Goal: Task Accomplishment & Management: Manage account settings

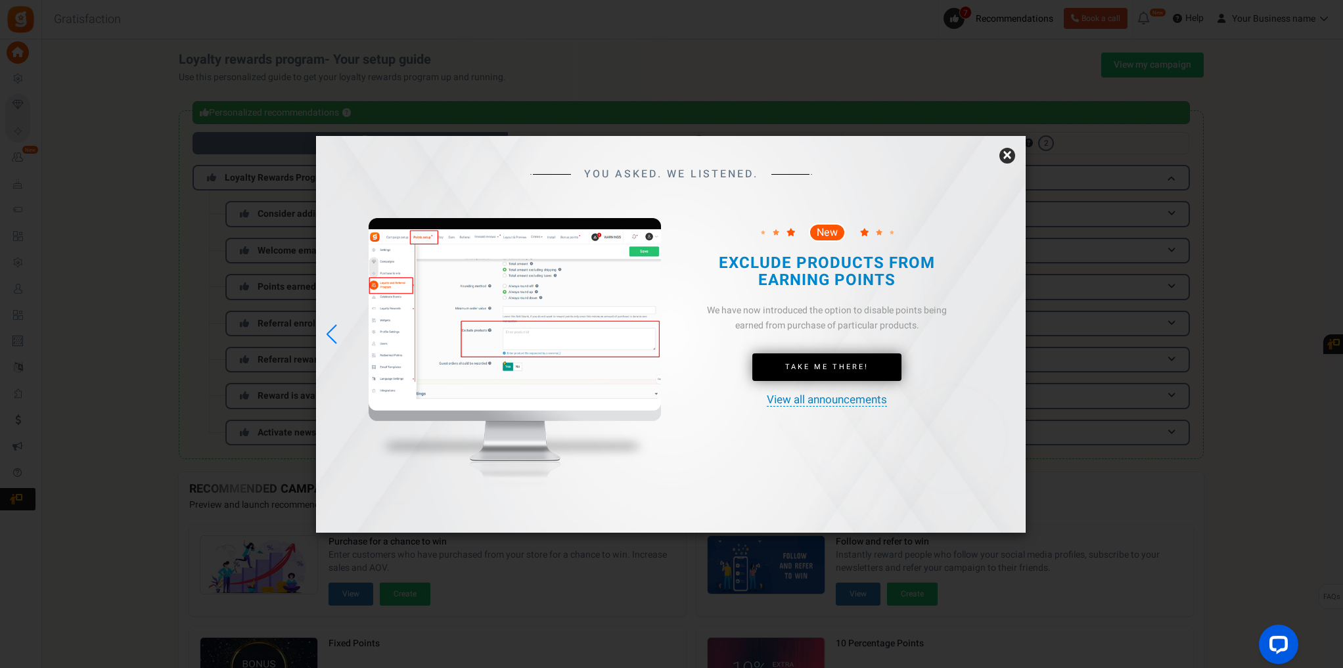
click at [1009, 156] on link "×" at bounding box center [1007, 156] width 16 height 16
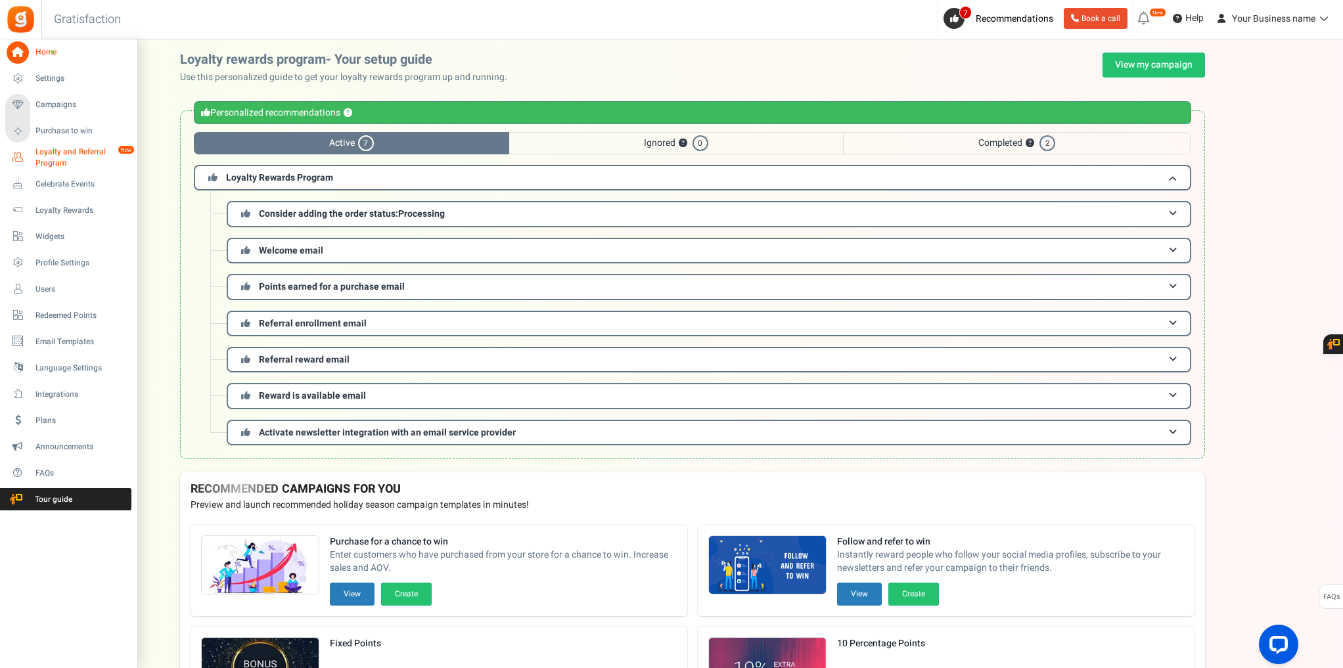
click at [24, 156] on icon at bounding box center [18, 158] width 22 height 22
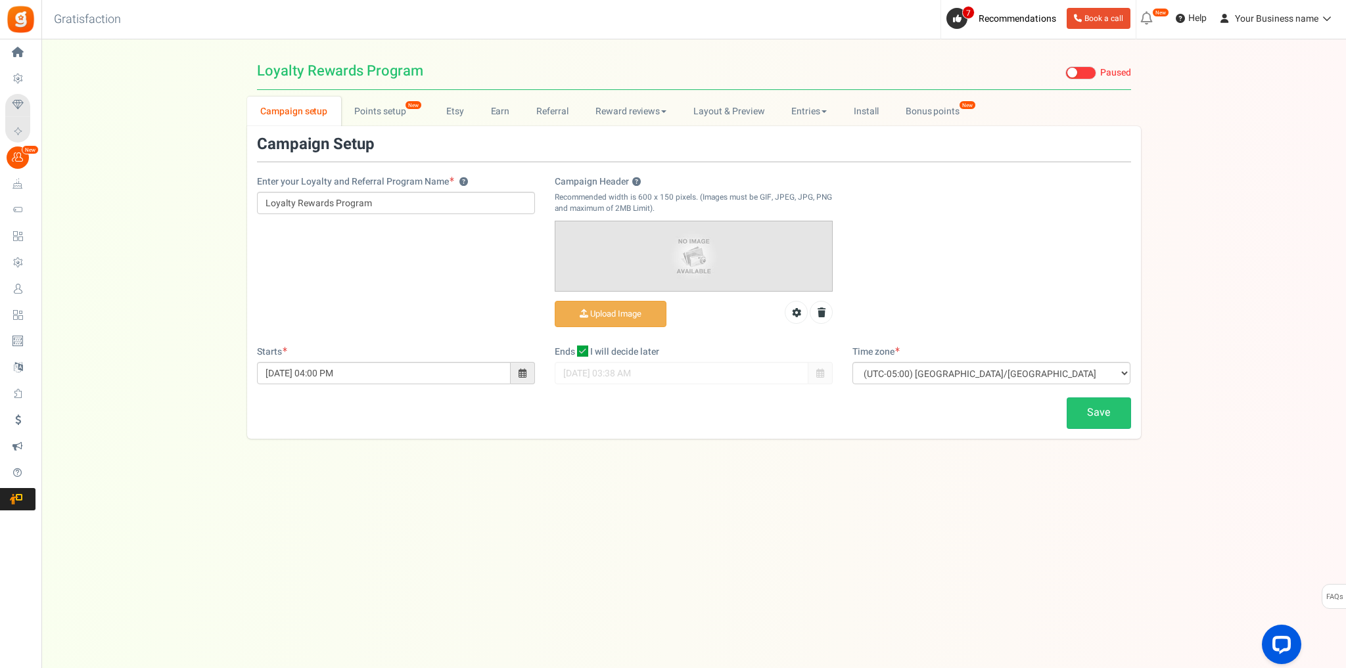
click at [821, 483] on div "Under maintenance we will be back soon We apologize for any inconvenience. The …" at bounding box center [693, 307] width 1304 height 537
click at [391, 110] on link "Points setup New" at bounding box center [386, 112] width 91 height 30
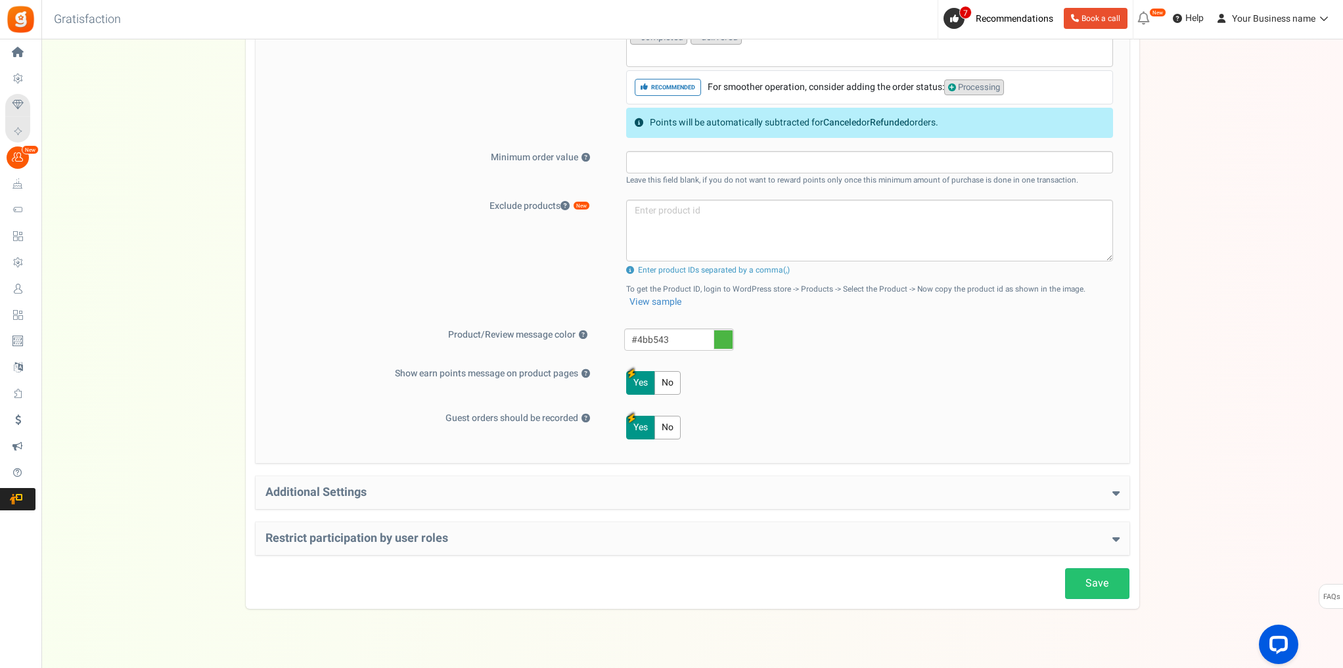
scroll to position [476, 0]
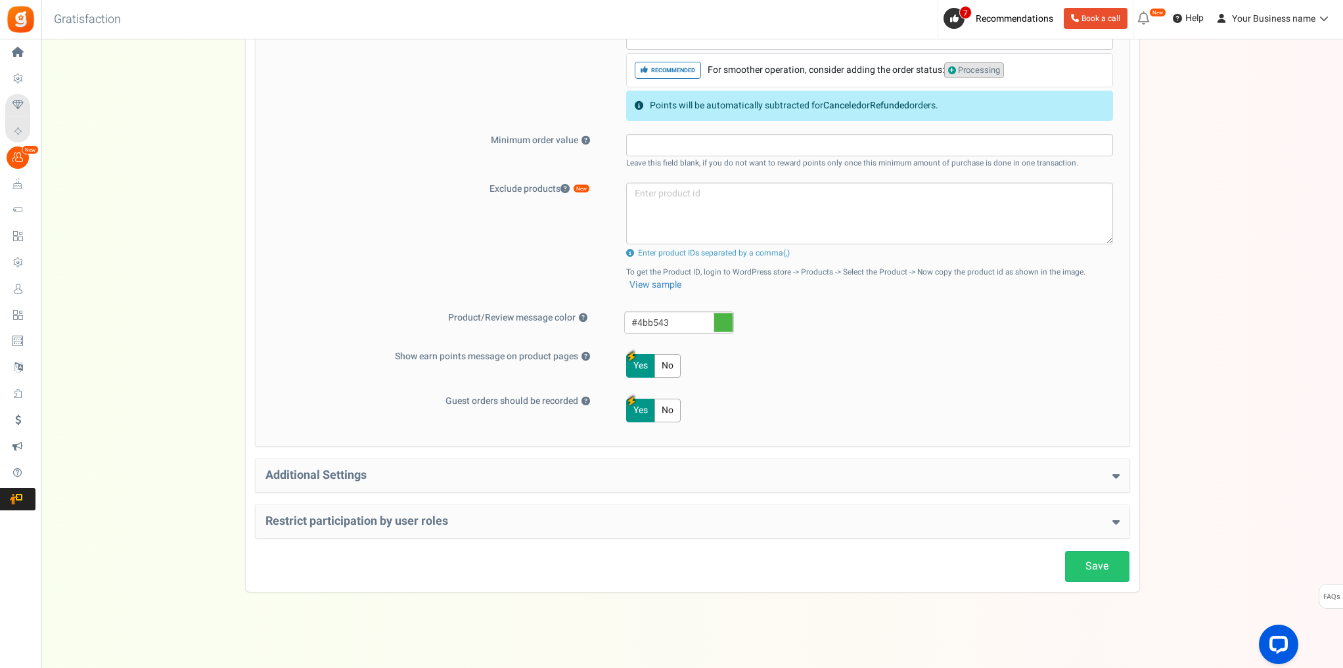
click at [486, 478] on h4 "Additional Settings" at bounding box center [692, 475] width 854 height 13
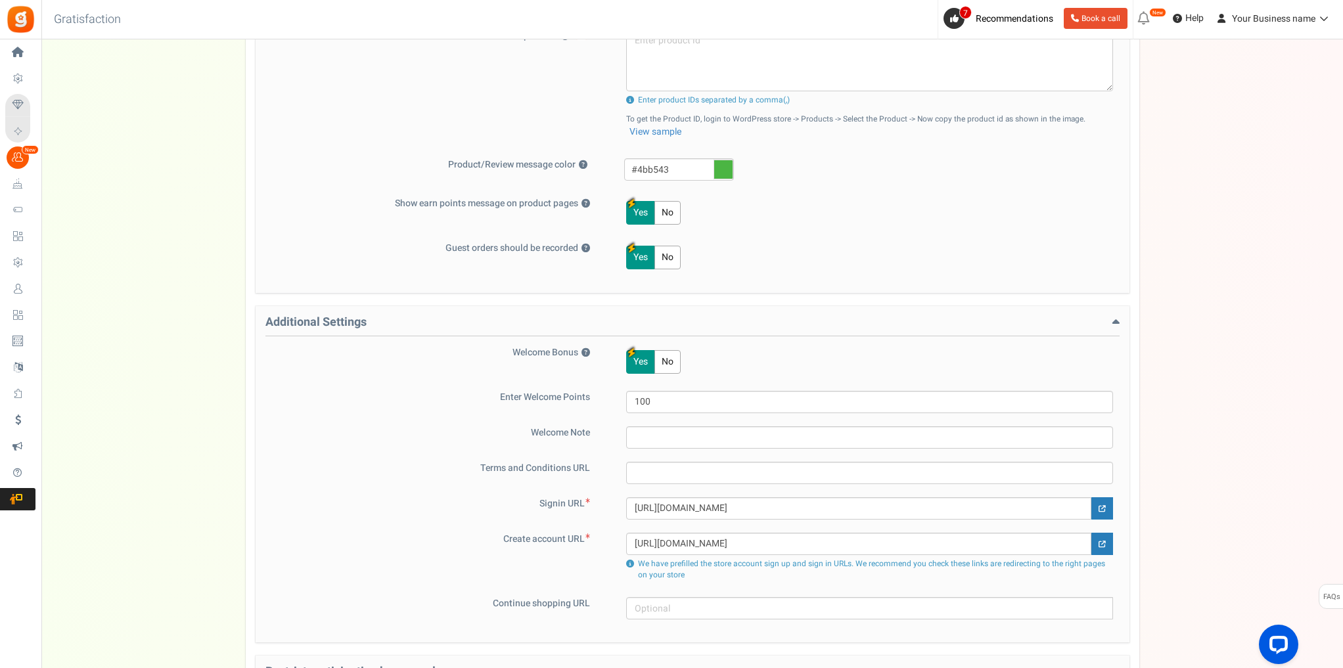
scroll to position [779, 0]
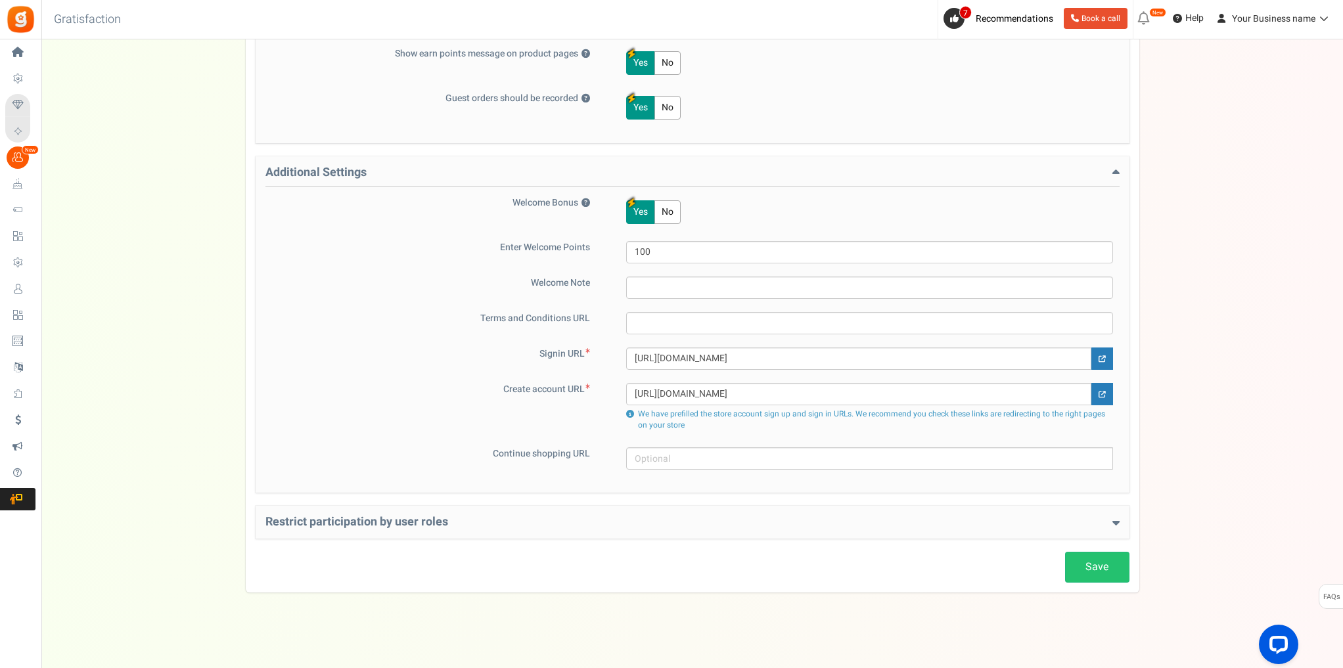
click at [570, 516] on h4 "Restrict participation by user roles" at bounding box center [692, 522] width 854 height 13
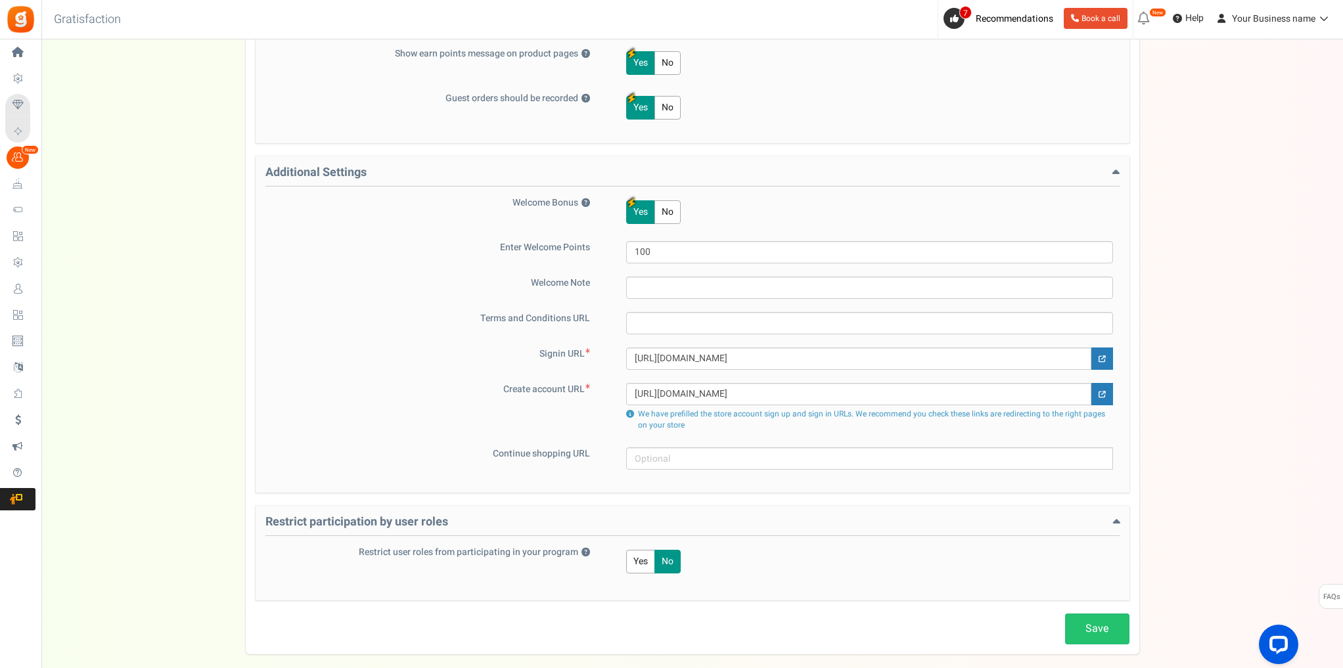
click at [570, 516] on h4 "Restrict participation by user roles" at bounding box center [692, 526] width 854 height 20
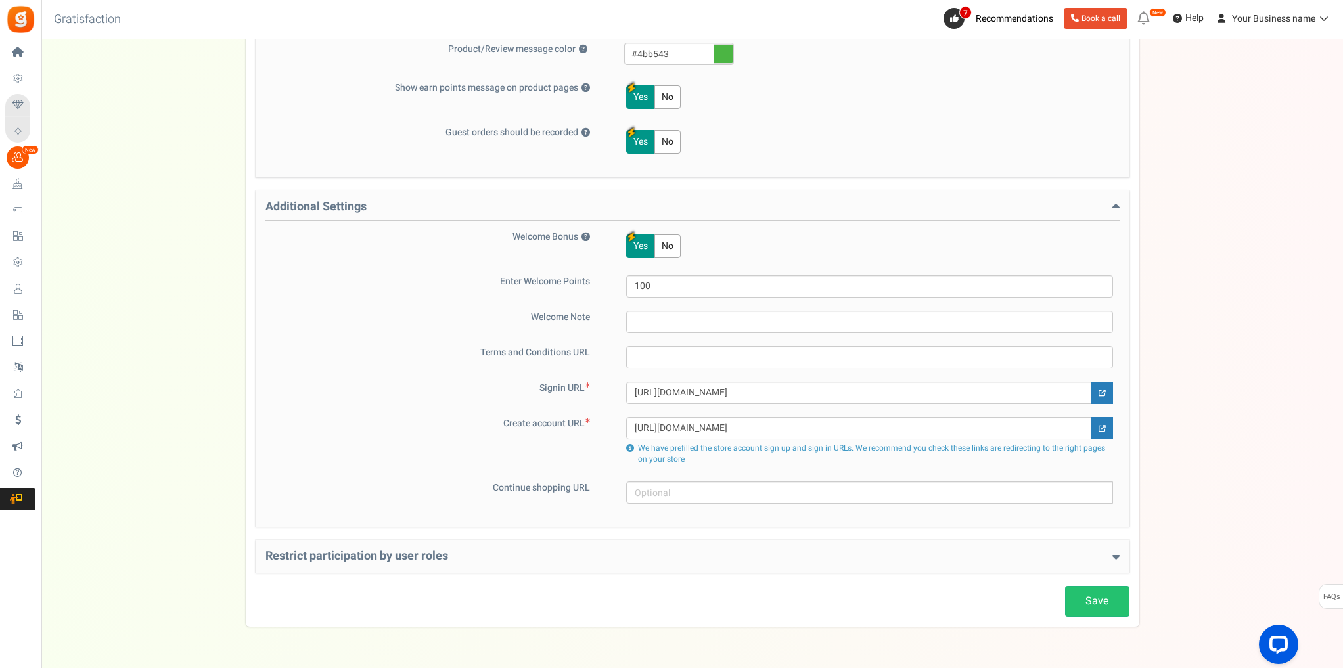
scroll to position [726, 0]
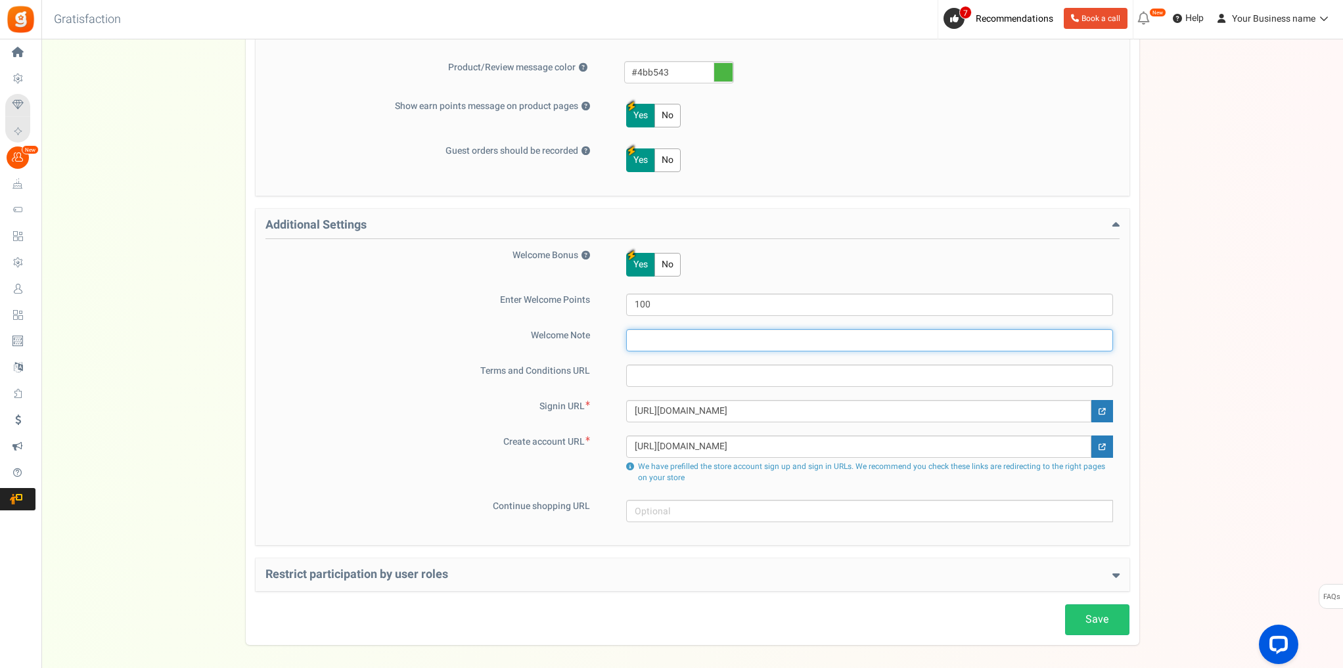
click at [691, 335] on input "text" at bounding box center [869, 340] width 487 height 22
paste input "Thank you for registering! You have received 100 bonus points 🎉"
type input "Thank you for registering! You have received 100 bonus points 🎉"
click at [1207, 313] on div "Campaign setup Points setup New Etsy Earn Referral Reward reviews WOO LOOX Judg…" at bounding box center [692, 8] width 1302 height 1275
click at [1108, 620] on link "Save" at bounding box center [1097, 619] width 64 height 31
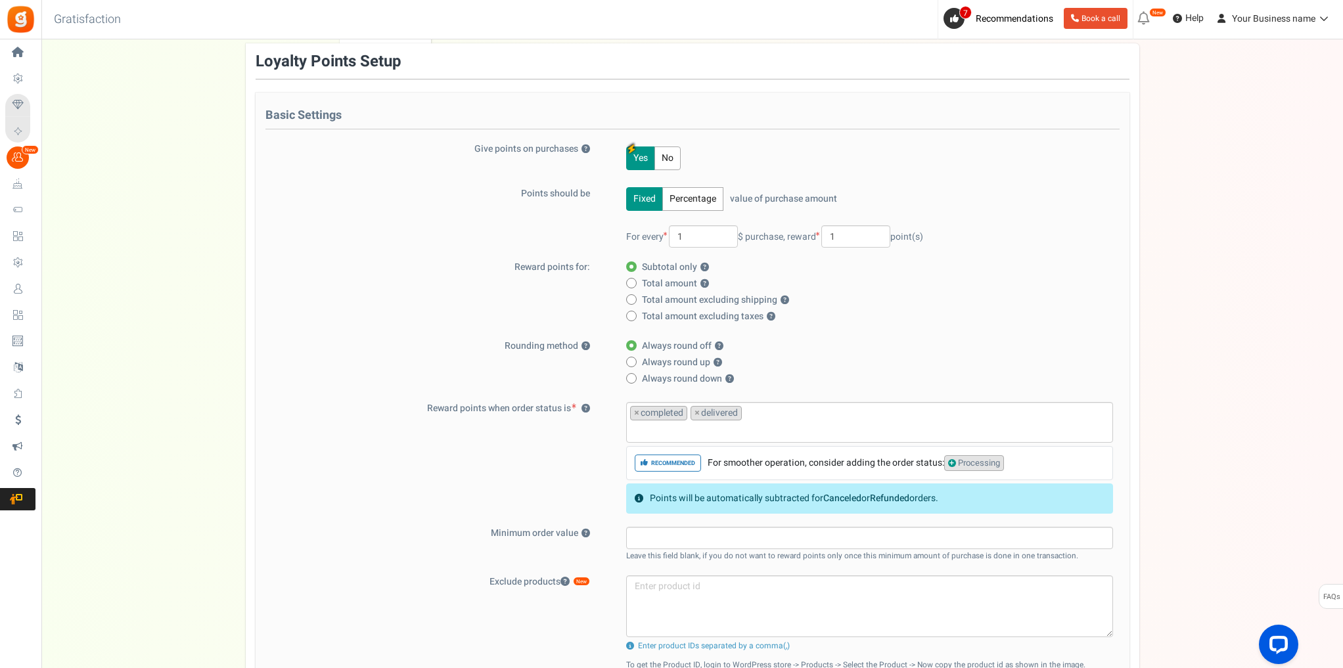
scroll to position [0, 0]
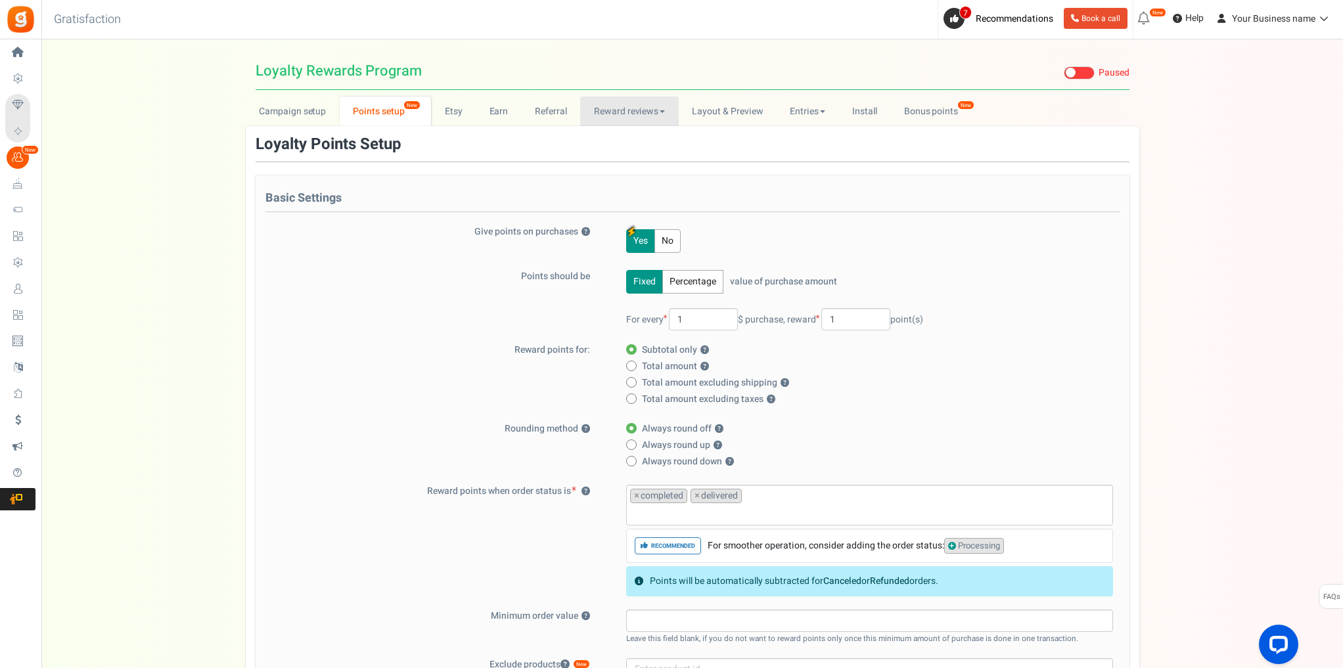
click at [608, 114] on link "Reward reviews" at bounding box center [629, 112] width 98 height 30
click at [645, 119] on link "Reward reviews" at bounding box center [629, 112] width 98 height 30
click at [635, 138] on link "WOO" at bounding box center [632, 140] width 105 height 19
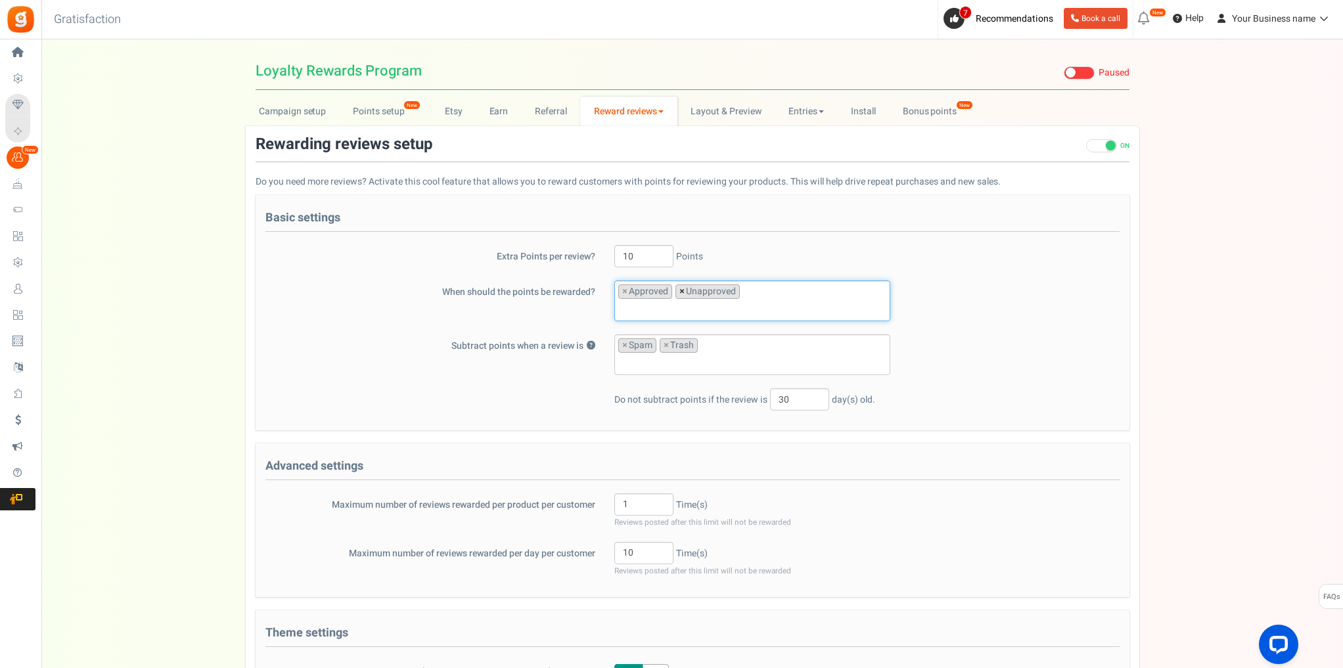
click at [680, 290] on span "×" at bounding box center [681, 291] width 5 height 13
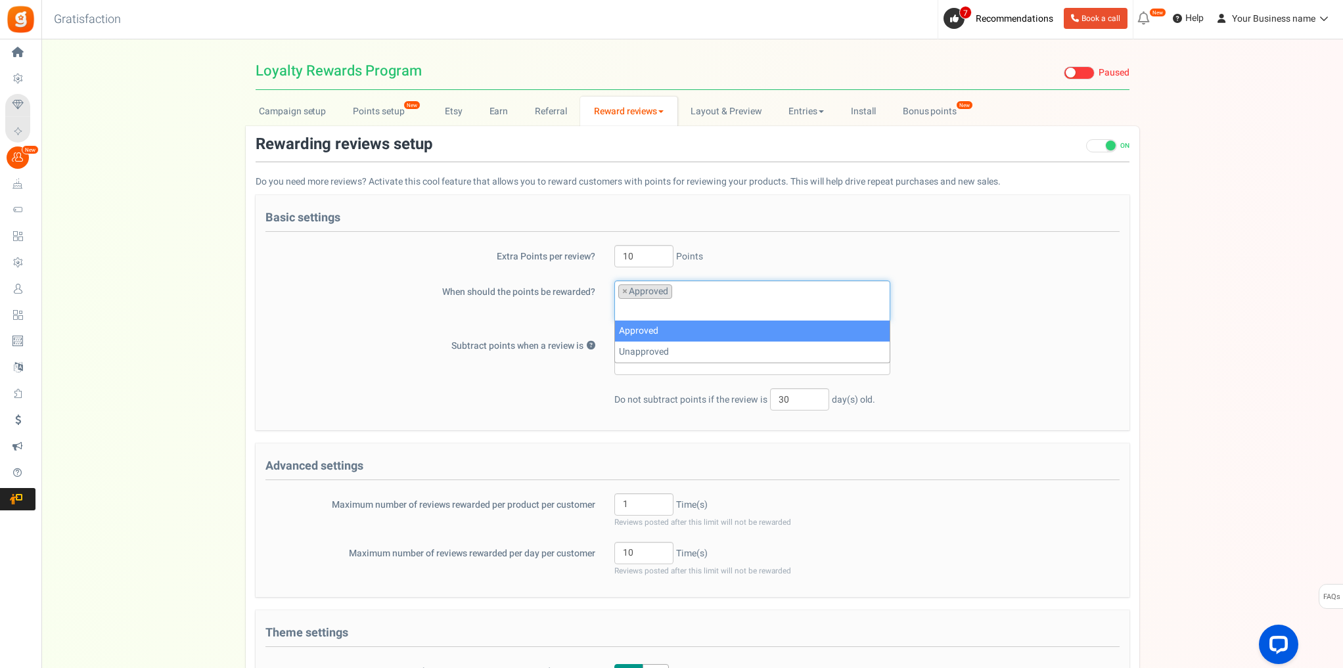
click at [941, 308] on div "When should the points be rewarded? Approved Unapproved × Approved" at bounding box center [693, 301] width 874 height 41
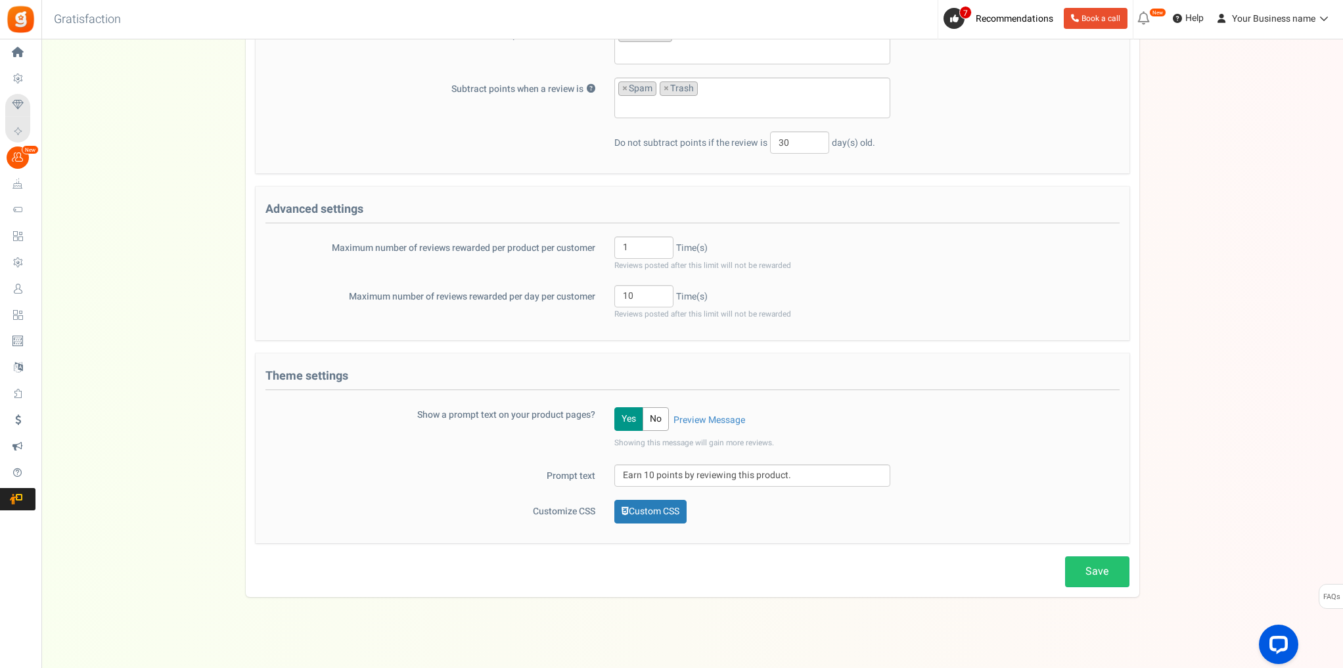
scroll to position [263, 0]
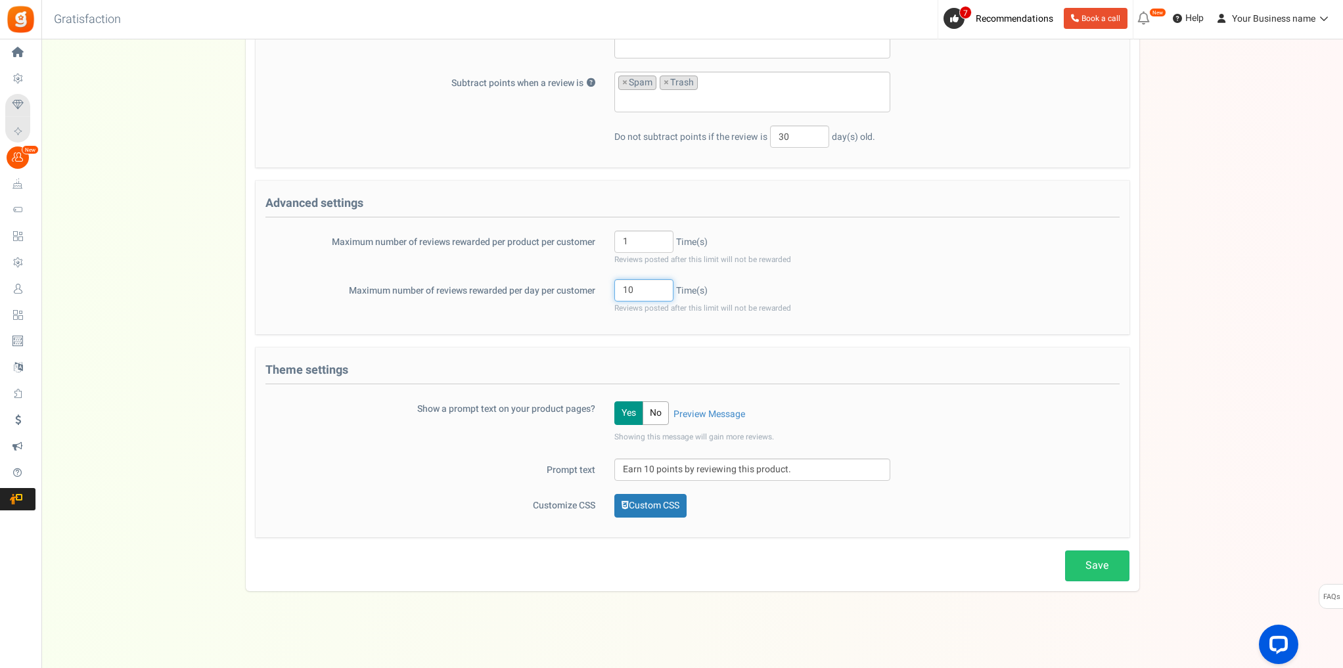
drag, startPoint x: 643, startPoint y: 286, endPoint x: 610, endPoint y: 291, distance: 33.3
click at [610, 291] on div "10 Time(s) Reviews posted after this limit will not be rewarded" at bounding box center [752, 296] width 296 height 35
type input "5"
click at [943, 252] on div "Maximum number of reviews rewarded per product per customer 1 Time(s) Reviews p…" at bounding box center [693, 248] width 874 height 35
click at [804, 468] on input "Earn 10 points by reviewing this product." at bounding box center [752, 470] width 276 height 22
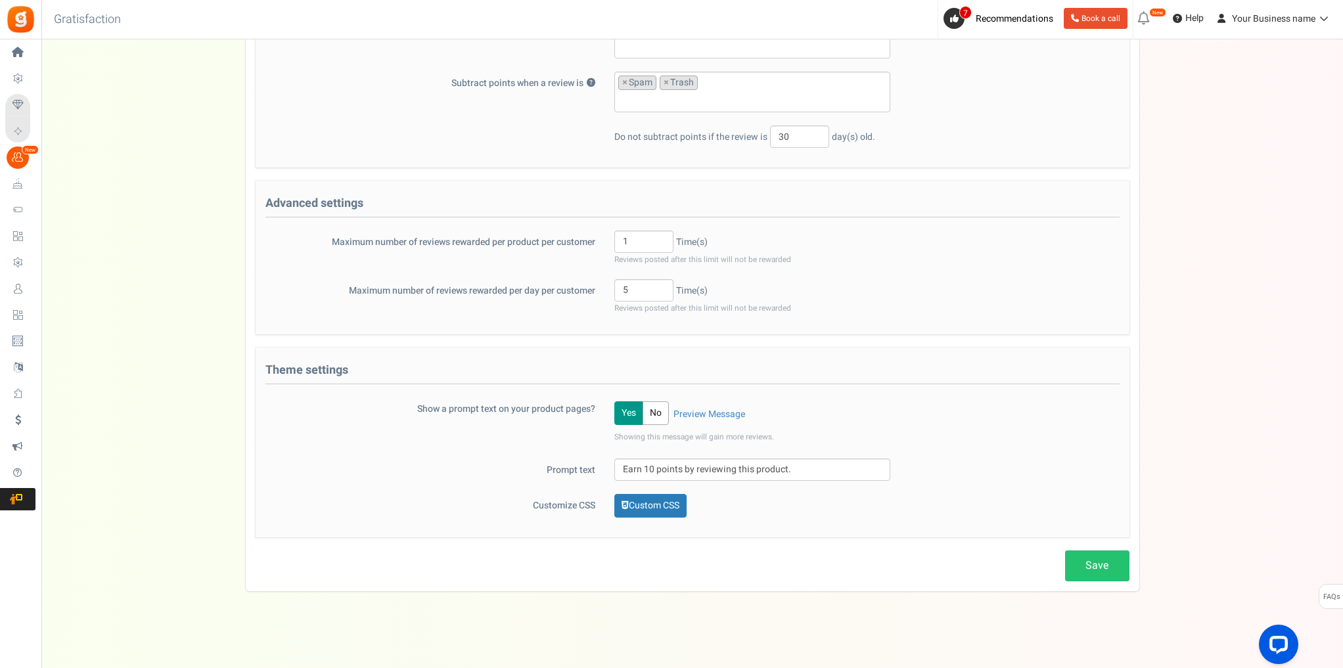
click at [845, 407] on div "Yes No Preview Message Showing this message will gain more reviews. Reward noti…" at bounding box center [752, 422] width 296 height 48
click at [724, 415] on link "Preview Message" at bounding box center [709, 414] width 72 height 13
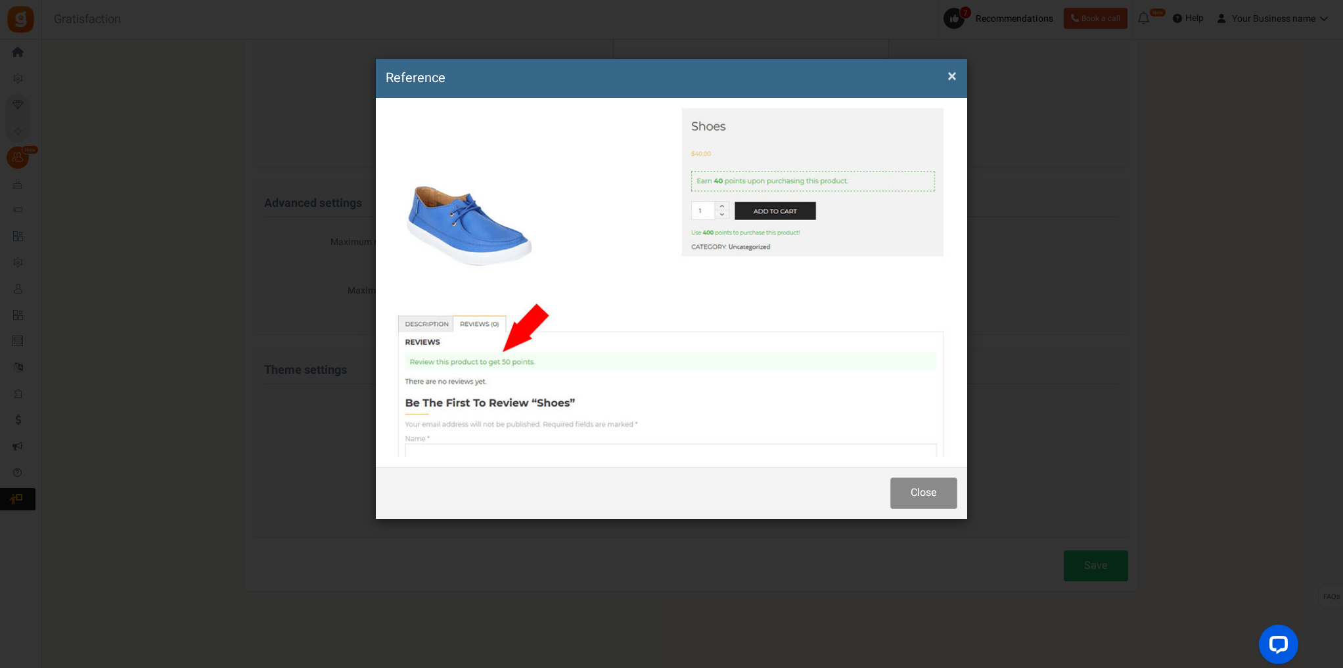
click at [912, 494] on button "Close" at bounding box center [923, 493] width 67 height 31
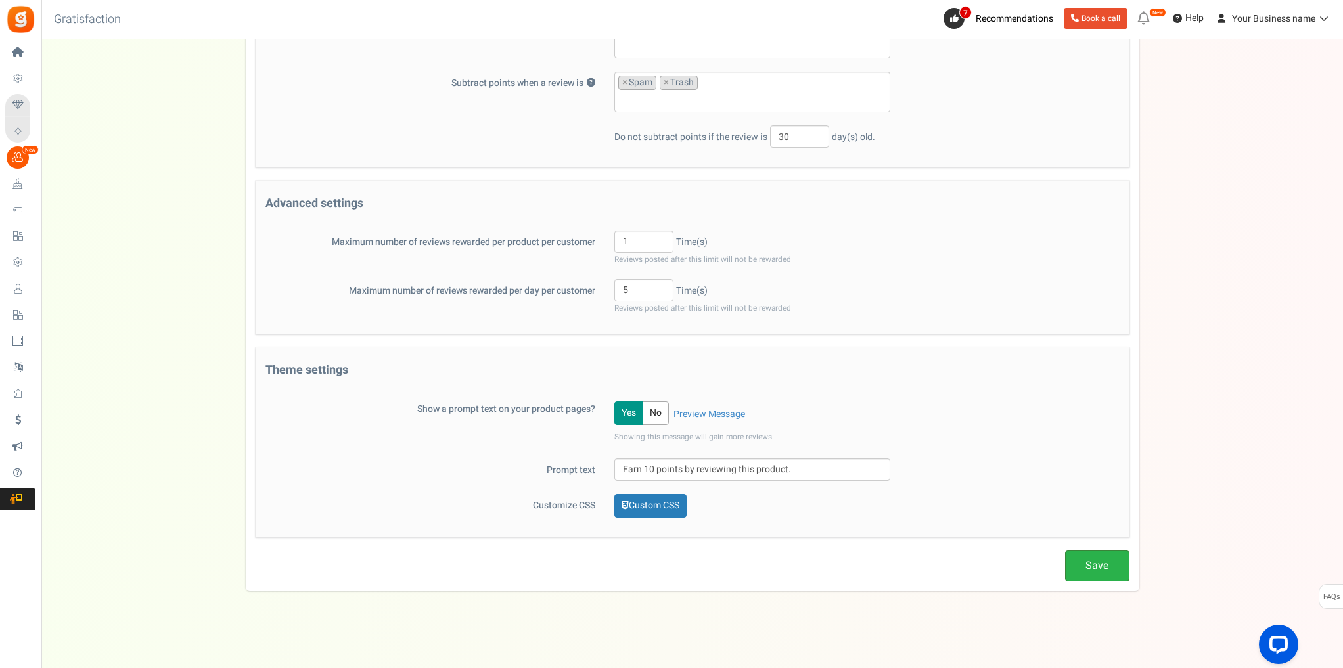
click at [1104, 565] on link "Save" at bounding box center [1097, 566] width 64 height 31
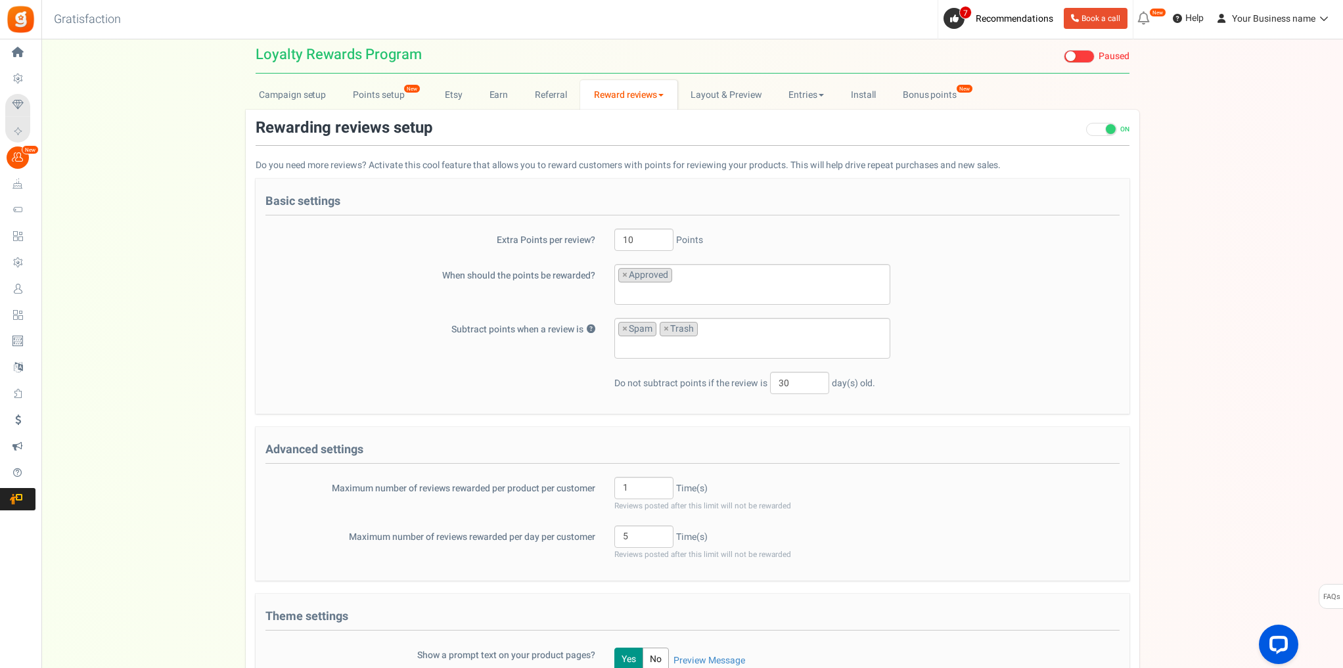
scroll to position [0, 0]
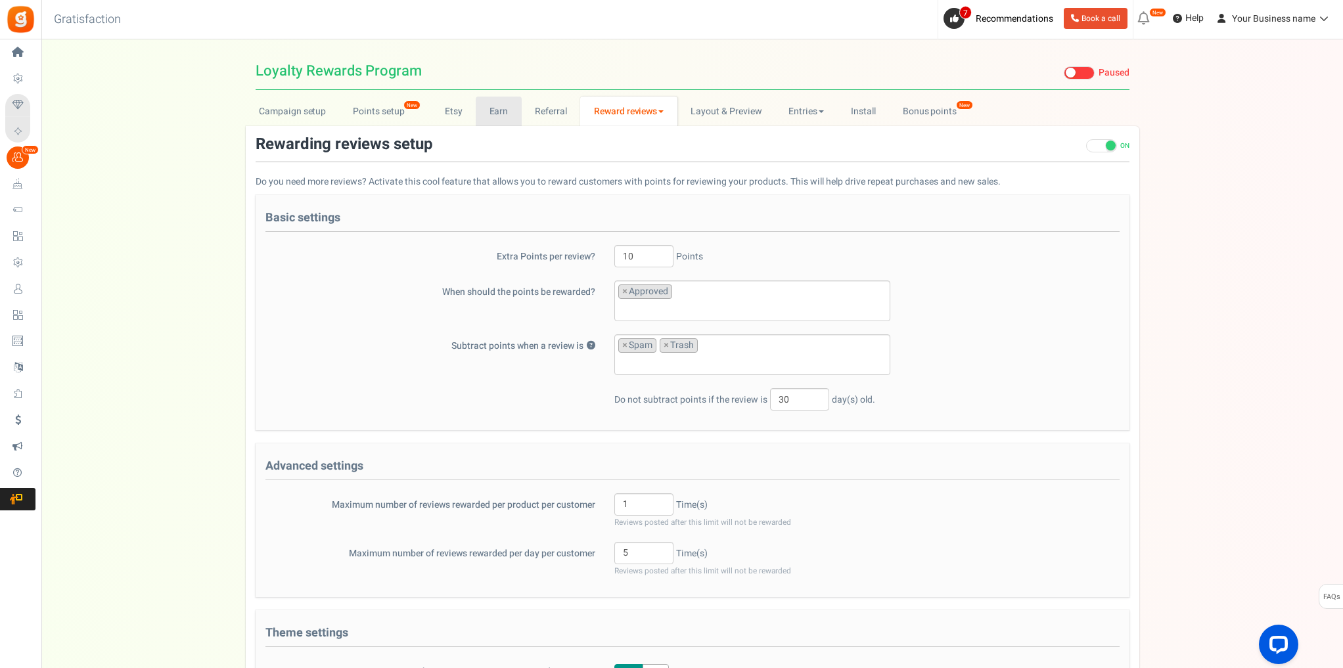
click at [491, 116] on link "Earn" at bounding box center [499, 112] width 46 height 30
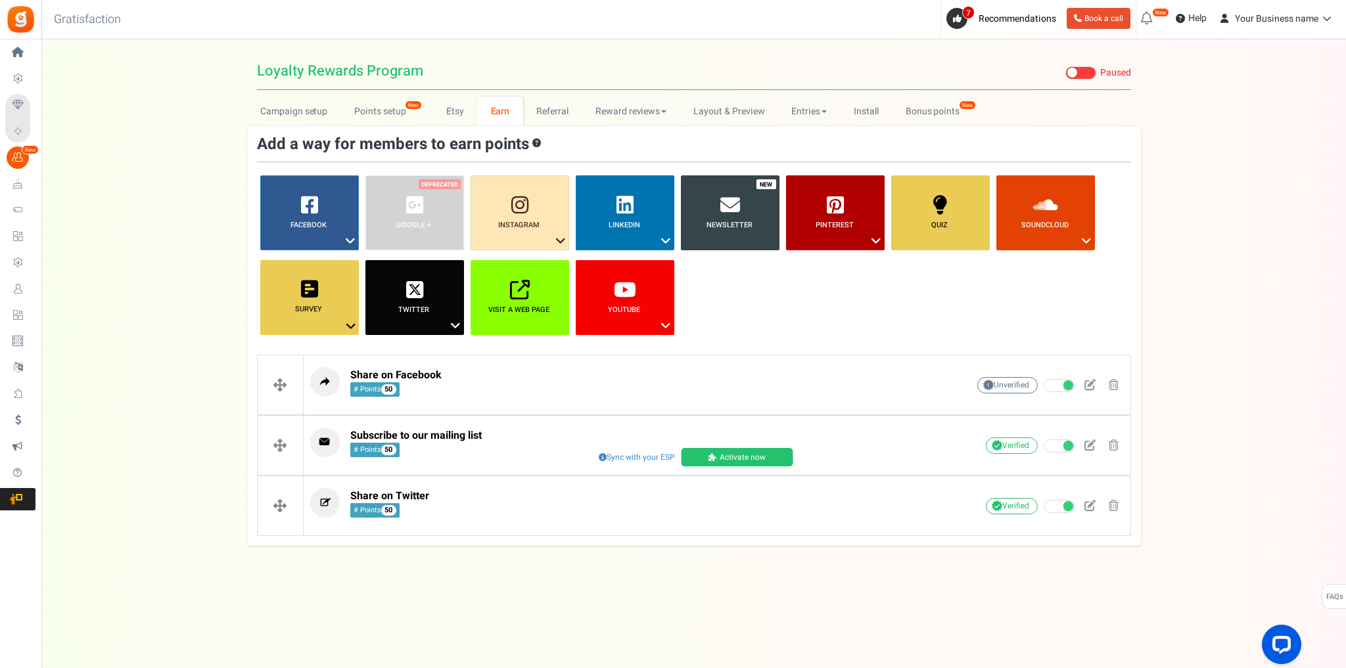
click at [732, 234] on link "Newsletter" at bounding box center [730, 212] width 99 height 75
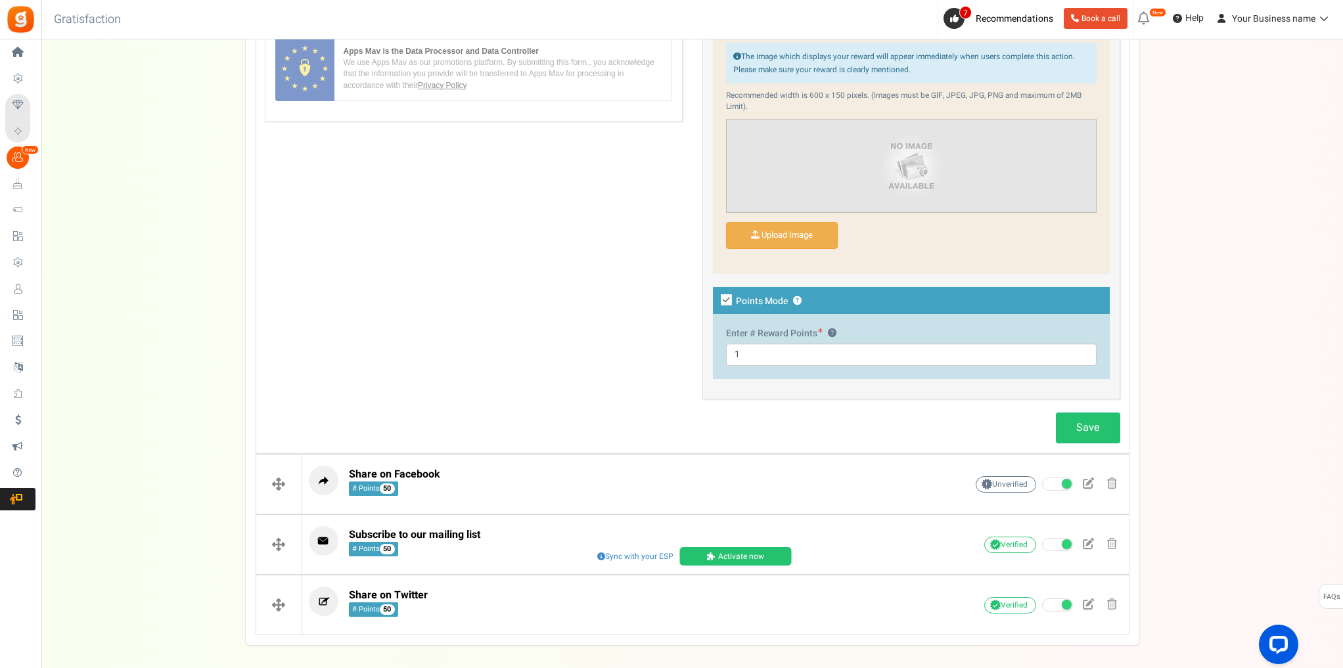
scroll to position [894, 0]
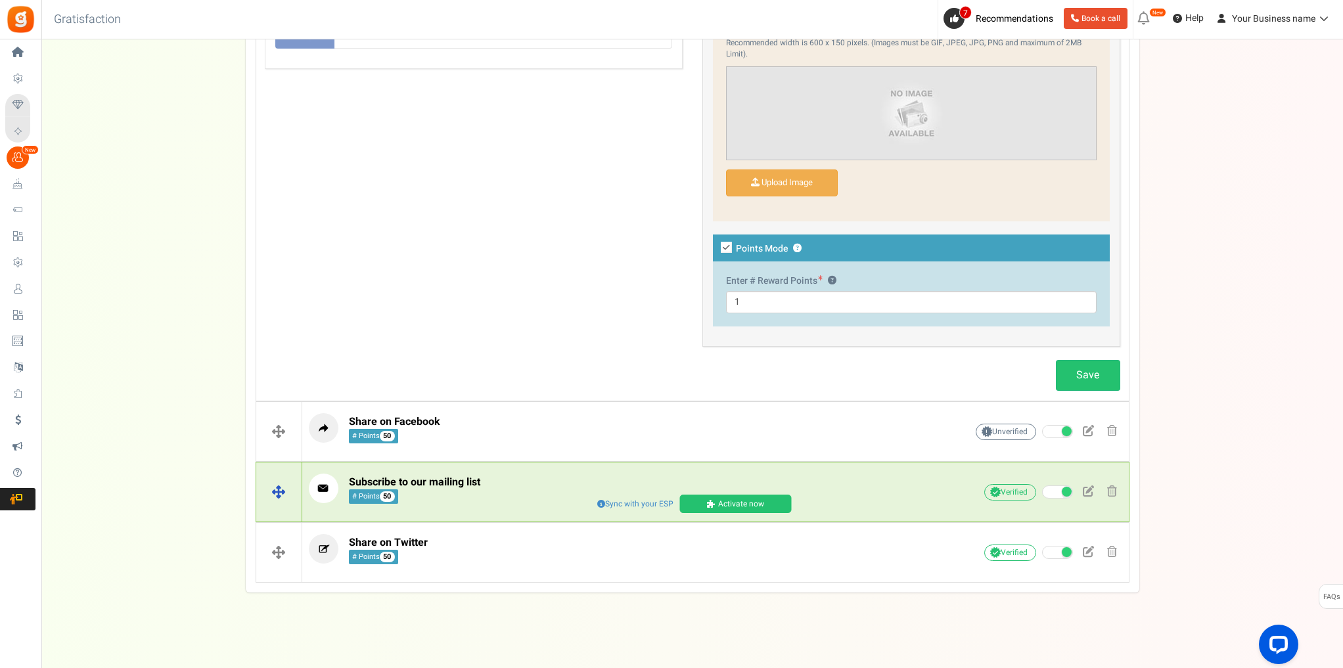
click at [498, 467] on div "Subscribe to our mailing list # Points 50 Sync with your ESP Activate now ESP s…" at bounding box center [715, 491] width 827 height 49
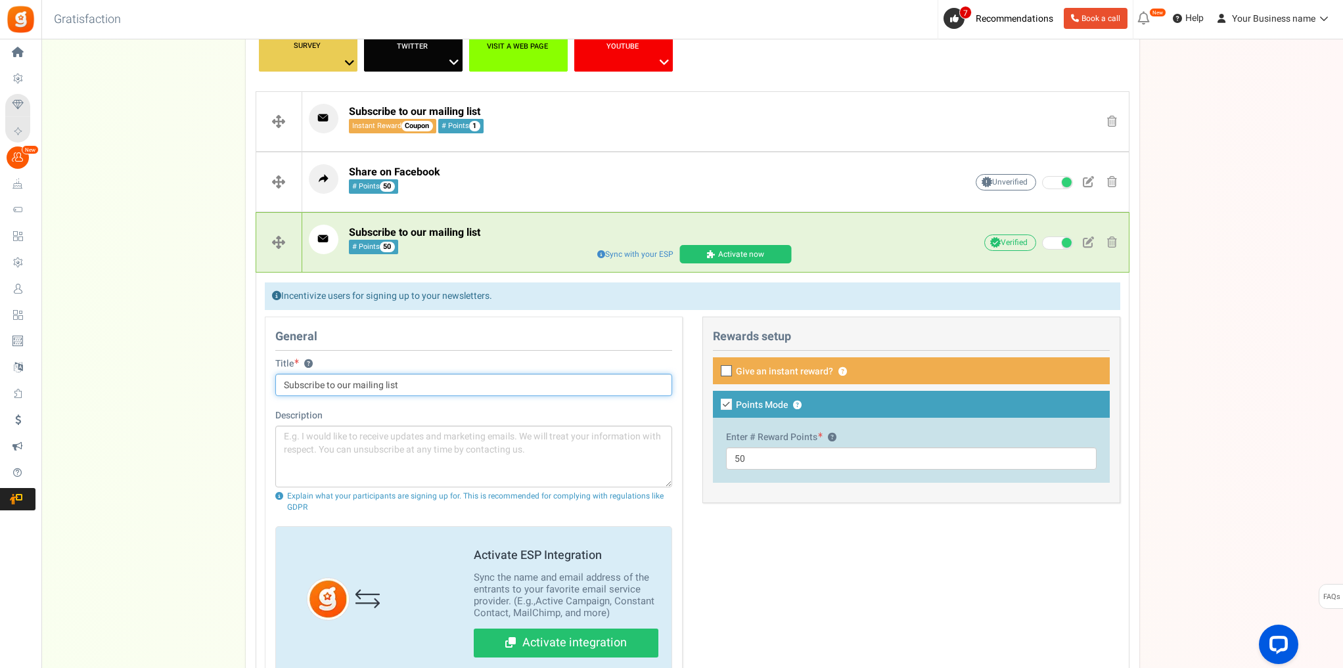
scroll to position [248, 0]
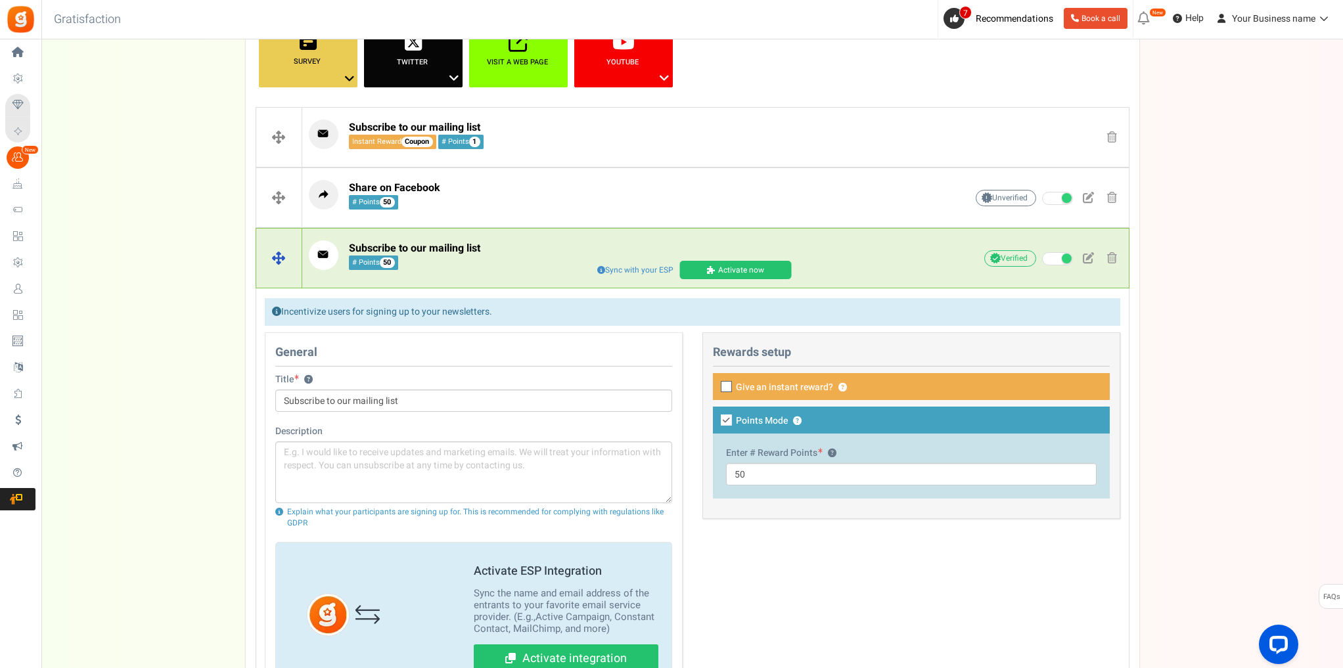
click at [525, 252] on p "Subscribe to our mailing list # Points 50" at bounding box center [617, 255] width 616 height 30
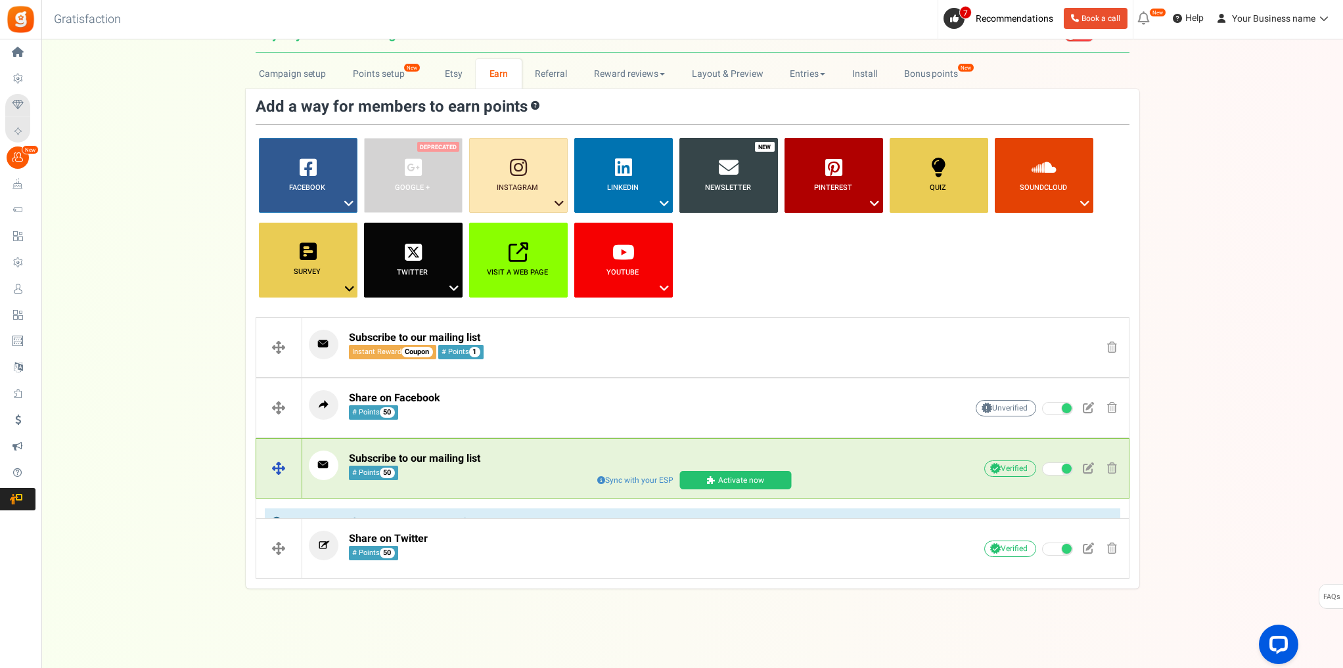
scroll to position [16, 0]
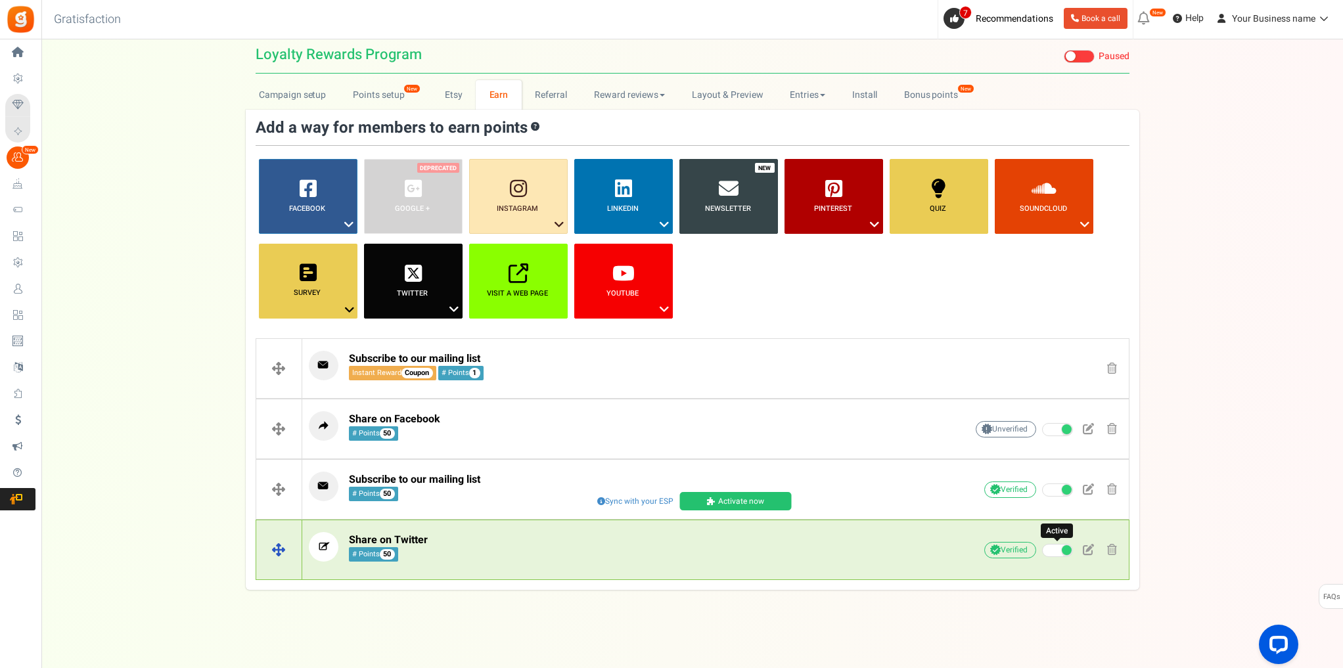
click at [1062, 549] on span at bounding box center [1067, 550] width 10 height 10
click at [1042, 549] on input "Active" at bounding box center [1042, 551] width 0 height 9
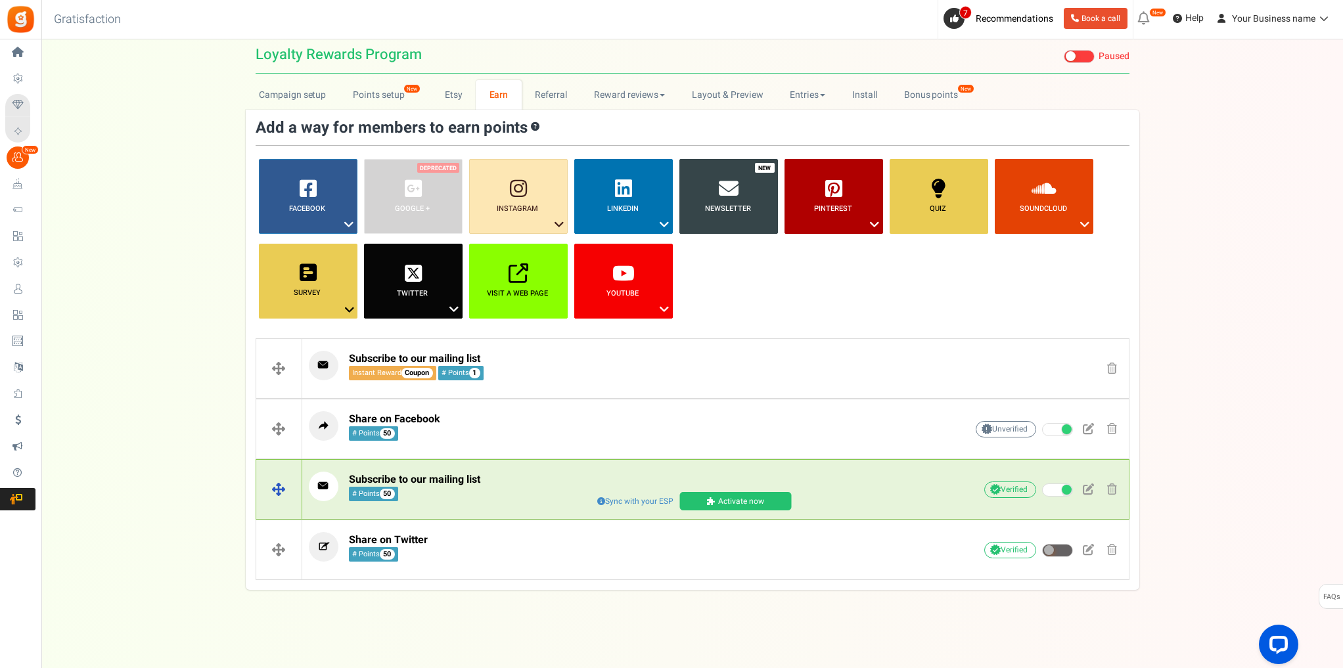
click at [553, 477] on p "Subscribe to our mailing list # Points 50" at bounding box center [617, 487] width 616 height 30
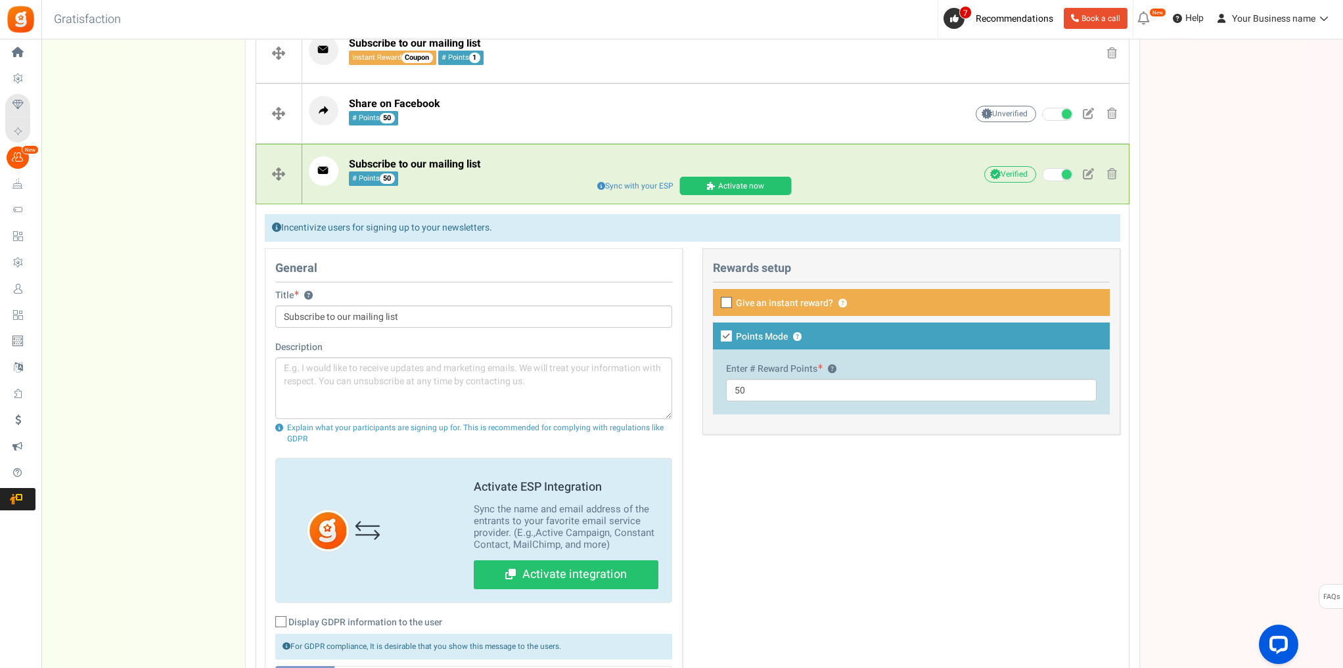
scroll to position [313, 0]
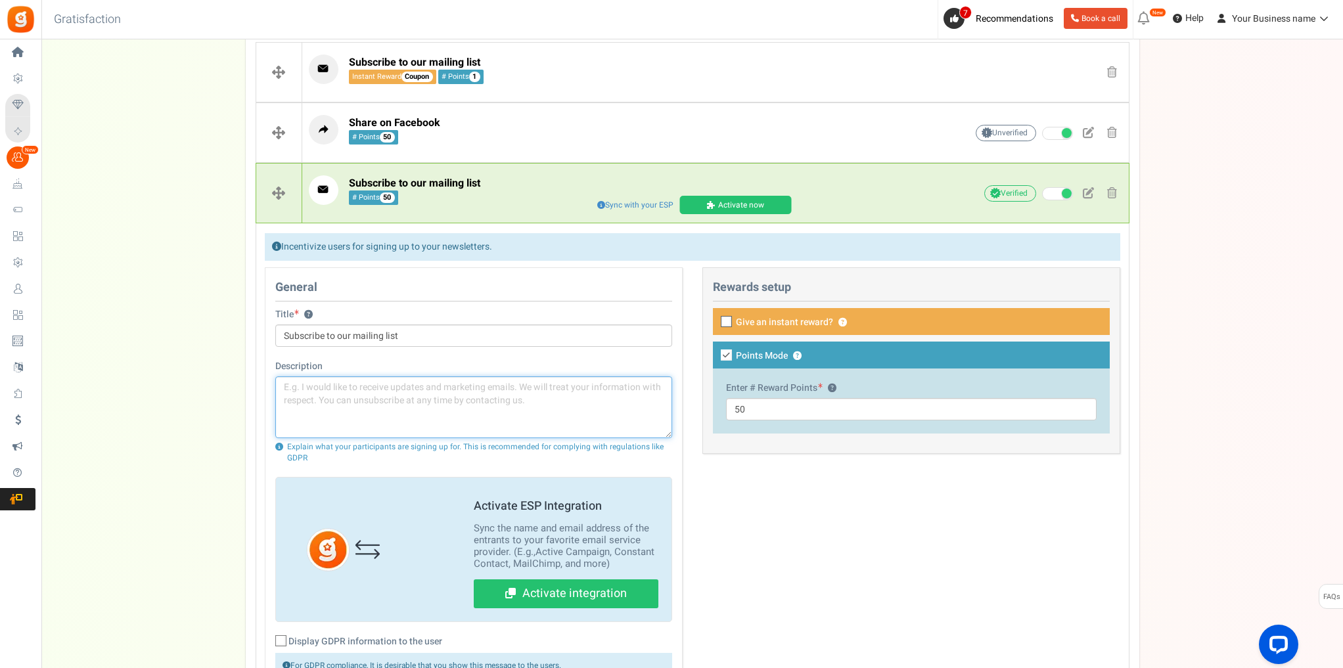
click at [421, 400] on textarea at bounding box center [473, 407] width 397 height 62
paste textarea "Sign up to receive our latest news, special offers, and updates."
type textarea "Sign up to receive our latest news, special offers, and updates."
click at [798, 478] on div "General Title ? Subscribe to our mailing list Description Sign up to receive ou…" at bounding box center [692, 525] width 875 height 516
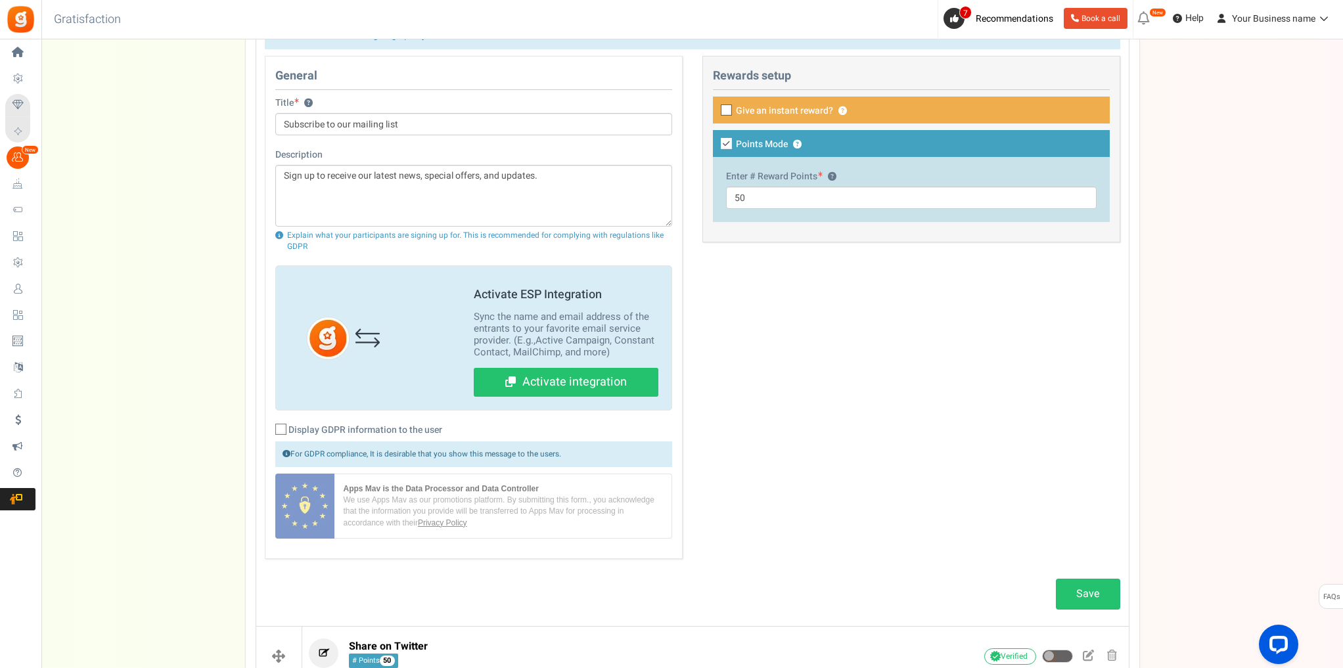
scroll to position [523, 0]
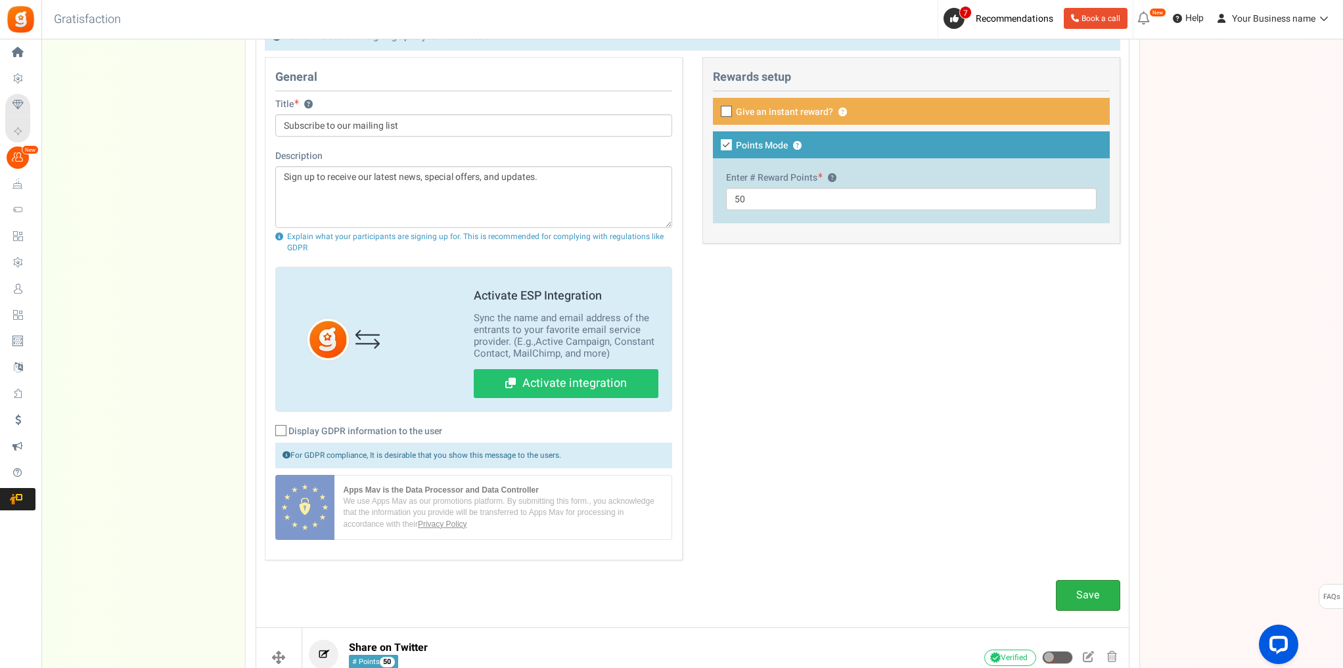
click at [1088, 581] on link "Save" at bounding box center [1088, 595] width 64 height 31
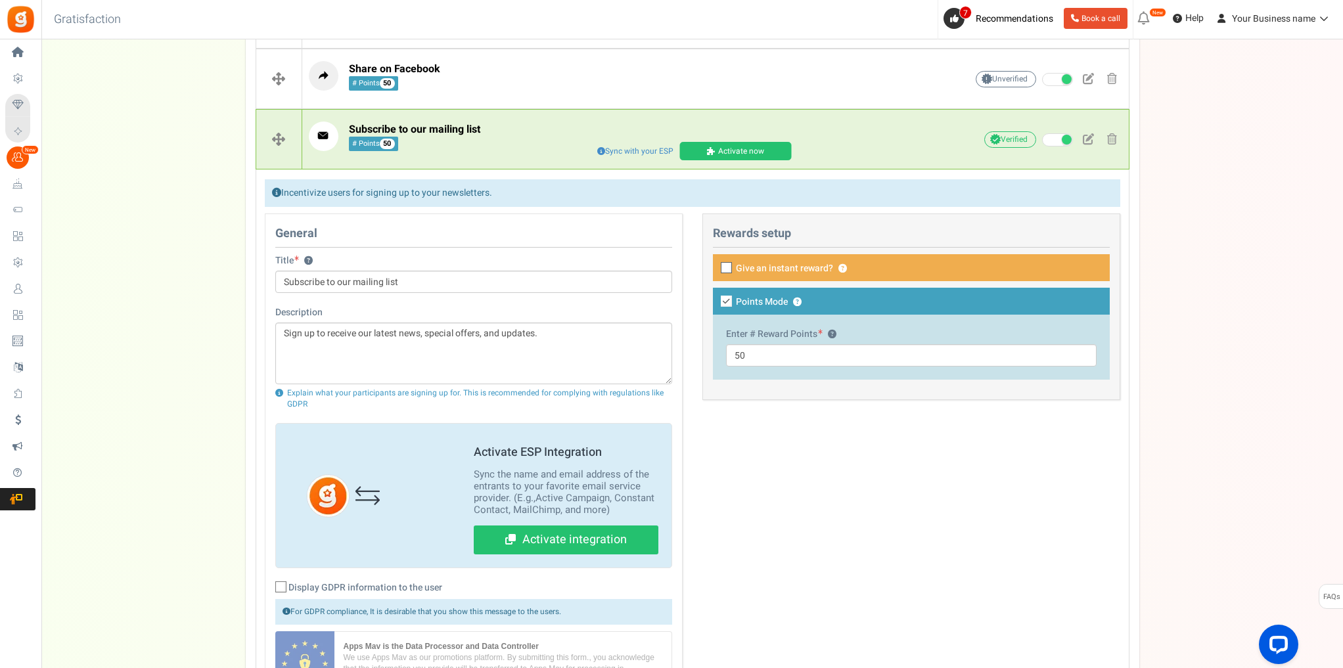
scroll to position [365, 0]
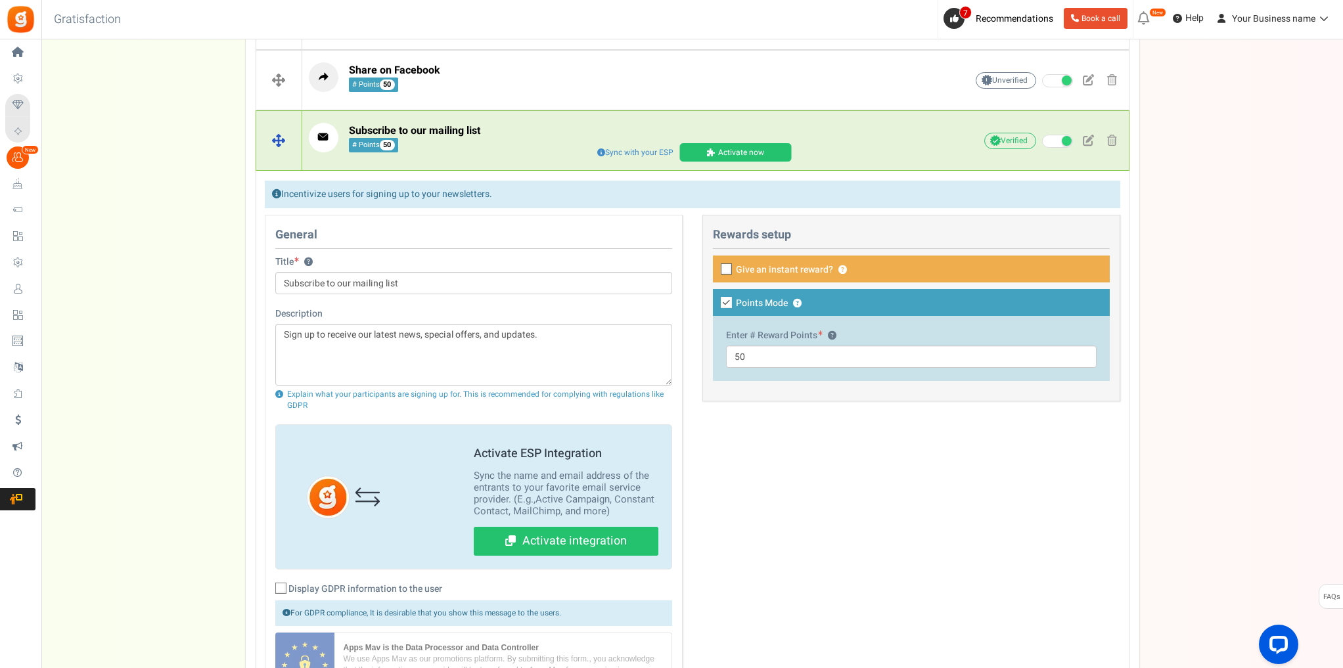
click at [547, 140] on p "Subscribe to our mailing list # Points 50" at bounding box center [617, 138] width 616 height 30
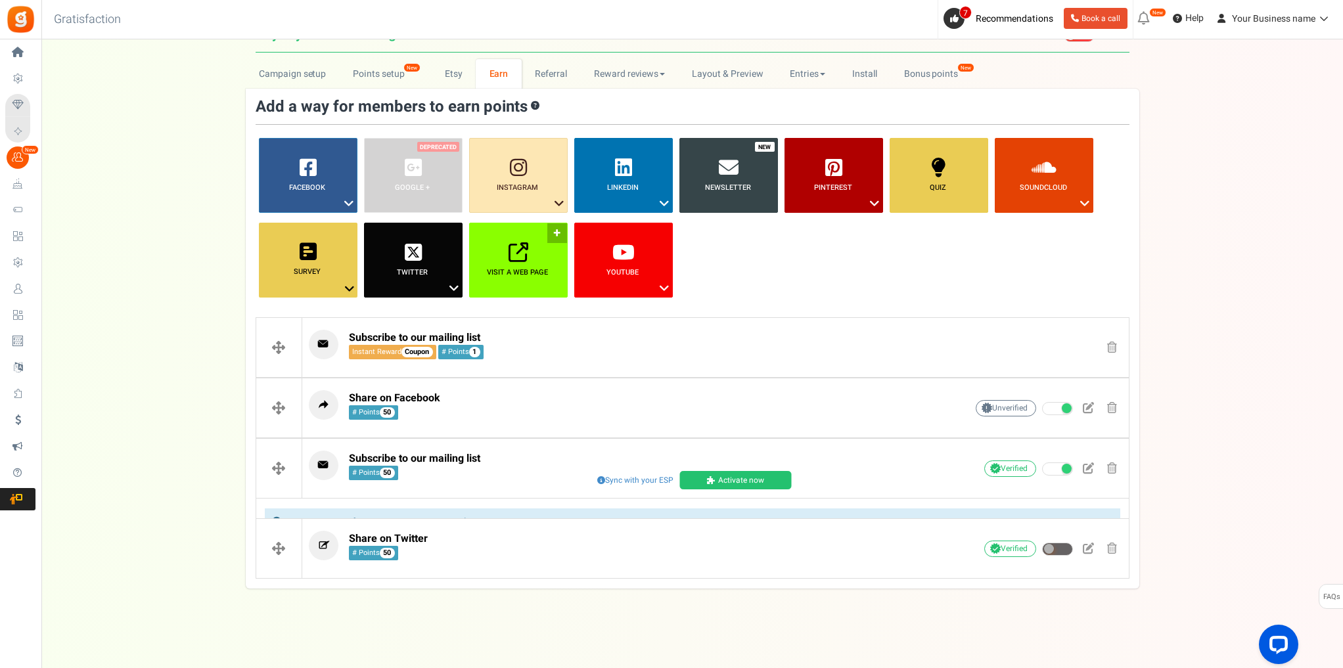
scroll to position [16, 0]
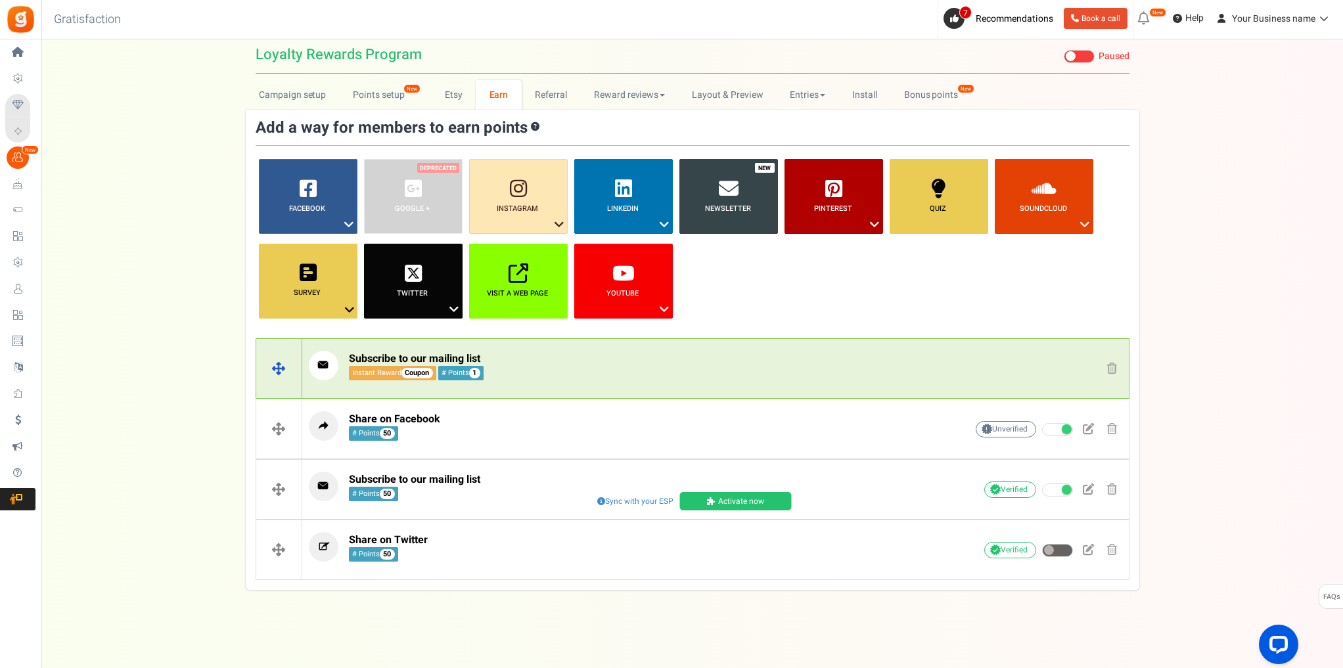
click at [1114, 370] on span at bounding box center [1112, 368] width 10 height 11
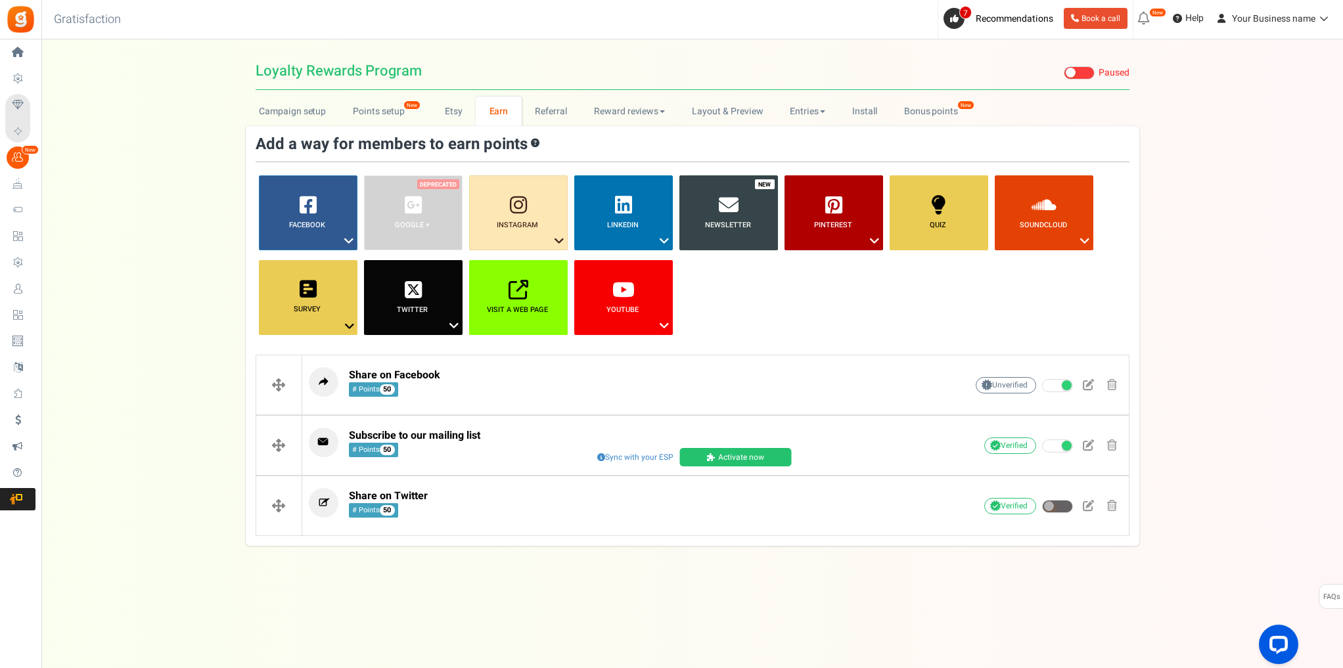
scroll to position [0, 0]
click at [1201, 354] on div "Campaign setup Points setup New Etsy Earn Referral Reward reviews WOO LOOX Judg…" at bounding box center [693, 321] width 1304 height 449
click at [729, 228] on b "Newsletter" at bounding box center [729, 224] width 46 height 11
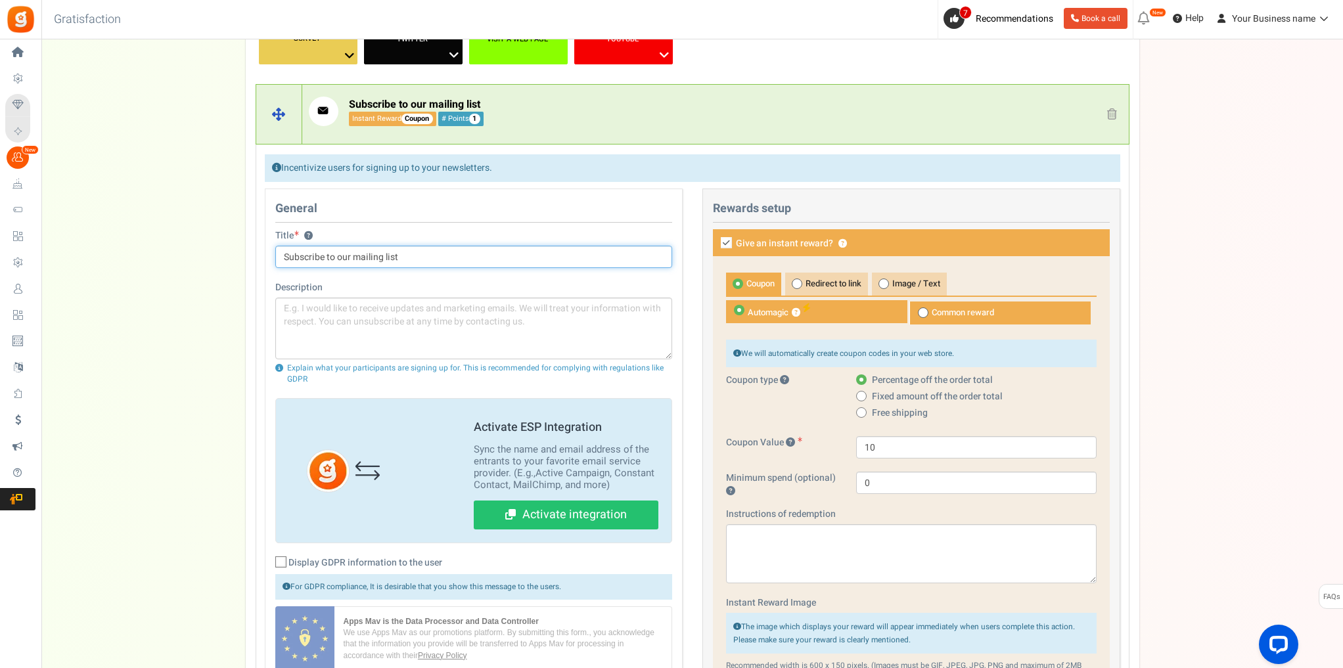
scroll to position [210, 0]
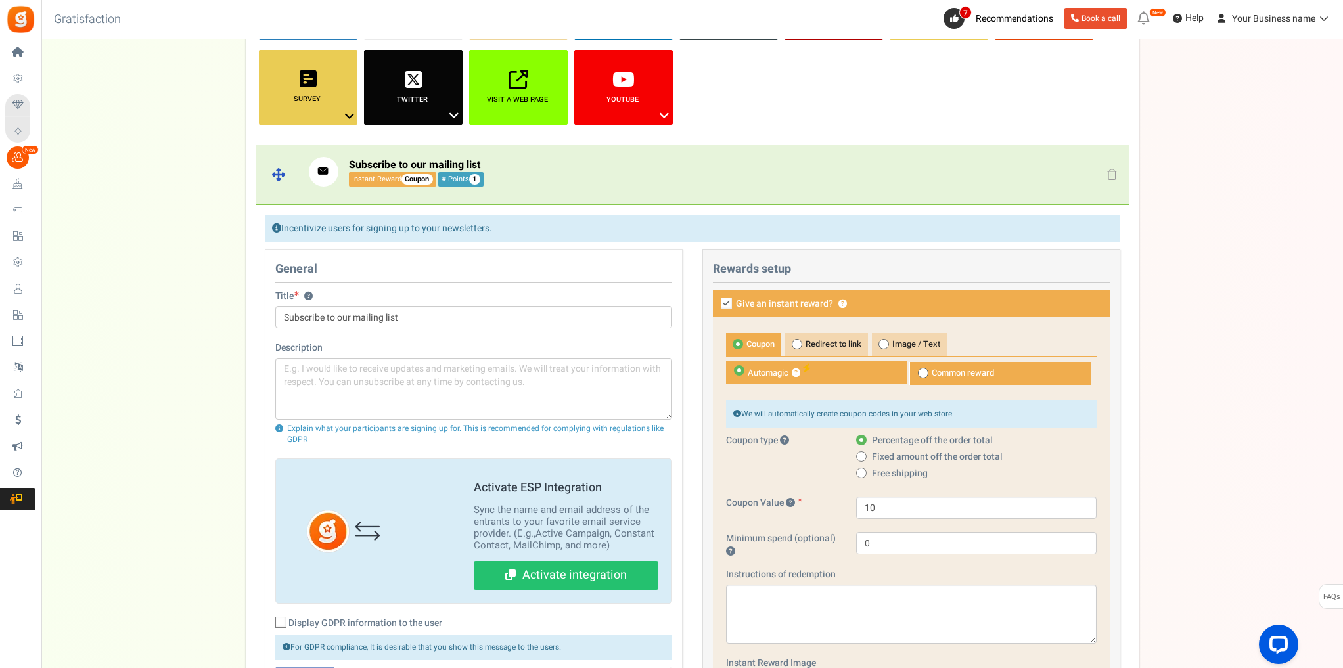
click at [640, 163] on p "Subscribe to our mailing list Instant Reward Coupon # Points 1" at bounding box center [617, 172] width 616 height 30
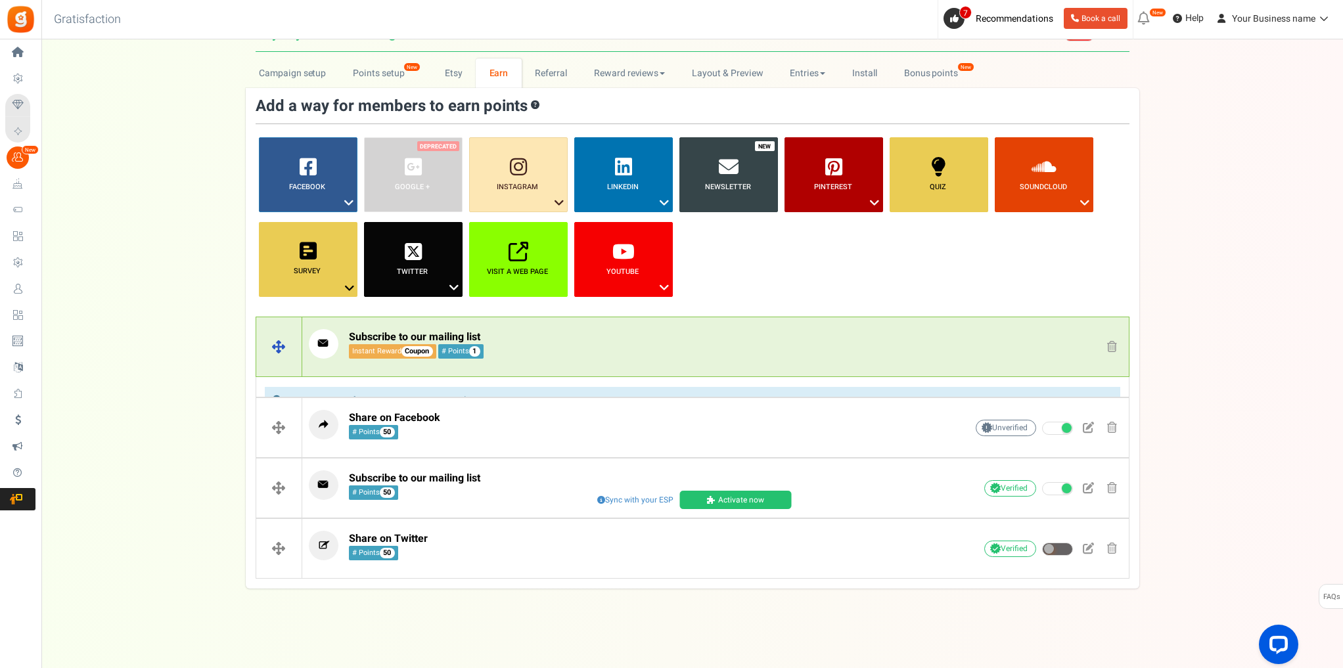
scroll to position [16, 0]
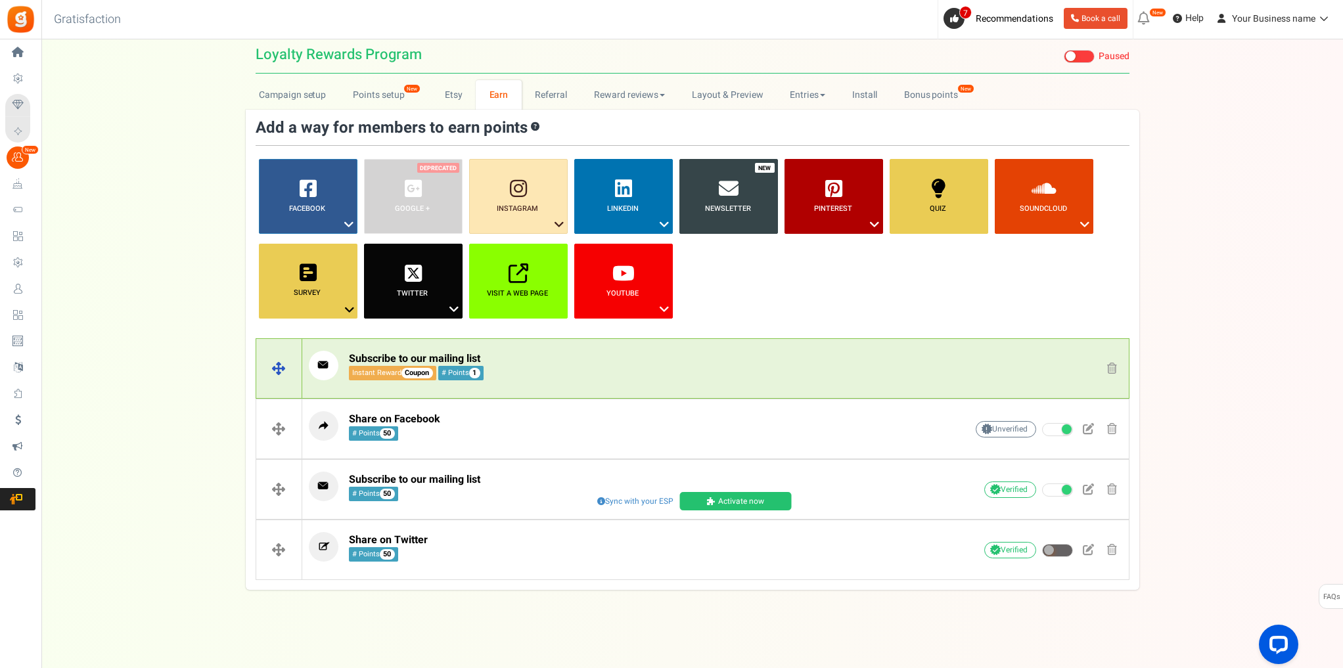
click at [1107, 371] on span at bounding box center [1112, 368] width 10 height 11
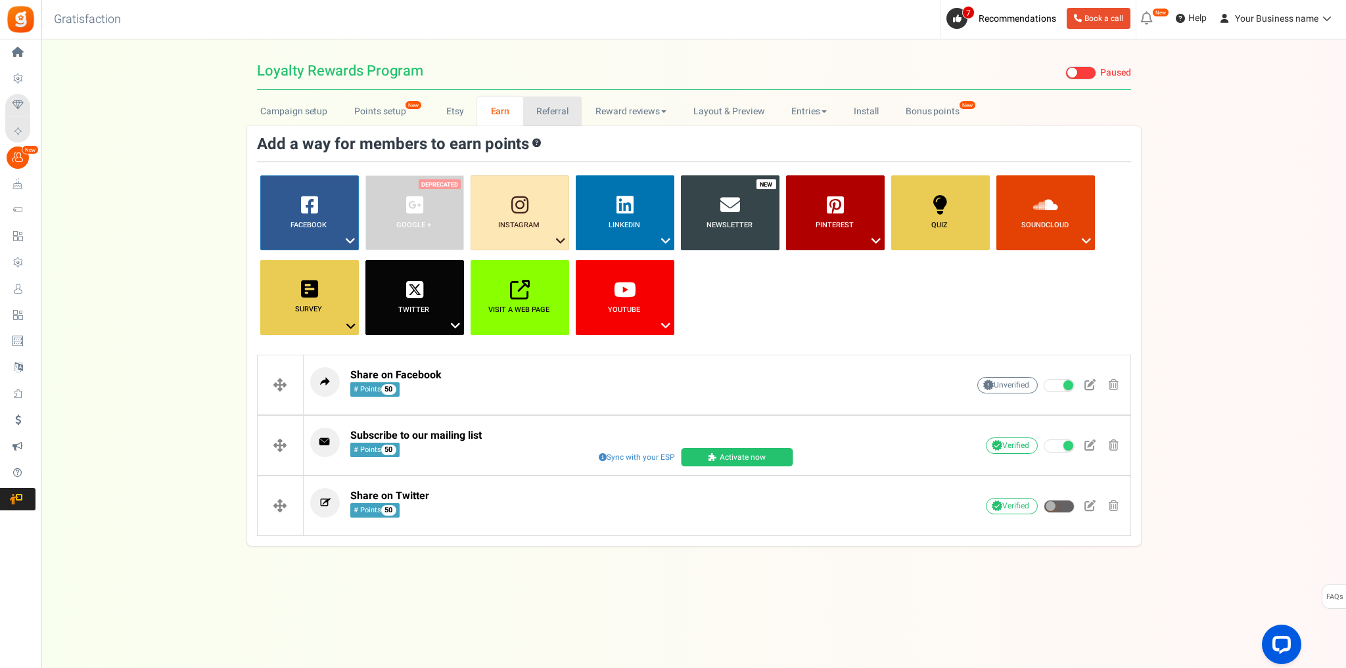
click at [539, 112] on link "Referral" at bounding box center [552, 112] width 59 height 30
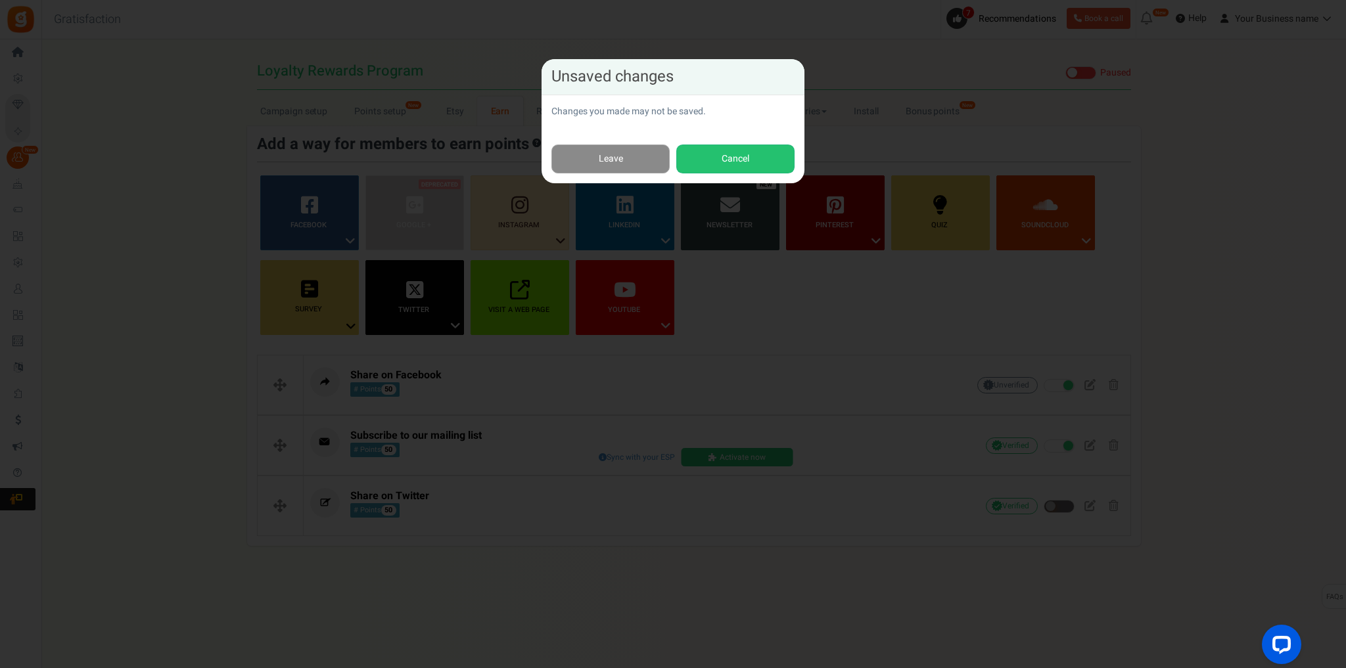
click at [642, 166] on link "Leave" at bounding box center [610, 160] width 118 height 30
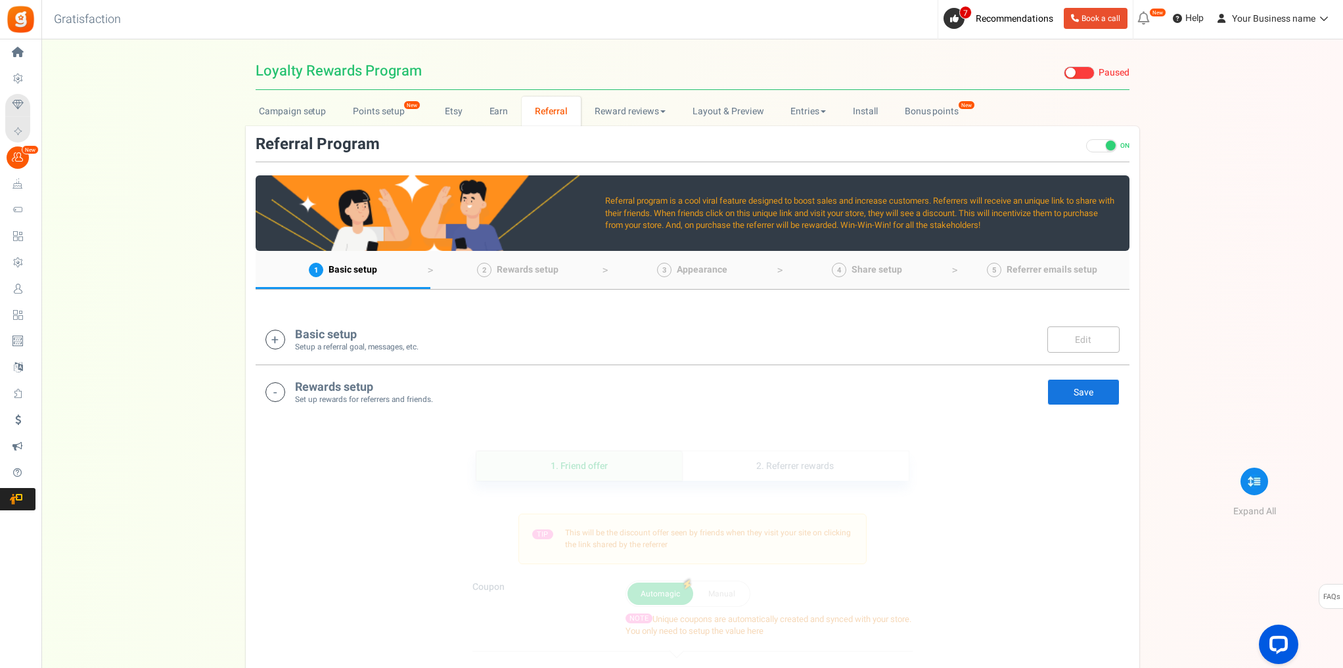
click at [491, 126] on div "Referral Program ON OFF Turn the program ON. Referral program is a cool viral f…" at bounding box center [693, 660] width 894 height 1068
click at [493, 118] on link "Earn" at bounding box center [499, 112] width 46 height 30
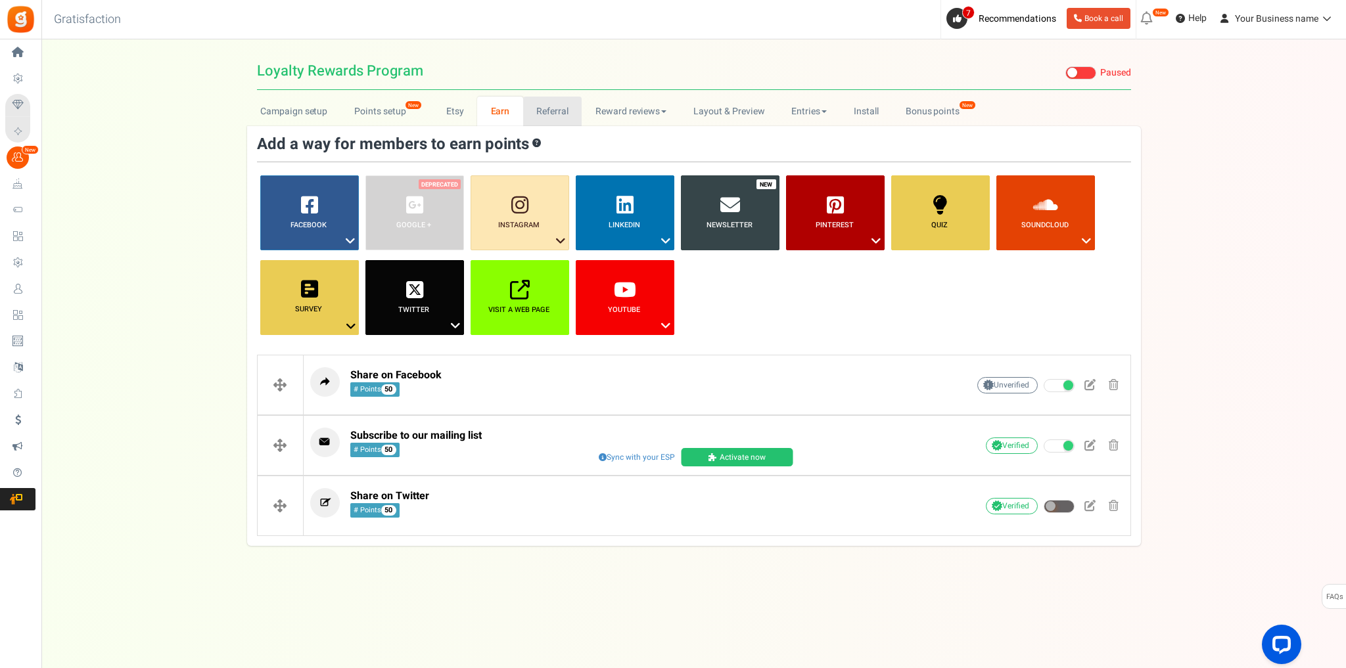
click at [541, 110] on link "Referral" at bounding box center [552, 112] width 59 height 30
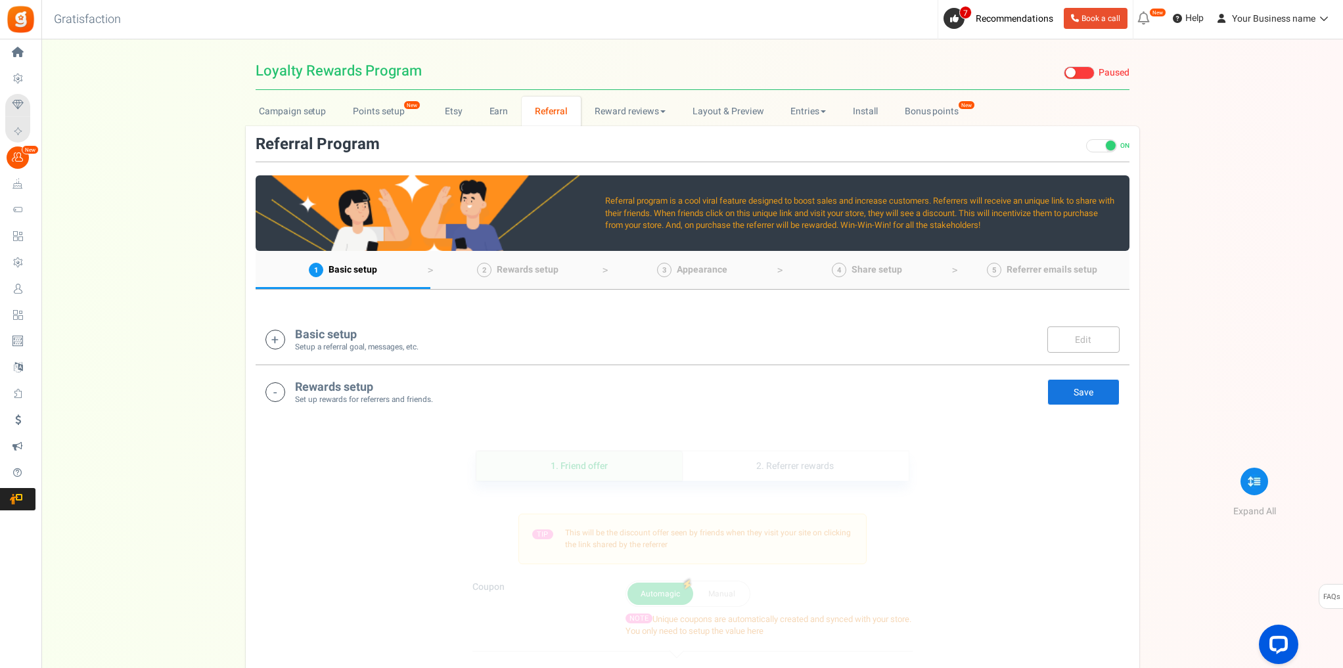
click at [276, 391] on icon at bounding box center [275, 392] width 20 height 20
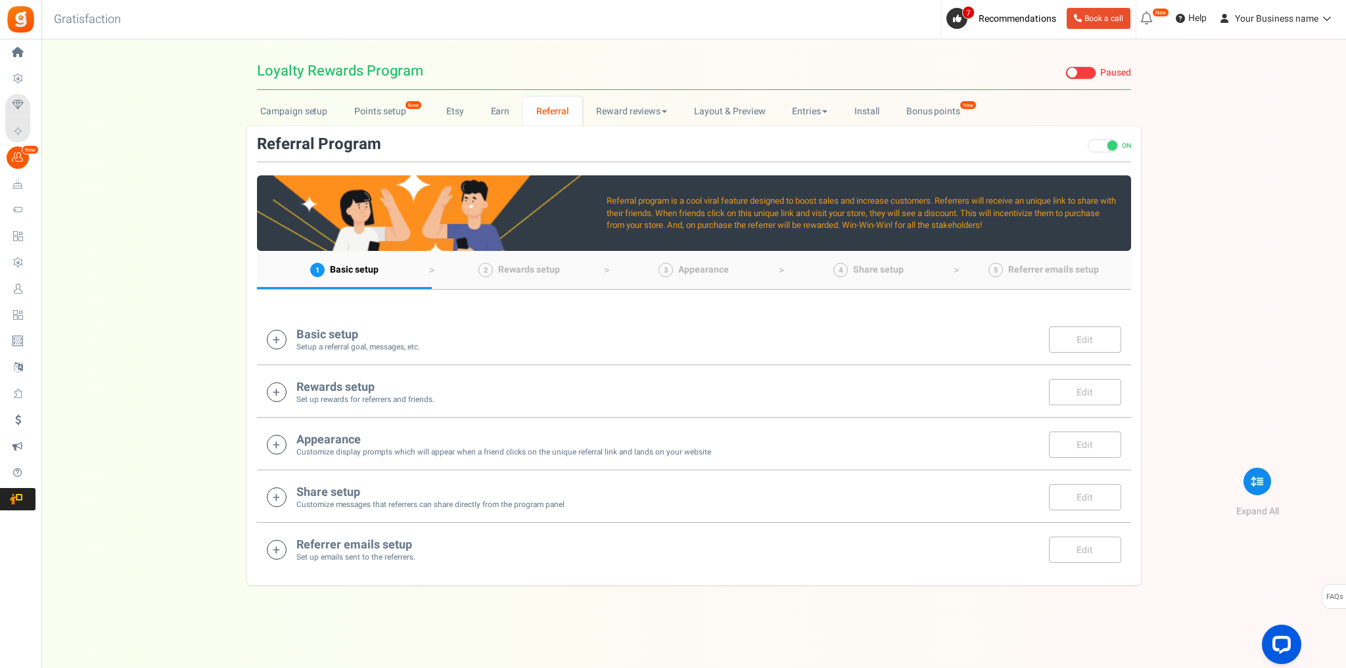
click at [376, 331] on h4 "Basic setup" at bounding box center [358, 335] width 124 height 13
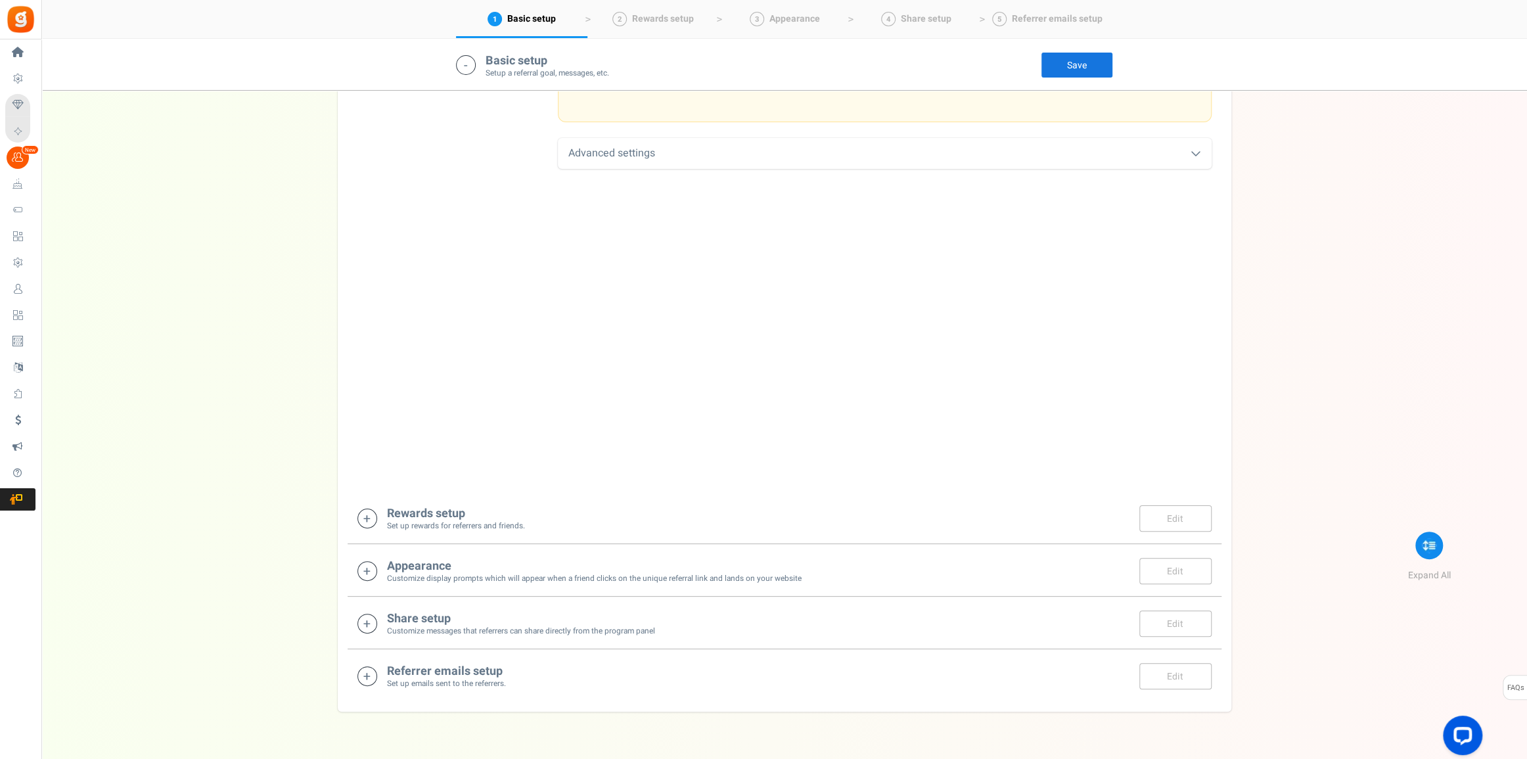
scroll to position [687, 0]
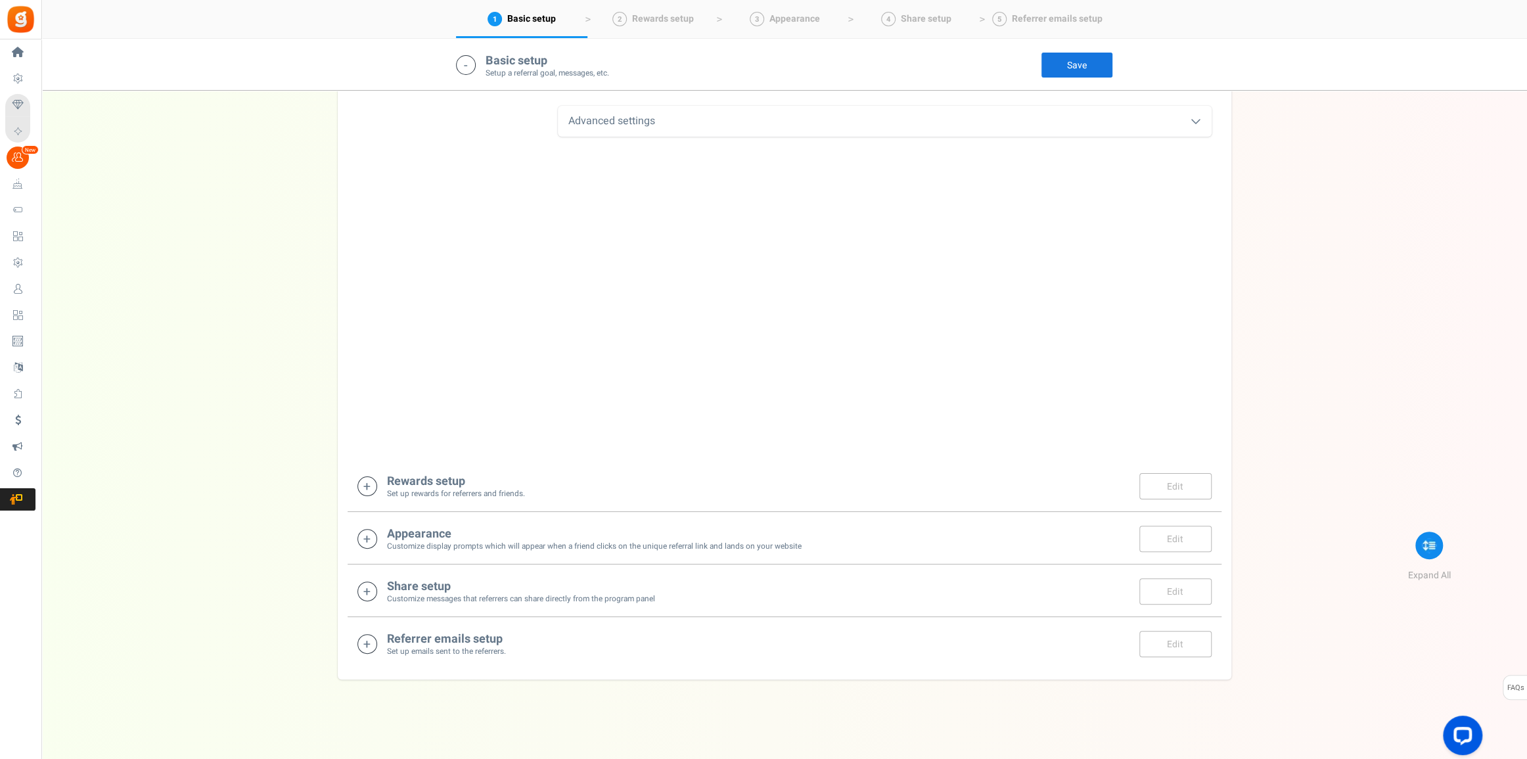
click at [486, 491] on small "Set up rewards for referrers and friends." at bounding box center [456, 493] width 138 height 11
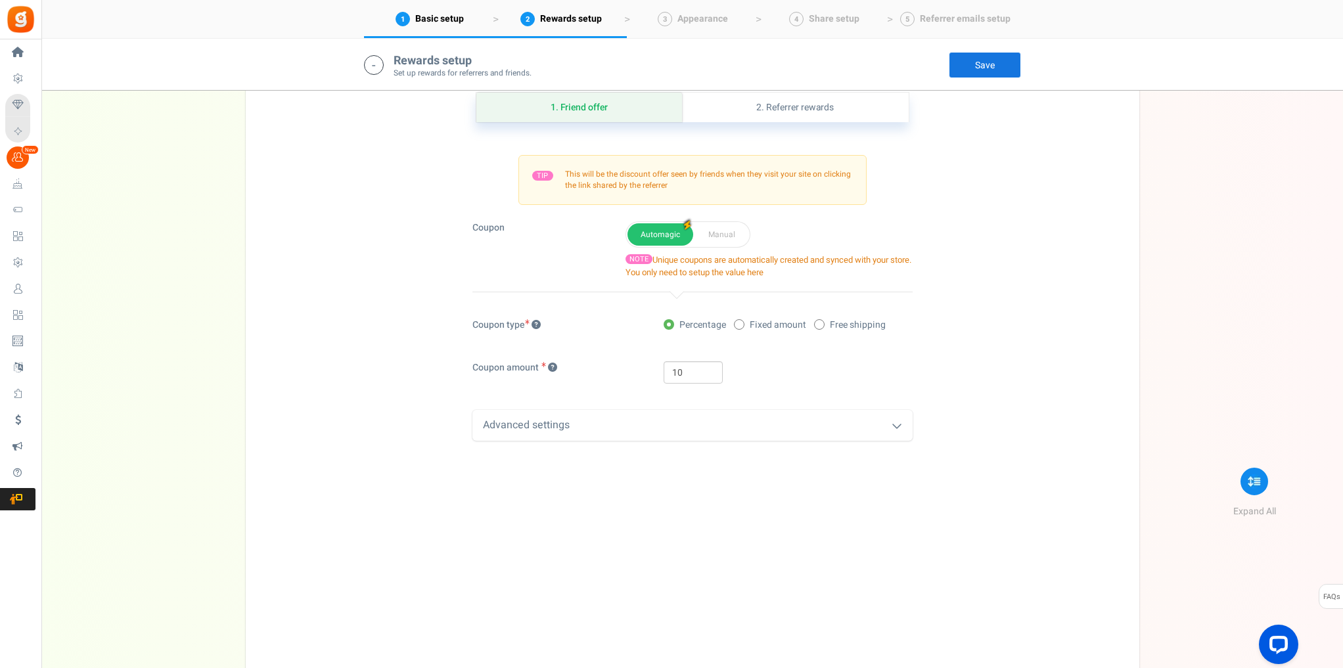
scroll to position [1048, 0]
click at [901, 422] on icon at bounding box center [897, 425] width 11 height 11
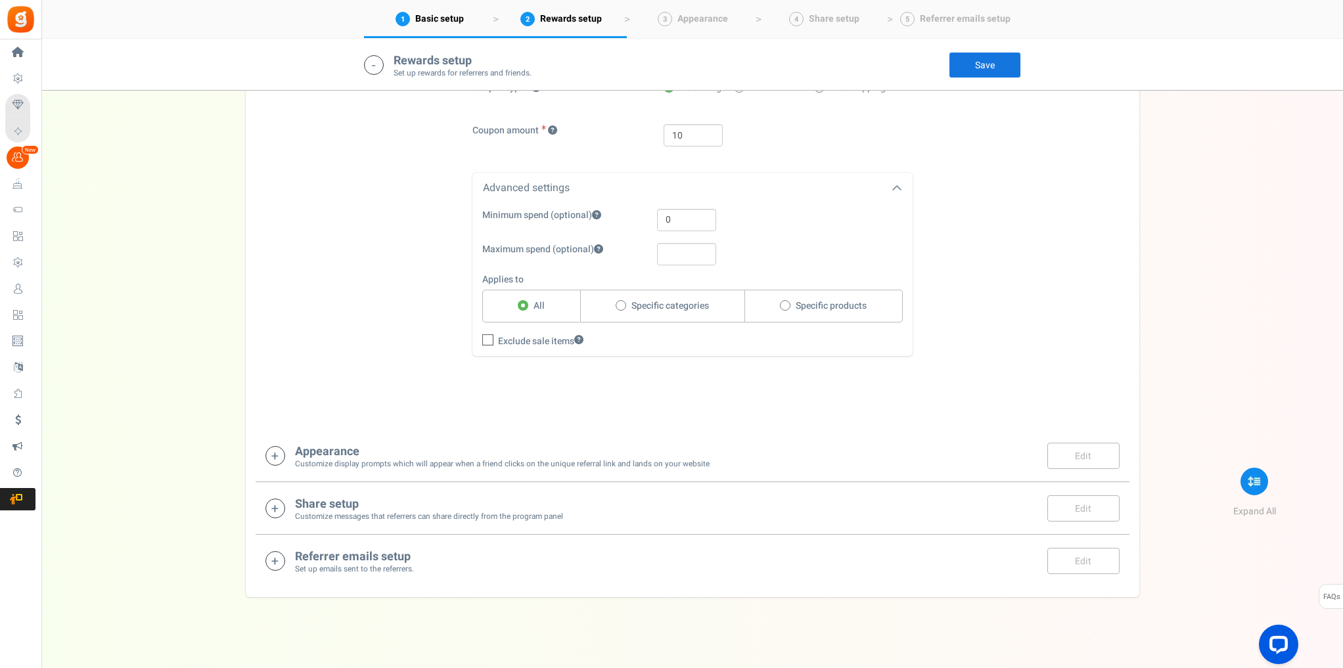
scroll to position [1292, 0]
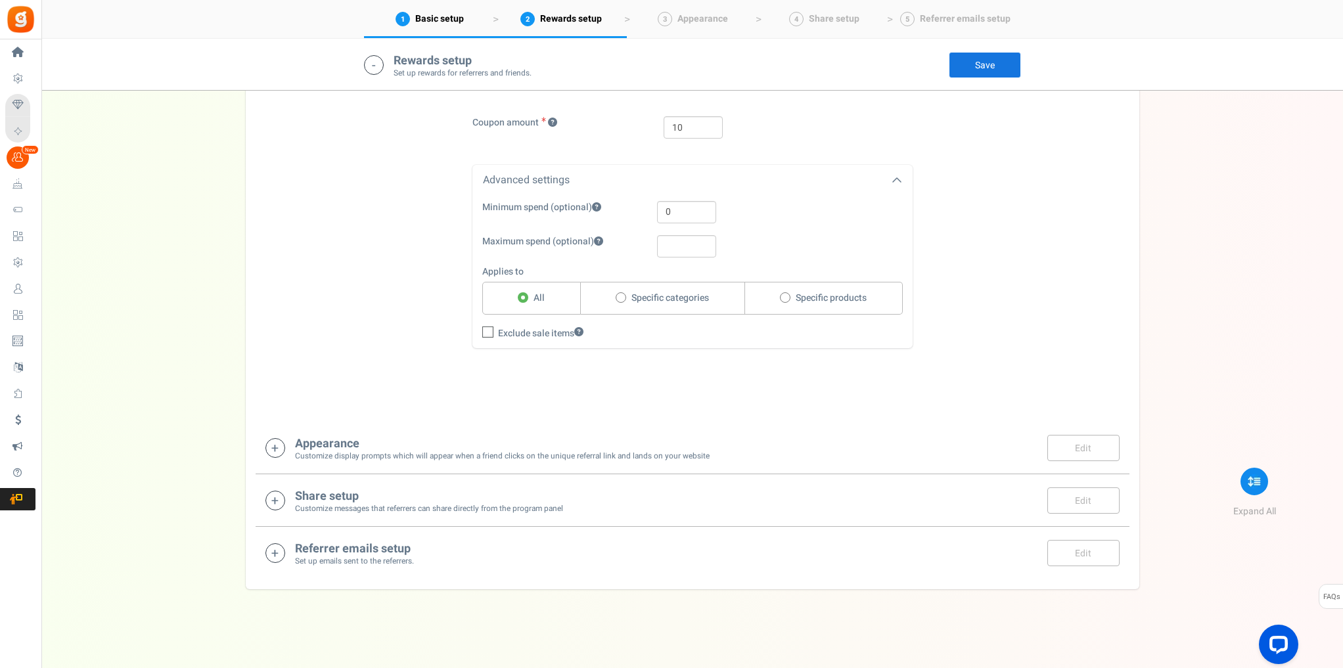
click at [327, 451] on small "Customize display prompts which will appear when a friend clicks on the unique …" at bounding box center [502, 456] width 415 height 11
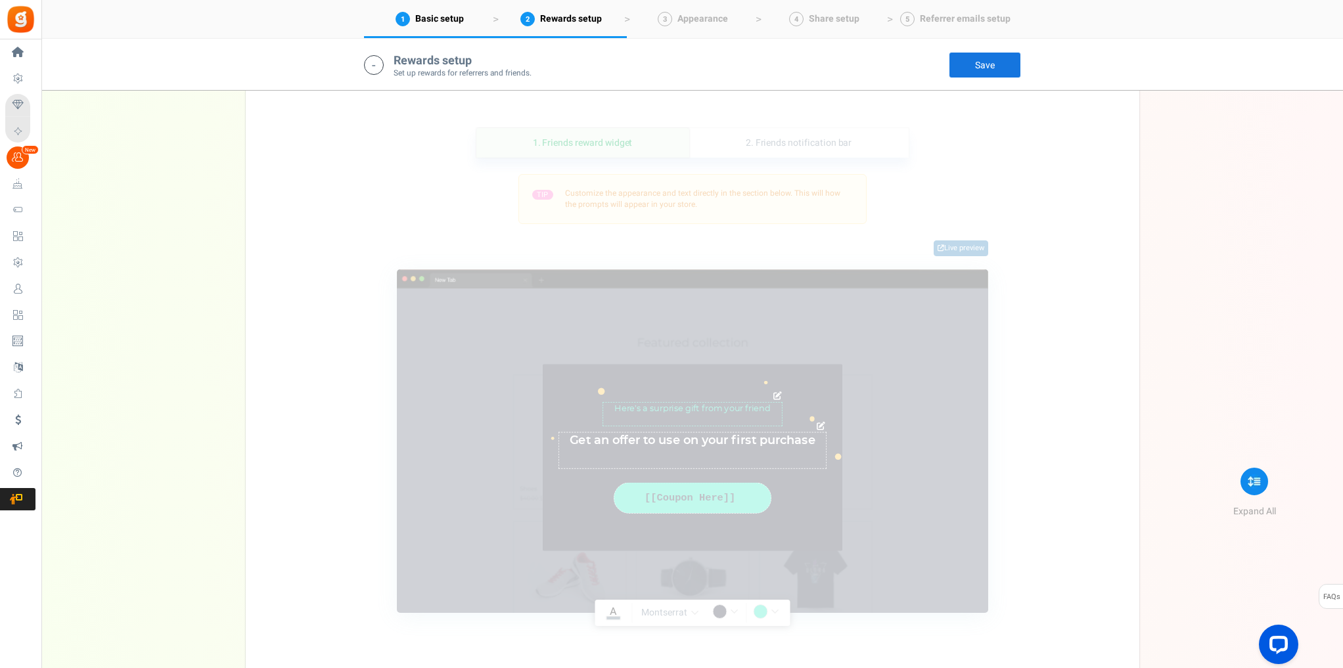
scroll to position [1676, 0]
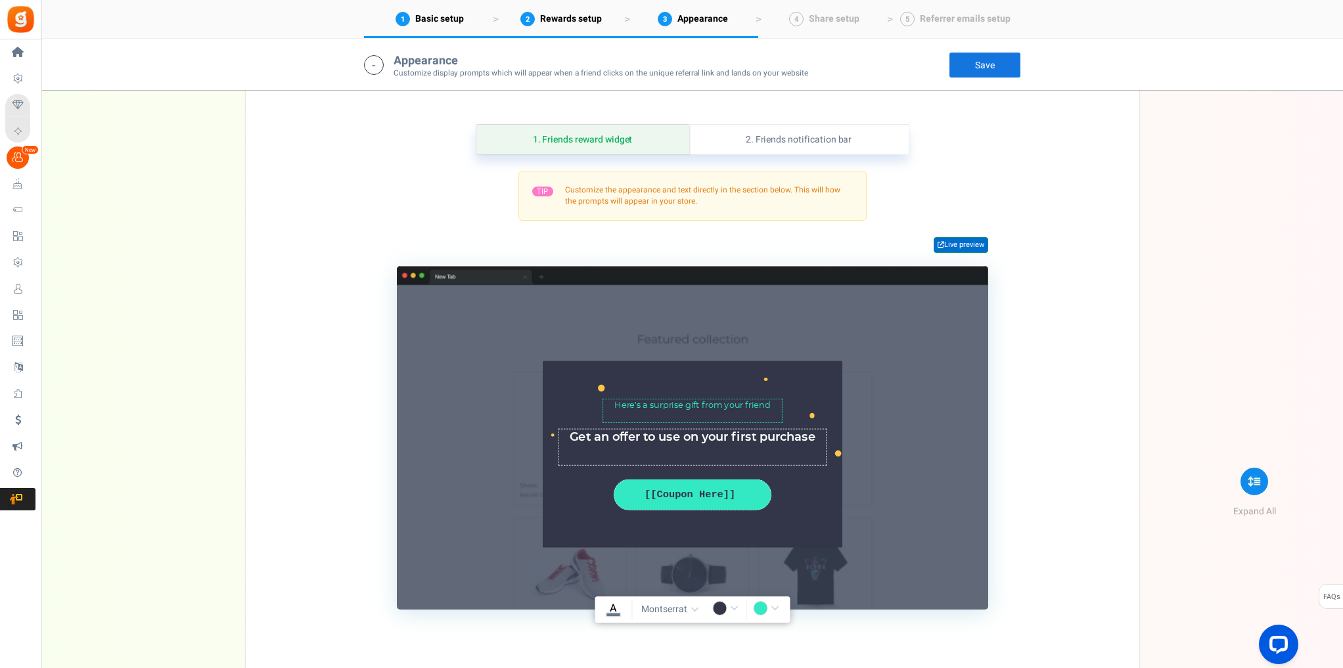
click at [950, 244] on link "Live preview" at bounding box center [961, 245] width 55 height 16
click at [878, 142] on link "2. Friends notification bar" at bounding box center [798, 140] width 219 height 30
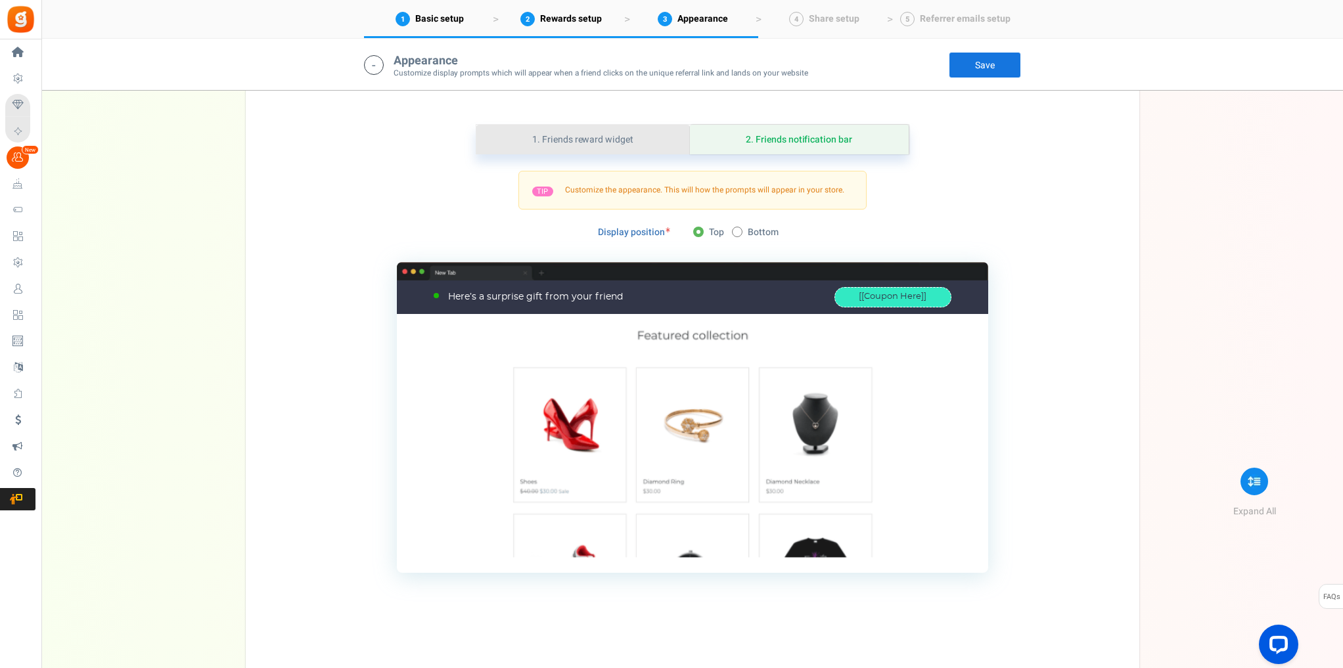
click at [612, 142] on link "1. Friends reward widget" at bounding box center [583, 140] width 214 height 30
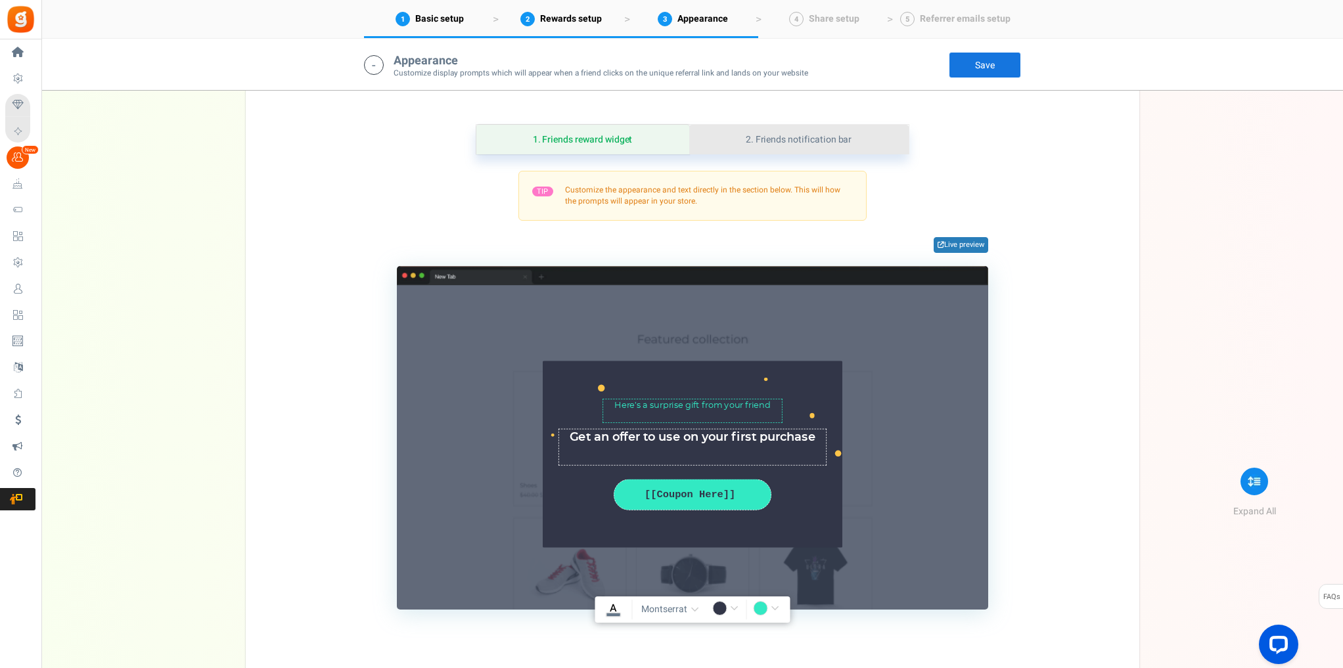
click at [805, 134] on link "2. Friends notification bar" at bounding box center [798, 140] width 219 height 30
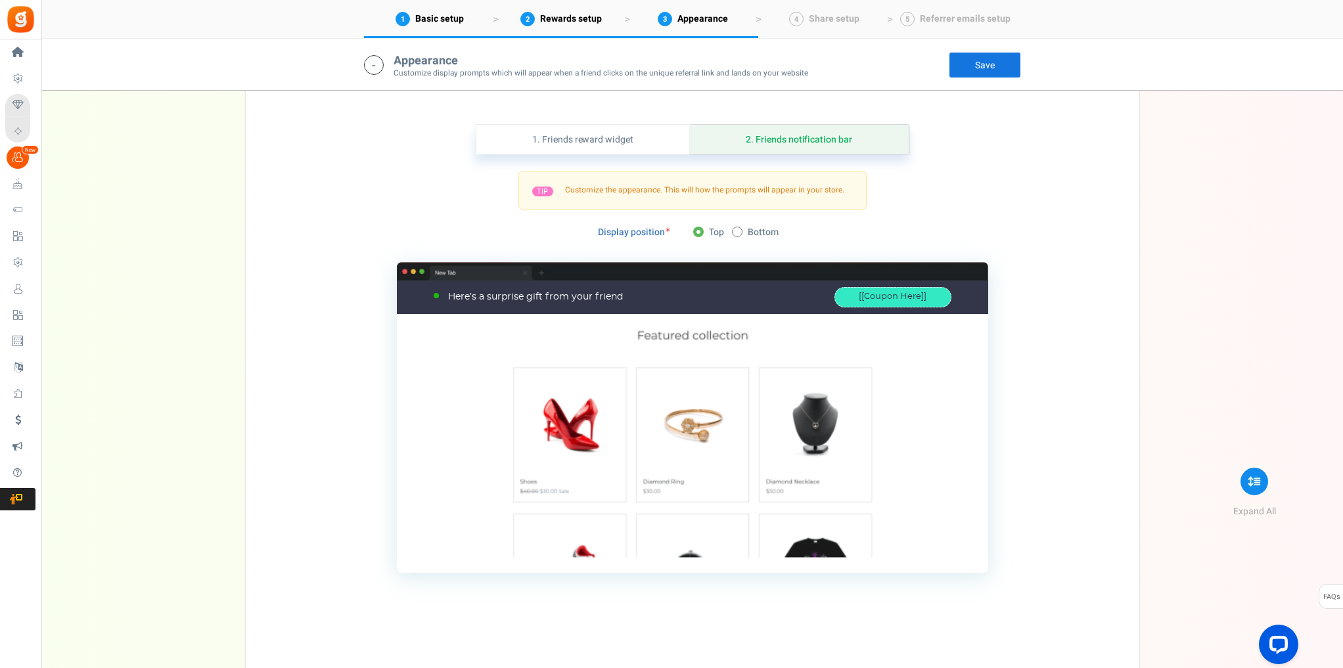
click at [740, 233] on span at bounding box center [737, 232] width 11 height 11
click at [740, 233] on input "Bottom" at bounding box center [736, 233] width 9 height 9
radio input "true"
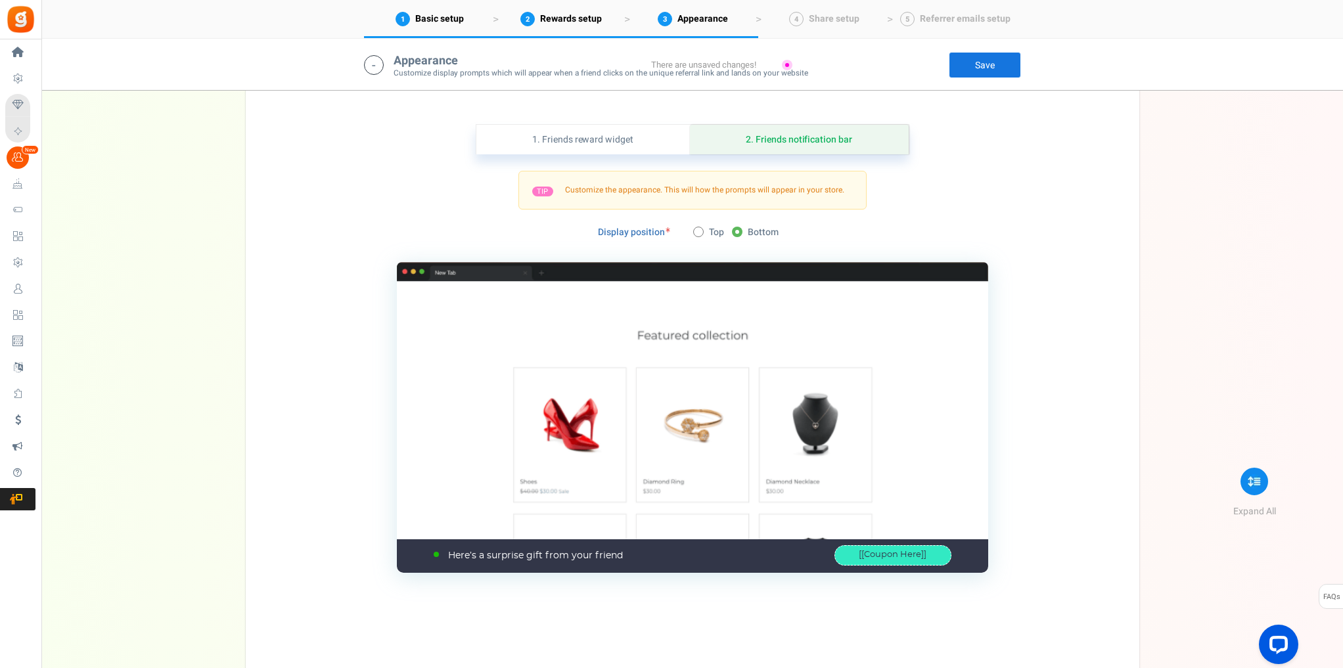
click at [978, 60] on link "Save" at bounding box center [985, 65] width 72 height 26
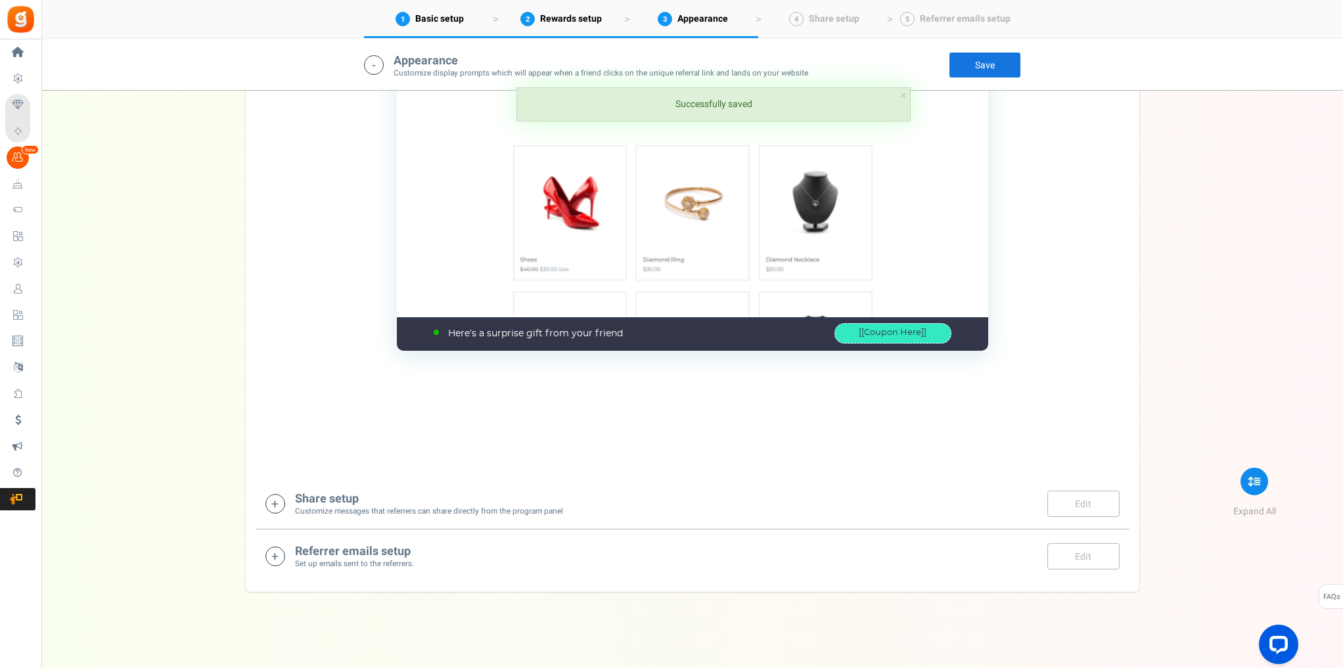
scroll to position [1900, 0]
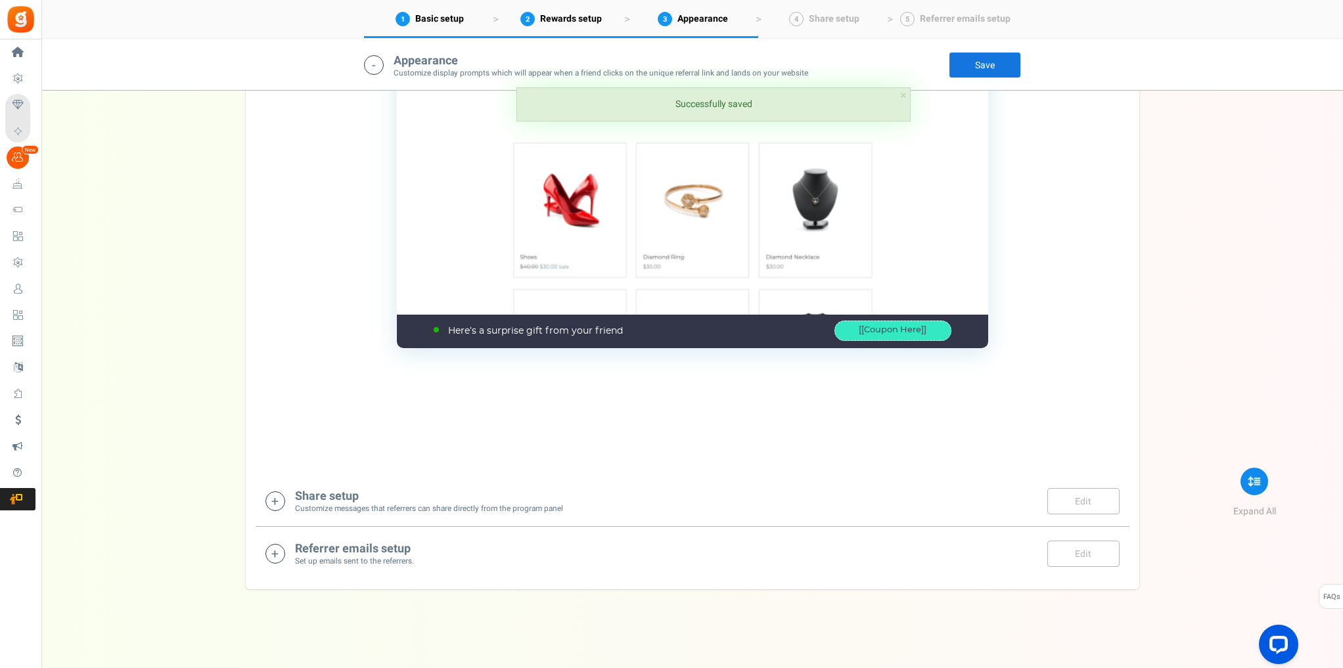
click at [339, 498] on h4 "Share setup" at bounding box center [429, 496] width 268 height 13
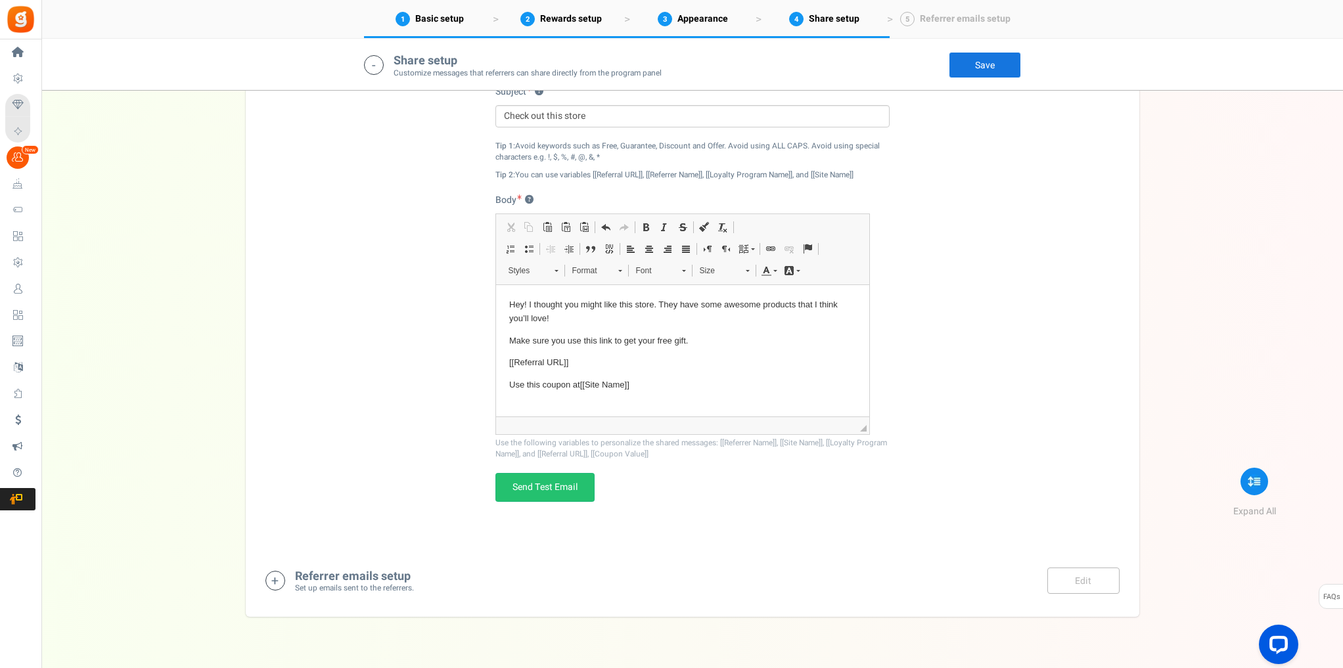
scroll to position [2514, 0]
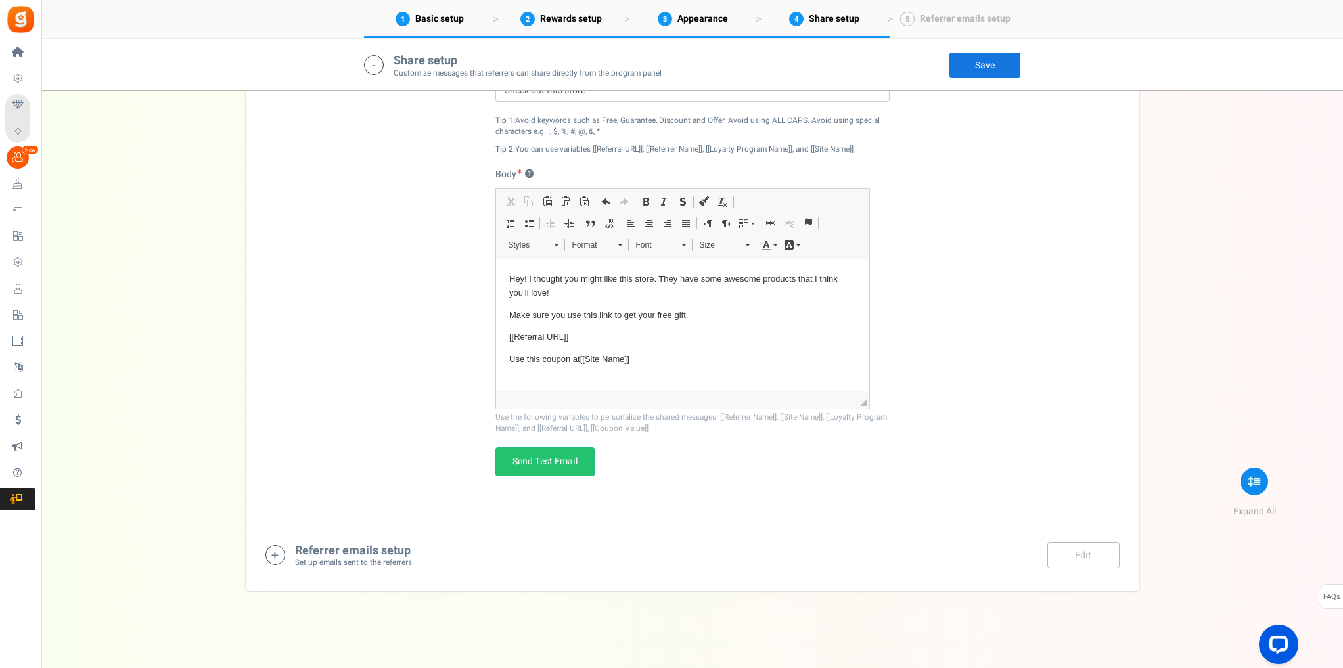
click at [392, 545] on h4 "Referrer emails setup" at bounding box center [354, 551] width 119 height 13
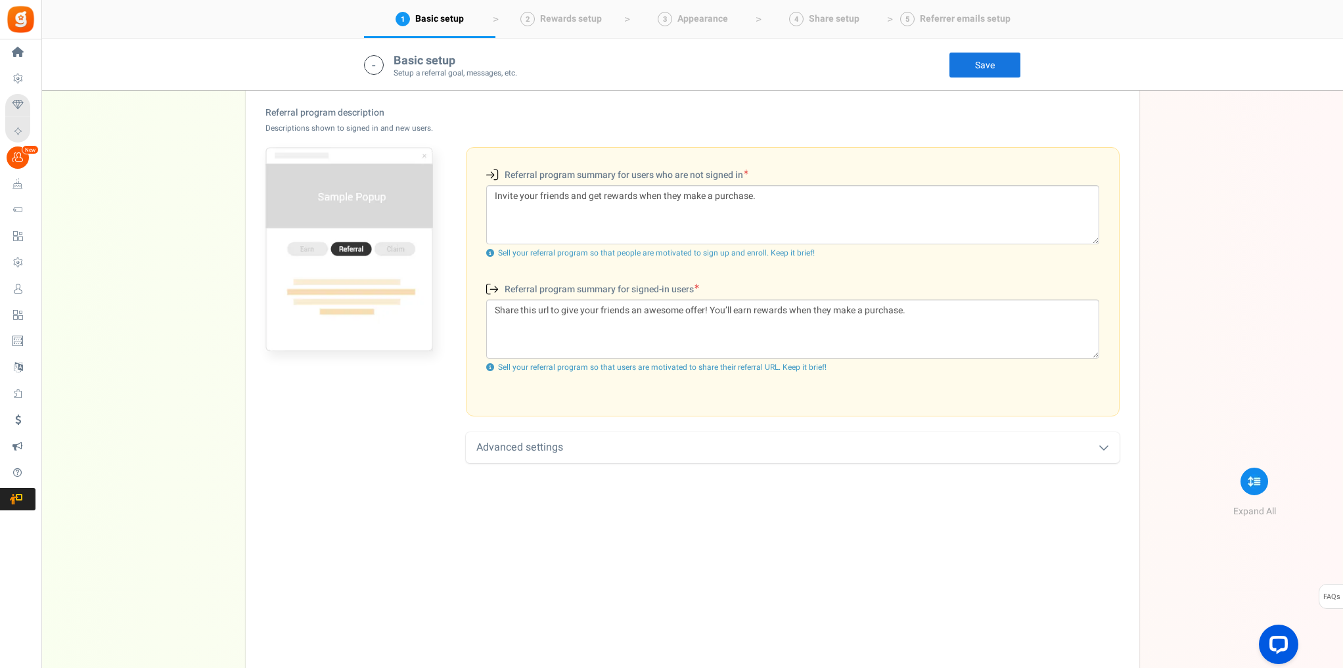
scroll to position [374, 0]
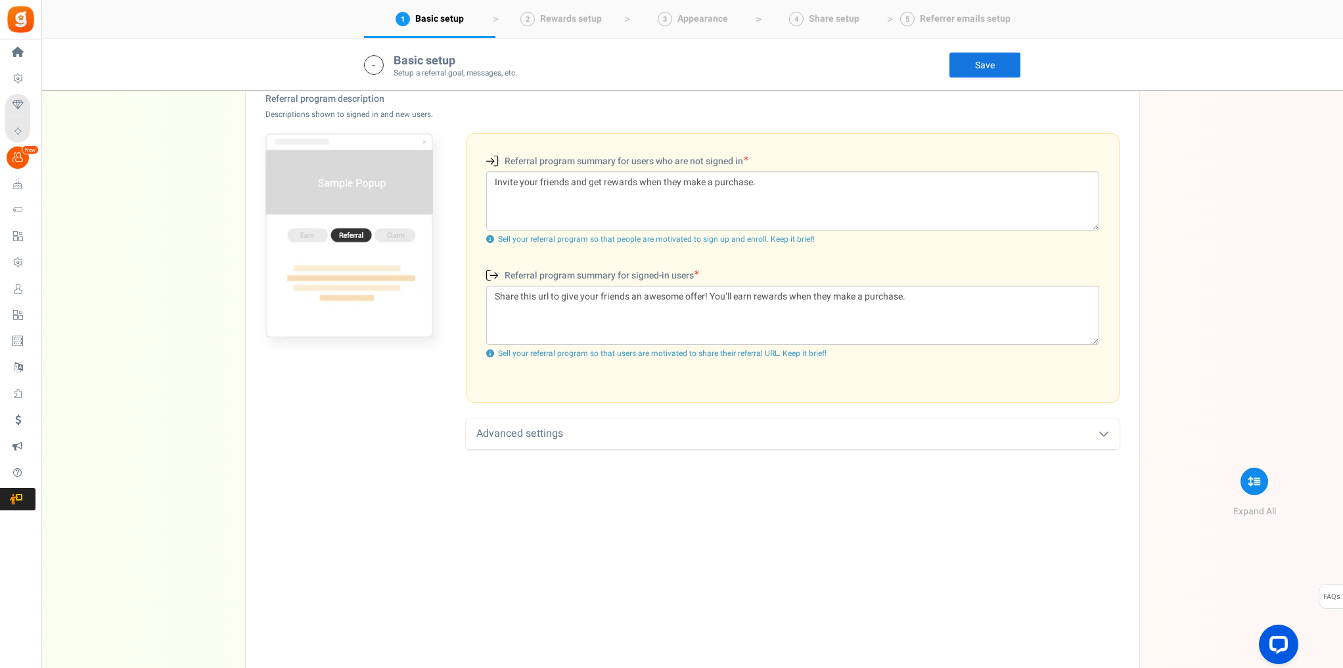
click at [737, 432] on div "Advanced settings" at bounding box center [793, 434] width 654 height 31
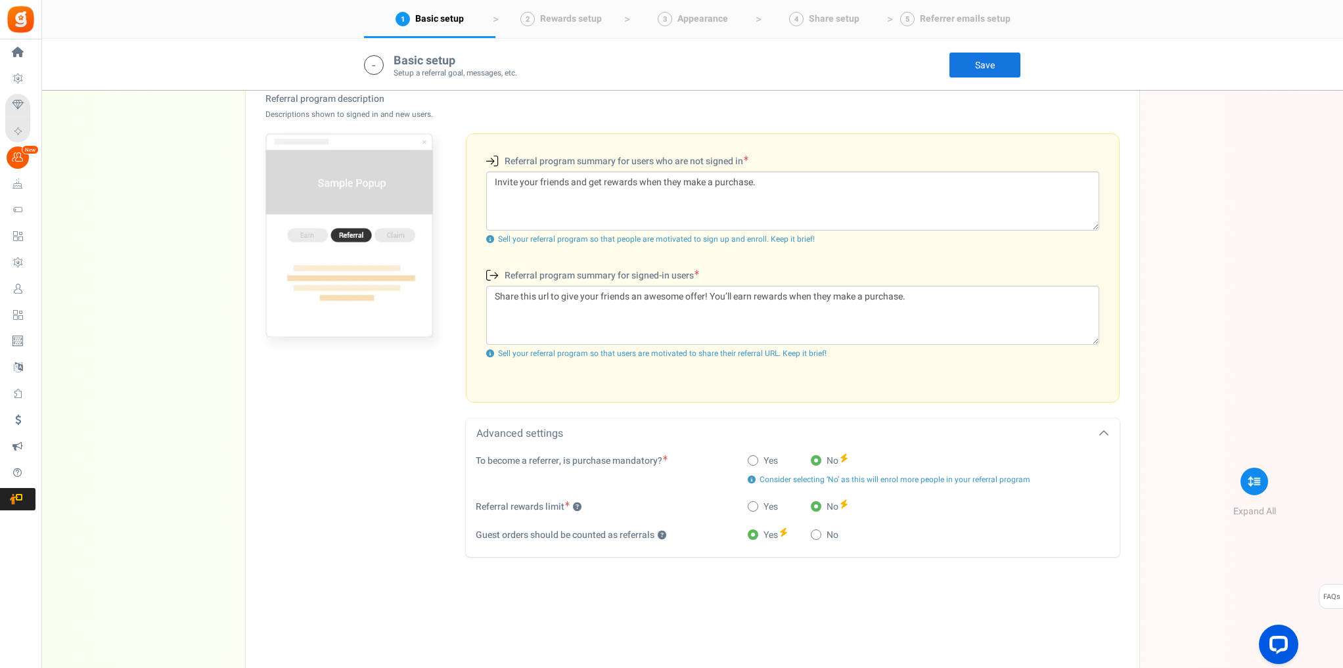
click at [728, 425] on div "Advanced settings" at bounding box center [793, 434] width 654 height 31
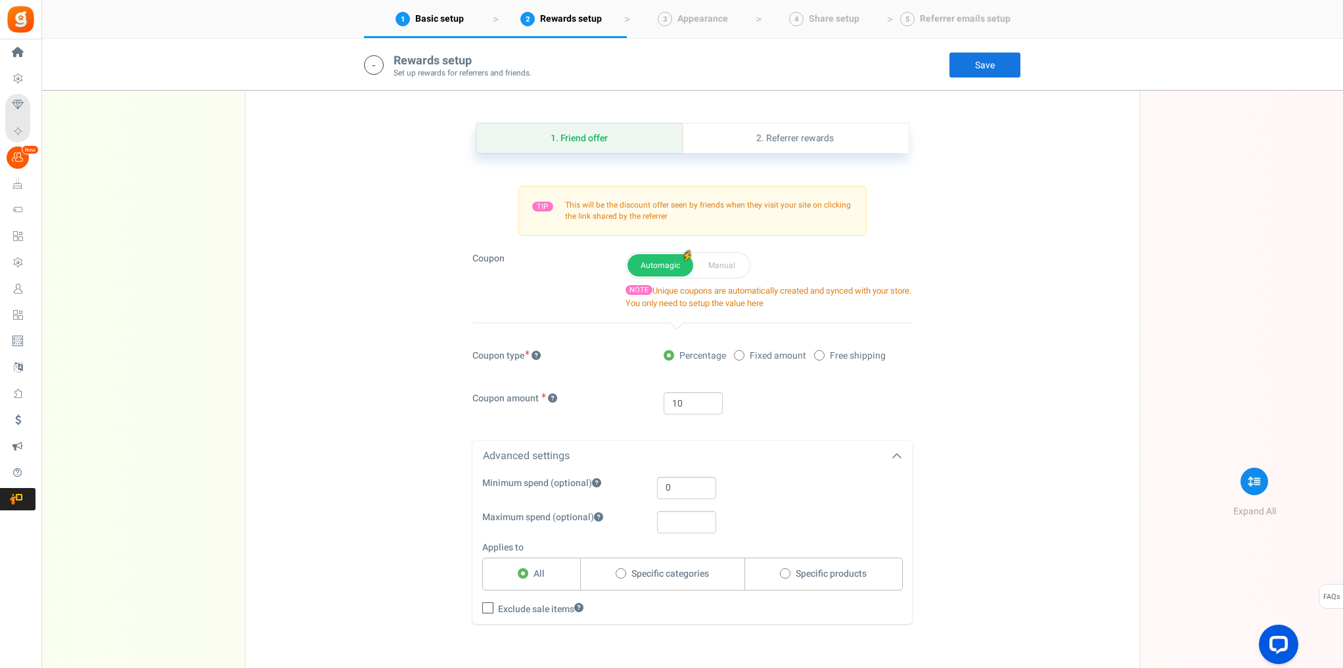
scroll to position [999, 0]
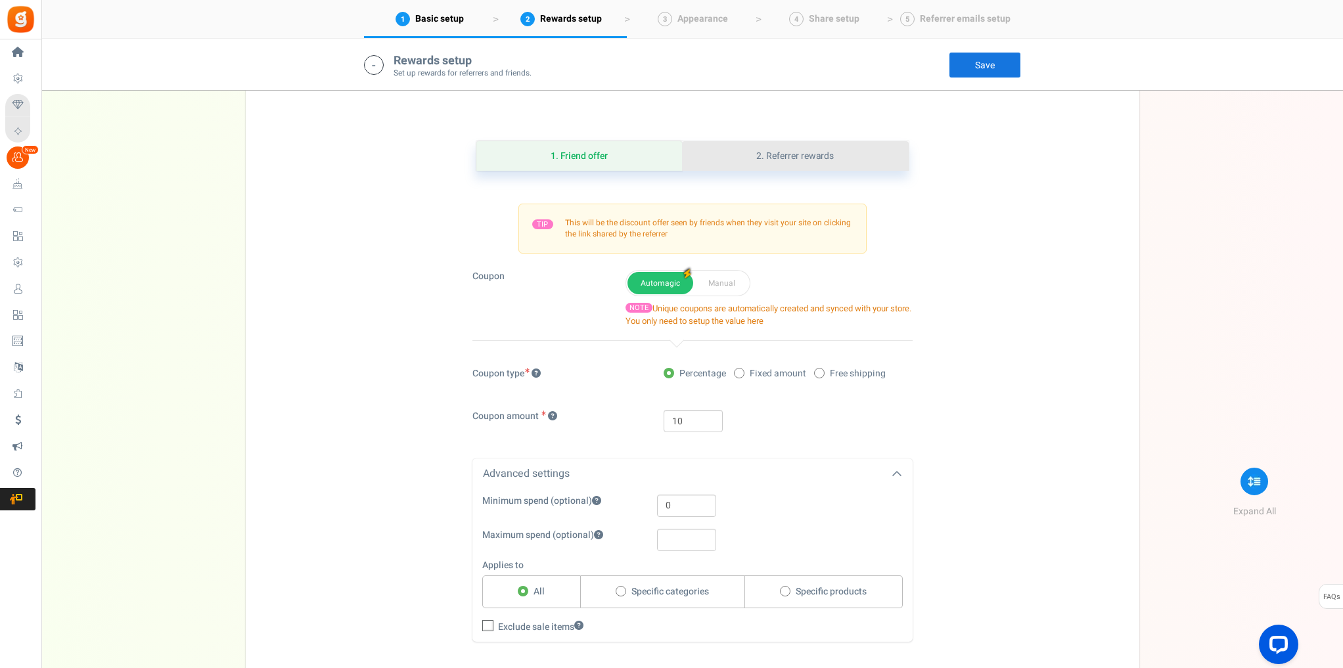
click at [752, 160] on link "2. Referrer rewards" at bounding box center [795, 156] width 226 height 30
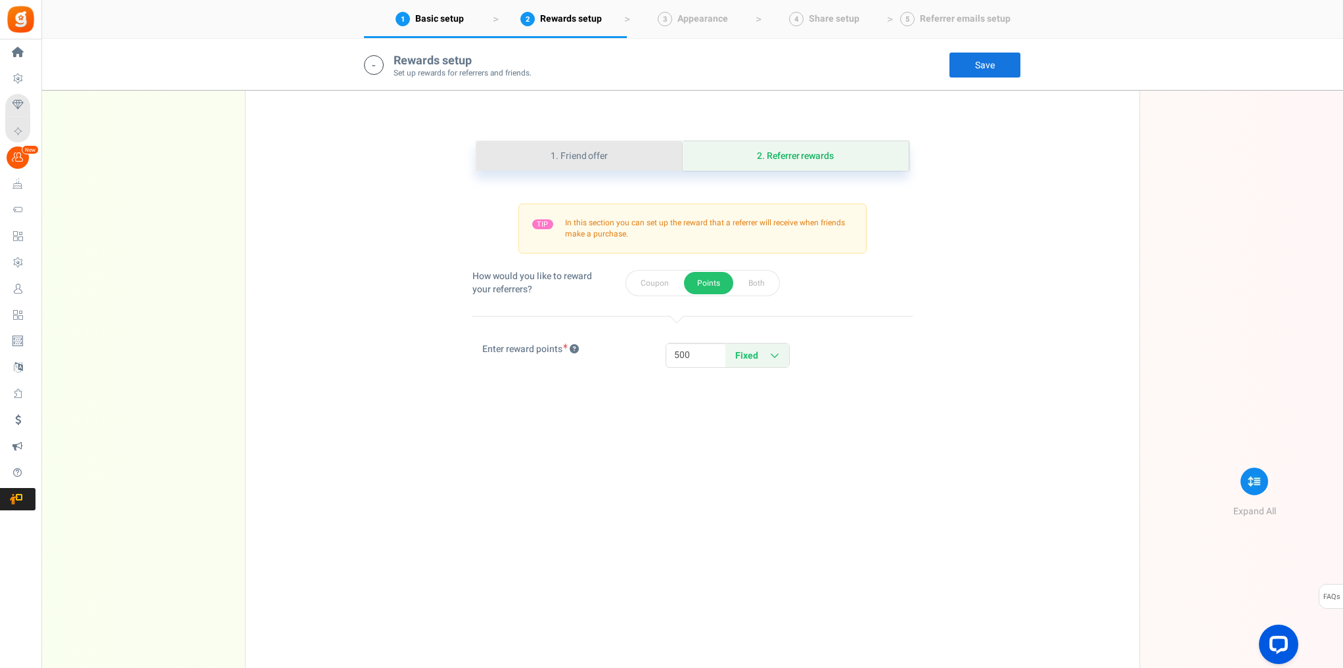
click at [555, 152] on link "1. Friend offer" at bounding box center [579, 156] width 206 height 30
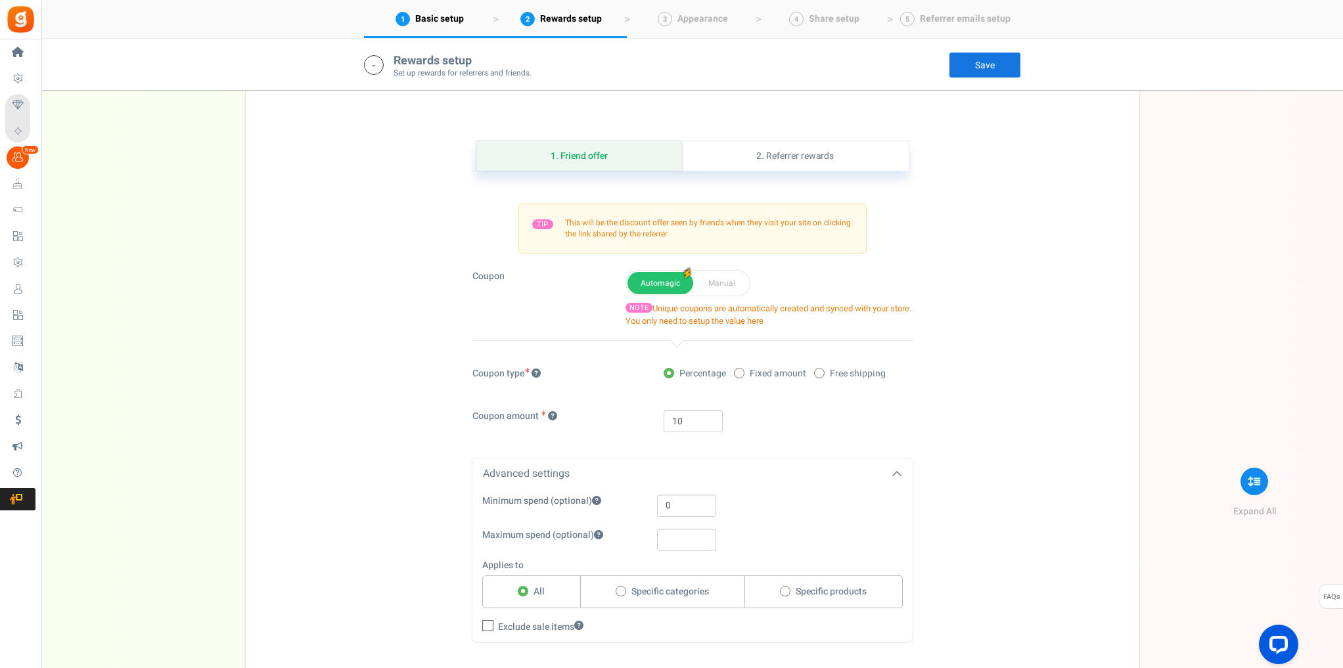
drag, startPoint x: 393, startPoint y: 57, endPoint x: 490, endPoint y: 60, distance: 96.7
click at [489, 60] on h4 "Rewards setup" at bounding box center [463, 61] width 138 height 13
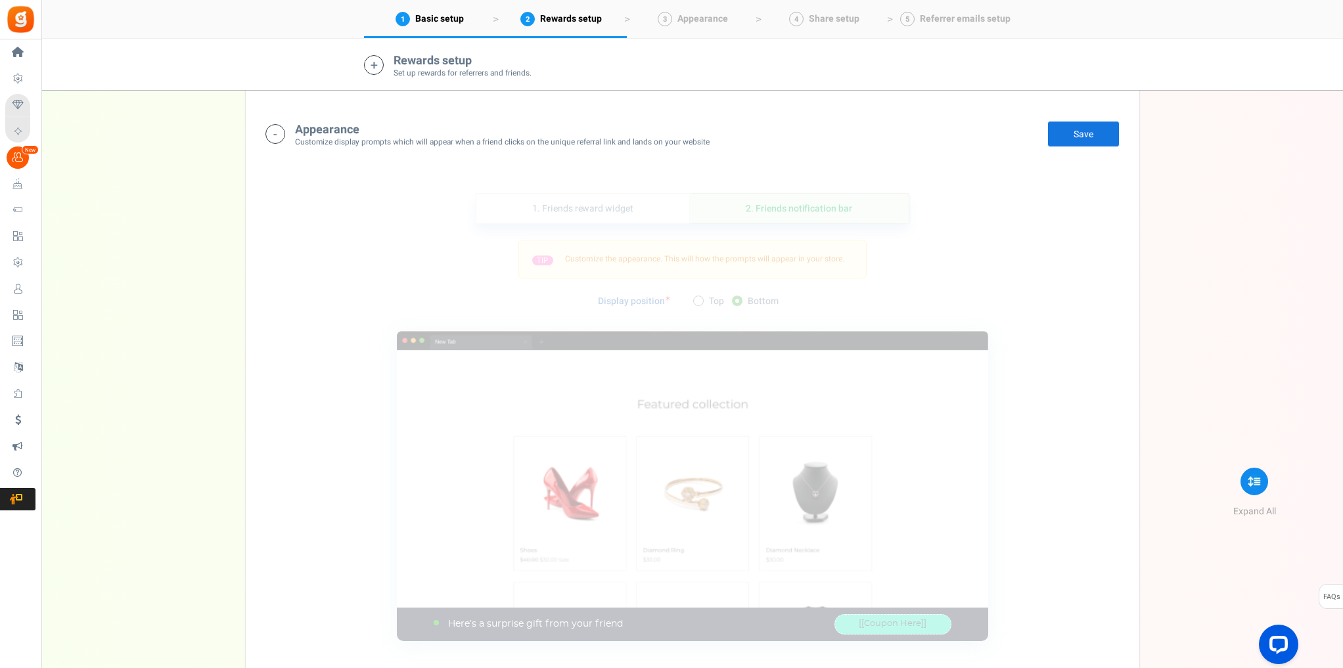
drag, startPoint x: 436, startPoint y: 64, endPoint x: 406, endPoint y: 65, distance: 29.6
click at [406, 65] on h4 "Rewards setup" at bounding box center [463, 61] width 138 height 13
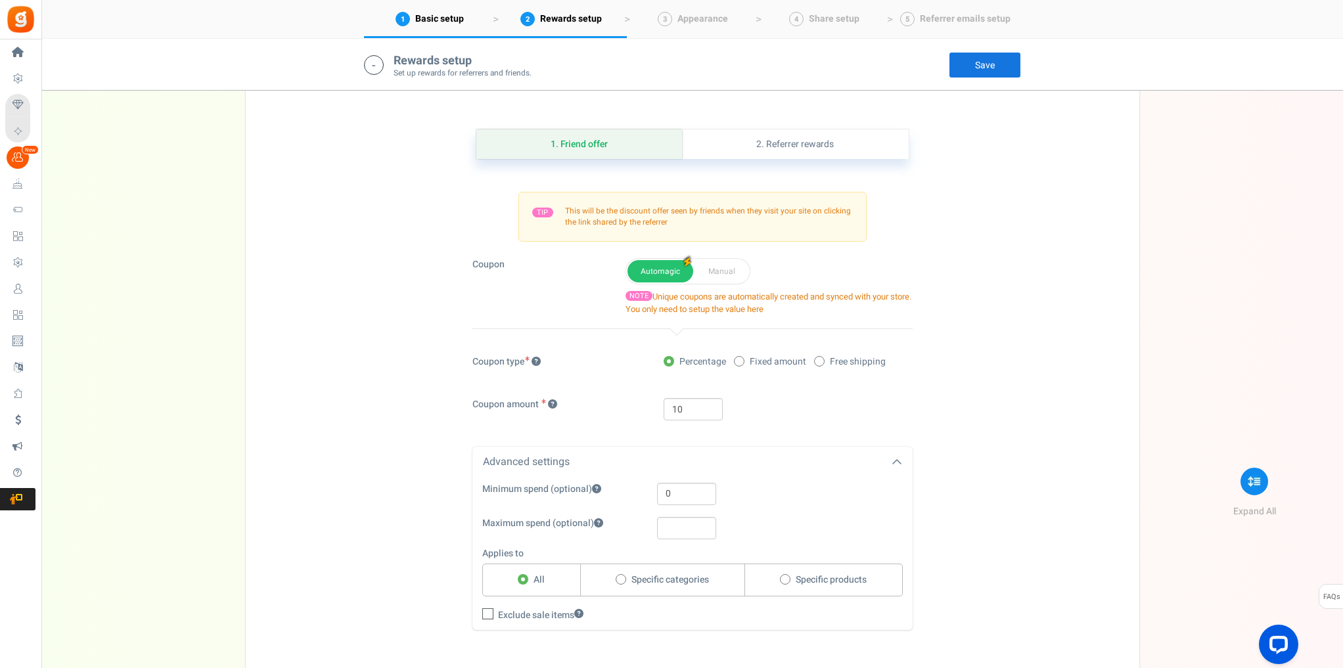
scroll to position [1015, 0]
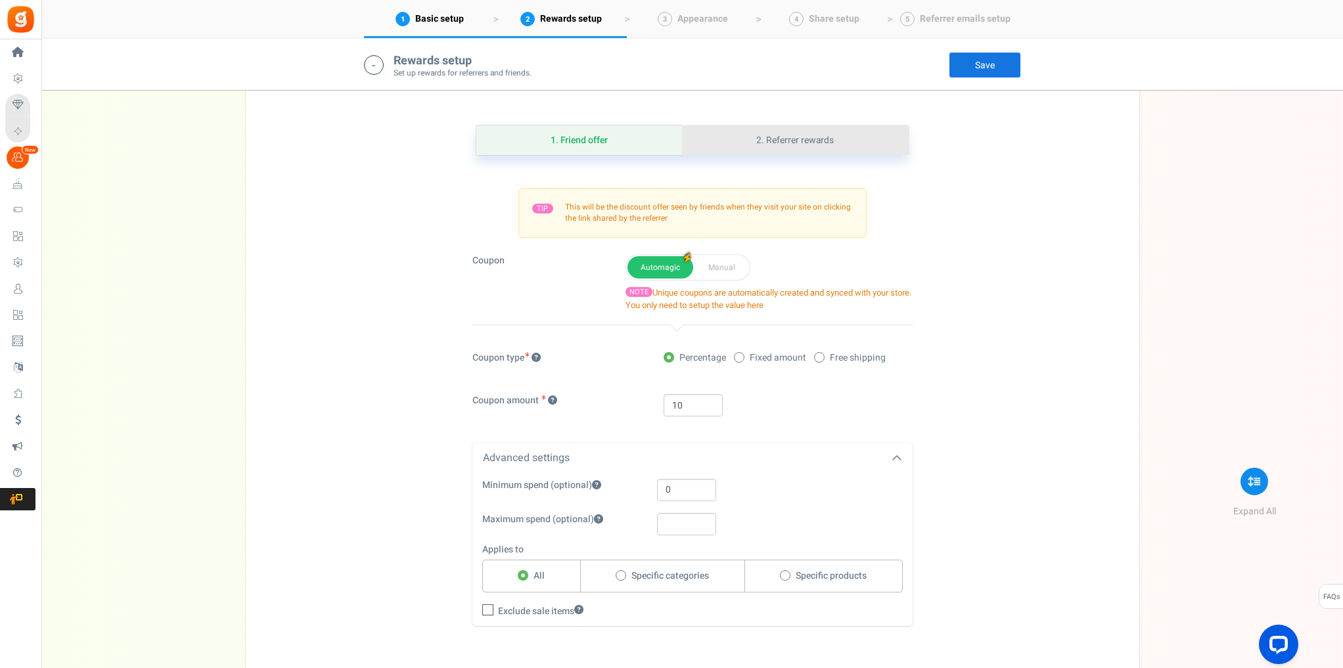
click at [820, 139] on link "2. Referrer rewards" at bounding box center [795, 140] width 226 height 30
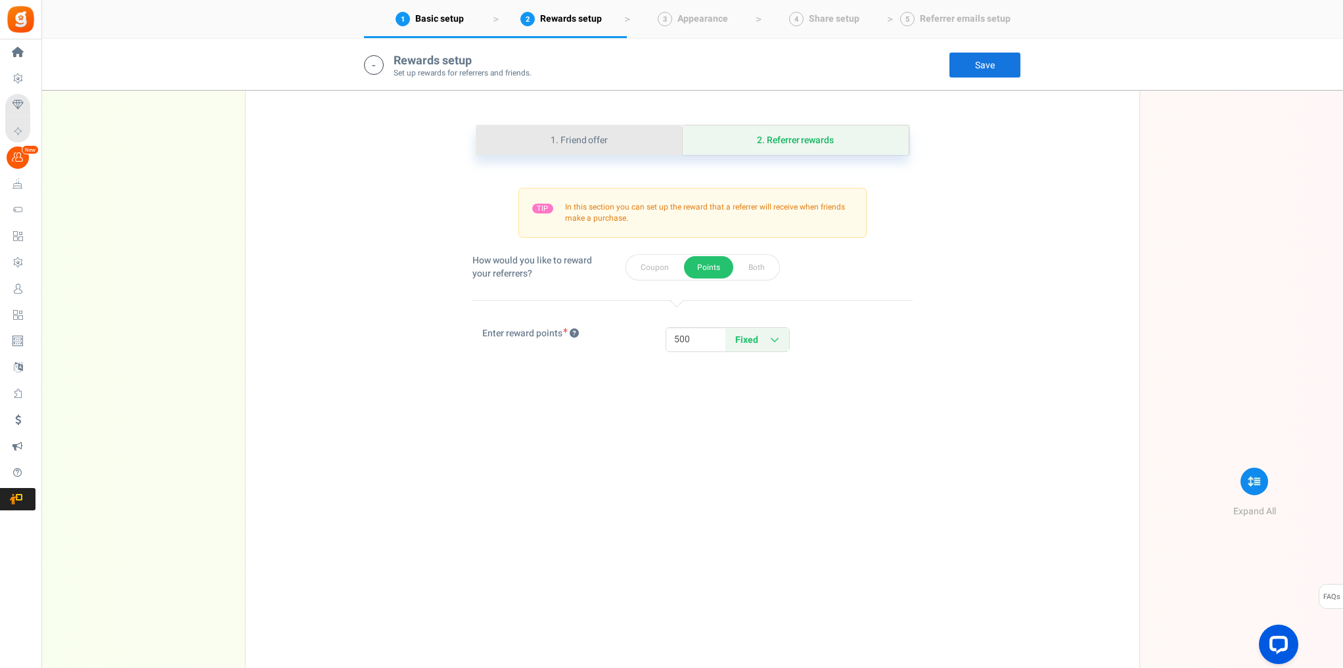
click at [563, 146] on link "1. Friend offer" at bounding box center [579, 140] width 206 height 30
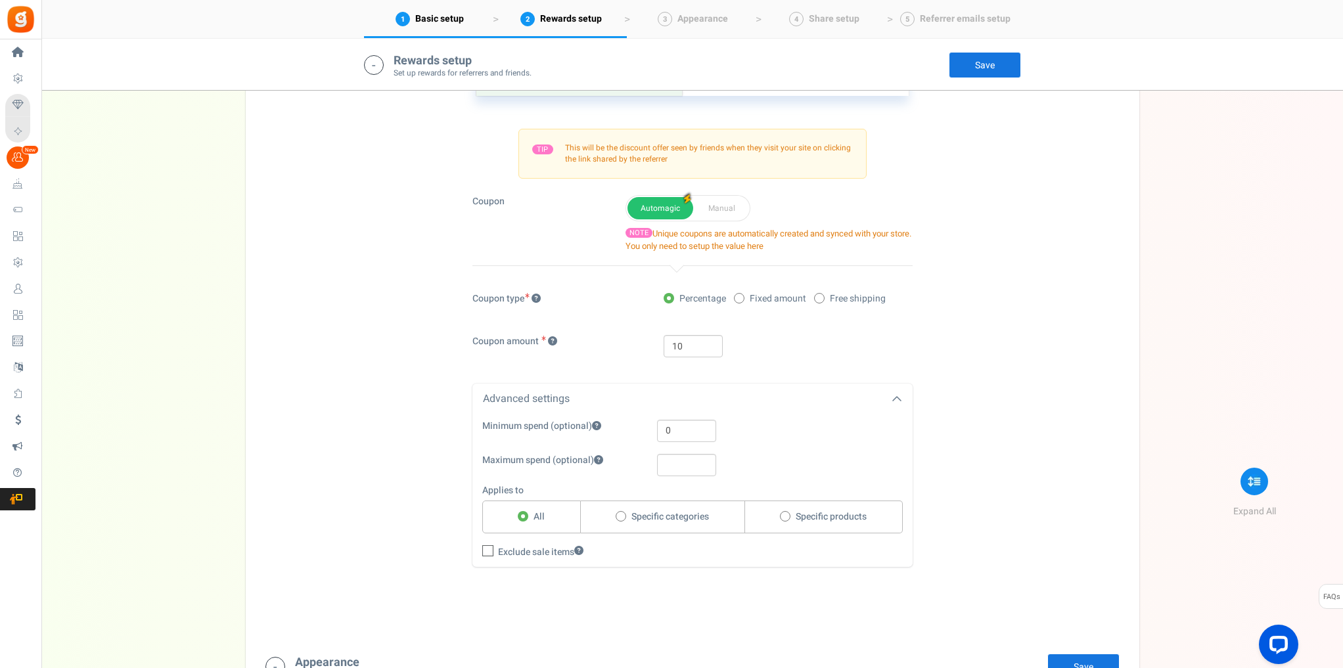
scroll to position [1067, 0]
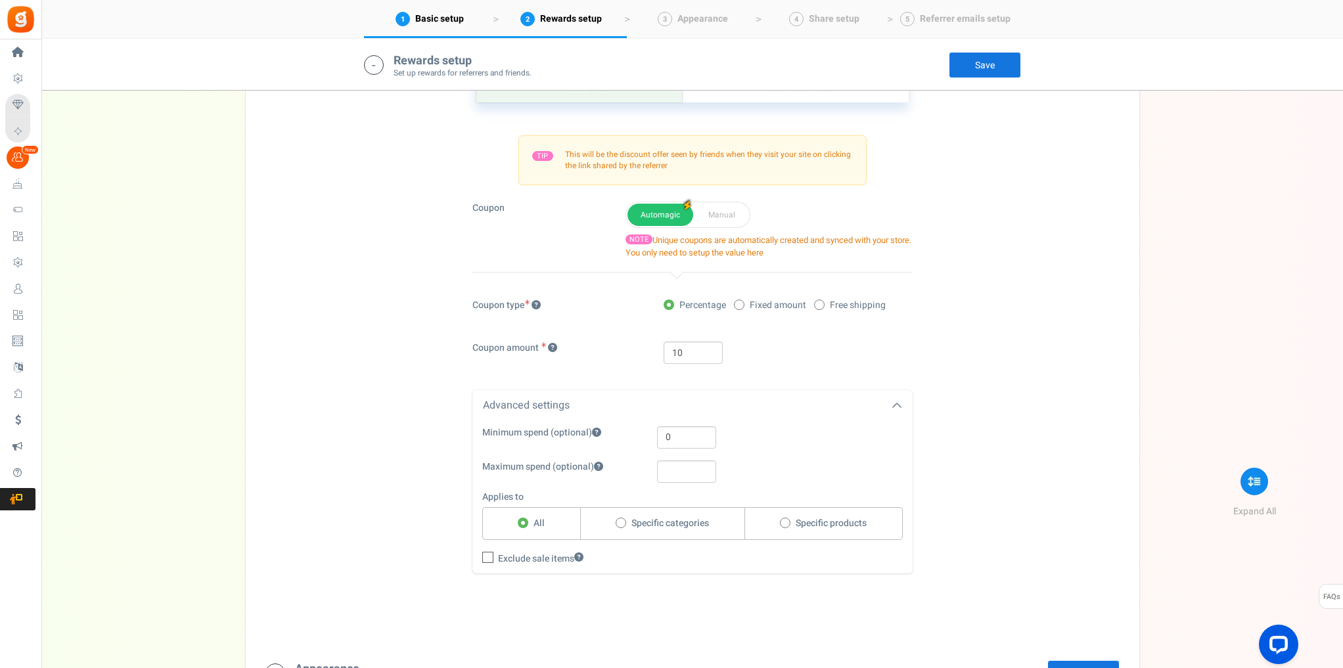
click at [823, 301] on span at bounding box center [819, 305] width 11 height 11
click at [823, 302] on input "Free shipping" at bounding box center [818, 306] width 9 height 9
radio input "true"
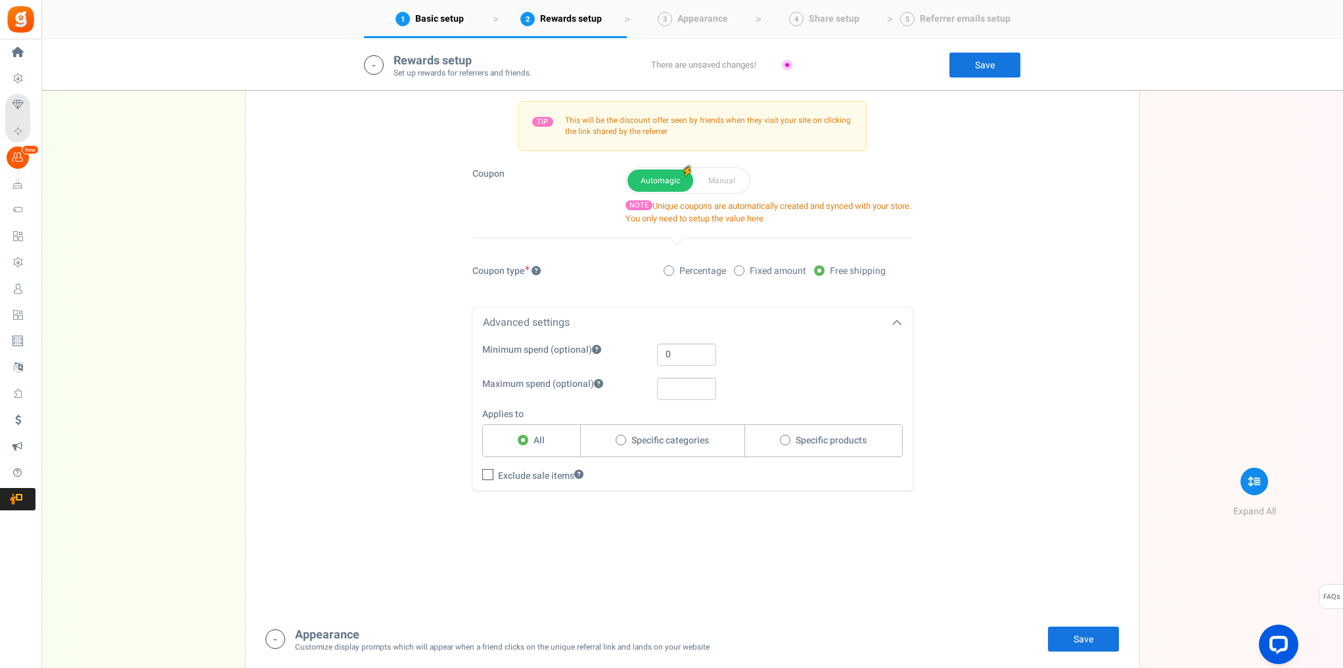
scroll to position [1120, 0]
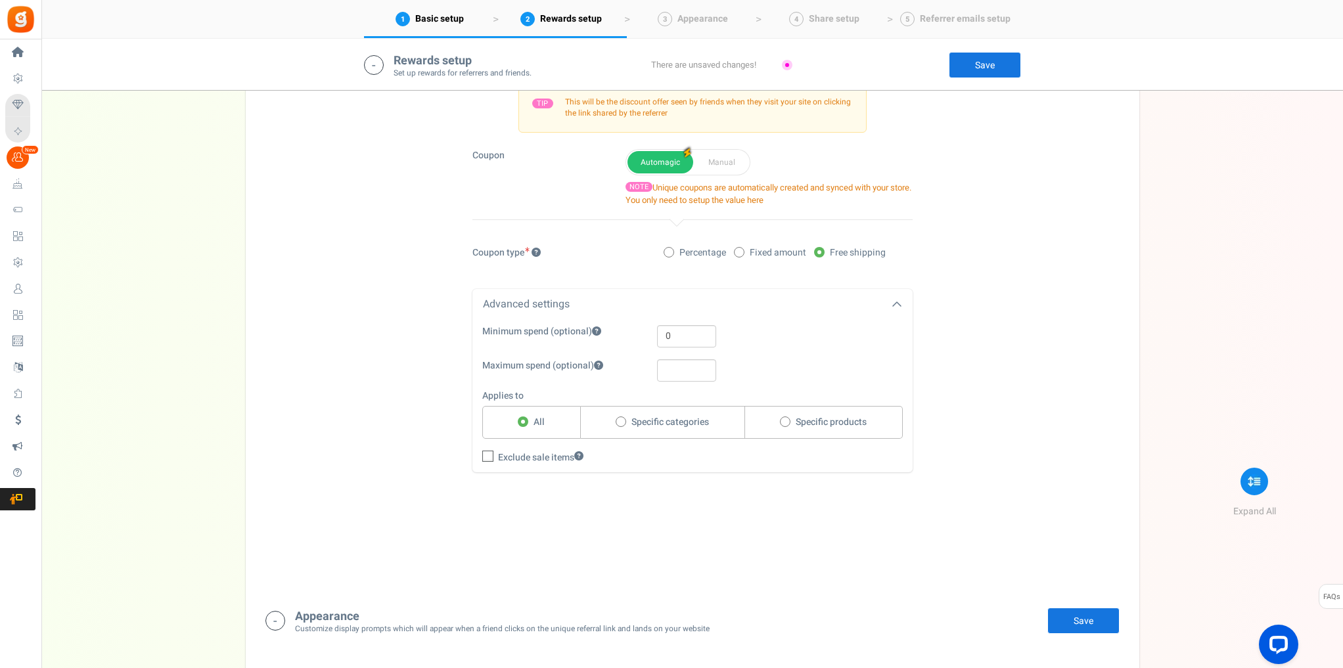
click at [691, 423] on span "Specific categories" at bounding box center [670, 422] width 78 height 13
click at [624, 423] on input "Specific categories" at bounding box center [620, 423] width 9 height 9
radio input "true"
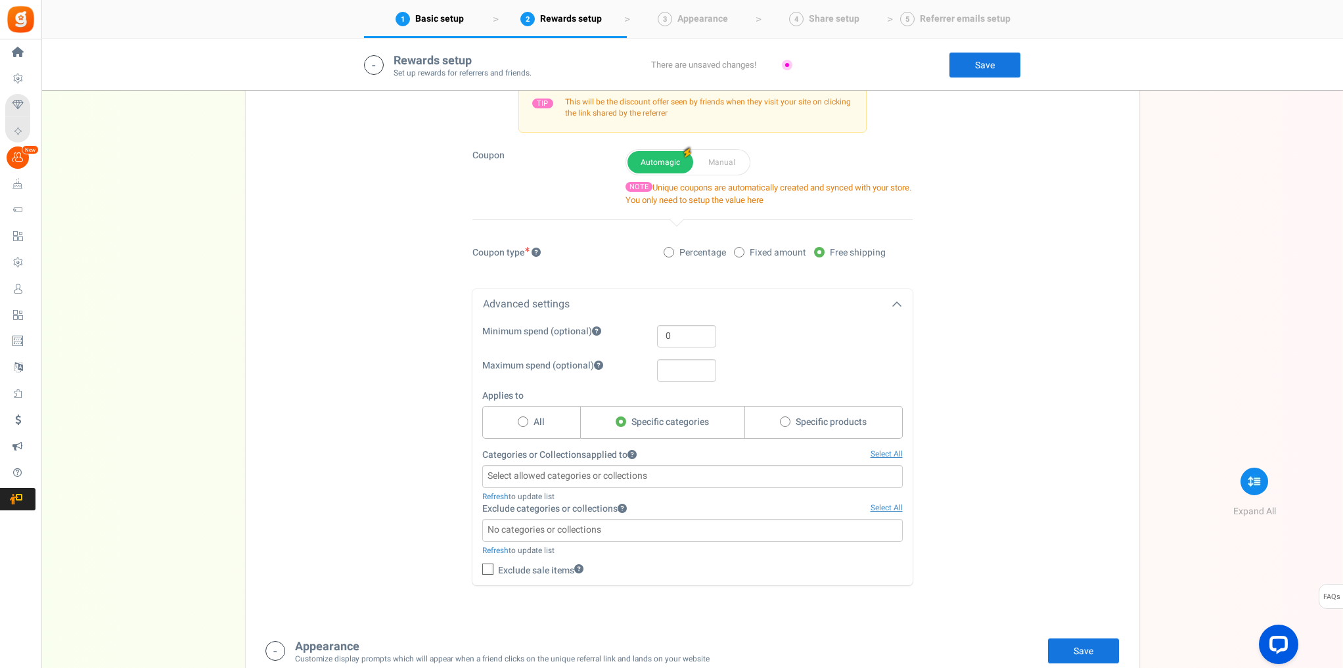
click at [717, 469] on input "search" at bounding box center [692, 476] width 413 height 14
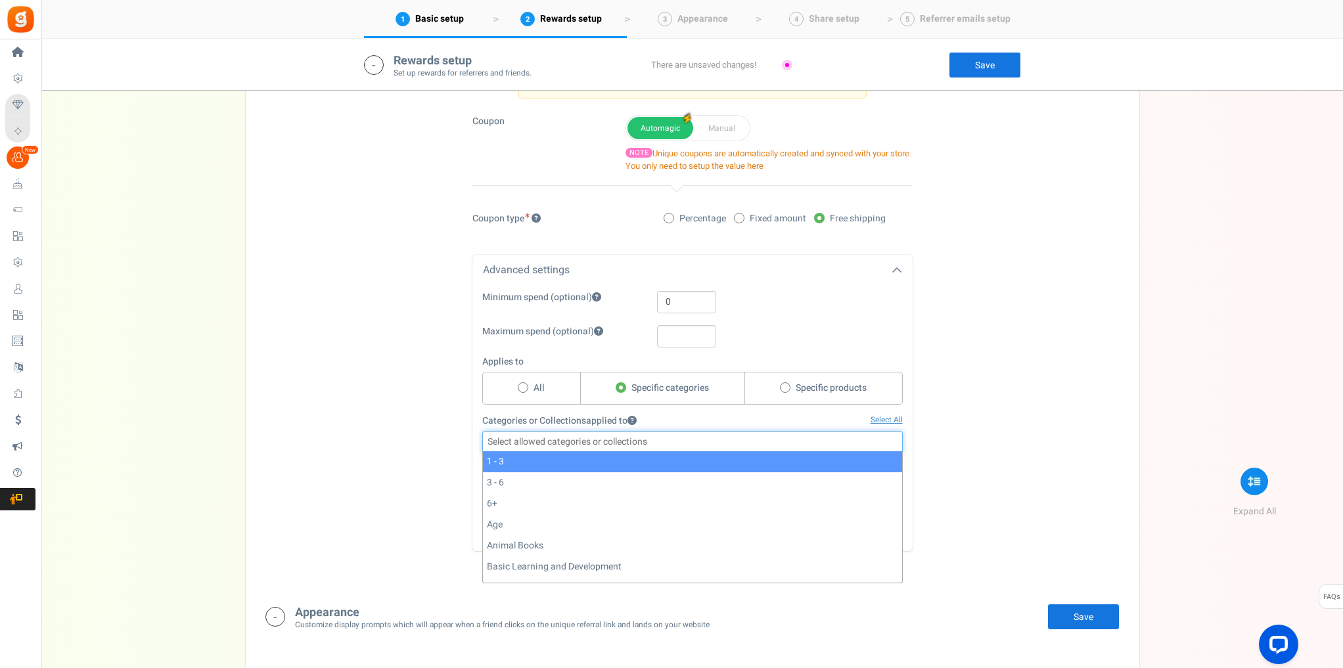
scroll to position [1172, 0]
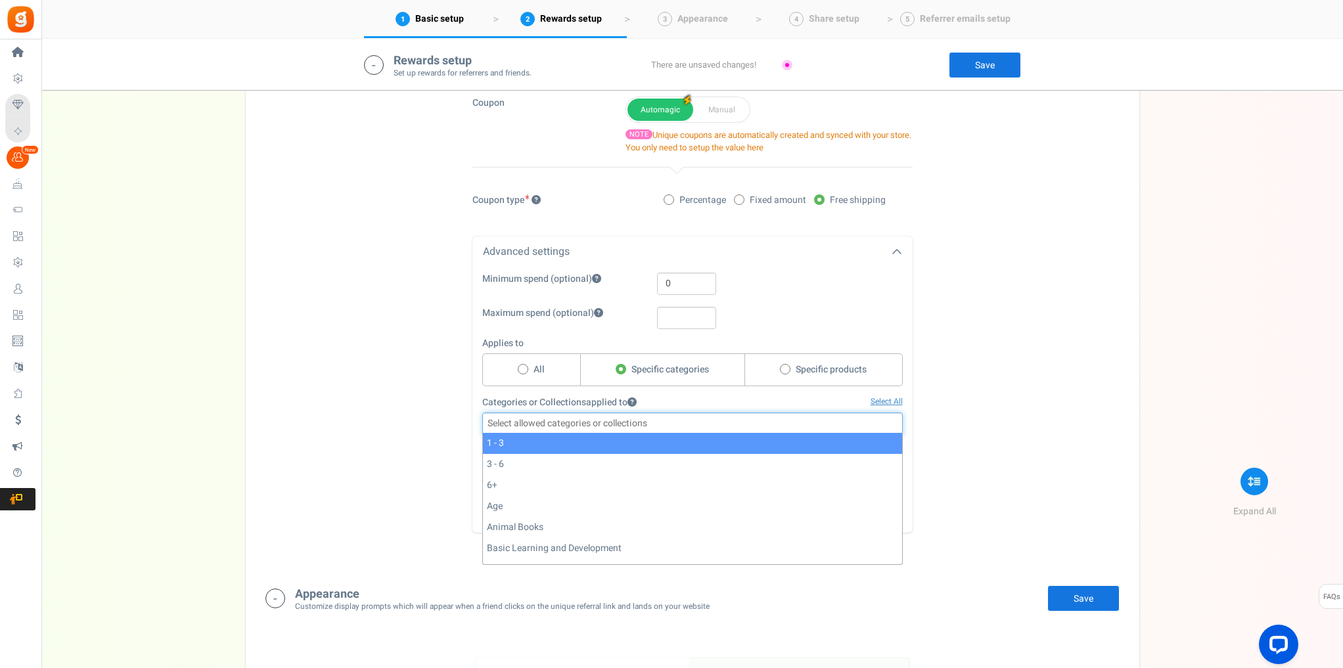
click at [691, 368] on span "Specific categories" at bounding box center [670, 369] width 78 height 13
click at [526, 368] on input "Specific categories" at bounding box center [522, 370] width 9 height 9
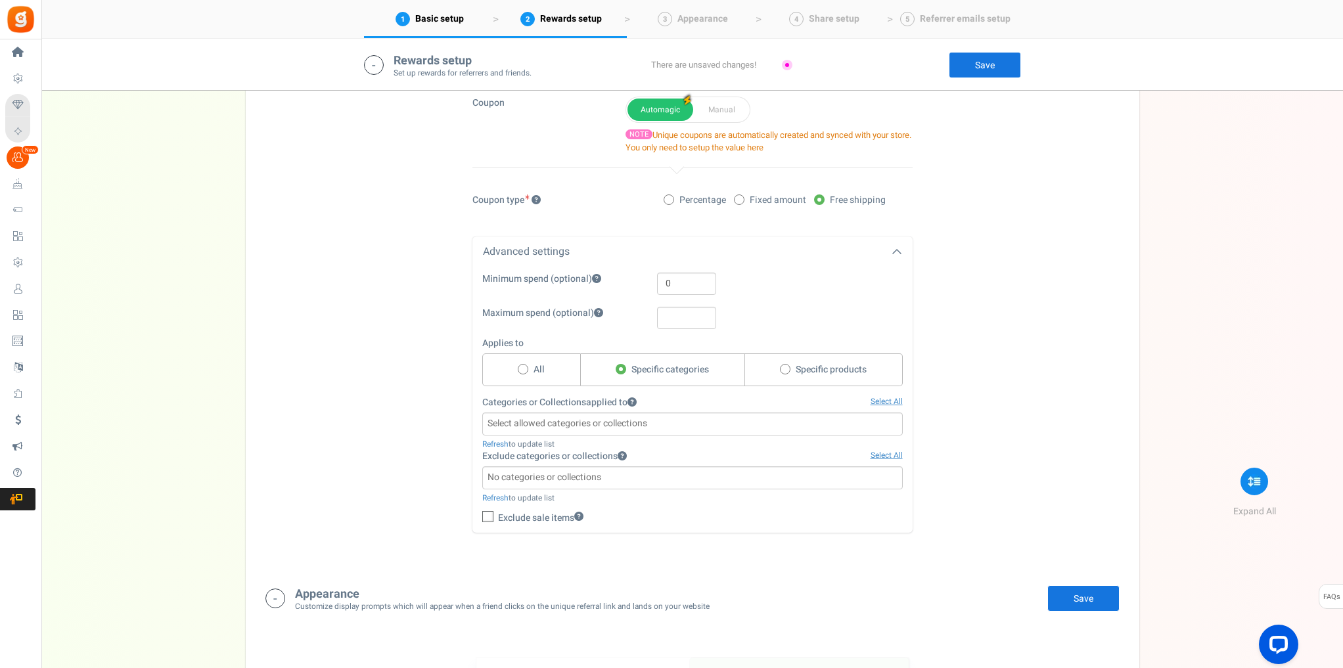
click at [775, 366] on label "Specific products" at bounding box center [824, 370] width 158 height 33
click at [780, 366] on input "Specific products" at bounding box center [784, 370] width 9 height 9
radio input "true"
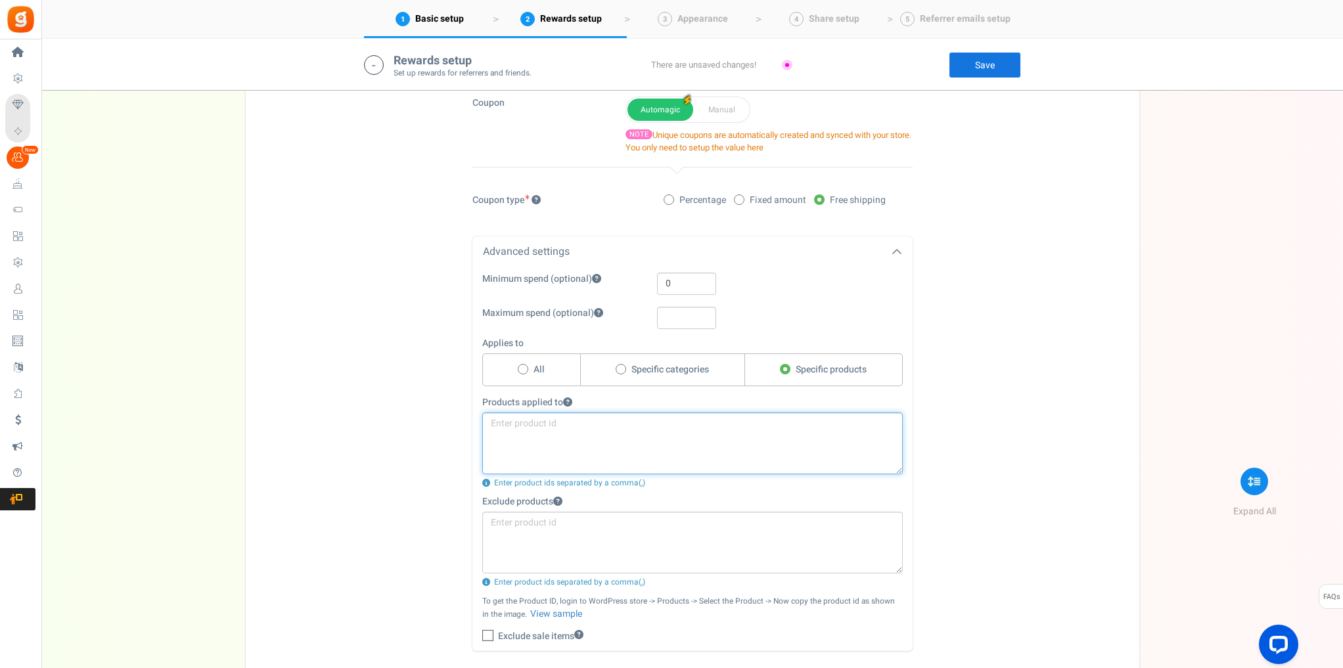
click at [691, 426] on textarea at bounding box center [692, 444] width 421 height 62
click at [545, 365] on label "All" at bounding box center [531, 370] width 99 height 33
click at [526, 366] on input "All" at bounding box center [522, 370] width 9 height 9
radio input "true"
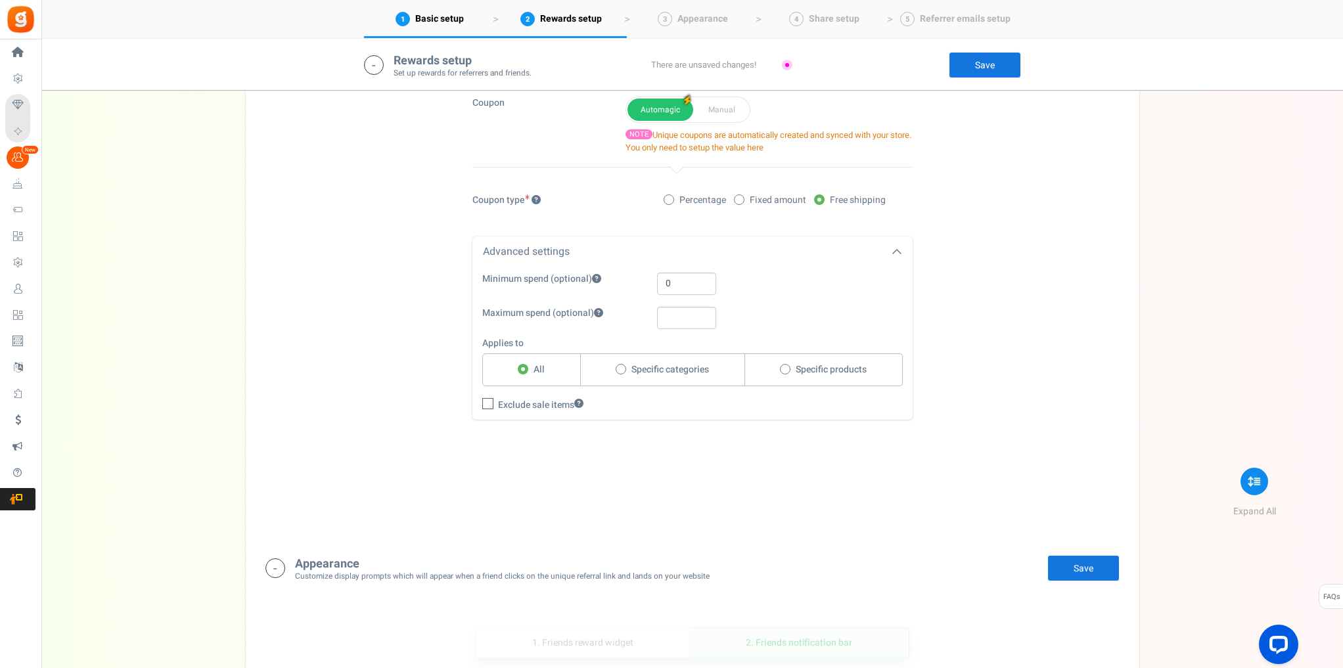
click at [486, 402] on icon at bounding box center [488, 405] width 9 height 9
click at [486, 402] on input "Exclude sale items" at bounding box center [498, 407] width 59 height 22
click at [491, 402] on icon at bounding box center [487, 403] width 11 height 11
click at [491, 402] on input "Exclude sale items" at bounding box center [498, 407] width 59 height 22
click at [531, 399] on span "Exclude sale items" at bounding box center [540, 405] width 85 height 13
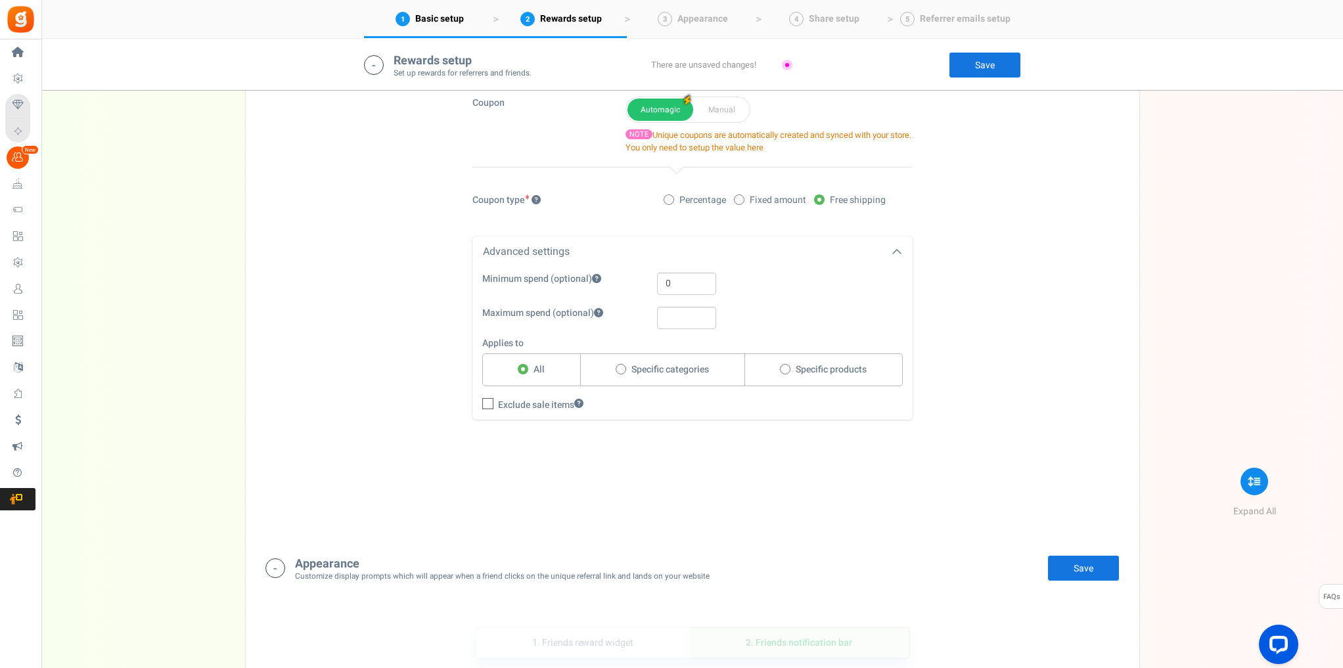
click at [528, 399] on input "Exclude sale items" at bounding box center [498, 407] width 59 height 22
checkbox input "true"
drag, startPoint x: 686, startPoint y: 291, endPoint x: 641, endPoint y: 294, distance: 45.5
click at [641, 294] on div "Minimum spend (optional) 0 Maximum spend (optional) Applies to All Specific cat…" at bounding box center [692, 342] width 440 height 139
type input "200"
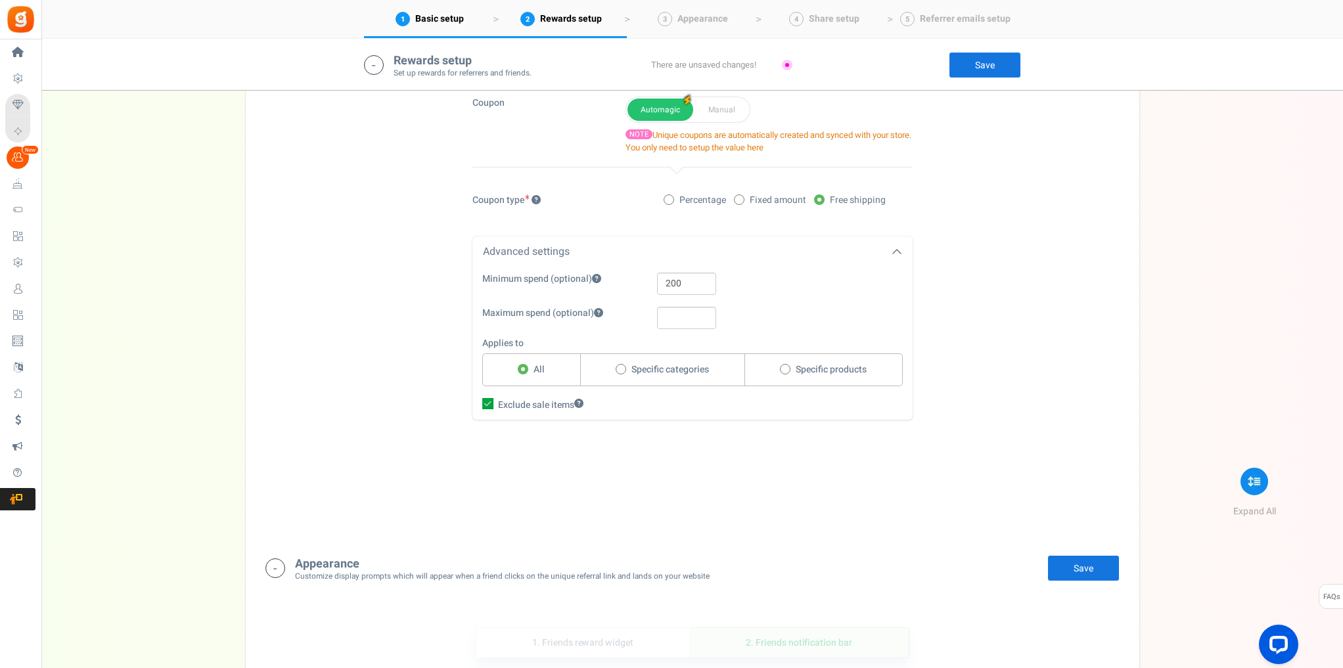
click at [859, 312] on div at bounding box center [769, 318] width 225 height 22
click at [777, 432] on div "1. Friend offer Paused! Coupons over. Upload now! 2. Referrer rewards Paused! C…" at bounding box center [693, 234] width 874 height 601
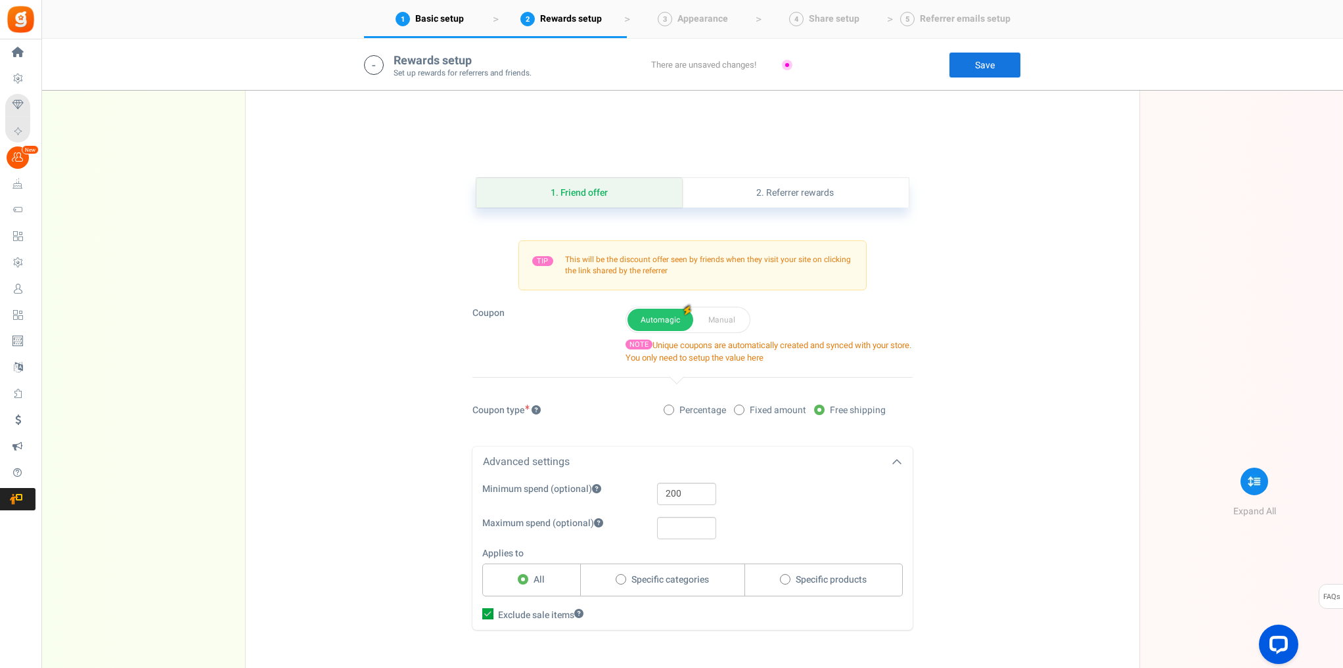
scroll to position [1015, 0]
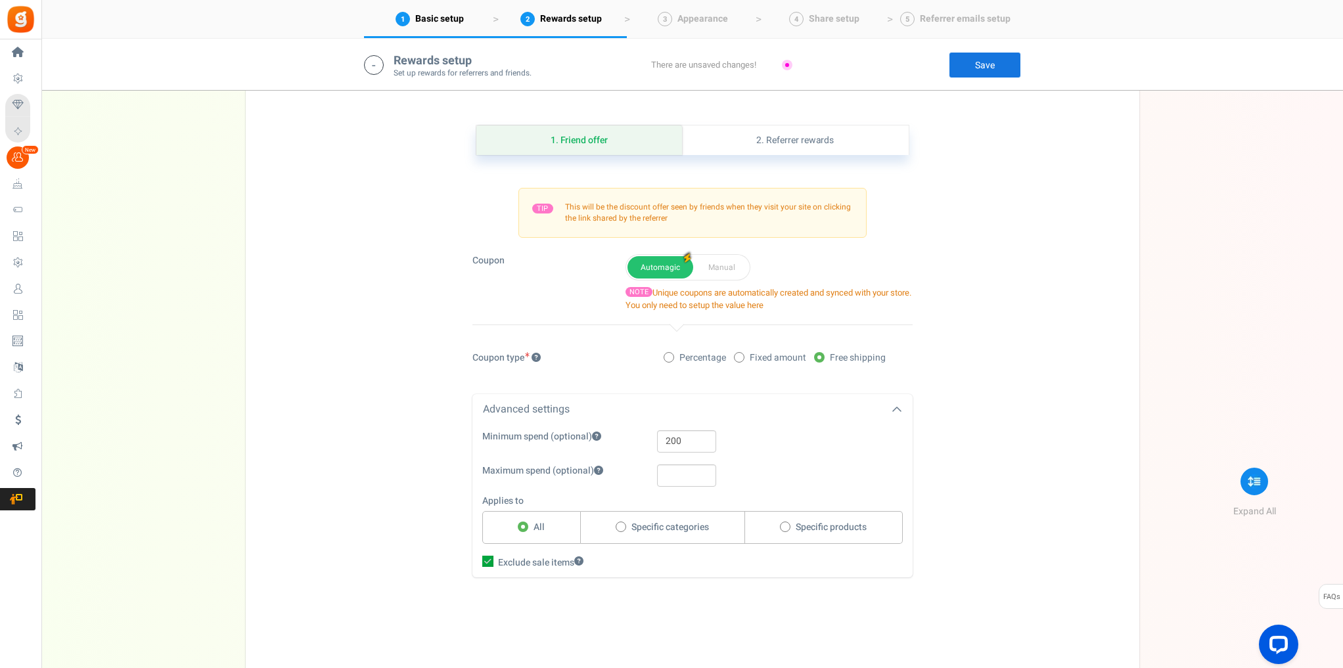
click at [941, 296] on div "1. Friend offer Paused! Coupons over. Upload now! 2. Referrer rewards Paused! C…" at bounding box center [693, 392] width 874 height 601
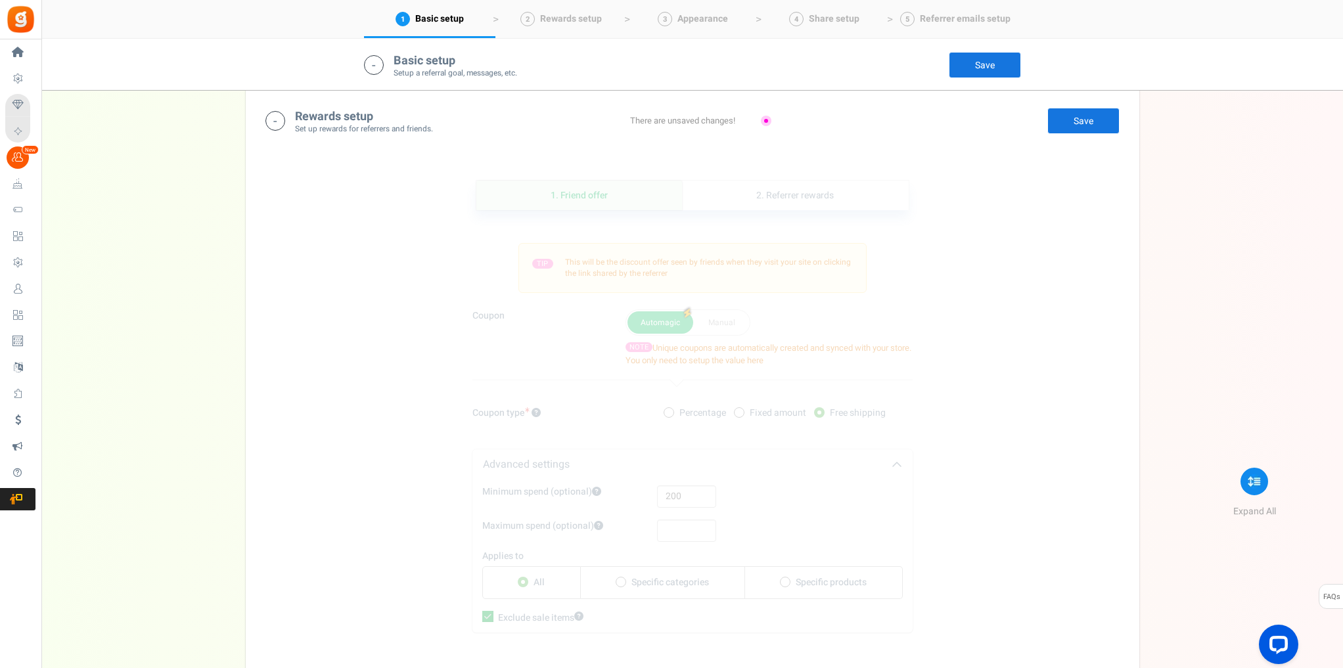
scroll to position [962, 0]
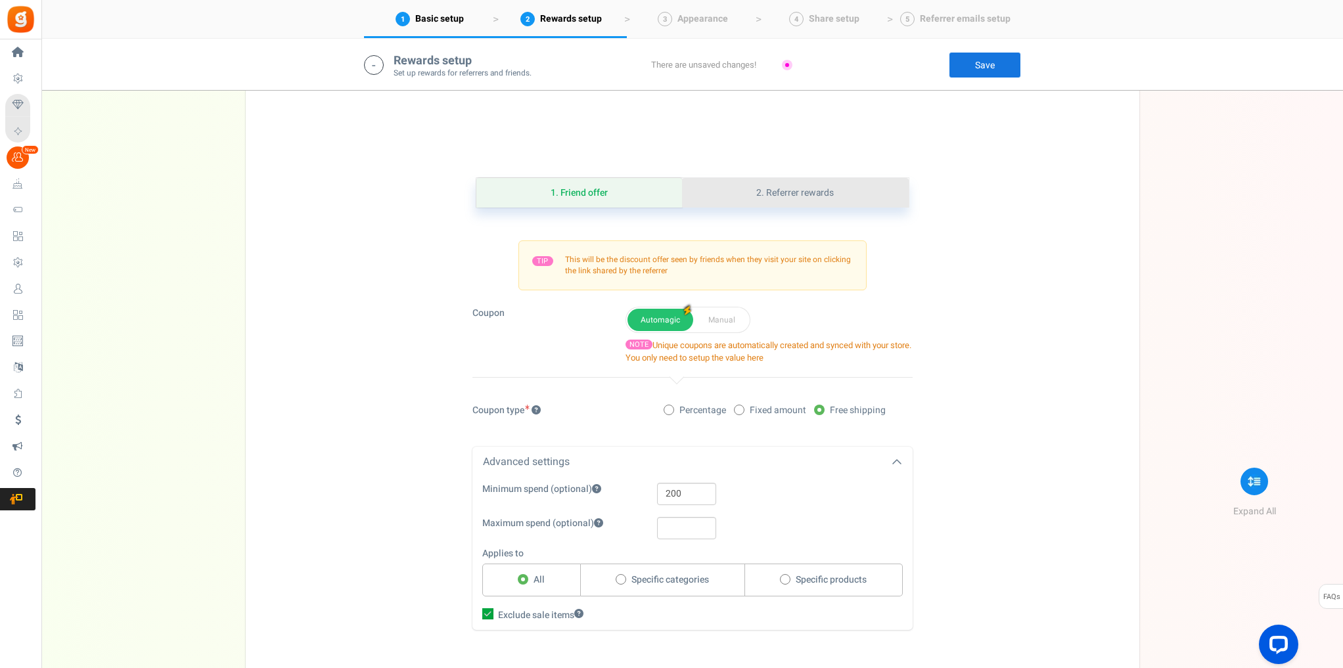
click at [823, 199] on link "2. Referrer rewards" at bounding box center [795, 193] width 226 height 30
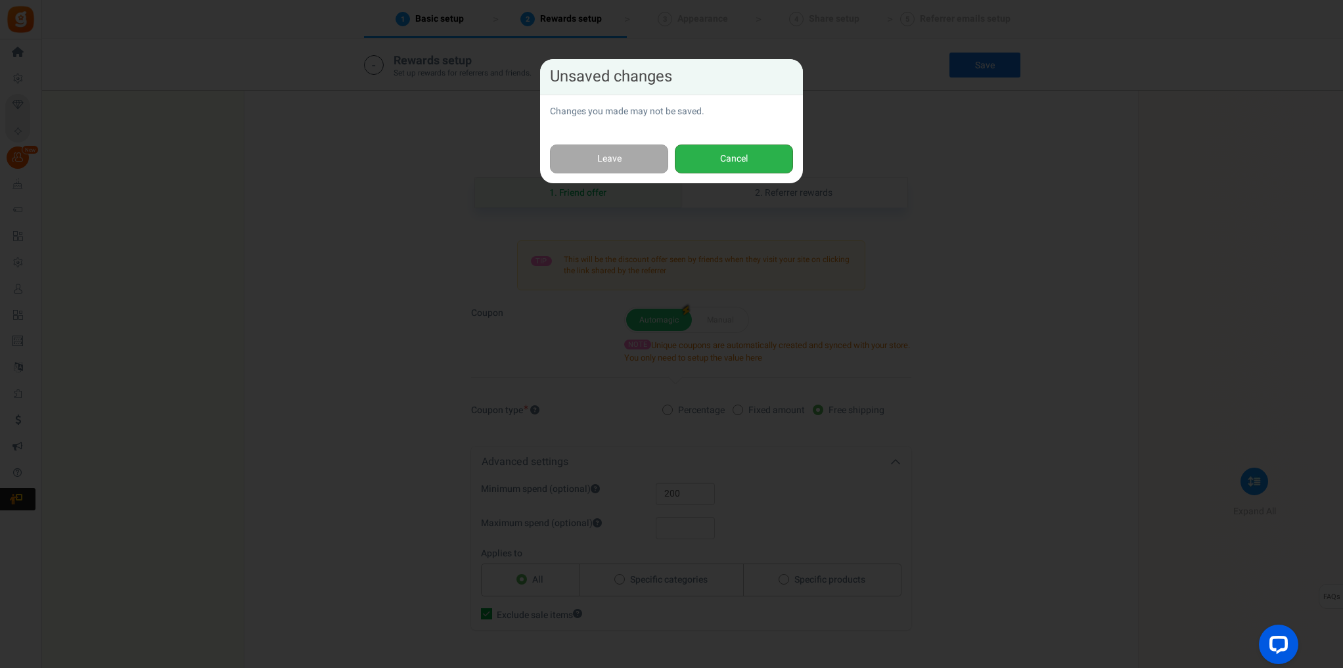
click at [757, 166] on button "Cancel" at bounding box center [734, 160] width 118 height 30
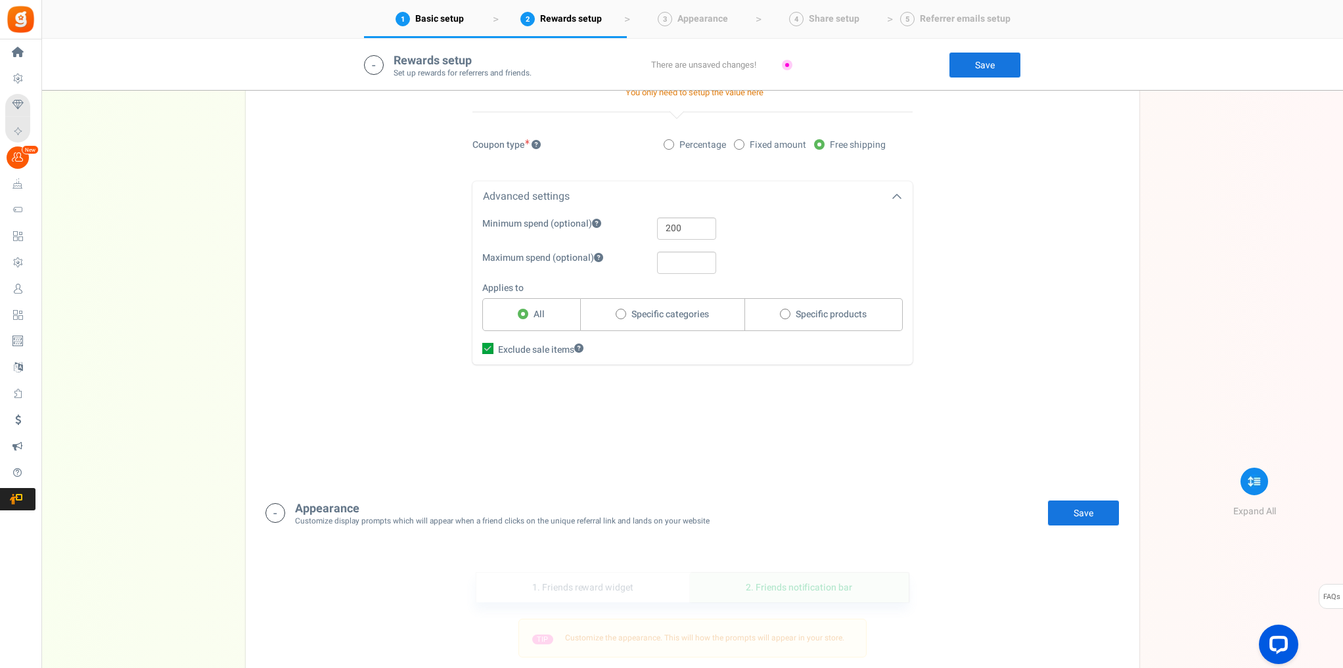
scroll to position [1277, 0]
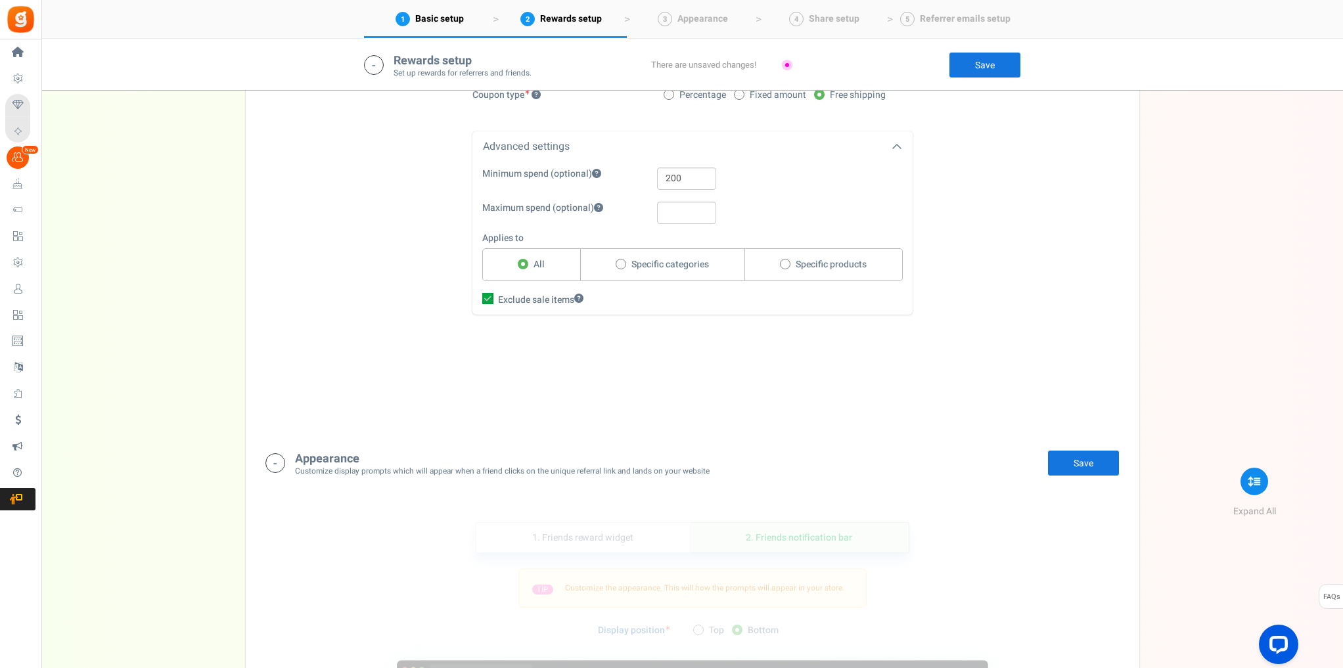
click at [1070, 469] on link "Save" at bounding box center [1083, 463] width 72 height 26
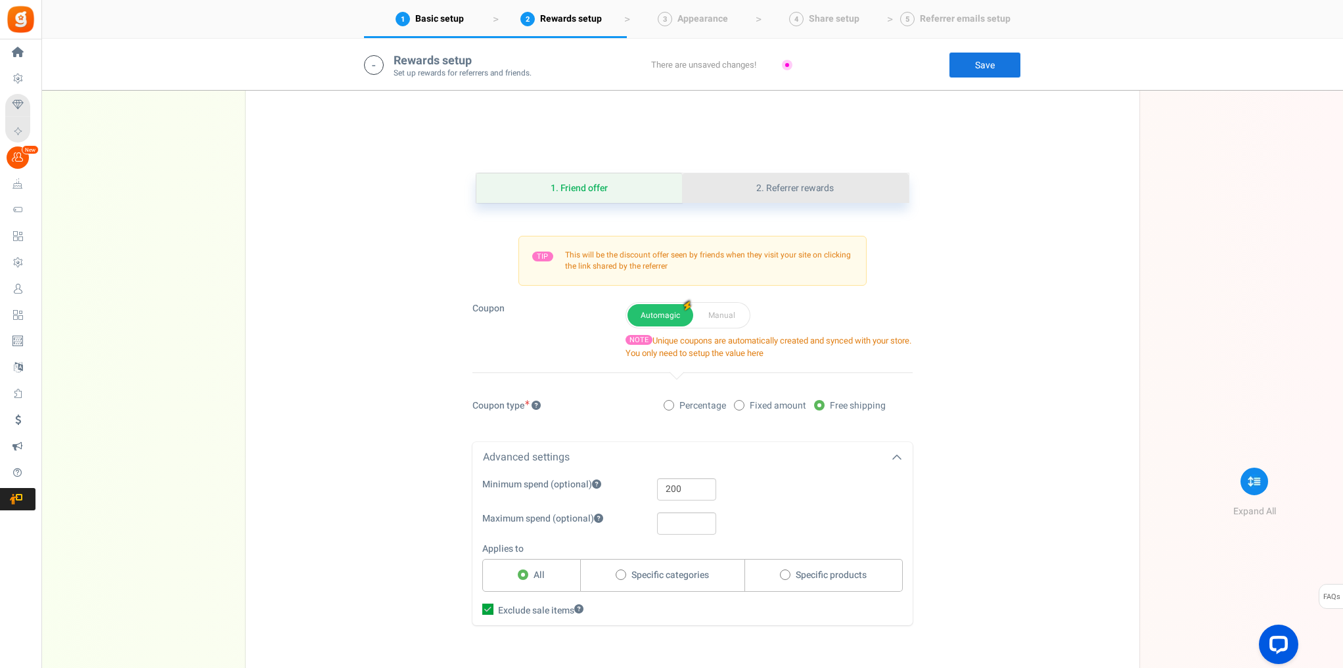
scroll to position [962, 0]
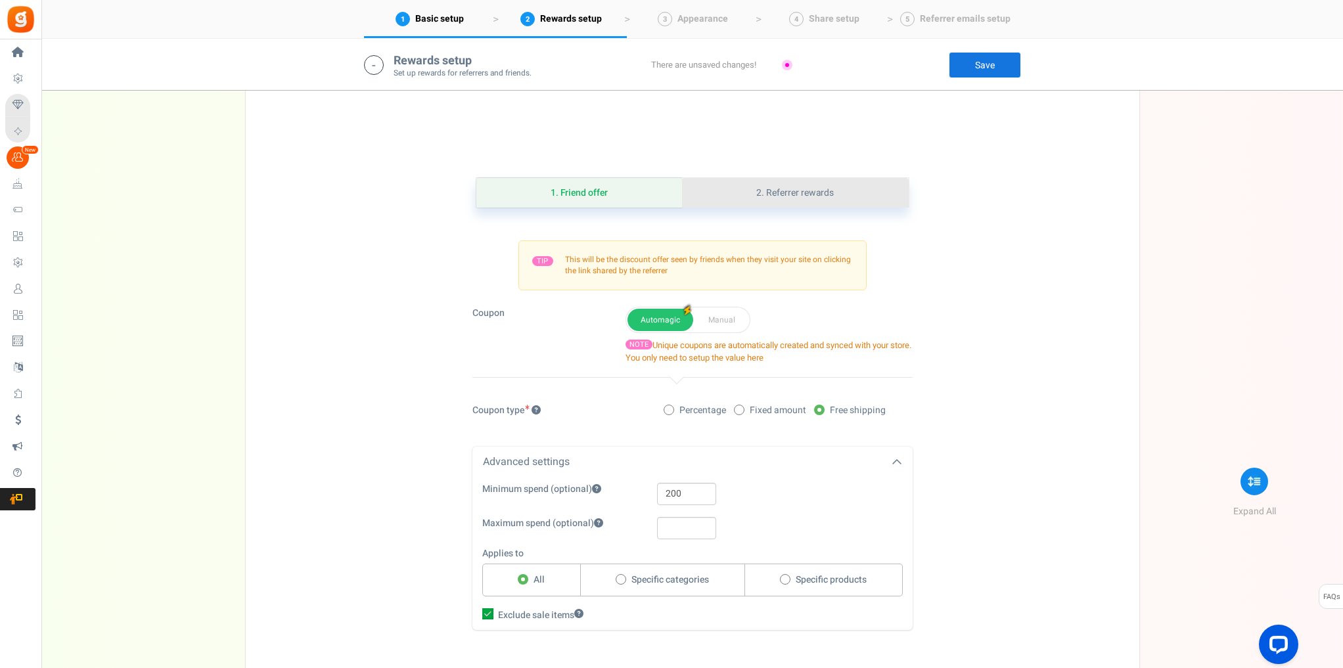
click at [756, 178] on link "2. Referrer rewards" at bounding box center [795, 193] width 226 height 30
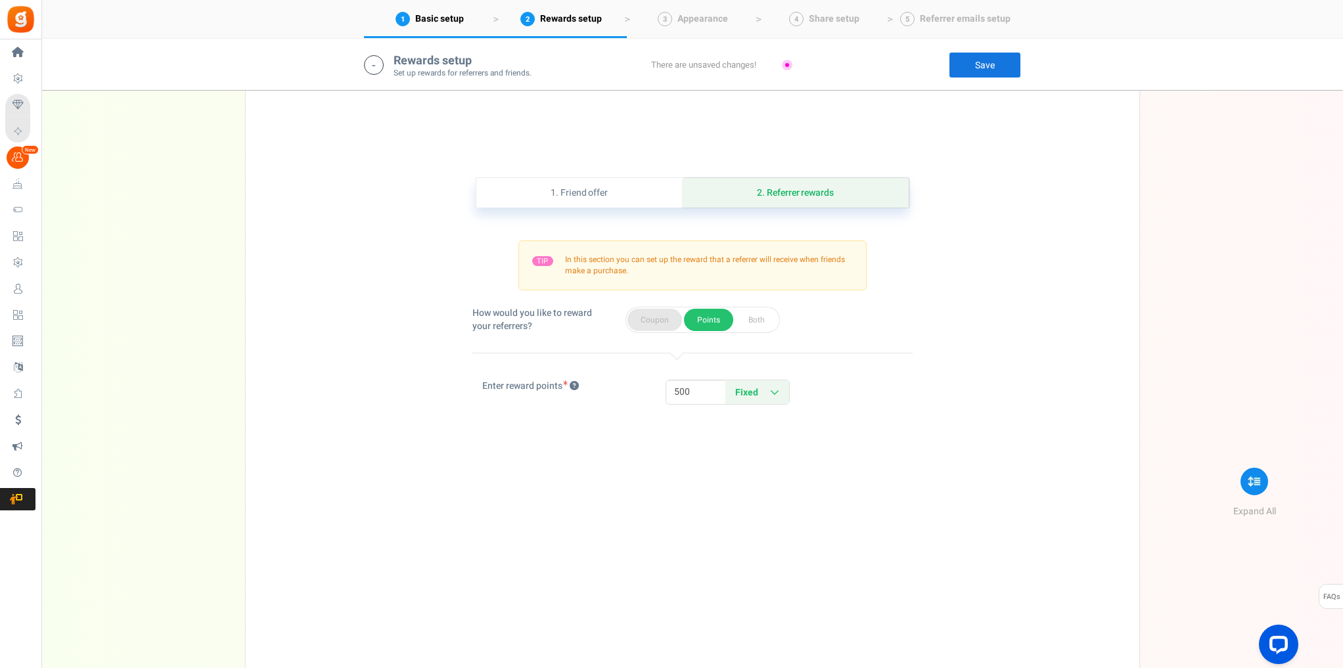
click at [649, 322] on button "Coupon" at bounding box center [654, 320] width 55 height 22
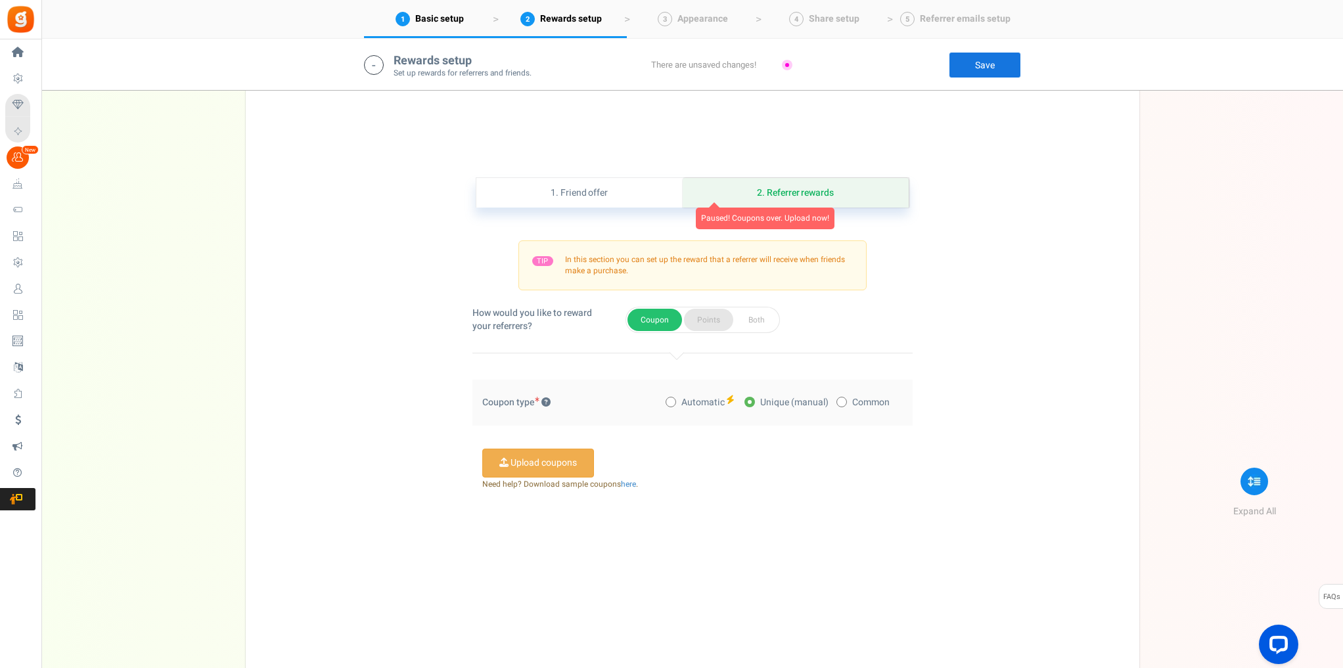
click at [695, 314] on button "Points" at bounding box center [708, 320] width 49 height 22
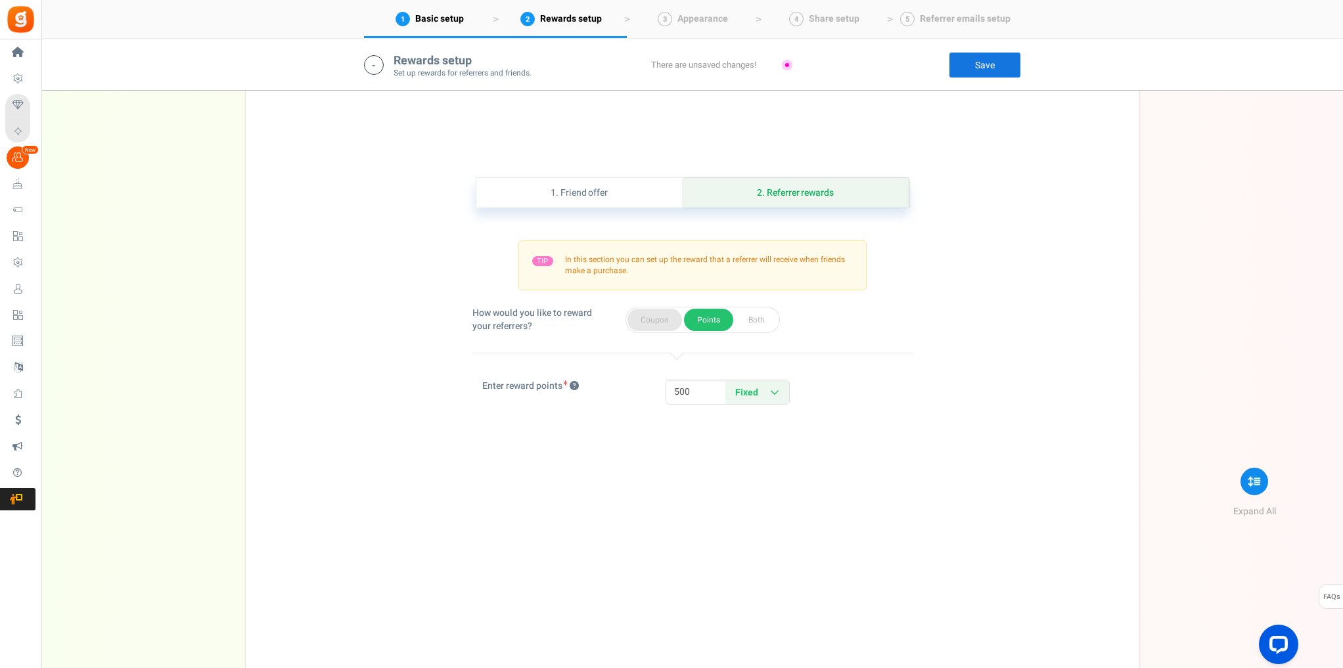
click at [650, 315] on button "Coupon" at bounding box center [654, 320] width 55 height 22
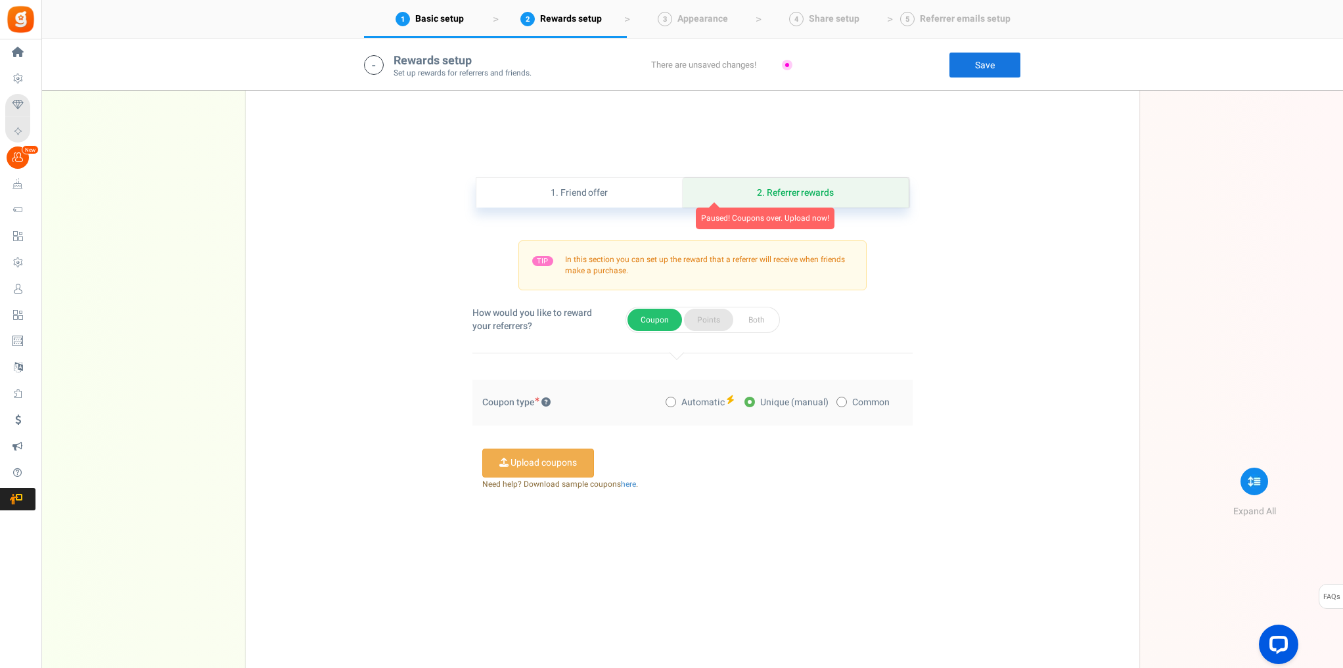
click at [716, 317] on button "Points" at bounding box center [708, 320] width 49 height 22
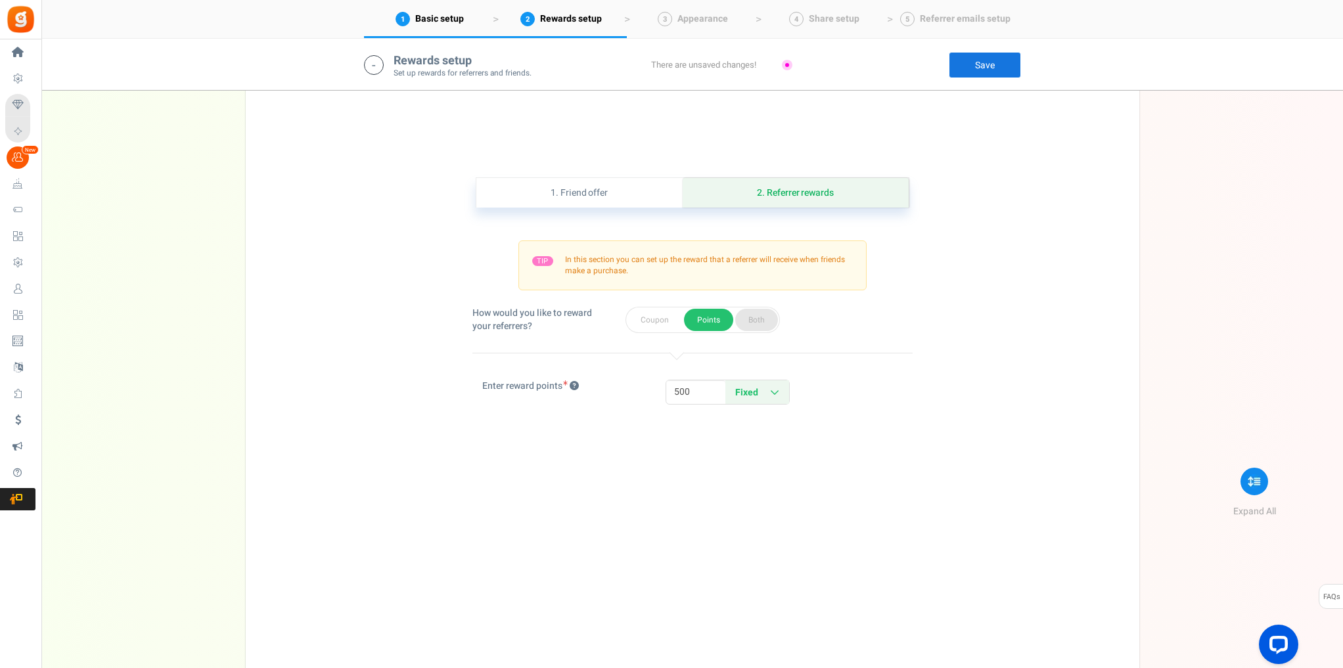
click at [768, 319] on button "Both" at bounding box center [756, 320] width 43 height 22
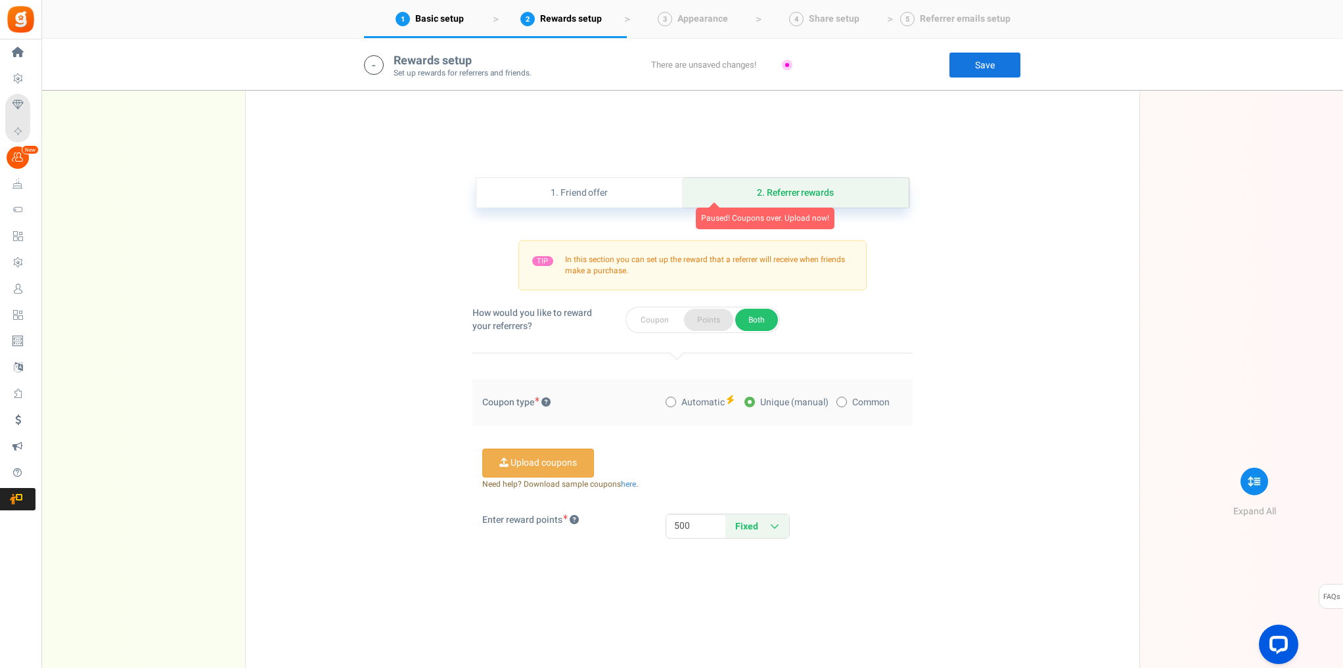
click at [720, 319] on button "Points" at bounding box center [708, 320] width 49 height 22
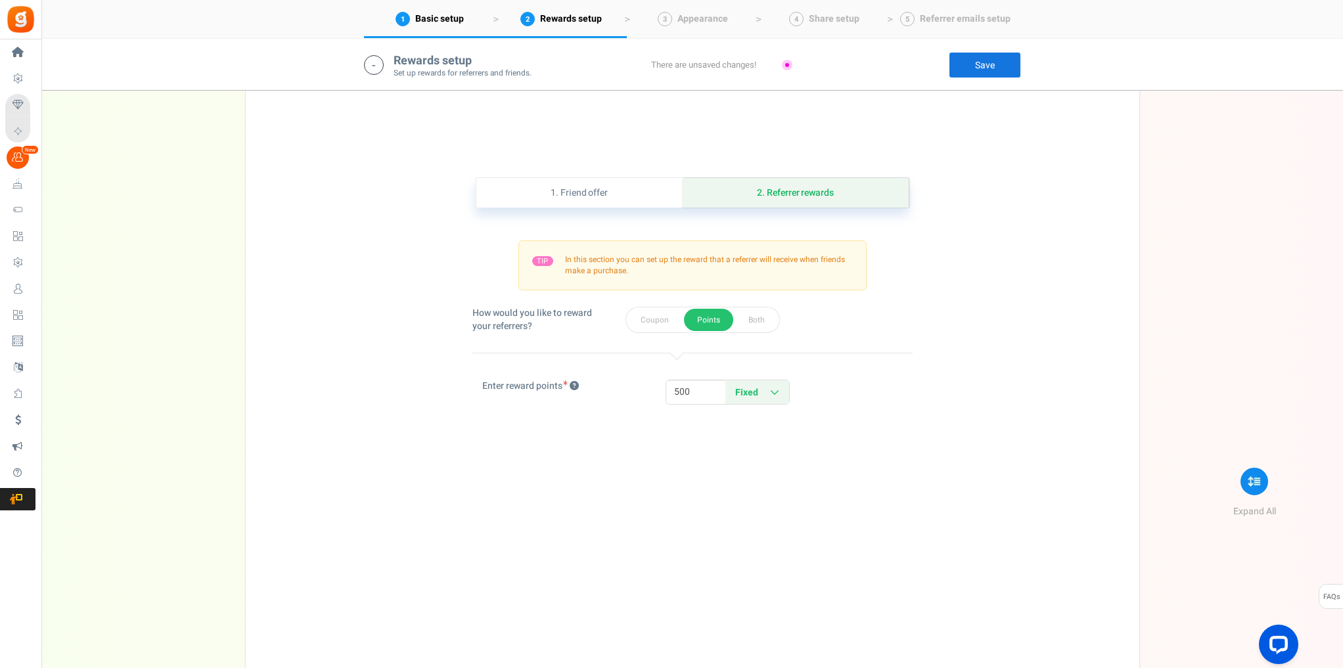
click at [787, 394] on link "Fixed Percentage" at bounding box center [757, 392] width 64 height 24
click at [706, 428] on div "1. Friend offer Paused! Coupons over. Upload now! 2. Referrer rewards Paused! C…" at bounding box center [693, 445] width 874 height 601
drag, startPoint x: 704, startPoint y: 386, endPoint x: 662, endPoint y: 388, distance: 42.1
click at [662, 388] on div "10 500 Fixed Percentage Fixed Percentage To activate percentage , goal should b…" at bounding box center [784, 392] width 257 height 25
type input "300"
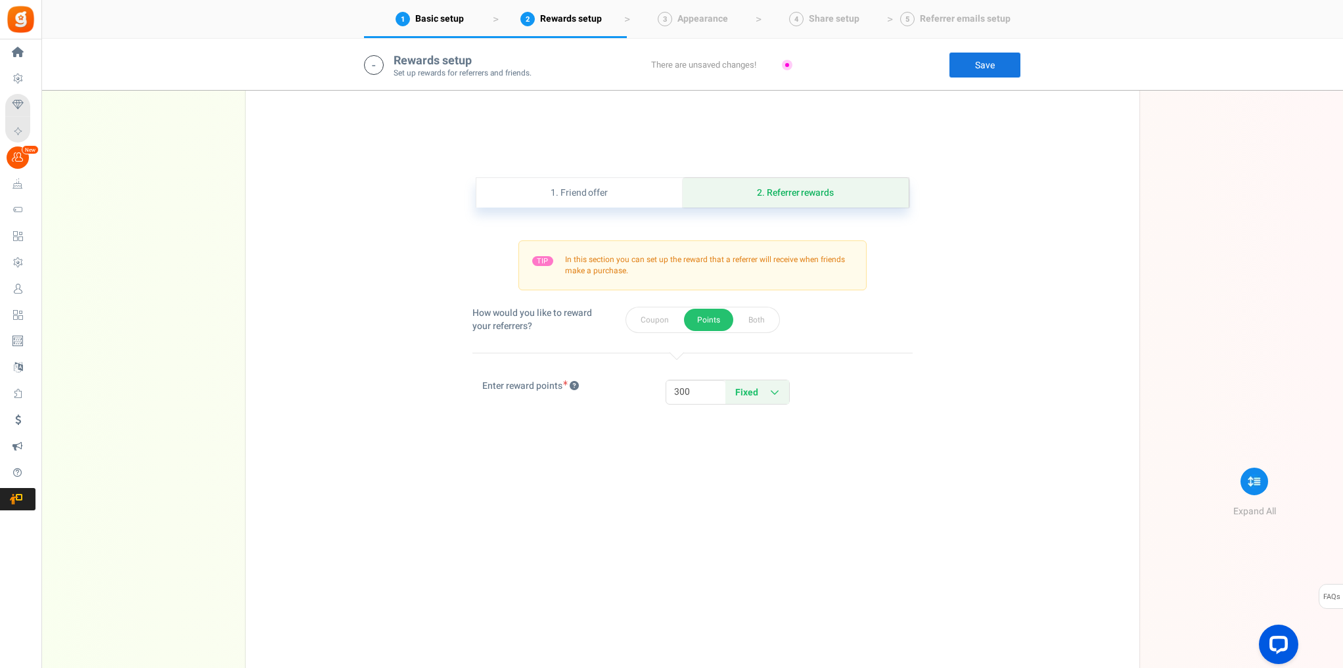
click at [702, 469] on div "1. Friend offer Paused! Coupons over. Upload now! 2. Referrer rewards Paused! C…" at bounding box center [693, 445] width 874 height 601
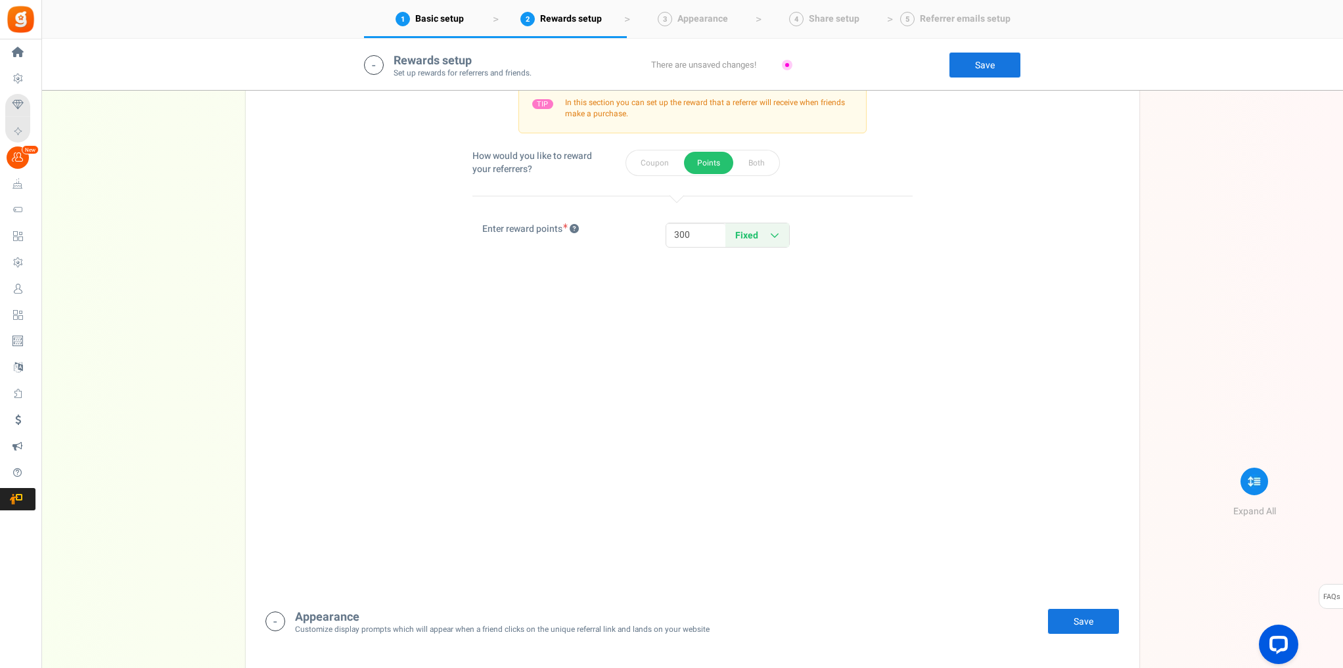
scroll to position [1120, 0]
drag, startPoint x: 1068, startPoint y: 612, endPoint x: 1059, endPoint y: 623, distance: 14.0
click at [1068, 612] on link "Save" at bounding box center [1083, 621] width 72 height 26
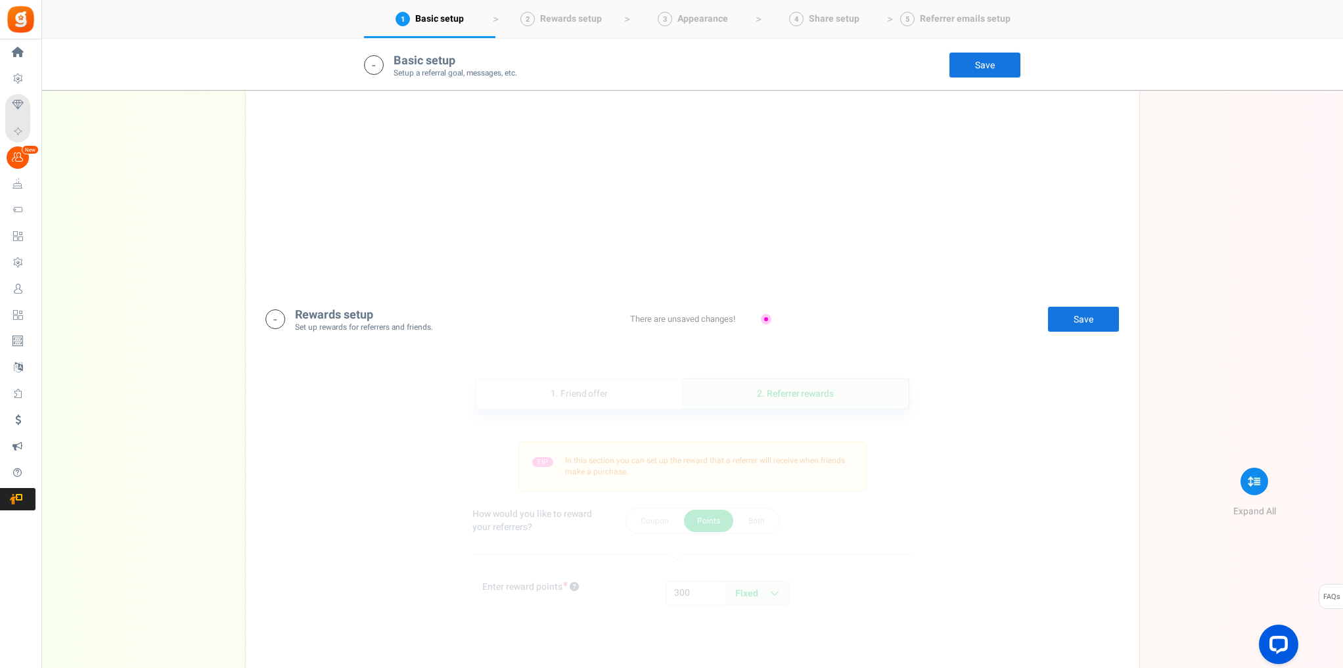
scroll to position [752, 0]
click at [277, 326] on icon at bounding box center [275, 329] width 20 height 20
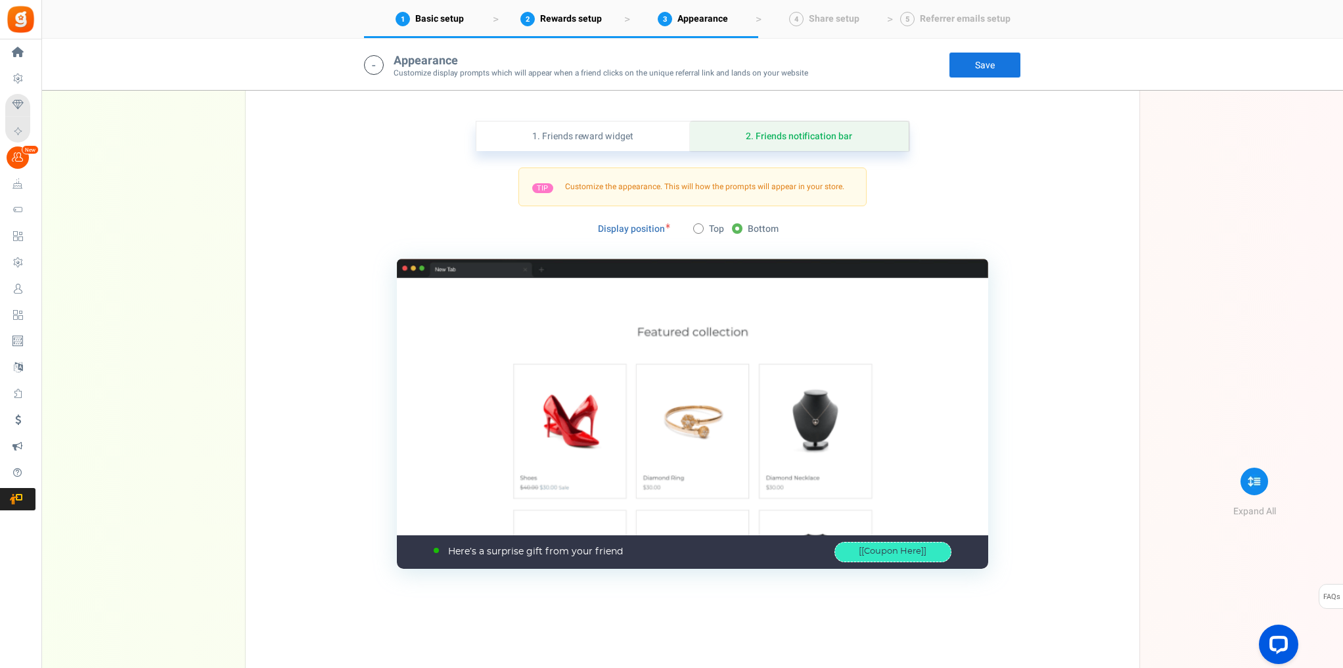
scroll to position [1067, 0]
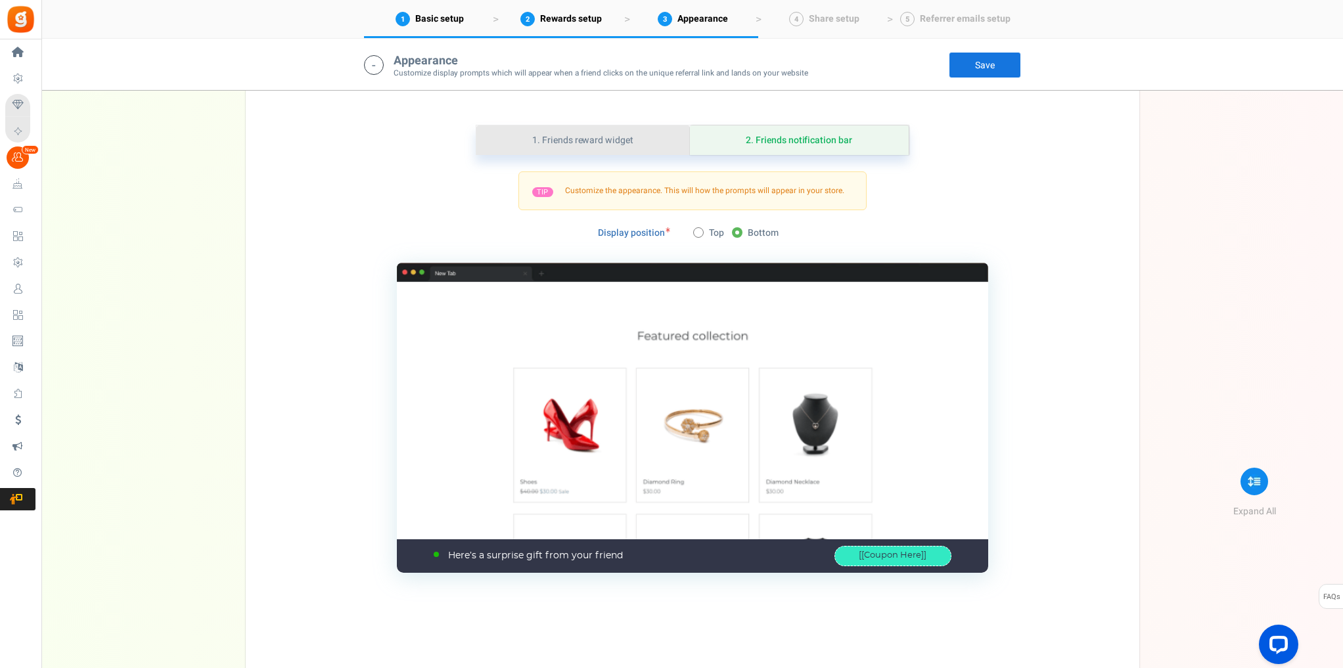
click at [622, 147] on link "1. Friends reward widget" at bounding box center [583, 140] width 214 height 30
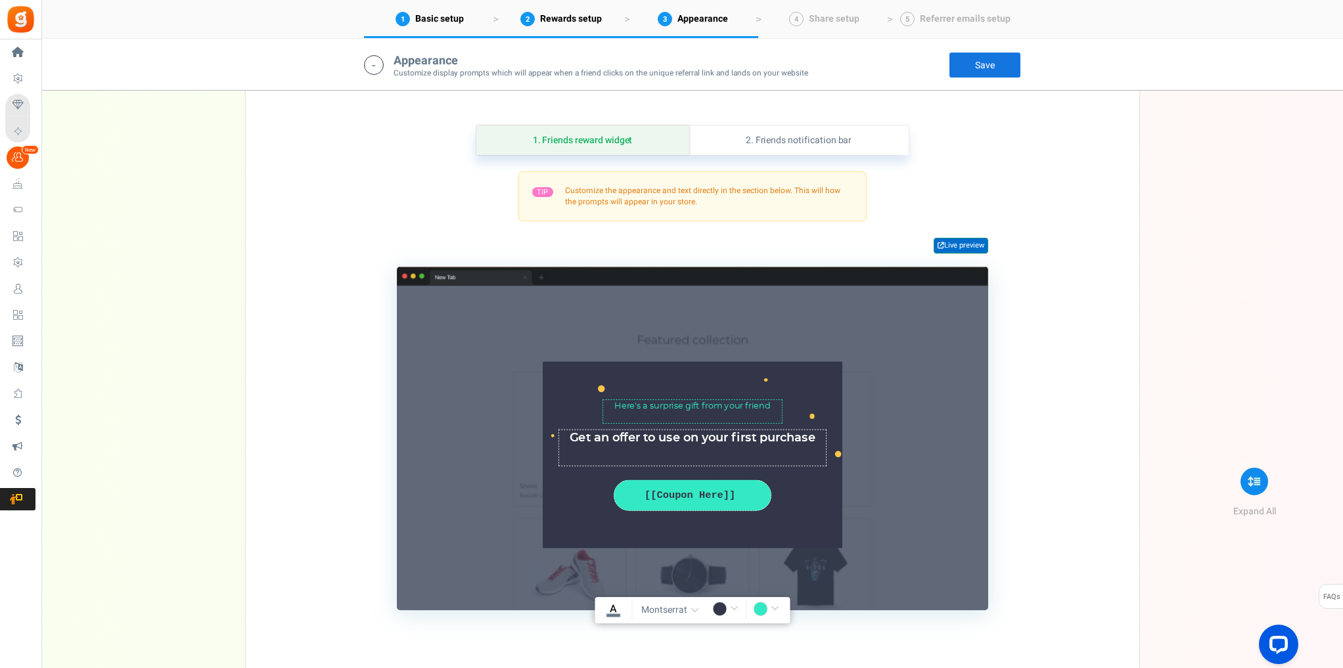
click at [957, 239] on link "Live preview" at bounding box center [961, 246] width 55 height 16
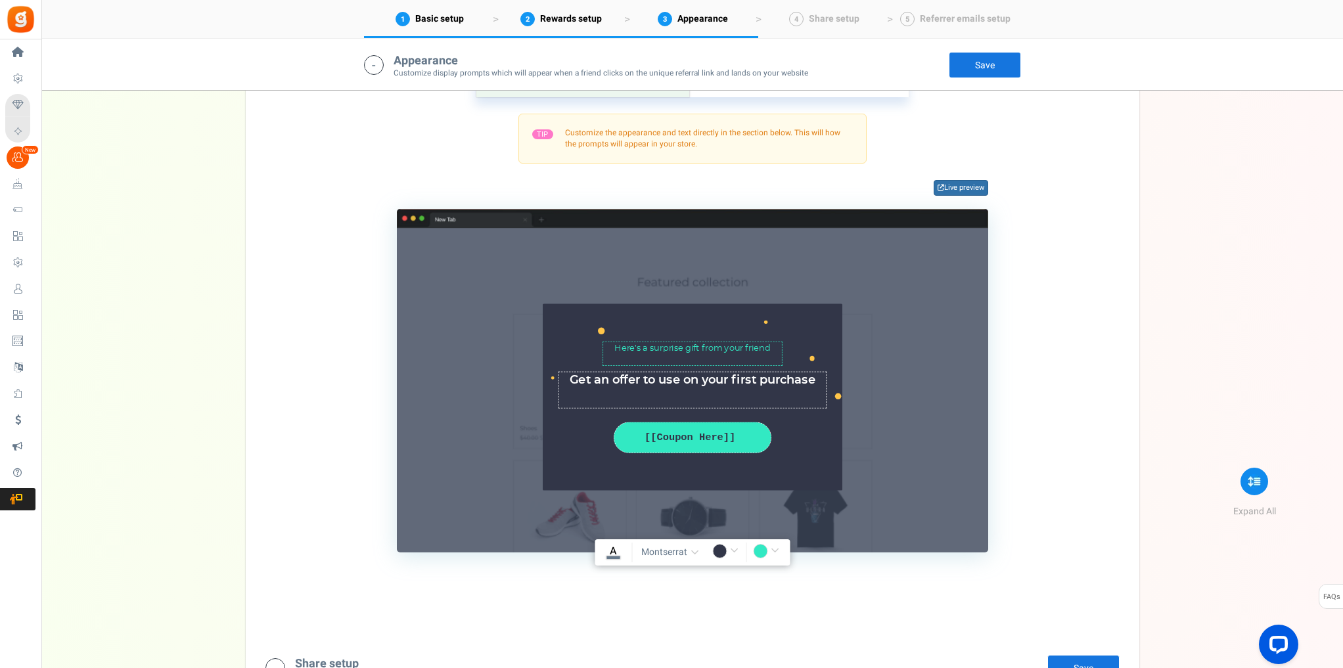
scroll to position [1277, 0]
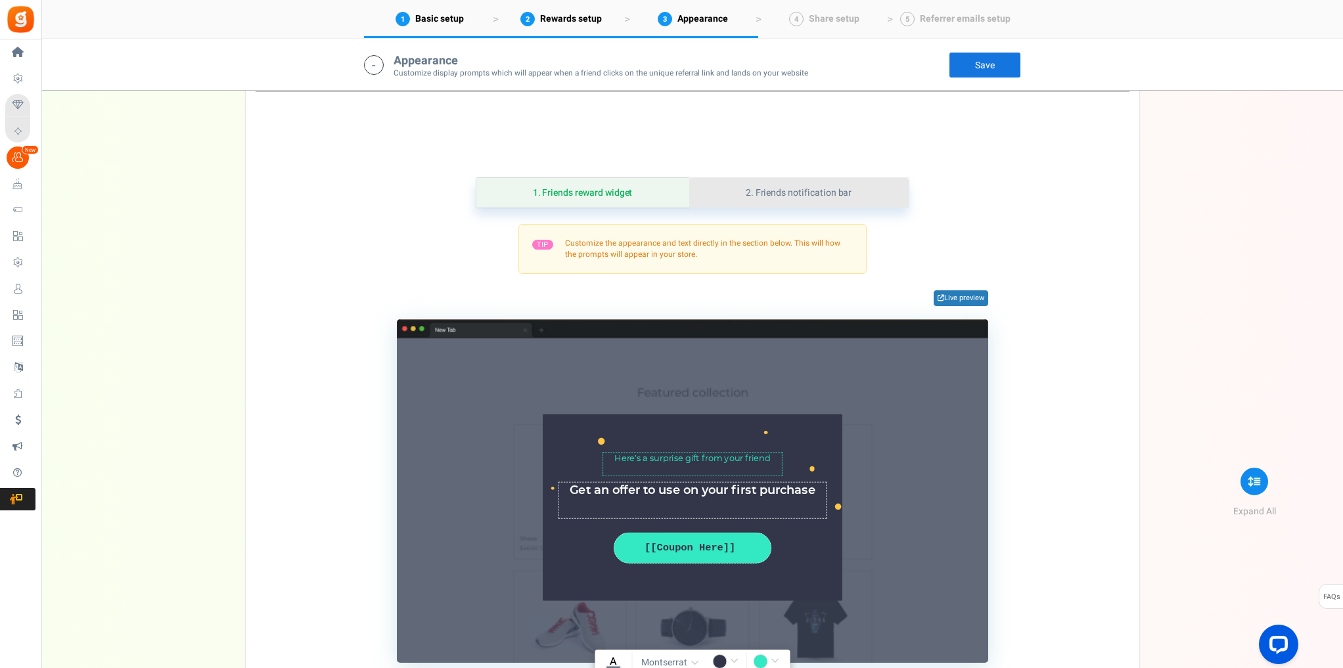
click at [800, 194] on link "2. Friends notification bar" at bounding box center [798, 193] width 219 height 30
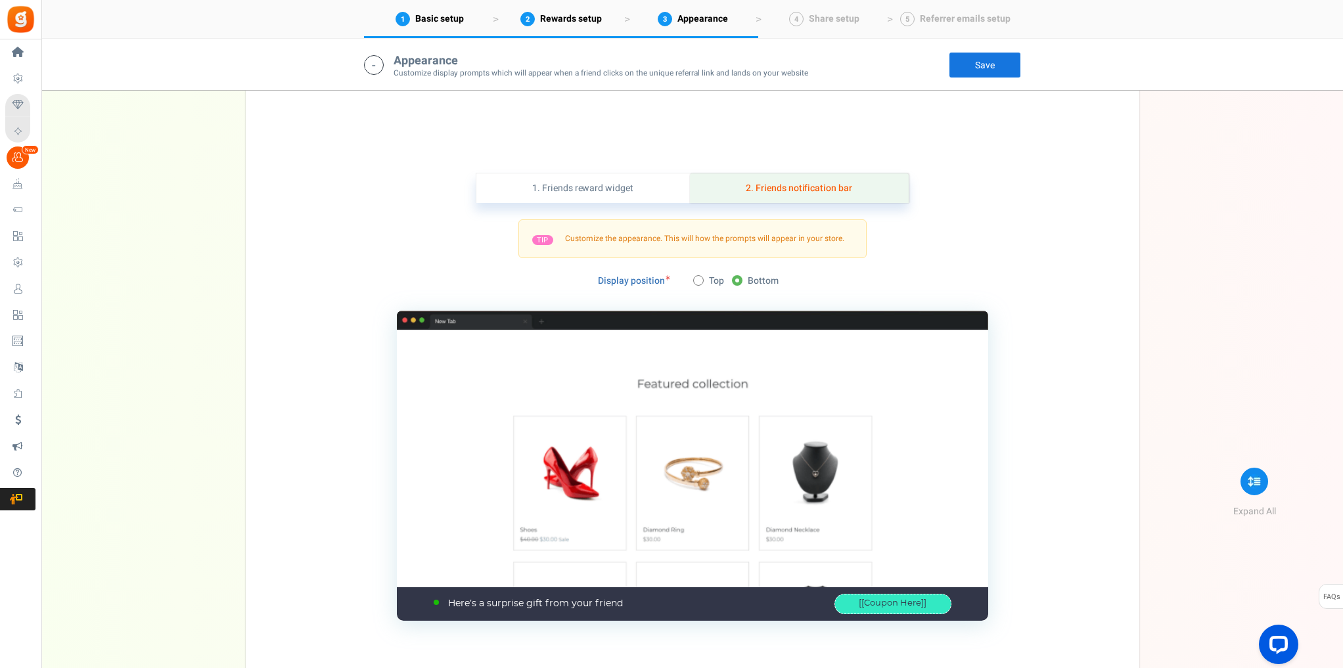
scroll to position [1015, 0]
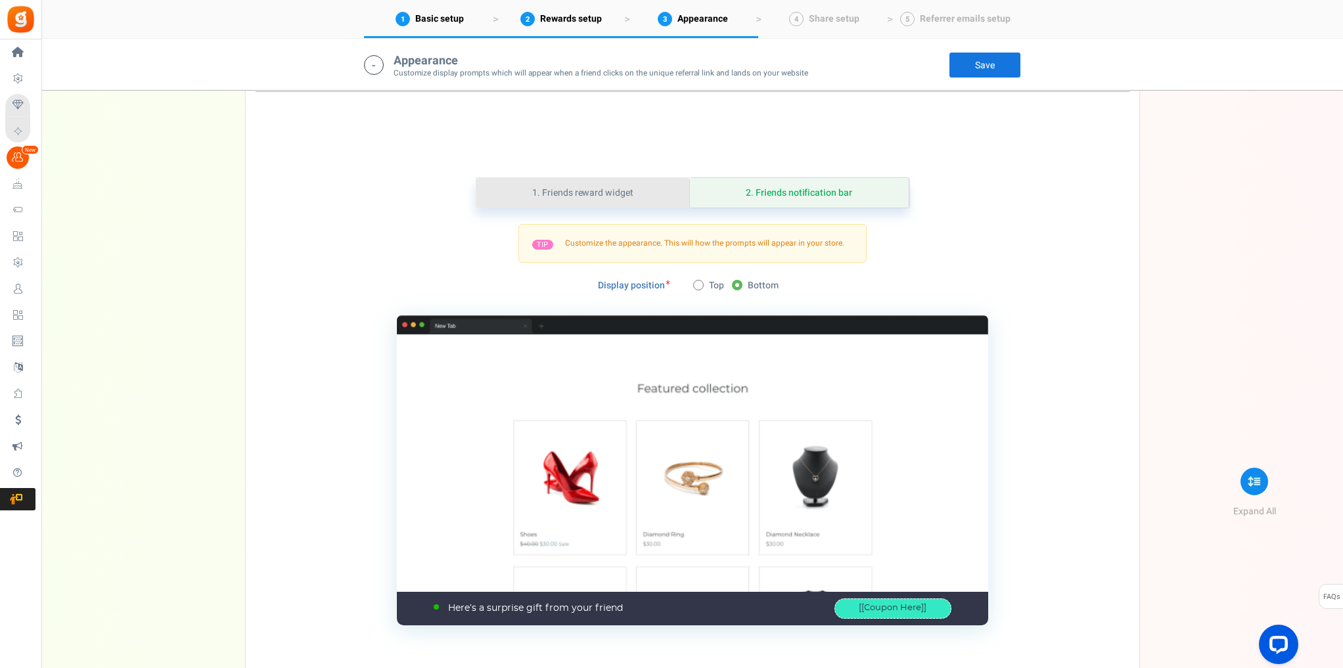
click at [618, 189] on link "1. Friends reward widget" at bounding box center [583, 193] width 214 height 30
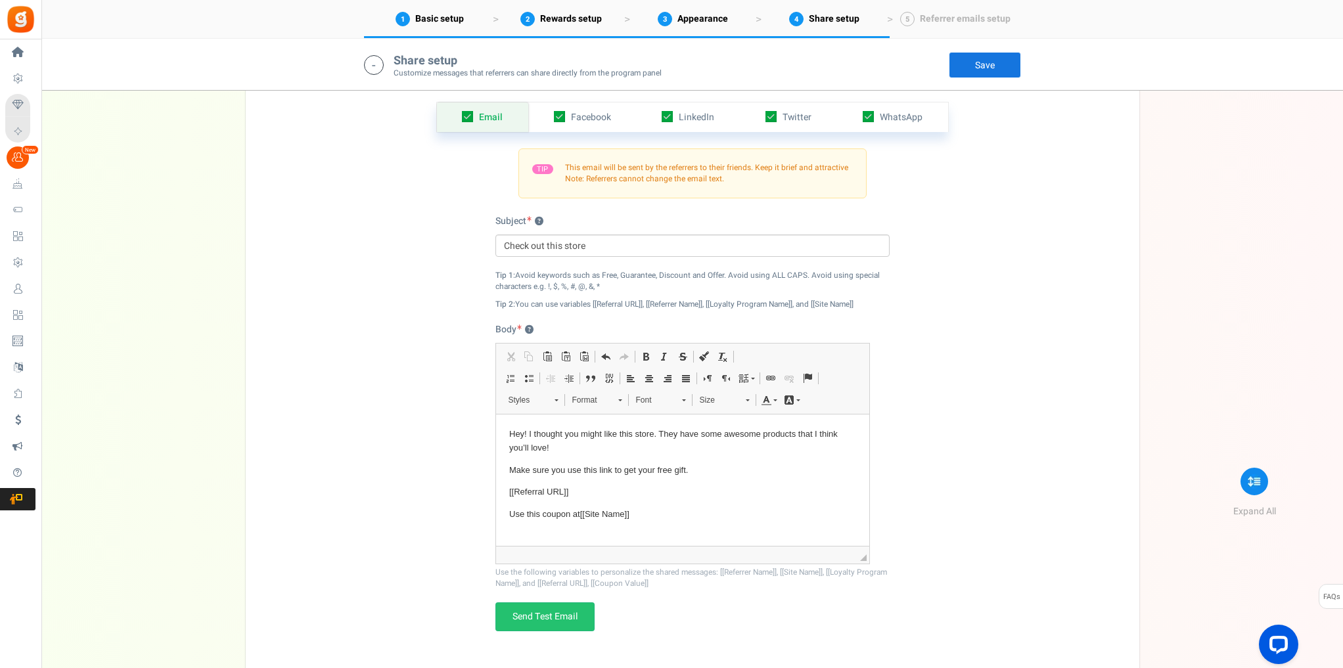
scroll to position [1698, 0]
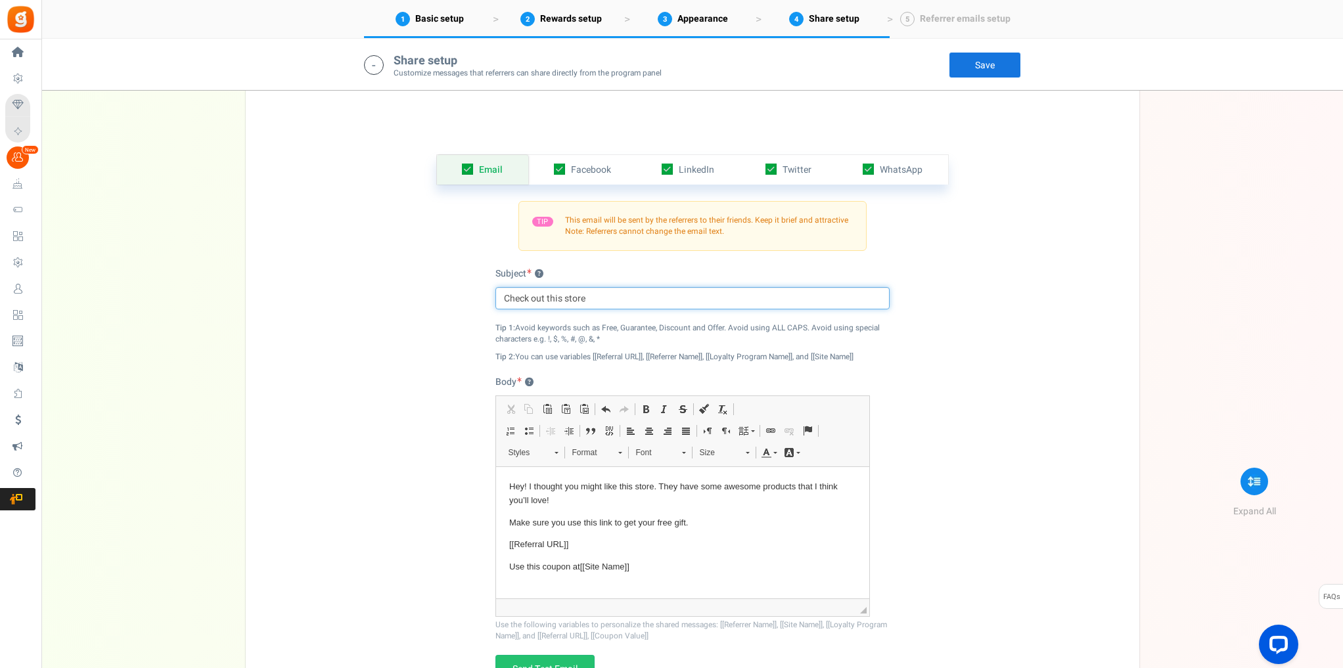
click at [607, 297] on input "Check out this store" at bounding box center [692, 298] width 394 height 22
click at [923, 319] on div "Email Facebook LinkedIn Twitter WhatsApp INFO Email share is currently disabled…" at bounding box center [693, 426] width 874 height 608
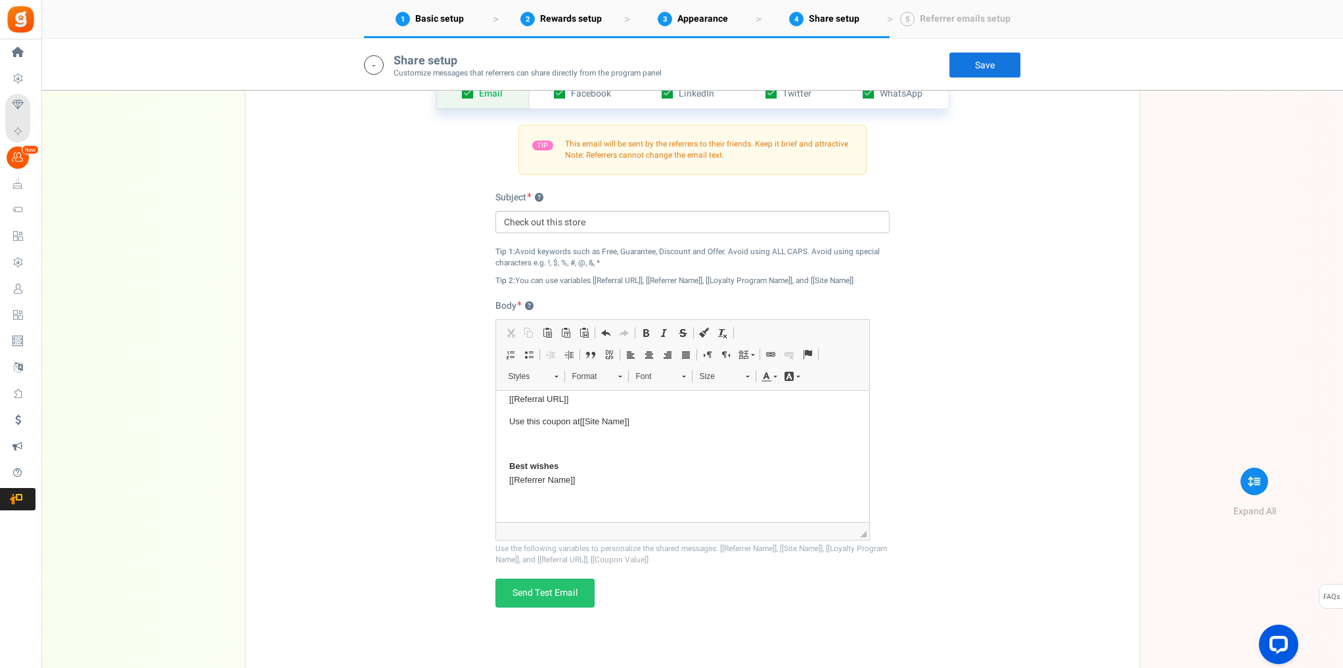
scroll to position [1750, 0]
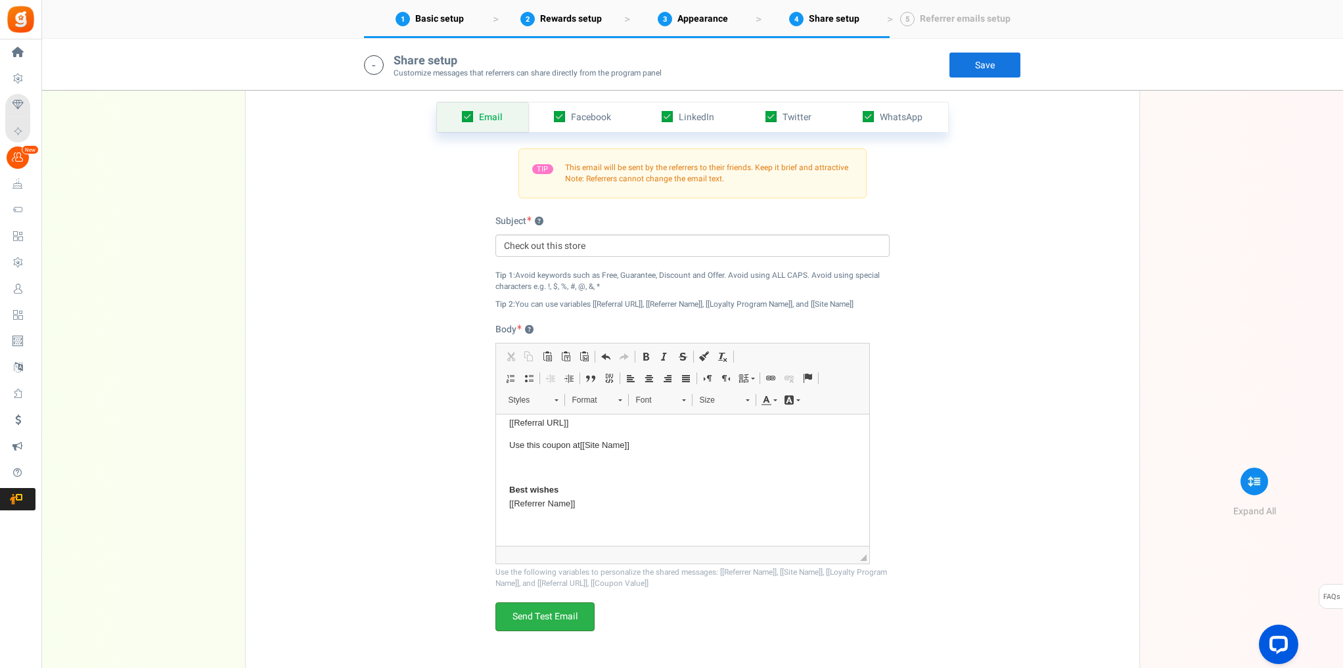
click at [552, 610] on link "Send Test Email" at bounding box center [544, 617] width 99 height 29
click at [616, 120] on link "Facebook" at bounding box center [582, 118] width 108 height 30
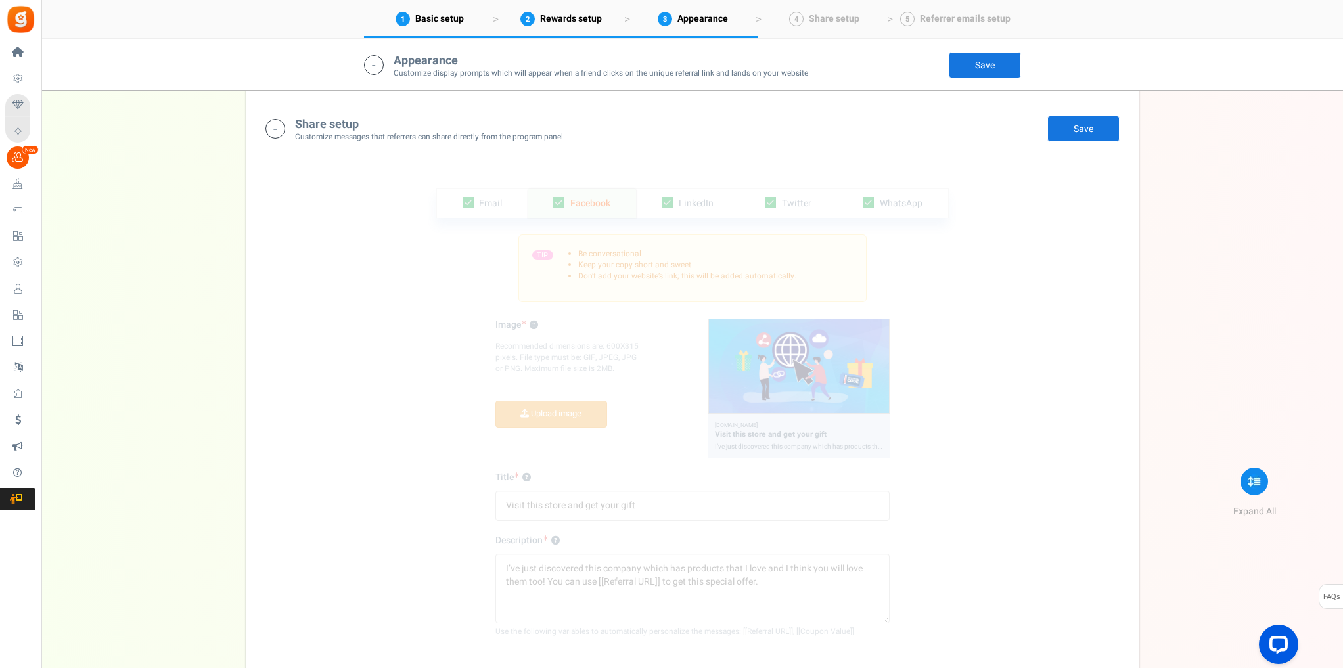
scroll to position [1698, 0]
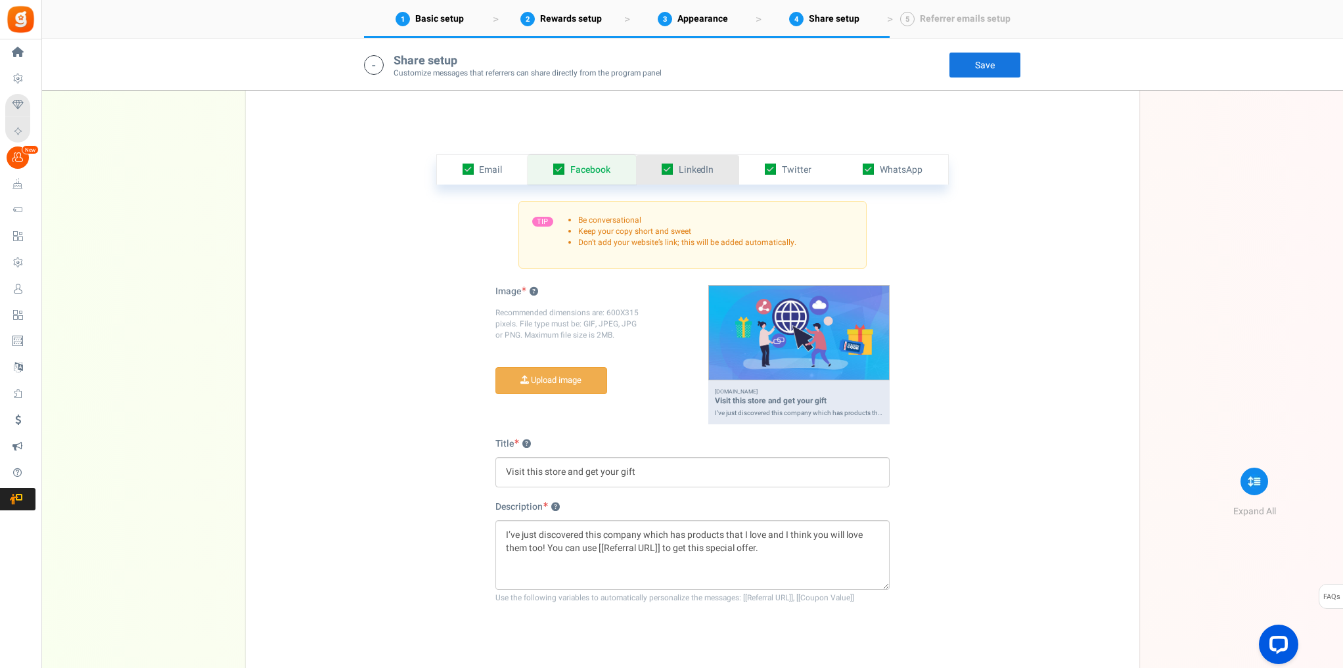
click at [696, 176] on link "LinkedIn" at bounding box center [688, 170] width 104 height 30
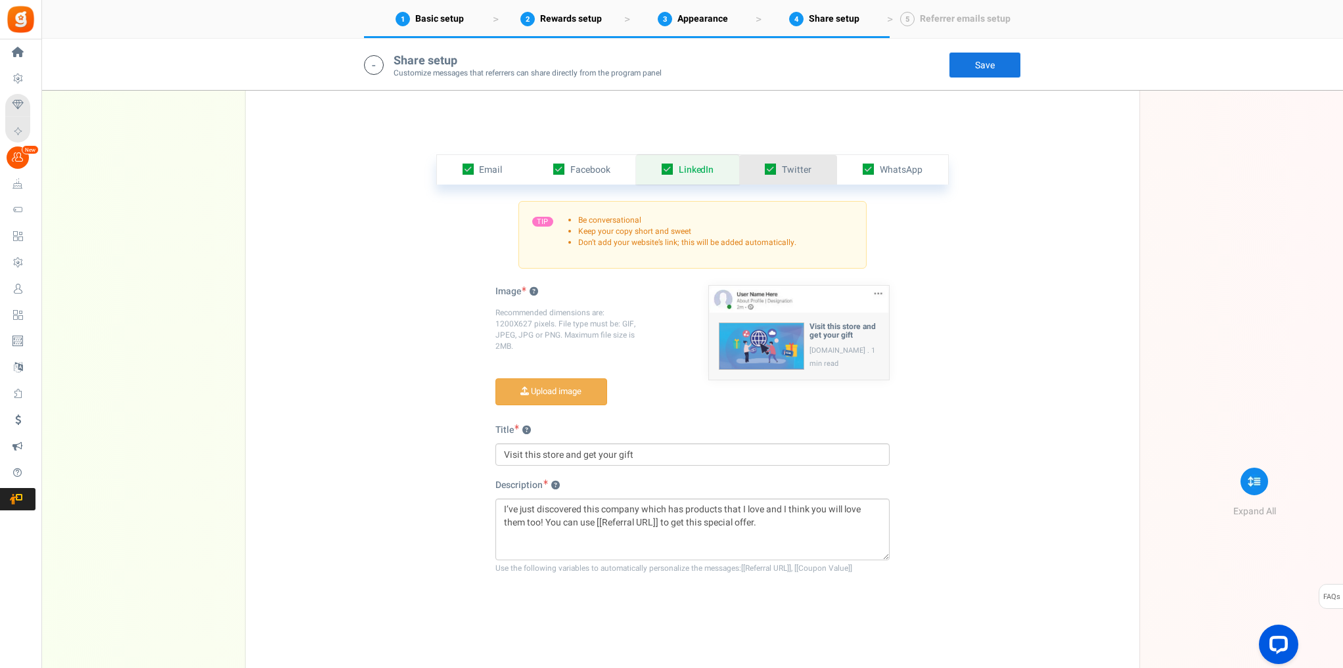
click at [773, 168] on icon at bounding box center [770, 169] width 11 height 11
click at [760, 168] on input "checkbox" at bounding box center [756, 170] width 9 height 9
click at [773, 168] on icon at bounding box center [771, 170] width 9 height 9
click at [760, 168] on input "checkbox" at bounding box center [756, 170] width 9 height 9
checkbox input "true"
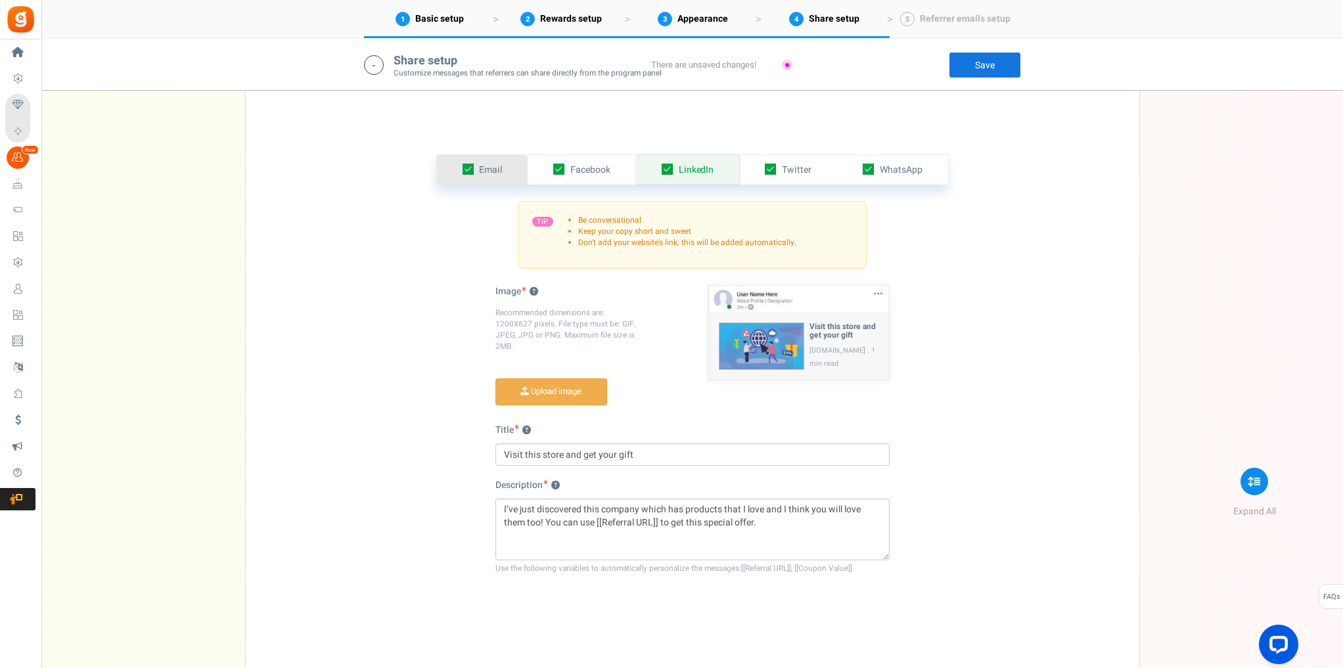
click at [497, 171] on span "Email" at bounding box center [490, 170] width 23 height 14
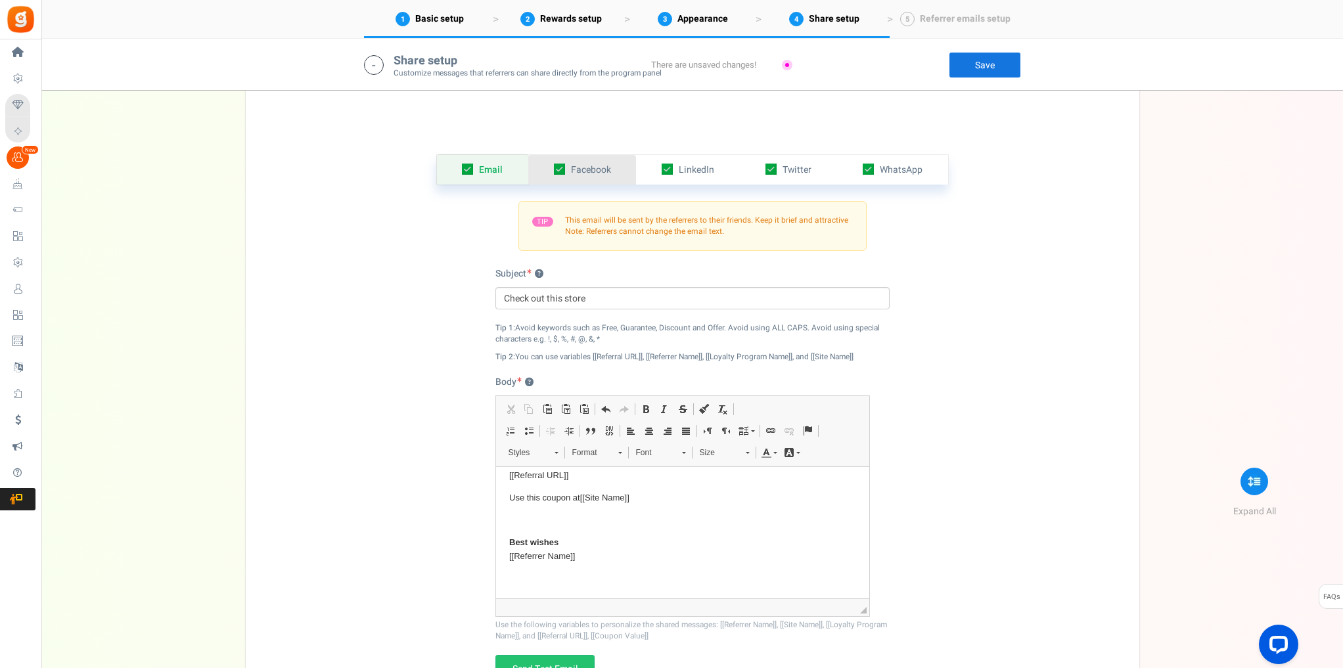
click at [616, 171] on link "Facebook" at bounding box center [582, 170] width 108 height 30
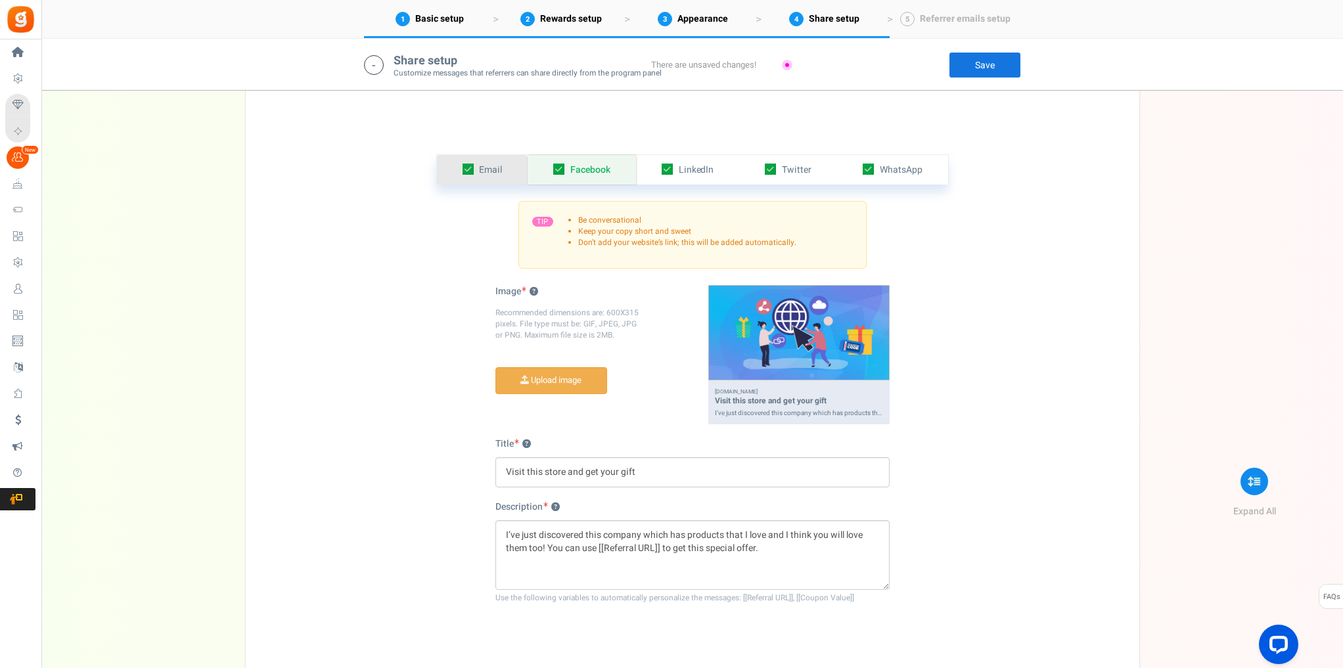
click at [513, 160] on link "Email" at bounding box center [482, 170] width 91 height 30
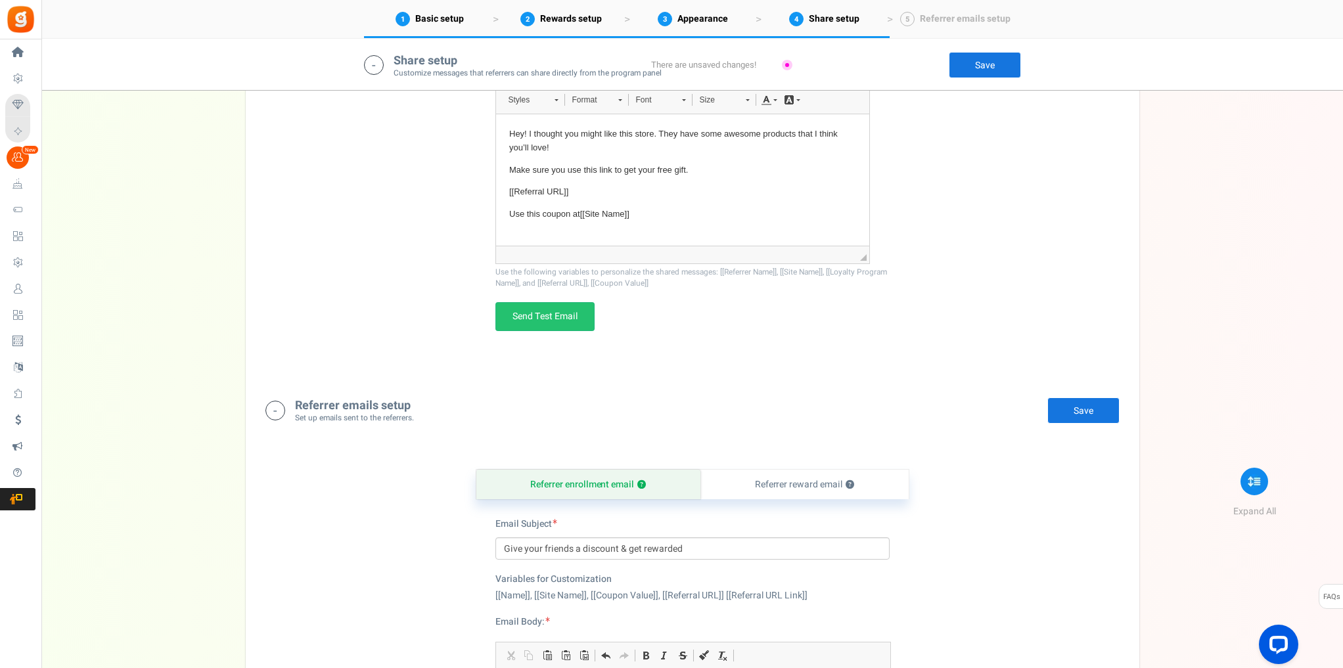
scroll to position [2066, 0]
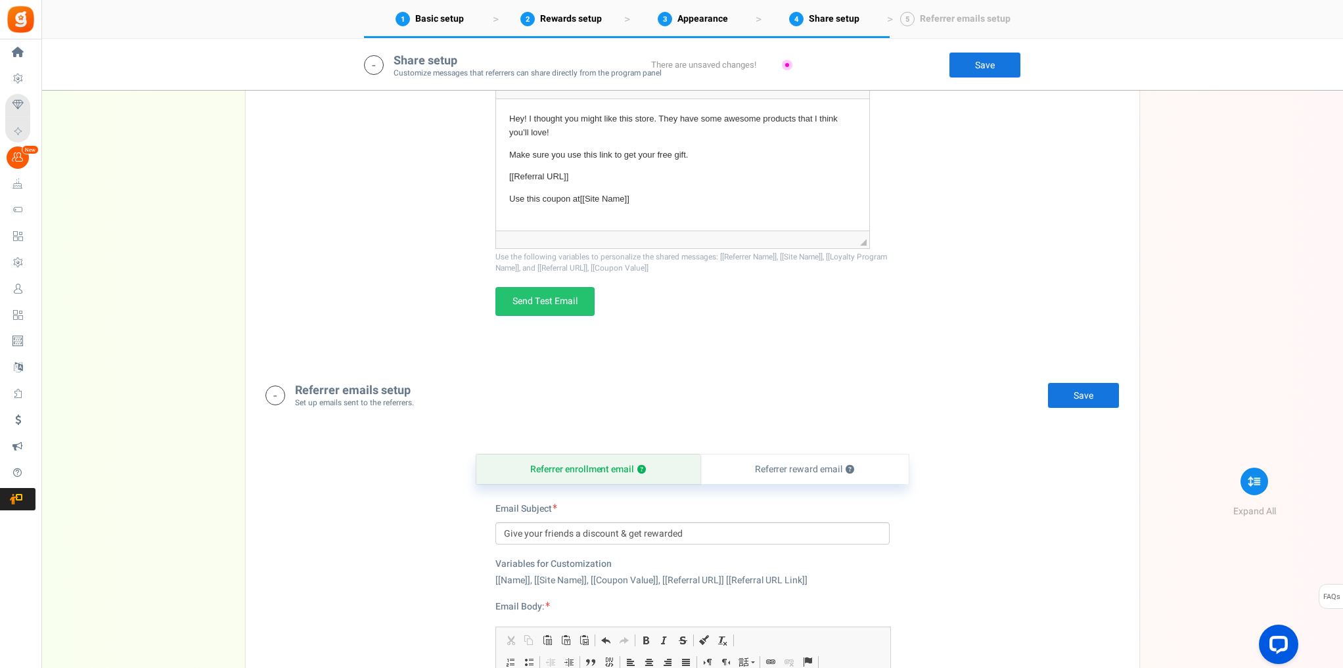
click at [1068, 393] on link "Save" at bounding box center [1083, 395] width 72 height 26
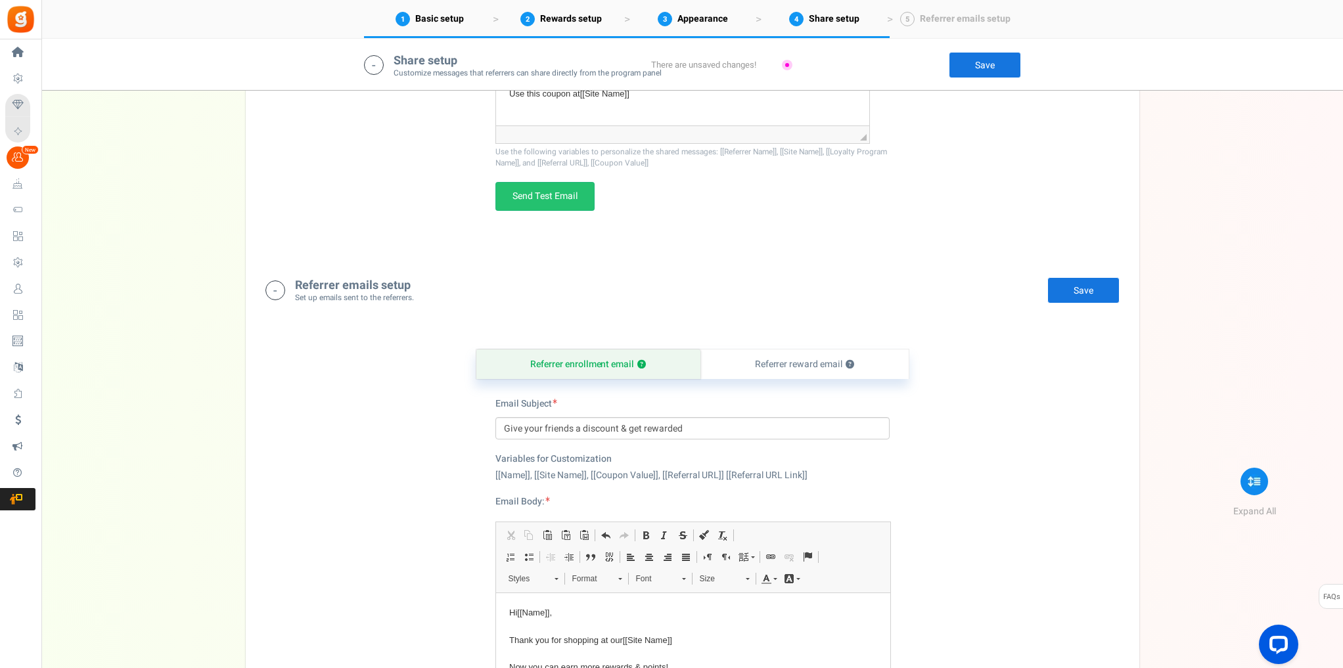
scroll to position [2171, 0]
click at [834, 365] on link "Referrer reward email ?" at bounding box center [804, 365] width 208 height 30
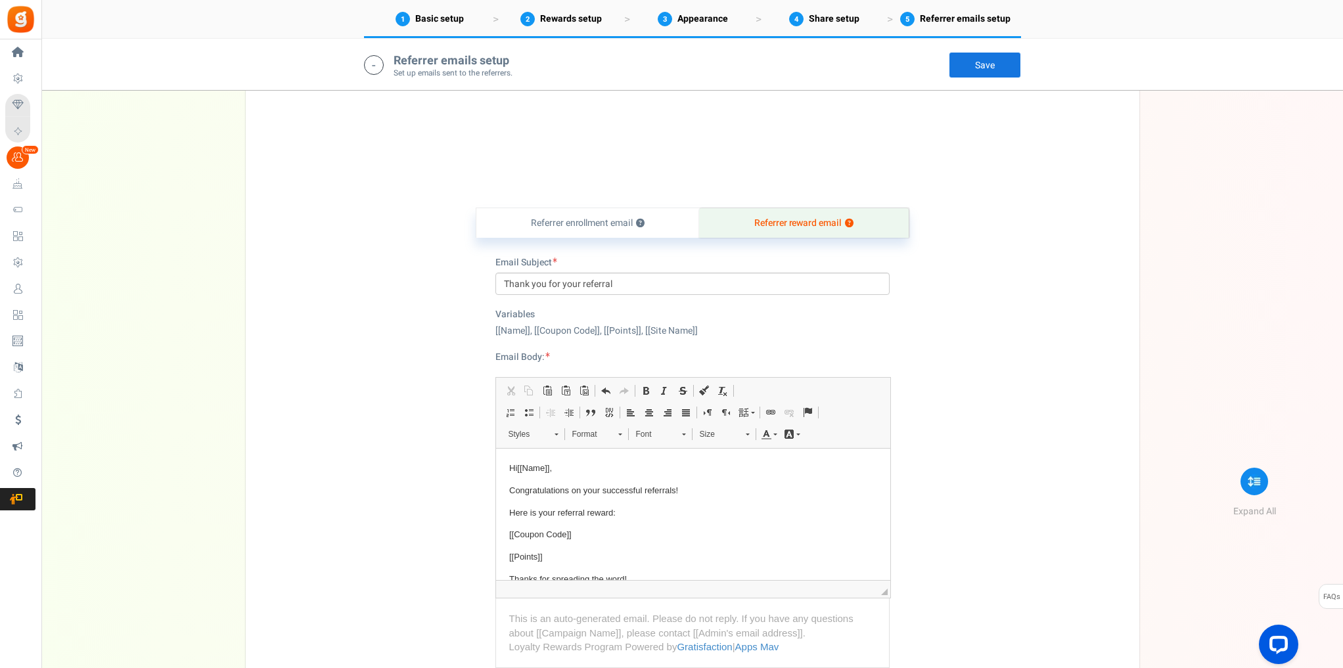
scroll to position [2394, 0]
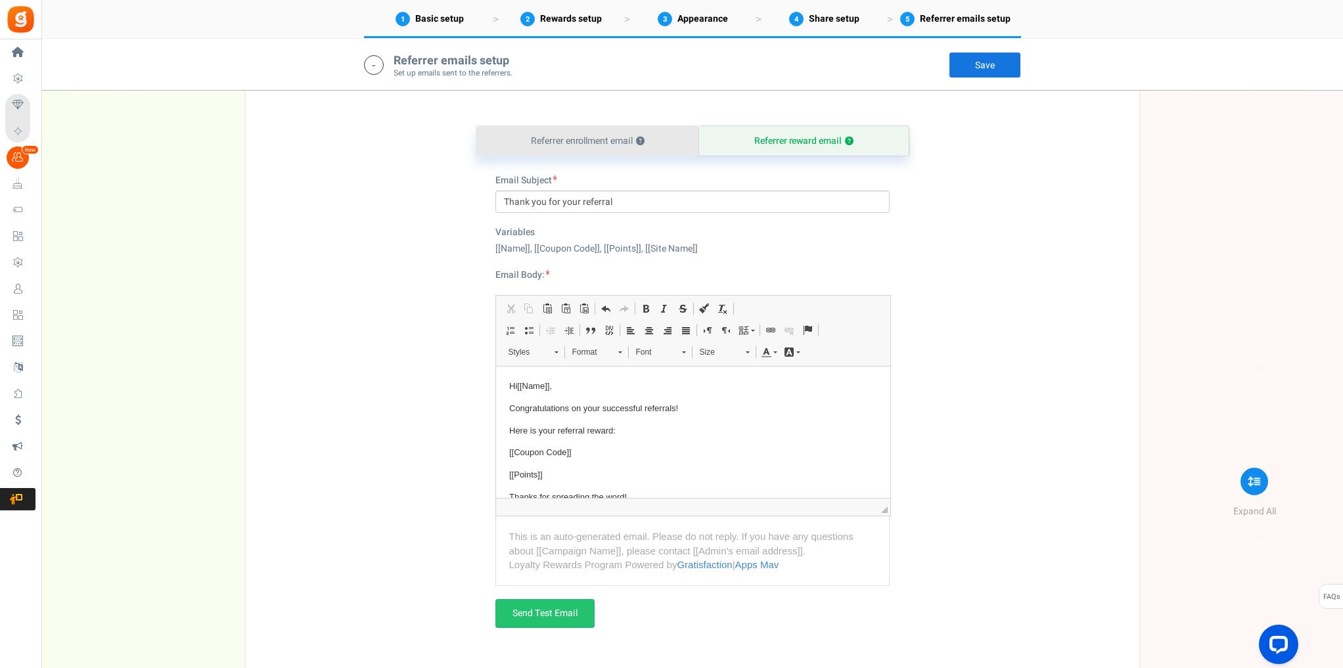
click at [608, 142] on link "Referrer enrollment email ?" at bounding box center [587, 141] width 223 height 30
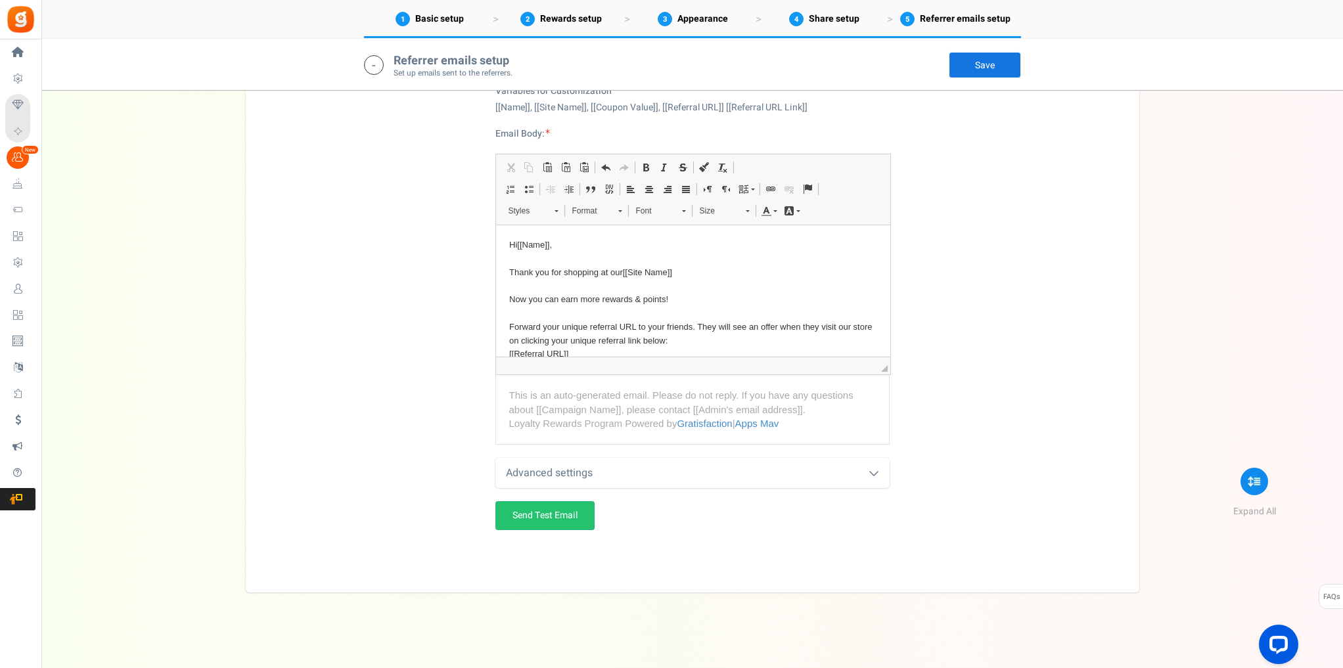
scroll to position [2540, 0]
click at [788, 467] on div "Advanced settings" at bounding box center [692, 472] width 394 height 31
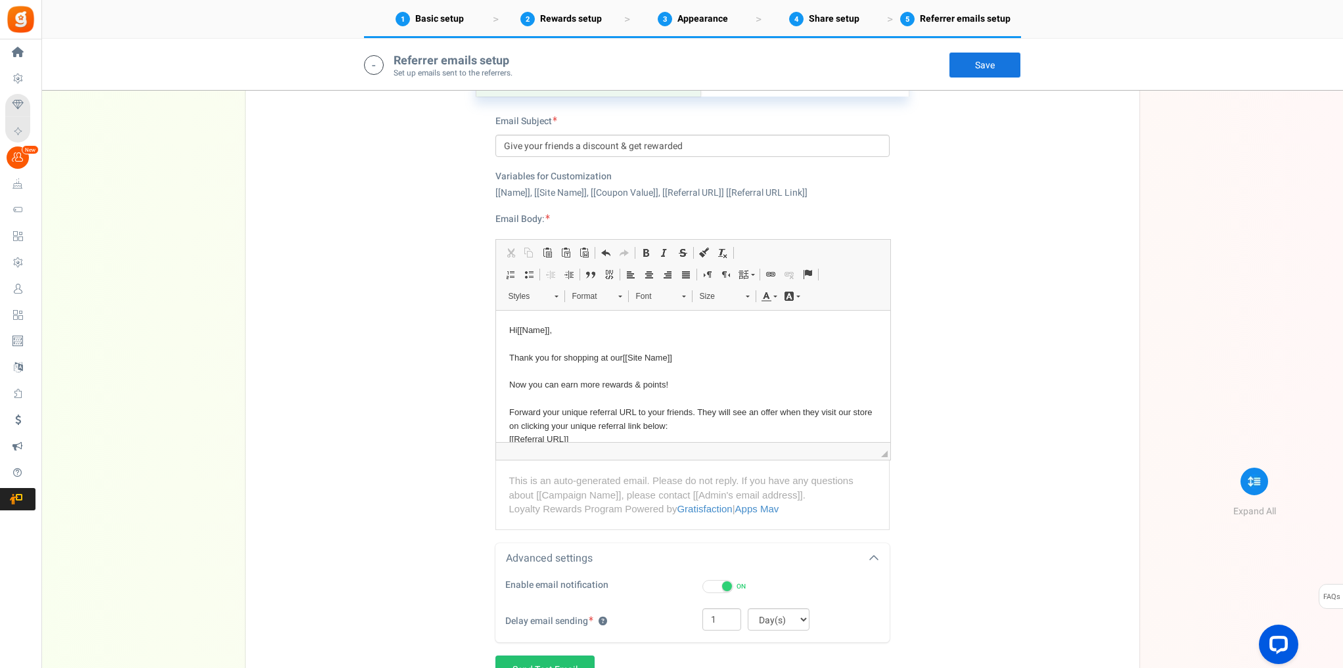
scroll to position [2434, 0]
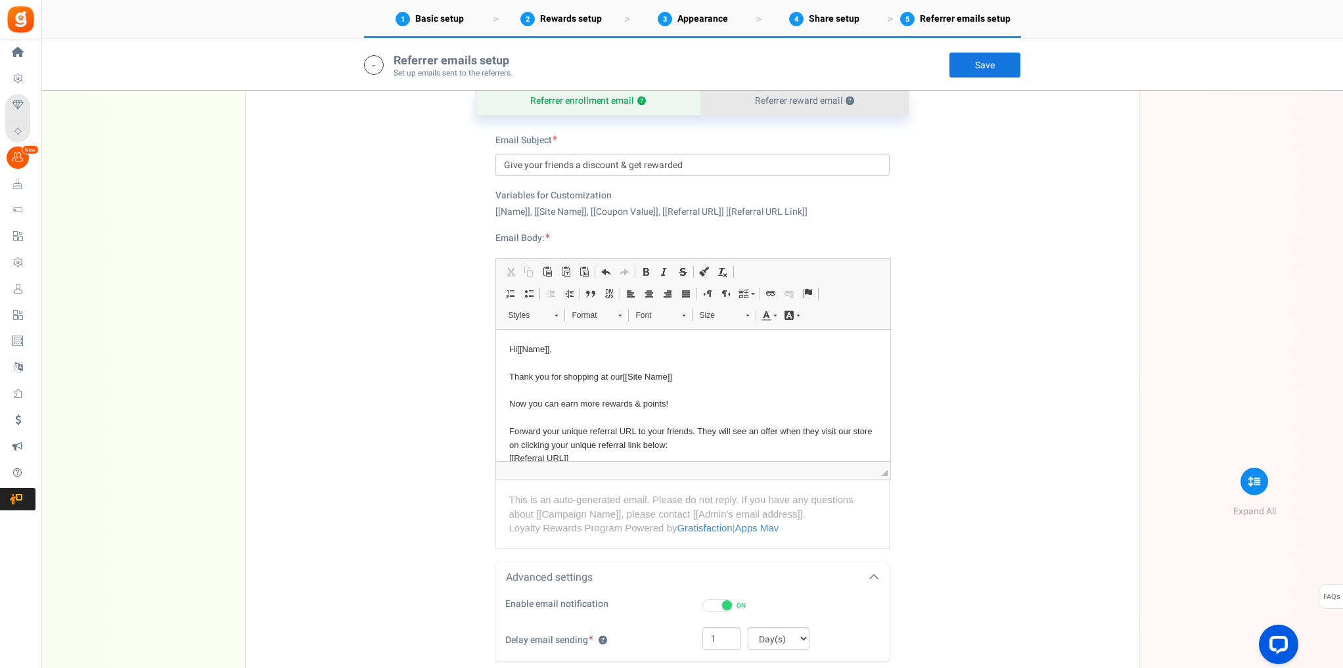
click at [786, 103] on link "Referrer reward email ?" at bounding box center [804, 101] width 208 height 30
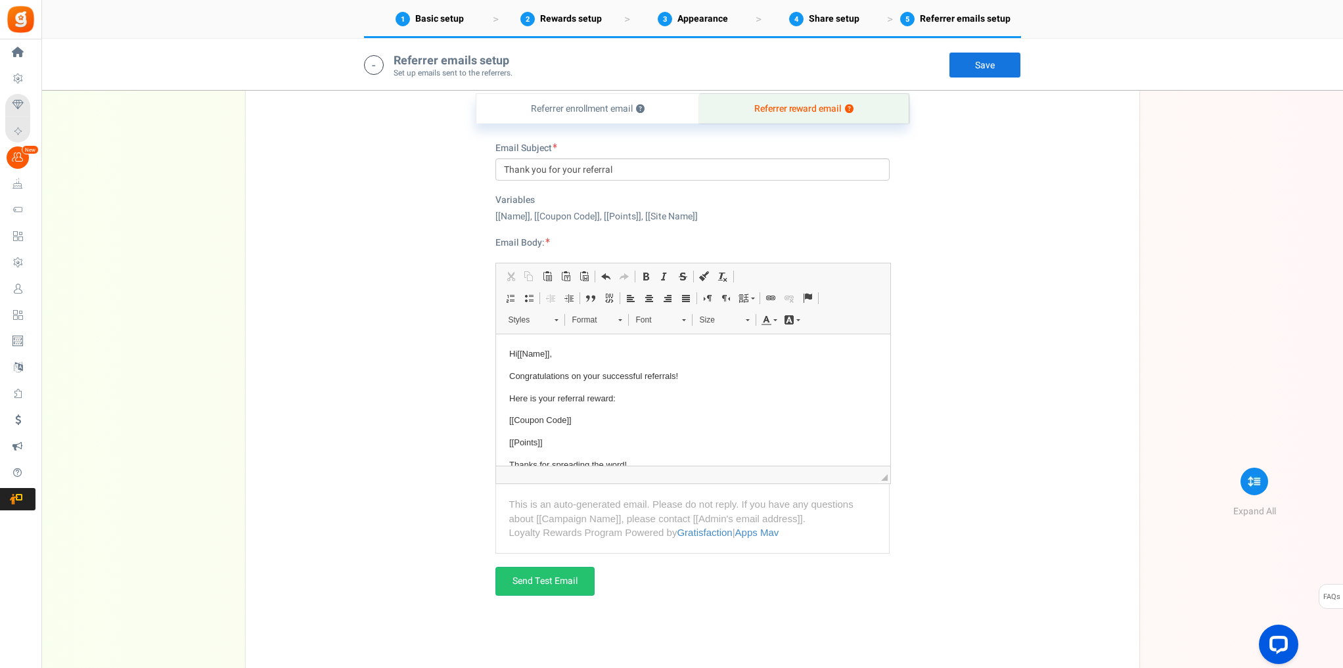
scroll to position [2277, 0]
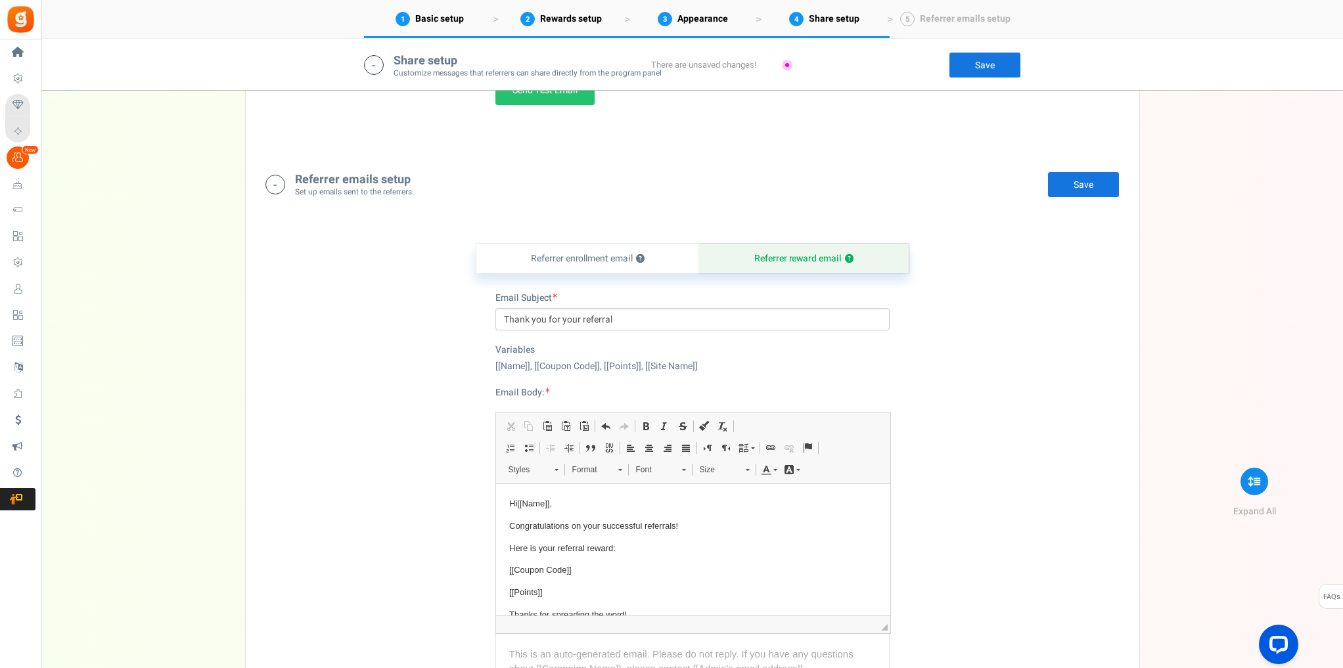
drag, startPoint x: 300, startPoint y: 176, endPoint x: 439, endPoint y: 295, distance: 183.2
click at [440, 295] on div "Referrer emails setup Set up emails sent to the referrers. Edit Save Save There…" at bounding box center [693, 485] width 874 height 654
click at [438, 295] on div "Referrer enrollment email ? Referrer reward email ? Email Subject Give your fri…" at bounding box center [693, 510] width 874 height 601
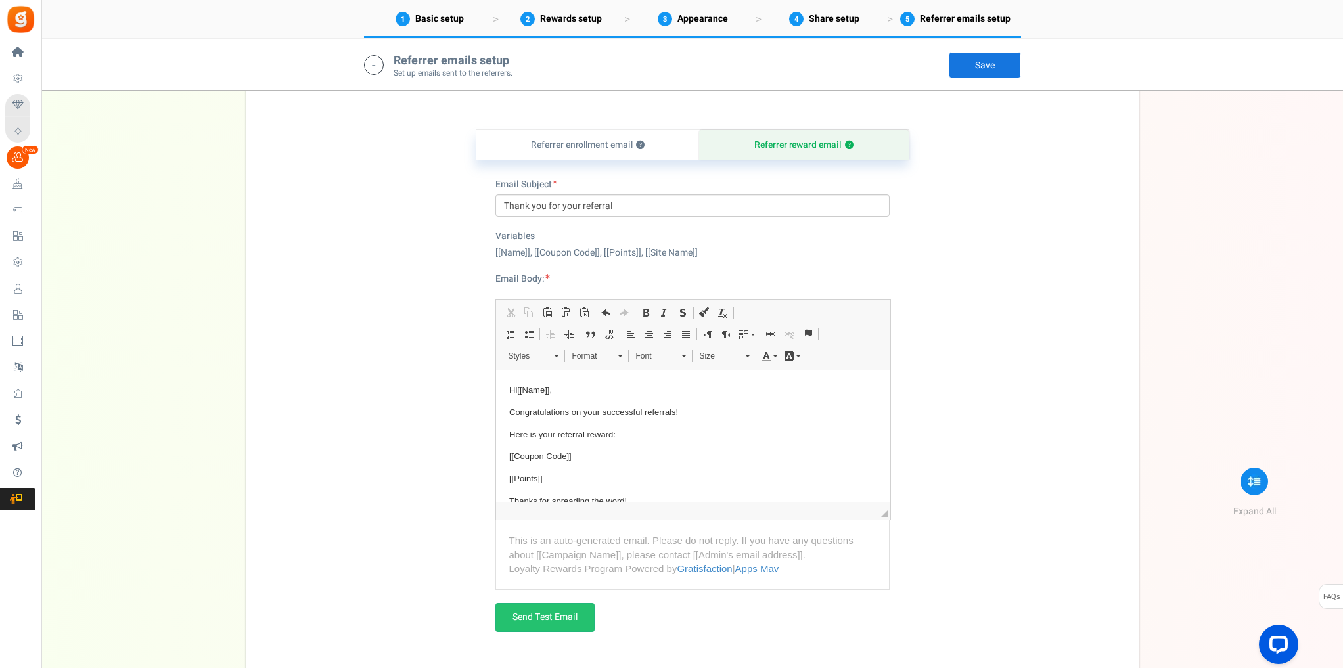
scroll to position [2394, 0]
drag, startPoint x: 516, startPoint y: 64, endPoint x: 393, endPoint y: 66, distance: 122.9
click at [393, 66] on div "Referrer emails setup Set up emails sent to the referrers. Edit Save Save" at bounding box center [692, 65] width 657 height 27
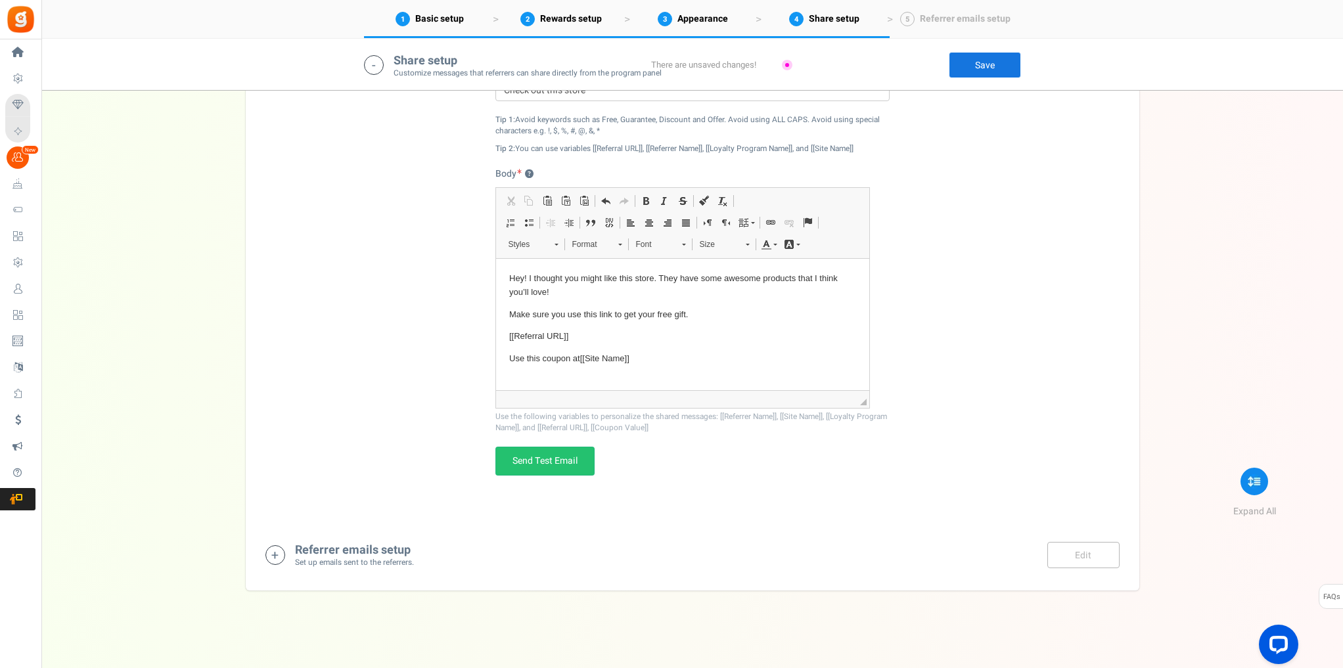
click at [352, 562] on small "Set up emails sent to the referrers." at bounding box center [354, 562] width 119 height 11
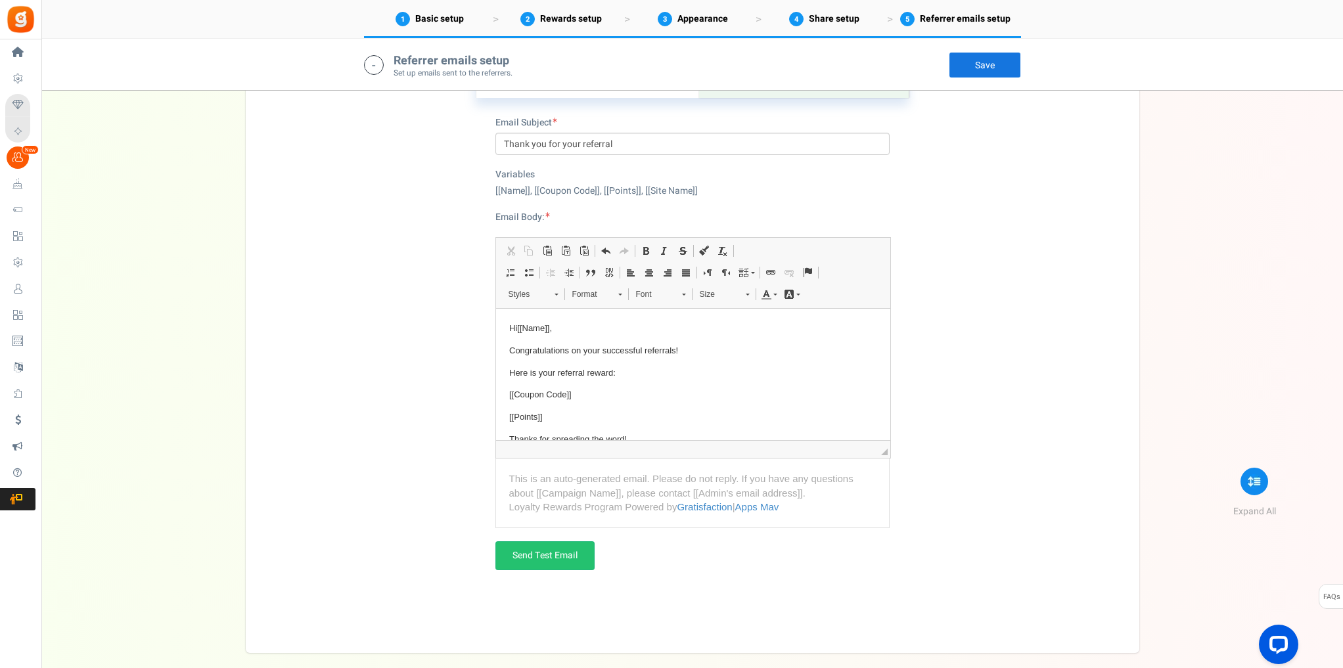
scroll to position [2356, 0]
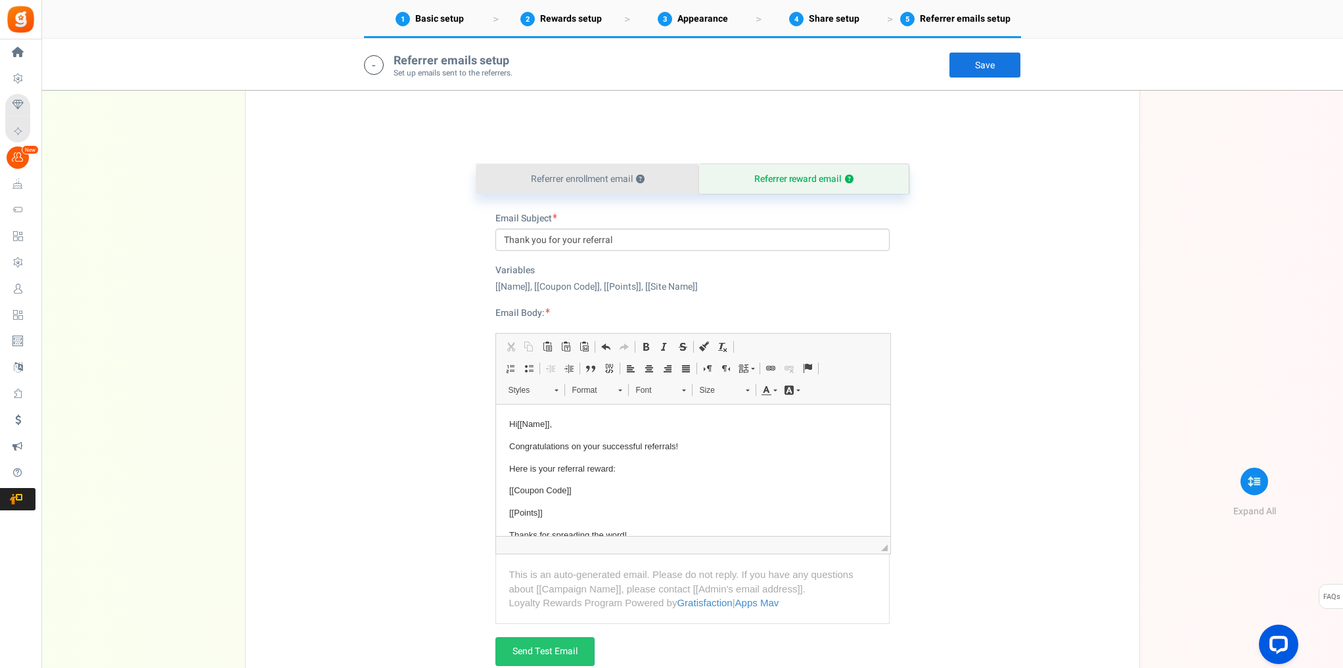
click at [590, 170] on link "Referrer enrollment email ?" at bounding box center [587, 179] width 223 height 30
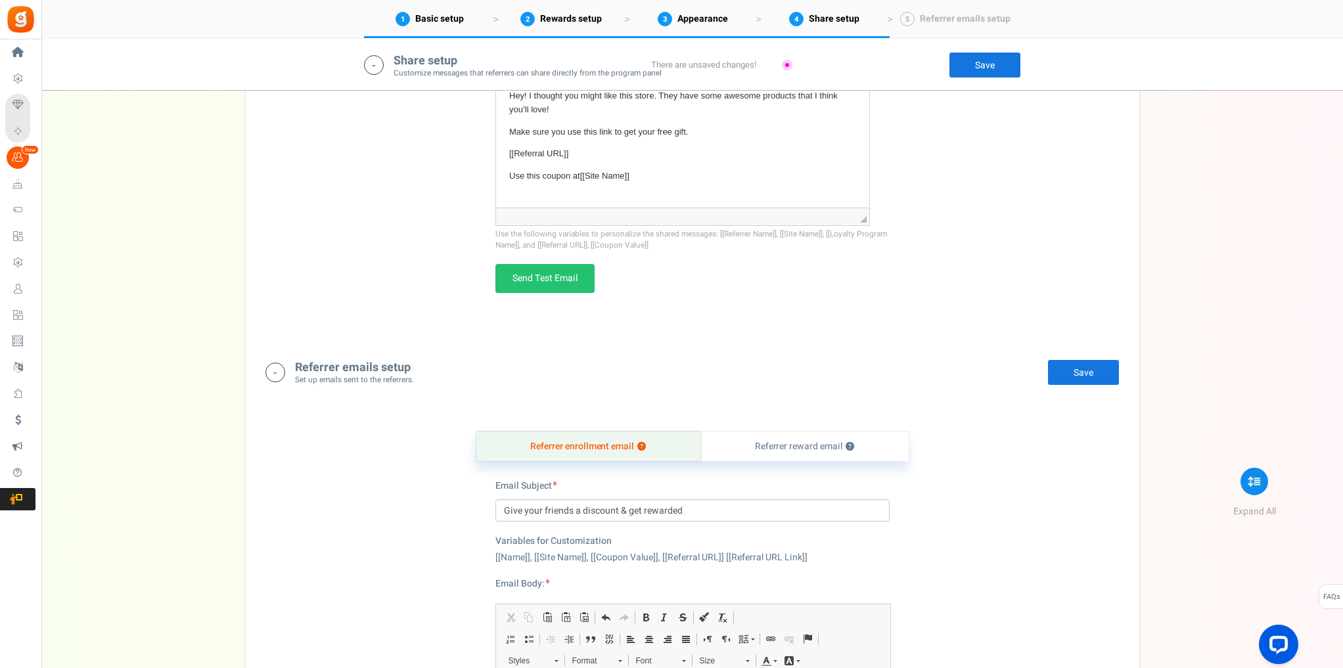
scroll to position [2083, 0]
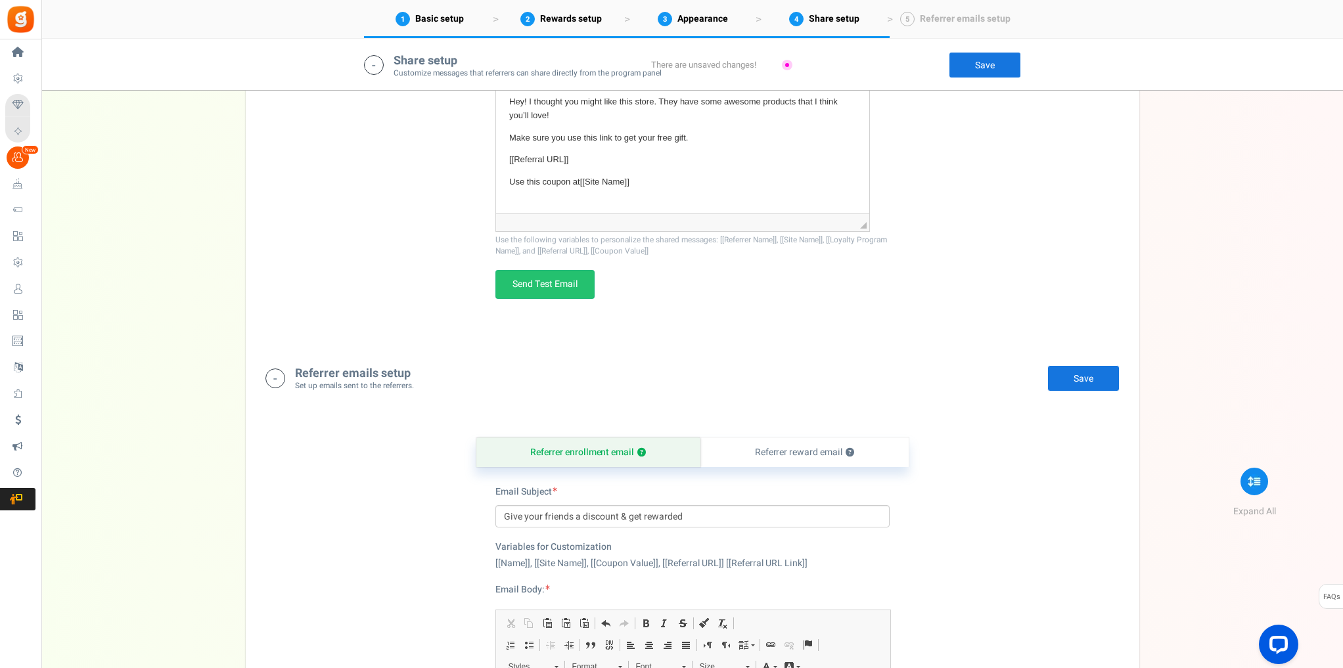
click at [1089, 365] on link "Save" at bounding box center [1083, 378] width 72 height 26
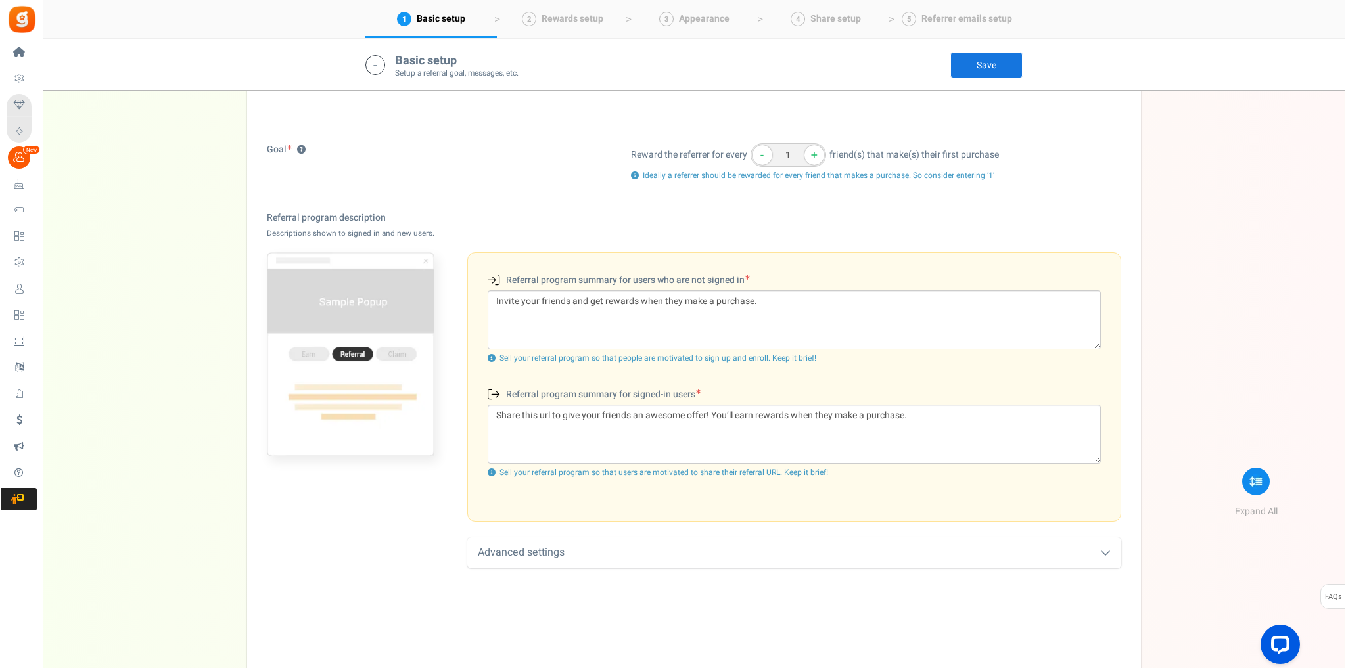
scroll to position [0, 0]
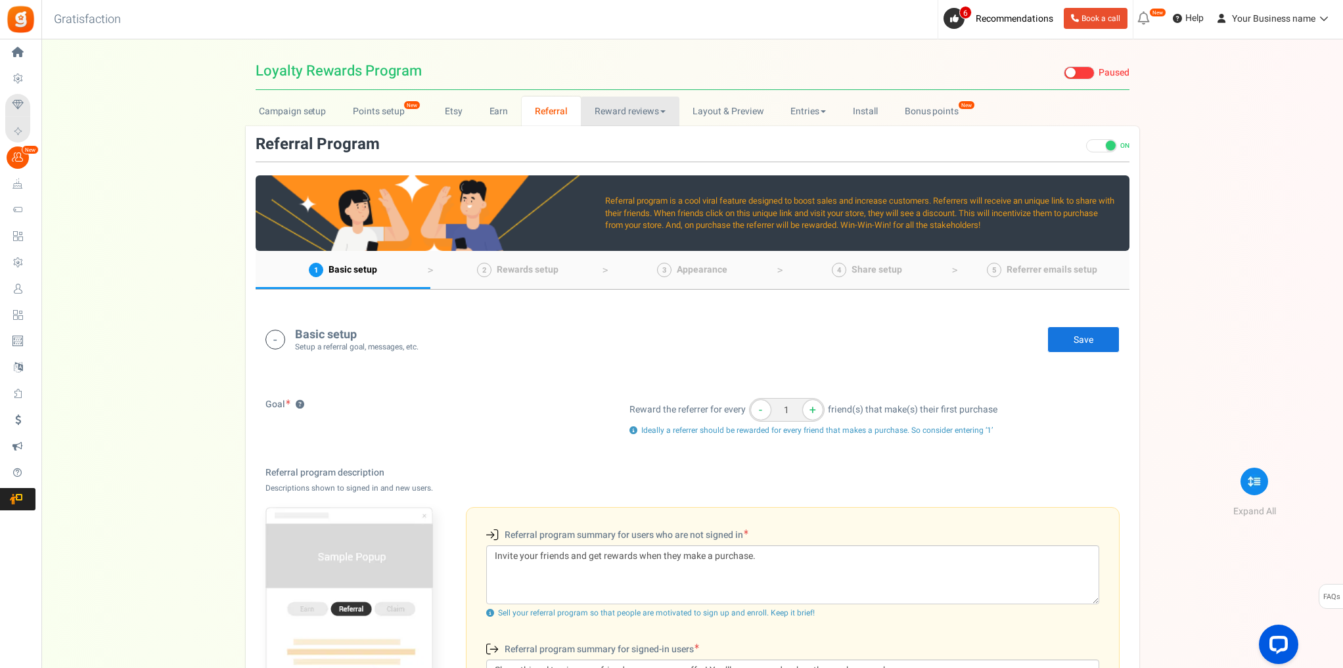
click at [626, 117] on link "Reward reviews" at bounding box center [630, 112] width 98 height 30
click at [499, 112] on link "Earn" at bounding box center [499, 112] width 46 height 30
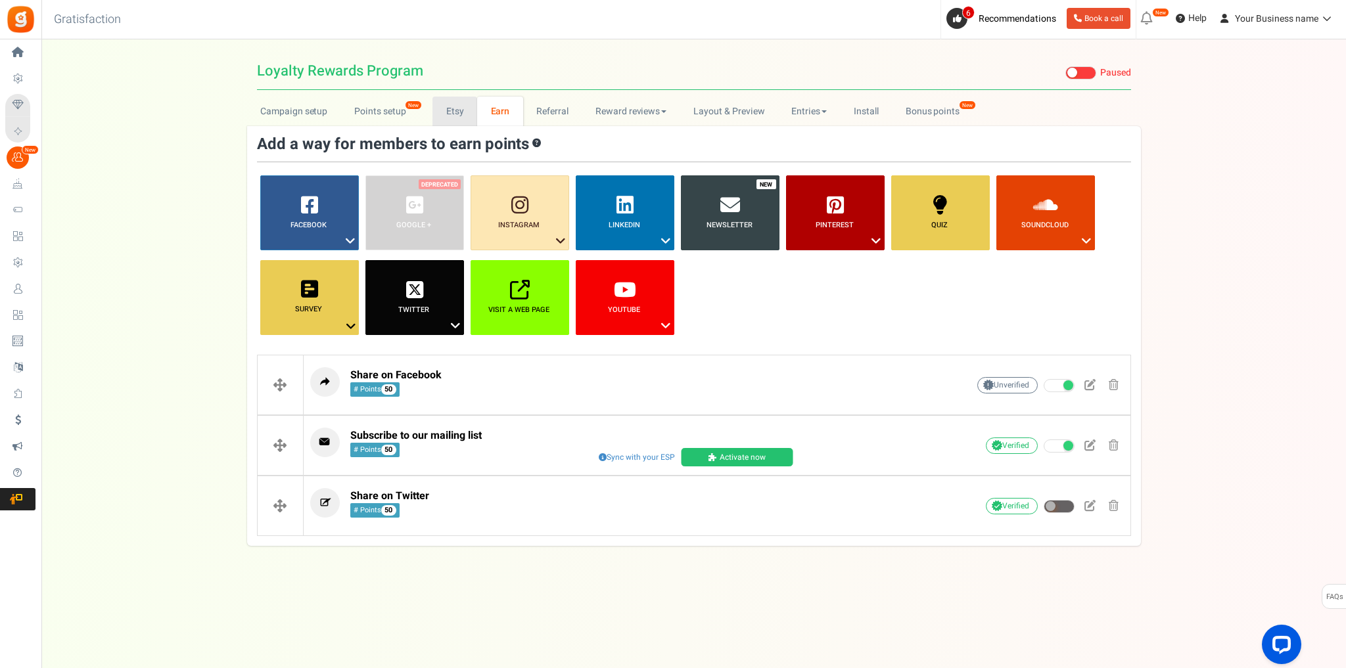
click at [465, 110] on link "Etsy" at bounding box center [454, 112] width 45 height 30
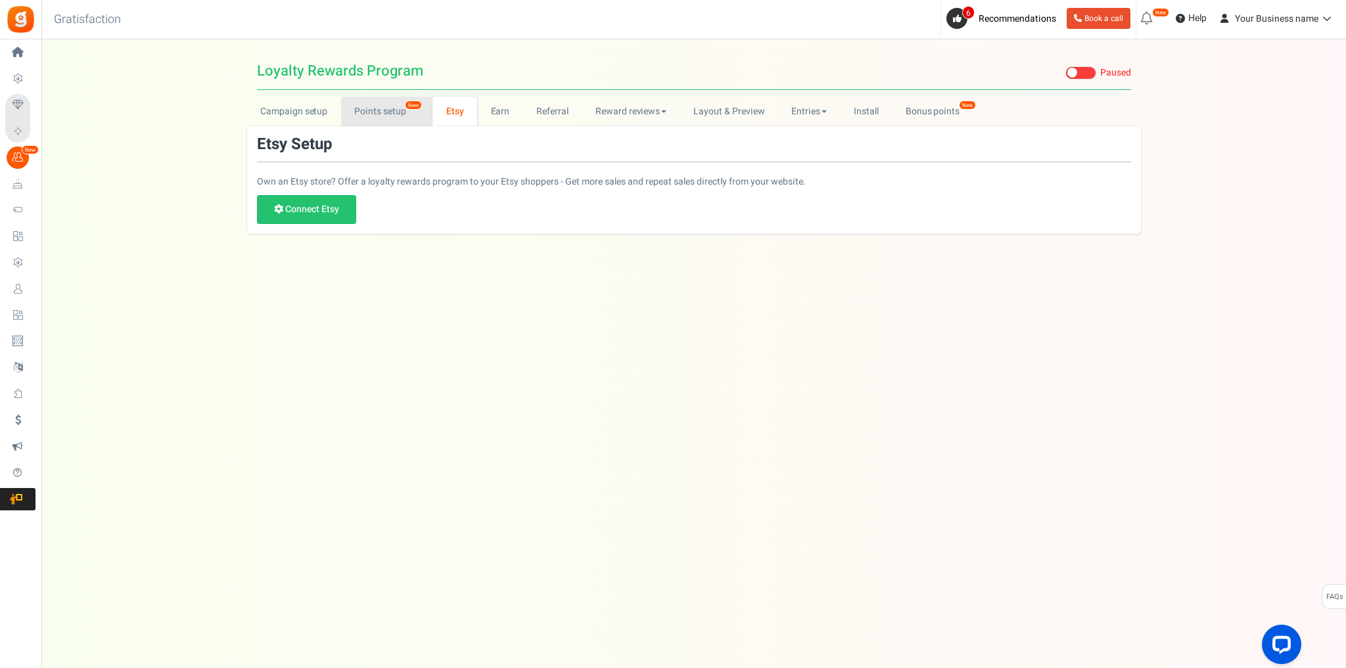
click at [394, 118] on link "Points setup New" at bounding box center [386, 112] width 91 height 30
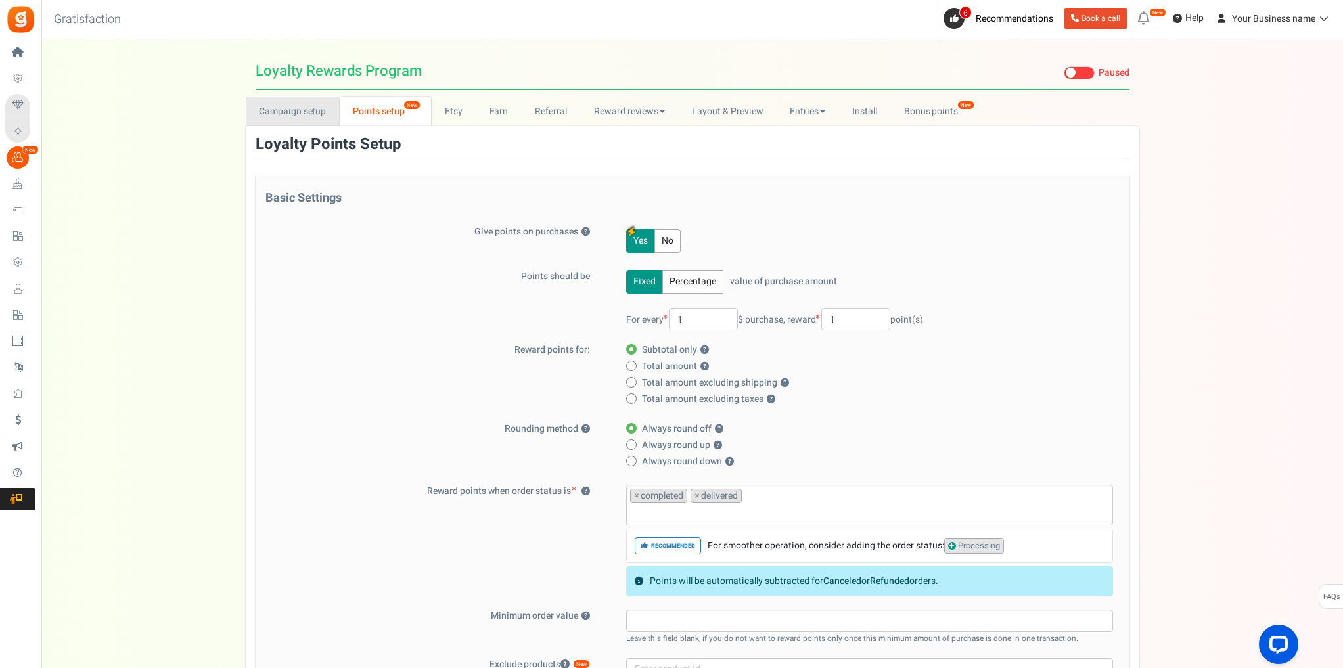
click at [297, 113] on link "Campaign setup" at bounding box center [293, 112] width 94 height 30
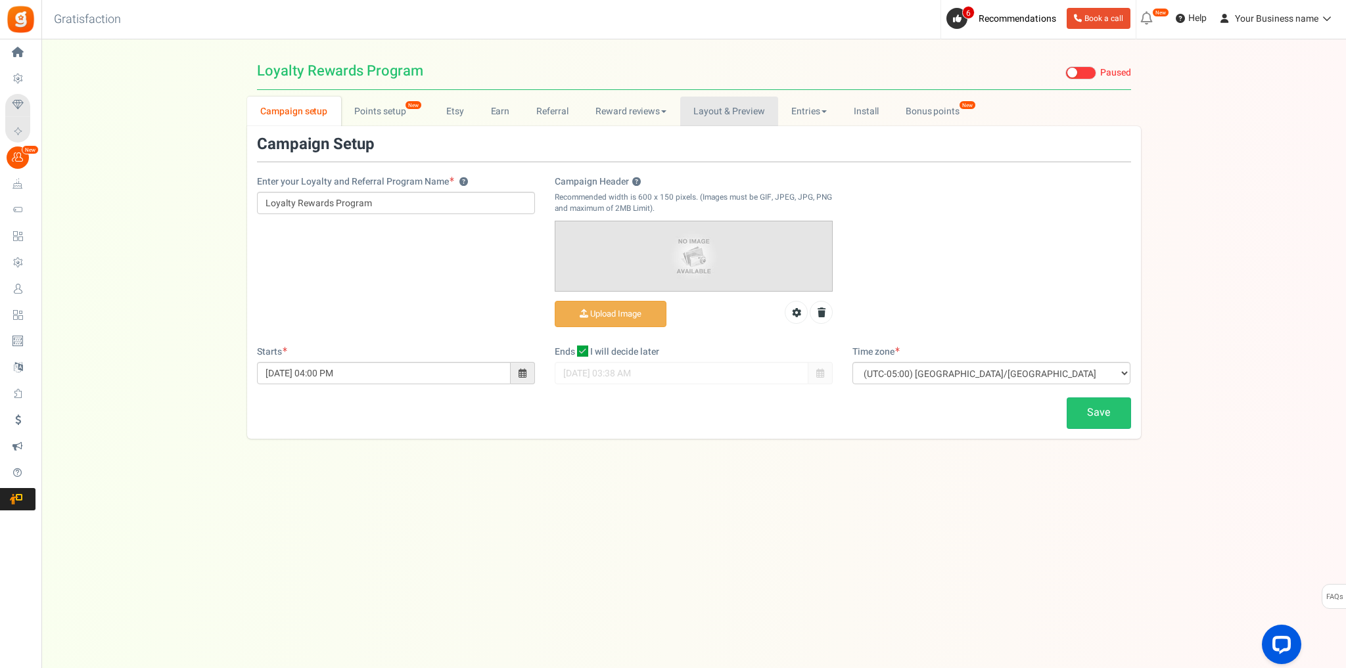
click at [735, 119] on link "Layout & Preview" at bounding box center [729, 112] width 98 height 30
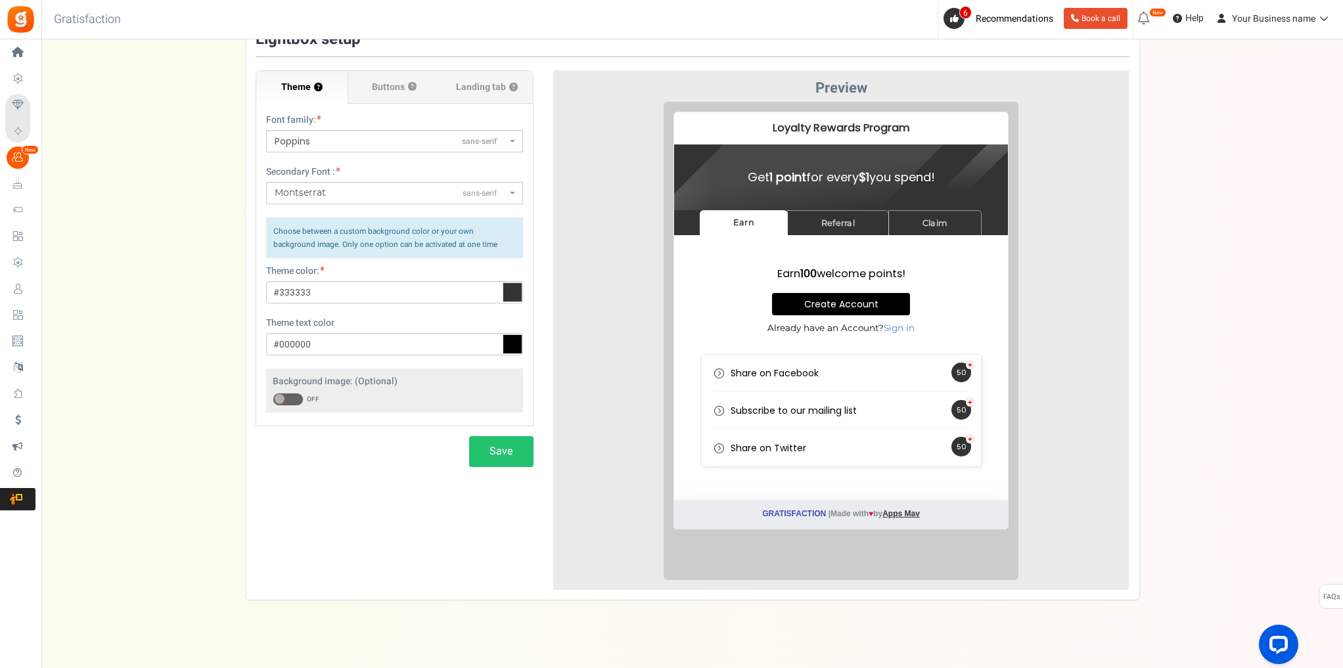
scroll to position [53, 0]
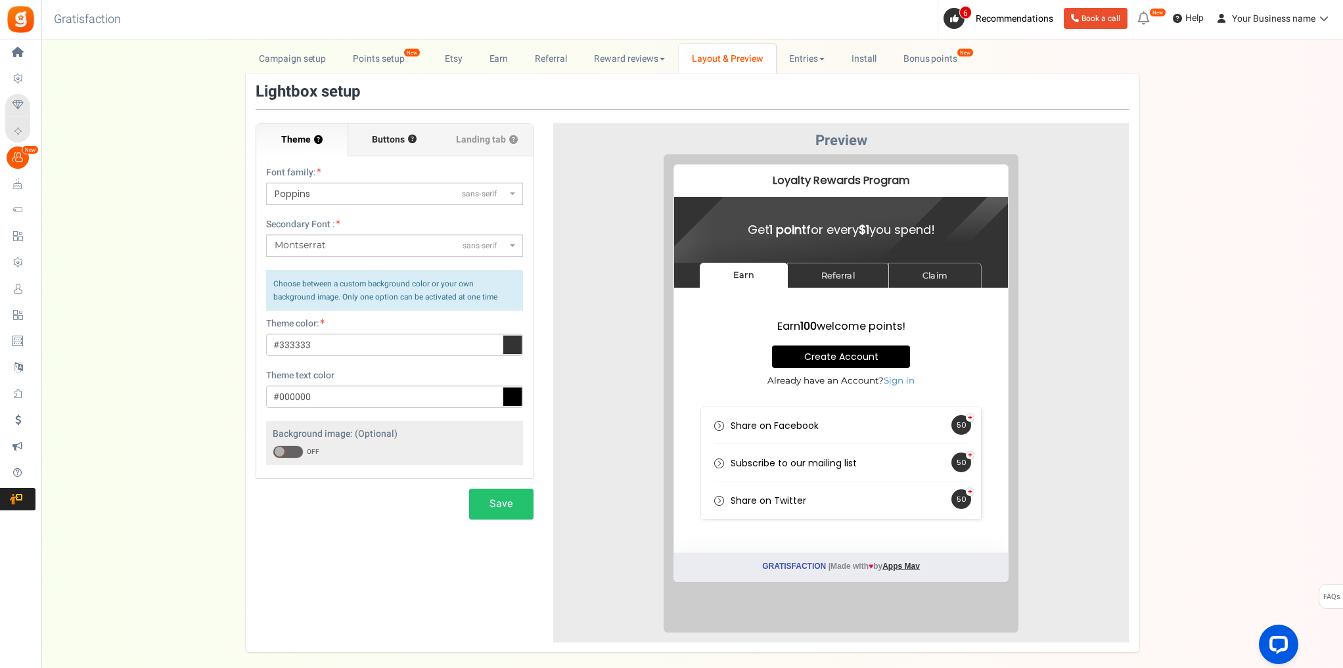
click at [389, 137] on span "Buttons" at bounding box center [388, 139] width 33 height 13
click at [0, 0] on input "Buttons ?" at bounding box center [0, 0] width 0 height 0
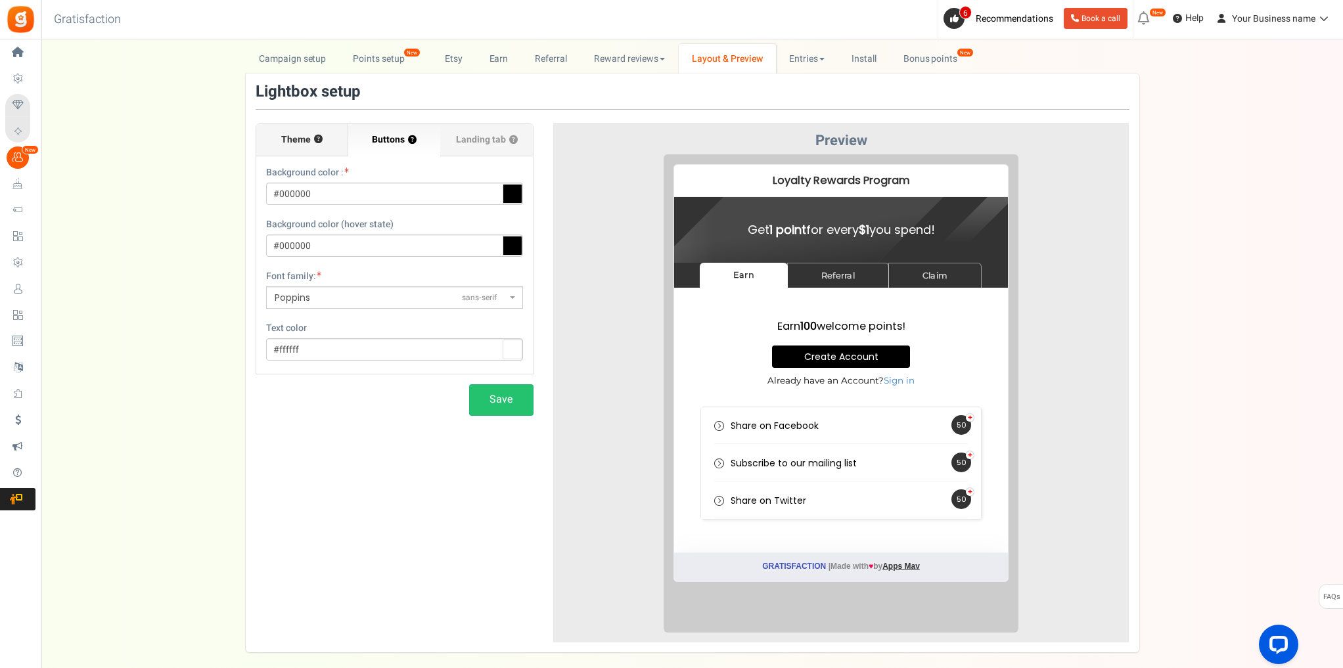
click at [308, 142] on span "Theme" at bounding box center [296, 139] width 30 height 13
click at [0, 0] on input "Theme ?" at bounding box center [0, 0] width 0 height 0
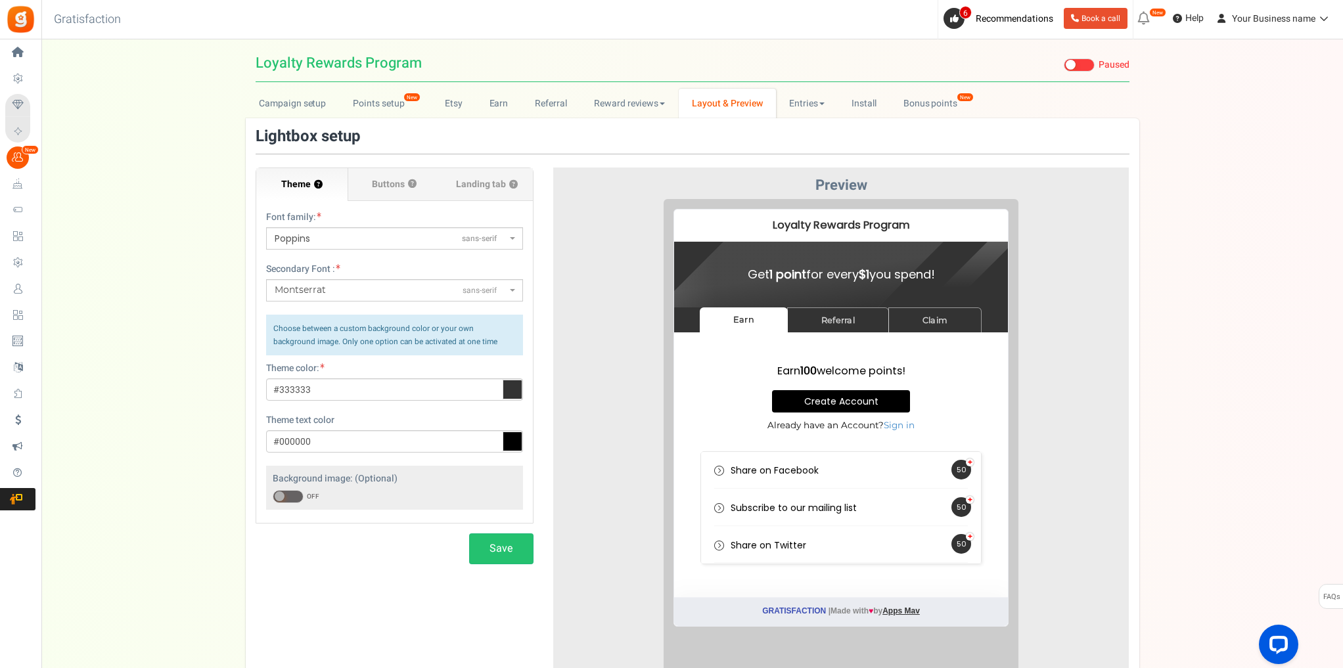
scroll to position [0, 0]
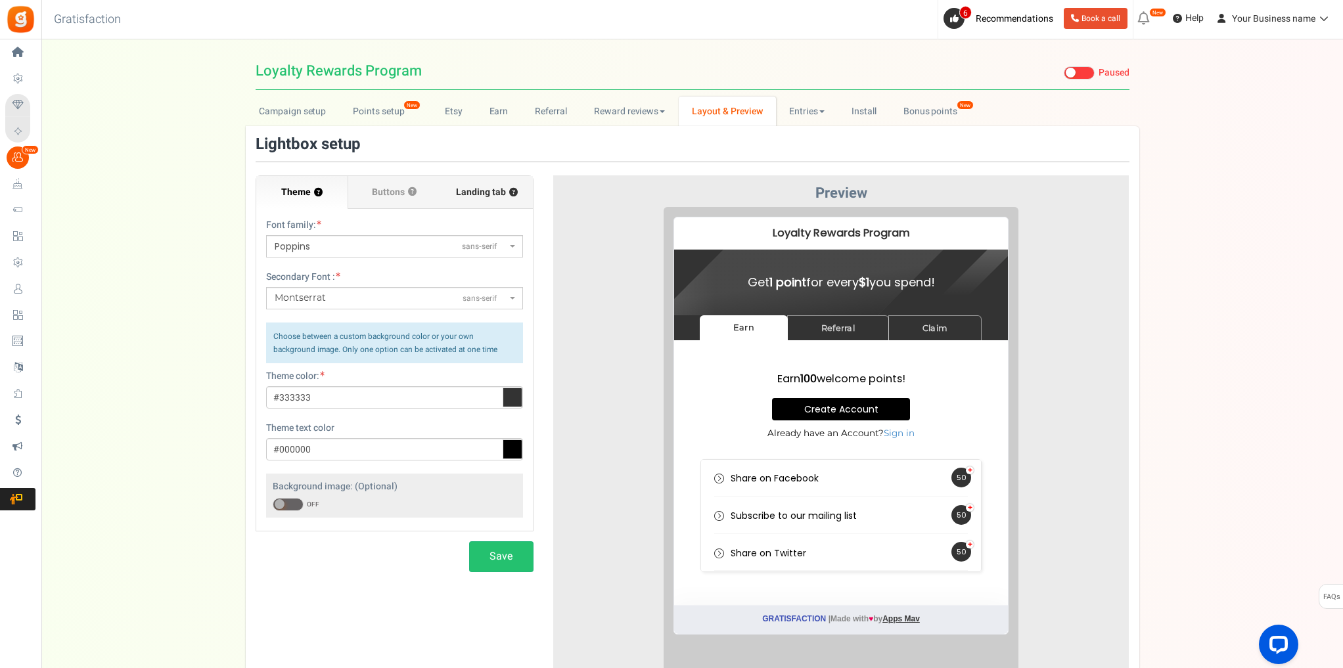
click at [480, 202] on label "Landing tab ?" at bounding box center [486, 192] width 92 height 33
click at [0, 0] on input "Landing tab ?" at bounding box center [0, 0] width 0 height 0
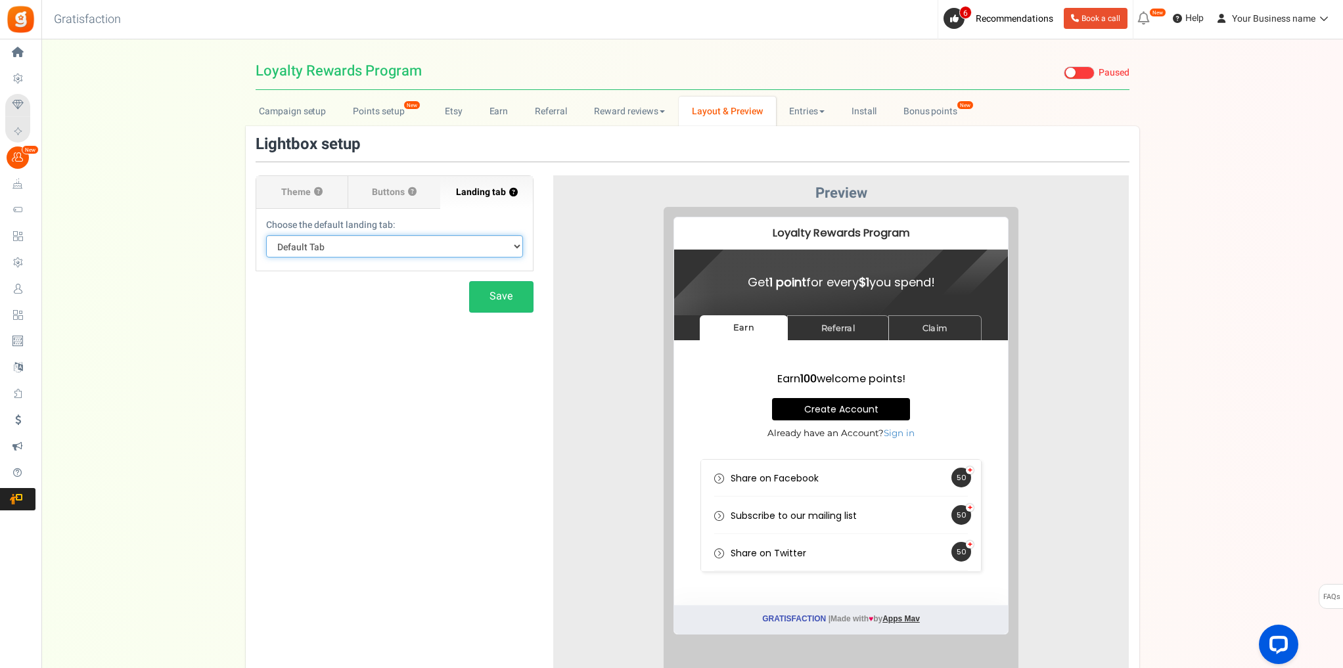
click at [446, 242] on select "Default Tab Earn Referral Claim" at bounding box center [394, 246] width 257 height 22
click at [266, 235] on select "Default Tab Earn Referral Claim" at bounding box center [394, 246] width 257 height 22
click at [406, 244] on select "Default Tab Earn Referral Claim" at bounding box center [394, 246] width 257 height 22
click at [266, 235] on select "Default Tab Earn Referral Claim" at bounding box center [394, 246] width 257 height 22
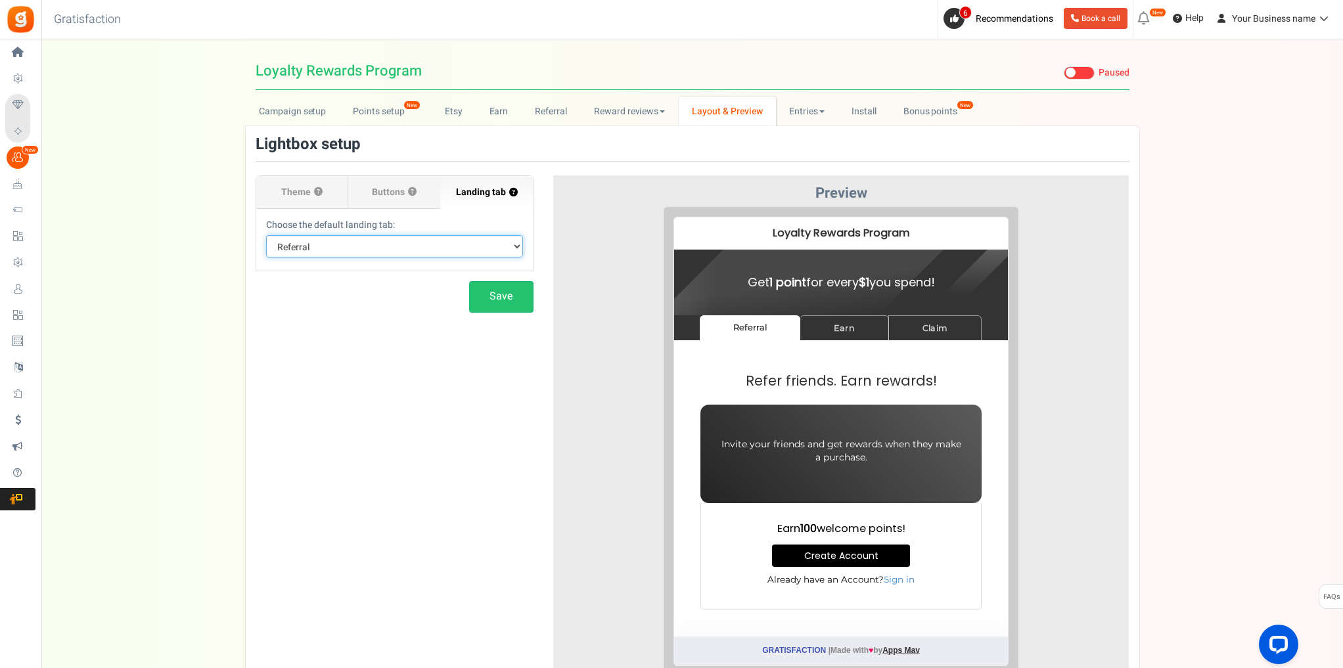
click at [386, 242] on select "Default Tab Earn Referral Claim" at bounding box center [394, 246] width 257 height 22
select select "claim"
click at [266, 235] on select "Default Tab Earn Referral Claim" at bounding box center [394, 246] width 257 height 22
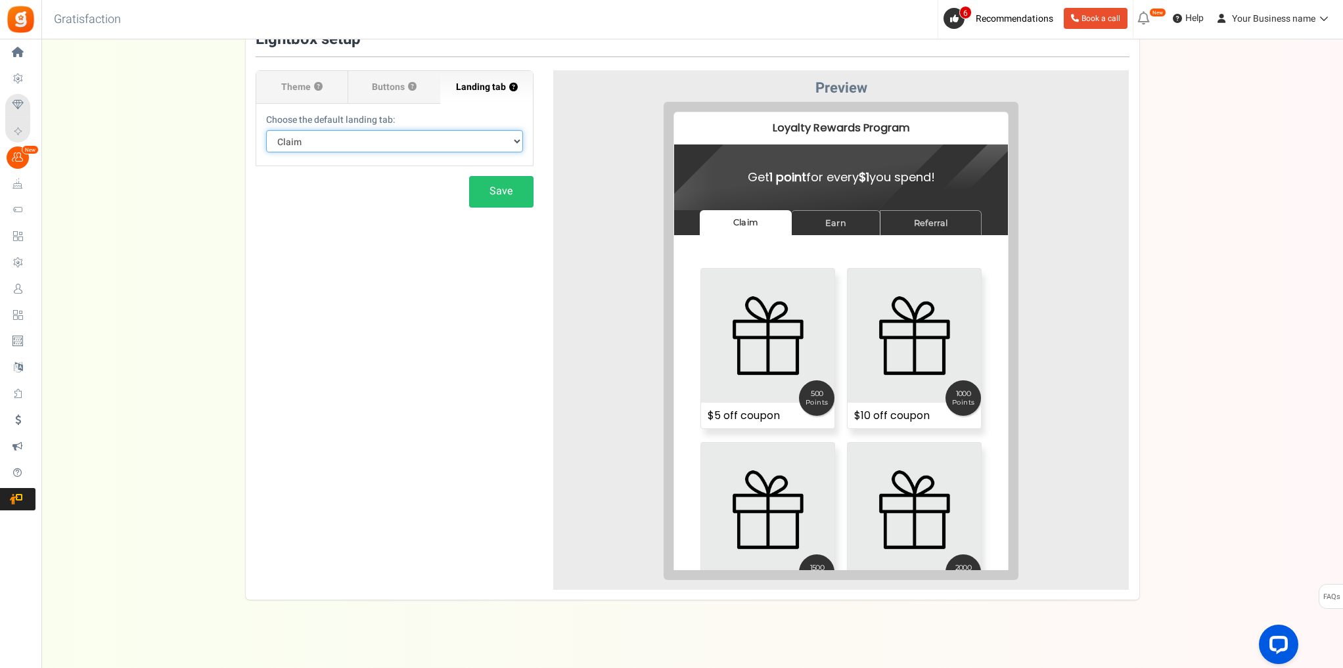
click at [365, 145] on select "Default Tab Earn Referral Claim" at bounding box center [394, 141] width 257 height 22
click at [266, 130] on select "Default Tab Earn Referral Claim" at bounding box center [394, 141] width 257 height 22
click at [383, 143] on select "Default Tab Earn Referral Claim" at bounding box center [394, 141] width 257 height 22
select select "earn"
click at [266, 130] on select "Default Tab Earn Referral Claim" at bounding box center [394, 141] width 257 height 22
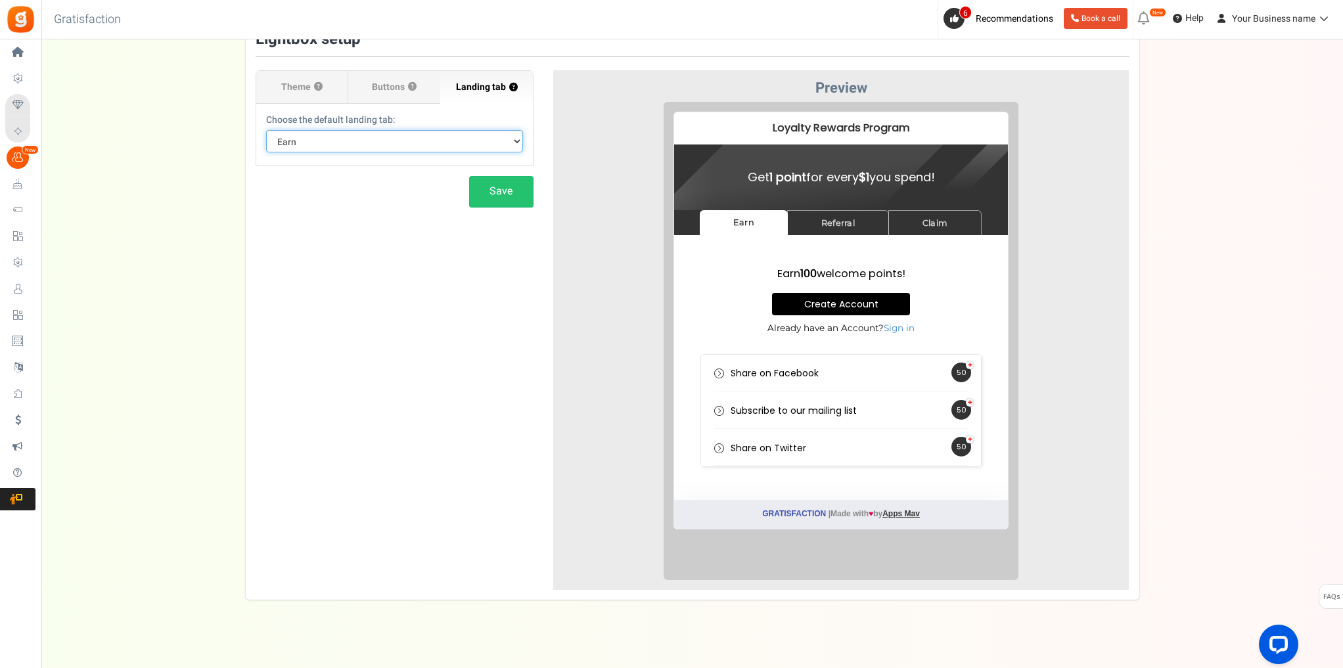
click at [377, 150] on select "Default Tab Earn Referral Claim" at bounding box center [394, 141] width 257 height 22
select select
click at [266, 130] on select "Default Tab Earn Referral Claim" at bounding box center [394, 141] width 257 height 22
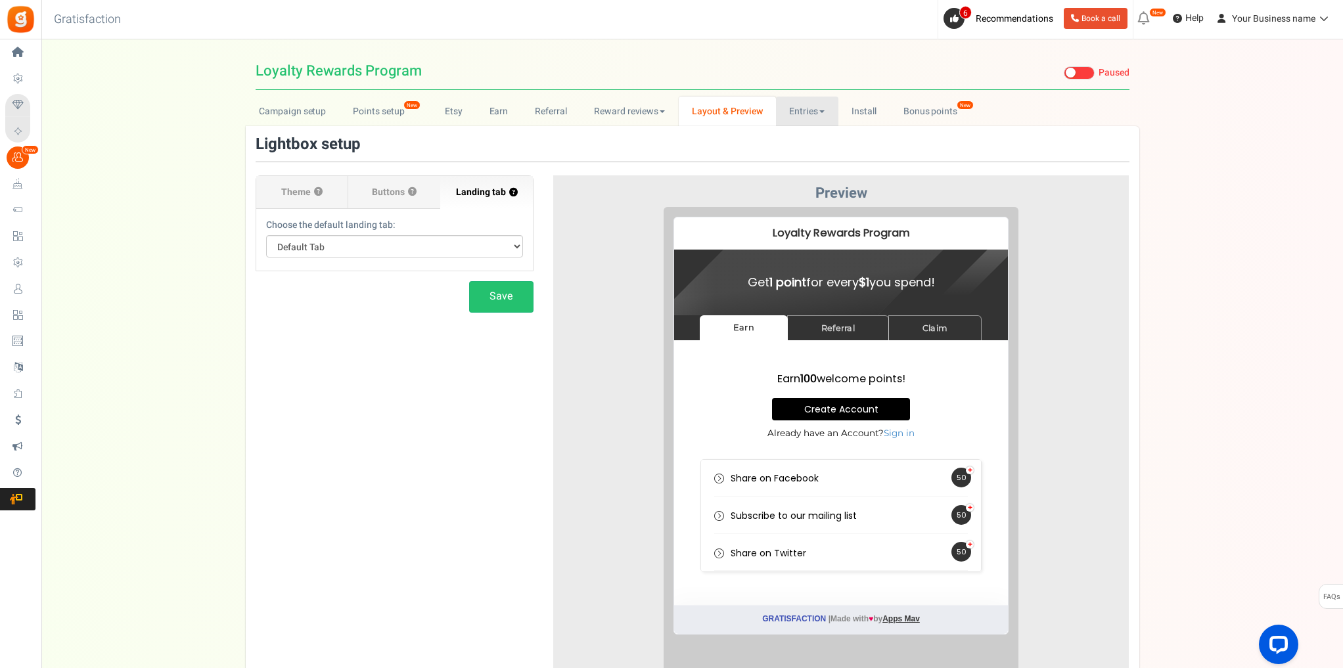
click at [794, 117] on link "Entries" at bounding box center [807, 112] width 62 height 30
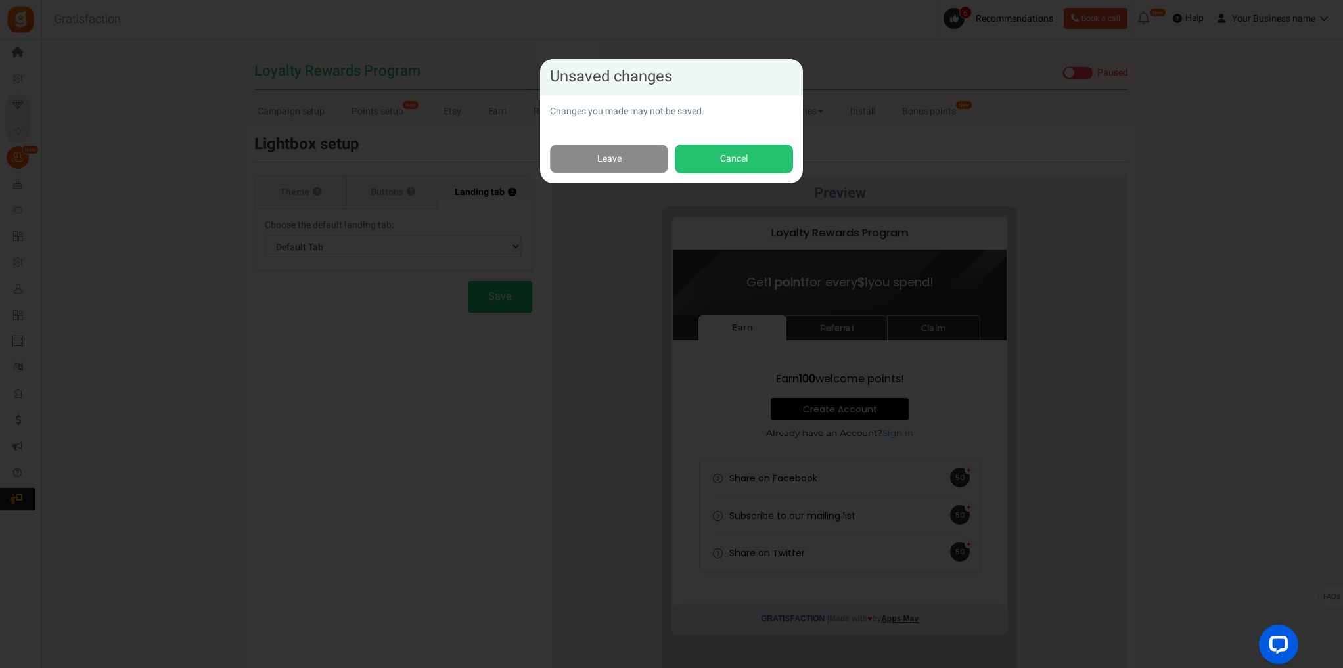
click at [631, 158] on link "Leave" at bounding box center [609, 160] width 118 height 30
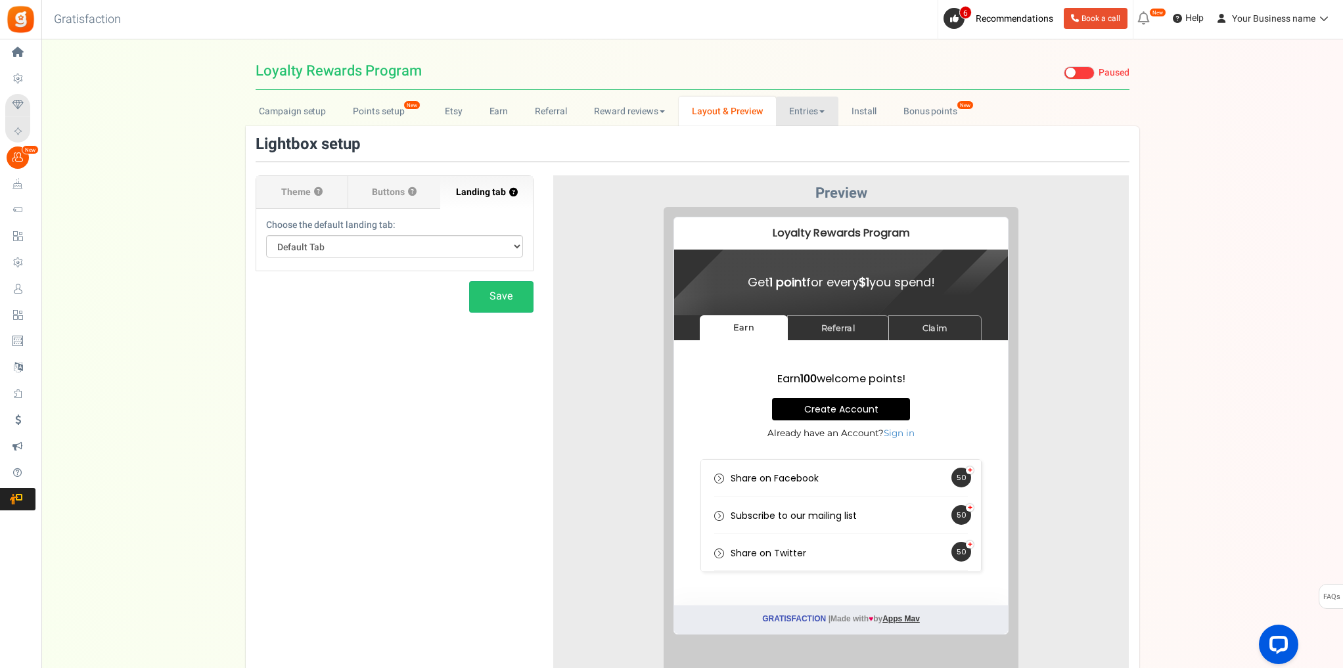
click at [812, 112] on link "Entries" at bounding box center [807, 112] width 62 height 30
click at [818, 133] on link "Entries" at bounding box center [828, 140] width 105 height 19
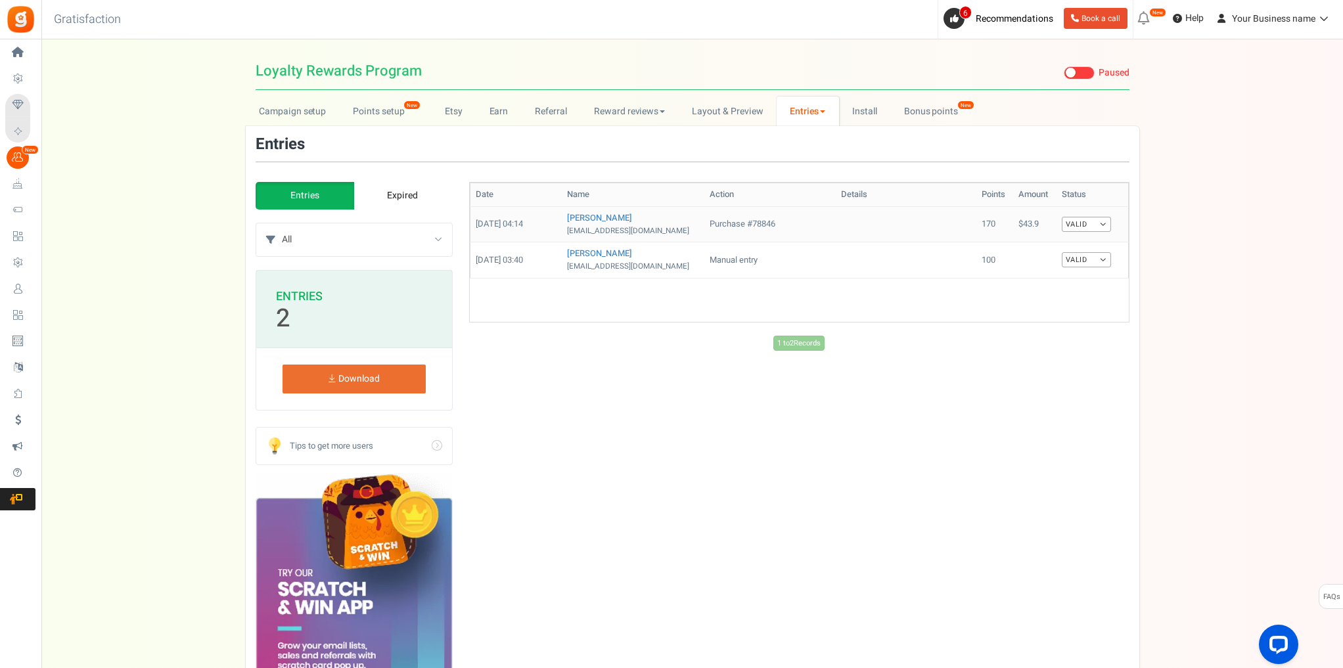
click at [1105, 225] on link "Valid" at bounding box center [1086, 224] width 49 height 15
click at [1116, 198] on th "Status" at bounding box center [1093, 195] width 72 height 24
click at [909, 114] on link "Bonus points New" at bounding box center [937, 112] width 94 height 30
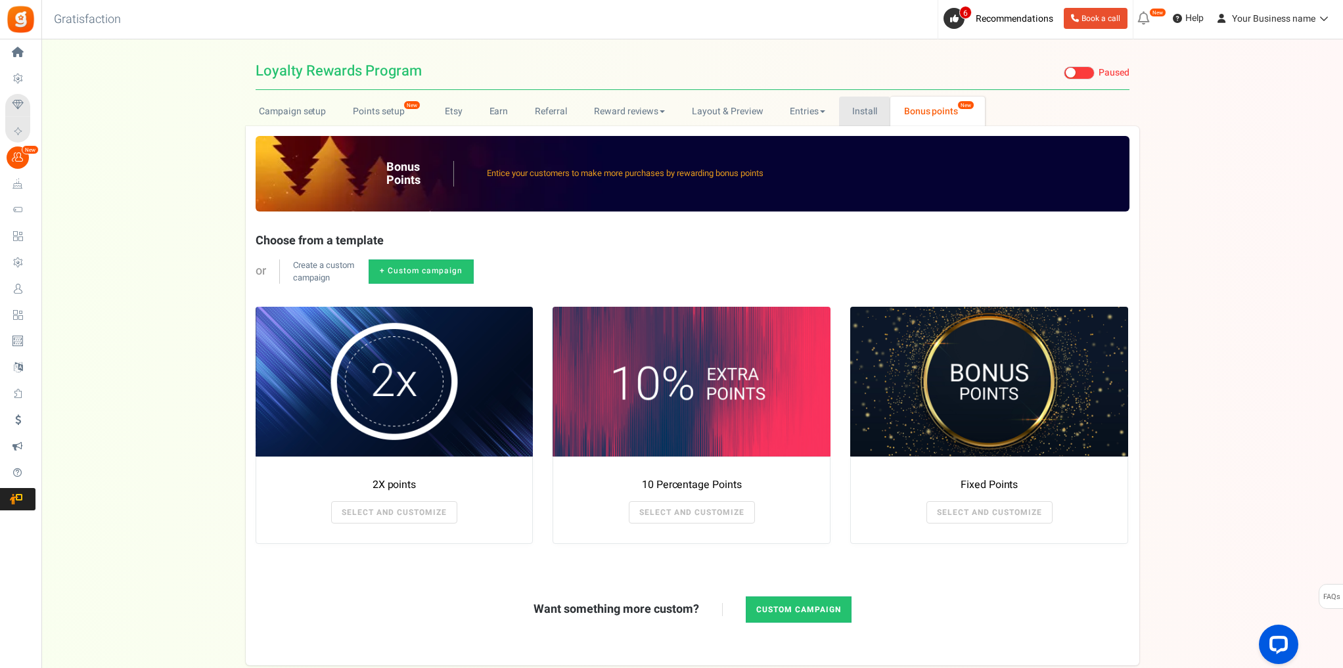
click at [863, 104] on link "Install" at bounding box center [865, 112] width 52 height 30
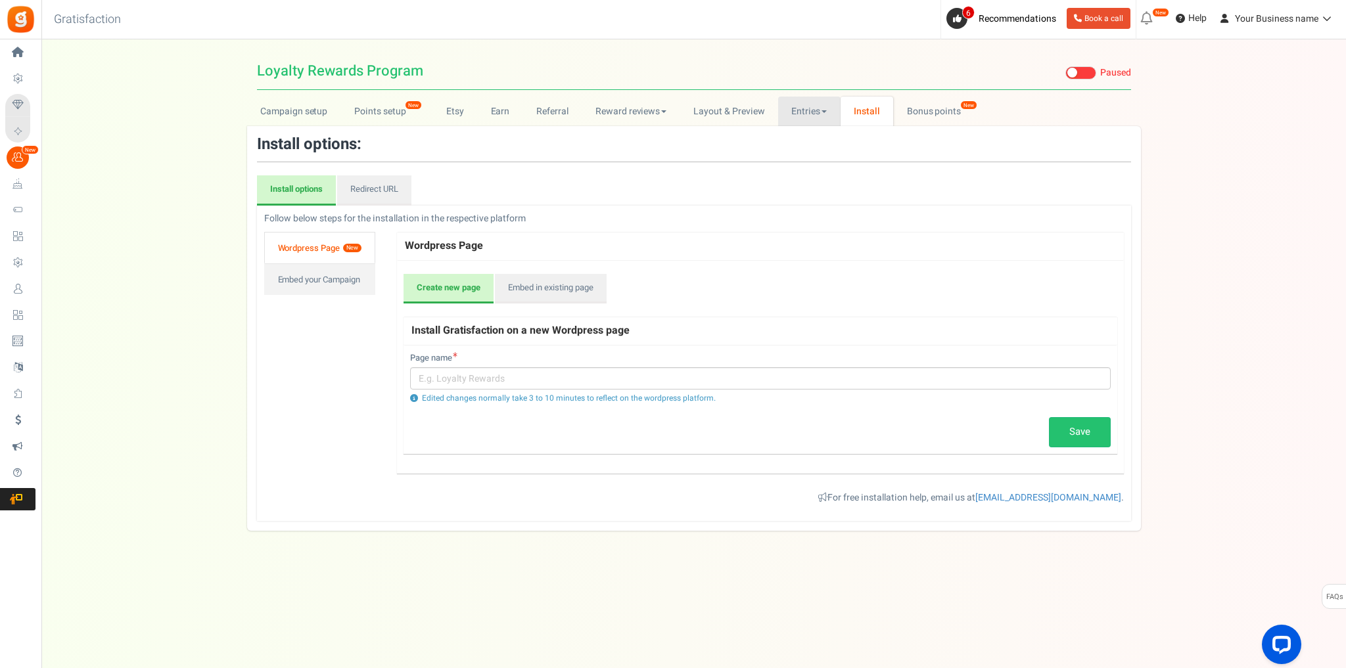
click at [808, 116] on link "Entries" at bounding box center [809, 112] width 62 height 30
click at [725, 109] on link "Layout & Preview" at bounding box center [729, 112] width 98 height 30
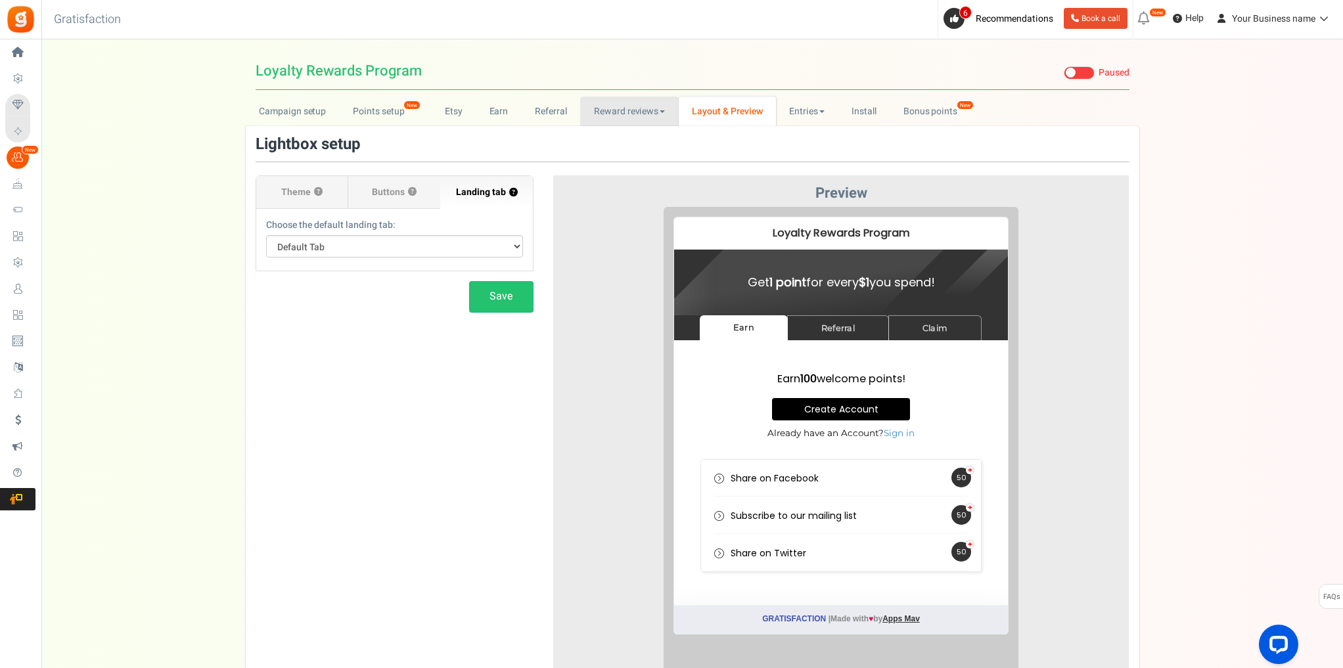
click at [615, 108] on link "Reward reviews" at bounding box center [629, 112] width 98 height 30
click at [410, 183] on label "Buttons ?" at bounding box center [394, 192] width 92 height 33
click at [0, 0] on input "Buttons ?" at bounding box center [0, 0] width 0 height 0
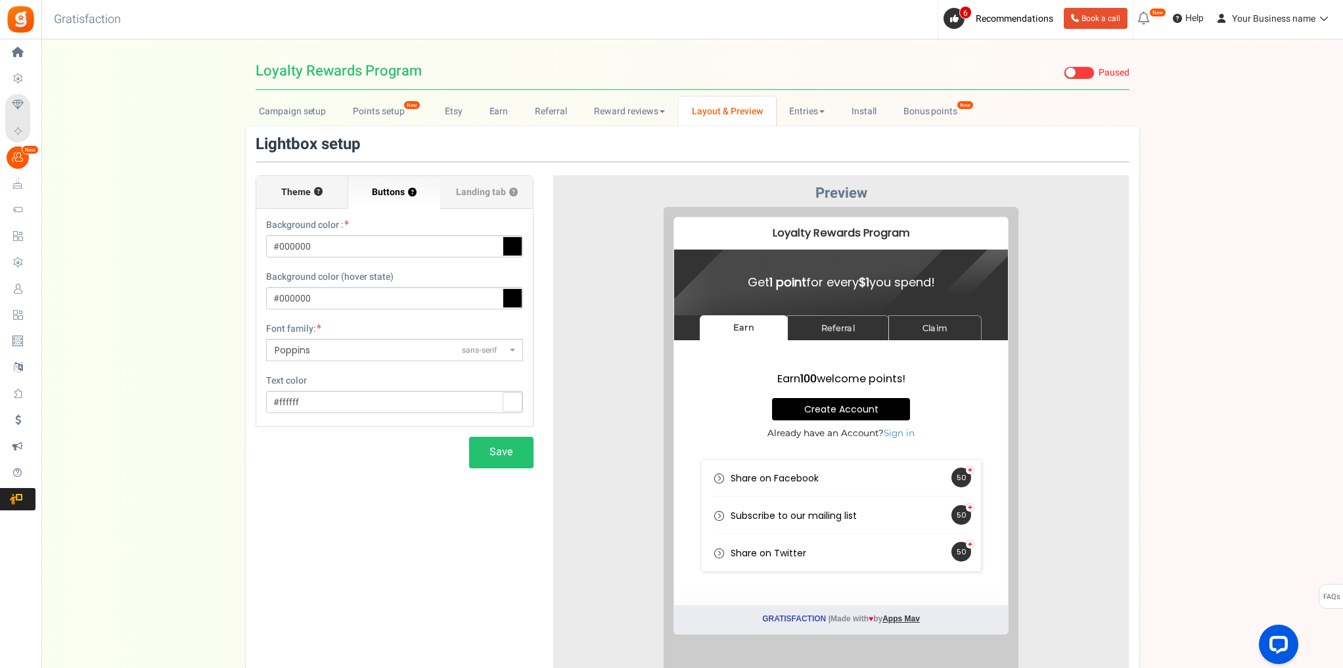
click at [285, 204] on label "Theme ?" at bounding box center [302, 192] width 92 height 33
click at [0, 0] on input "Theme ?" at bounding box center [0, 0] width 0 height 0
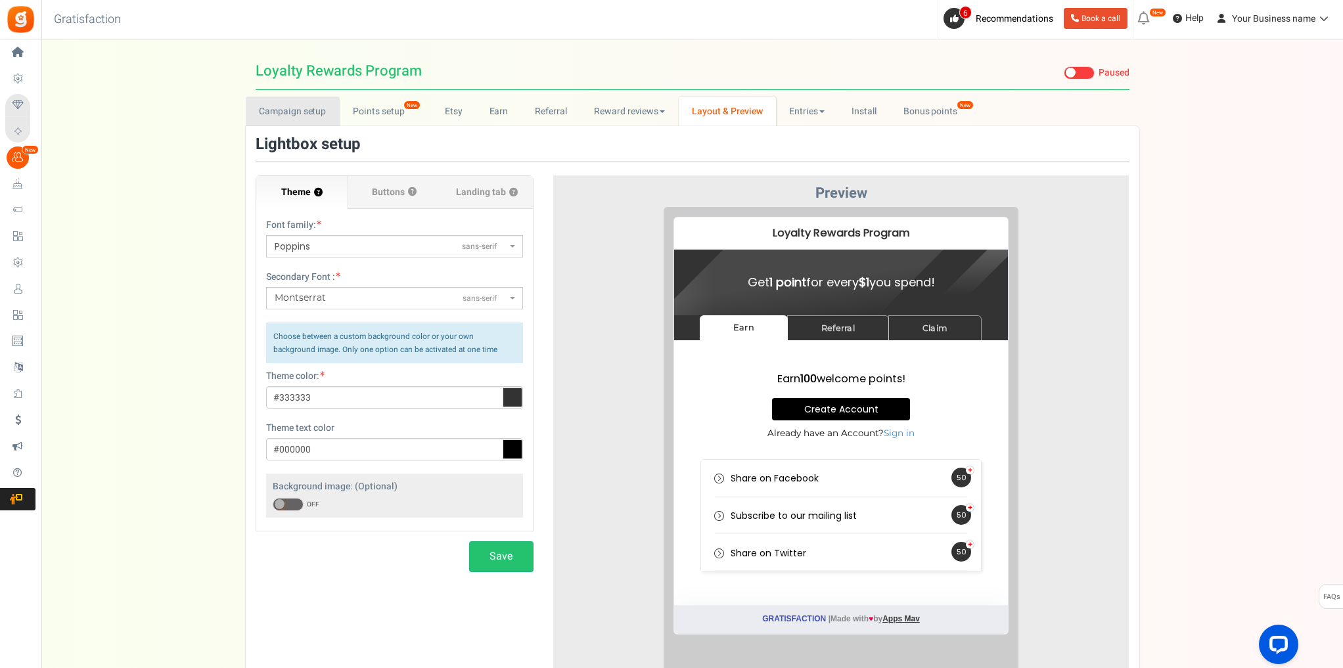
click at [284, 110] on link "Campaign setup" at bounding box center [293, 112] width 94 height 30
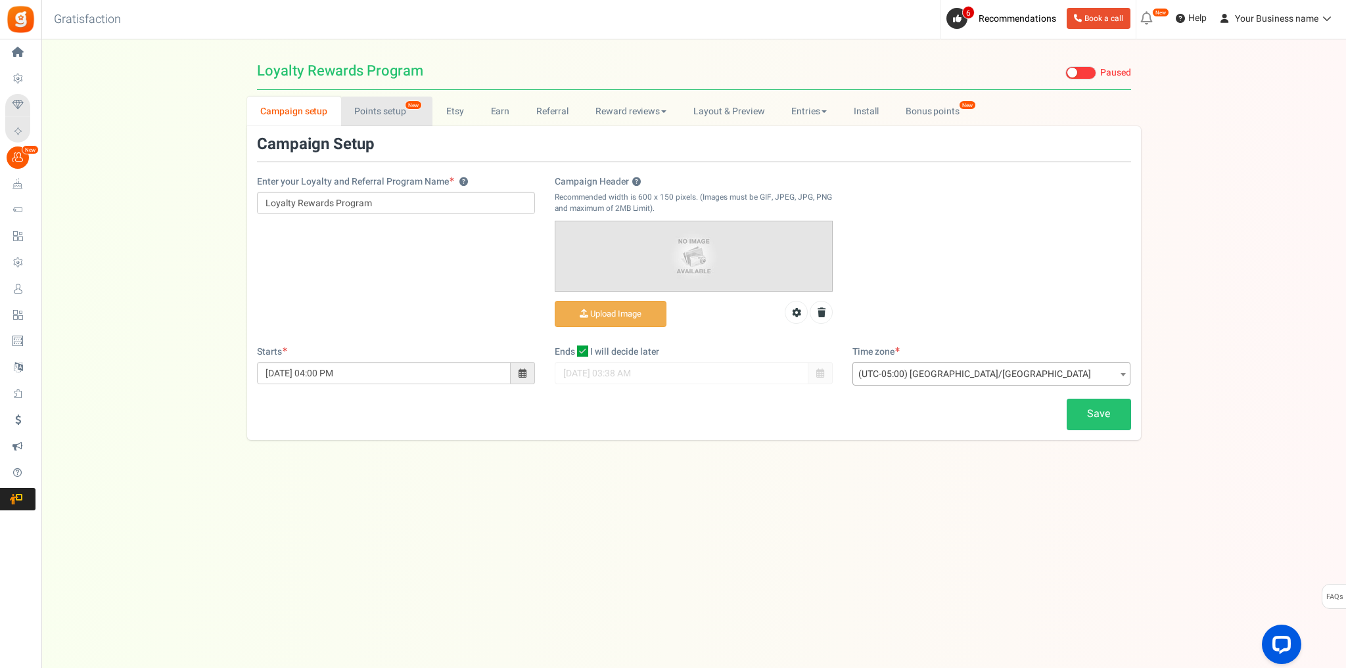
click at [390, 115] on link "Points setup New" at bounding box center [386, 112] width 91 height 30
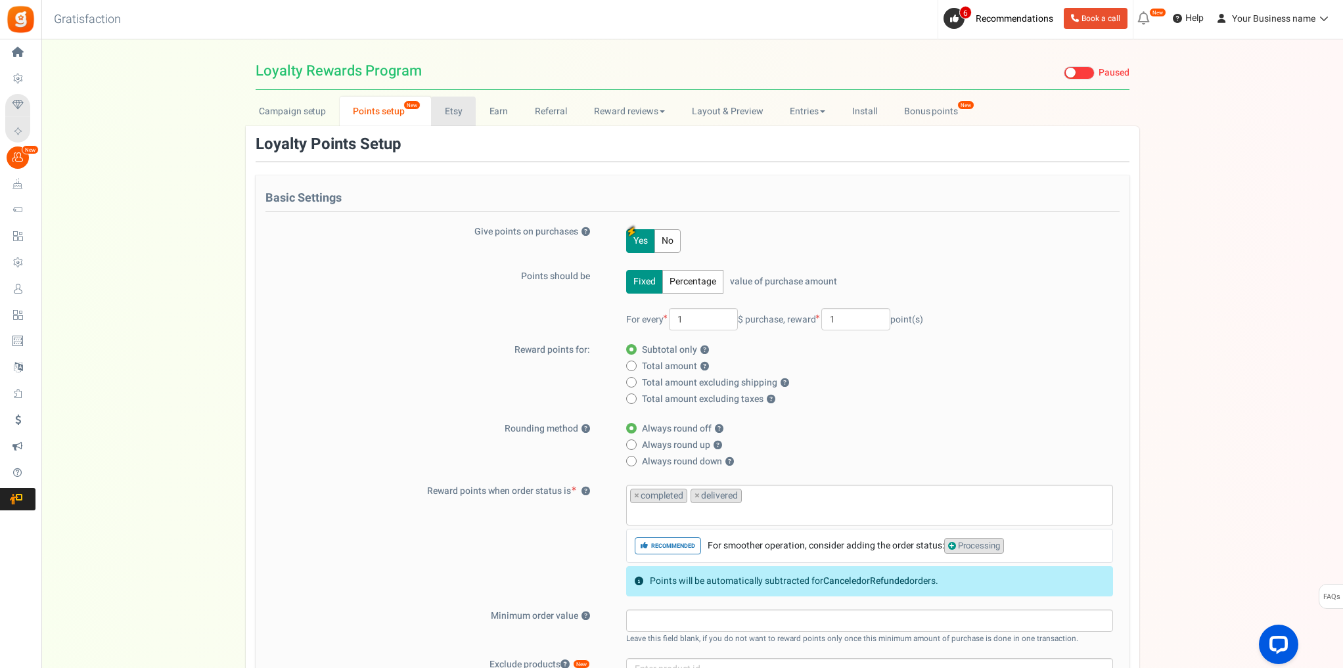
click at [468, 116] on link "Etsy" at bounding box center [453, 112] width 45 height 30
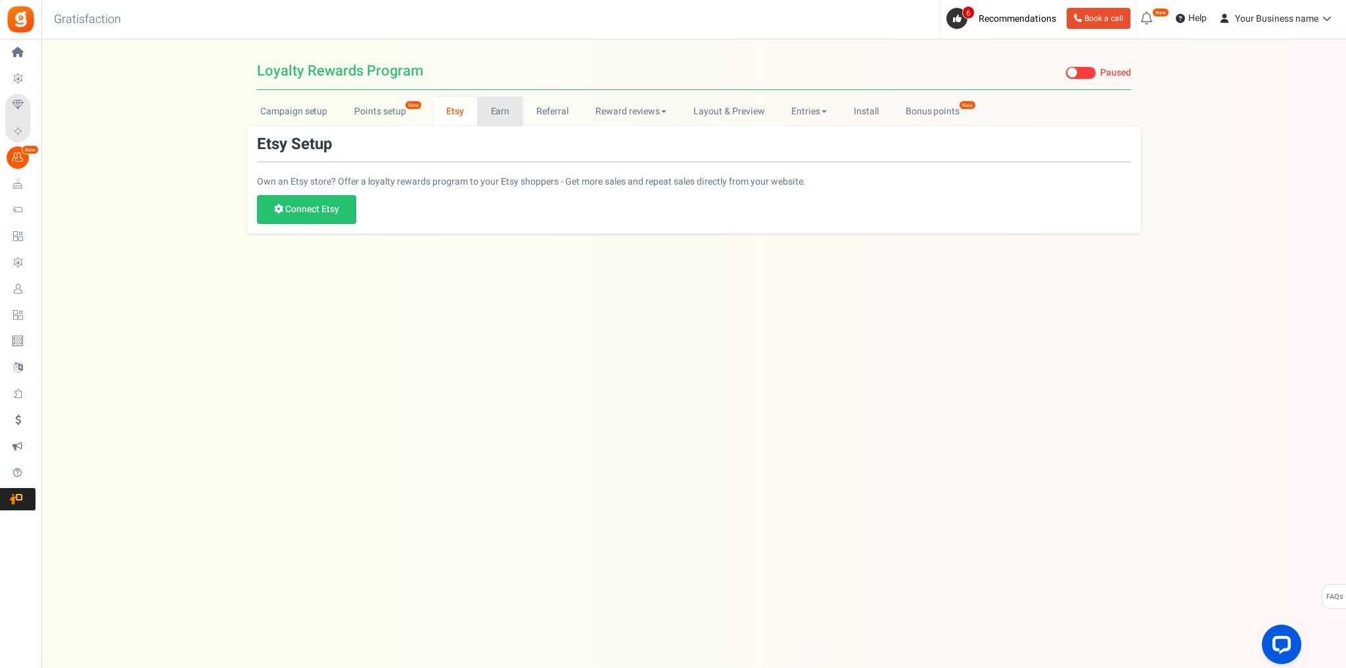
click at [496, 114] on link "Earn" at bounding box center [500, 112] width 46 height 30
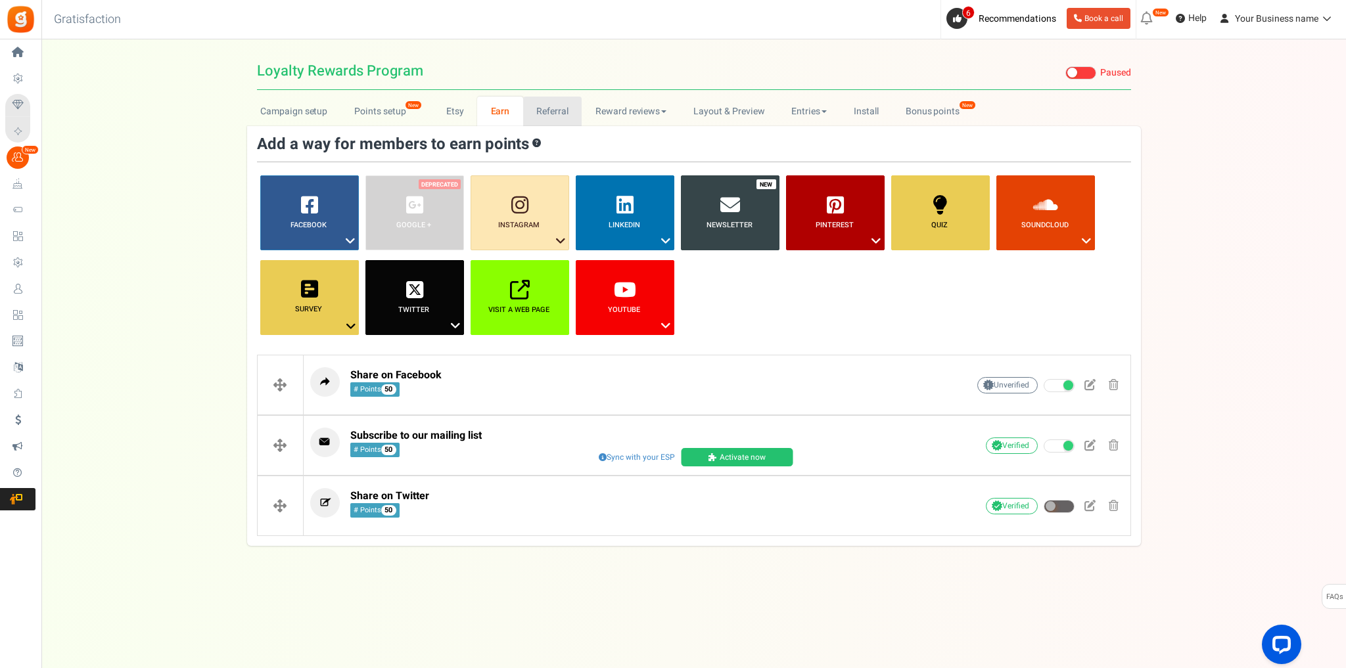
click at [561, 116] on link "Referral" at bounding box center [552, 112] width 59 height 30
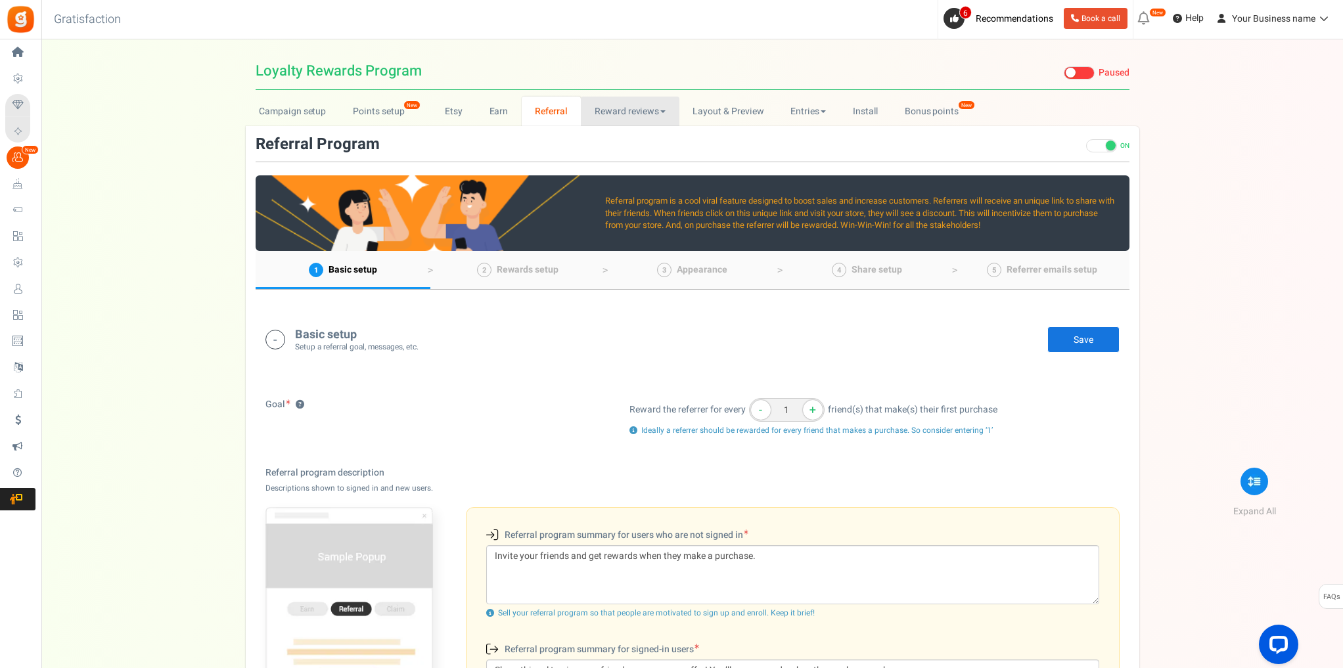
click at [637, 114] on link "Reward reviews" at bounding box center [630, 112] width 98 height 30
click at [726, 111] on link "Layout & Preview" at bounding box center [728, 112] width 98 height 30
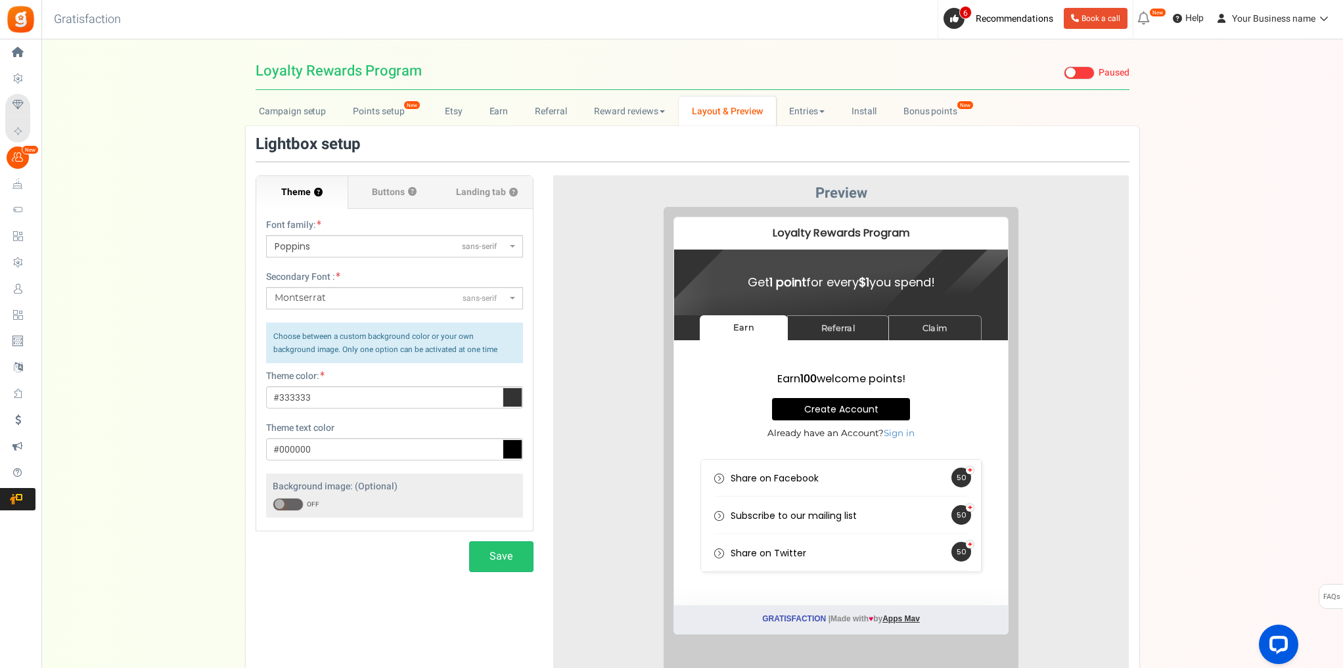
click at [385, 252] on span "Poppins sans-serif" at bounding box center [394, 246] width 257 height 22
click at [266, 235] on select "ABeeZeesans-serif ADLaM Displaydisplay AR One Sanssans-serif Abelsans-serif Abh…" at bounding box center [265, 235] width 1 height 1
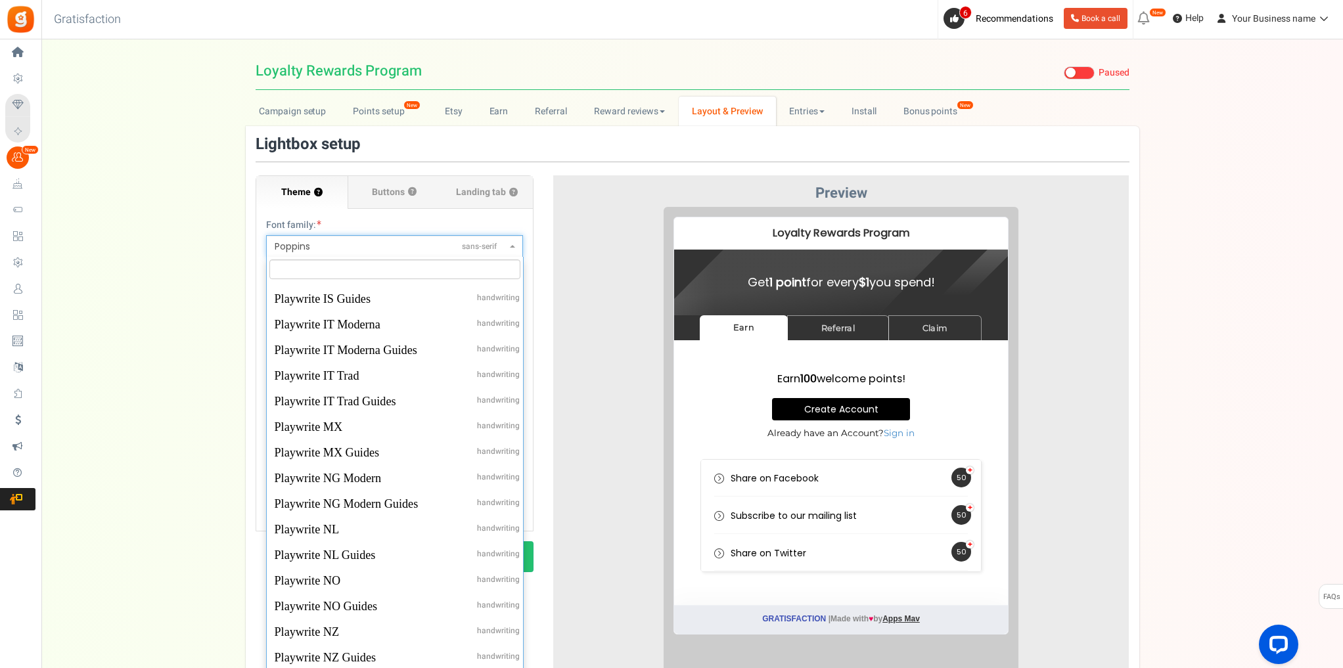
scroll to position [35609, 0]
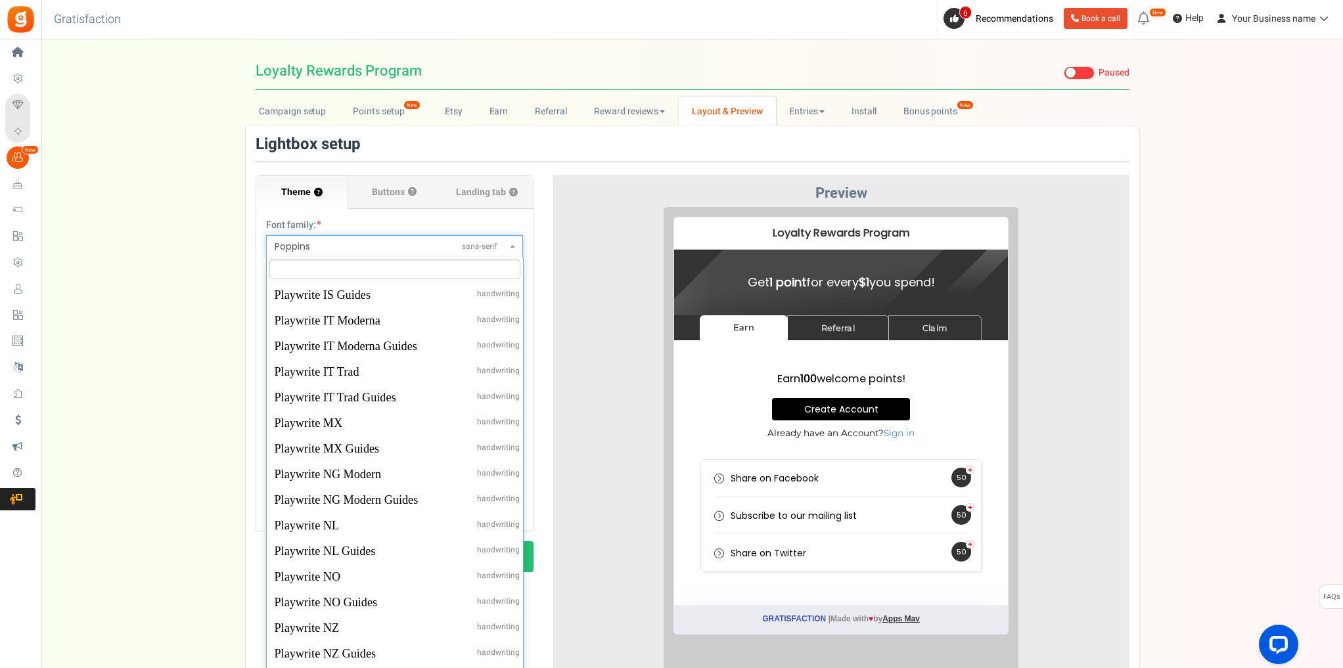
click at [582, 240] on div at bounding box center [841, 446] width 557 height 478
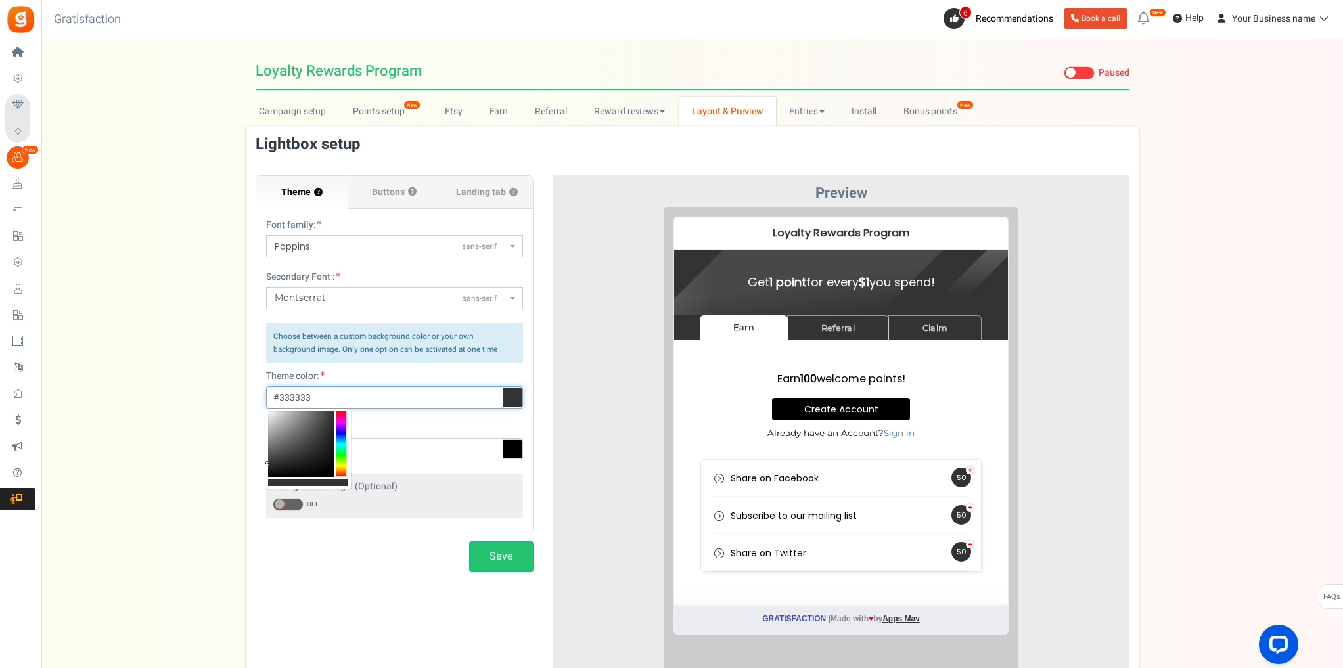
click at [373, 397] on input "#333333" at bounding box center [394, 397] width 257 height 22
drag, startPoint x: 334, startPoint y: 394, endPoint x: 250, endPoint y: 398, distance: 84.8
click at [250, 398] on div "Theme ? Font family: ABeeZeesans-serif ADLaM Displaydisplay AR One Sanssans-ser…" at bounding box center [395, 373] width 298 height 397
paste input "1476e9"
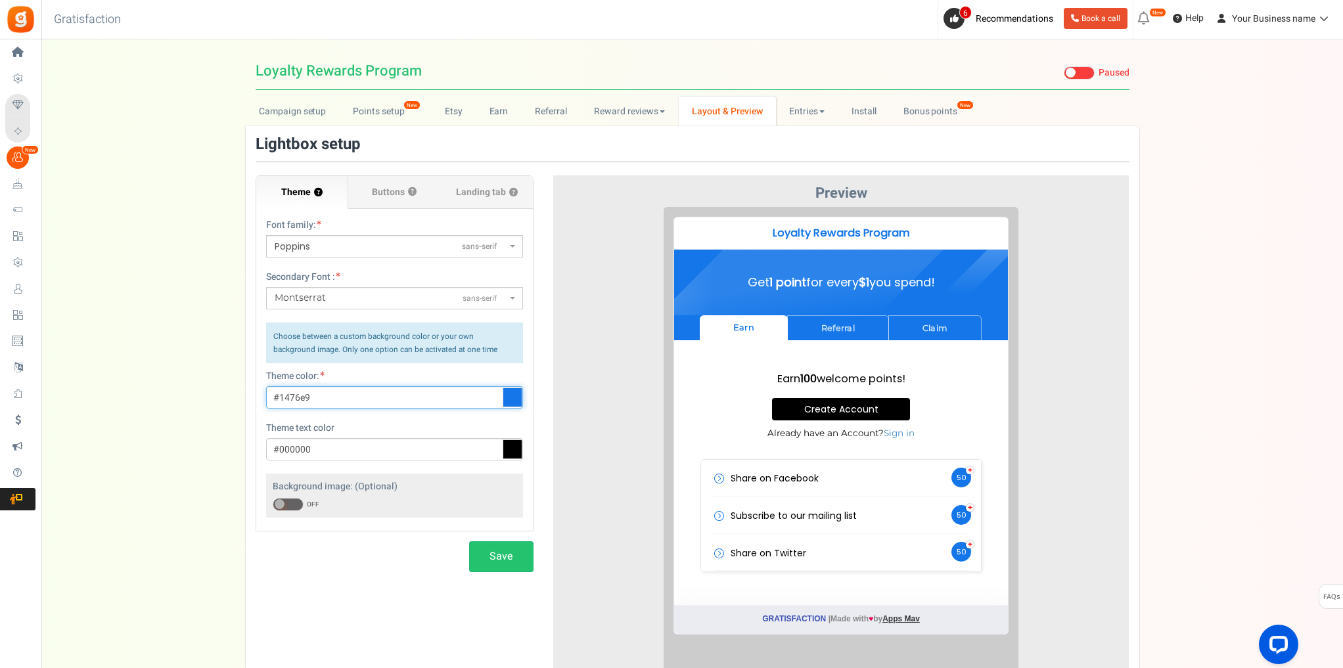
type input "#1476e9"
click at [388, 428] on div "Theme text color #000000" at bounding box center [394, 441] width 257 height 39
click at [509, 559] on button "Save" at bounding box center [501, 556] width 64 height 31
click at [378, 197] on span "Buttons" at bounding box center [388, 192] width 33 height 13
click at [0, 0] on input "Buttons ?" at bounding box center [0, 0] width 0 height 0
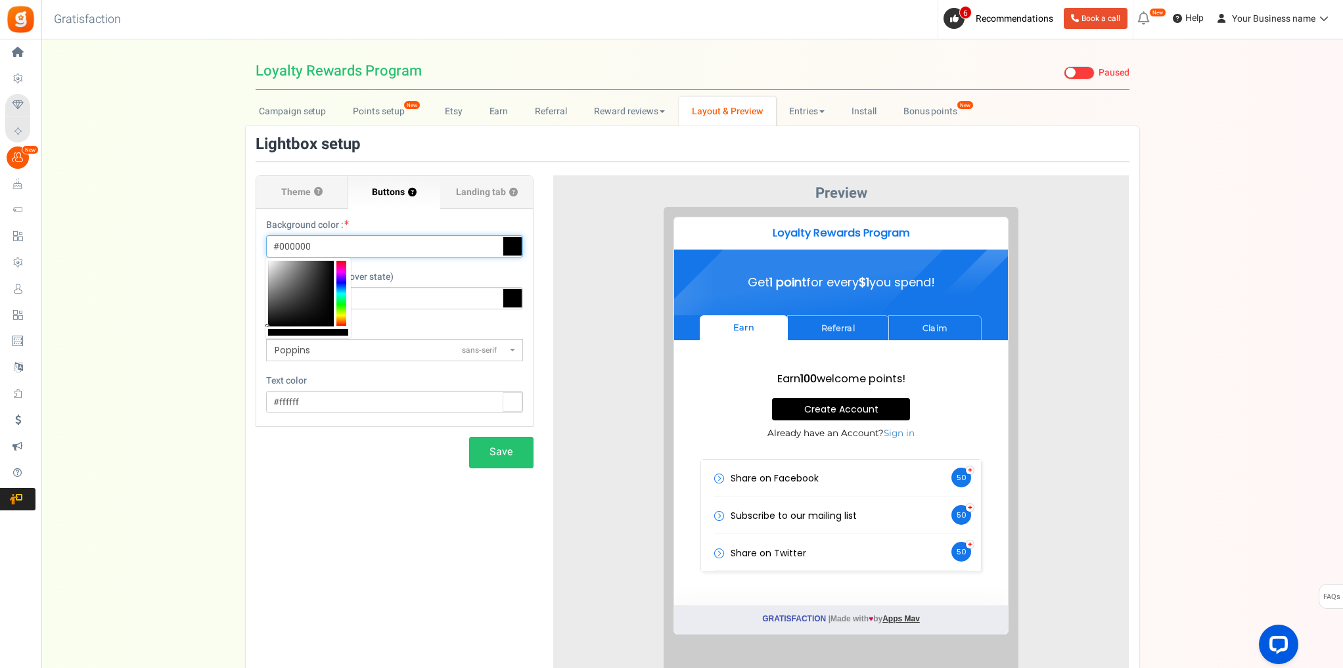
click at [354, 242] on input "#000000" at bounding box center [394, 246] width 257 height 22
drag, startPoint x: 267, startPoint y: 252, endPoint x: 231, endPoint y: 254, distance: 35.5
click at [231, 254] on div "Campaign setup Points setup New Etsy Earn Referral Reward reviews WOO LOOX Judg…" at bounding box center [692, 401] width 1302 height 608
paste input "E8737"
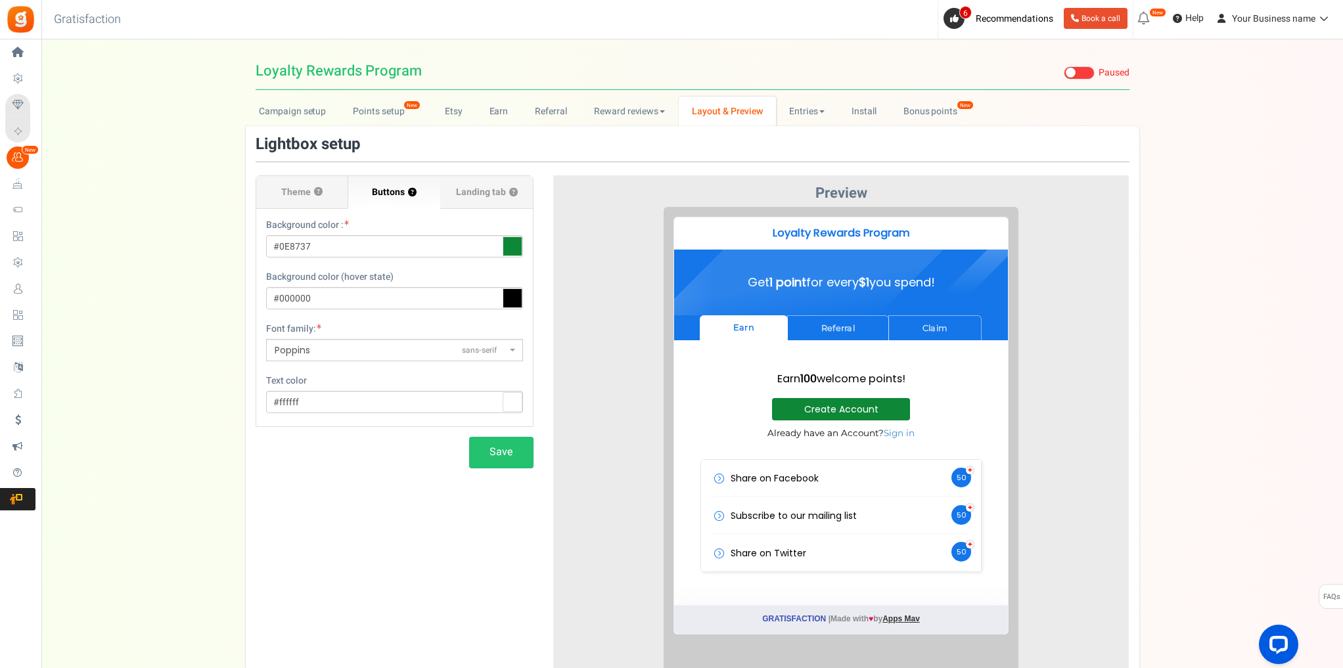
type input "#0e8737"
click at [386, 511] on div "Theme ? Font family: ABeeZeesans-serif ADLaM Displaydisplay AR One Sanssans-ser…" at bounding box center [693, 415] width 894 height 559
click at [491, 455] on button "Save" at bounding box center [501, 452] width 64 height 31
click at [471, 196] on span "Landing tab ?" at bounding box center [487, 192] width 62 height 13
click at [0, 0] on input "Landing tab ?" at bounding box center [0, 0] width 0 height 0
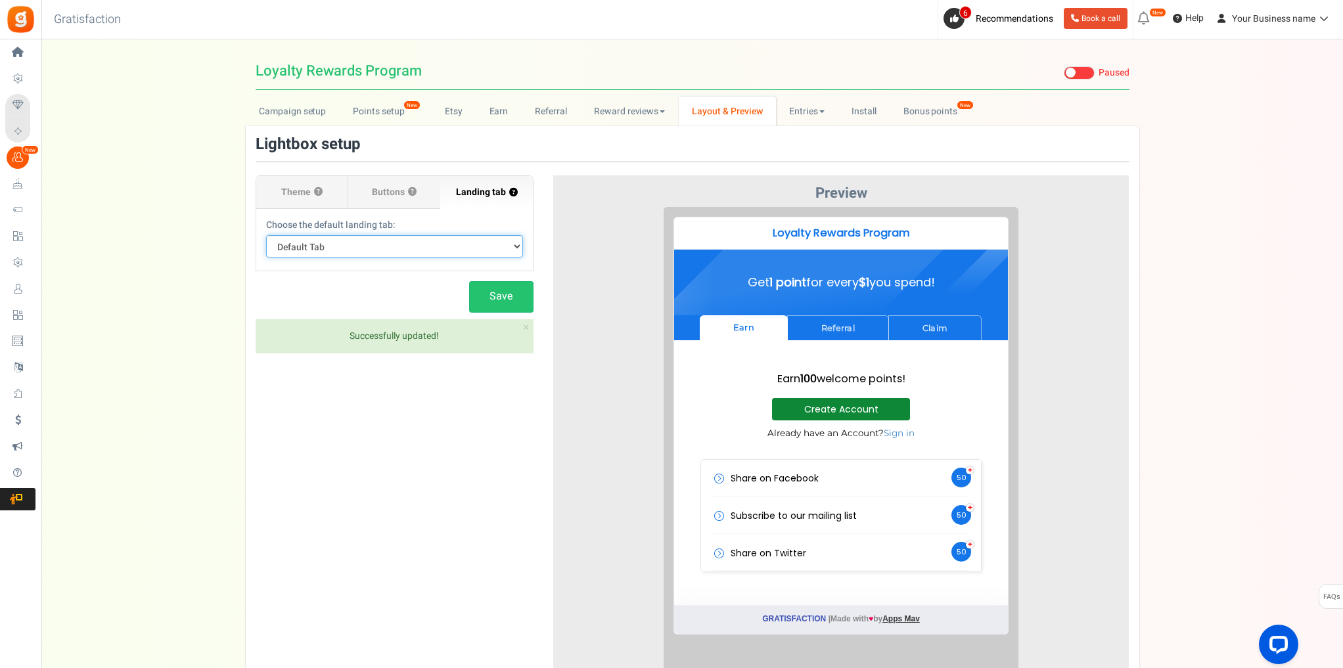
click at [415, 246] on select "Default Tab Earn Referral Claim" at bounding box center [394, 246] width 257 height 22
click at [266, 235] on select "Default Tab Earn Referral Claim" at bounding box center [394, 246] width 257 height 22
drag, startPoint x: 377, startPoint y: 248, endPoint x: 378, endPoint y: 257, distance: 8.6
click at [377, 249] on select "Default Tab Earn Referral Claim" at bounding box center [394, 246] width 257 height 22
click at [266, 235] on select "Default Tab Earn Referral Claim" at bounding box center [394, 246] width 257 height 22
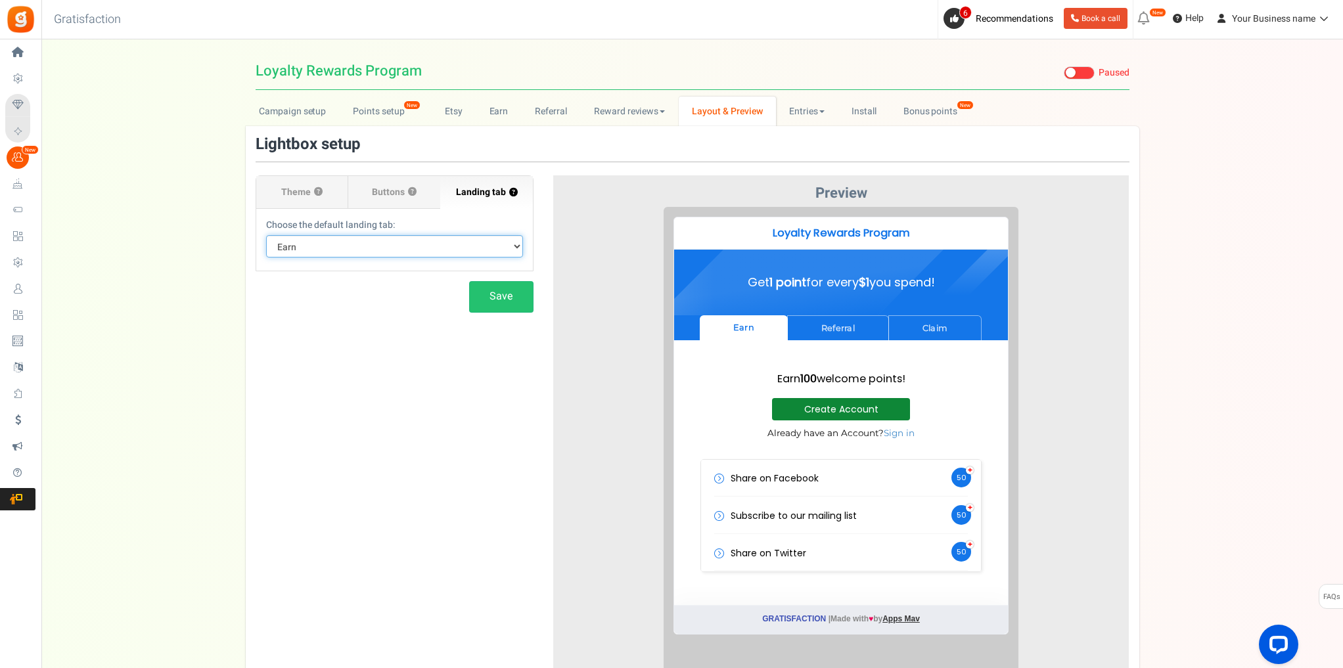
drag, startPoint x: 375, startPoint y: 246, endPoint x: 375, endPoint y: 257, distance: 10.5
click at [375, 252] on select "Default Tab Earn Referral Claim" at bounding box center [394, 246] width 257 height 22
click at [266, 235] on select "Default Tab Earn Referral Claim" at bounding box center [394, 246] width 257 height 22
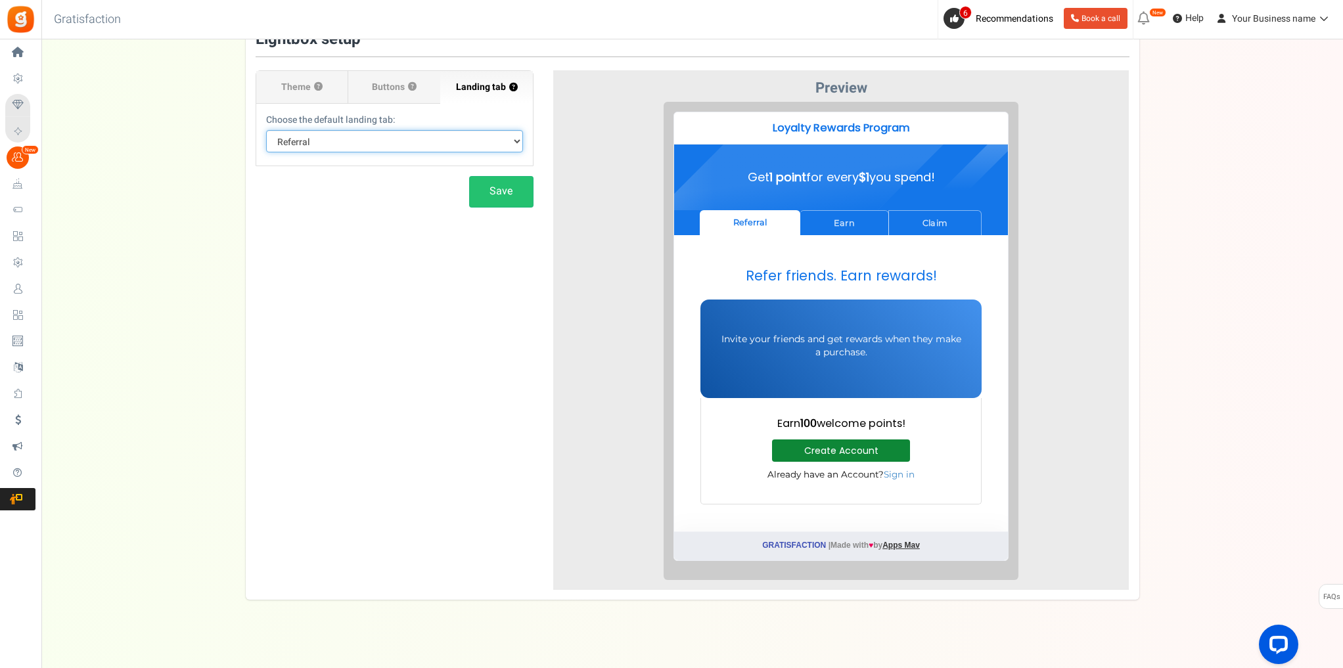
scroll to position [53, 0]
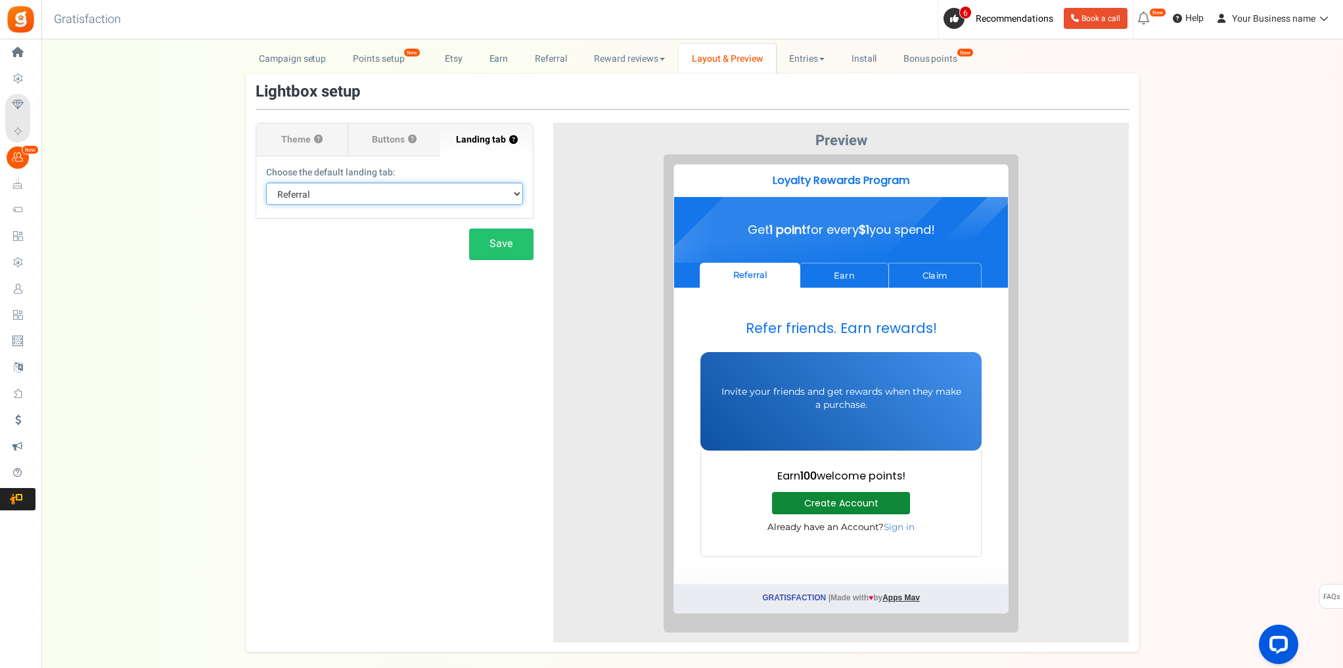
drag, startPoint x: 373, startPoint y: 189, endPoint x: 373, endPoint y: 196, distance: 6.6
click at [373, 191] on select "Default Tab Earn Referral Claim" at bounding box center [394, 194] width 257 height 22
select select "claim"
click at [266, 183] on select "Default Tab Earn Referral Claim" at bounding box center [394, 194] width 257 height 22
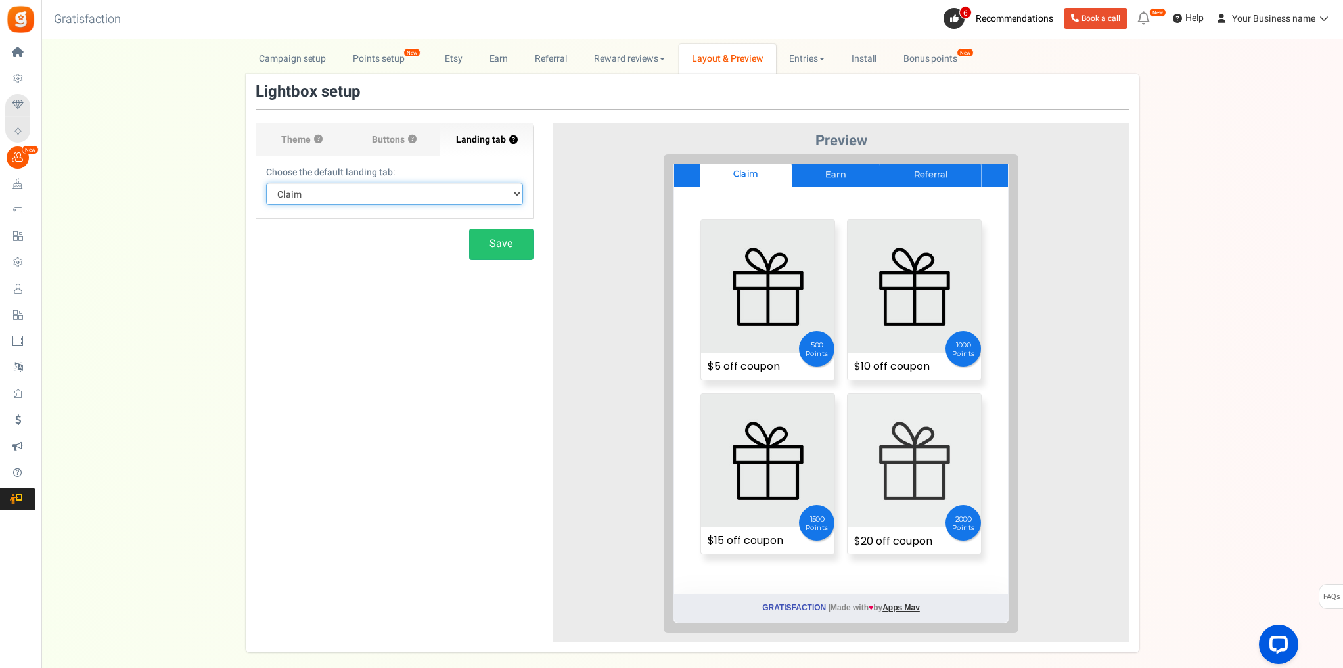
scroll to position [0, 0]
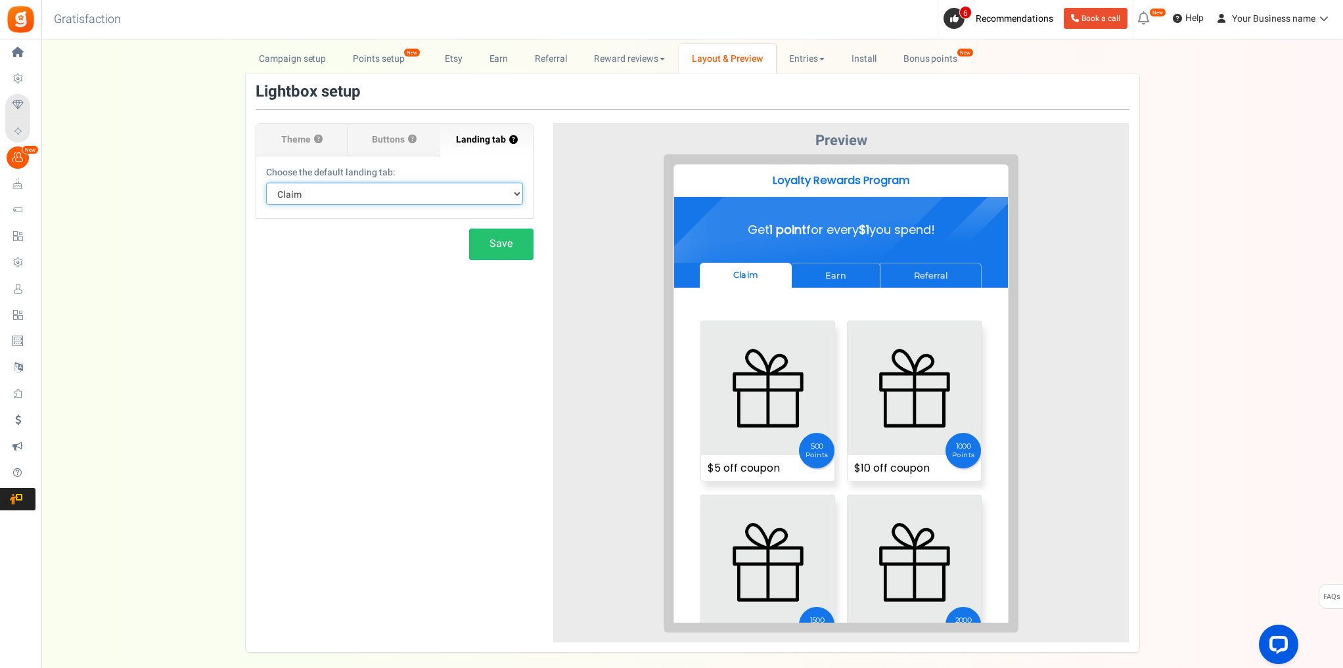
click at [406, 197] on select "Default Tab Earn Referral Claim" at bounding box center [394, 194] width 257 height 22
select select
click at [266, 183] on select "Default Tab Earn Referral Claim" at bounding box center [394, 194] width 257 height 22
click at [514, 244] on button "Save" at bounding box center [501, 244] width 64 height 31
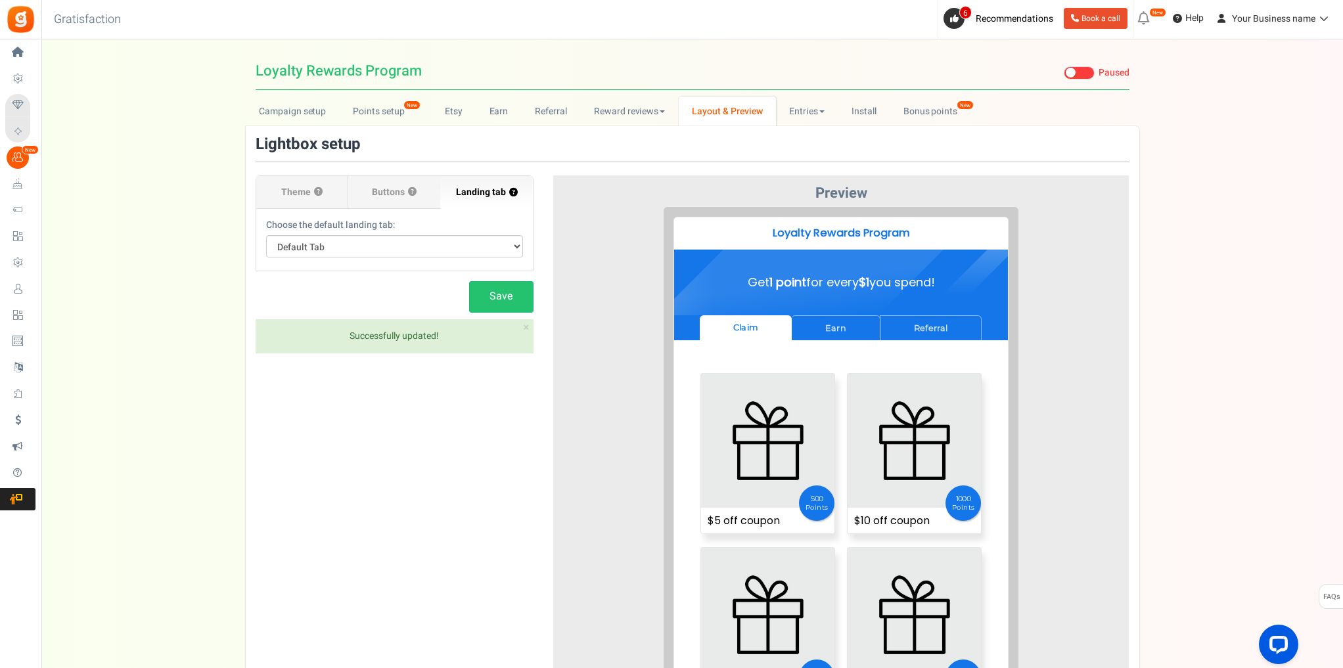
click at [1078, 74] on span at bounding box center [1079, 72] width 31 height 13
click at [1064, 74] on input "Live Paused" at bounding box center [1064, 73] width 0 height 9
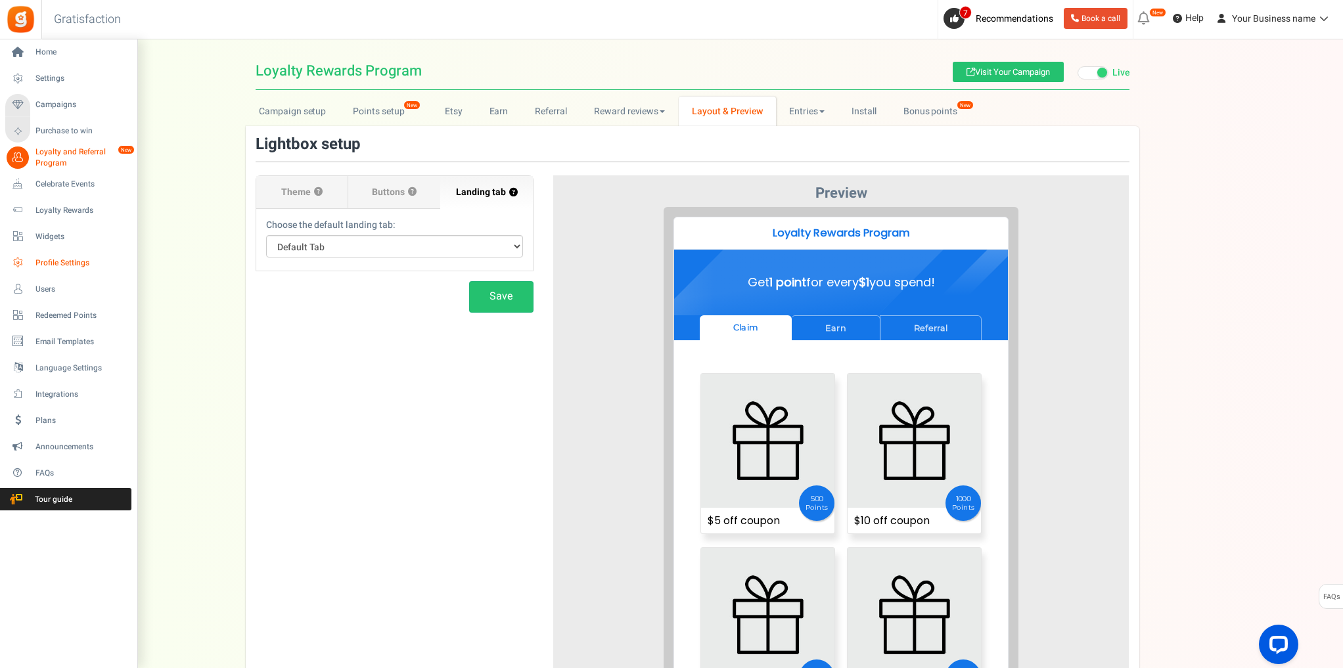
click at [84, 260] on span "Profile Settings" at bounding box center [81, 263] width 92 height 11
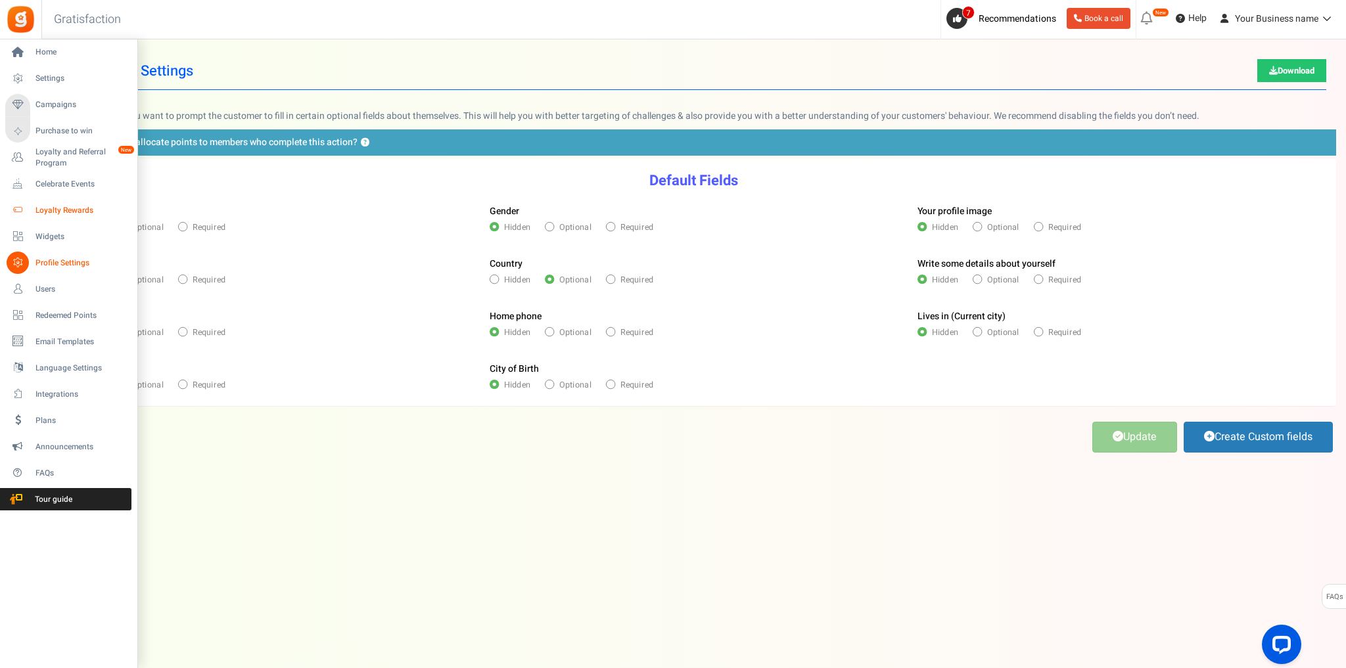
click at [63, 211] on span "Loyalty Rewards" at bounding box center [81, 210] width 92 height 11
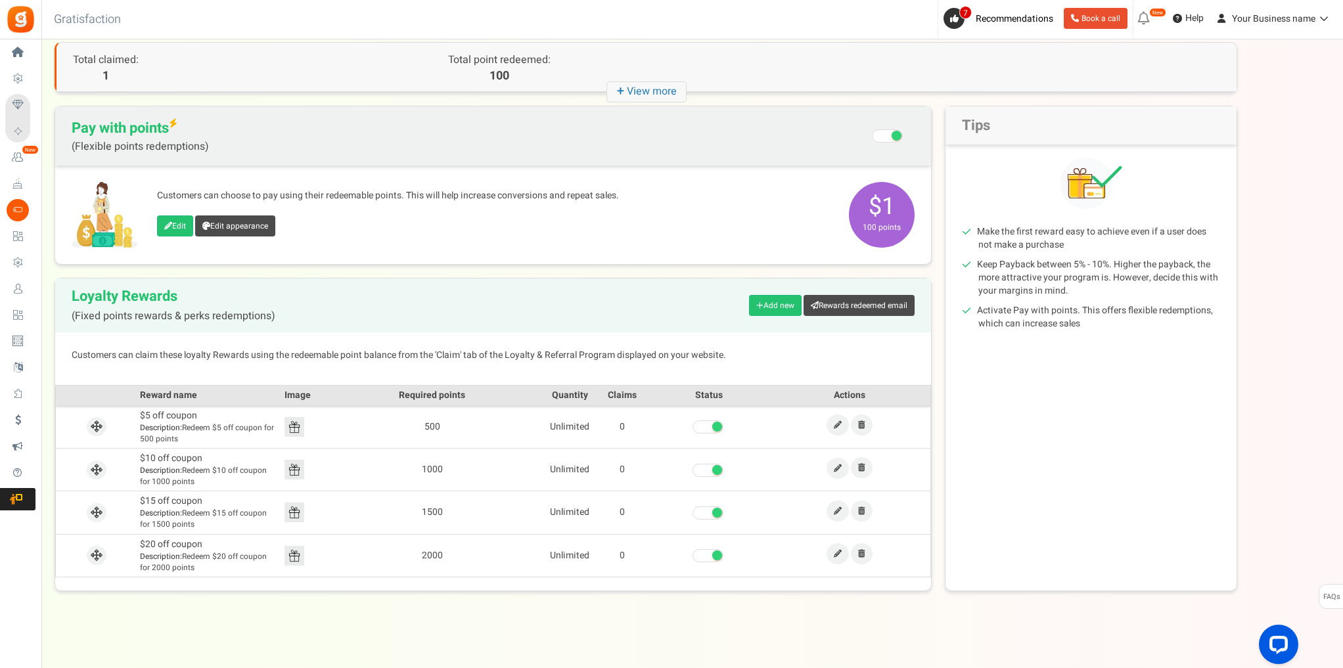
scroll to position [66, 0]
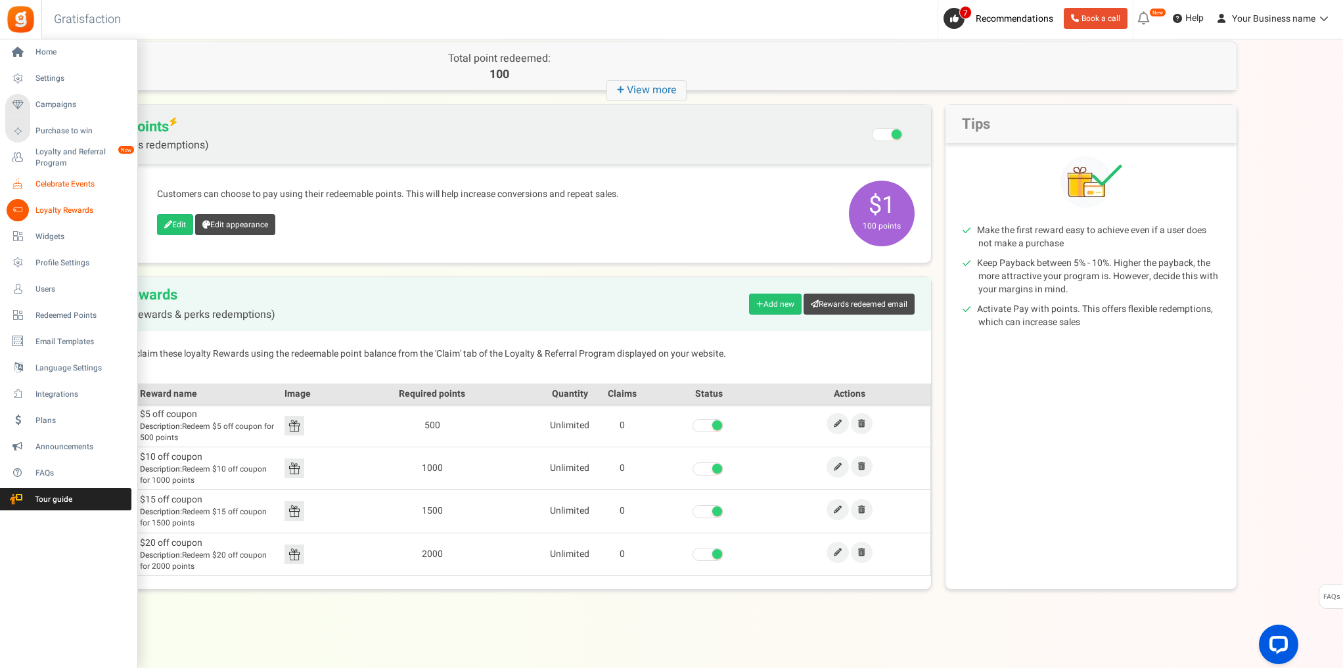
click at [53, 189] on span "Celebrate Events" at bounding box center [81, 184] width 92 height 11
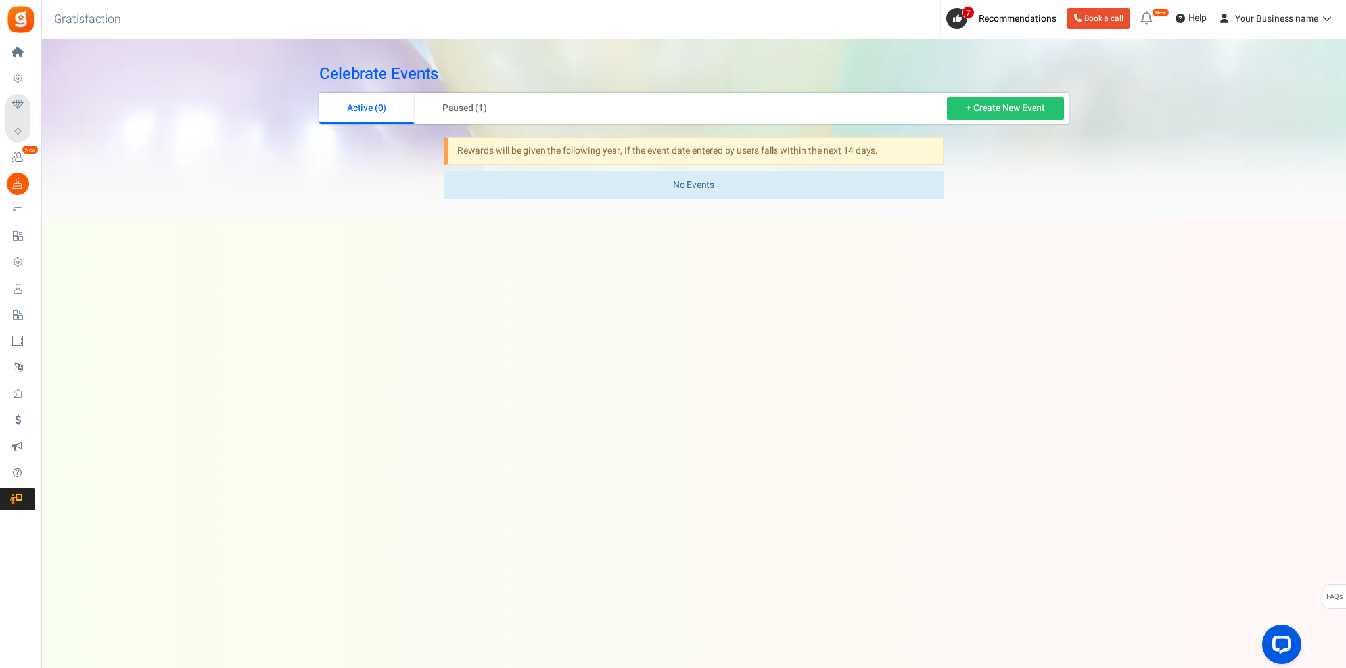
click at [465, 114] on link "Paused (1)" at bounding box center [465, 109] width 101 height 32
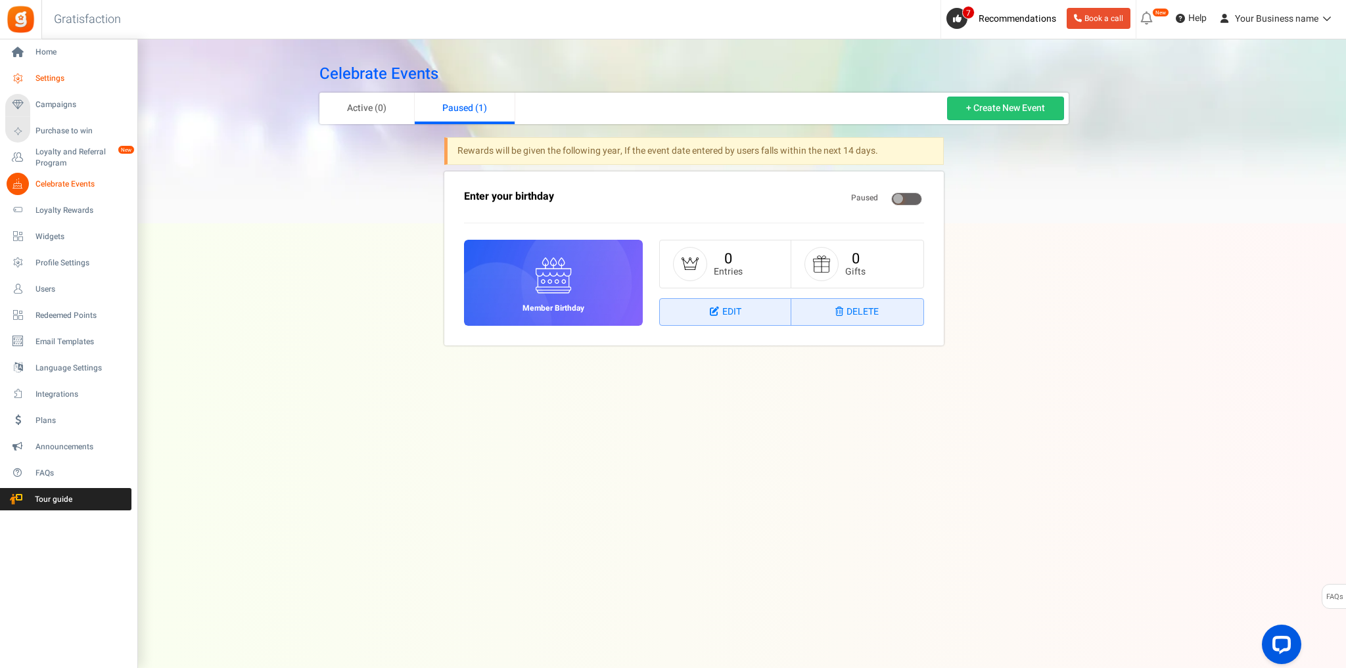
click at [49, 73] on span "Settings" at bounding box center [81, 78] width 92 height 11
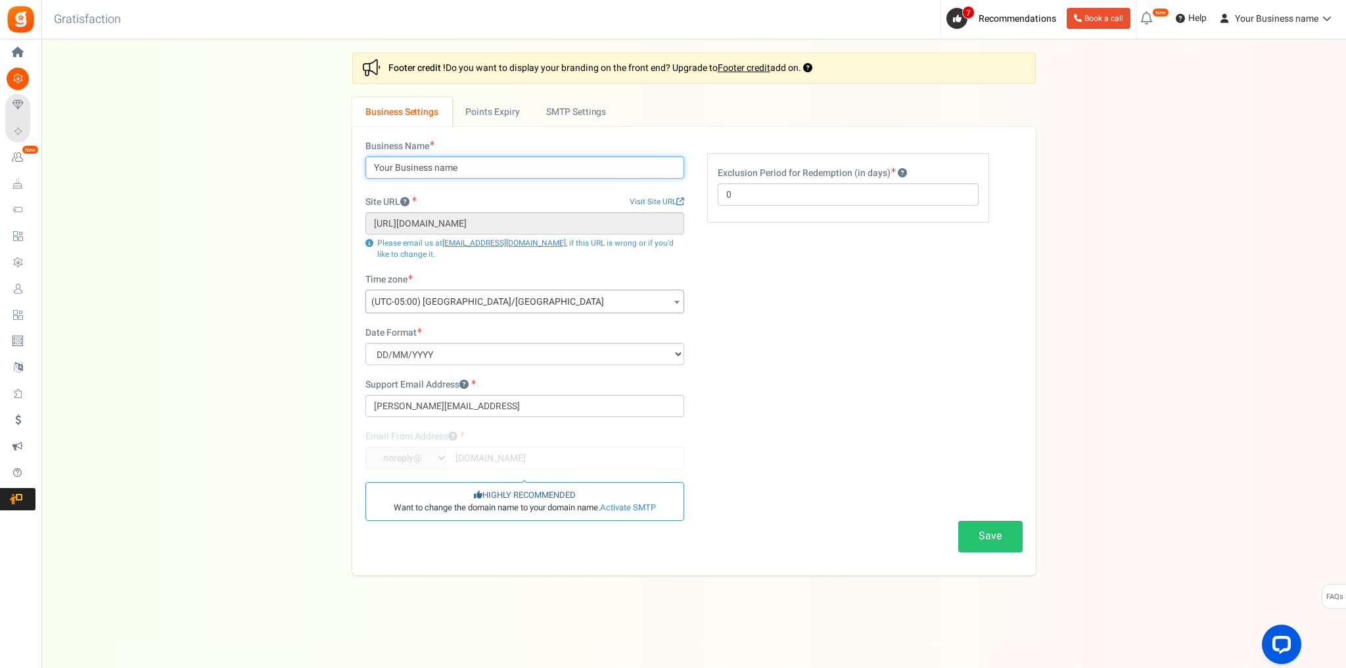
drag, startPoint x: 487, startPoint y: 169, endPoint x: 308, endPoint y: 171, distance: 179.4
click at [308, 171] on div "Settings In this section you will setup your business details and points expiry…" at bounding box center [694, 314] width 1278 height 523
type input "EpicTales"
click at [778, 334] on div "Business Name EpicTales Site URL Visit Site URL https://wordpress-1148158-49325…" at bounding box center [693, 351] width 677 height 422
click at [982, 537] on button "Save" at bounding box center [990, 536] width 64 height 31
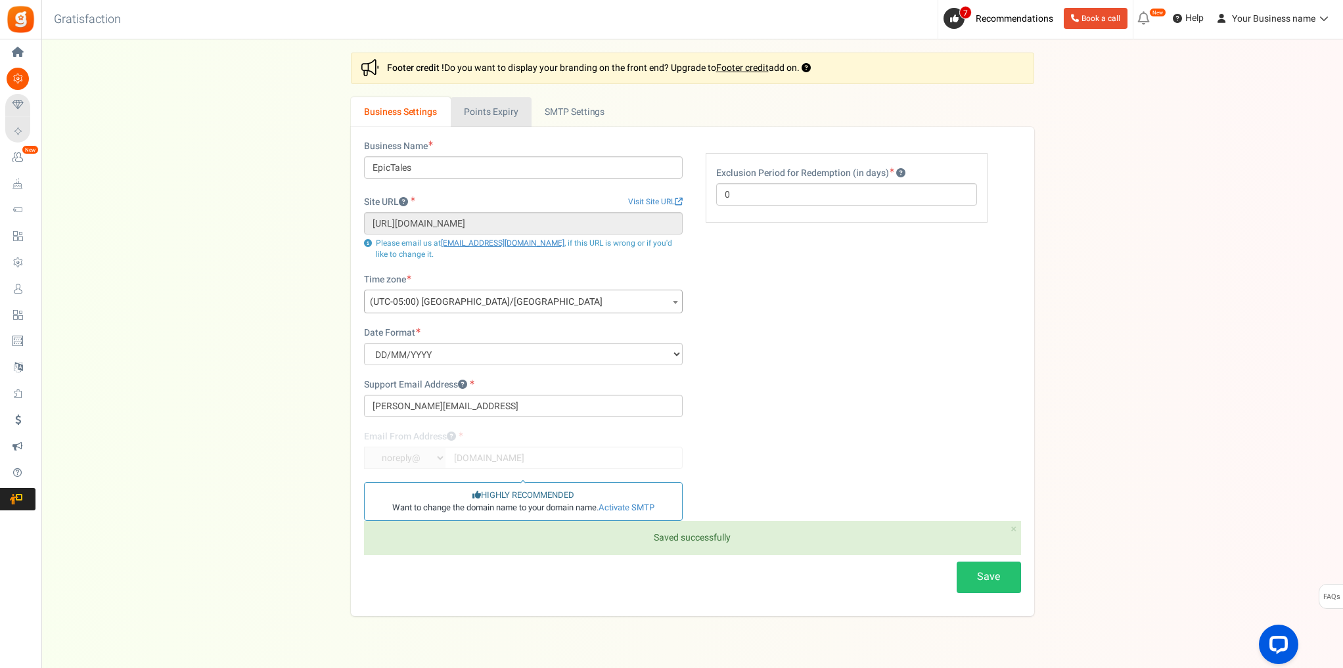
click at [497, 117] on link "Points Expiry" at bounding box center [491, 112] width 81 height 30
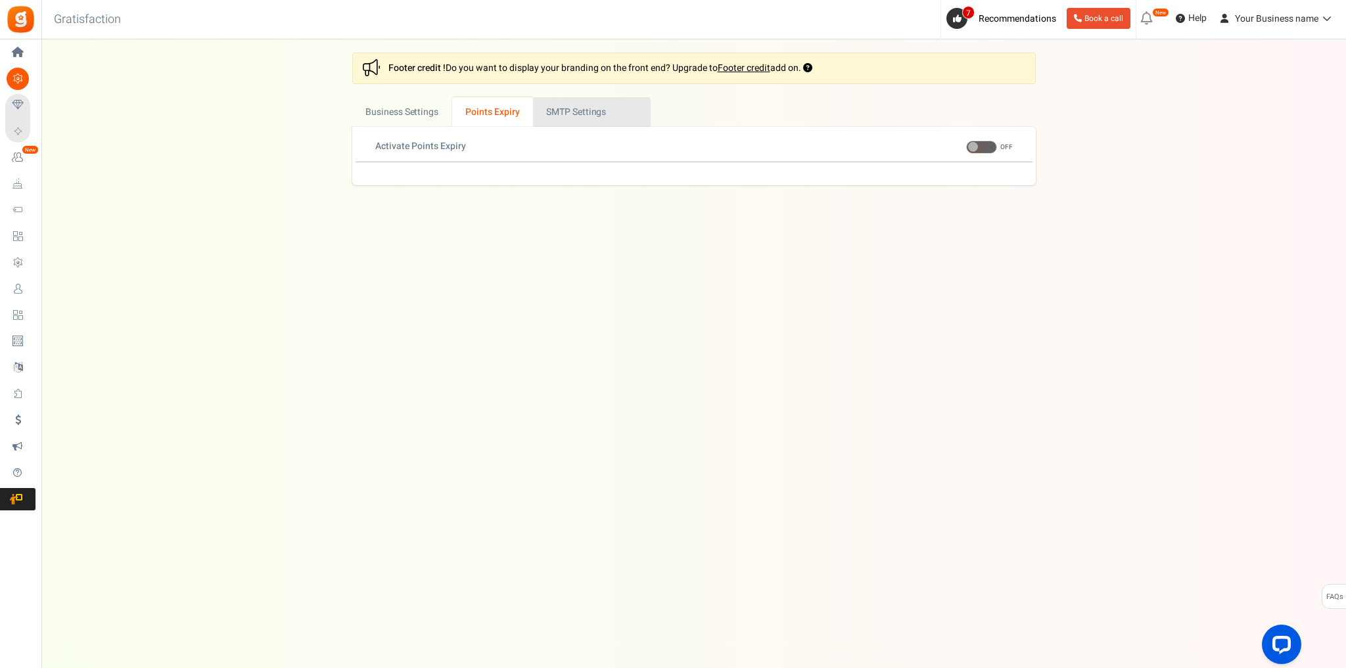
click at [573, 113] on link "Active SMTP Settings" at bounding box center [592, 112] width 118 height 30
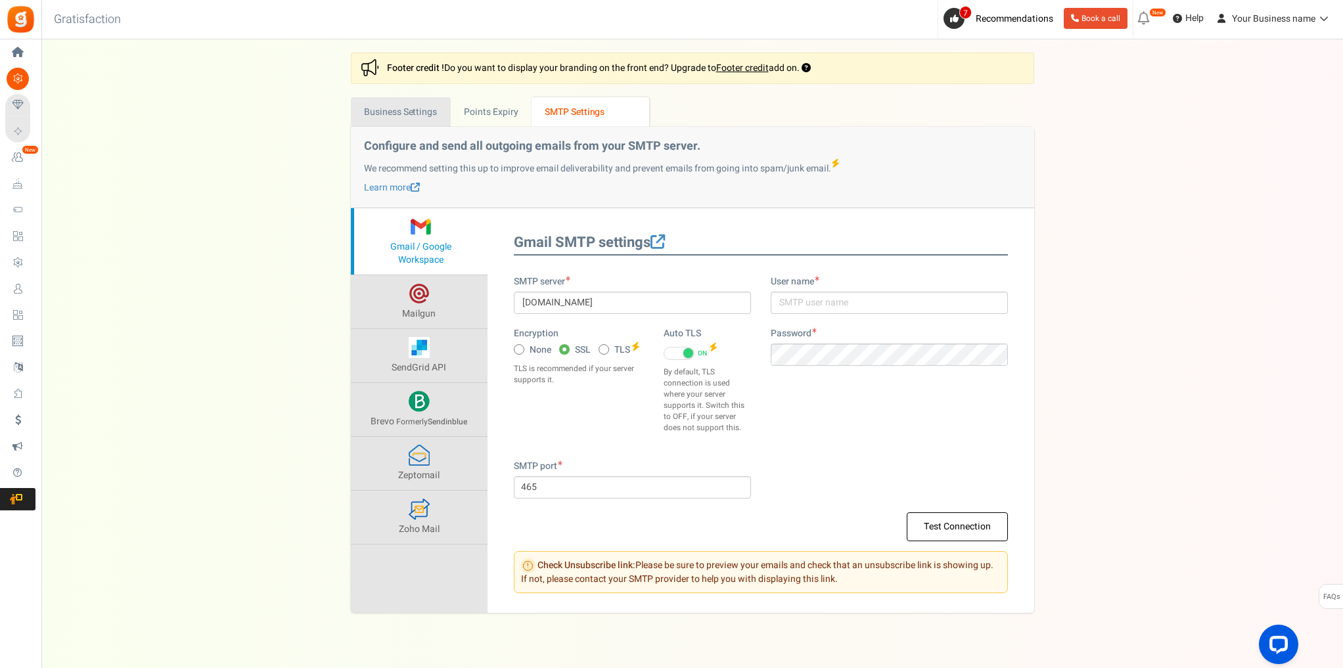
click at [428, 115] on link "Business Settings" at bounding box center [401, 112] width 100 height 30
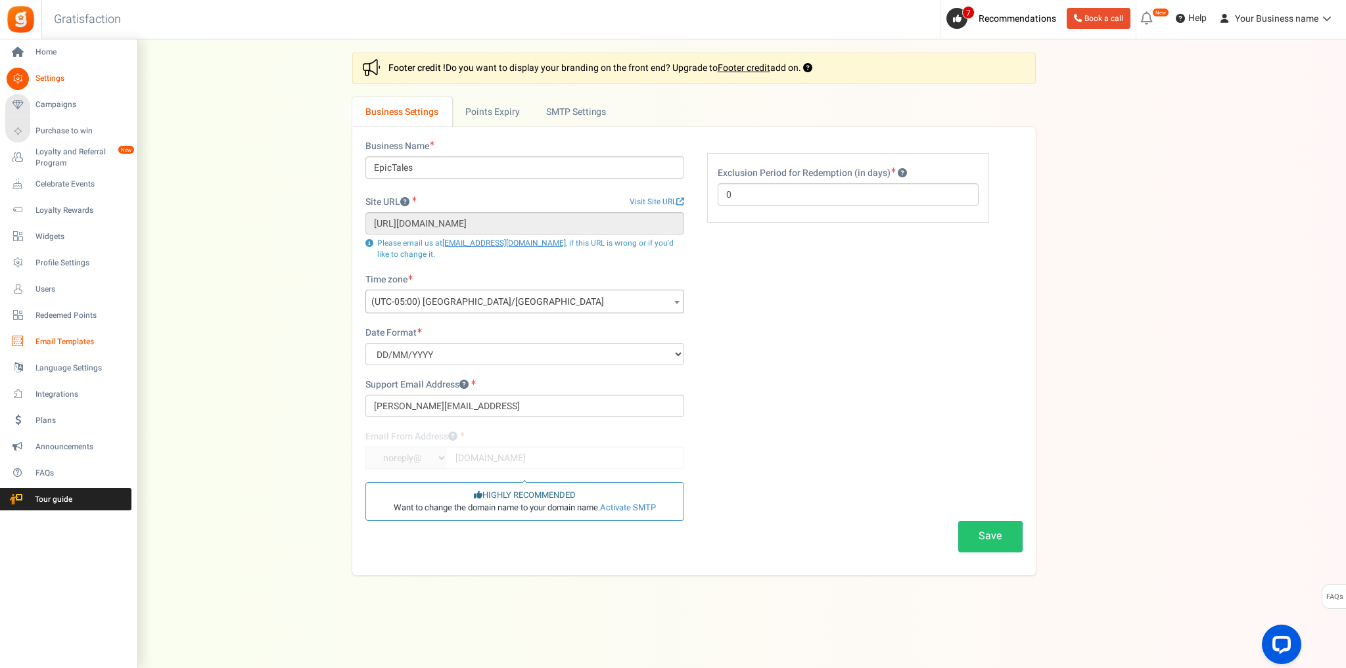
click at [94, 343] on span "Email Templates" at bounding box center [81, 341] width 92 height 11
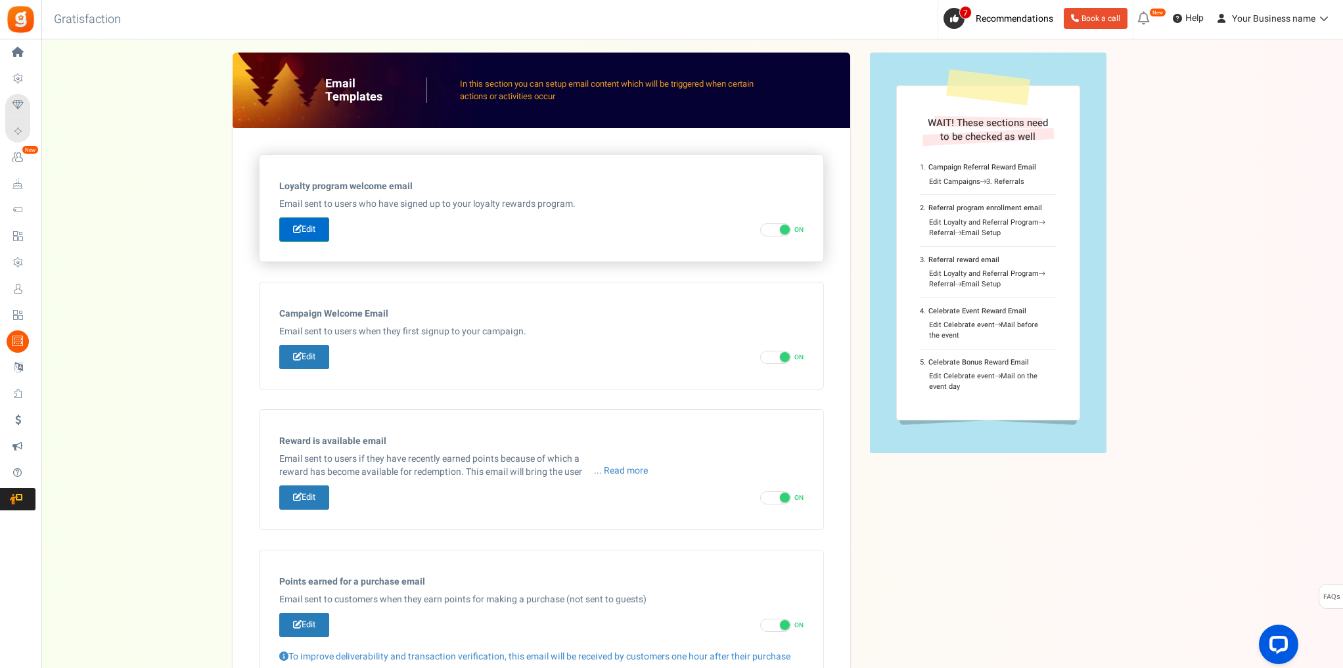
click at [304, 227] on link "Edit" at bounding box center [304, 229] width 50 height 24
type input "Welcome to our [[Loyalty Program Name]]"
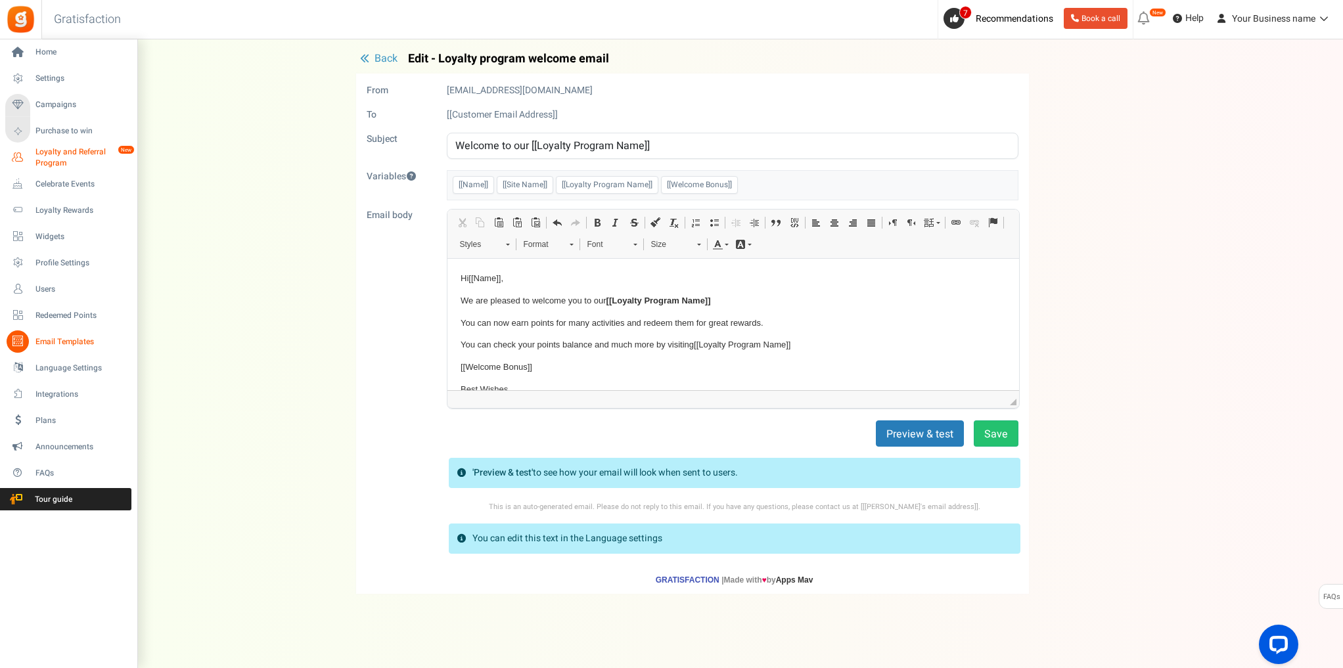
click at [67, 152] on span "Loyalty and Referral Program" at bounding box center [83, 158] width 96 height 22
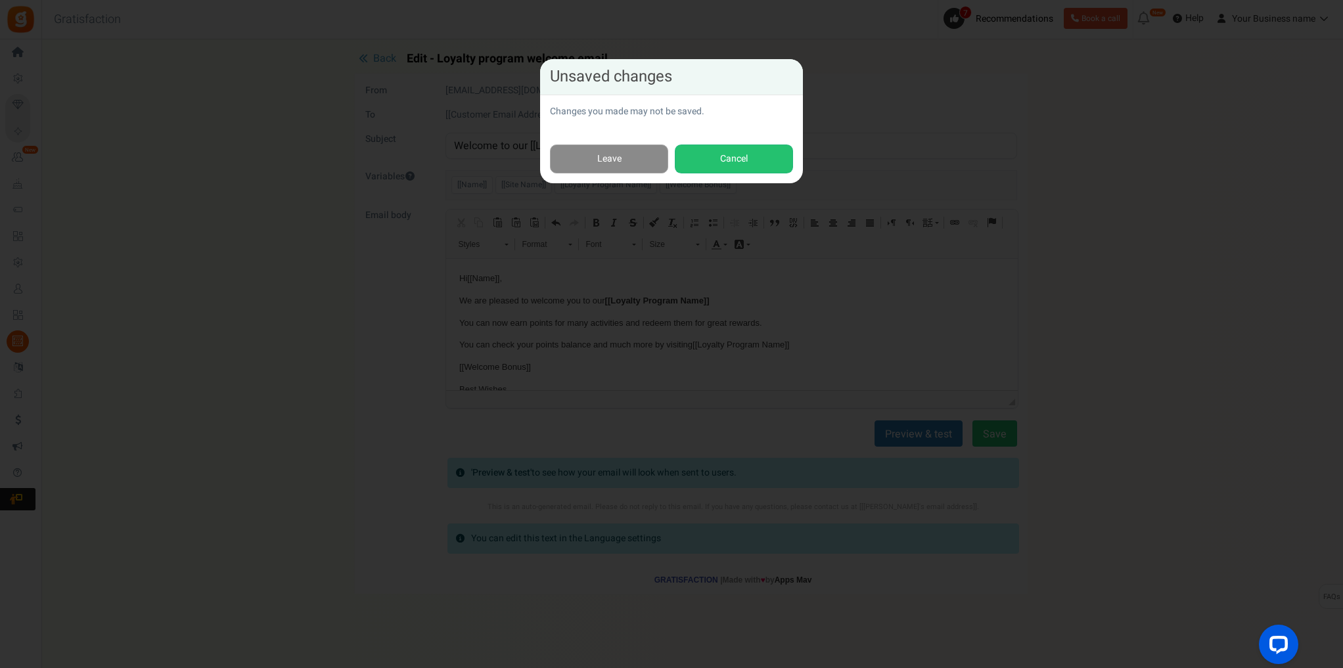
click at [645, 161] on link "Leave" at bounding box center [609, 160] width 118 height 30
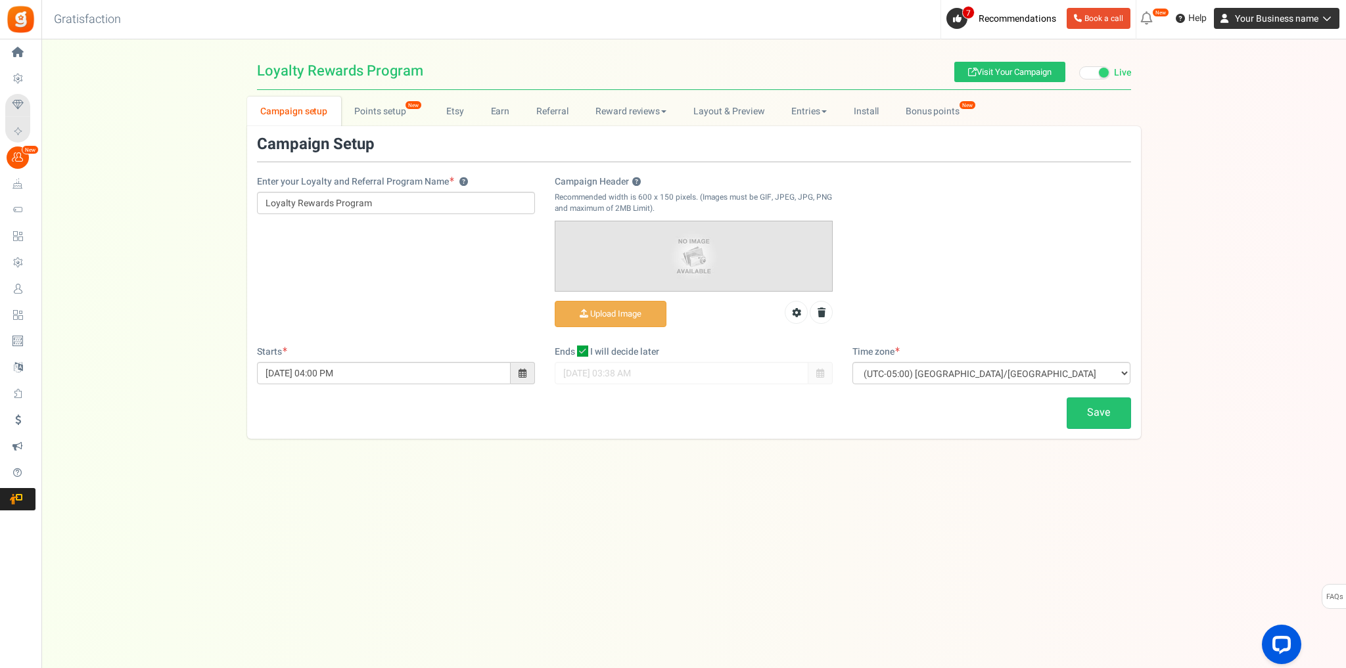
click at [1279, 21] on span "Your Business name" at bounding box center [1276, 19] width 83 height 14
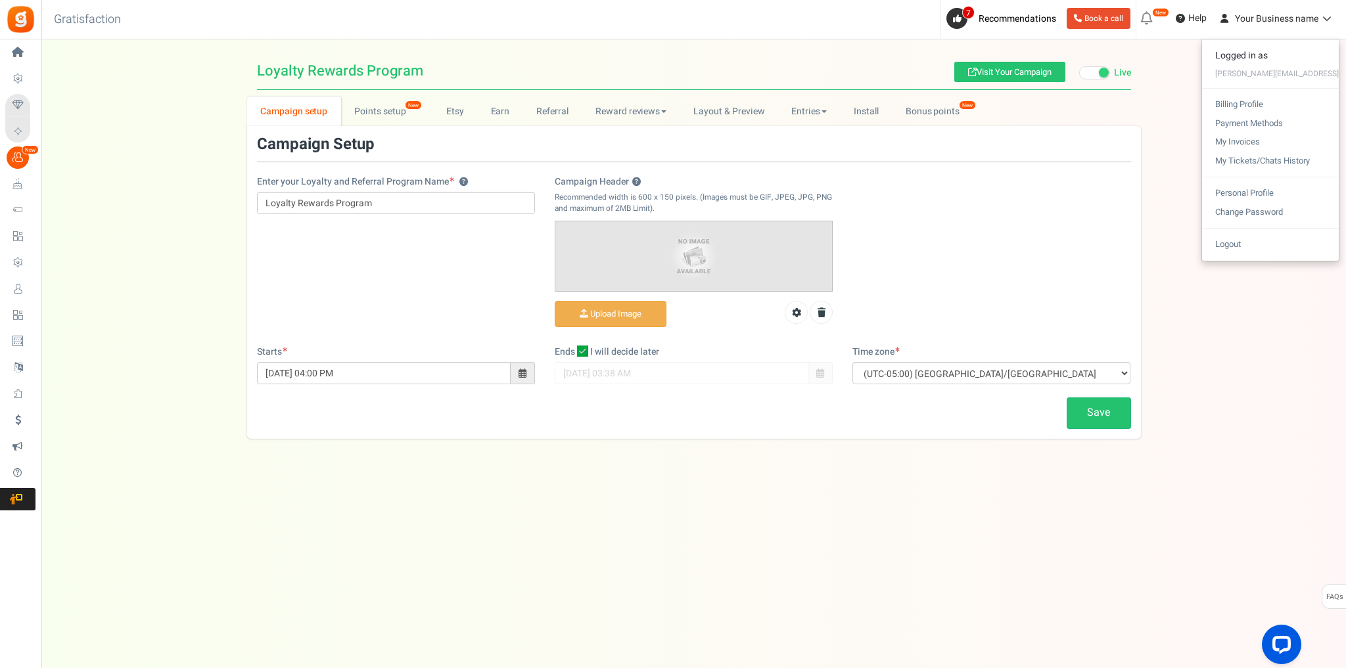
click at [1176, 145] on div "Campaign setup Points setup New Etsy Earn Referral Reward reviews WOO LOOX Judg…" at bounding box center [693, 268] width 1304 height 342
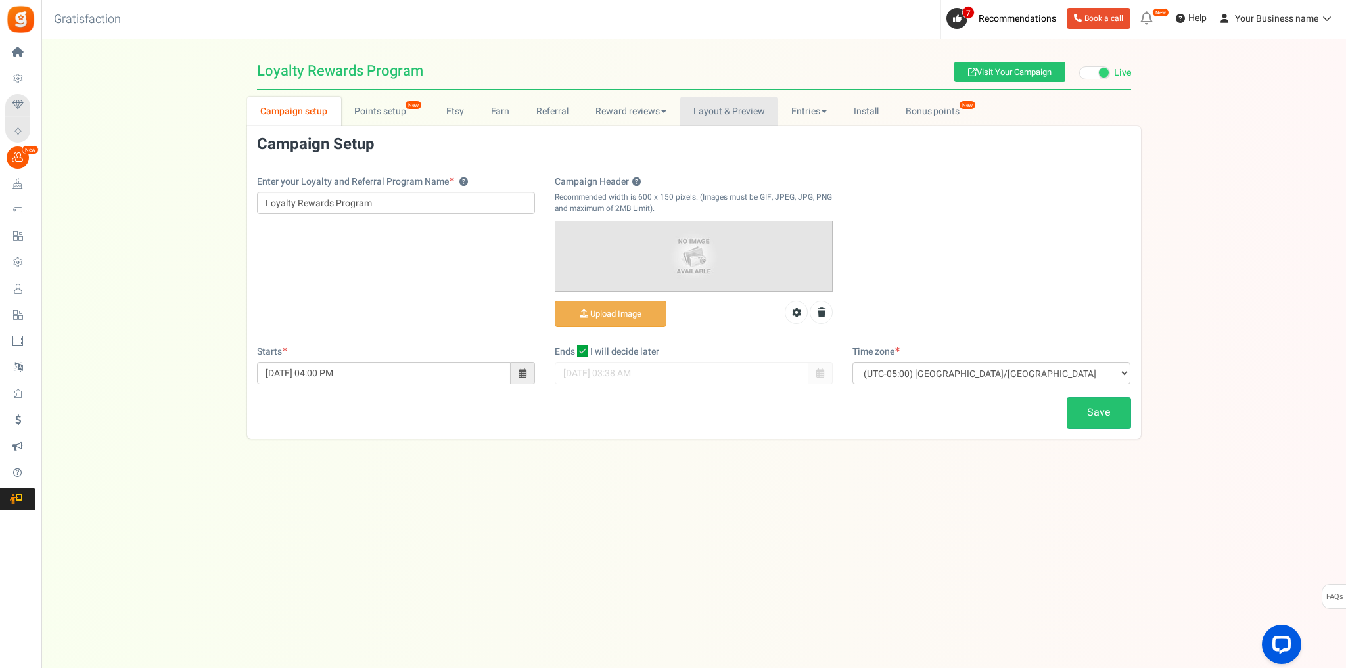
click at [711, 106] on link "Layout & Preview" at bounding box center [729, 112] width 98 height 30
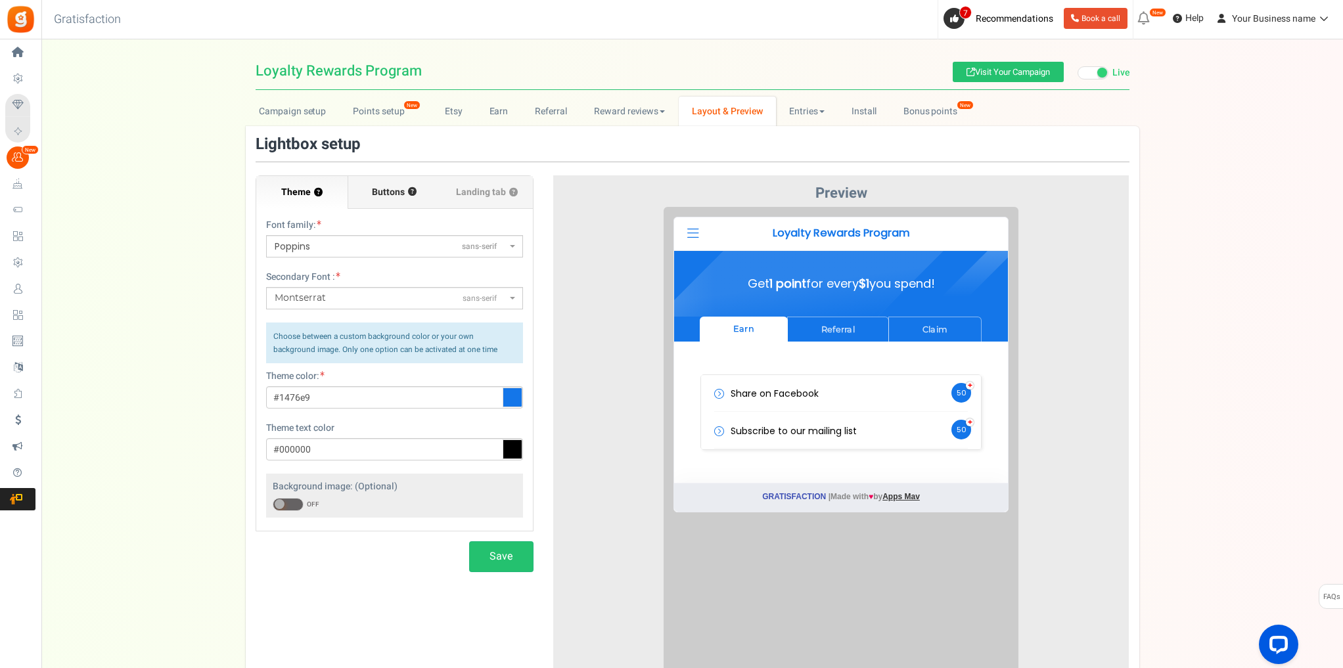
click at [389, 202] on label "Buttons ?" at bounding box center [394, 192] width 92 height 33
click at [0, 0] on input "Buttons ?" at bounding box center [0, 0] width 0 height 0
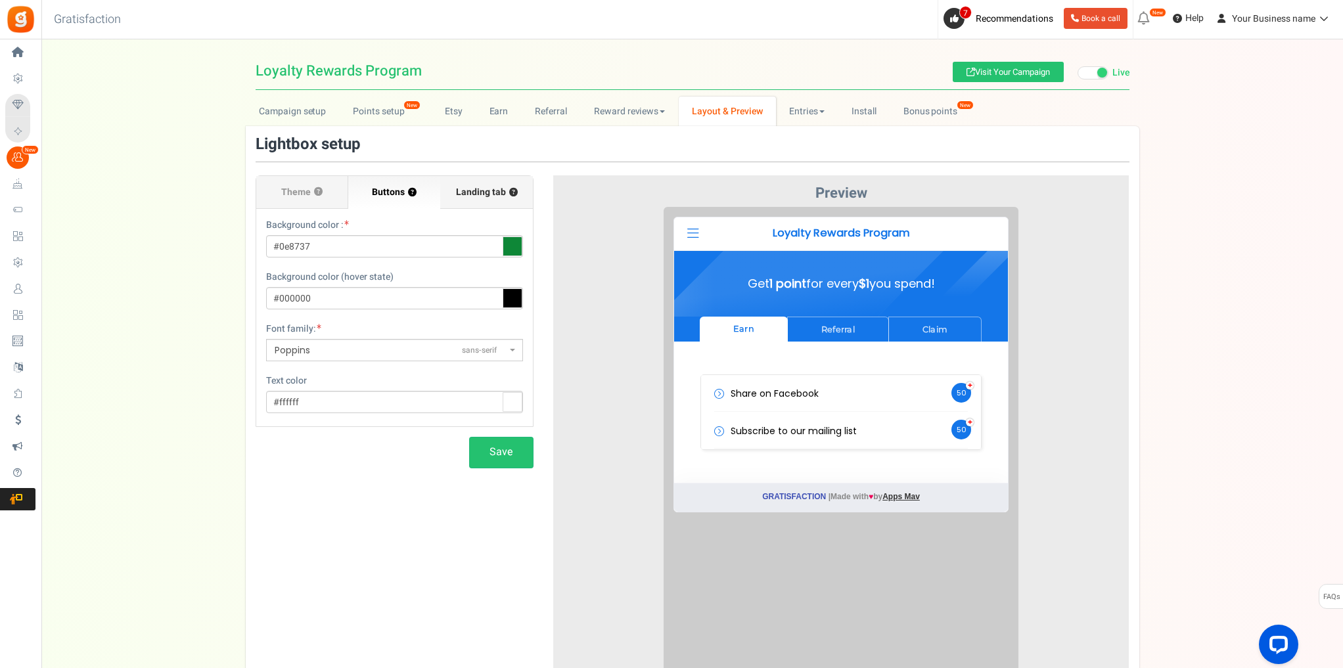
click at [466, 200] on label "Landing tab ?" at bounding box center [486, 192] width 92 height 33
click at [0, 0] on input "Landing tab ?" at bounding box center [0, 0] width 0 height 0
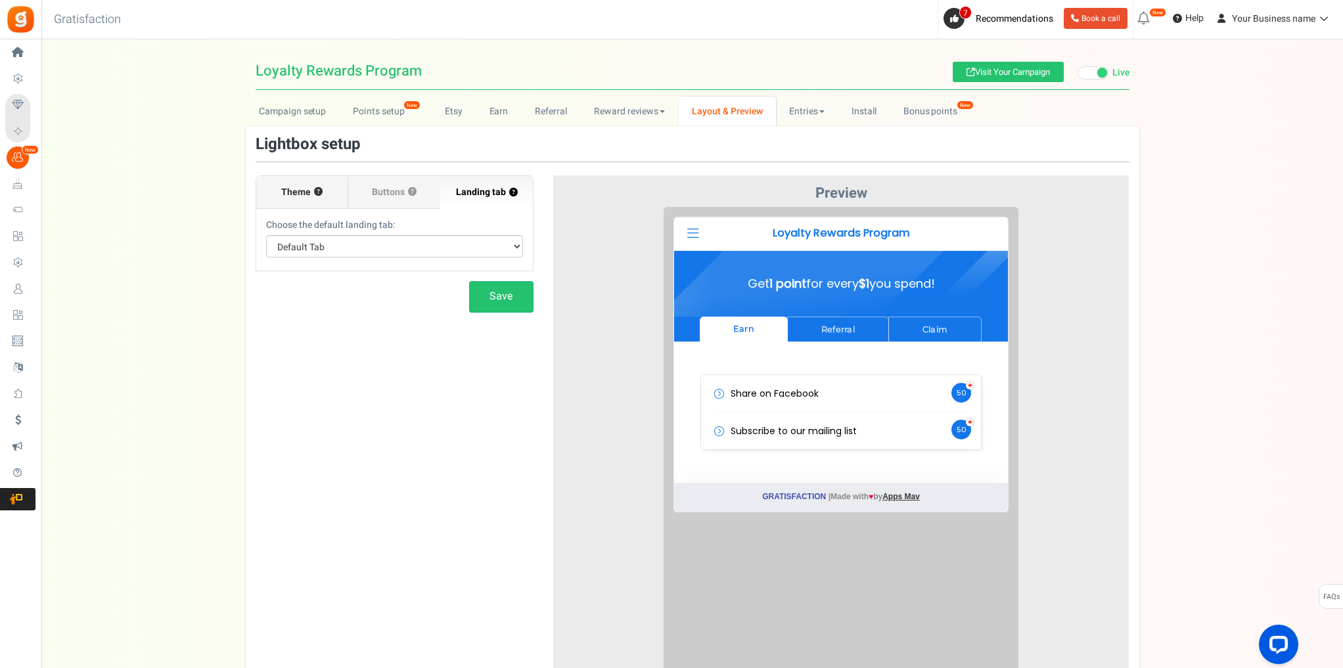
click at [283, 196] on span "Theme" at bounding box center [296, 192] width 30 height 13
click at [0, 0] on input "Theme ?" at bounding box center [0, 0] width 0 height 0
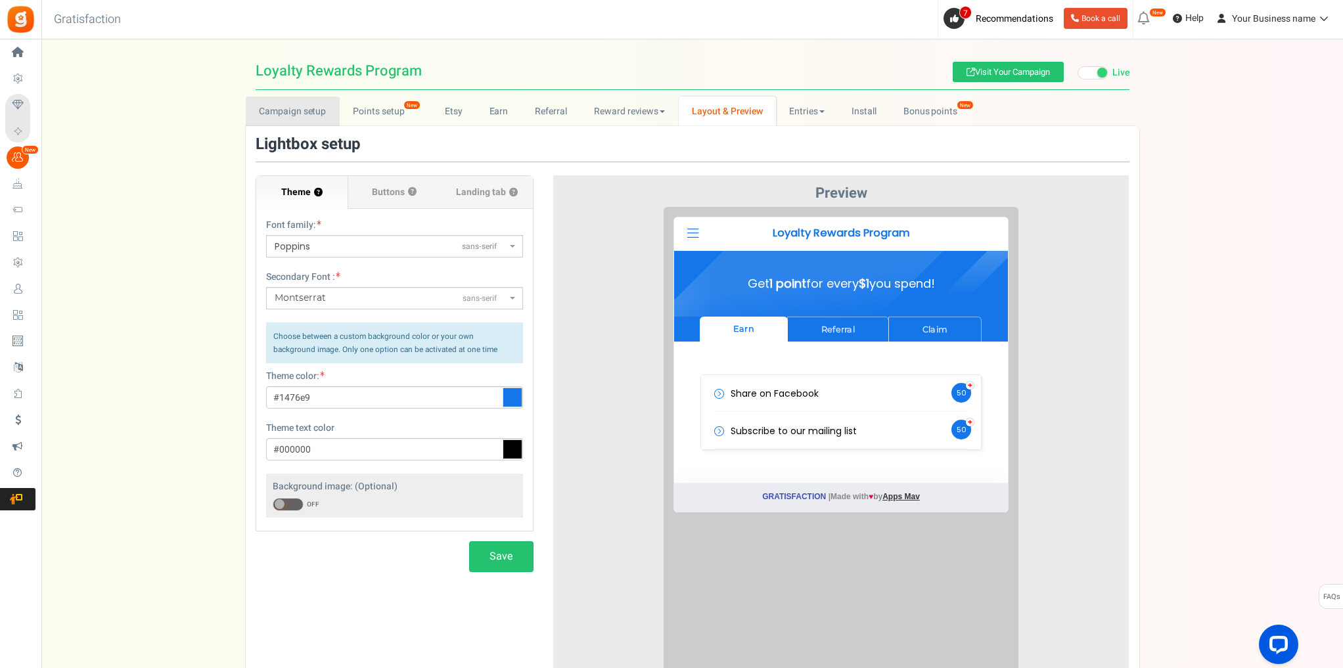
click at [294, 116] on link "Campaign setup" at bounding box center [293, 112] width 94 height 30
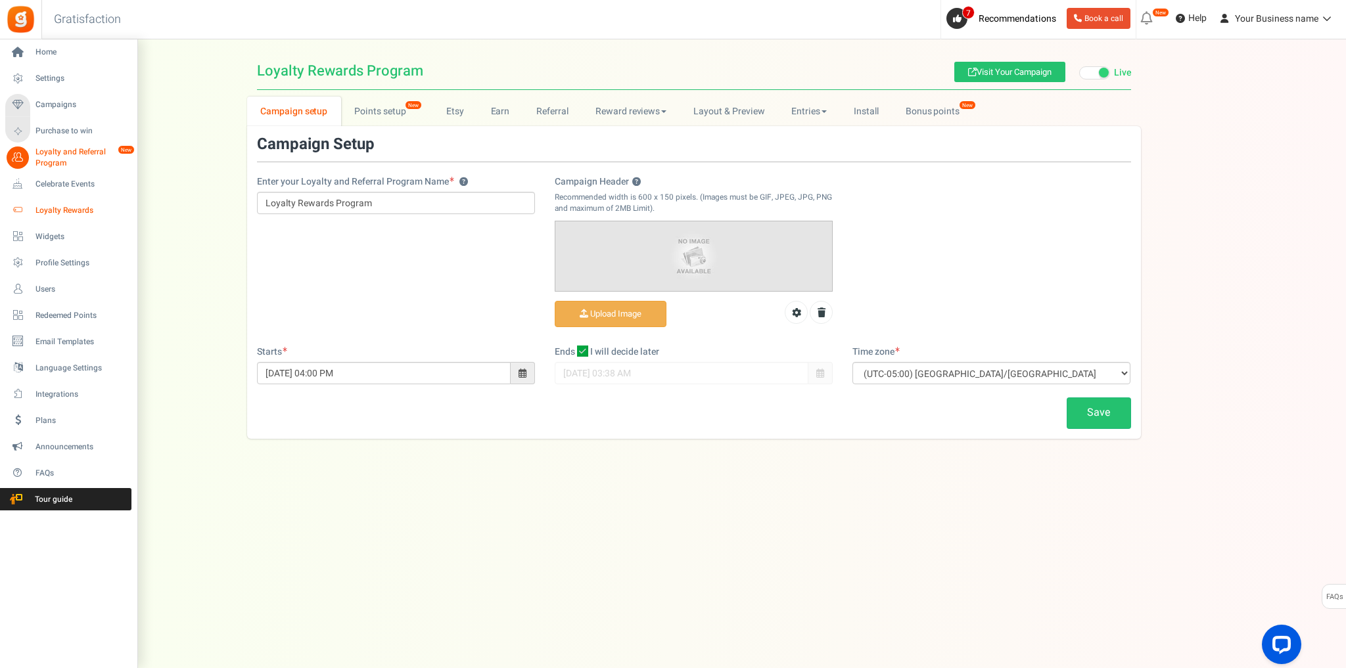
click at [84, 211] on span "Loyalty Rewards" at bounding box center [81, 210] width 92 height 11
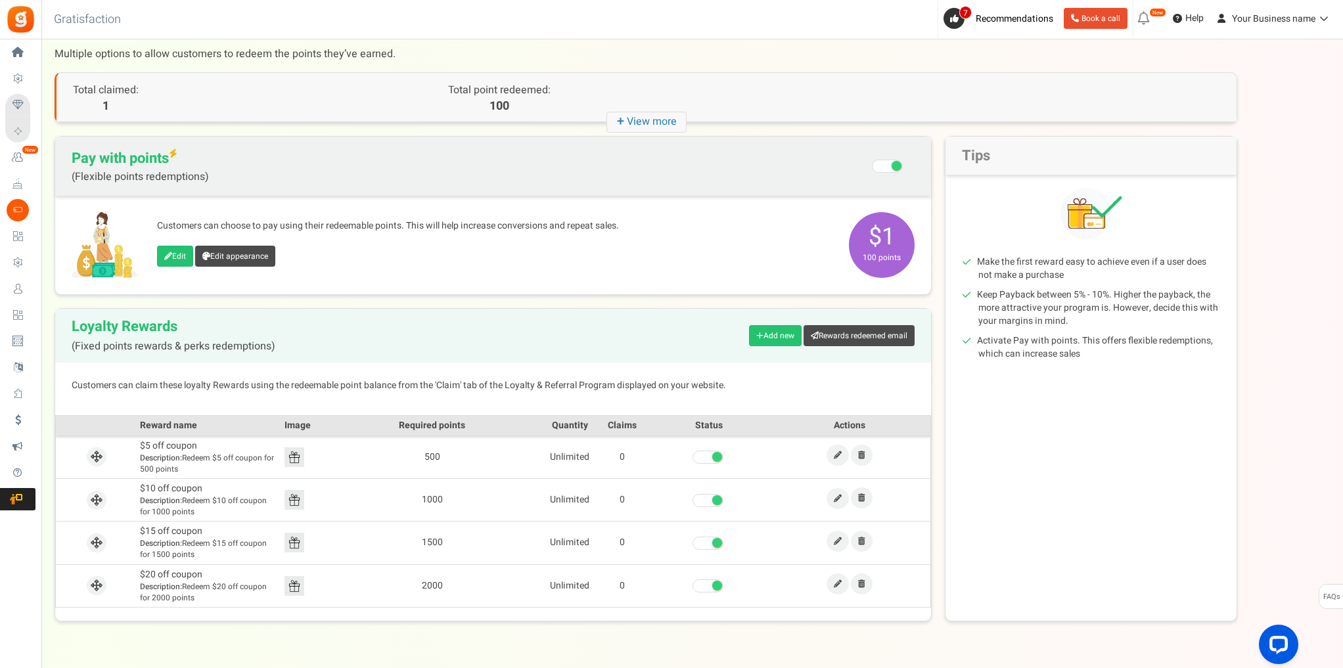
scroll to position [53, 0]
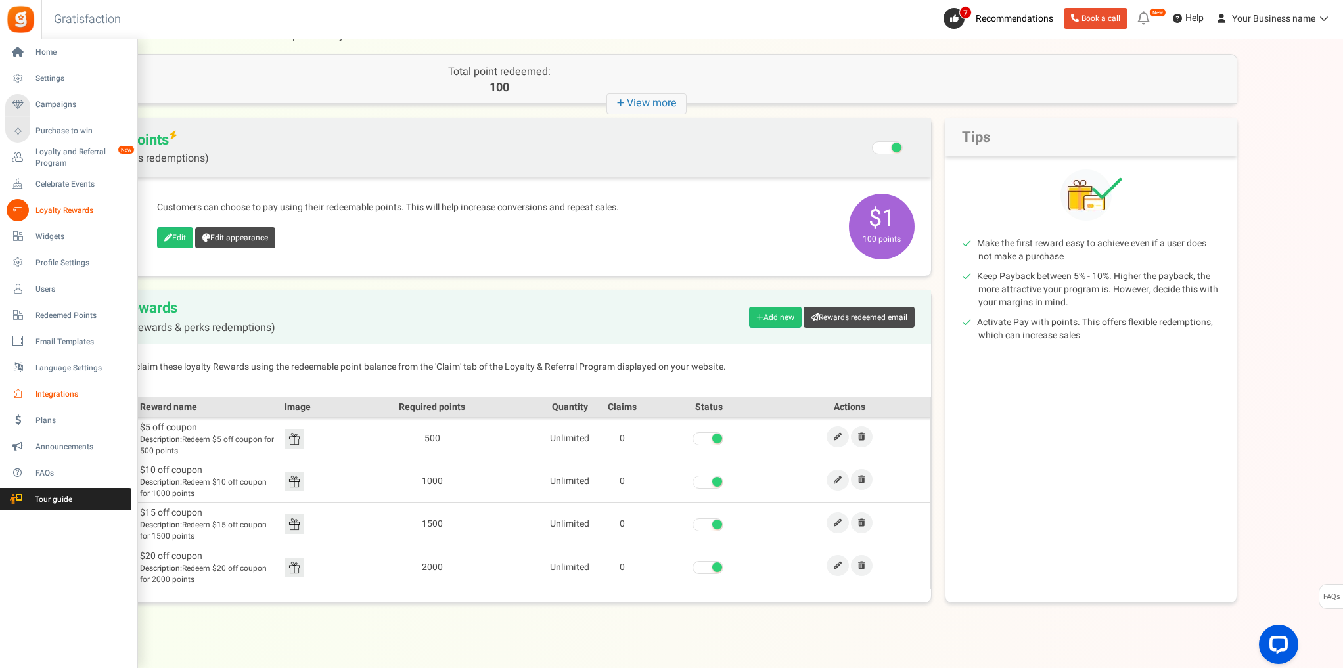
click at [70, 392] on span "Integrations" at bounding box center [81, 394] width 92 height 11
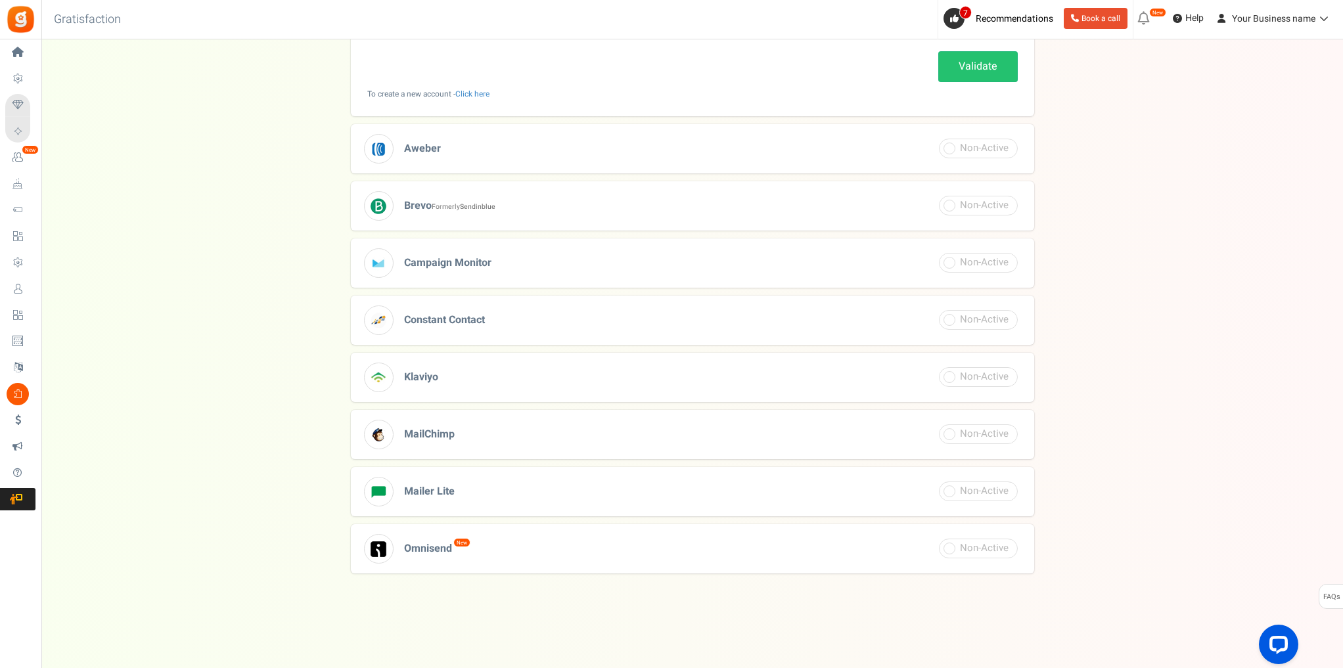
scroll to position [321, 0]
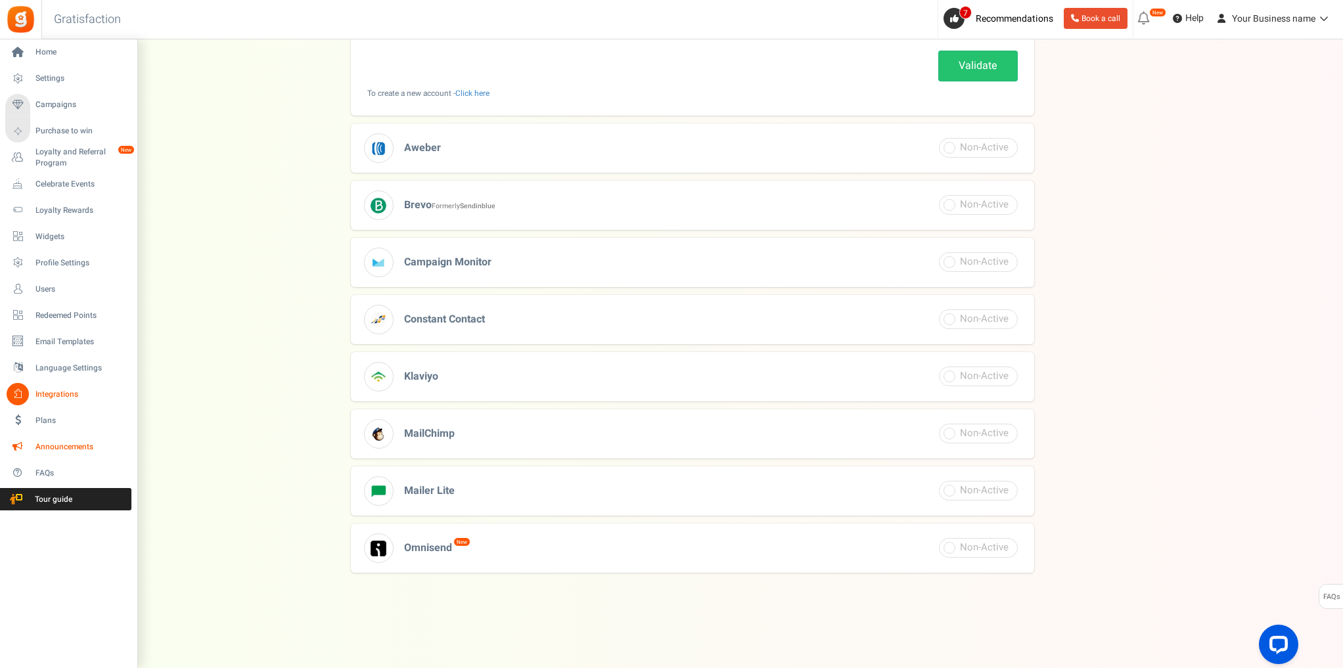
click at [34, 444] on link "Announcements" at bounding box center [68, 447] width 126 height 22
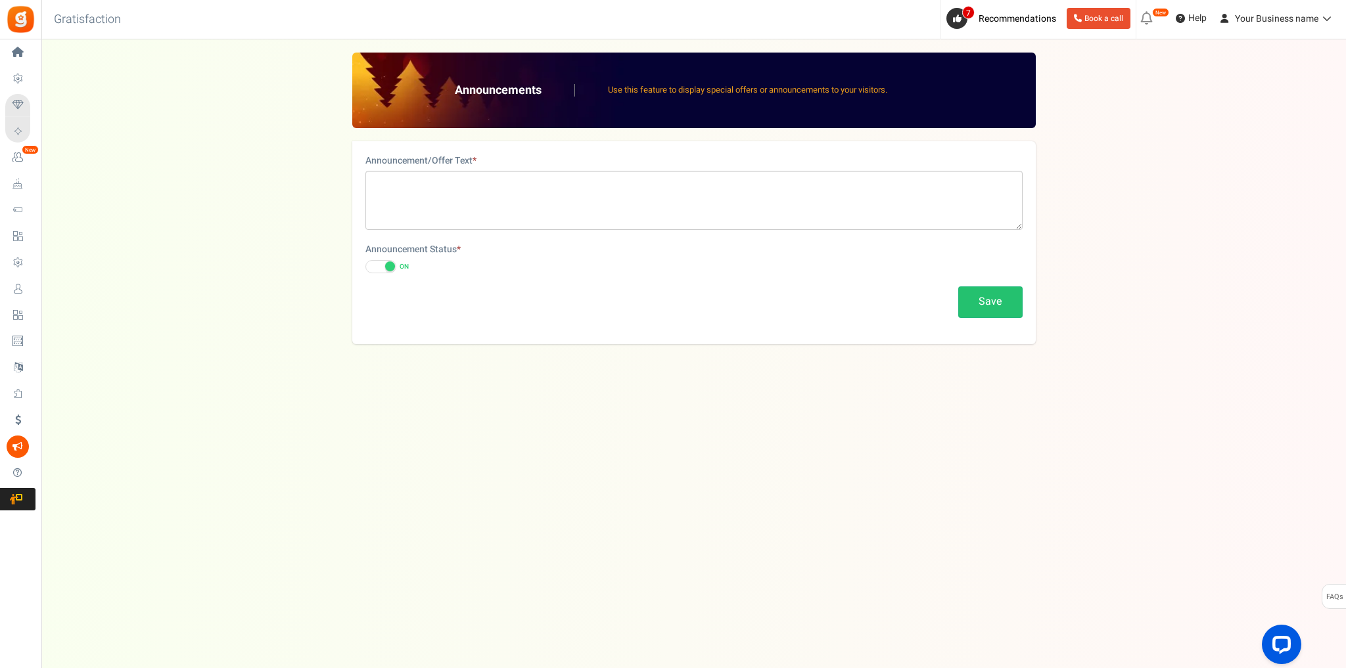
click at [385, 265] on span at bounding box center [390, 267] width 10 height 10
click at [365, 265] on input "ON OFF" at bounding box center [365, 267] width 0 height 9
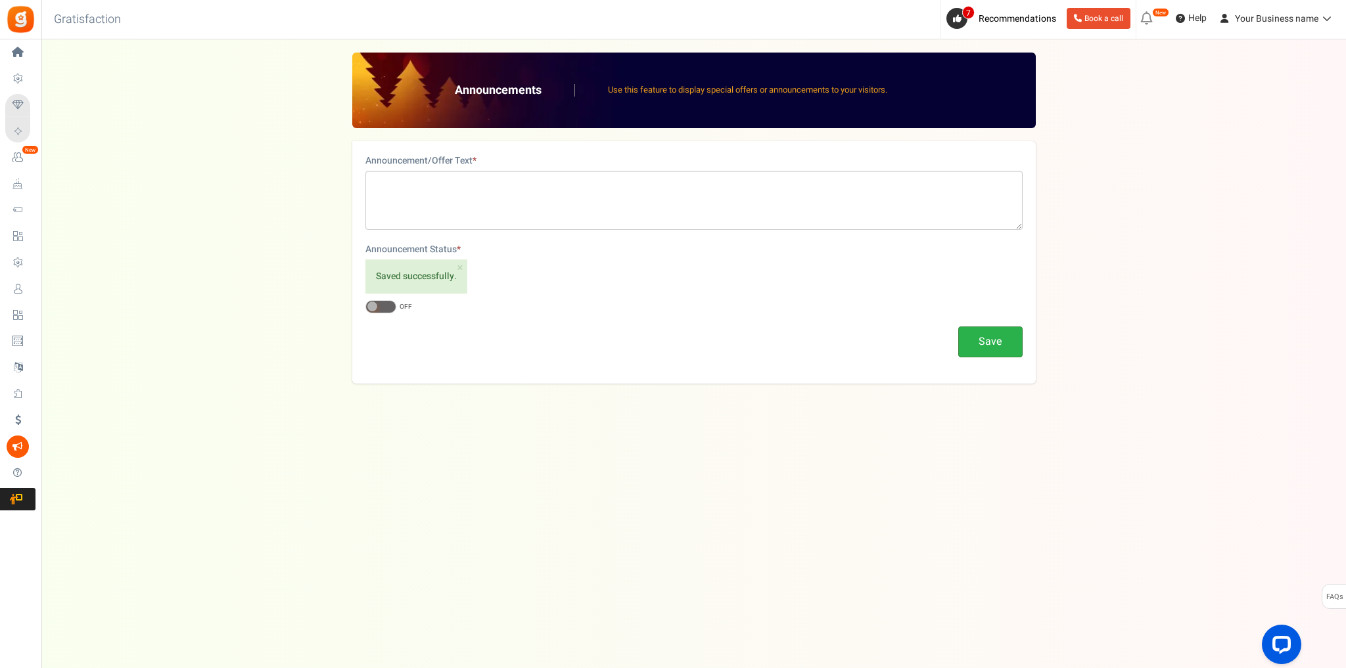
click at [1008, 343] on button "Save" at bounding box center [990, 342] width 64 height 31
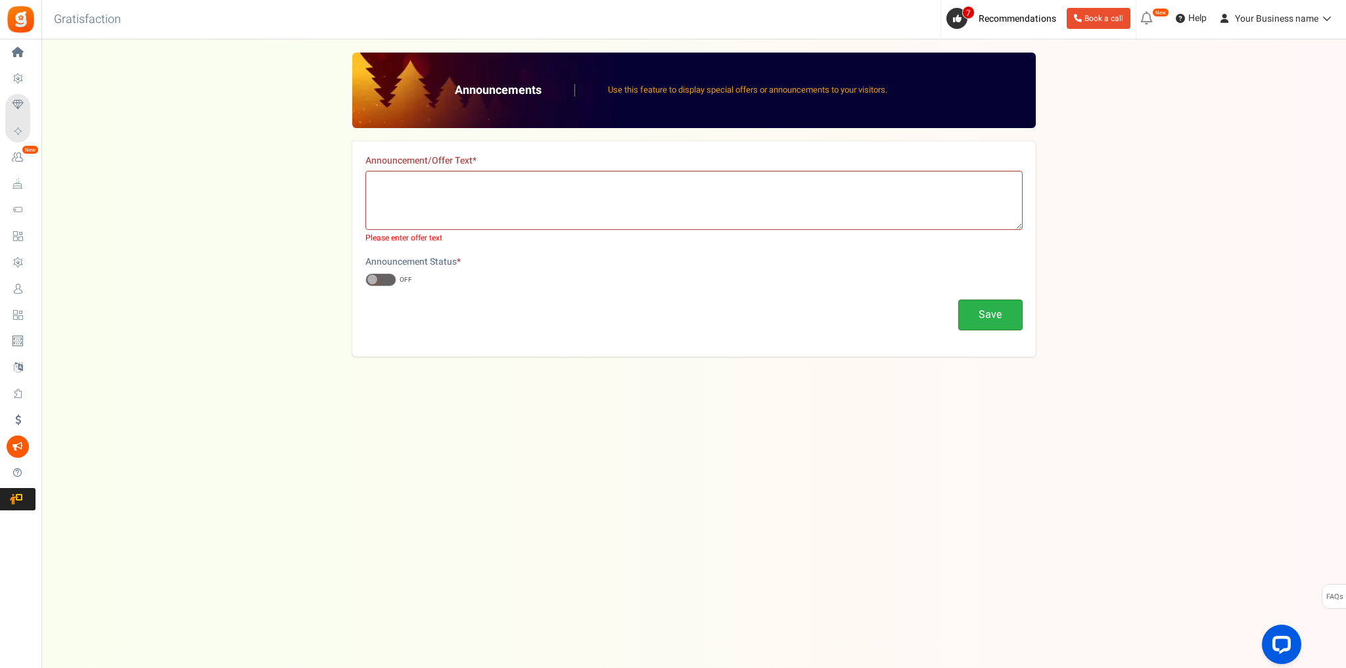
click at [984, 321] on button "Save" at bounding box center [990, 315] width 64 height 31
click at [581, 277] on div "Announcement Status * ON OFF" at bounding box center [693, 271] width 657 height 30
click at [379, 281] on span at bounding box center [380, 279] width 31 height 13
click at [365, 281] on input "ON OFF" at bounding box center [365, 280] width 0 height 9
click at [376, 277] on span at bounding box center [380, 279] width 31 height 13
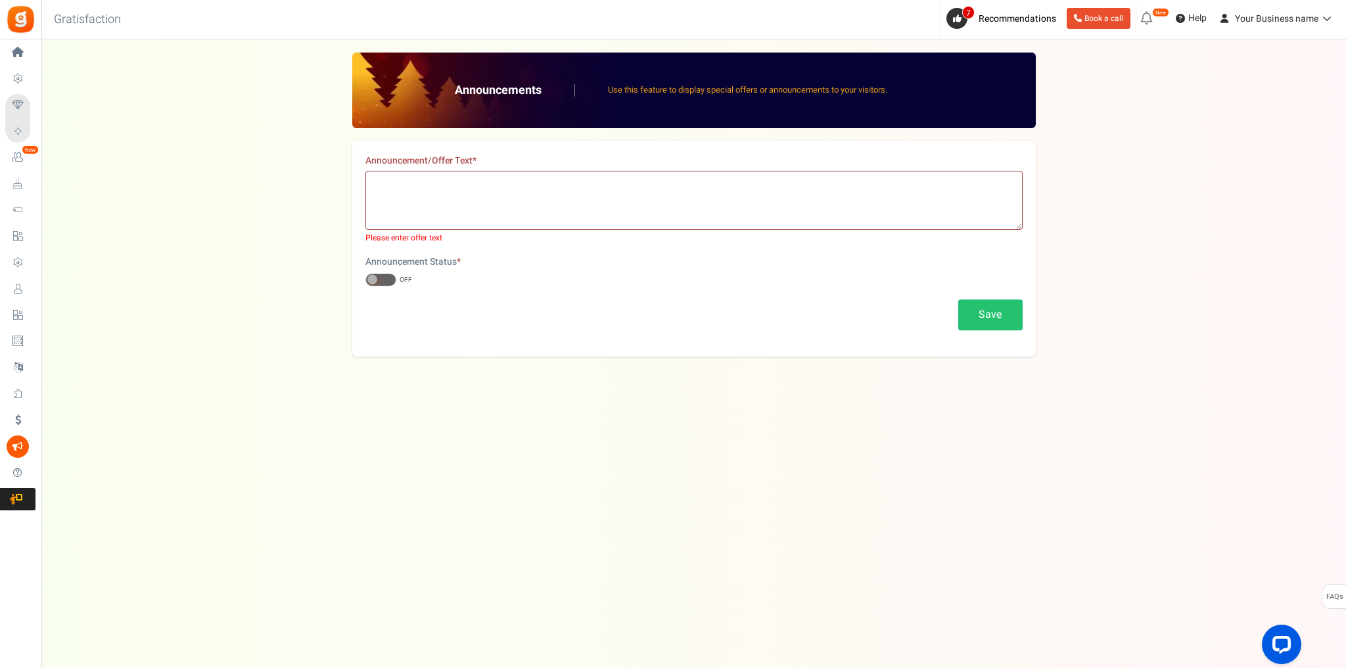
click at [365, 277] on input "ON OFF" at bounding box center [365, 280] width 0 height 9
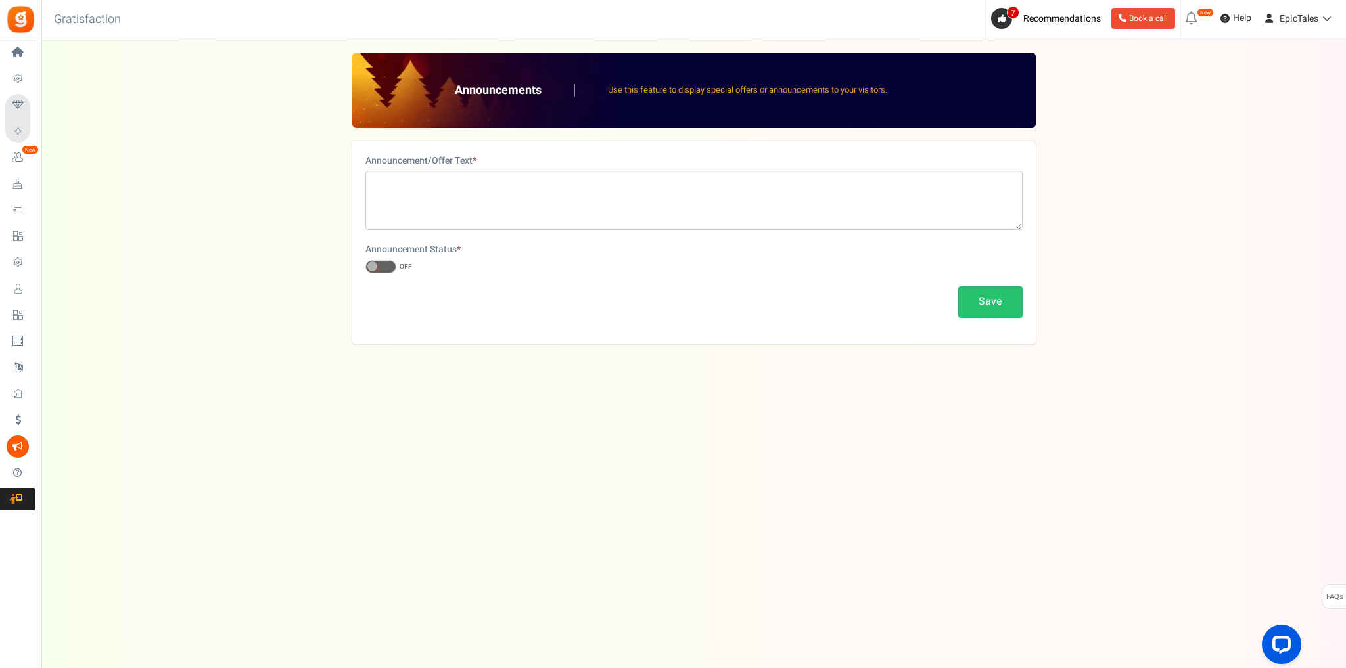
click at [404, 250] on label "Announcement Status *" at bounding box center [412, 249] width 95 height 13
drag, startPoint x: 450, startPoint y: 256, endPoint x: 357, endPoint y: 254, distance: 93.3
click at [357, 254] on div "Announcement/Offer Text * Announcement Status * ON OFF Save" at bounding box center [693, 242] width 683 height 203
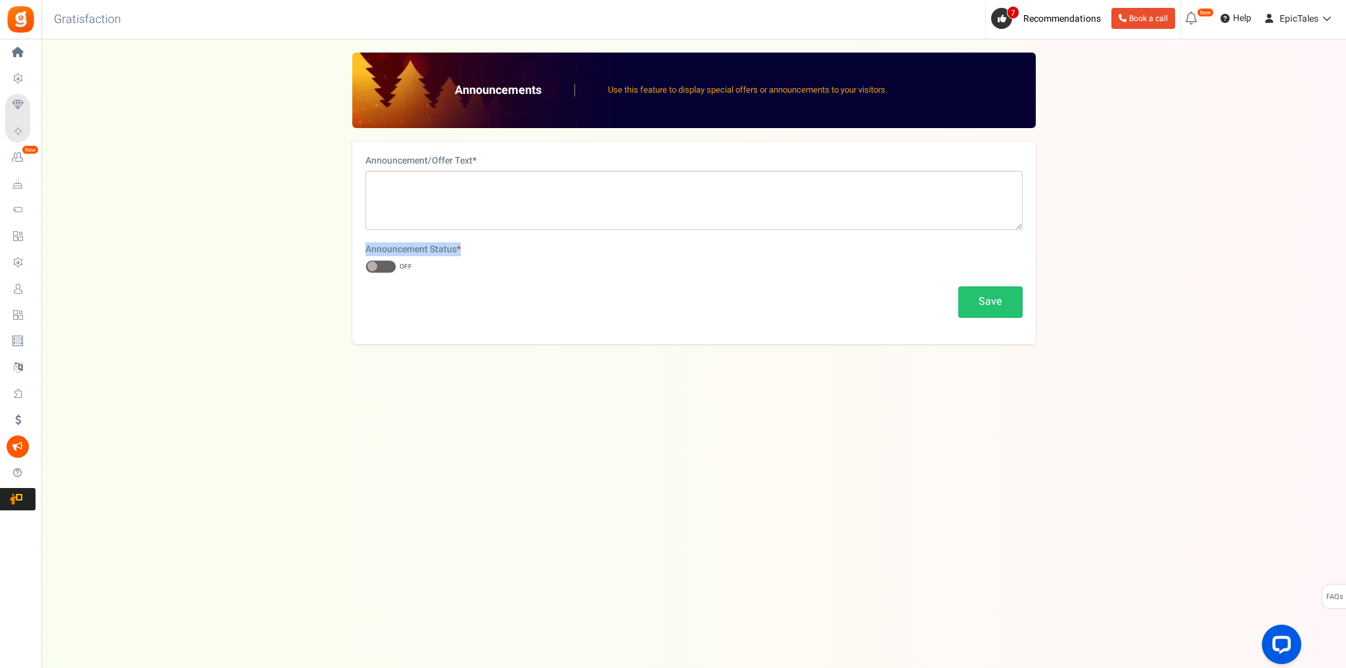
click at [365, 256] on div at bounding box center [365, 256] width 0 height 0
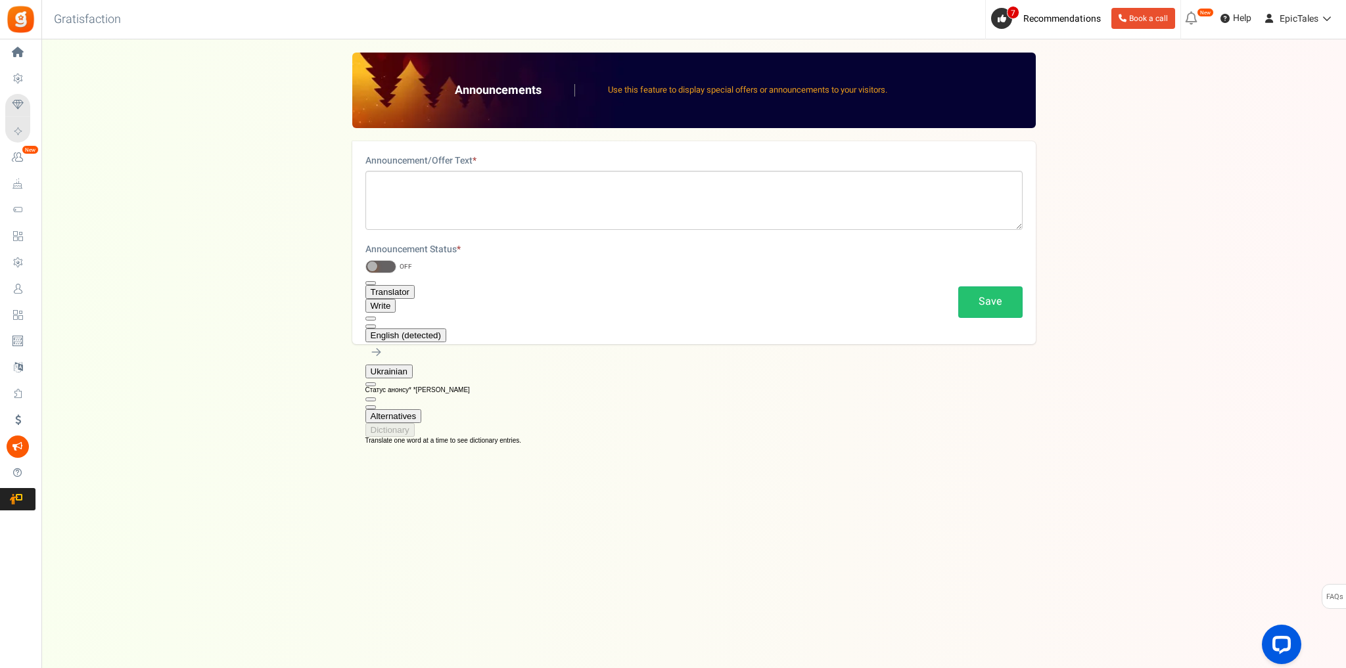
click at [281, 288] on div "Announcements Use this feature to display special offers or announcements to yo…" at bounding box center [694, 199] width 1278 height 292
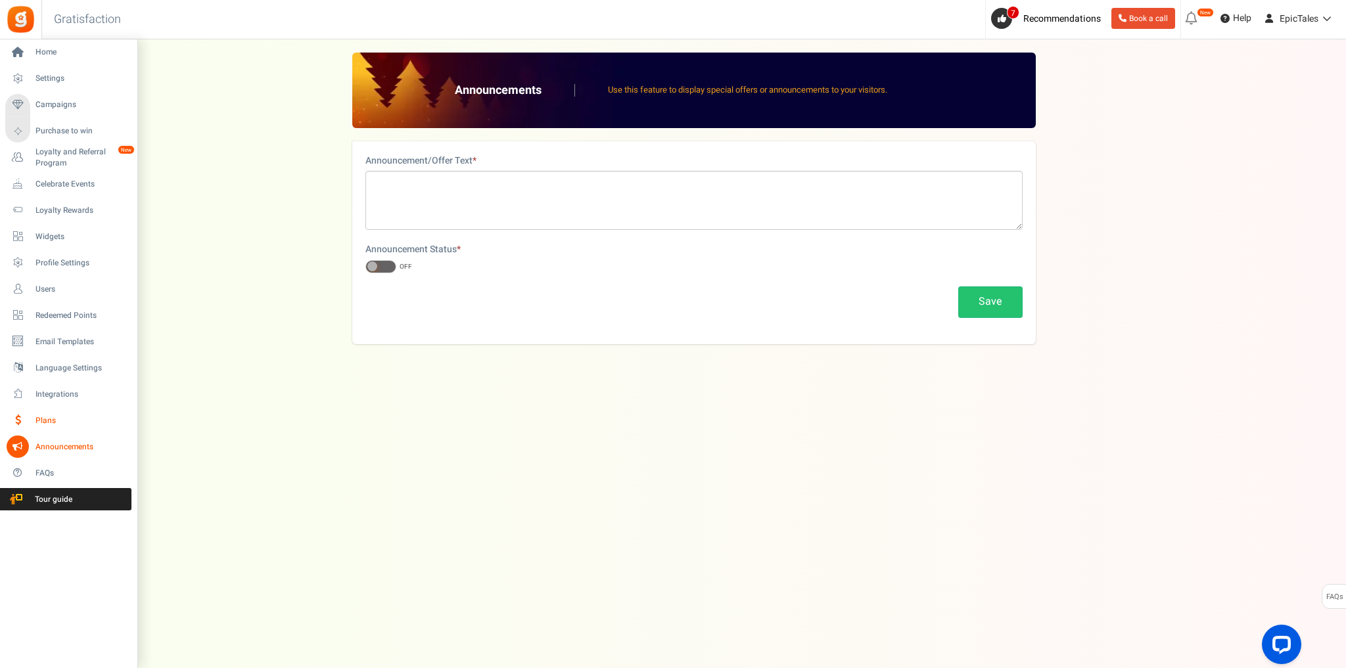
click at [53, 421] on span "Plans" at bounding box center [81, 420] width 92 height 11
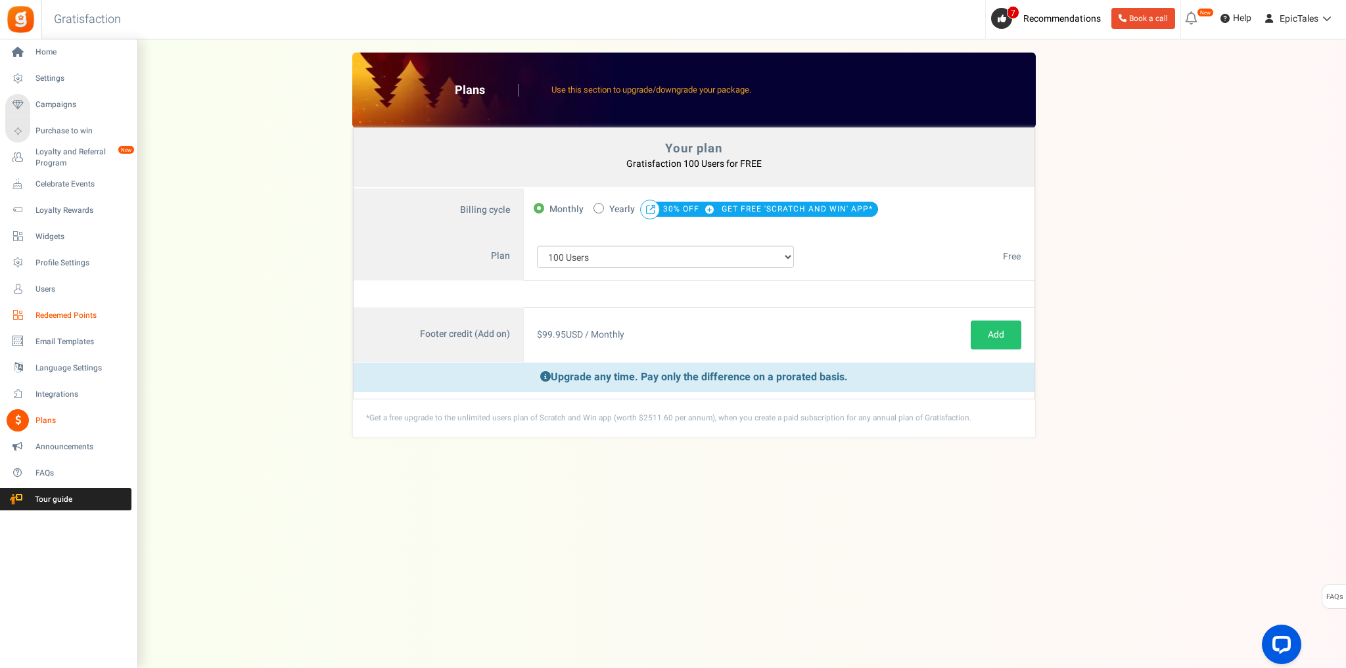
click at [79, 318] on span "Redeemed Points" at bounding box center [81, 315] width 92 height 11
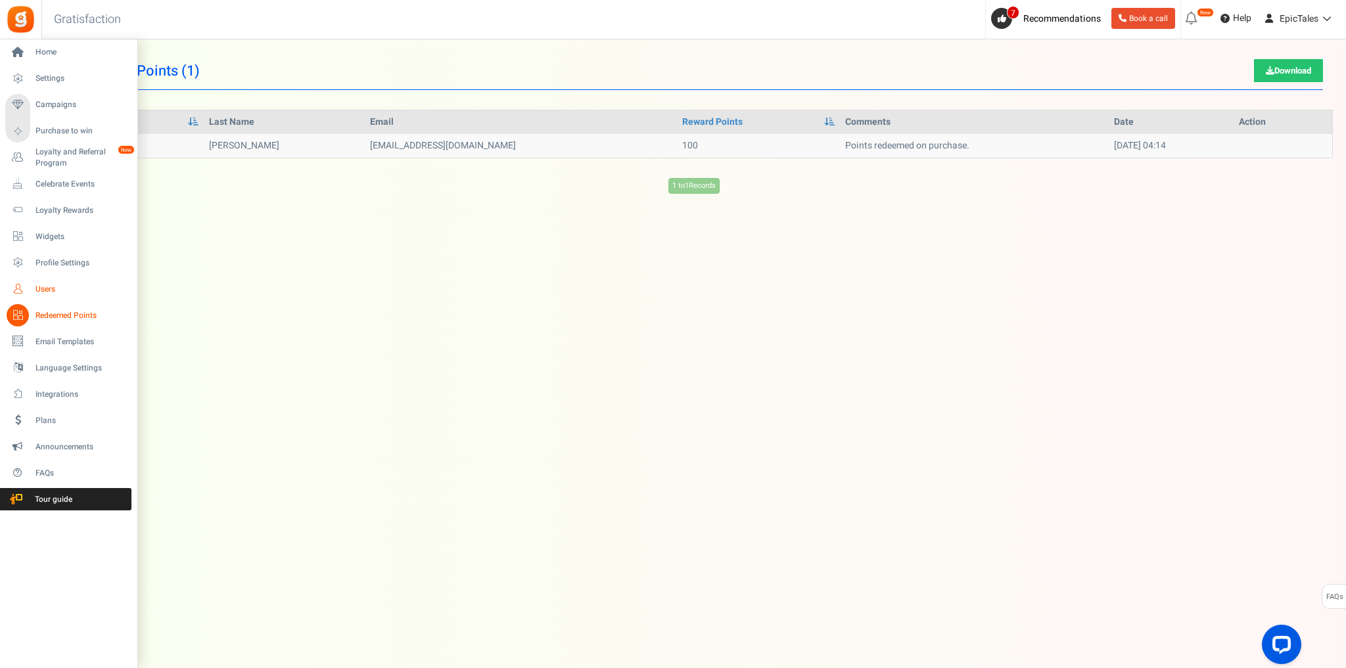
click at [55, 288] on span "Users" at bounding box center [81, 289] width 92 height 11
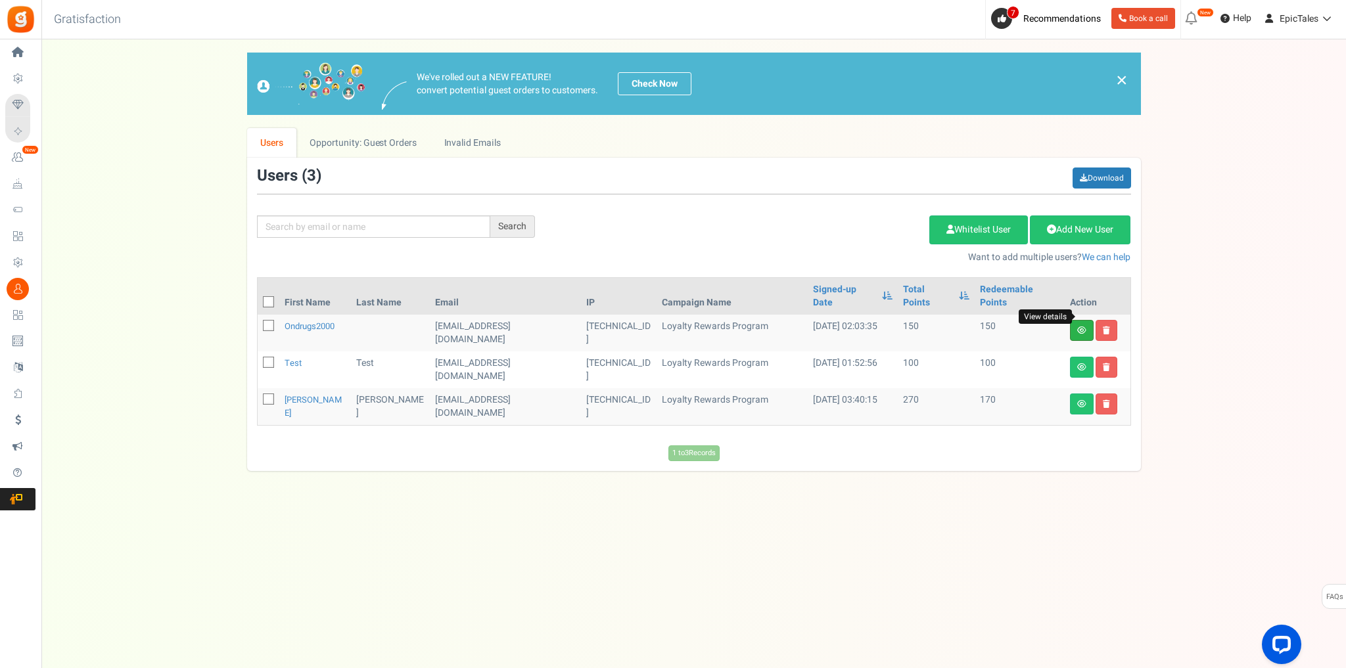
click at [1082, 327] on icon at bounding box center [1081, 331] width 9 height 8
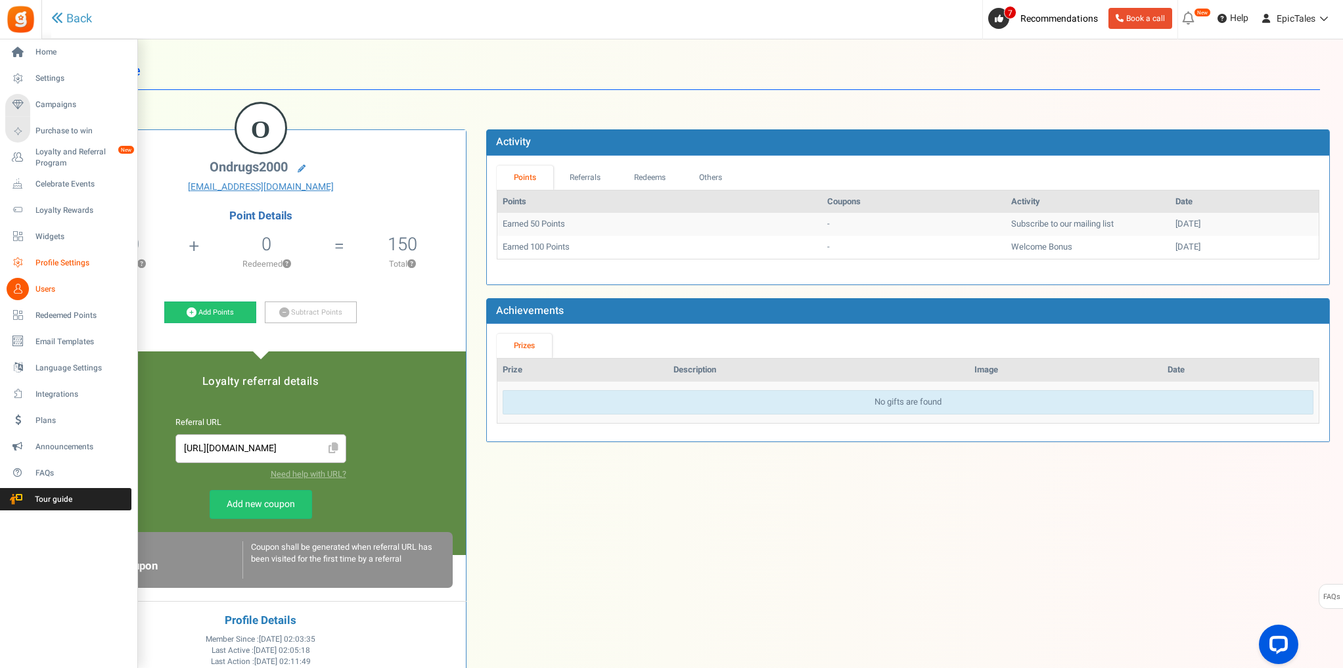
click at [76, 264] on span "Profile Settings" at bounding box center [81, 263] width 92 height 11
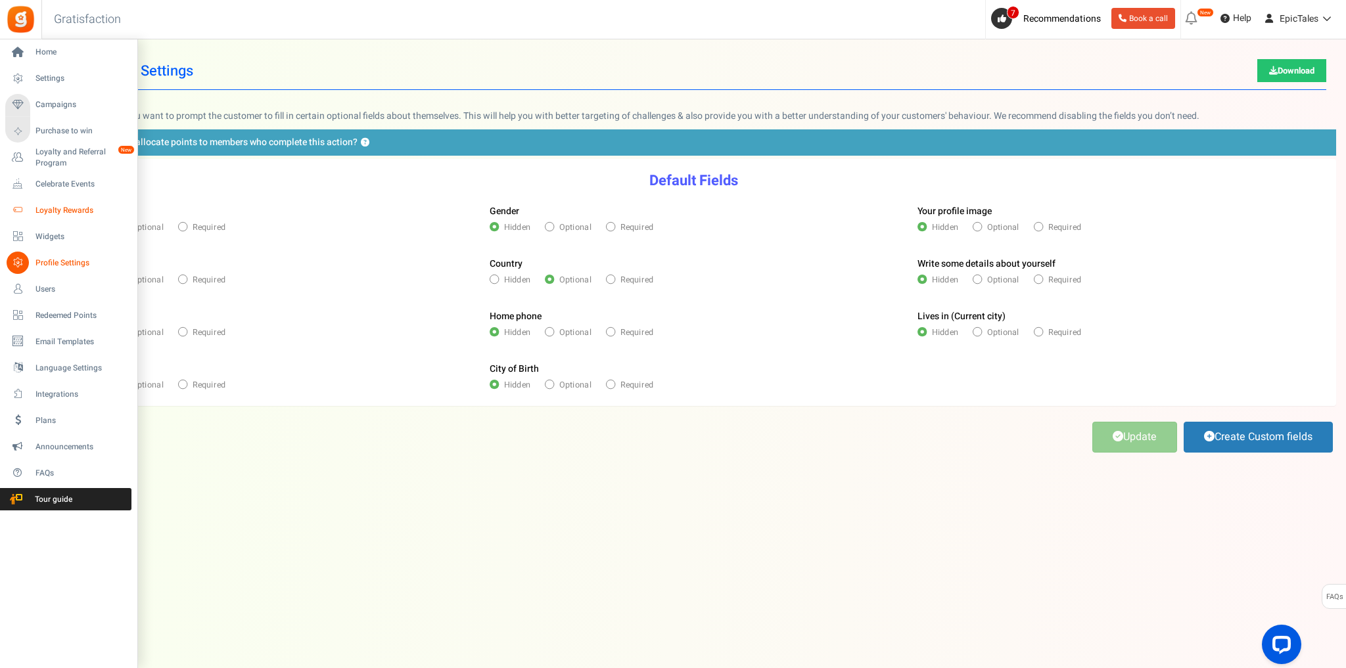
click at [63, 216] on link "Loyalty Rewards" at bounding box center [68, 210] width 126 height 22
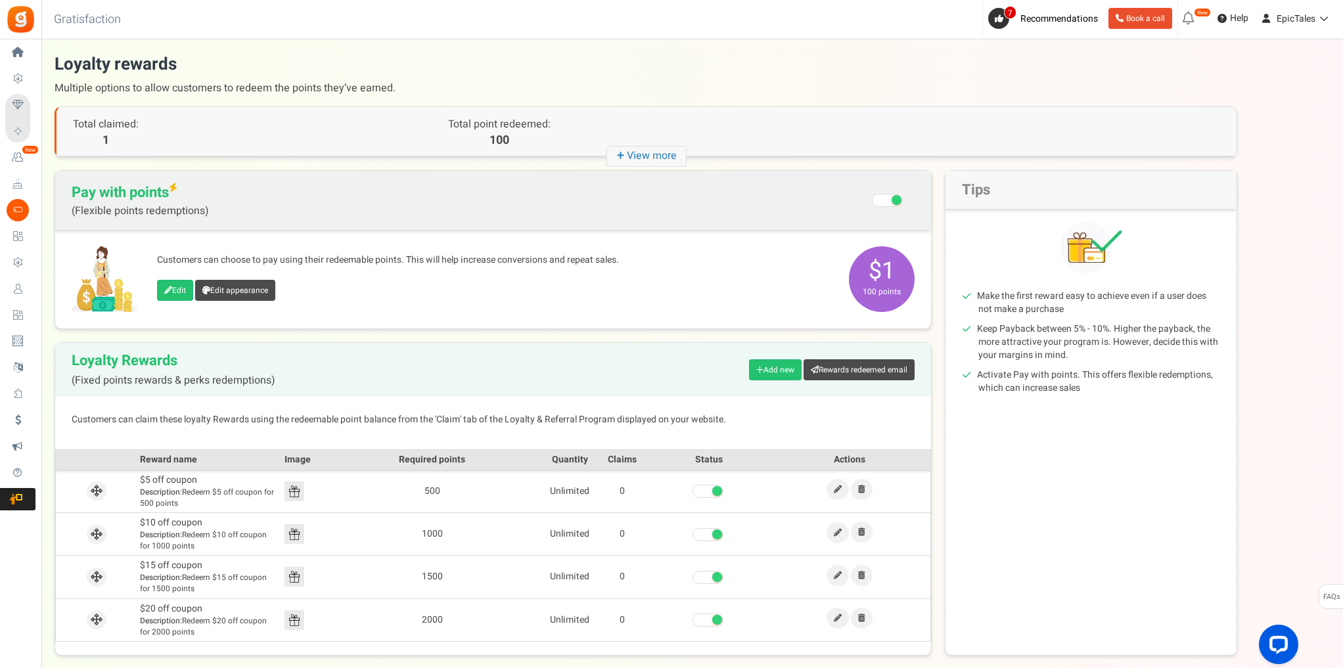
click at [888, 202] on span at bounding box center [887, 200] width 31 height 13
click at [888, 202] on input "Recommended: Turn On Are you sure? This will remove the flexi redemption option…" at bounding box center [888, 202] width 0 height 22
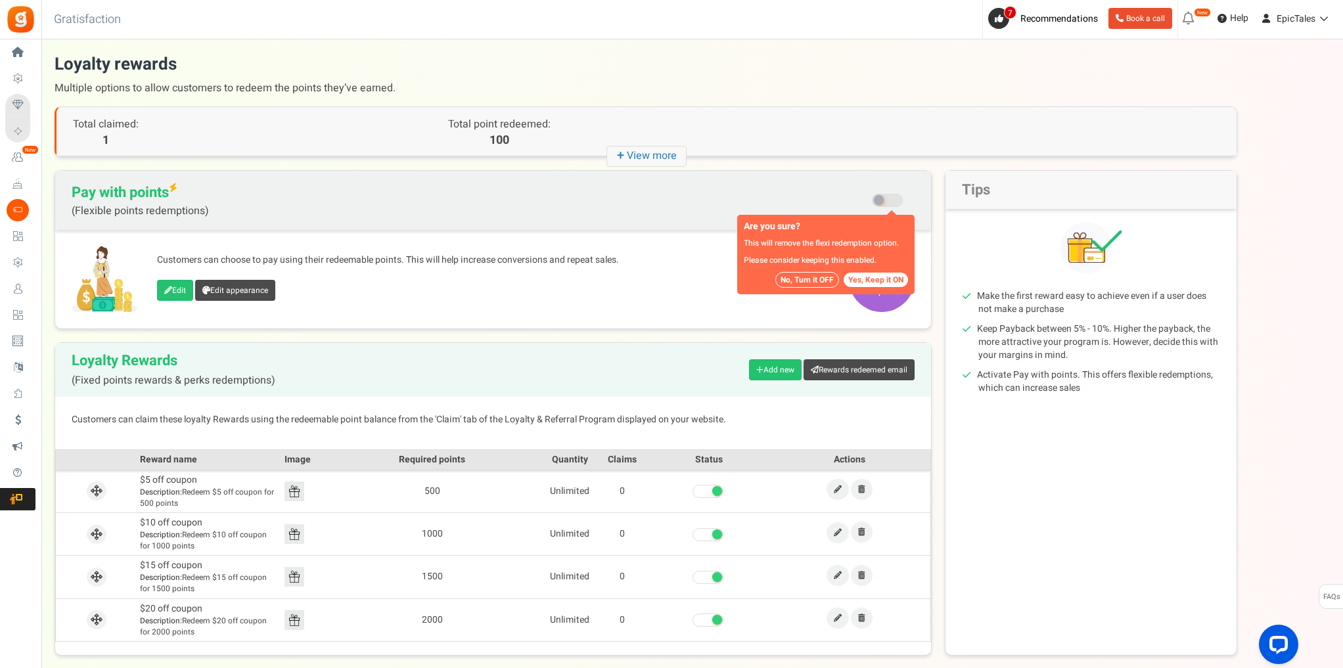
click at [811, 280] on button "No, Turn it OFF" at bounding box center [807, 280] width 64 height 16
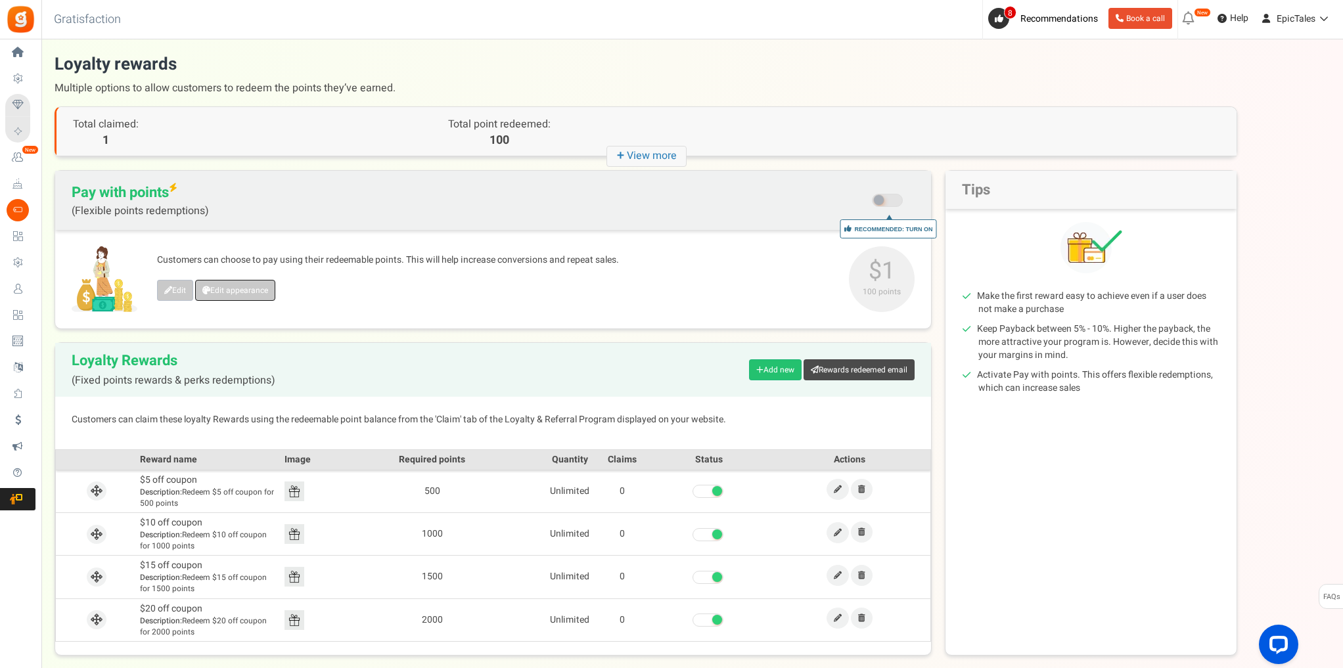
click at [233, 292] on link "Edit appearance" at bounding box center [235, 290] width 80 height 21
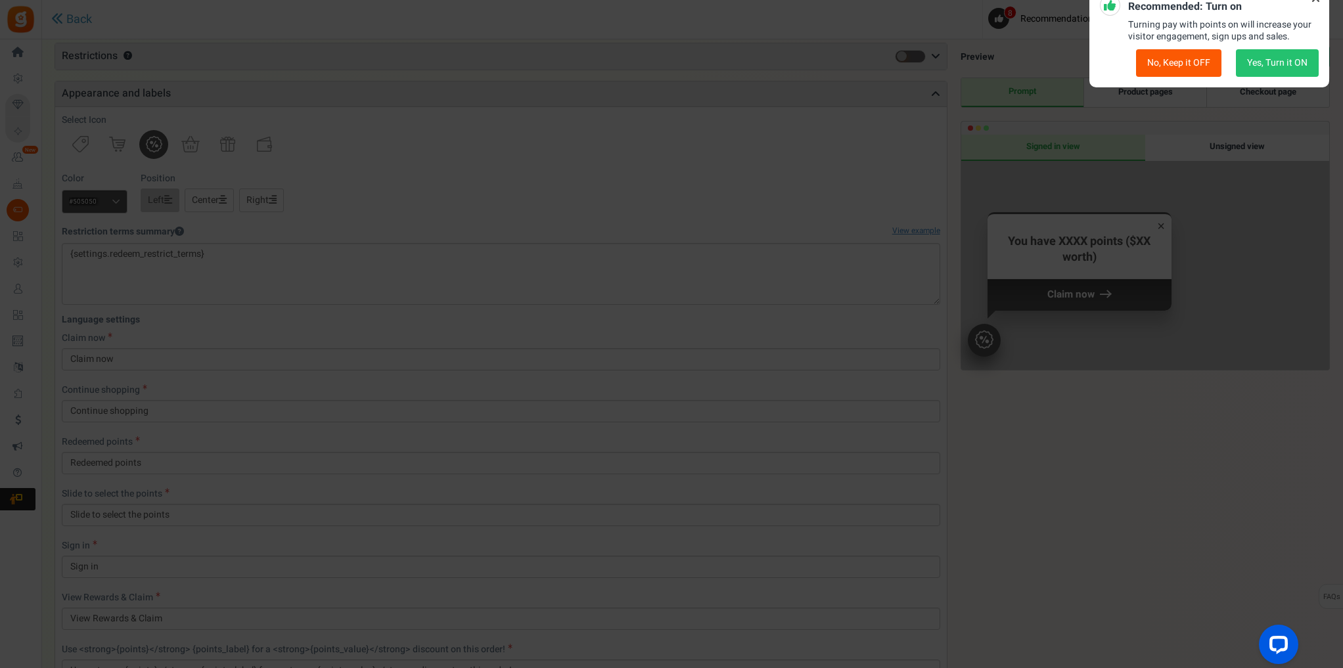
scroll to position [116, 0]
click at [1181, 70] on button "No, Keep it OFF" at bounding box center [1178, 64] width 85 height 28
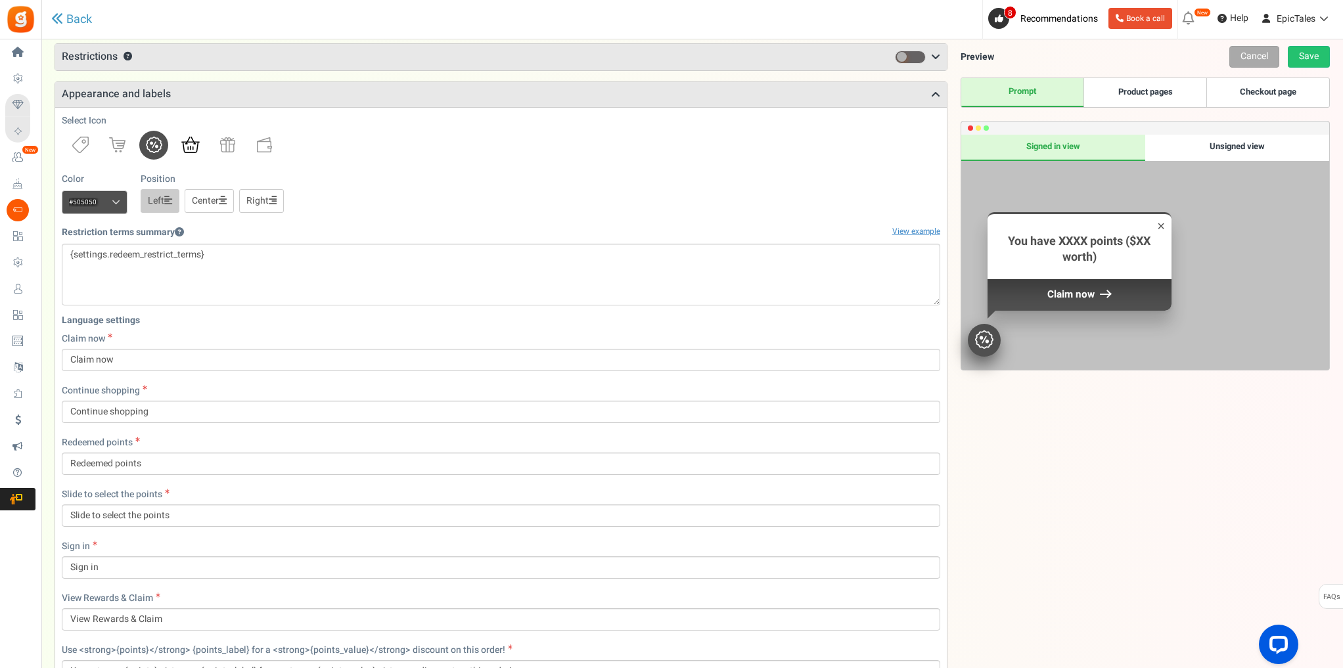
click at [194, 146] on img at bounding box center [190, 145] width 18 height 16
click at [154, 147] on img at bounding box center [154, 145] width 16 height 16
click at [127, 145] on link at bounding box center [117, 145] width 29 height 29
click at [152, 147] on img at bounding box center [154, 145] width 16 height 16
click at [77, 143] on img at bounding box center [80, 145] width 16 height 16
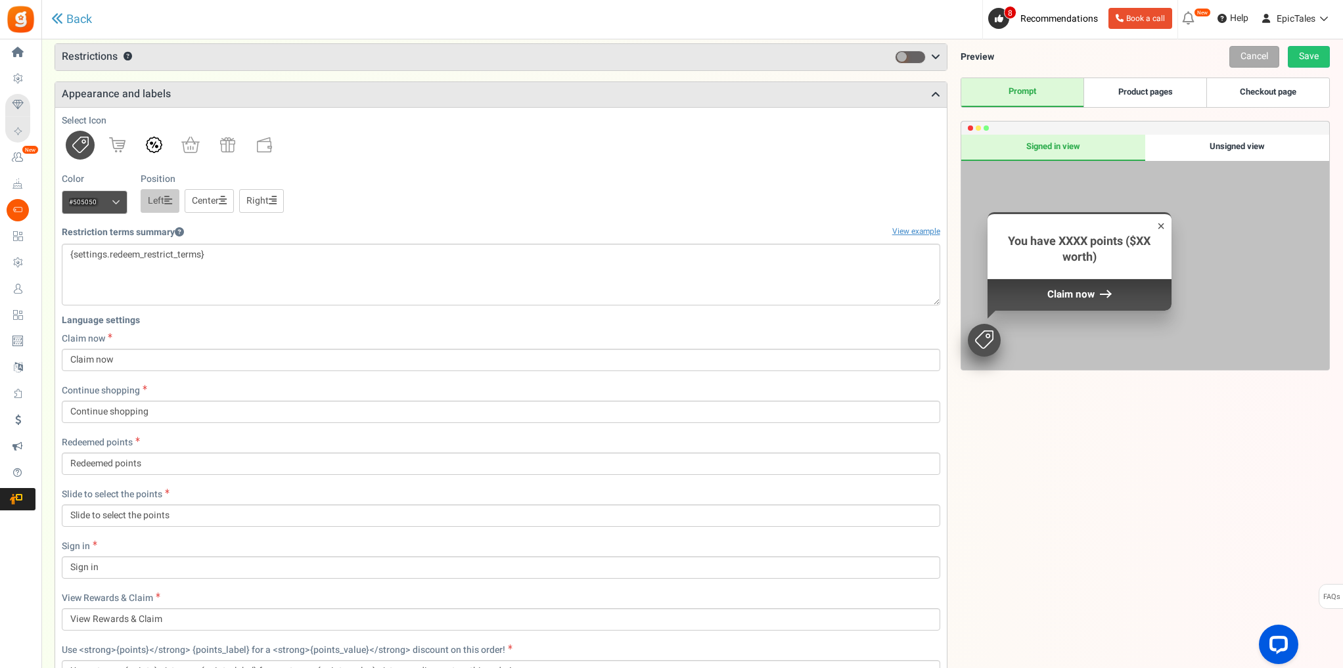
click at [156, 150] on img at bounding box center [154, 145] width 16 height 16
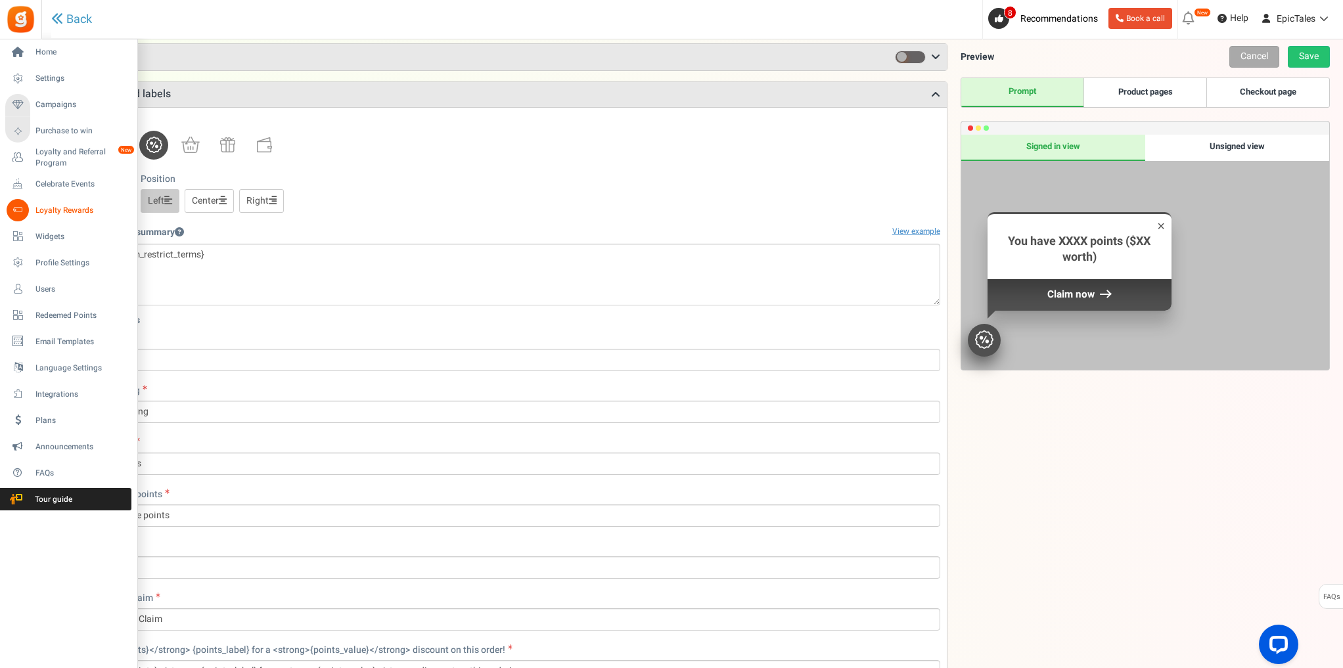
click at [43, 205] on span "Loyalty Rewards" at bounding box center [81, 210] width 92 height 11
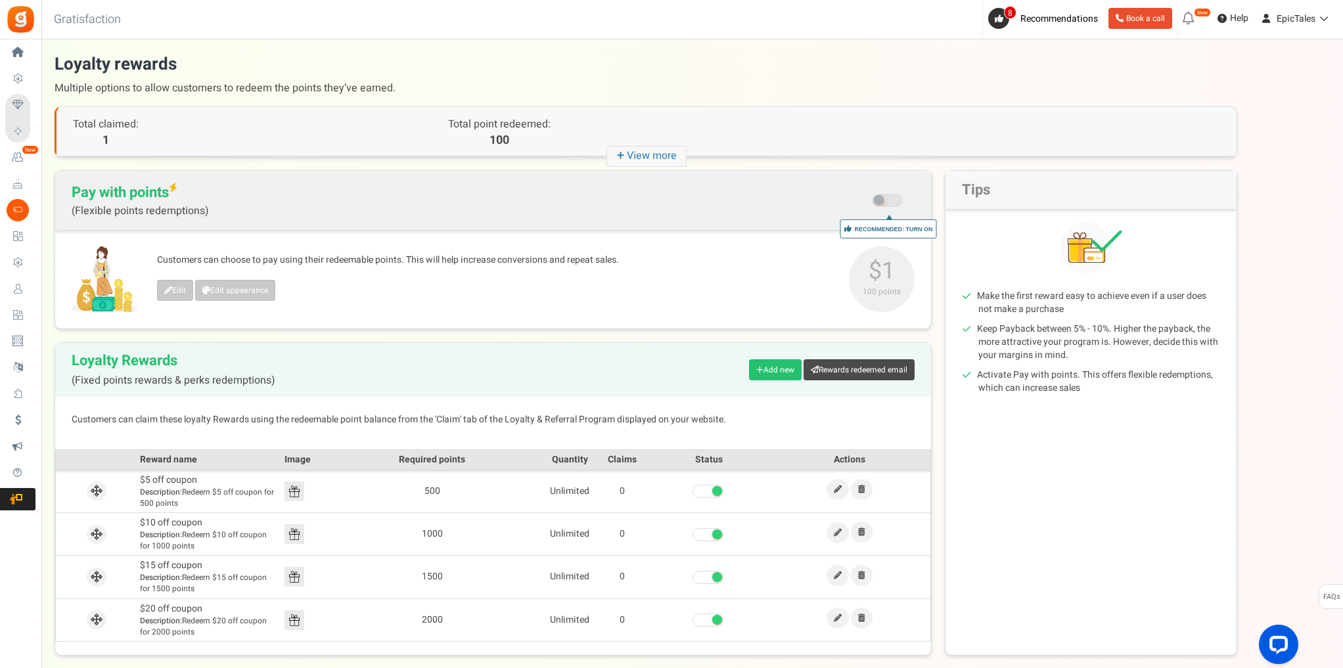
click at [657, 153] on icon "+ View more" at bounding box center [646, 156] width 80 height 21
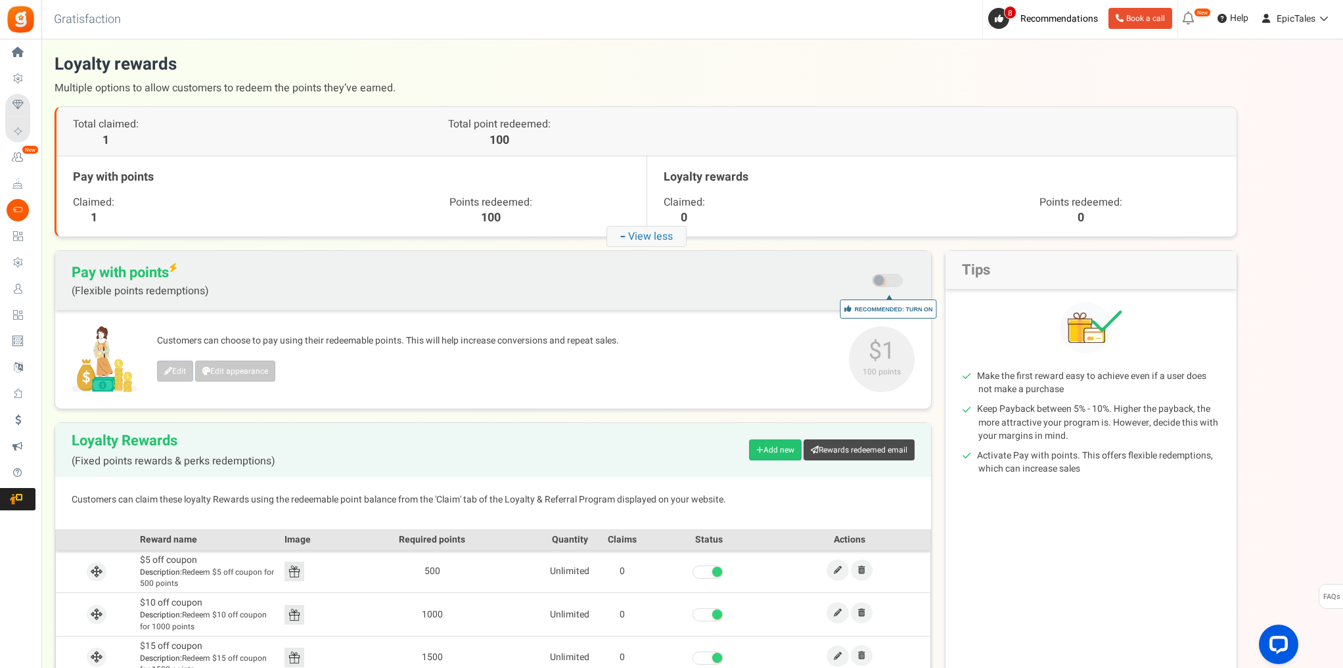
click at [649, 231] on icon "- View less" at bounding box center [646, 236] width 80 height 21
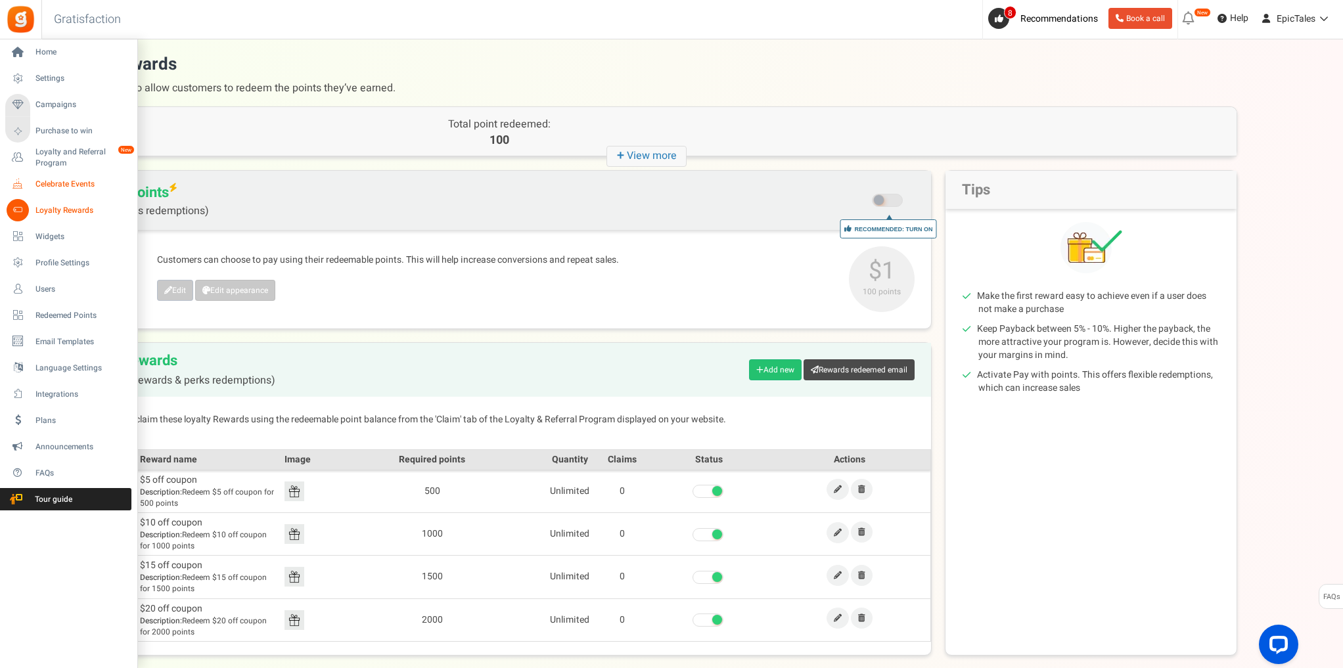
click at [43, 189] on span "Celebrate Events" at bounding box center [81, 184] width 92 height 11
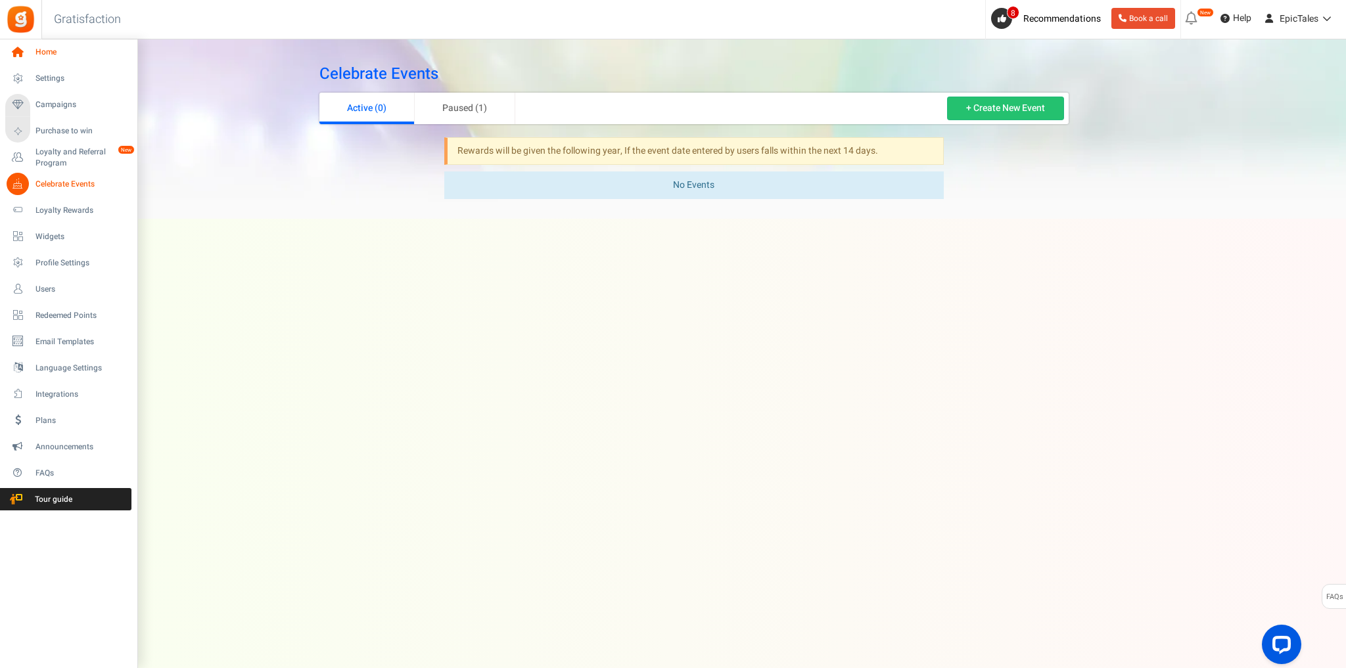
click at [68, 54] on span "Home" at bounding box center [81, 52] width 92 height 11
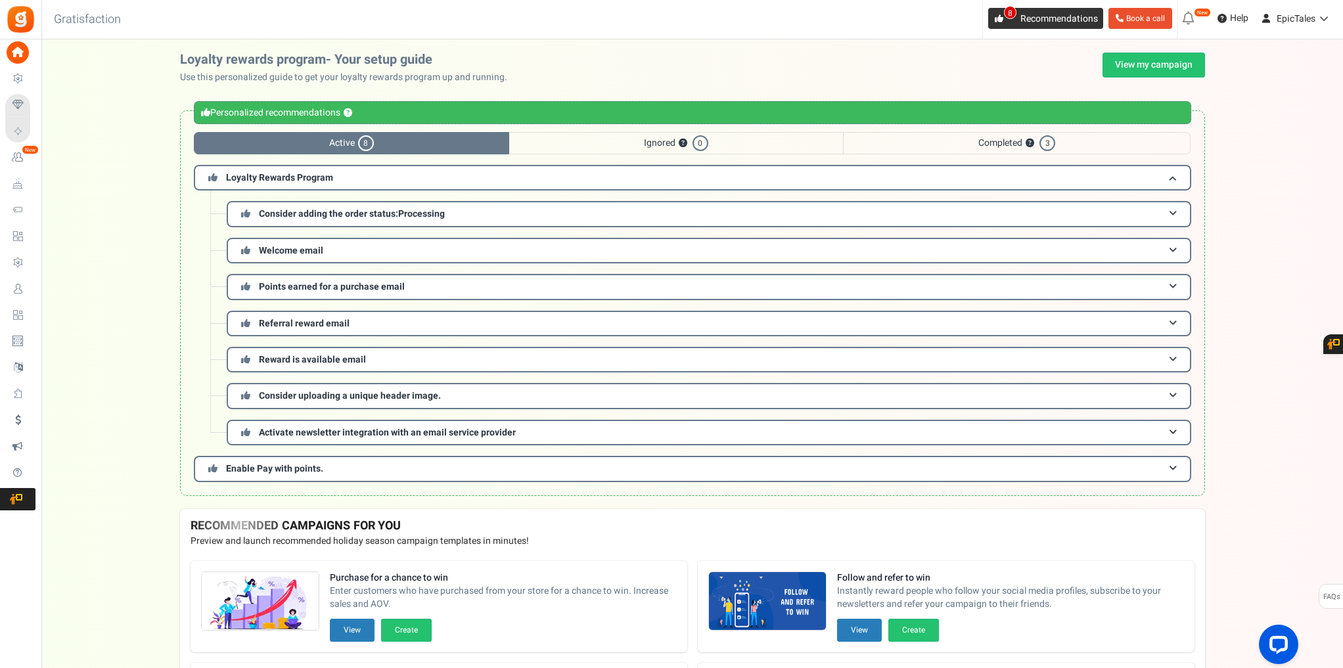
click at [1030, 26] on link "8 Recommendations" at bounding box center [1045, 18] width 115 height 21
click at [399, 177] on h3 "Loyalty Rewards Program" at bounding box center [692, 178] width 997 height 26
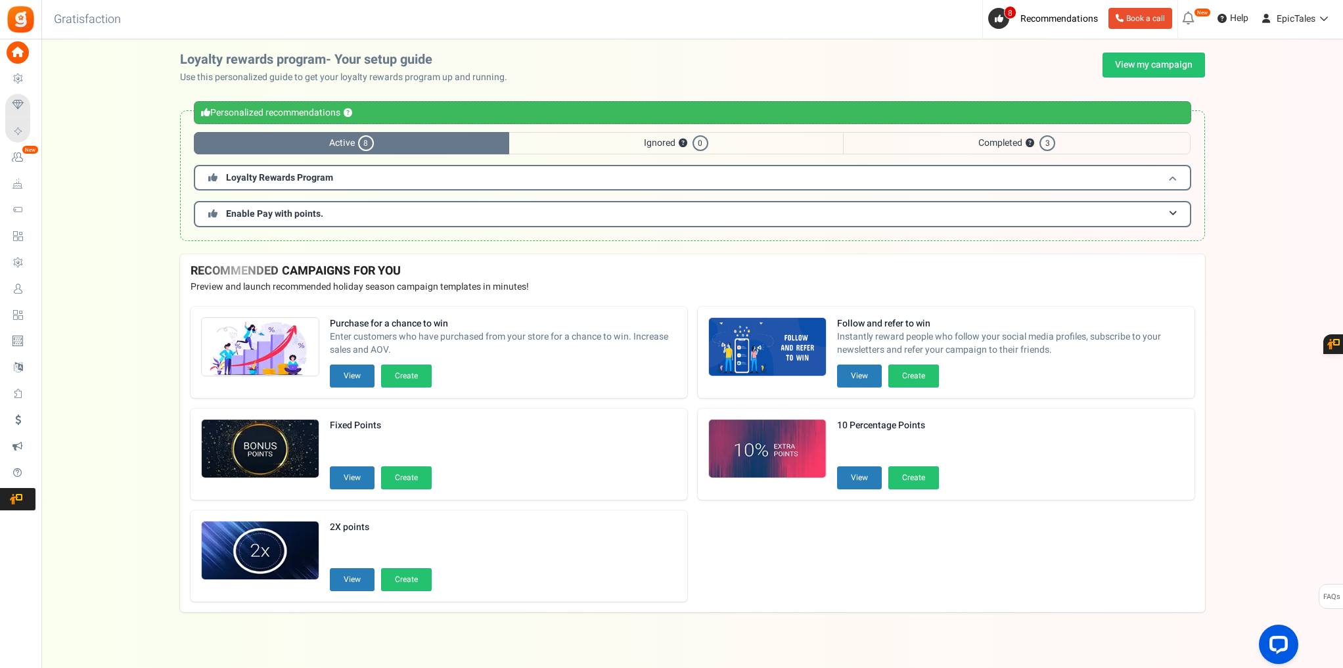
click at [399, 177] on h3 "Loyalty Rewards Program" at bounding box center [692, 178] width 997 height 26
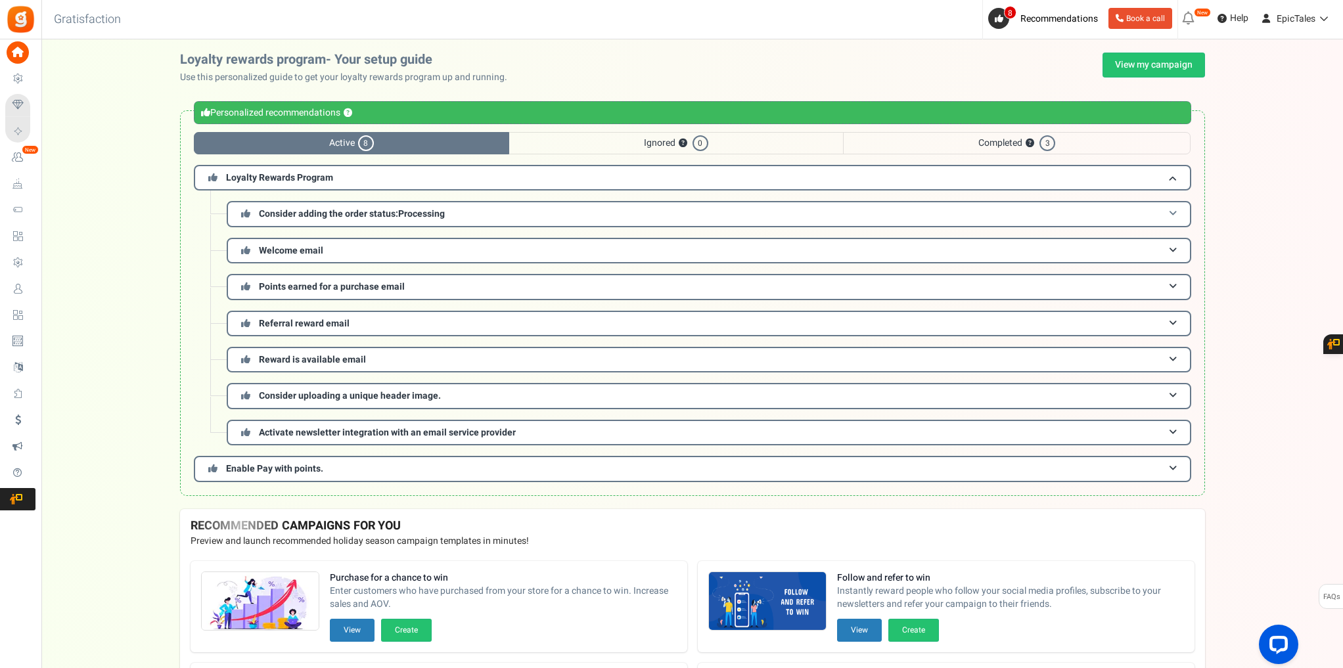
click at [597, 206] on h3 "Consider adding the order status: Processing" at bounding box center [709, 214] width 965 height 26
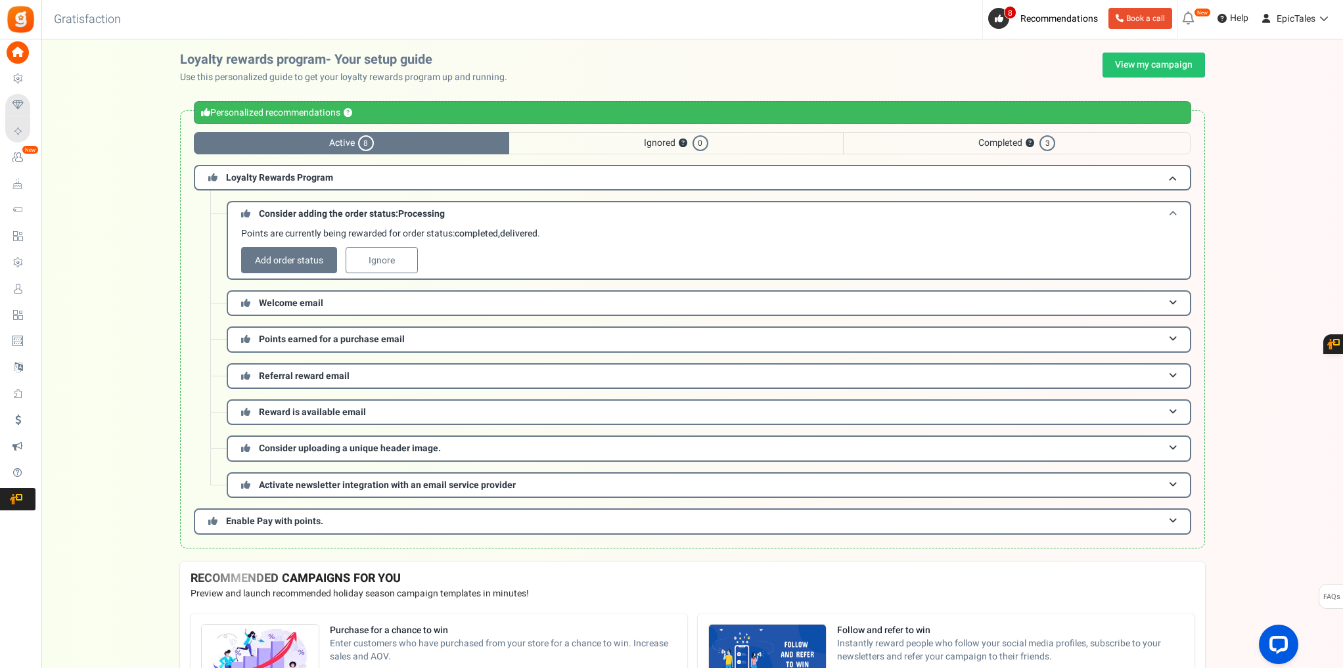
click at [595, 208] on h3 "Consider adding the order status: Processing" at bounding box center [709, 213] width 965 height 24
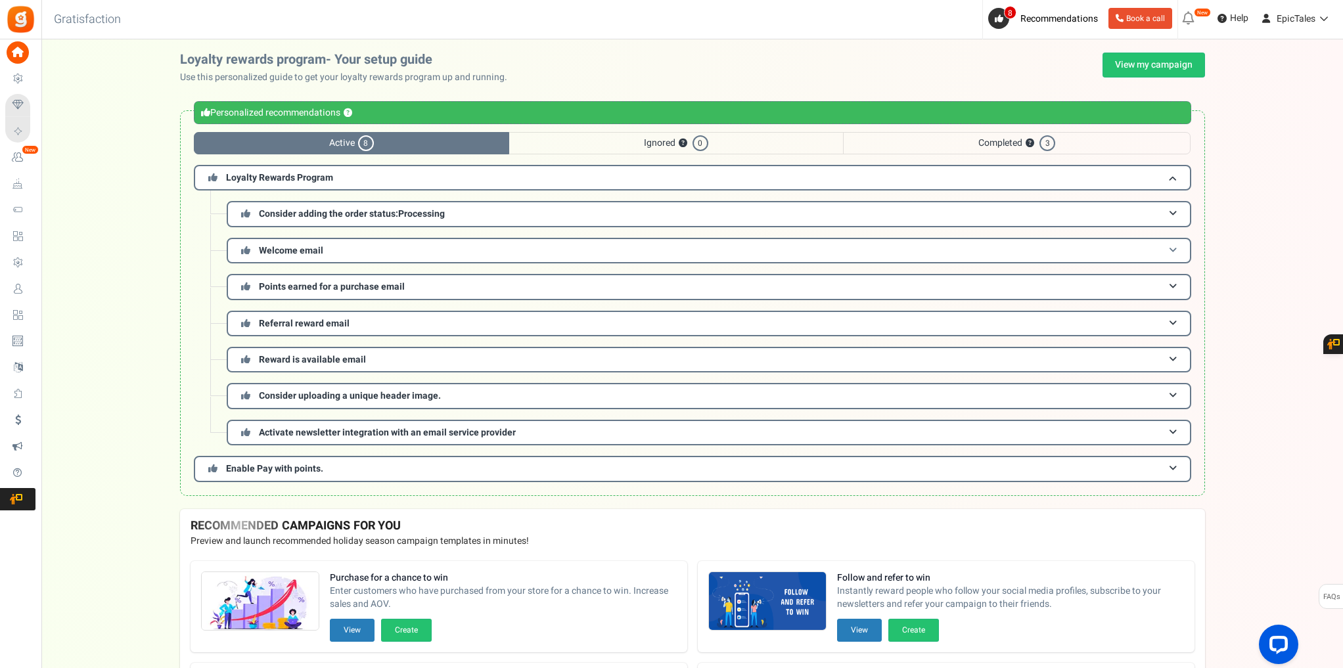
click at [534, 238] on h3 "Welcome email" at bounding box center [709, 251] width 965 height 26
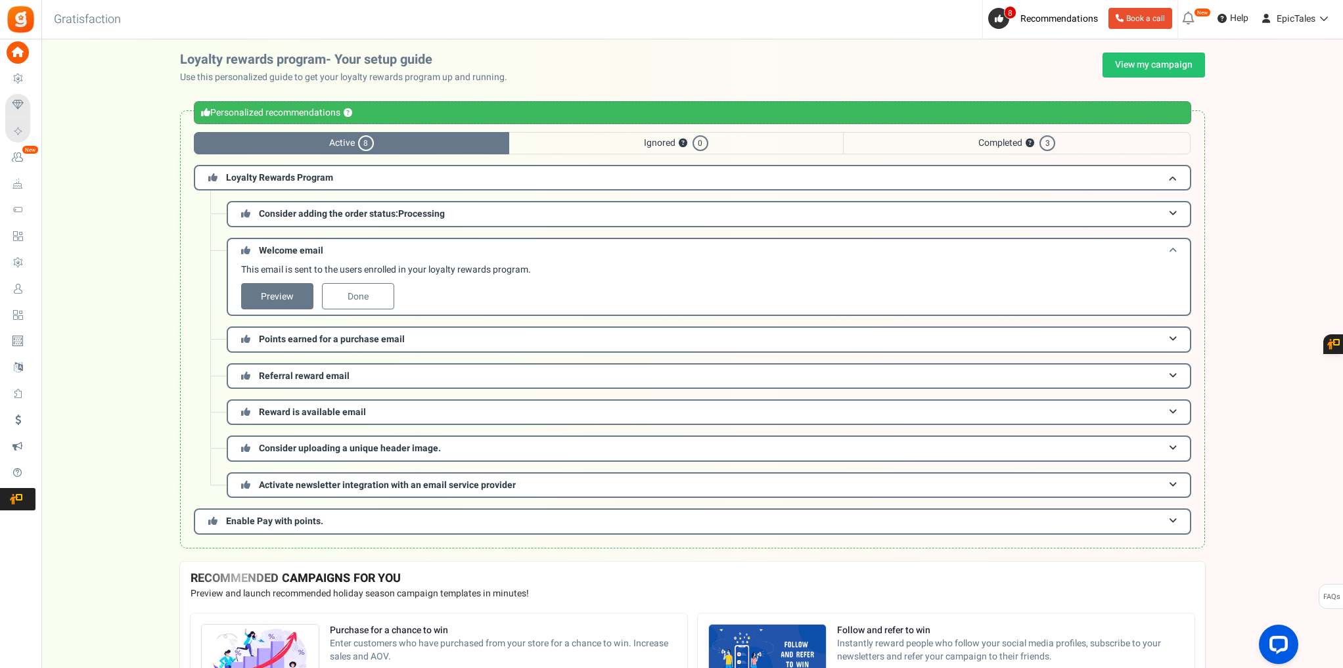
click at [526, 244] on h3 "Welcome email" at bounding box center [709, 250] width 965 height 24
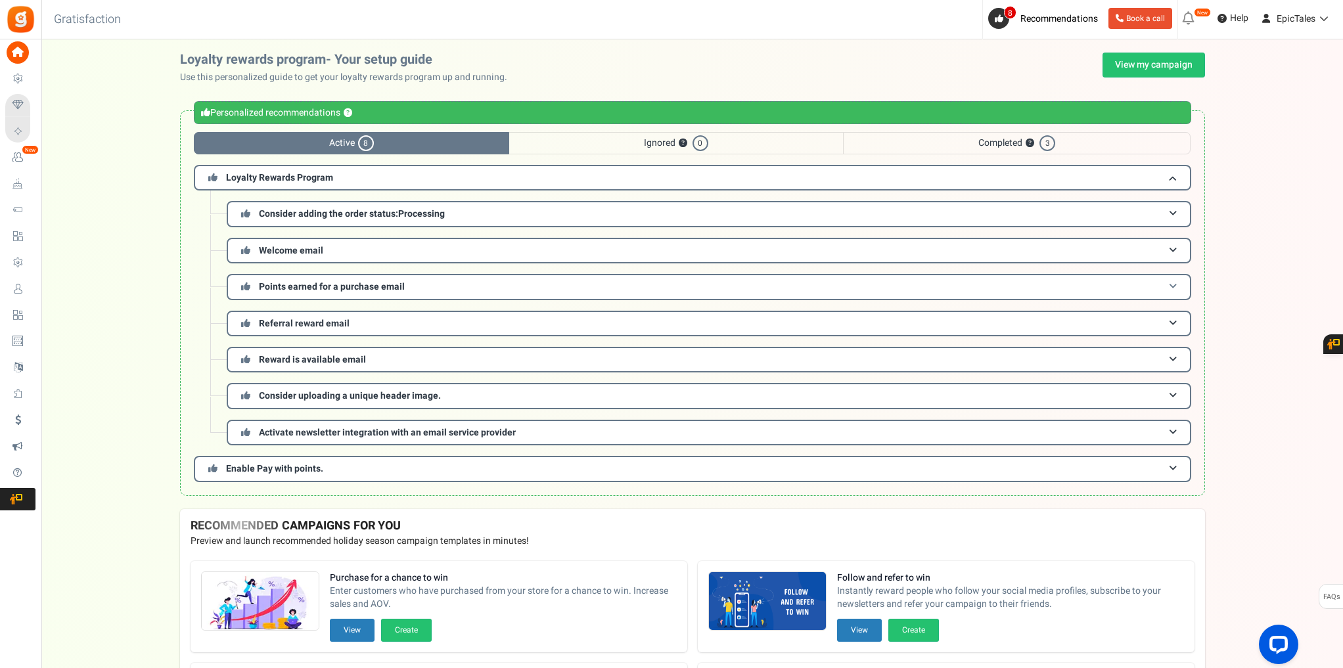
click at [482, 281] on h3 "Points earned for a purchase email" at bounding box center [709, 287] width 965 height 26
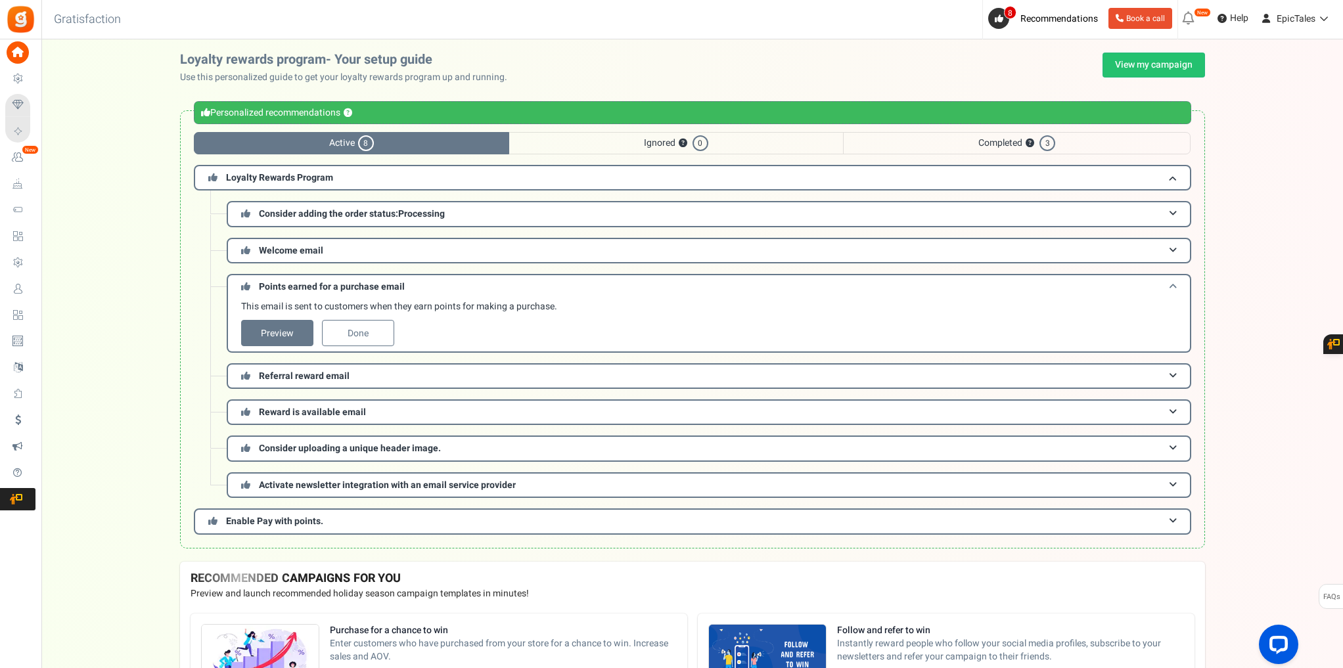
click at [482, 281] on h3 "Points earned for a purchase email" at bounding box center [709, 286] width 965 height 24
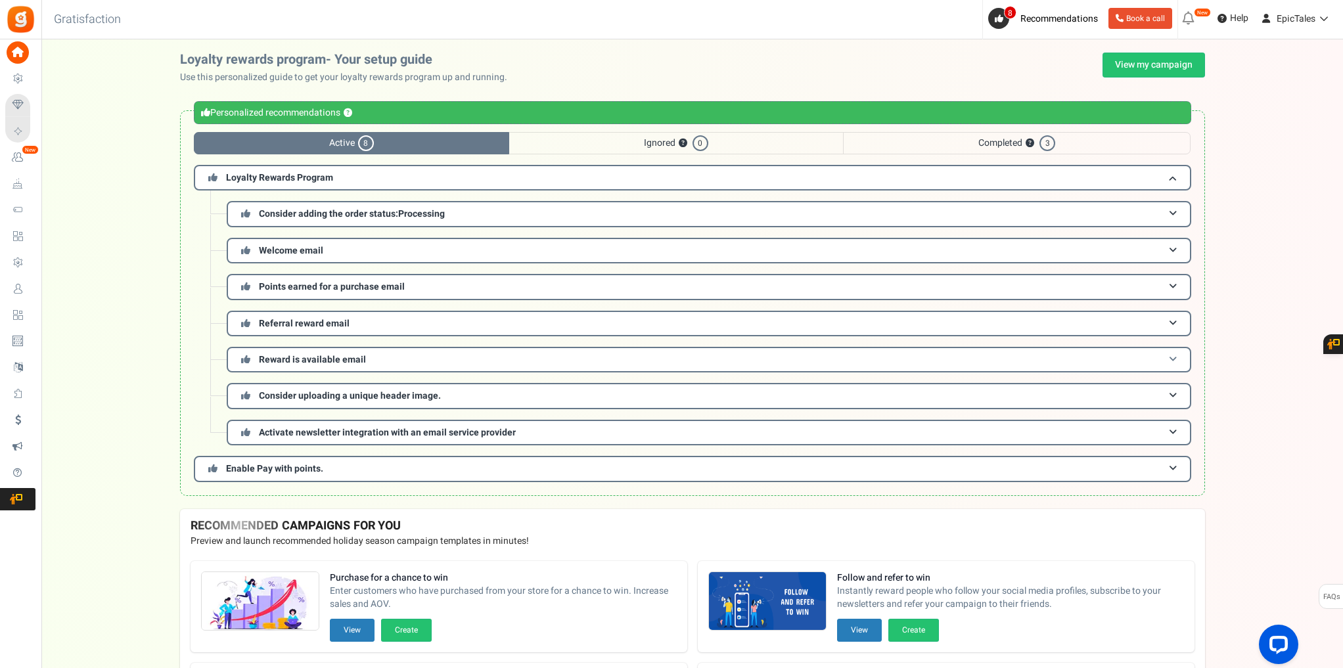
click at [463, 356] on h3 "Reward is available email" at bounding box center [709, 360] width 965 height 26
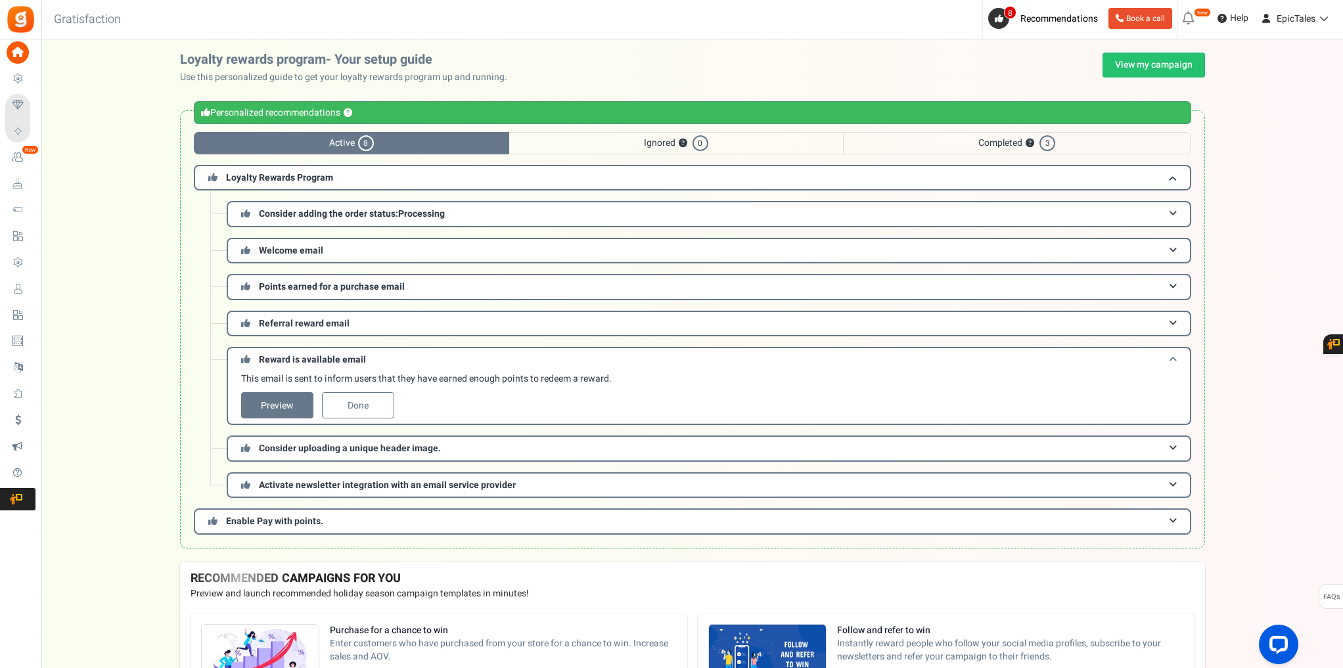
click at [463, 356] on h3 "Reward is available email" at bounding box center [709, 359] width 965 height 24
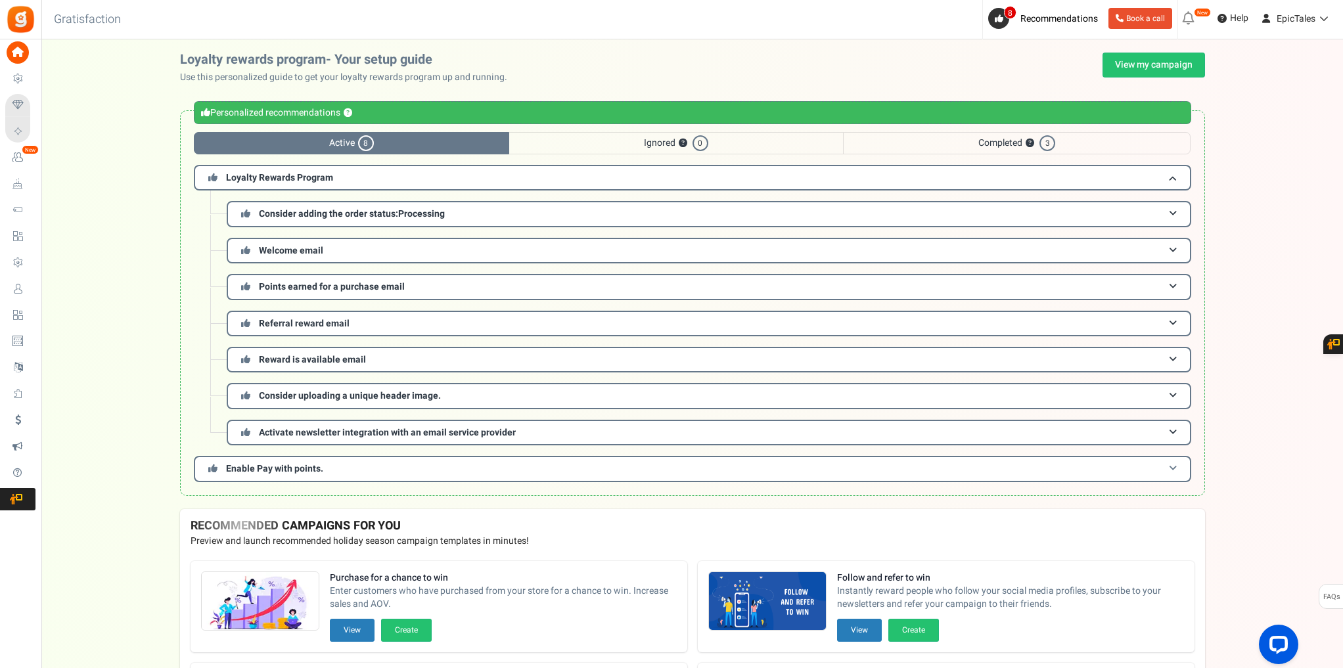
click at [494, 459] on h3 "Enable Pay with points." at bounding box center [692, 469] width 997 height 26
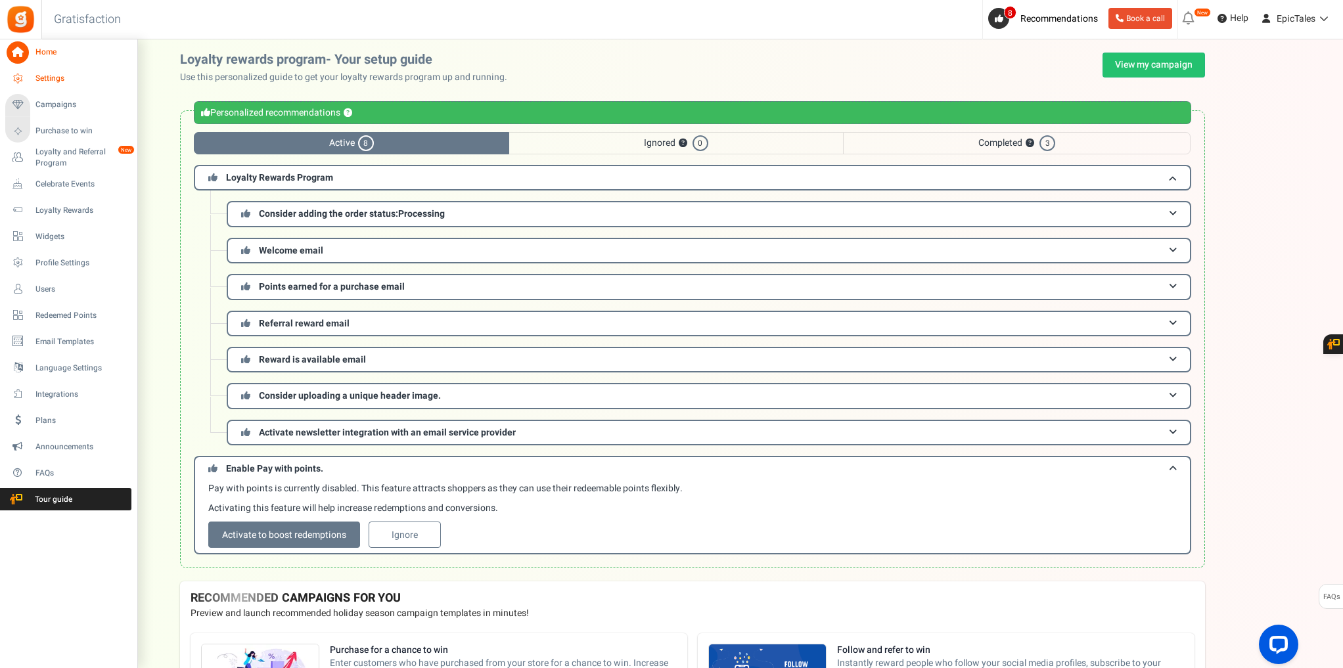
click at [28, 76] on icon at bounding box center [18, 79] width 22 height 22
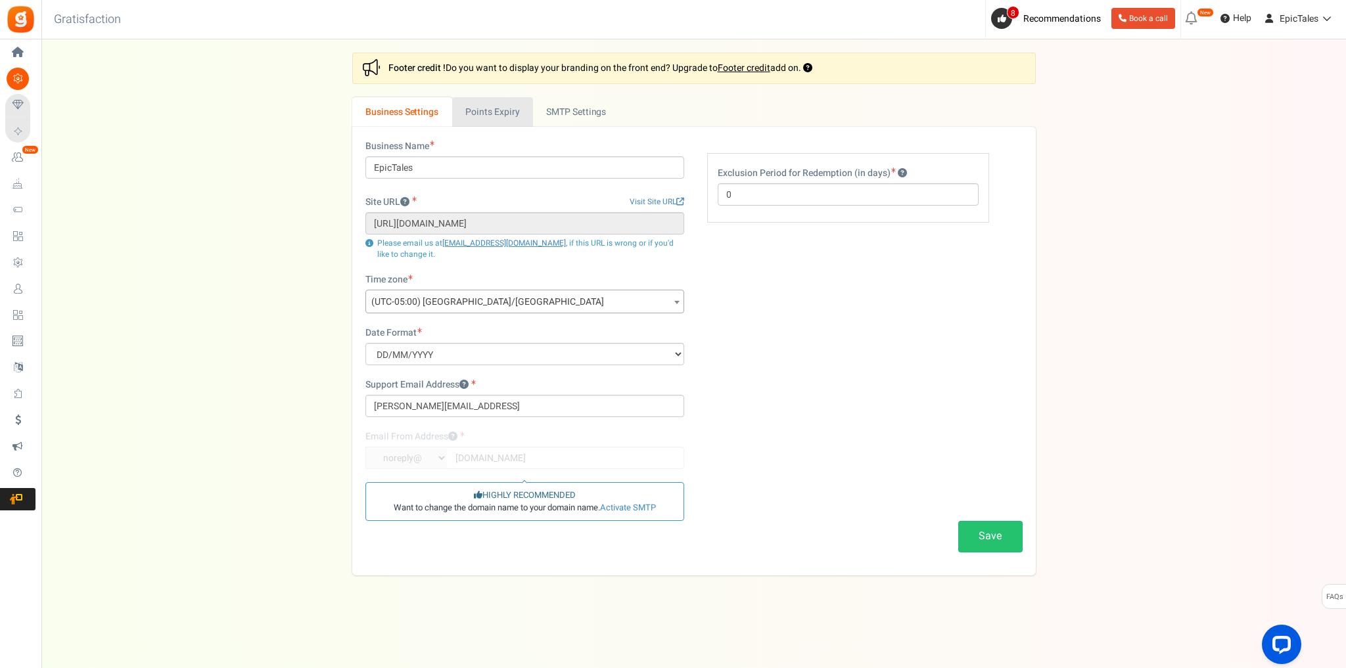
click at [505, 111] on link "Points Expiry" at bounding box center [492, 112] width 81 height 30
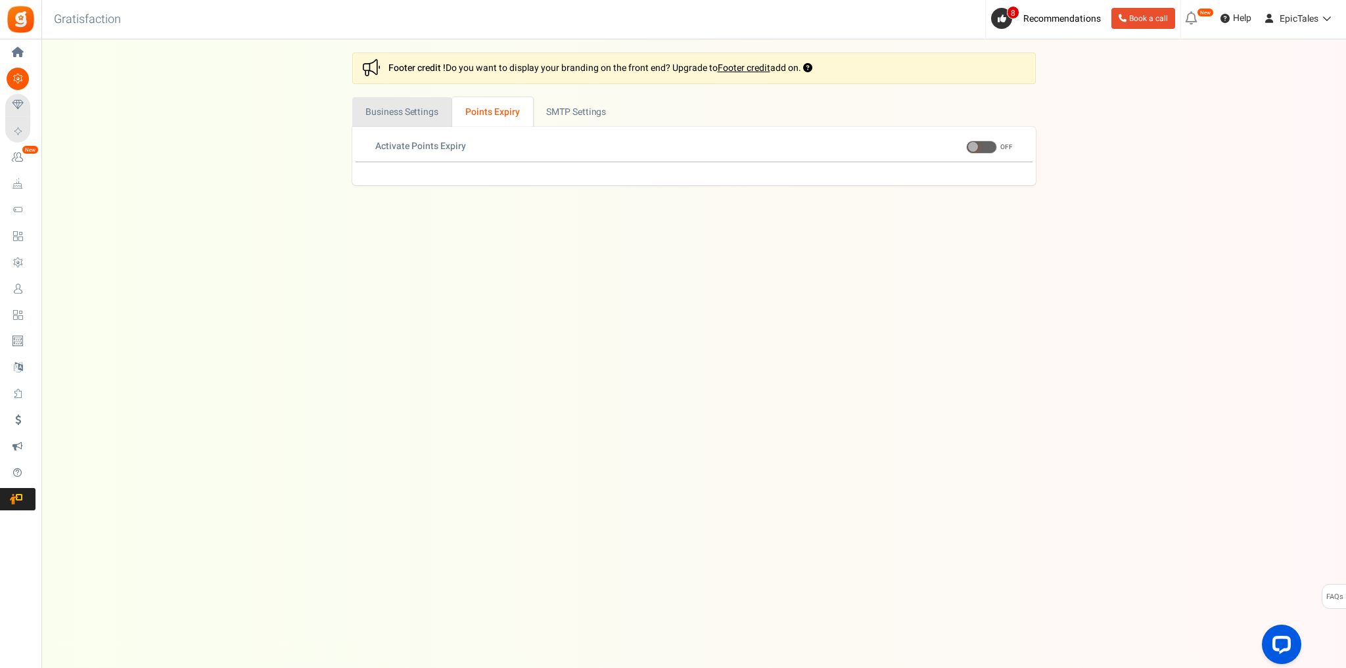
click at [431, 102] on link "Business Settings" at bounding box center [402, 112] width 100 height 30
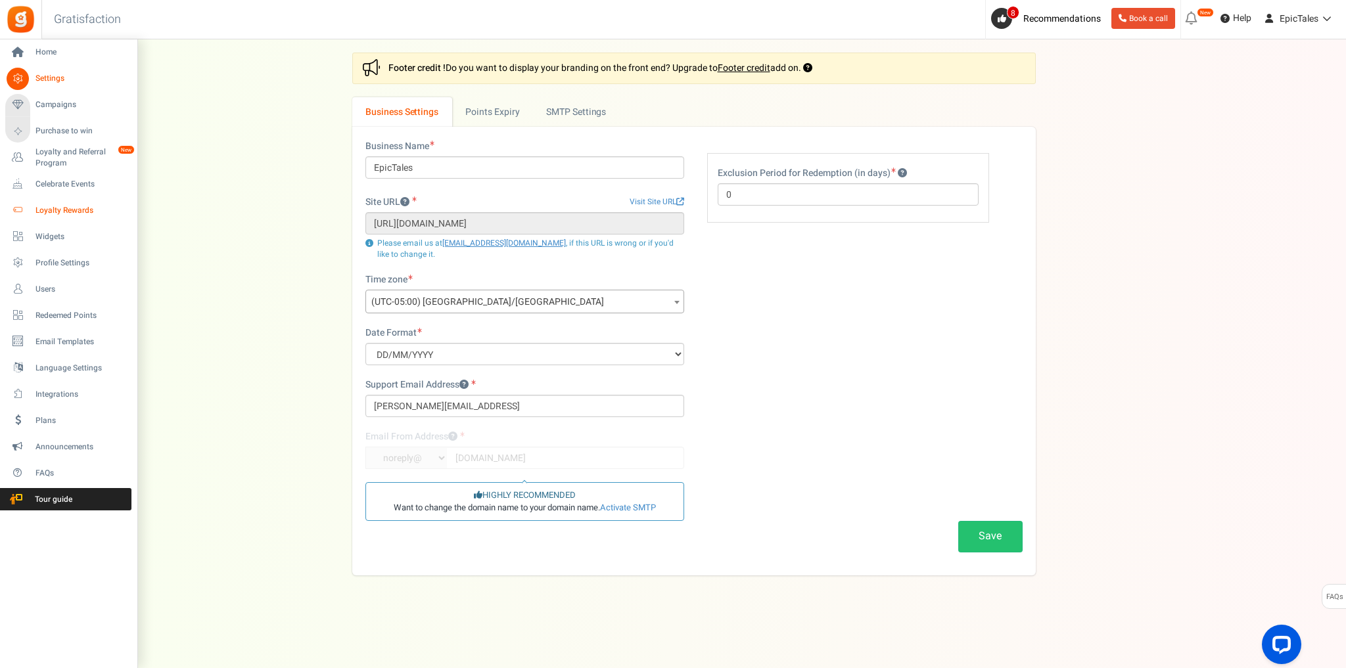
click at [39, 210] on span "Loyalty Rewards" at bounding box center [81, 210] width 92 height 11
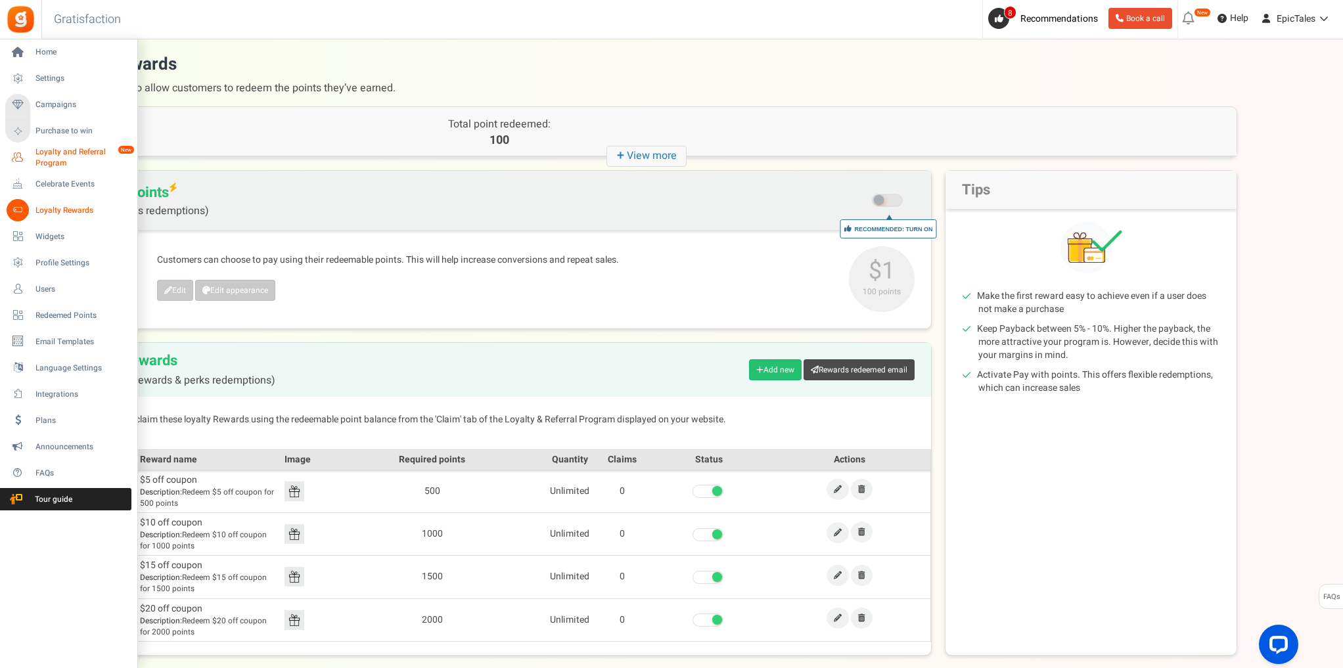
click at [58, 149] on span "Loyalty and Referral Program" at bounding box center [83, 158] width 96 height 22
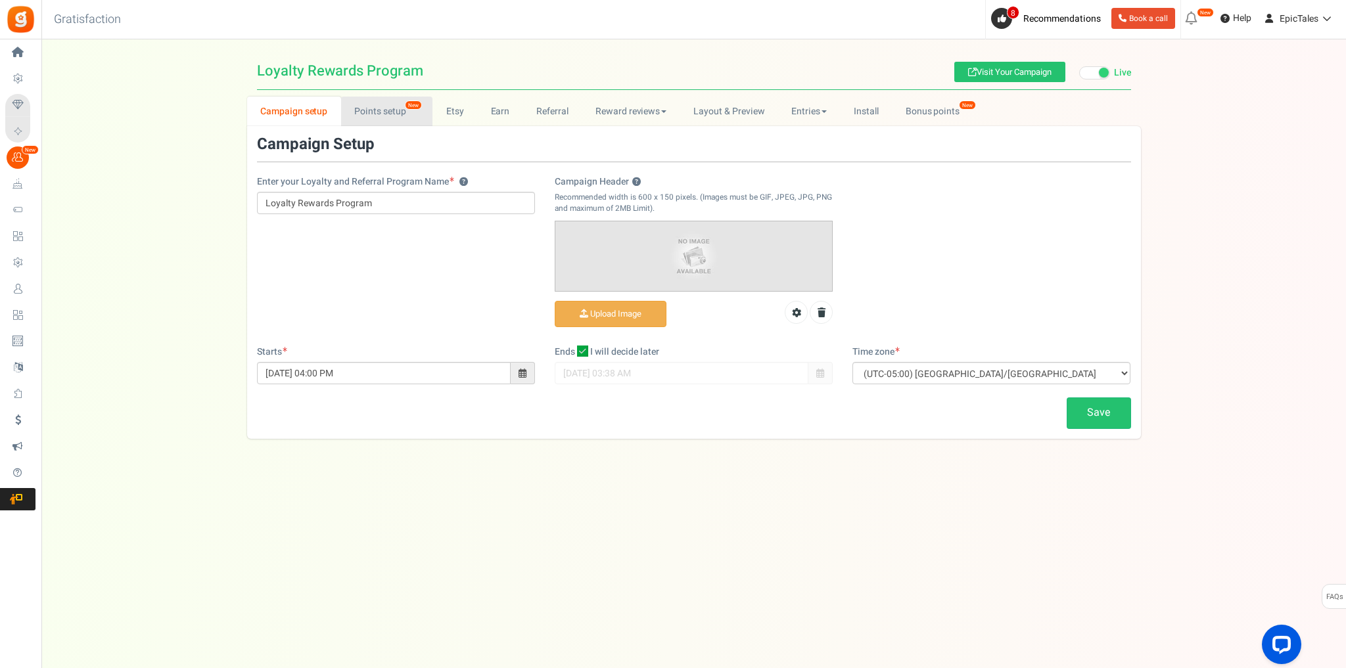
click at [405, 110] on link "Points setup New" at bounding box center [386, 112] width 91 height 30
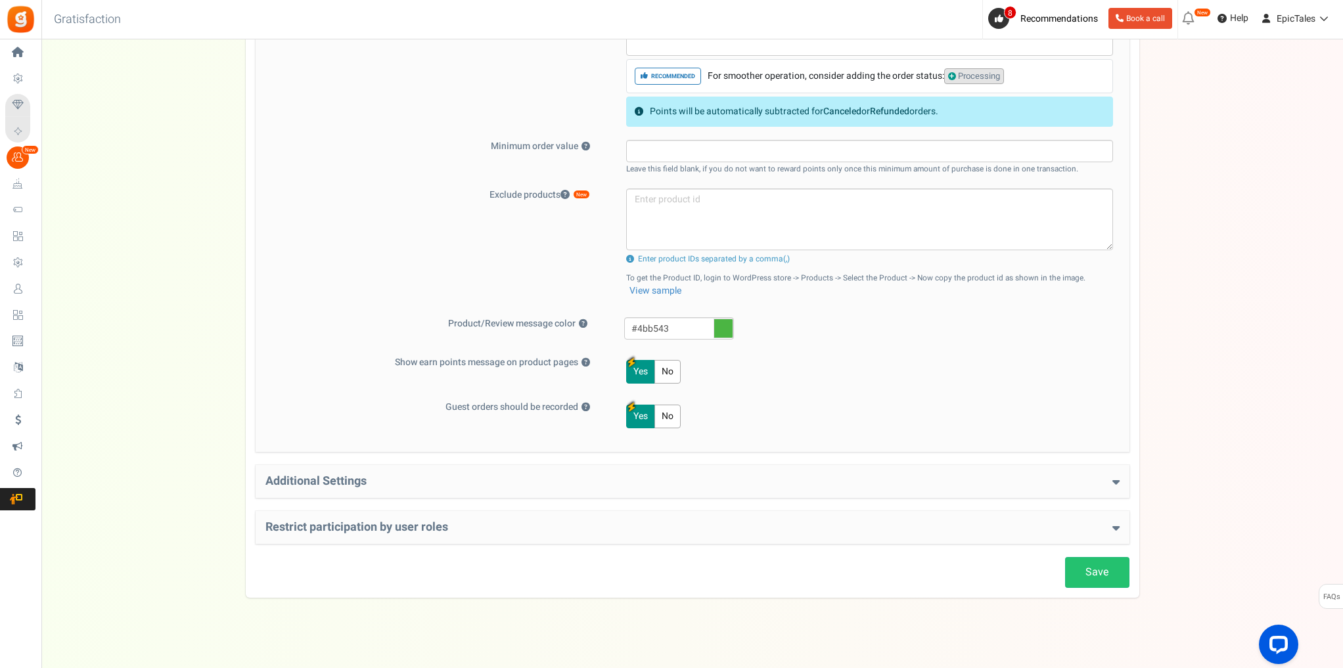
scroll to position [476, 0]
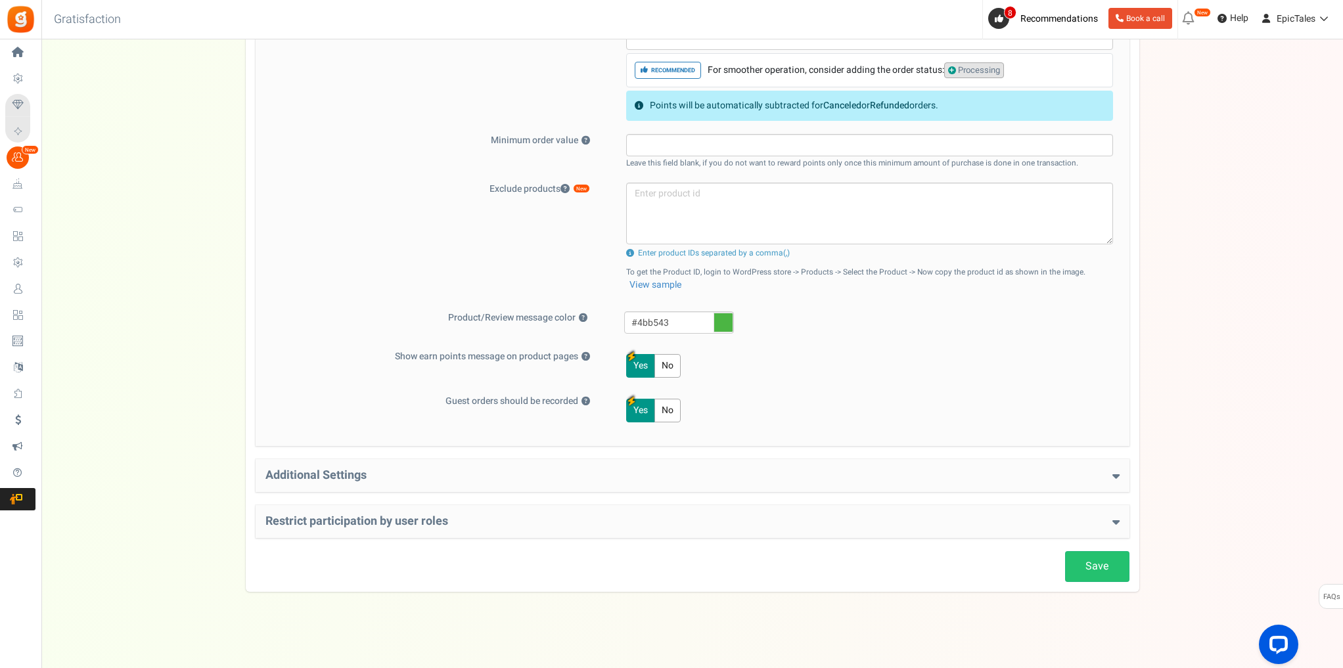
click at [842, 469] on h4 "Additional Settings" at bounding box center [692, 475] width 854 height 13
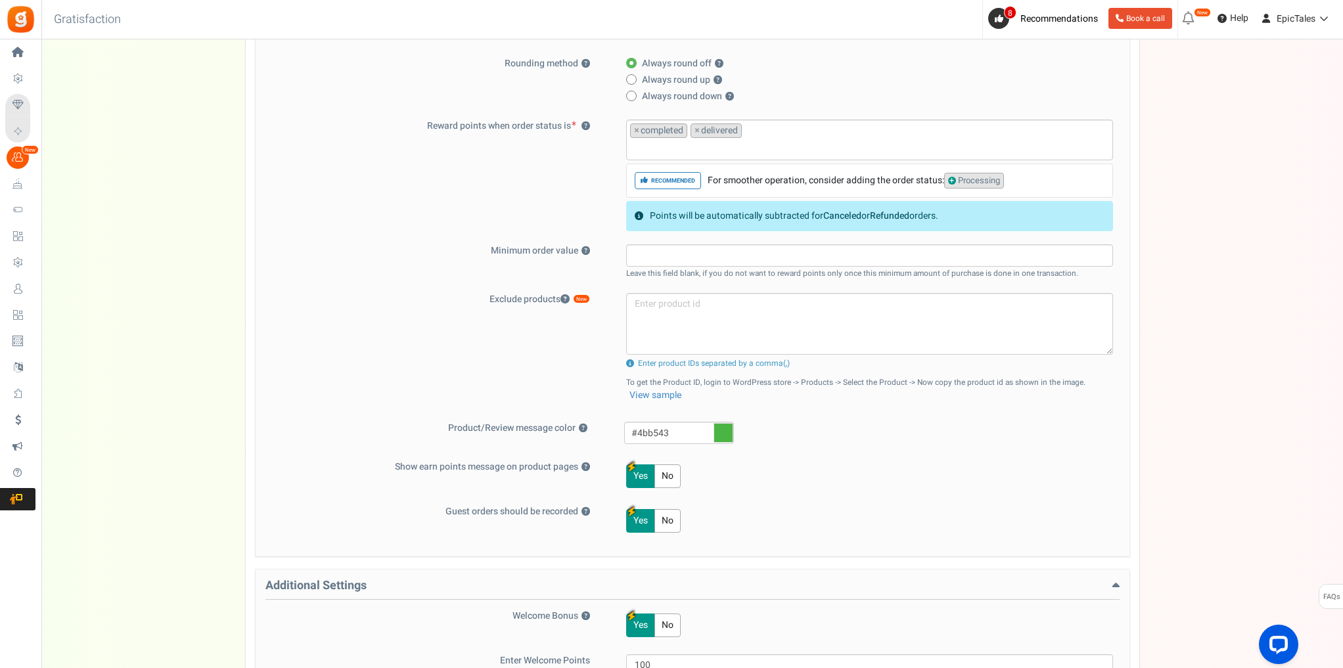
scroll to position [358, 0]
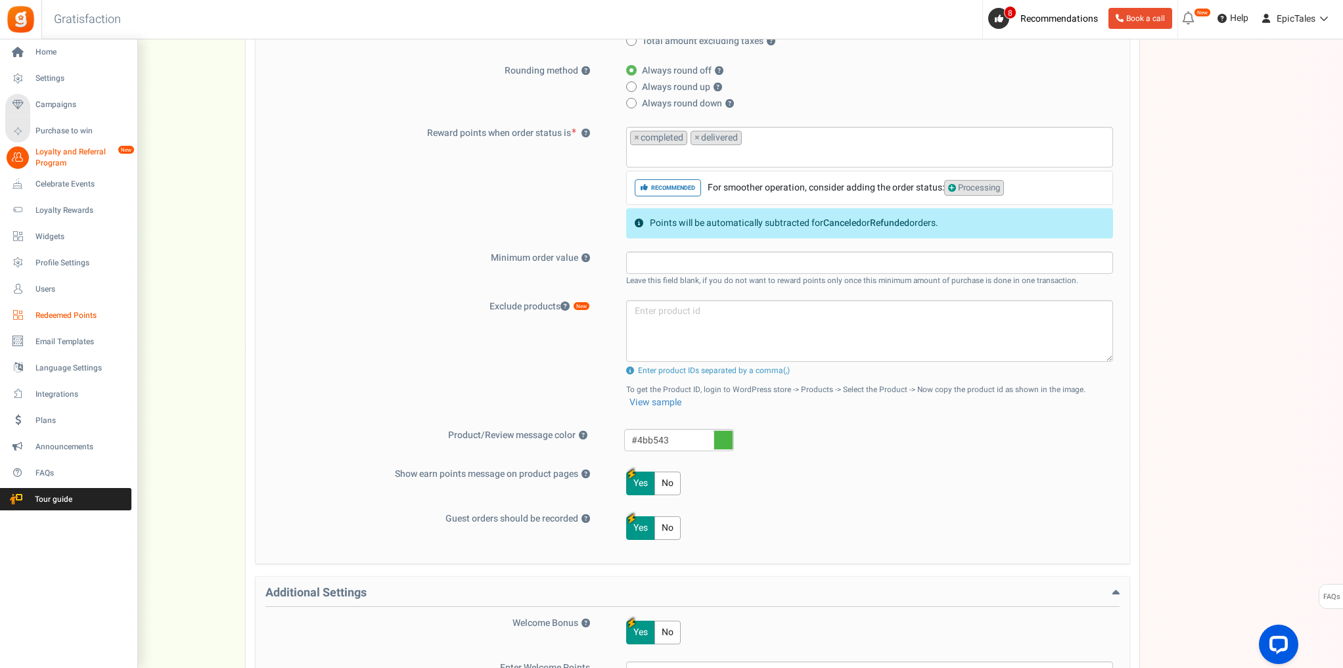
click at [79, 318] on span "Redeemed Points" at bounding box center [81, 315] width 92 height 11
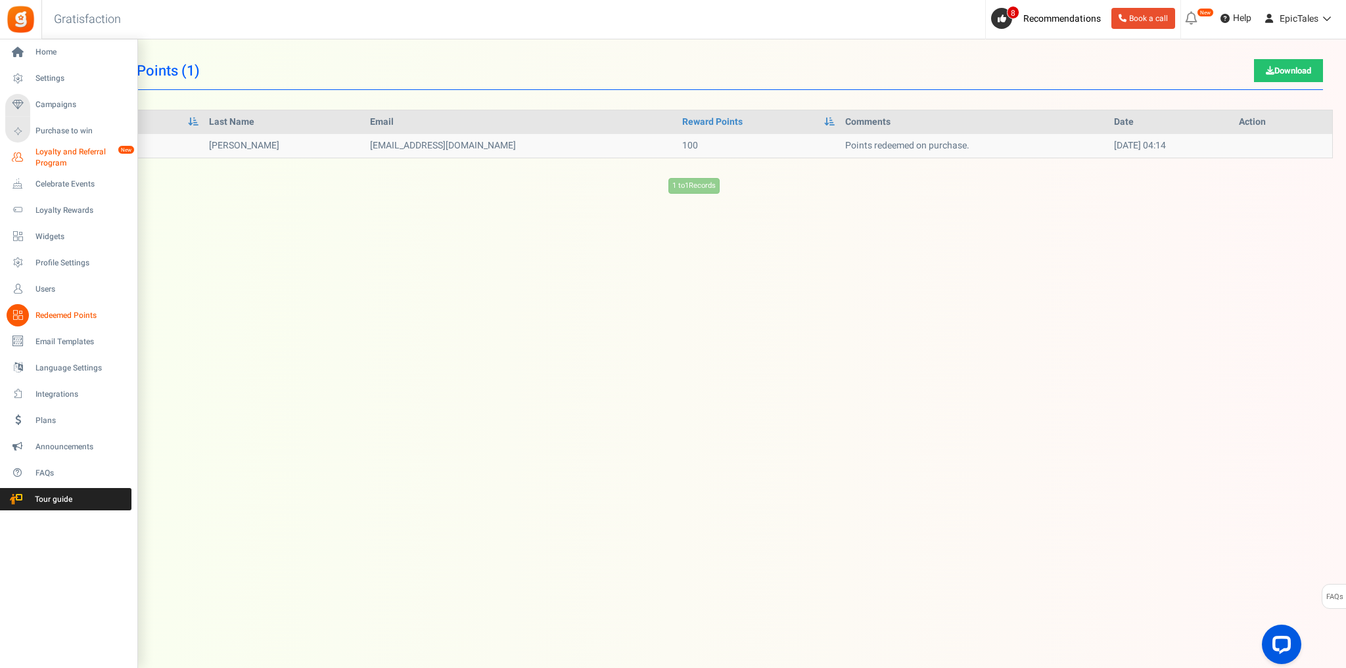
click at [53, 161] on span "Loyalty and Referral Program" at bounding box center [83, 158] width 96 height 22
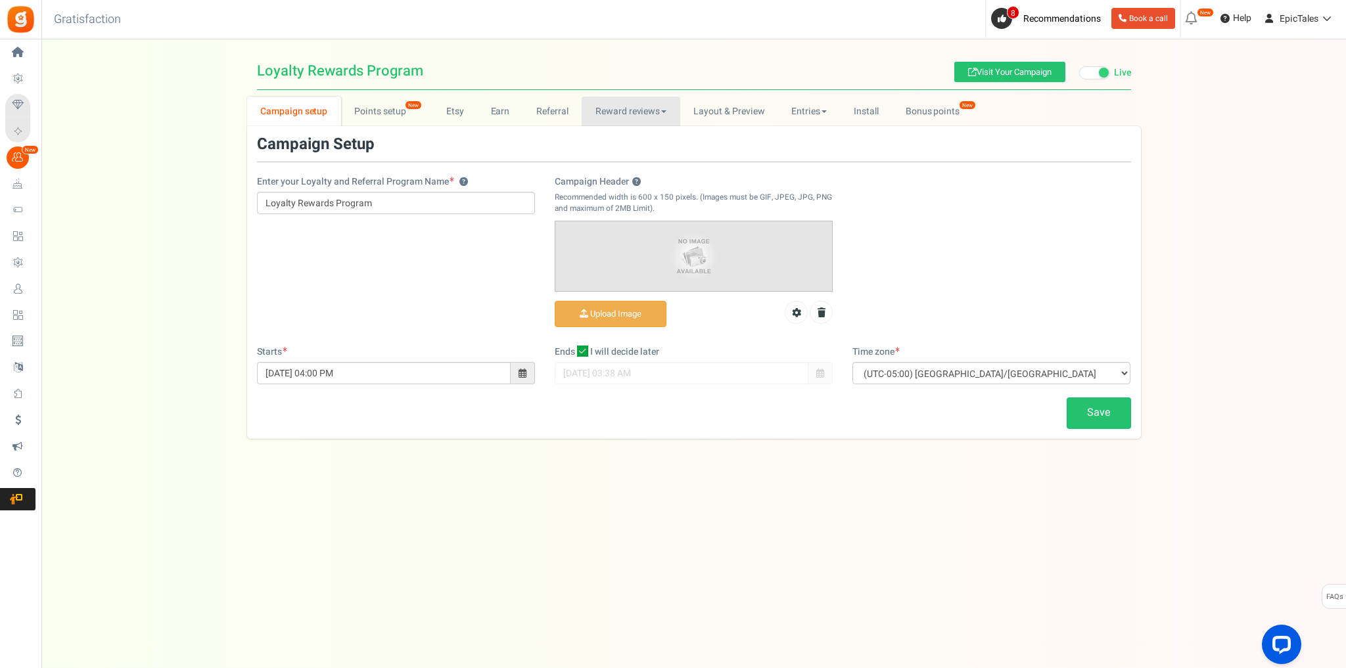
click at [663, 114] on link "Reward reviews" at bounding box center [631, 112] width 98 height 30
click at [608, 137] on link "WOO" at bounding box center [634, 140] width 105 height 19
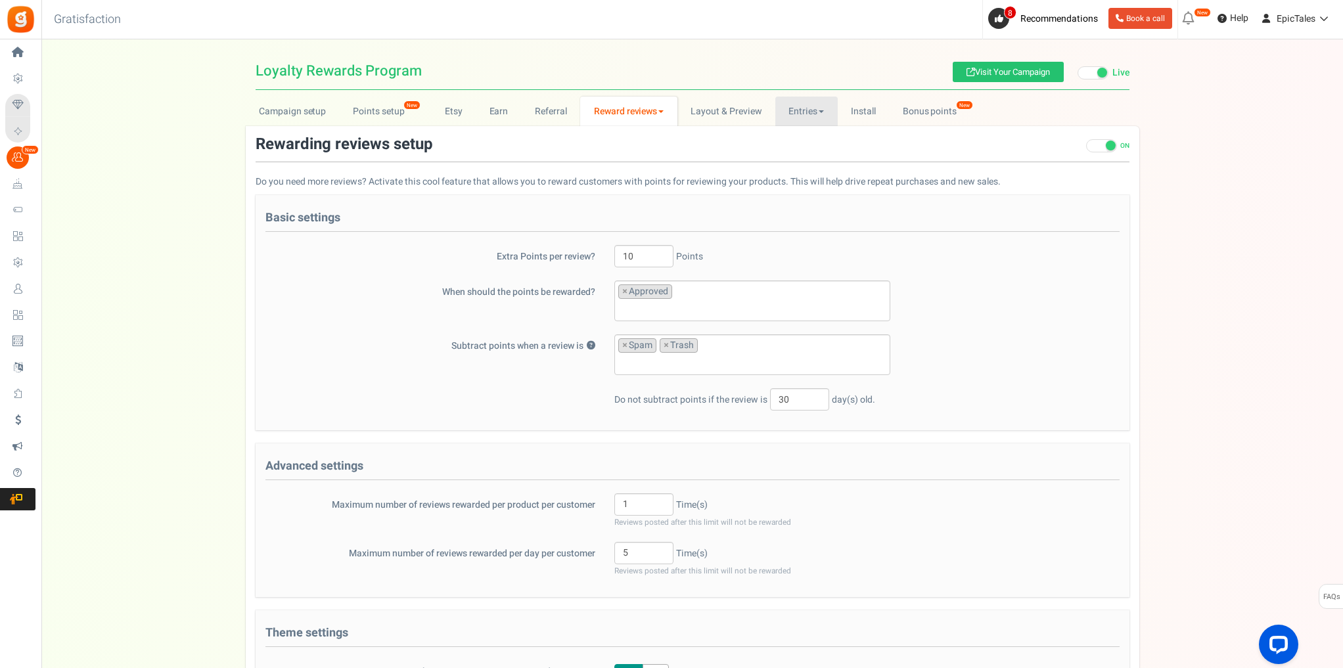
click at [821, 116] on link "Entries" at bounding box center [806, 112] width 62 height 30
click at [946, 123] on link "Bonus points New" at bounding box center [936, 112] width 94 height 30
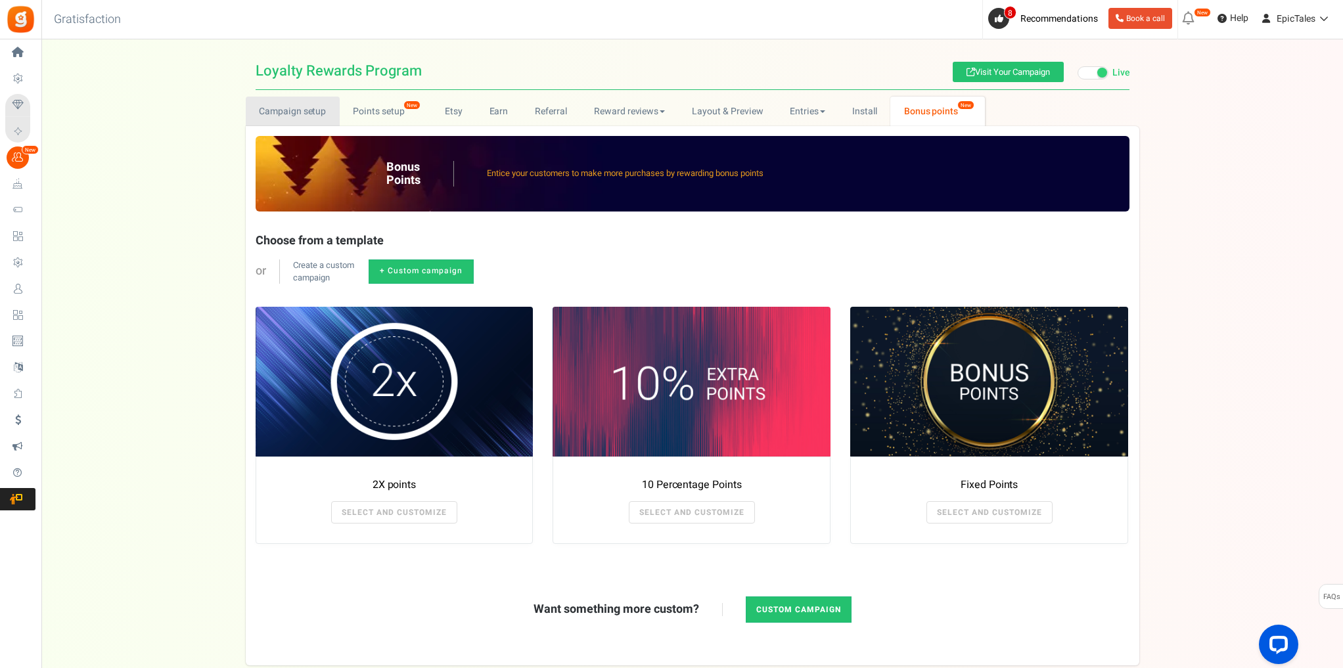
click at [310, 114] on link "Campaign setup" at bounding box center [293, 112] width 94 height 30
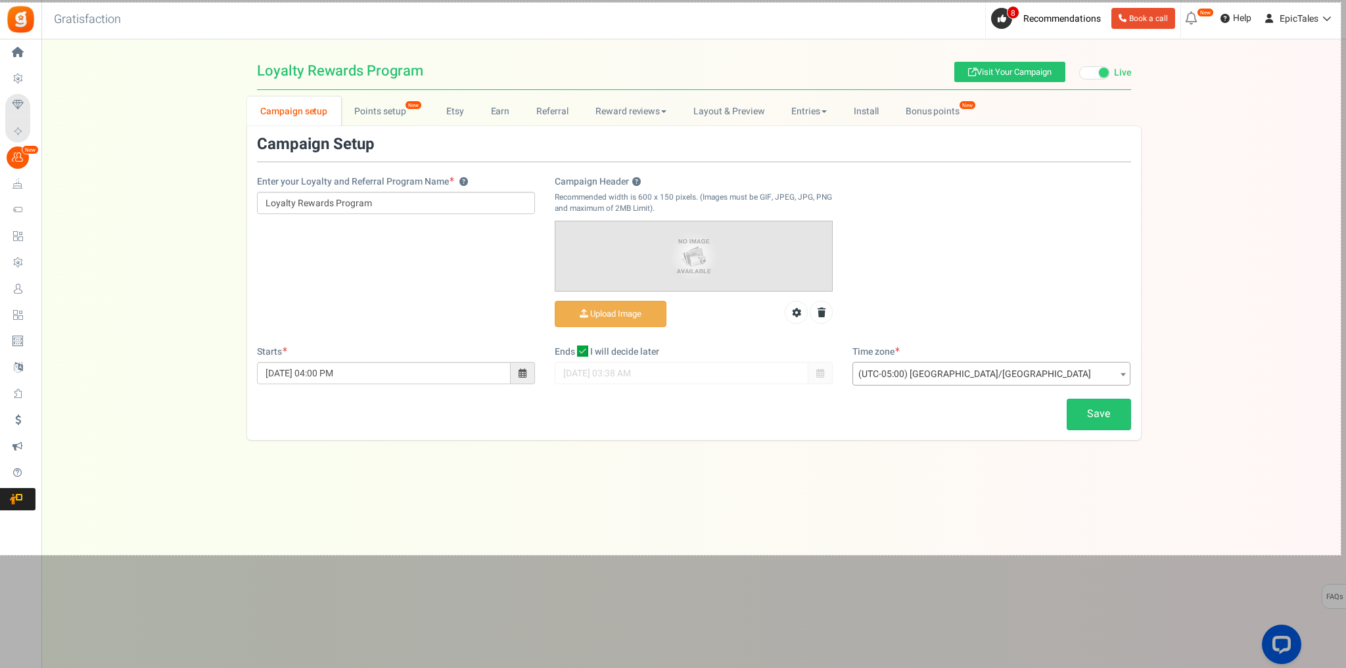
drag, startPoint x: 0, startPoint y: 3, endPoint x: 1340, endPoint y: 555, distance: 1449.6
click at [1340, 555] on div "2040 X 841" at bounding box center [673, 334] width 1346 height 668
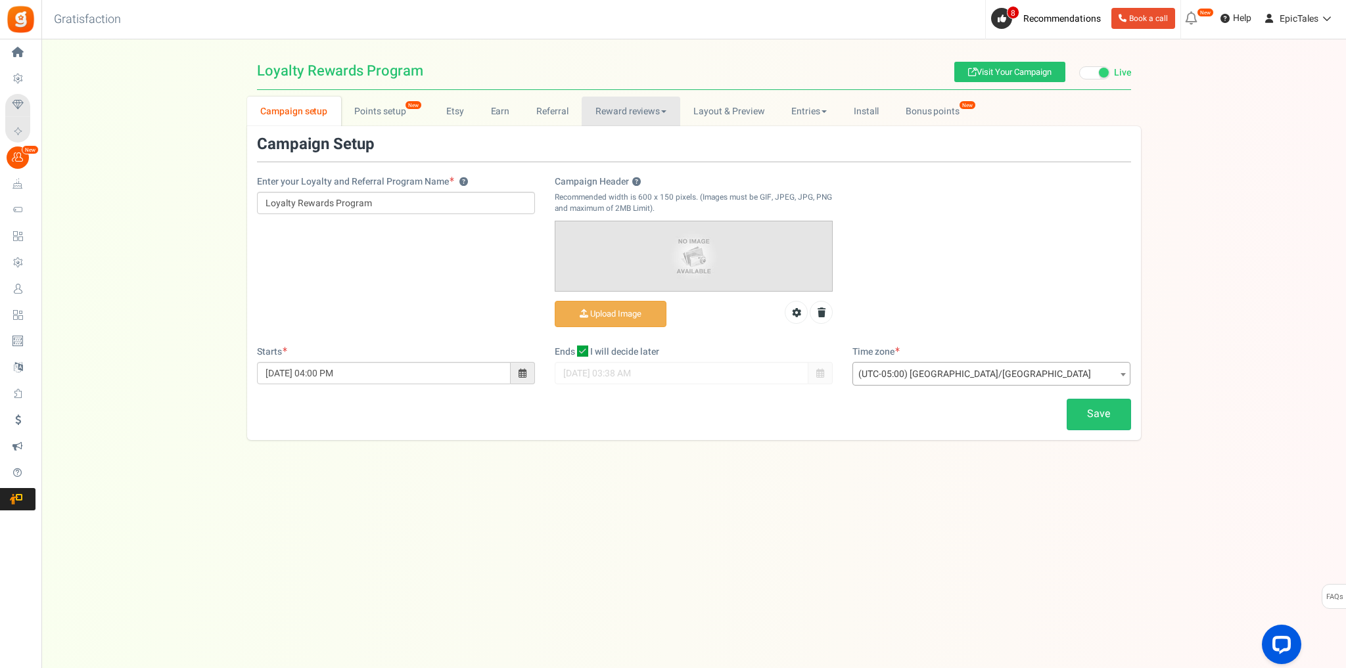
click at [612, 106] on link "Reward reviews" at bounding box center [631, 112] width 98 height 30
click at [499, 110] on link "Earn" at bounding box center [500, 112] width 46 height 30
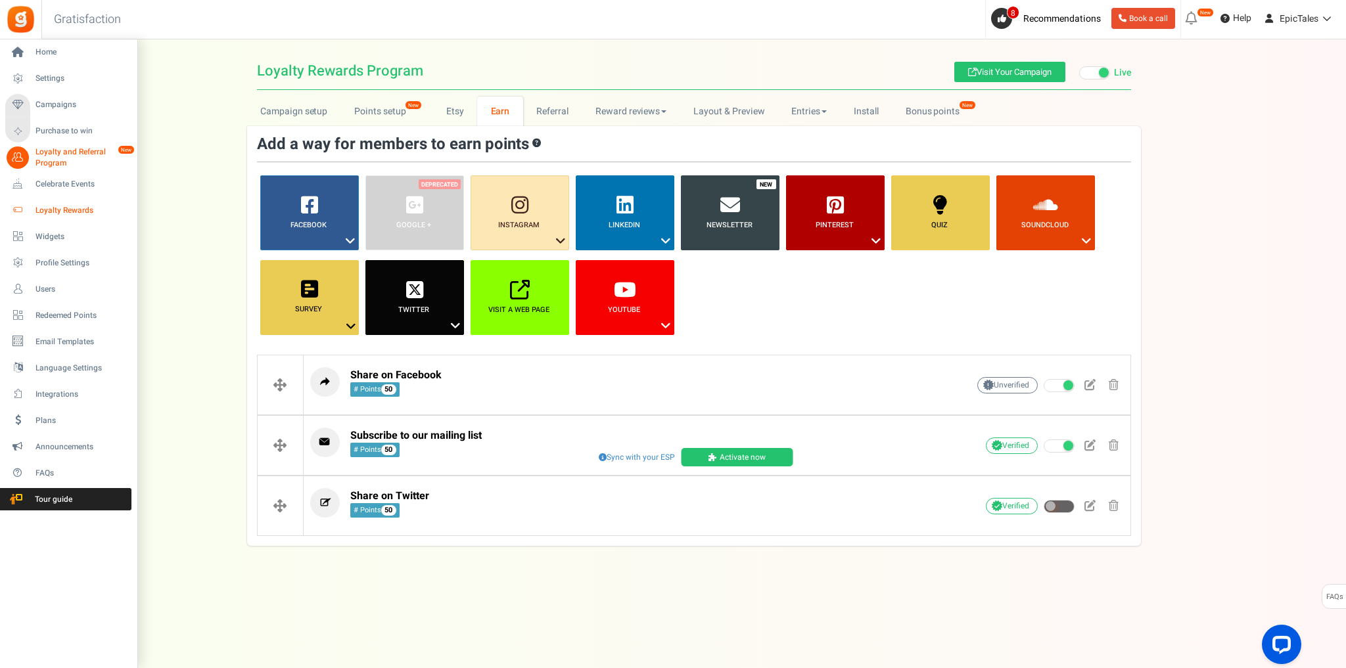
click at [51, 212] on span "Loyalty Rewards" at bounding box center [81, 210] width 92 height 11
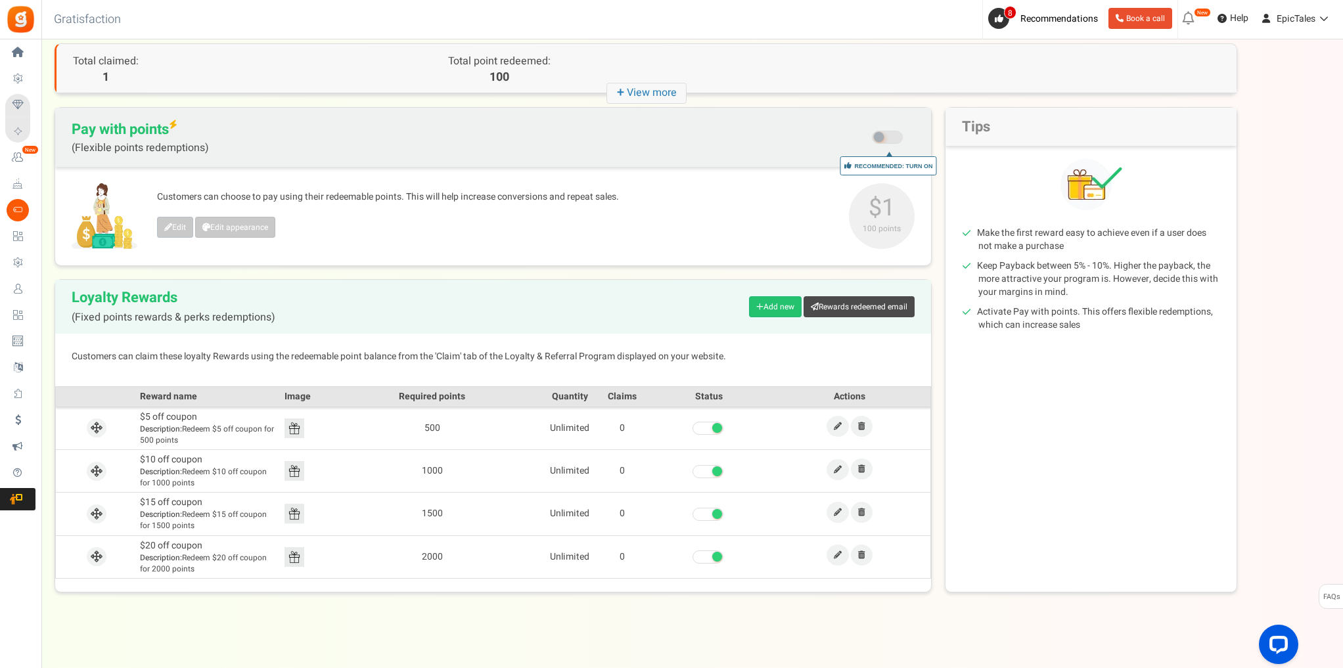
scroll to position [66, 0]
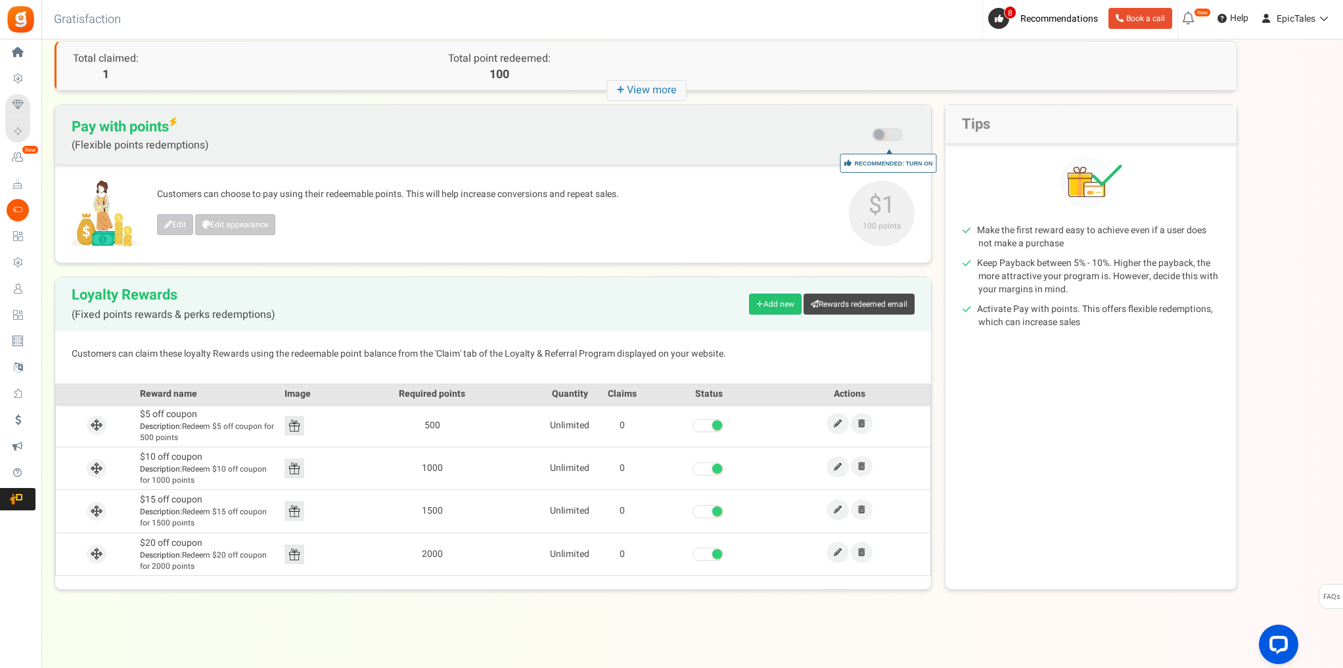
click at [884, 129] on span at bounding box center [887, 134] width 31 height 13
click at [888, 129] on input "Recommended: Turn On Are you sure? This will remove the flexi redemption option…" at bounding box center [888, 136] width 0 height 22
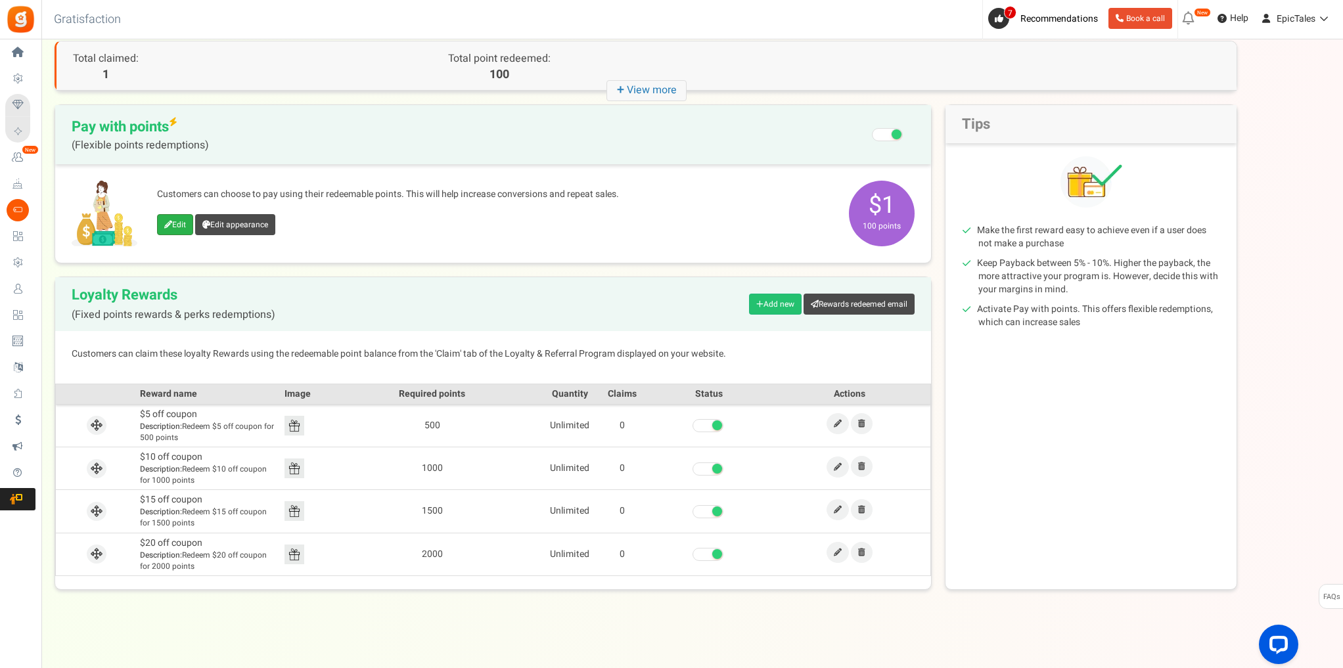
click at [170, 227] on icon at bounding box center [168, 225] width 8 height 8
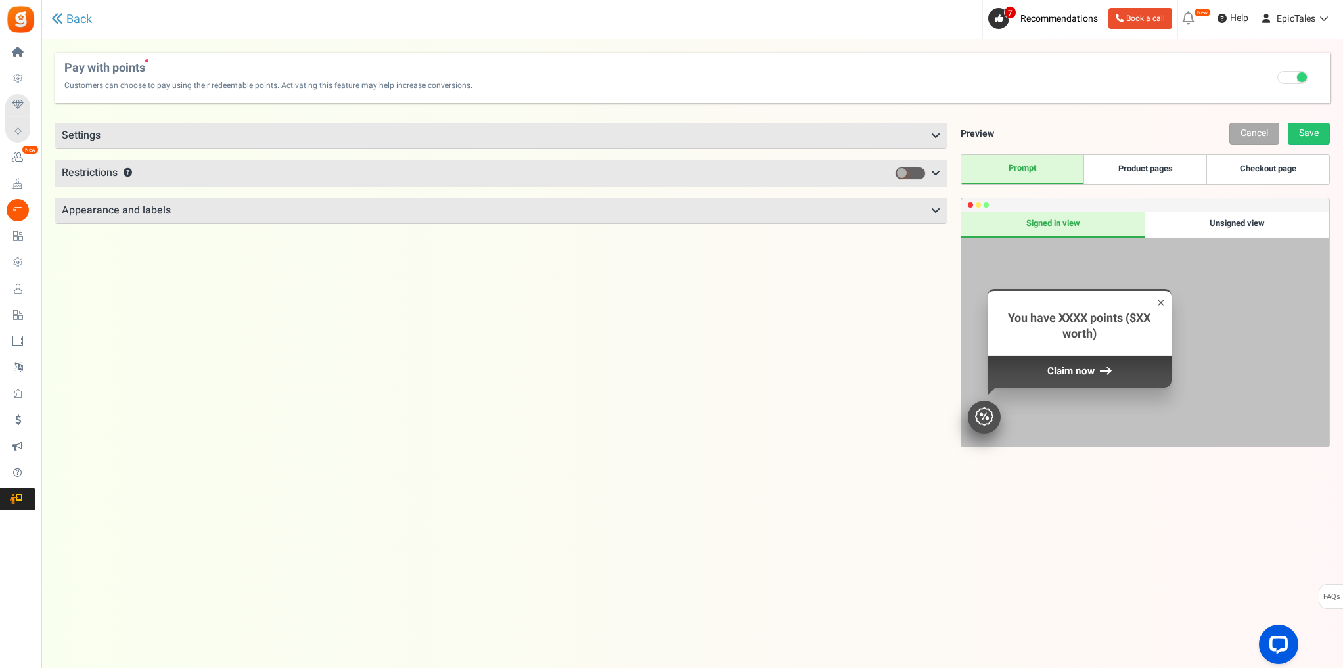
click at [804, 128] on h3 "Settings" at bounding box center [501, 136] width 892 height 25
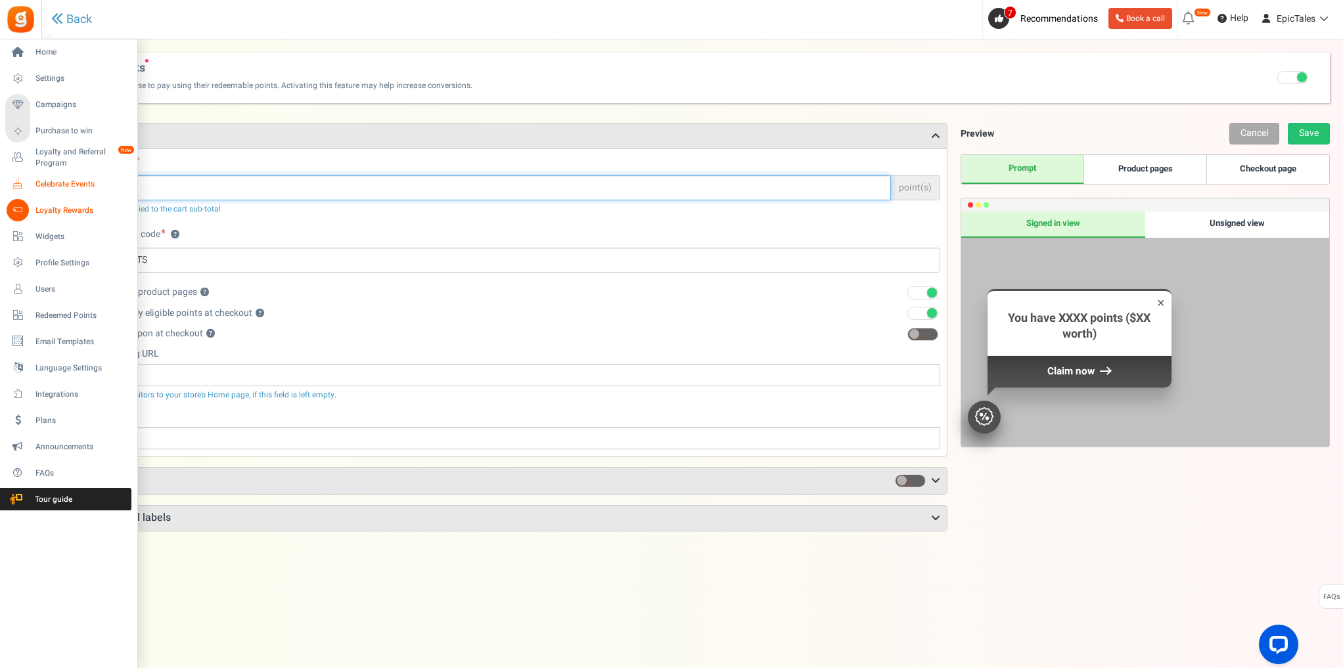
drag, startPoint x: 168, startPoint y: 185, endPoint x: 41, endPoint y: 187, distance: 126.8
click at [41, 187] on div "Home Settings Campaigns Purchase to win Loyalty and Referral Program New Celebr…" at bounding box center [671, 417] width 1343 height 756
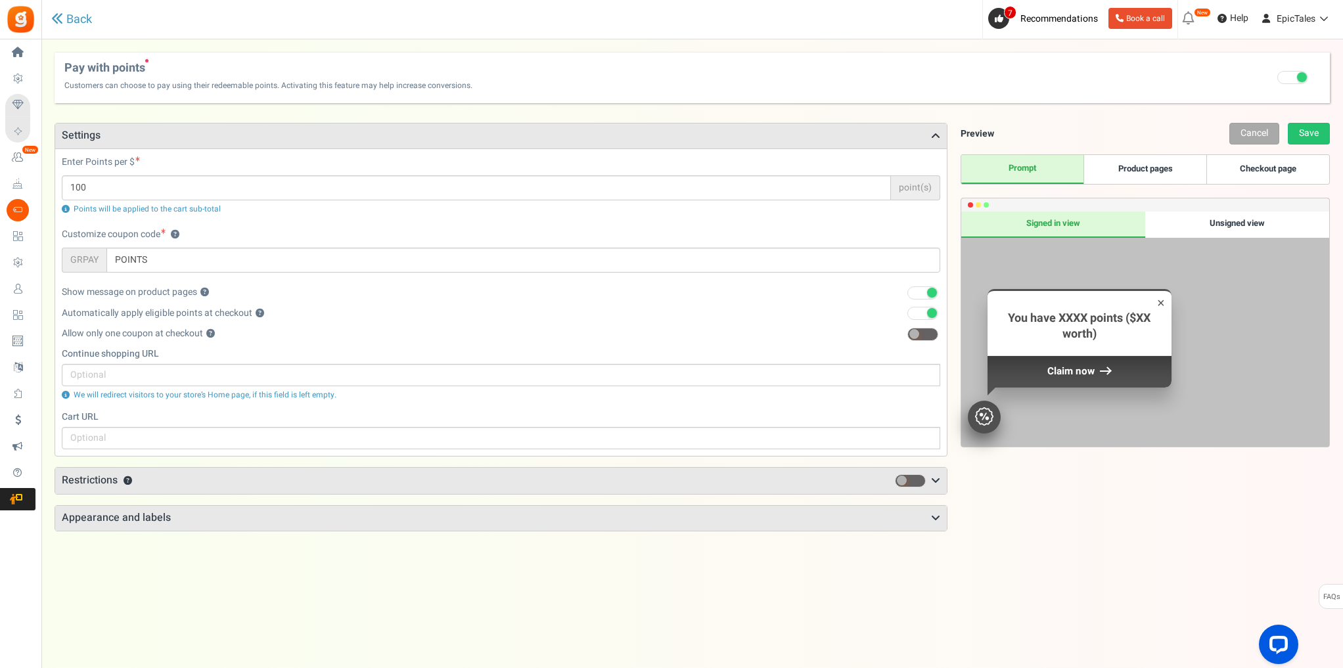
click at [373, 160] on div "Enter Points per $ 100 point(s) Points will be applied to the cart sub-total" at bounding box center [501, 185] width 878 height 59
click at [271, 484] on h3 "Restrictions ?" at bounding box center [501, 481] width 892 height 26
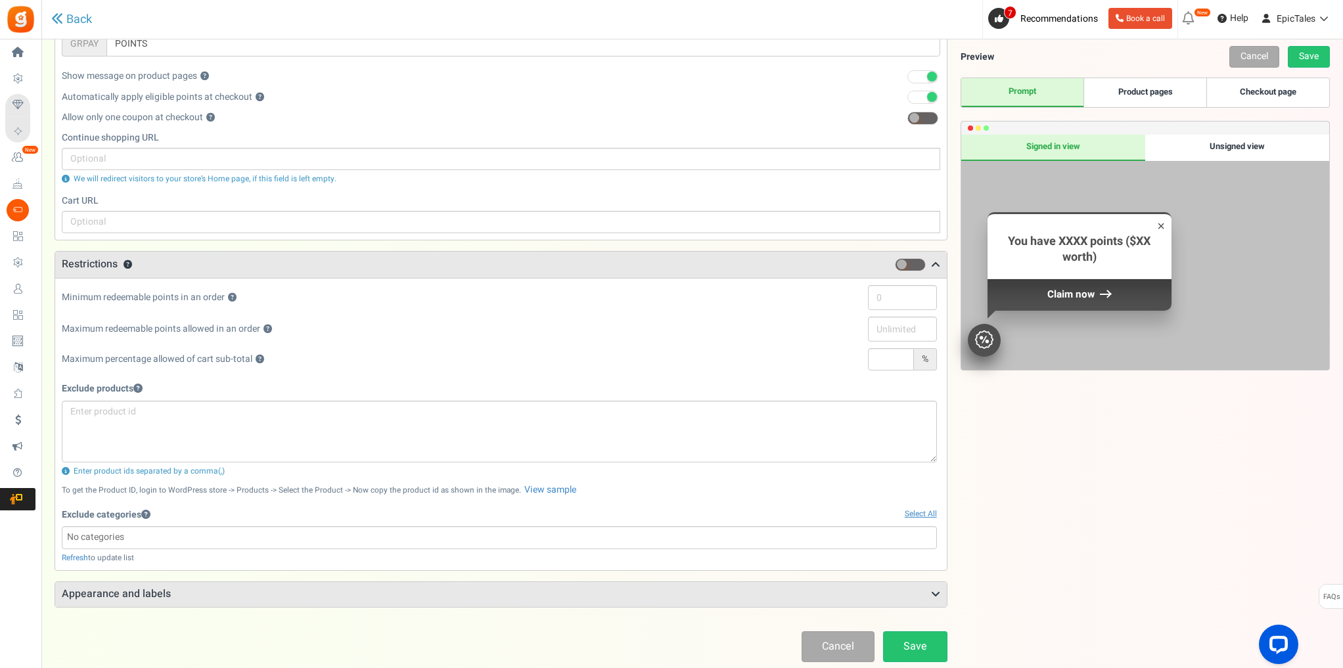
scroll to position [263, 0]
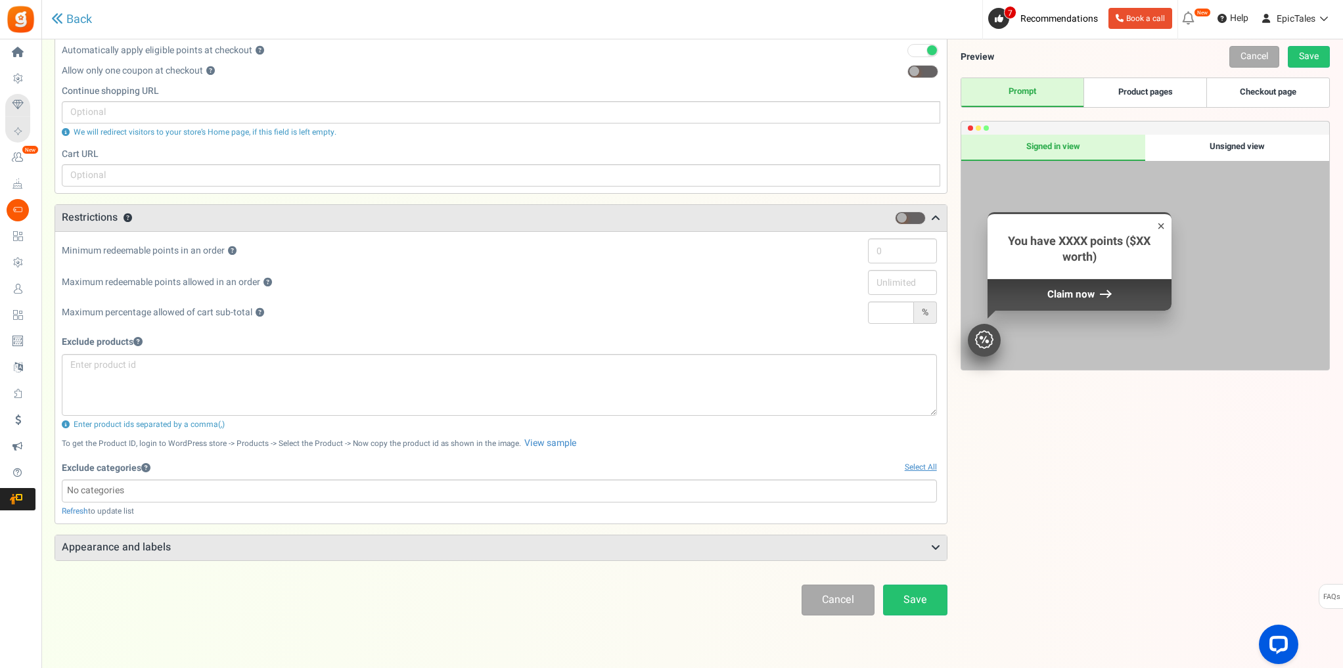
click at [285, 212] on h3 "Restrictions ?" at bounding box center [501, 218] width 892 height 26
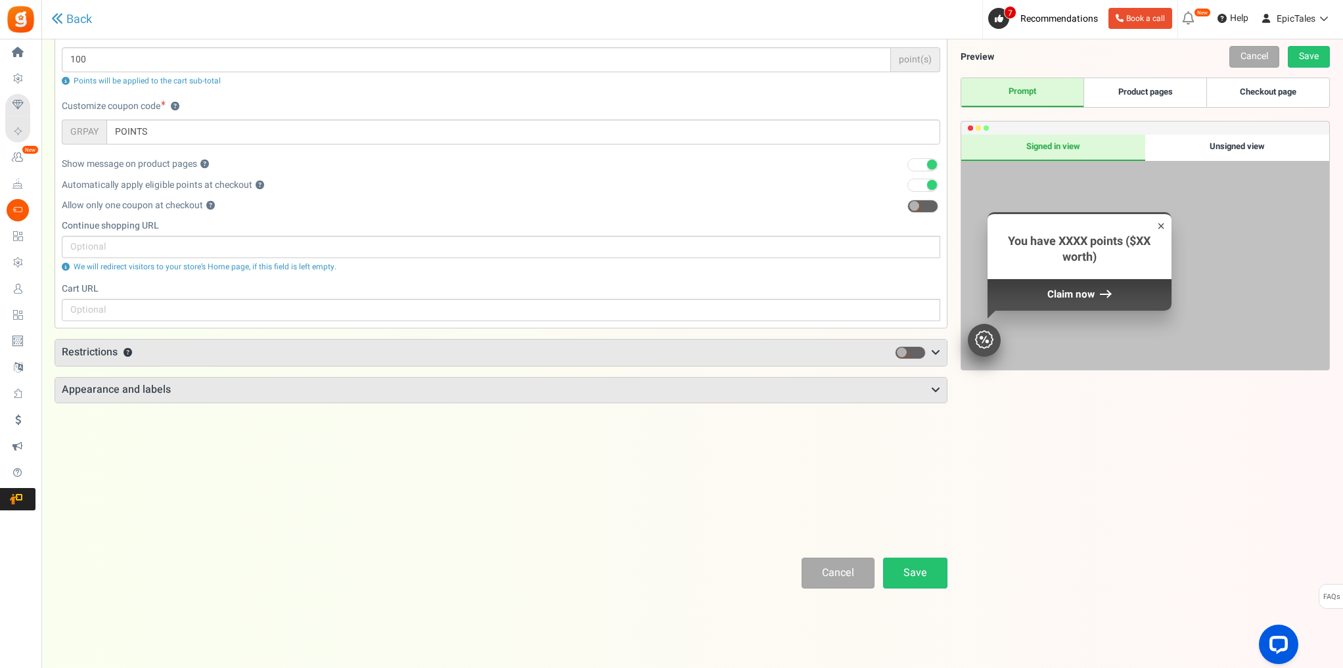
click at [278, 388] on h3 "Appearance and labels" at bounding box center [501, 390] width 892 height 25
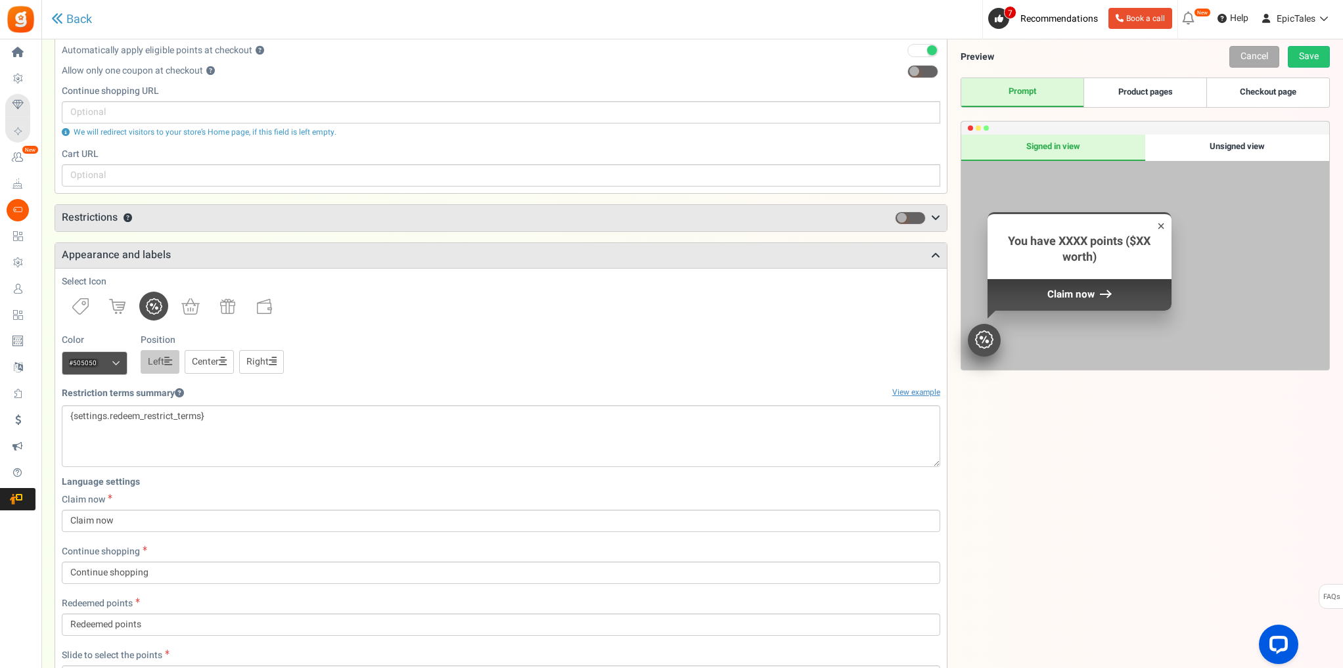
click at [118, 361] on span at bounding box center [116, 364] width 9 height 10
click at [118, 361] on input "#505050" at bounding box center [95, 364] width 66 height 24
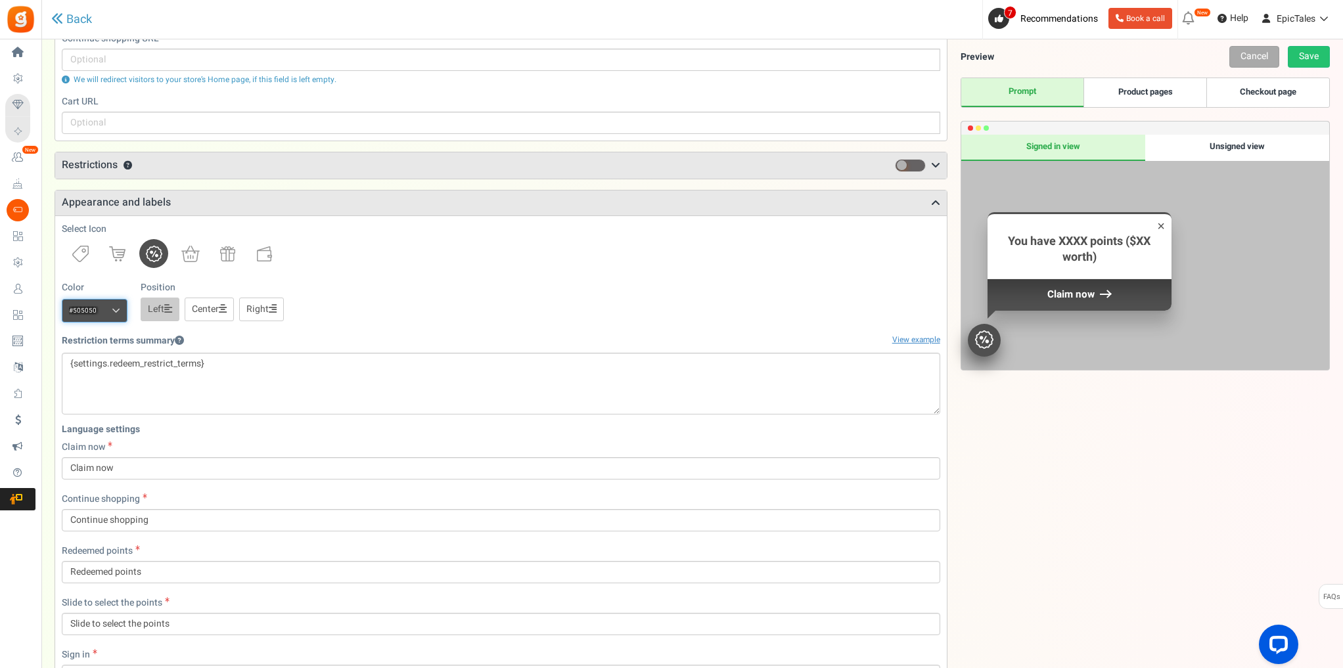
click at [93, 311] on input "#505050" at bounding box center [95, 311] width 66 height 24
paste input "1476e9"
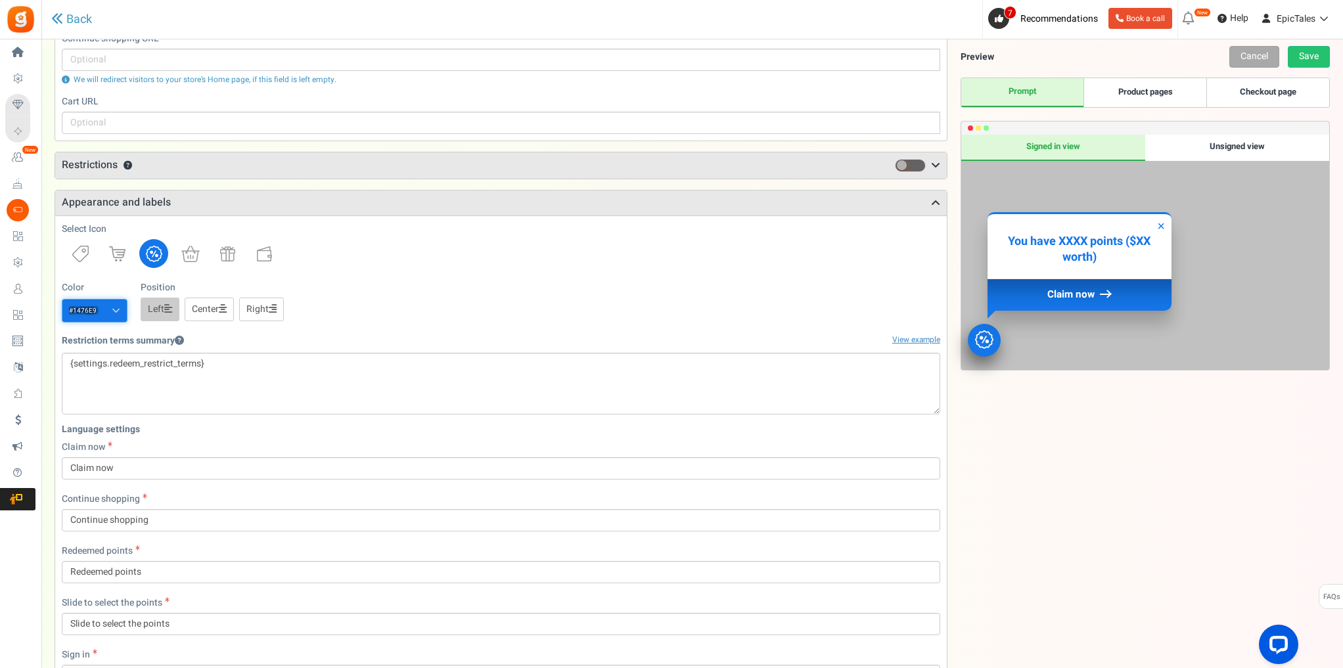
type input "#1476e9"
click at [379, 298] on div "Color #1476e9 We recommend a darker color Position Left Center Right" at bounding box center [501, 301] width 878 height 41
click at [208, 309] on link "Center" at bounding box center [209, 310] width 49 height 24
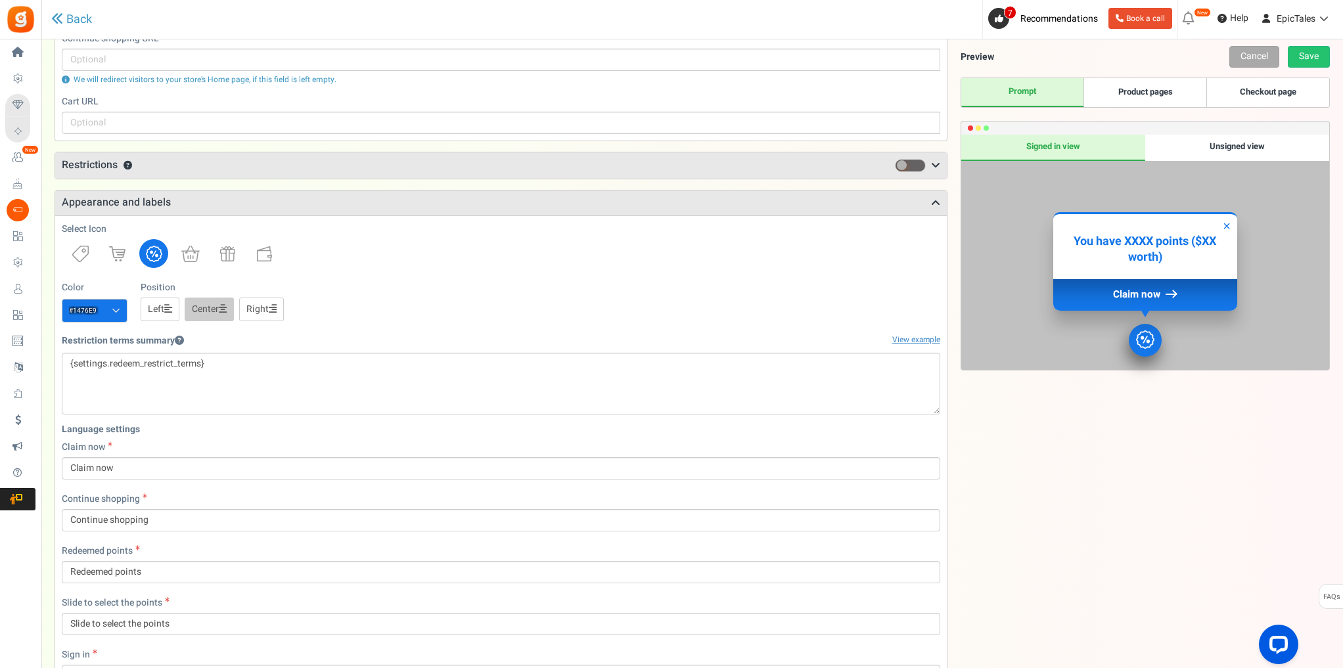
click at [260, 306] on link "Right" at bounding box center [261, 310] width 45 height 24
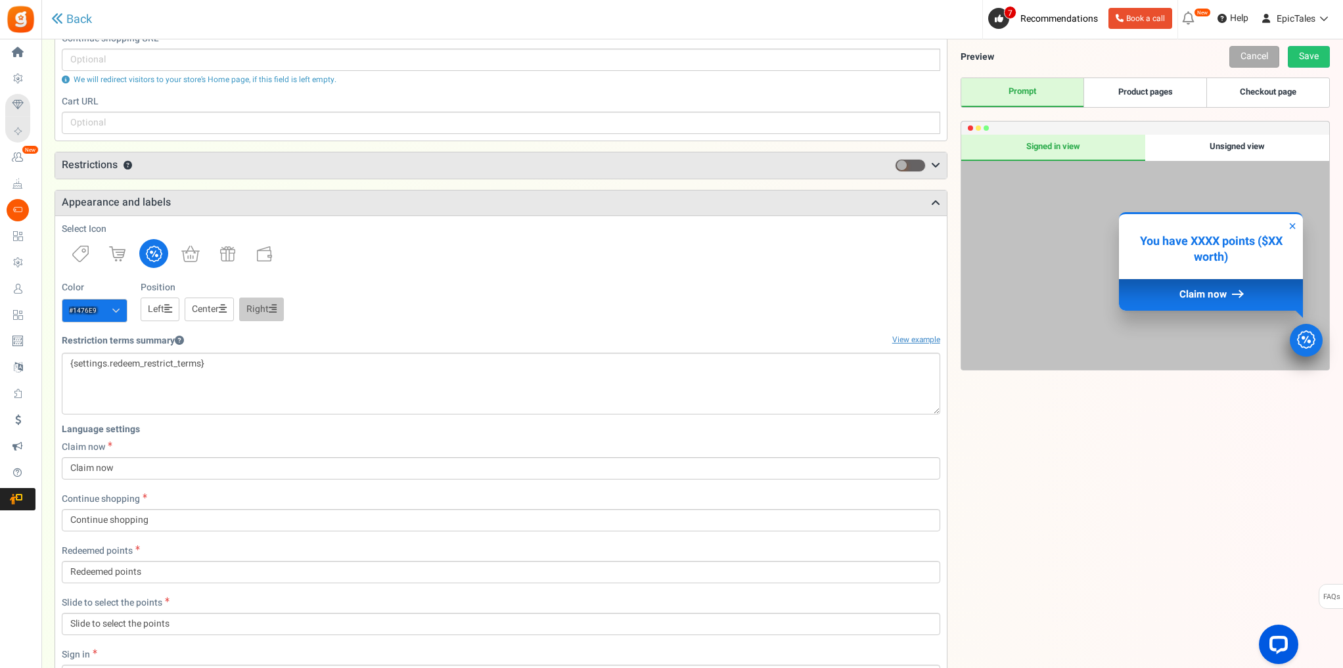
click at [162, 312] on link "Left" at bounding box center [160, 310] width 39 height 24
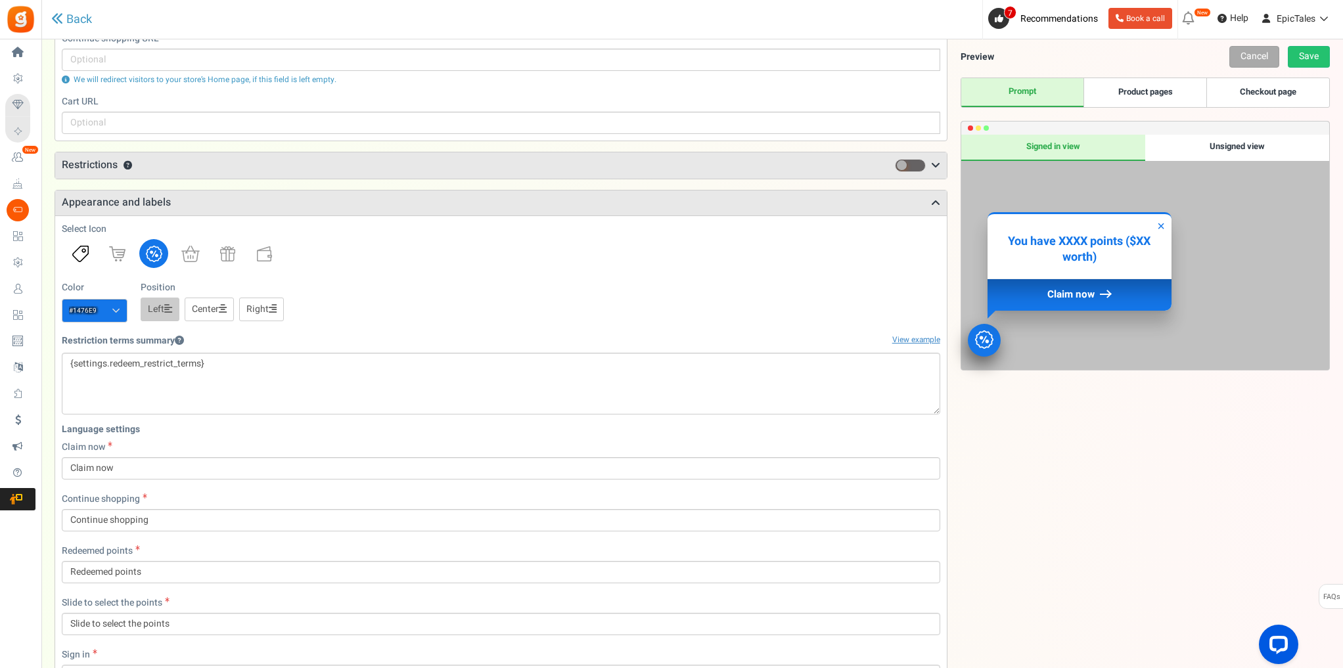
click at [82, 252] on img at bounding box center [80, 254] width 16 height 16
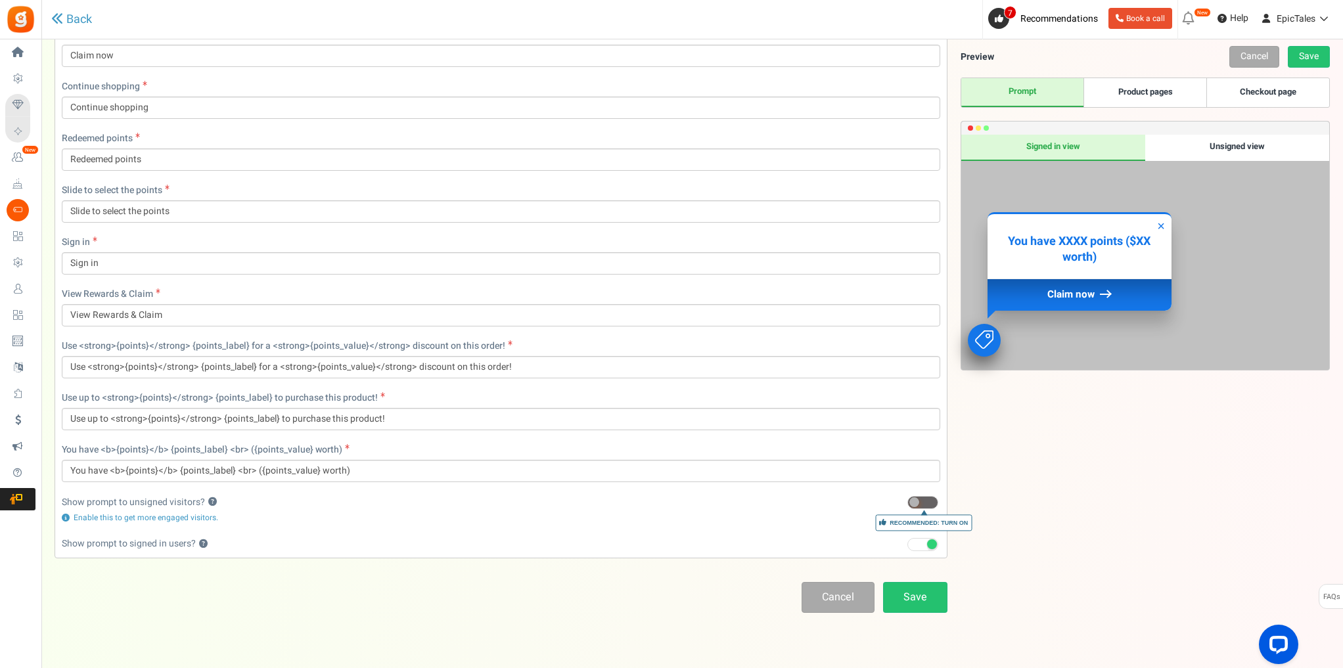
scroll to position [752, 0]
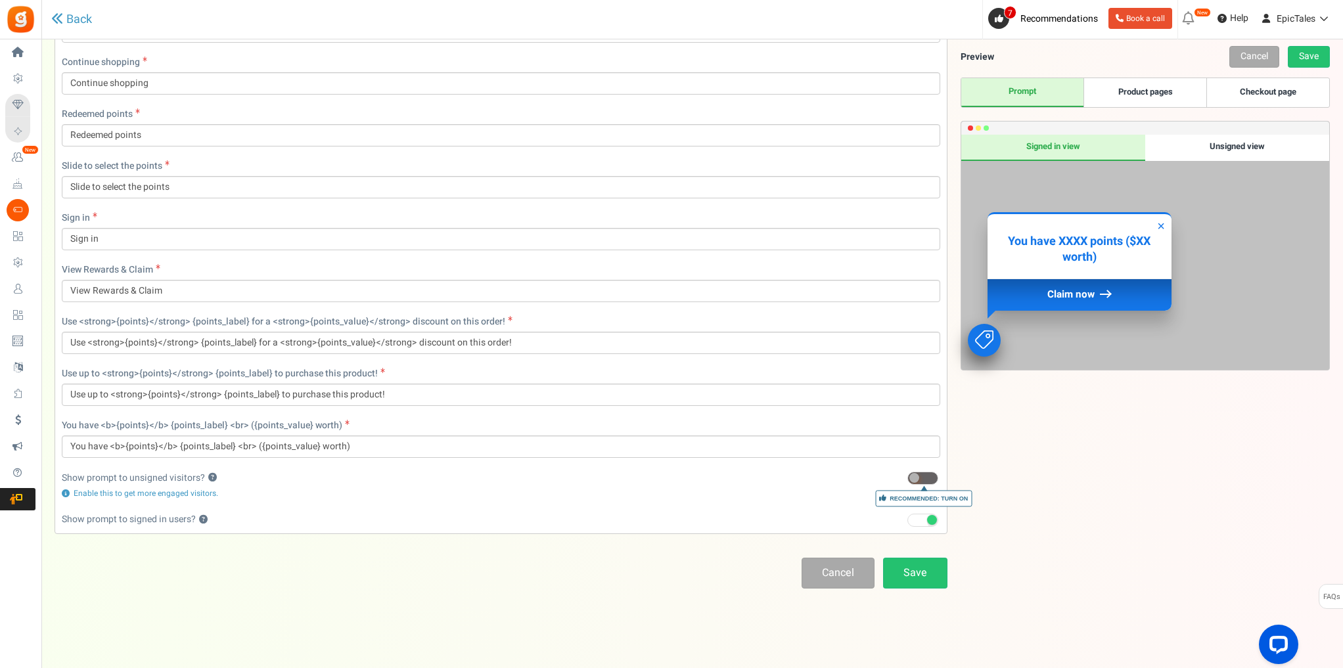
click at [920, 478] on span at bounding box center [922, 478] width 31 height 13
click at [907, 478] on input "Recommended: Turn On" at bounding box center [907, 478] width 0 height 9
click at [923, 481] on span at bounding box center [922, 478] width 31 height 13
click at [907, 481] on input "Recommended: Turn On" at bounding box center [907, 478] width 0 height 9
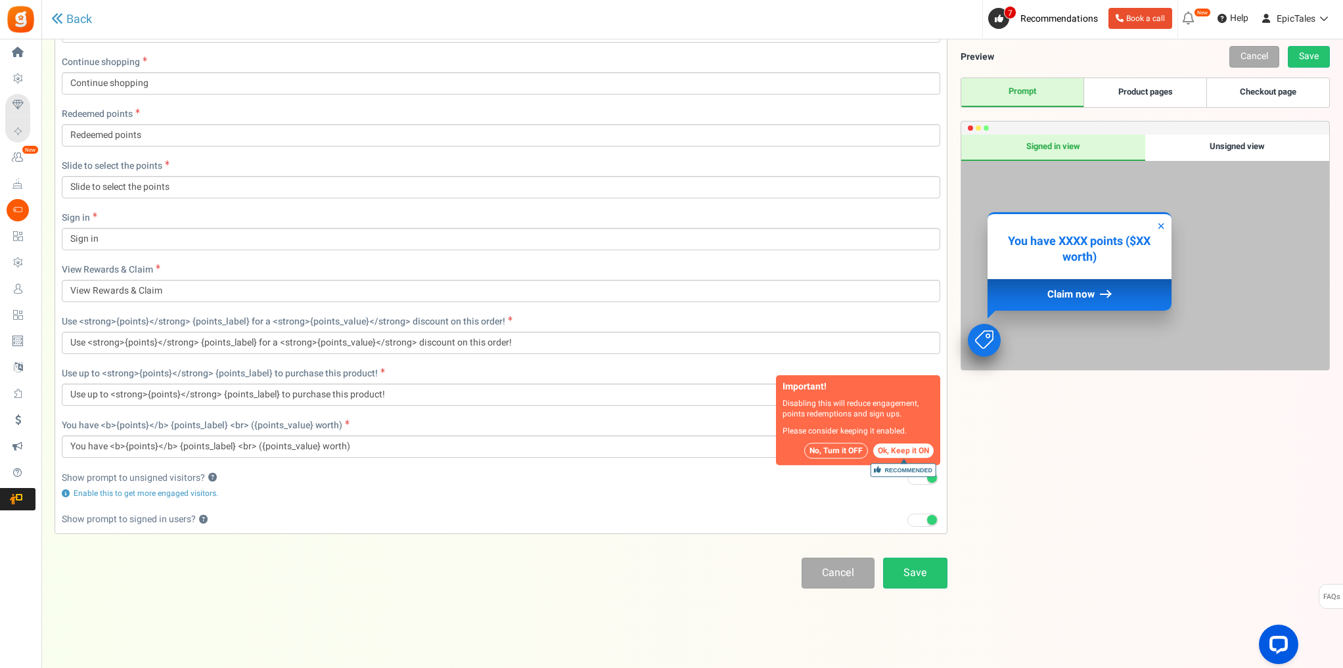
click at [831, 450] on button "No, Turn it OFF" at bounding box center [836, 452] width 64 height 16
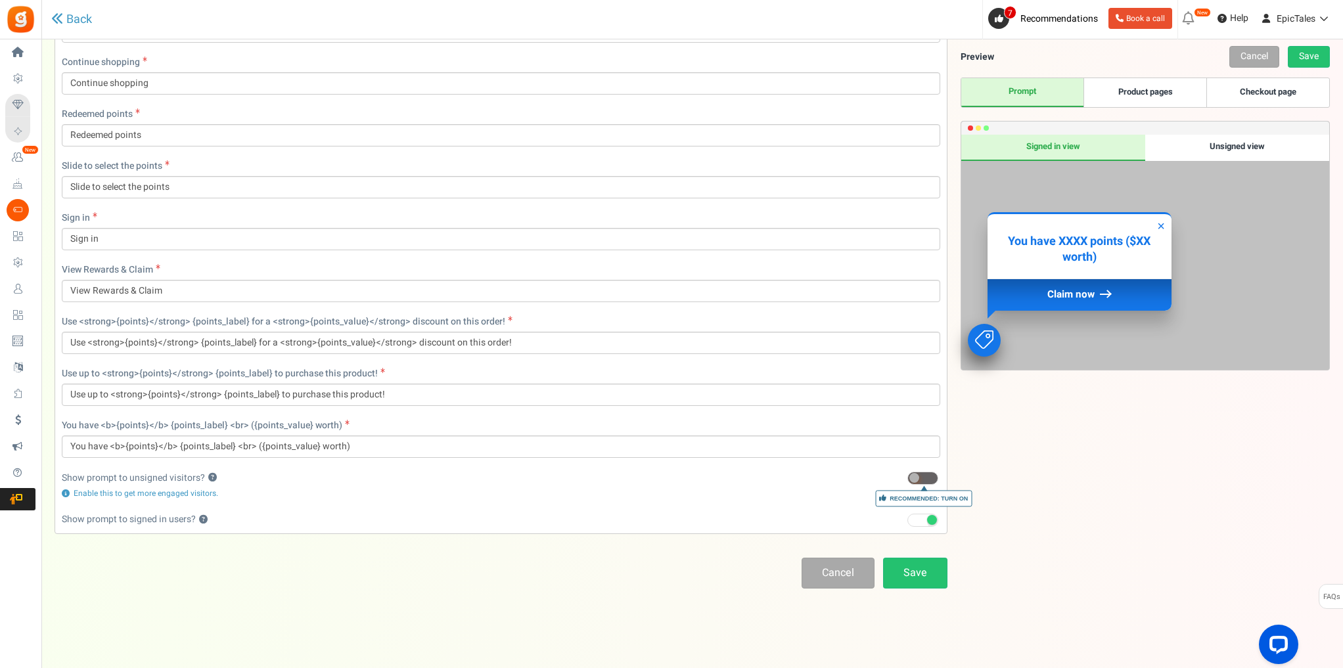
click at [924, 475] on span at bounding box center [922, 478] width 31 height 13
click at [907, 475] on input "Recommended: Turn On" at bounding box center [907, 478] width 0 height 9
click at [929, 574] on link "Save" at bounding box center [915, 573] width 64 height 31
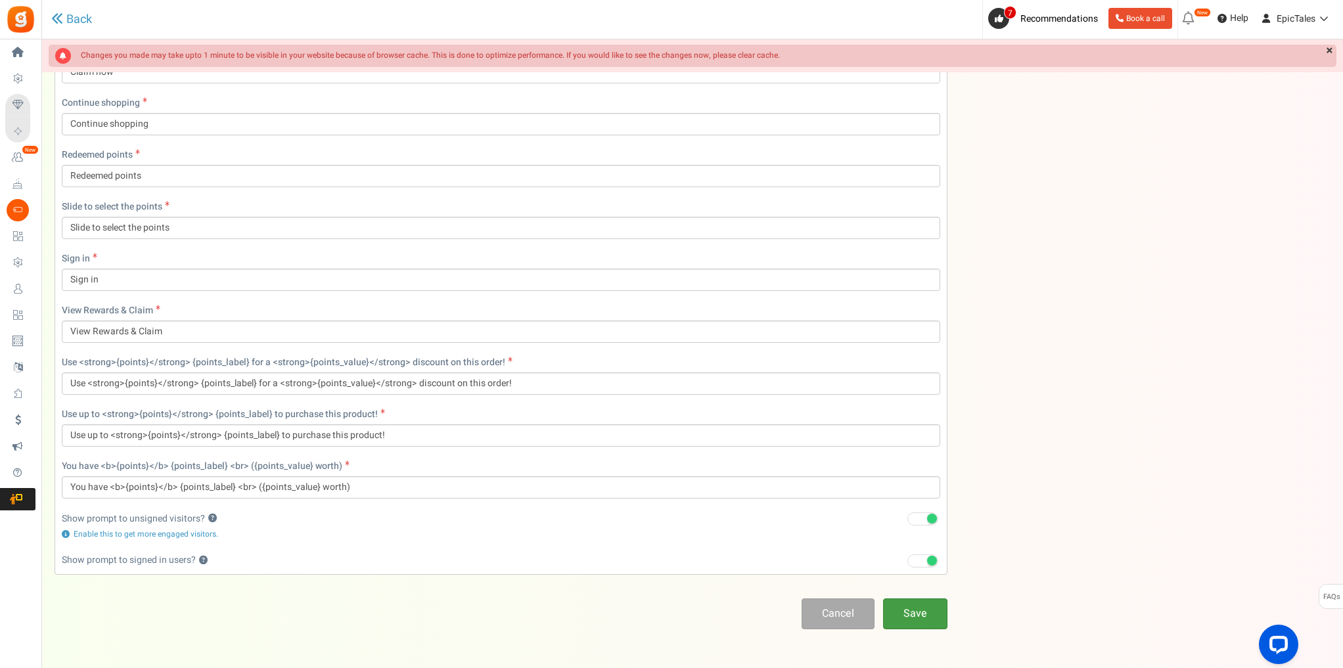
scroll to position [44, 0]
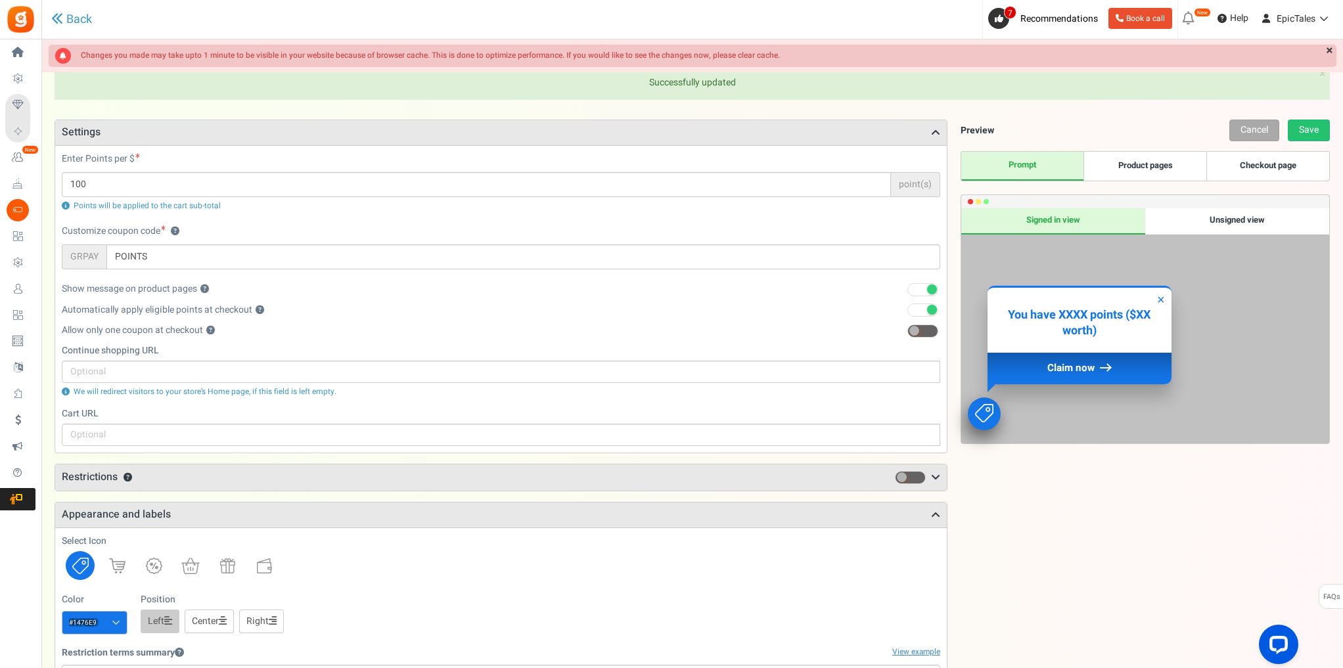
click at [1252, 217] on div "Unsigned view" at bounding box center [1237, 221] width 184 height 26
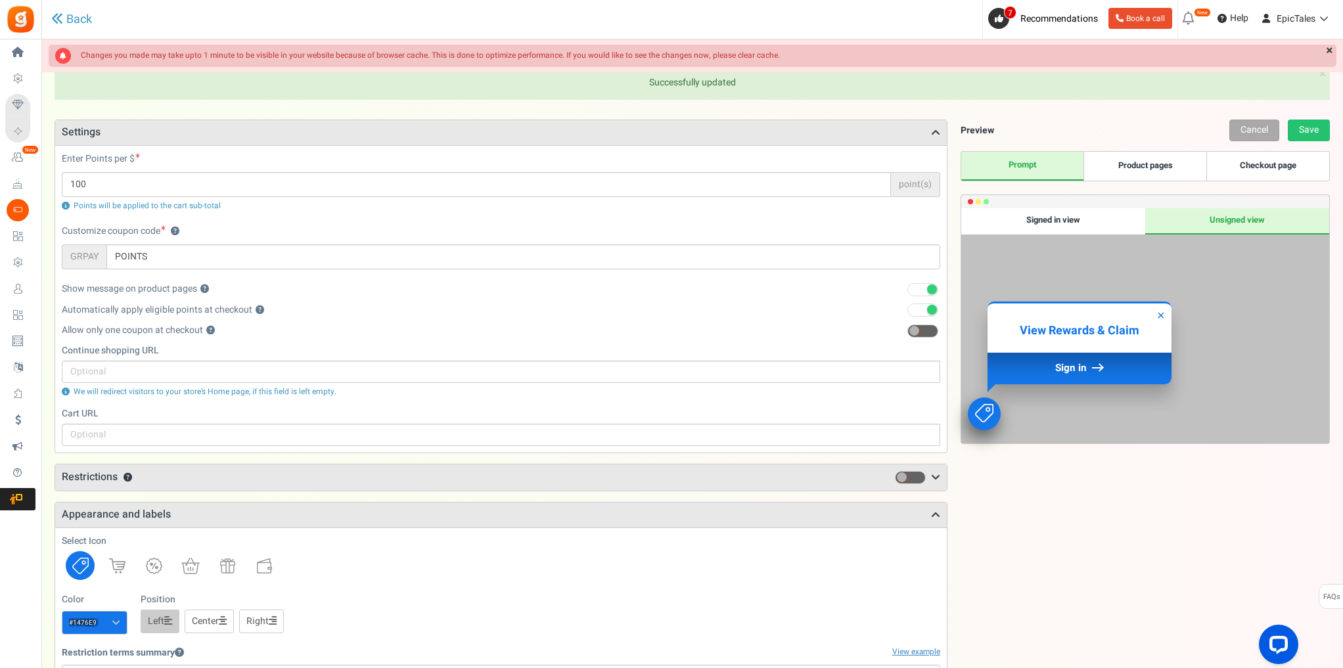
click at [1112, 218] on div "Signed in view" at bounding box center [1053, 221] width 184 height 26
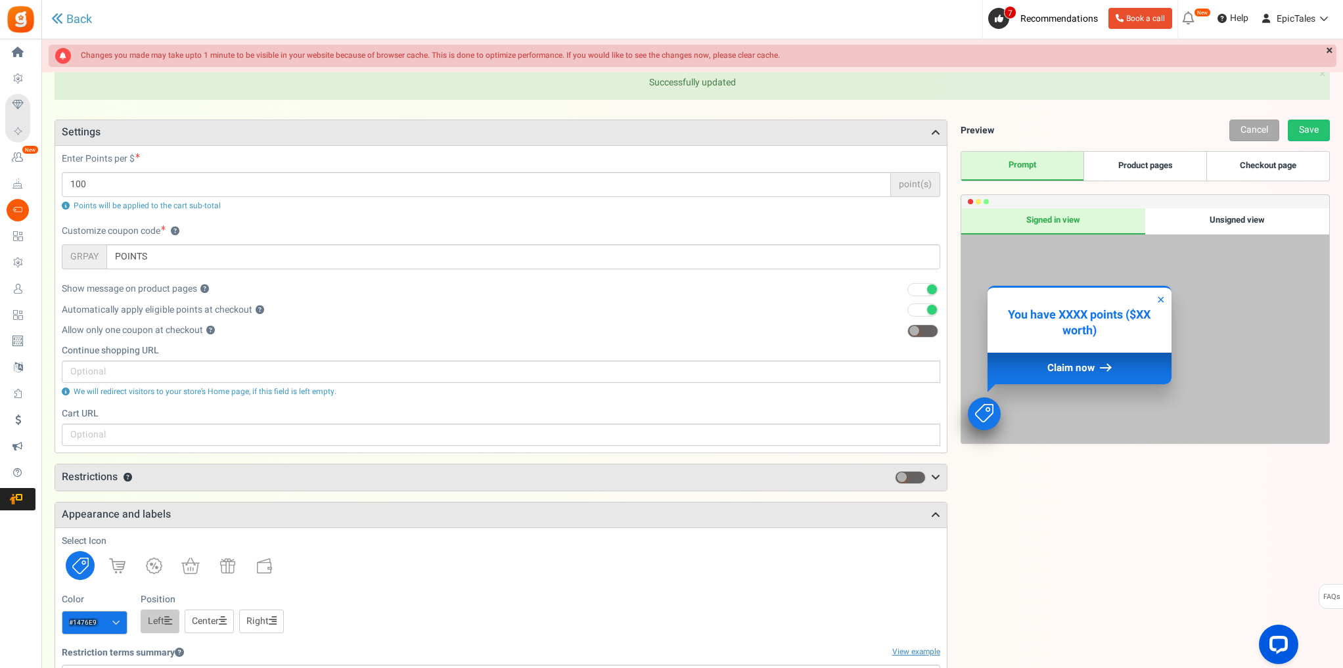
click at [1256, 213] on div "Unsigned view" at bounding box center [1237, 221] width 184 height 26
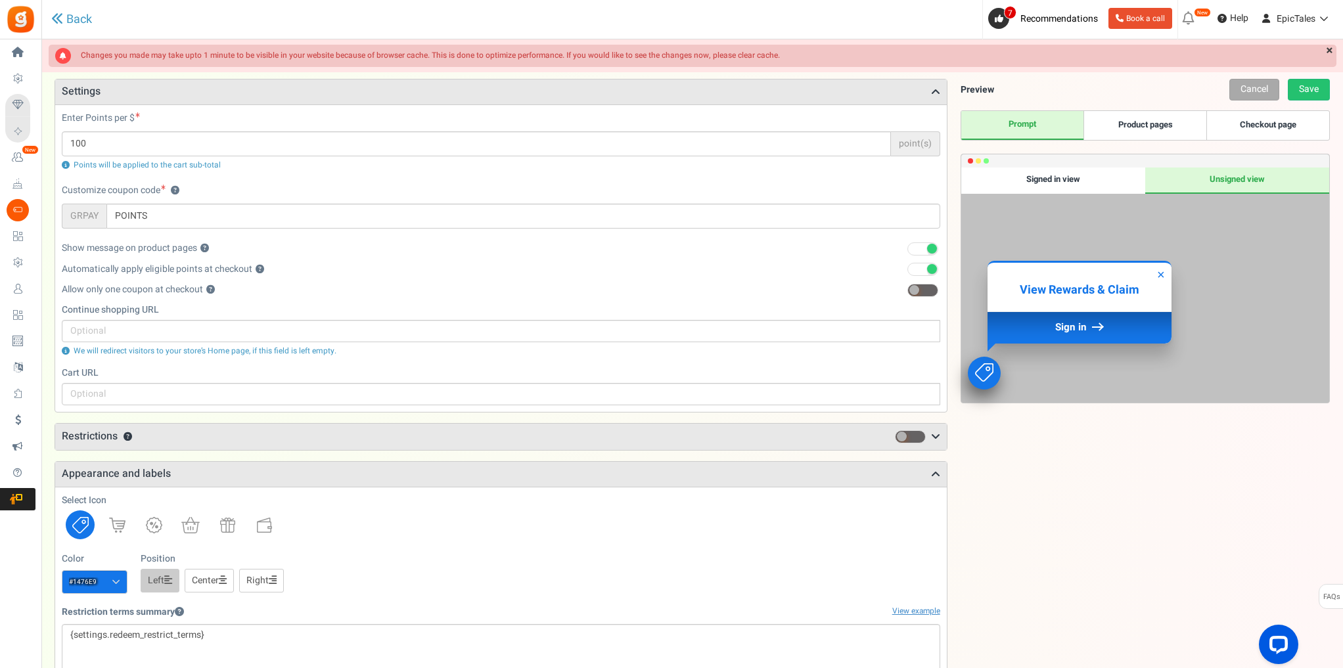
click at [1123, 171] on div "Signed in view" at bounding box center [1053, 181] width 184 height 26
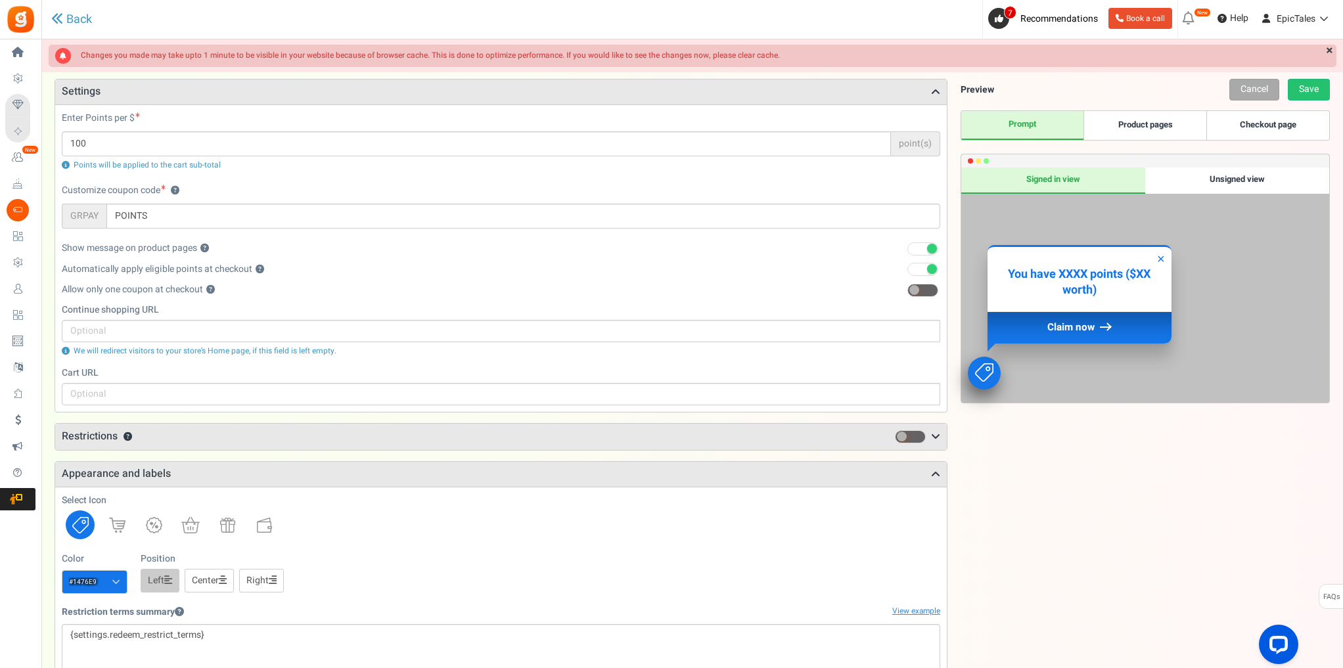
click at [1162, 122] on link "Product pages" at bounding box center [1144, 125] width 123 height 29
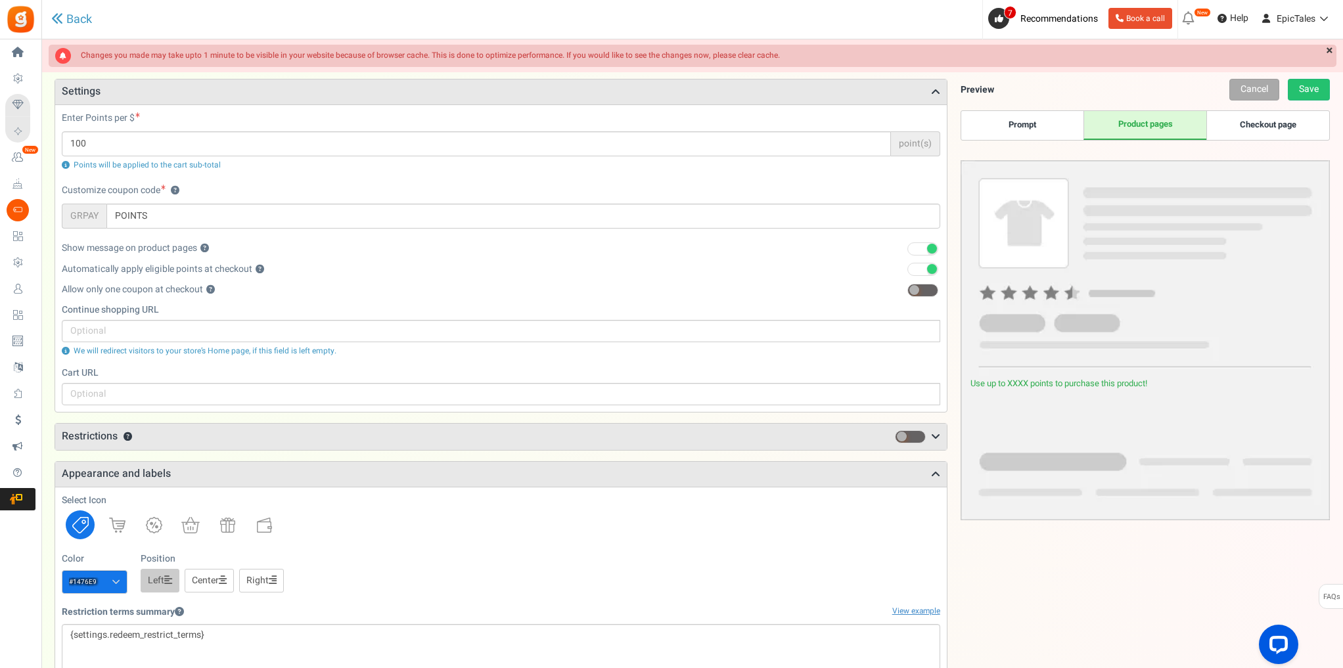
click at [1255, 132] on link "Checkout page" at bounding box center [1267, 125] width 123 height 29
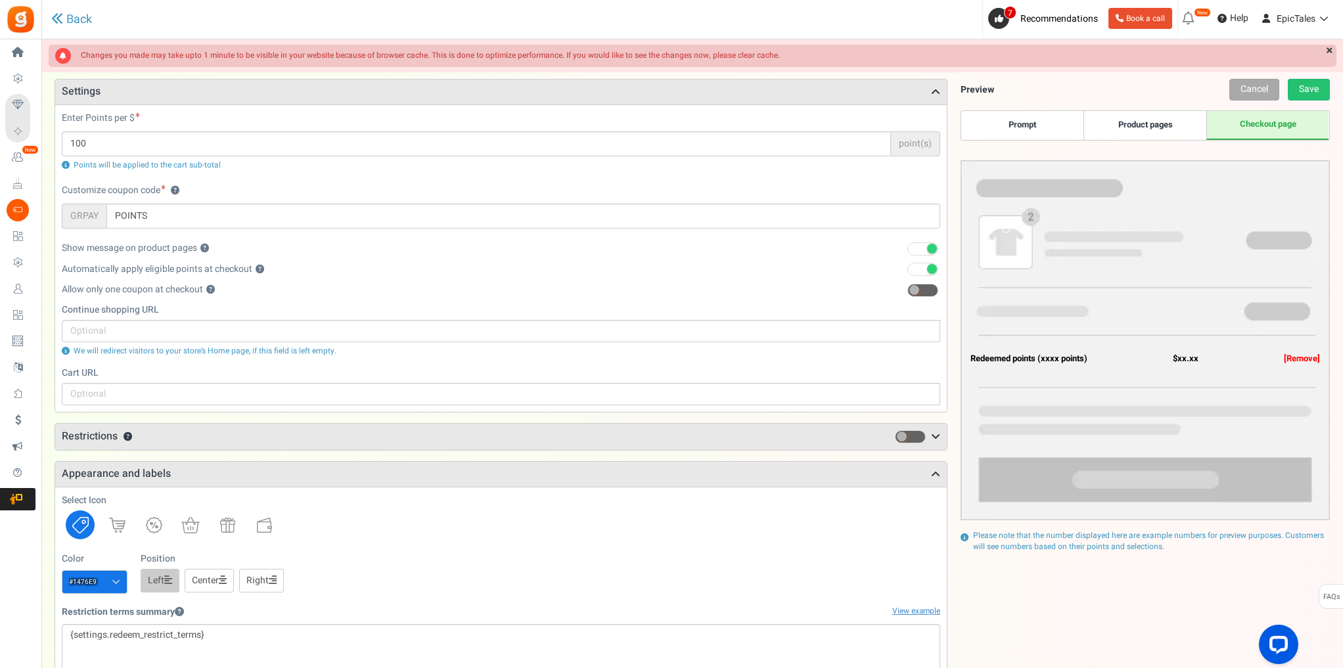
click at [1049, 125] on link "Prompt" at bounding box center [1022, 125] width 123 height 29
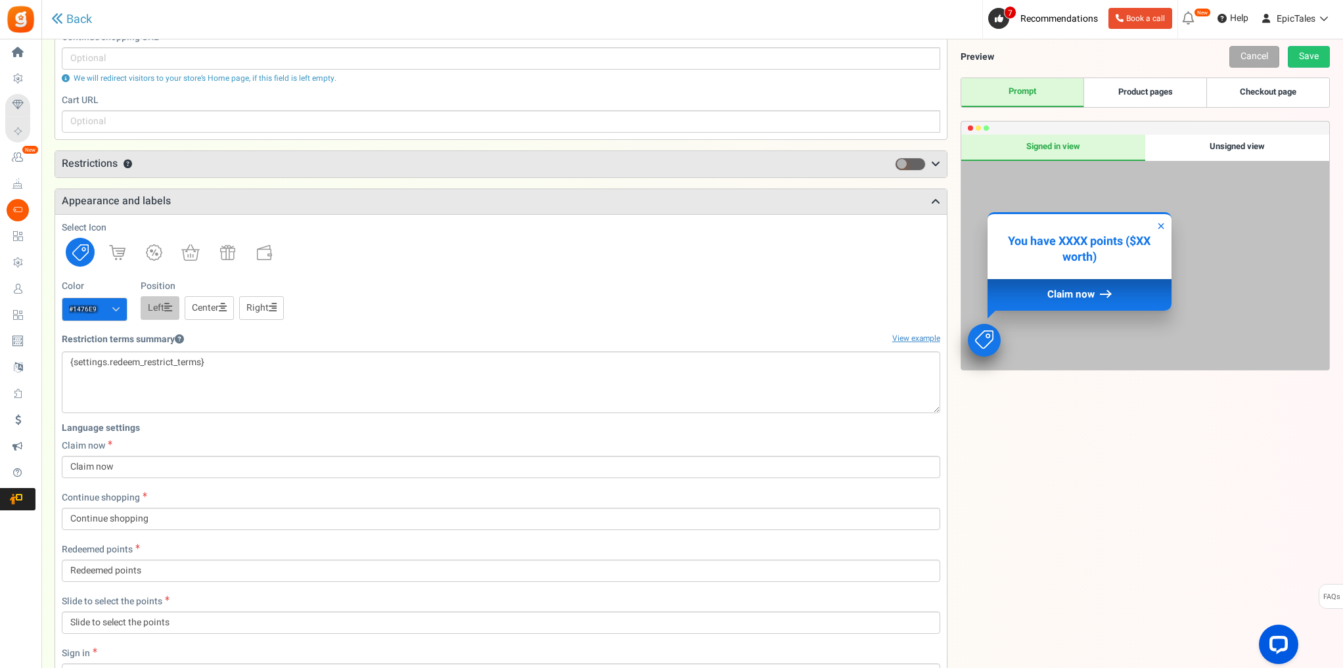
scroll to position [315, 0]
click at [936, 205] on icon at bounding box center [935, 203] width 9 height 11
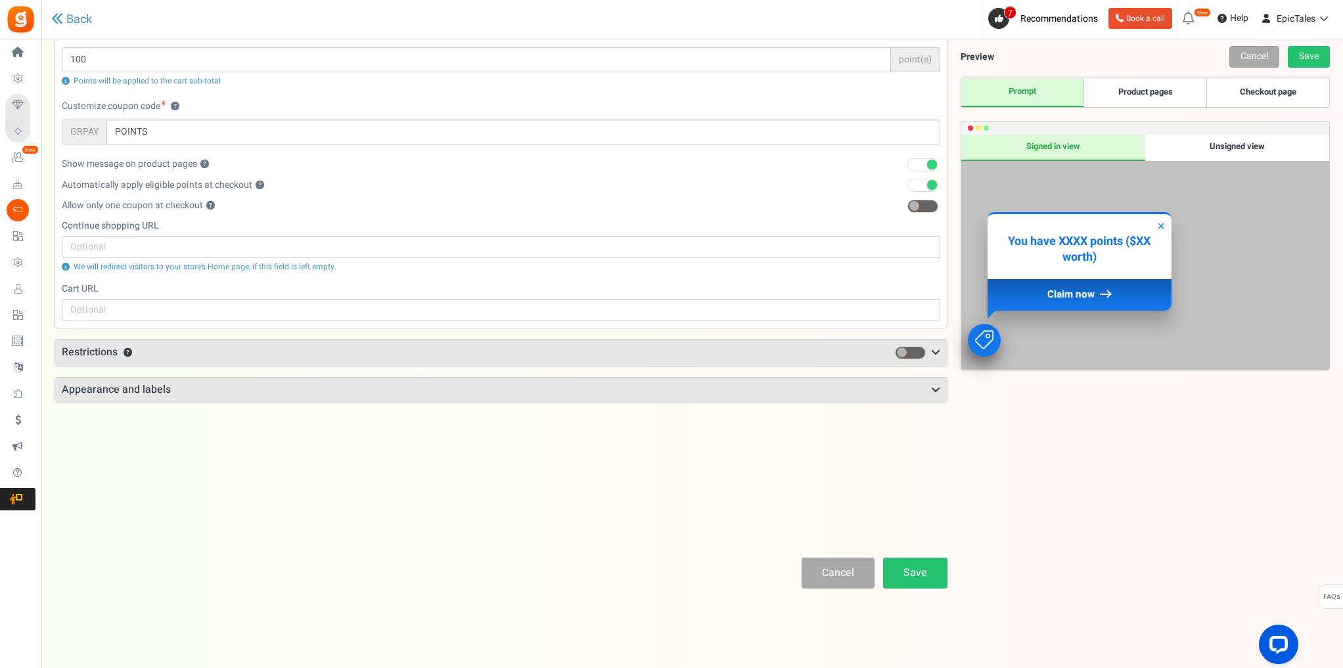
click at [533, 359] on h3 "Restrictions ?" at bounding box center [501, 353] width 892 height 26
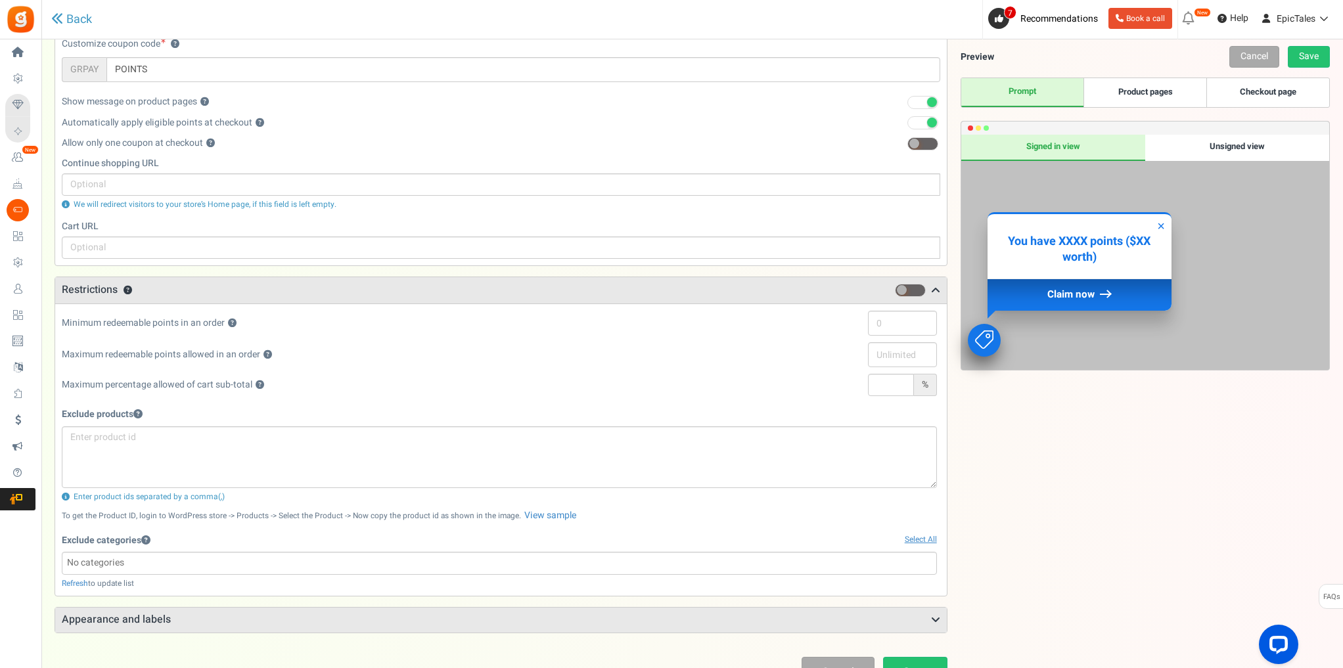
scroll to position [184, 0]
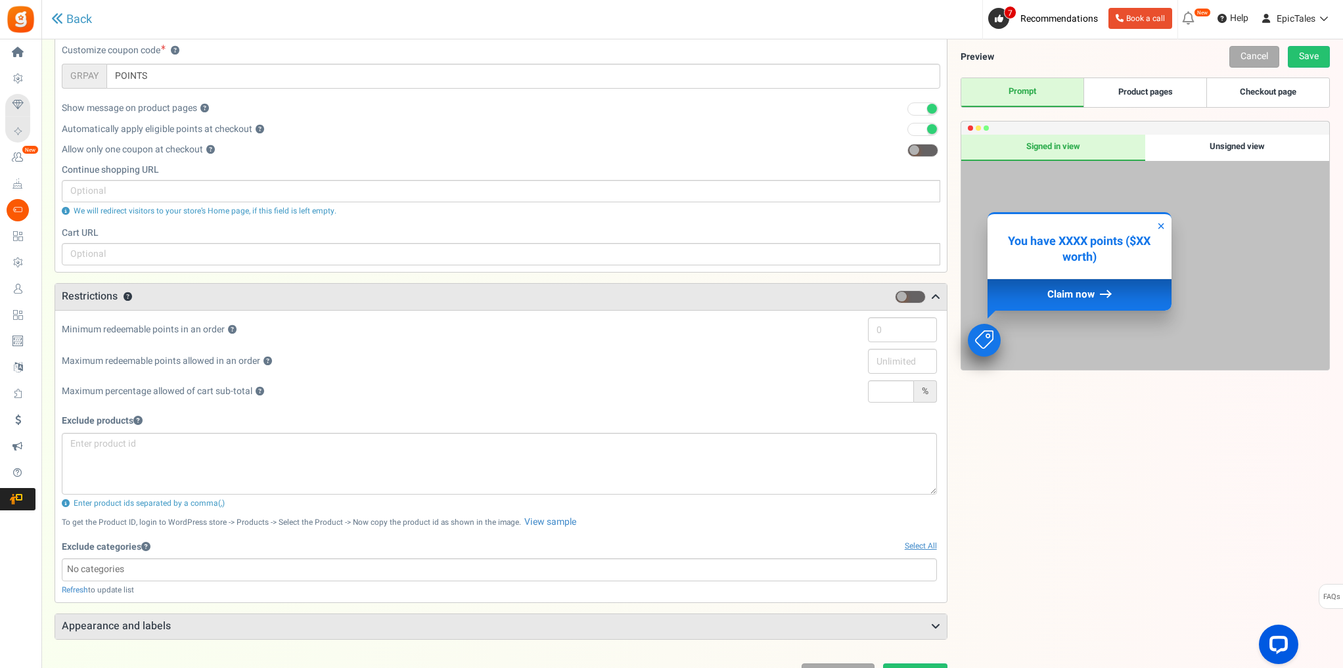
click at [328, 300] on h3 "Restrictions ?" at bounding box center [501, 297] width 892 height 26
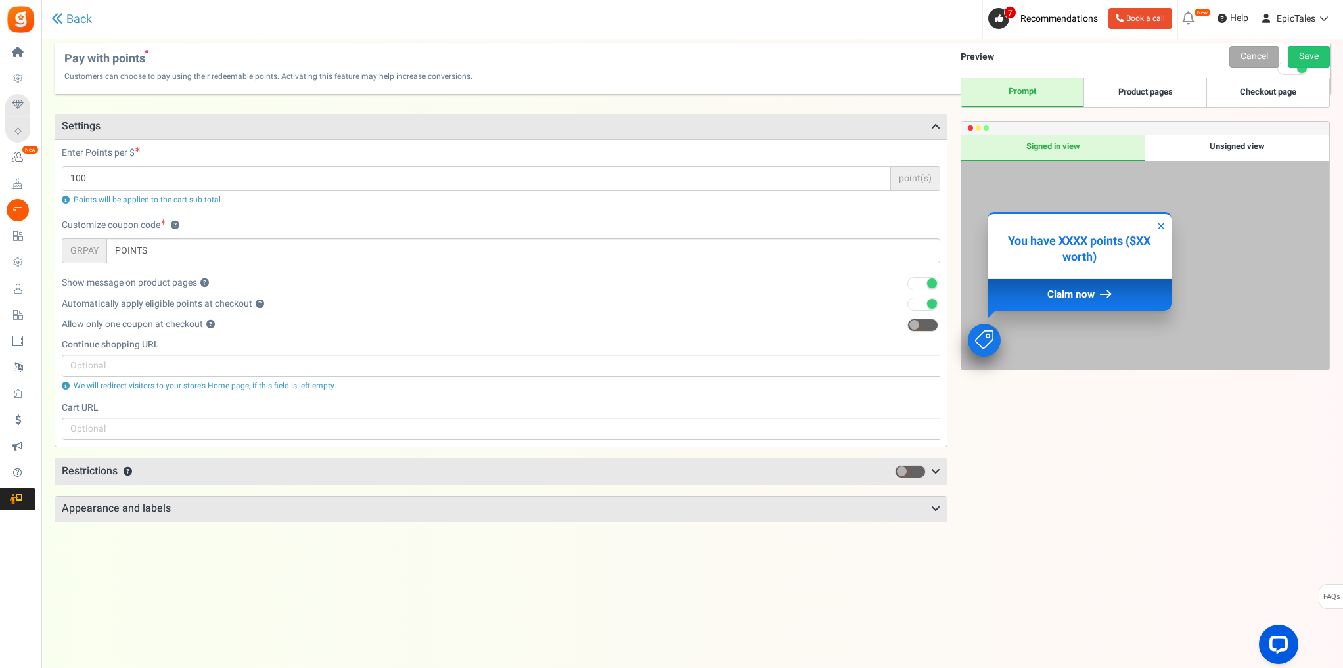
scroll to position [0, 0]
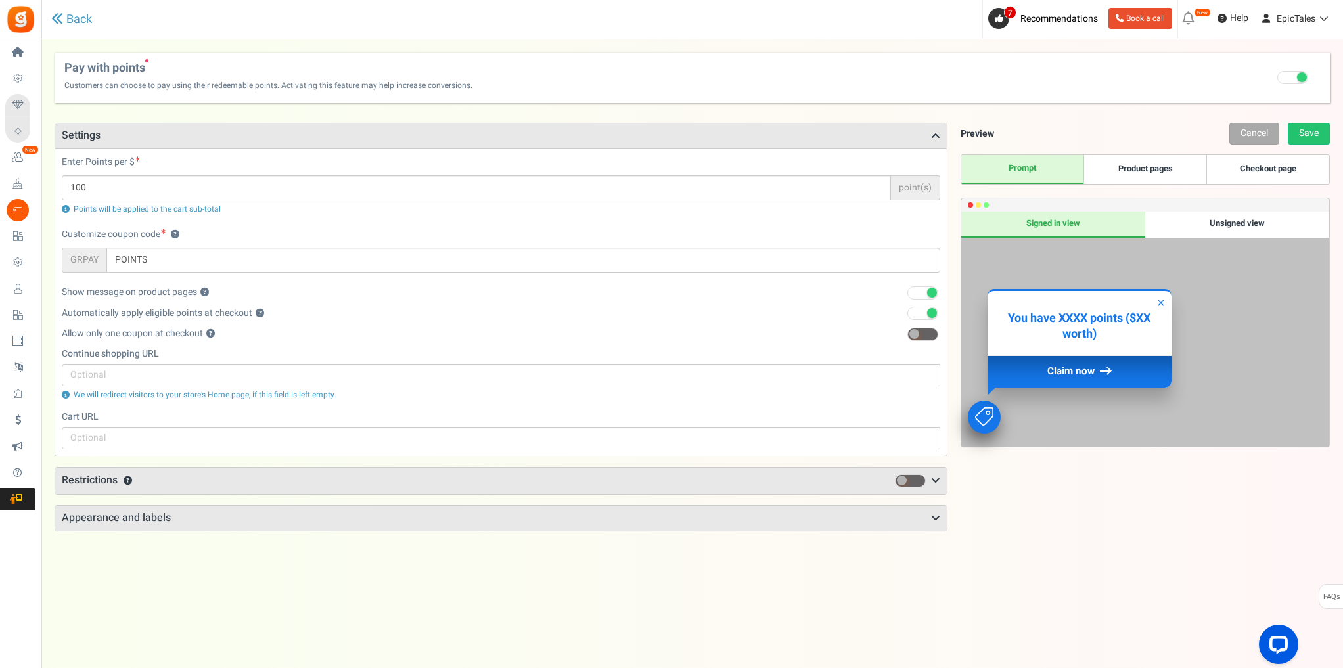
click at [191, 134] on h3 "Settings" at bounding box center [501, 136] width 892 height 25
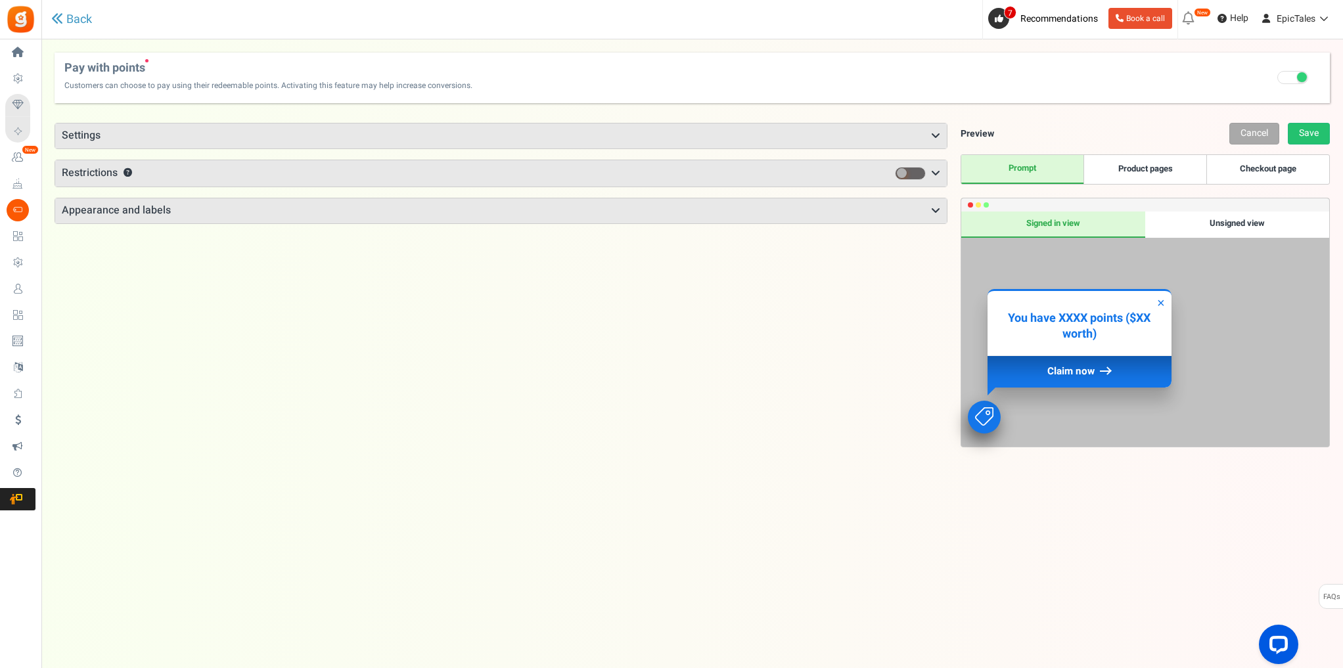
click at [198, 177] on h3 "Restrictions ?" at bounding box center [501, 173] width 892 height 26
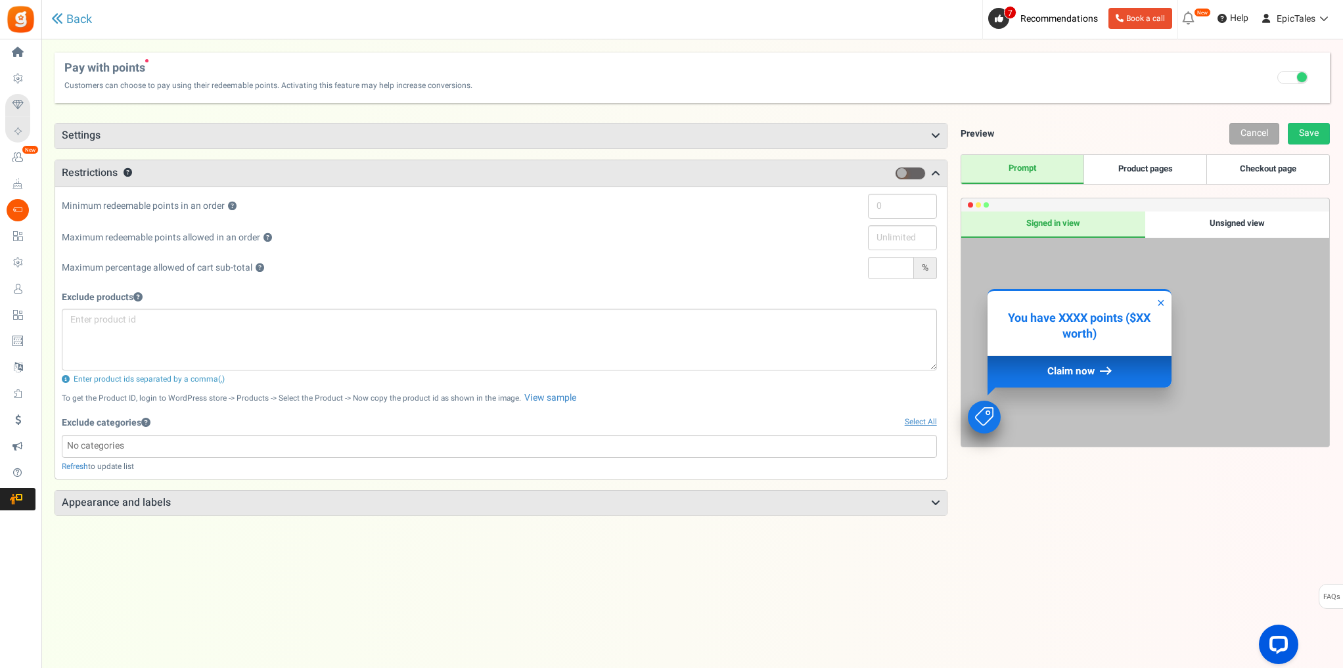
click at [198, 177] on h3 "Restrictions ?" at bounding box center [501, 173] width 892 height 26
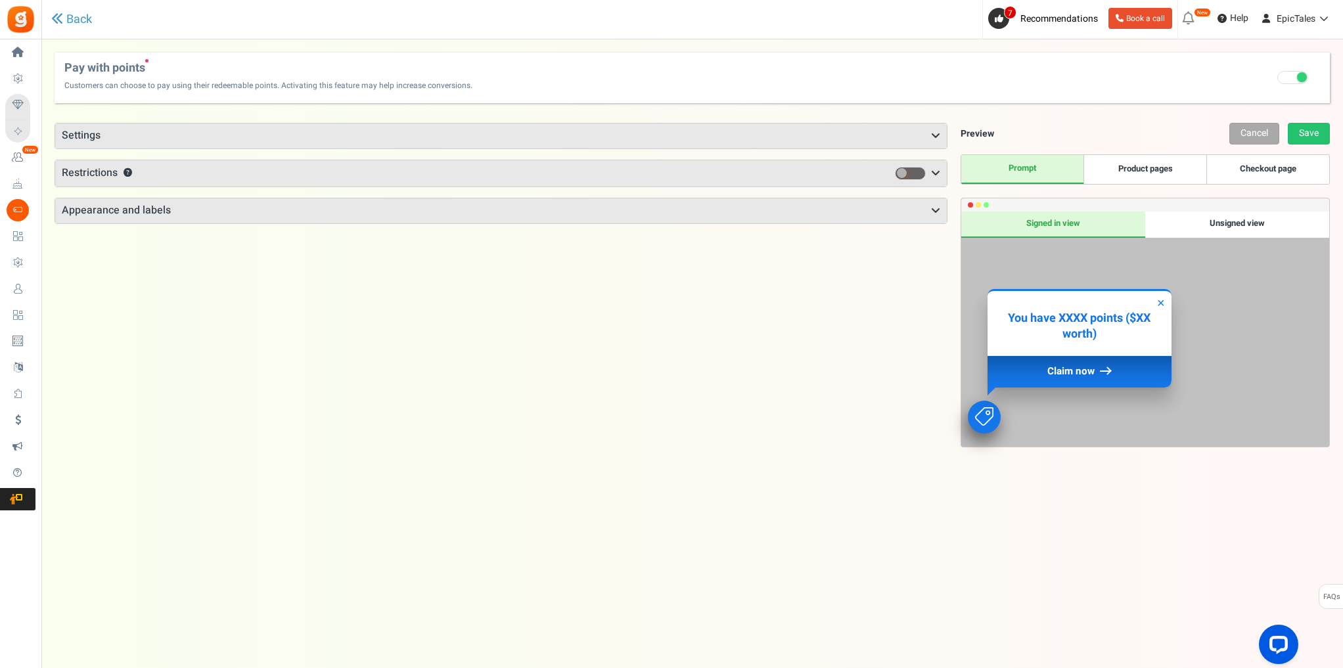
click at [205, 139] on h3 "Settings" at bounding box center [501, 136] width 892 height 25
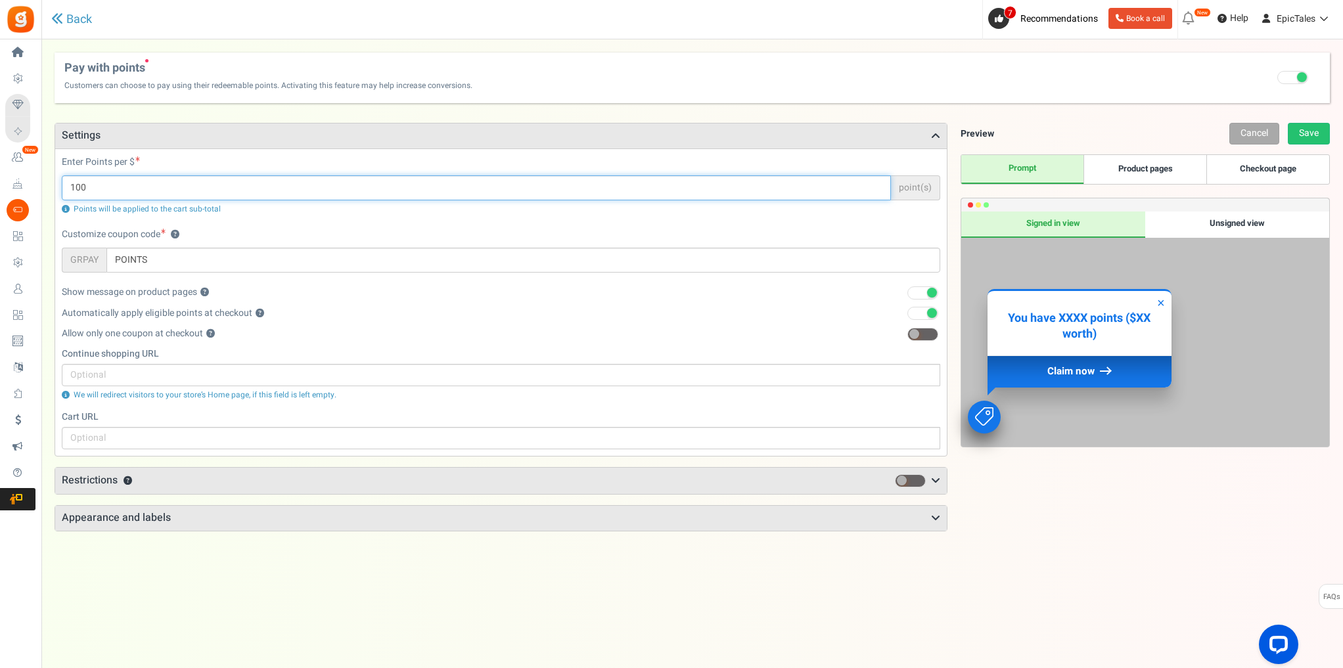
click at [89, 185] on input "100" at bounding box center [476, 187] width 829 height 25
type input "1"
type input "5"
type input "35"
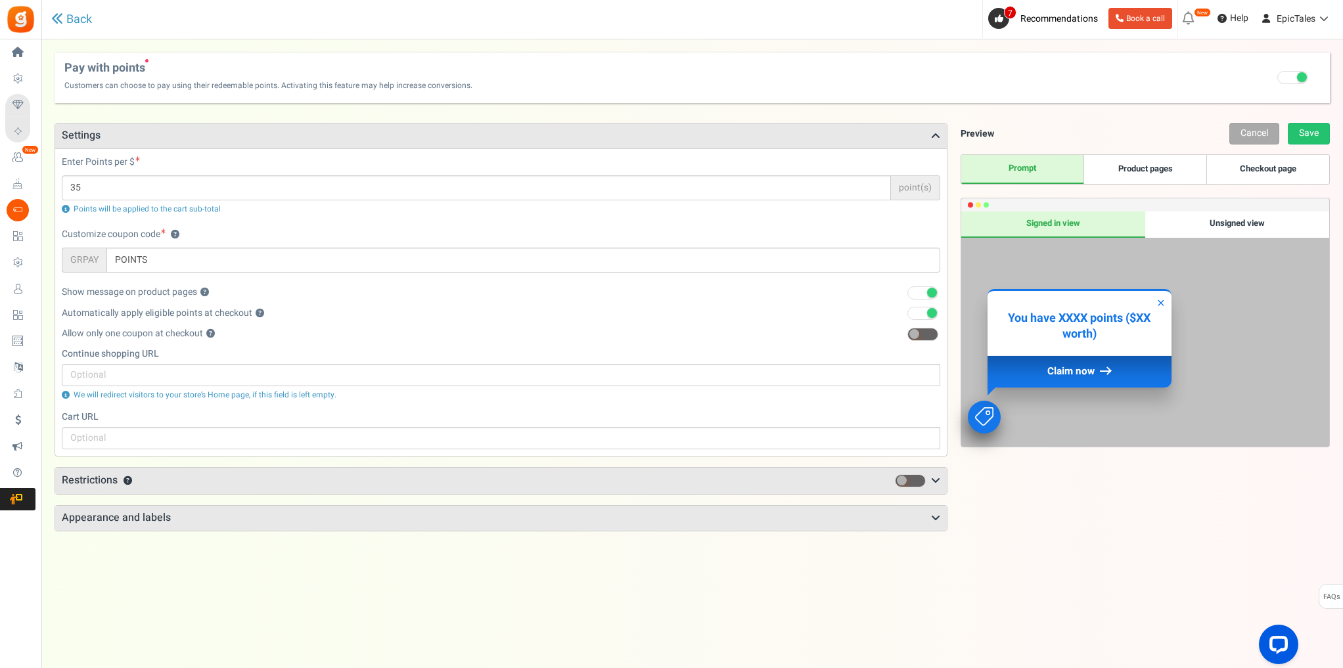
click at [1046, 526] on div "Preview Cancel Save Prompt Product pages Checkout page Use up to XXXX points to…" at bounding box center [1138, 398] width 382 height 550
click at [1303, 131] on link "Save" at bounding box center [1309, 134] width 42 height 22
click at [260, 139] on h3 "Settings" at bounding box center [501, 136] width 892 height 25
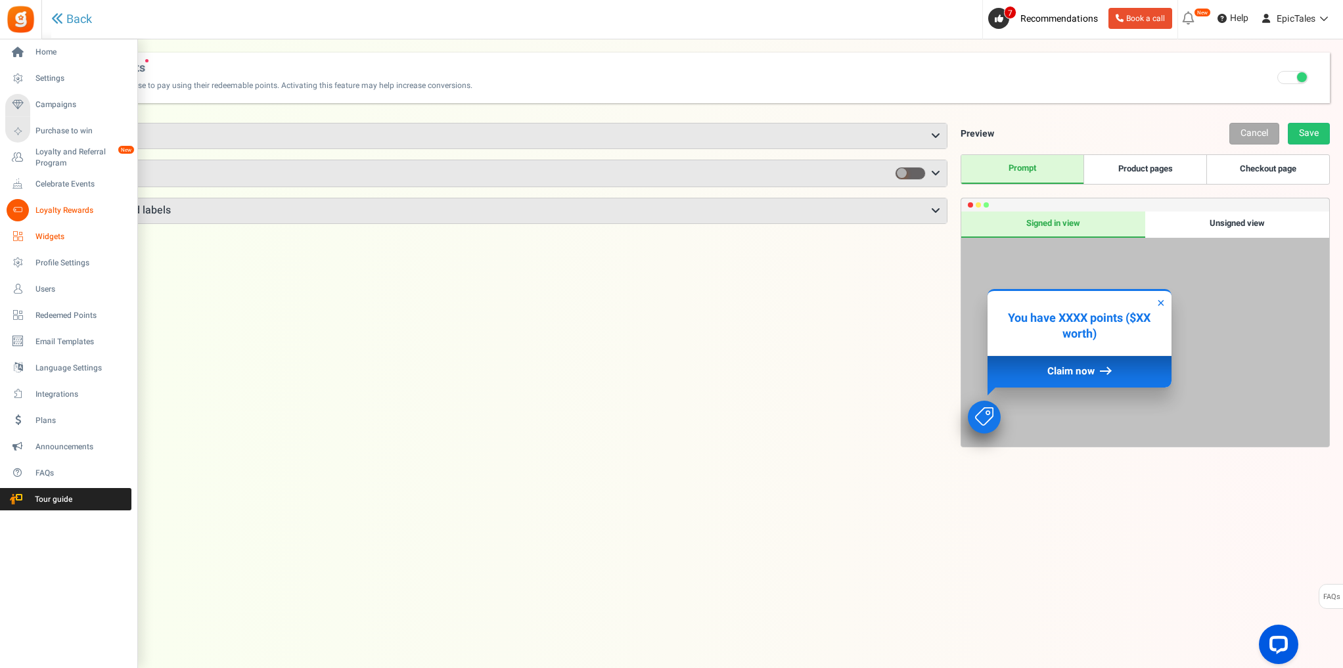
click at [61, 235] on span "Widgets" at bounding box center [81, 236] width 92 height 11
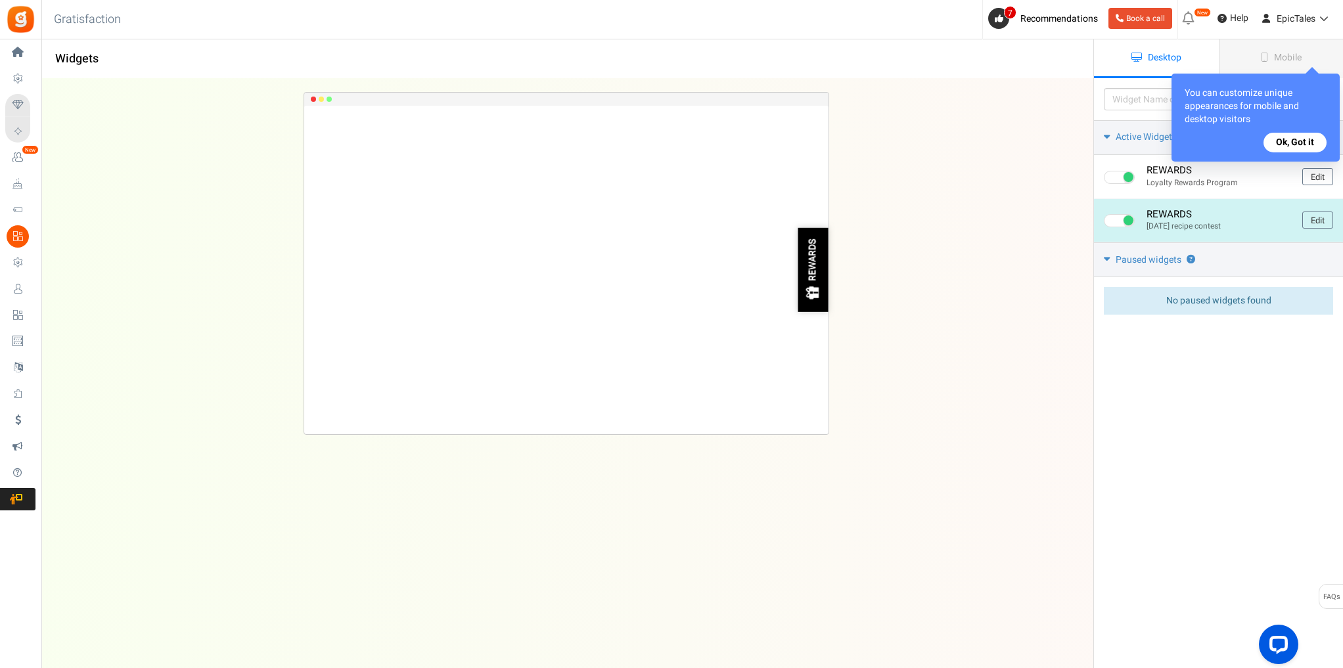
click at [1124, 223] on span at bounding box center [1129, 221] width 10 height 10
click at [1112, 223] on input "checkbox" at bounding box center [1108, 221] width 9 height 9
checkbox input "false"
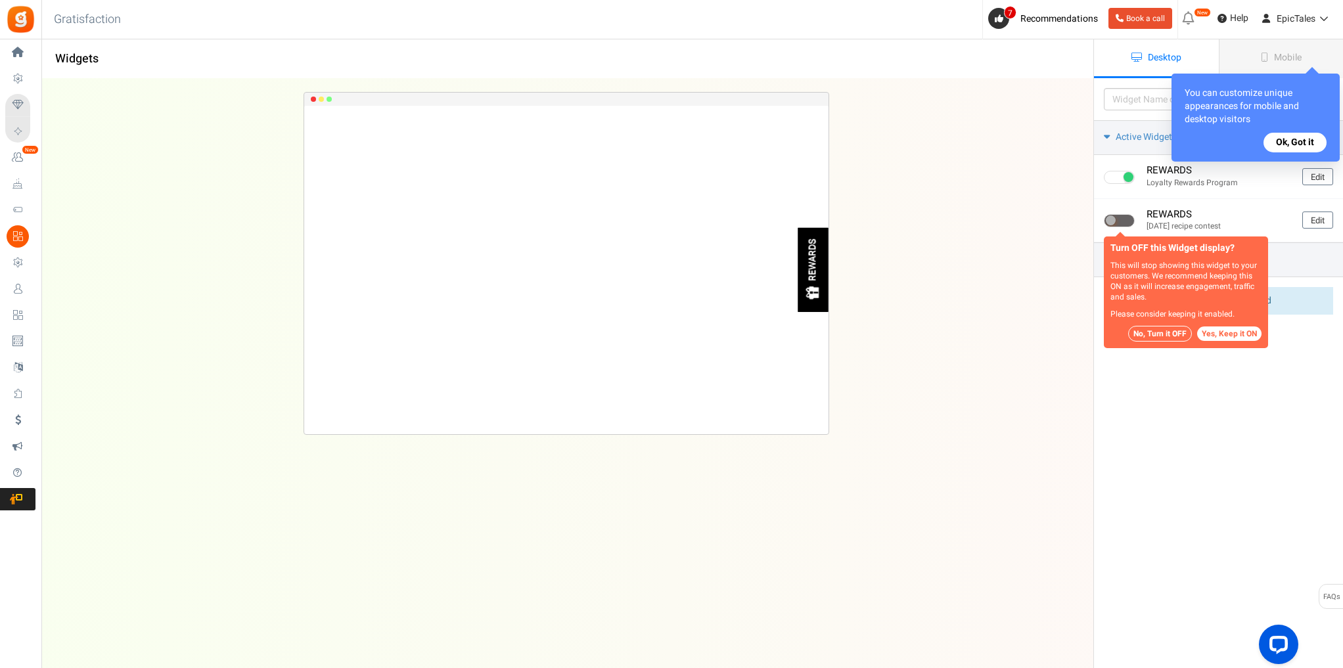
click at [1174, 332] on button "No, Turn it OFF" at bounding box center [1160, 334] width 64 height 16
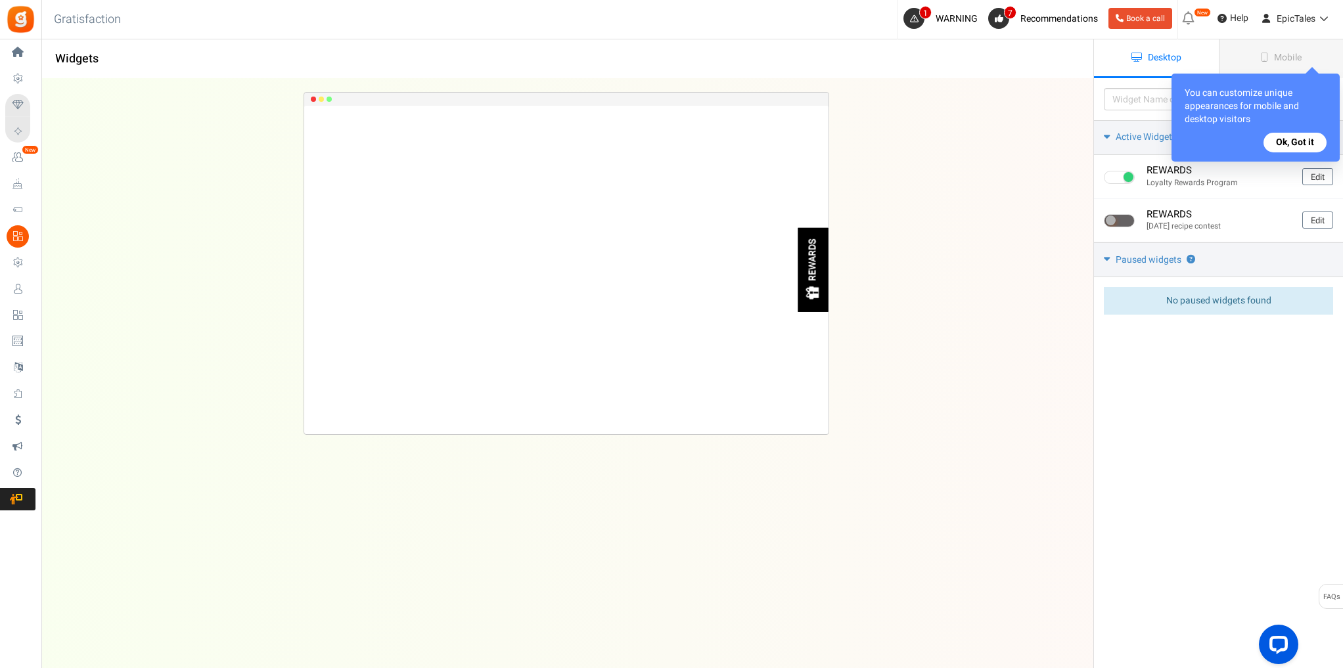
click at [1303, 141] on button "Ok, Got it" at bounding box center [1295, 143] width 63 height 20
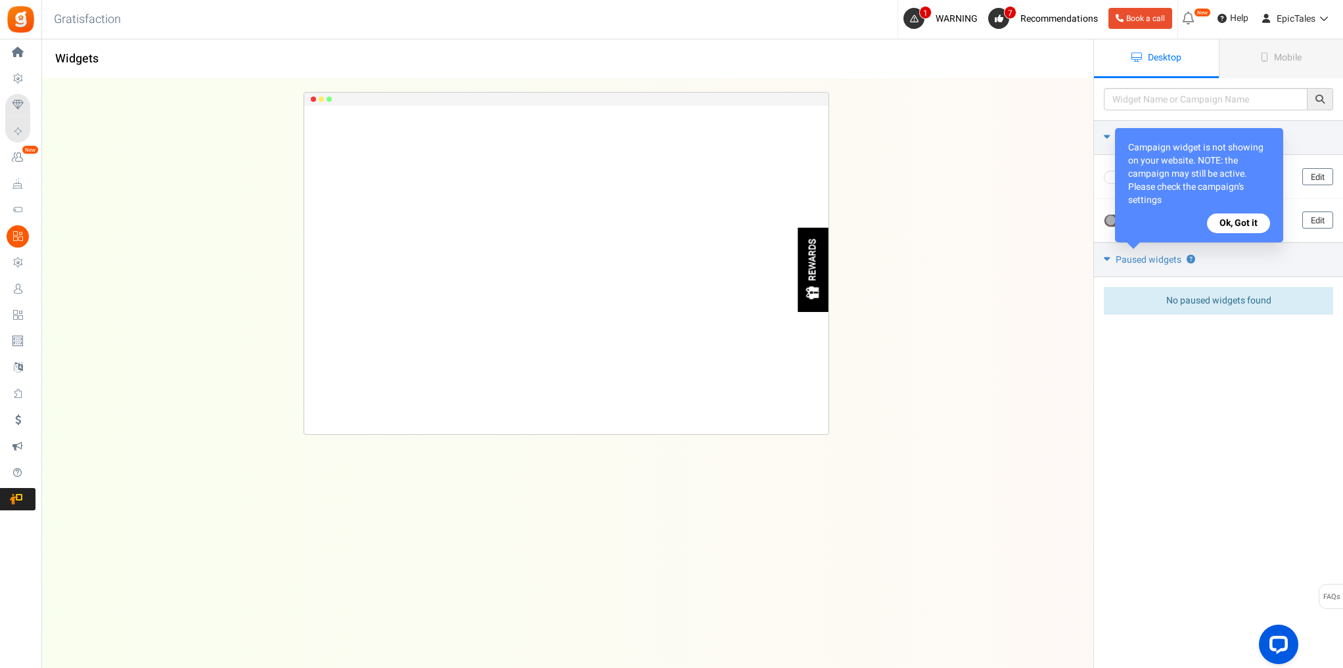
click at [1249, 227] on button "Ok, Got it" at bounding box center [1238, 224] width 63 height 20
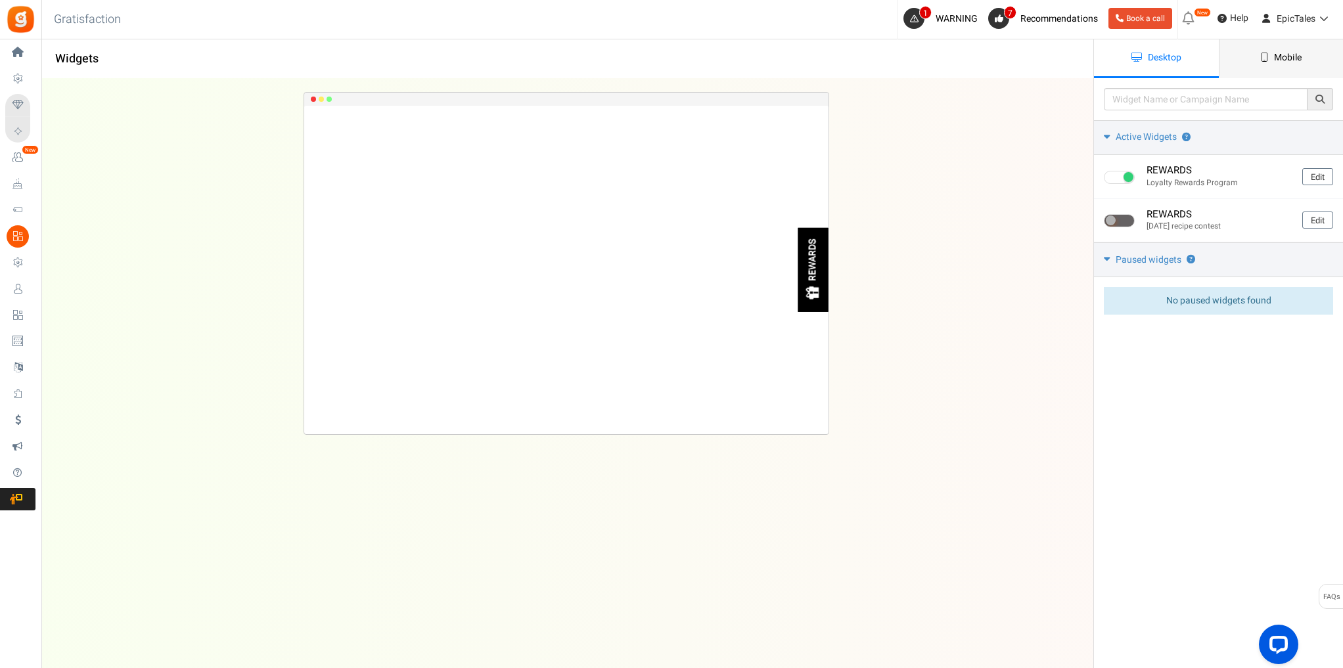
click at [1292, 53] on span "Mobile" at bounding box center [1288, 58] width 28 height 14
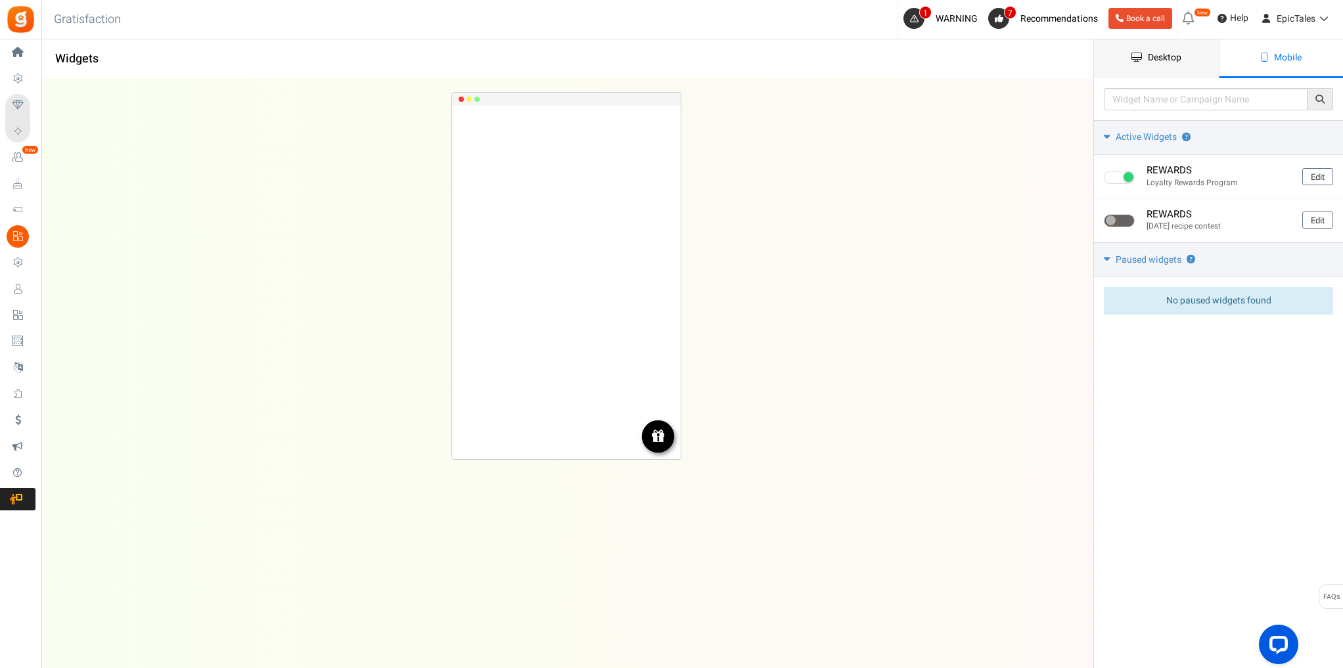
click at [1170, 56] on span "Desktop" at bounding box center [1165, 58] width 34 height 14
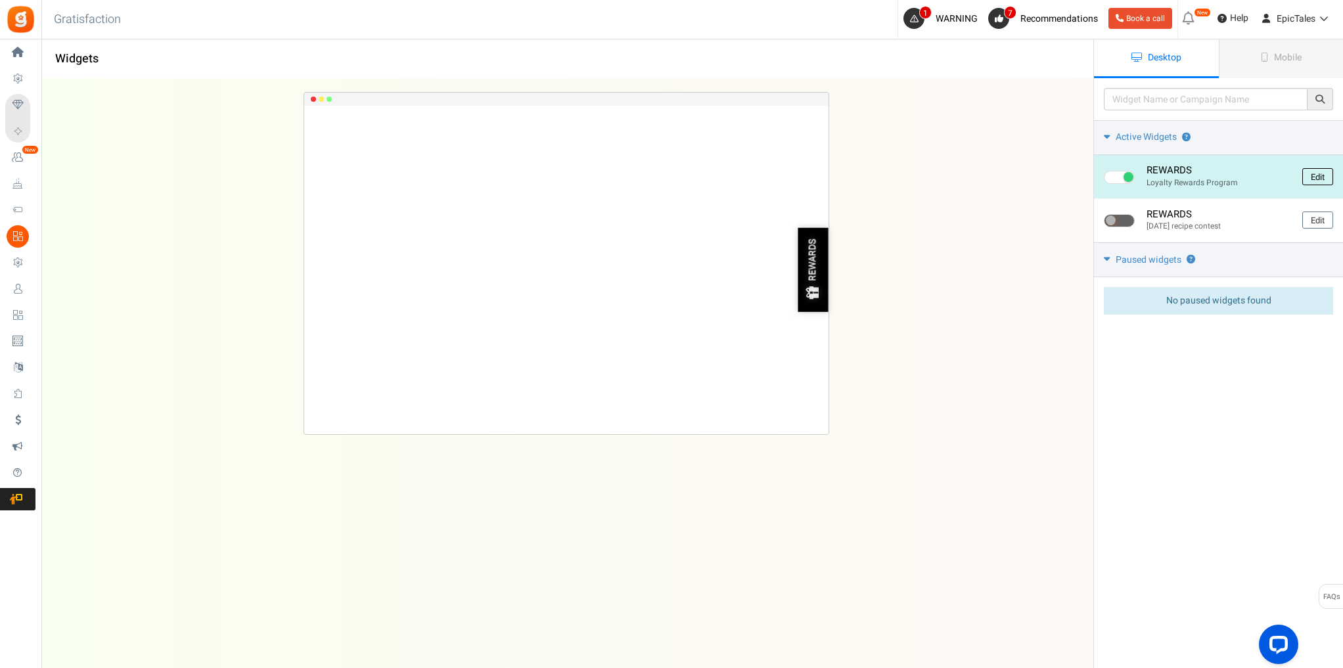
click at [1323, 179] on link "Edit" at bounding box center [1317, 176] width 31 height 17
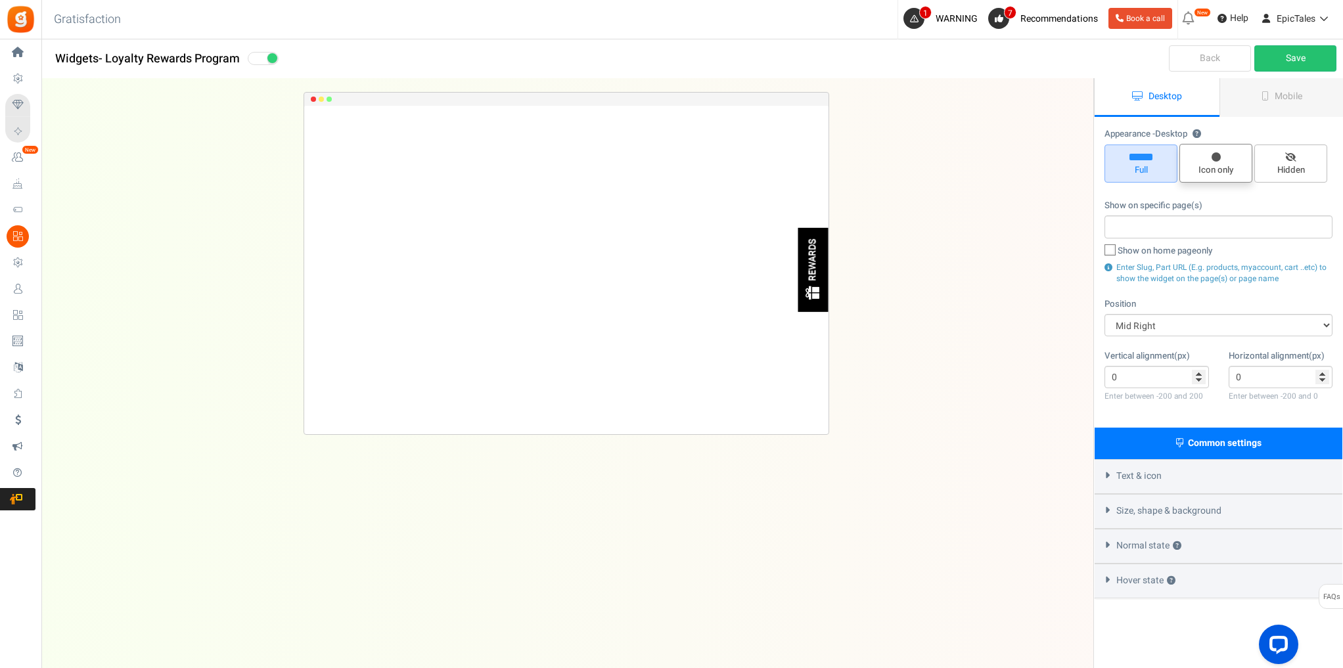
click at [1225, 163] on span "Icon only" at bounding box center [1215, 163] width 73 height 39
click at [1225, 155] on input "Icon only" at bounding box center [1220, 151] width 9 height 9
radio input "true"
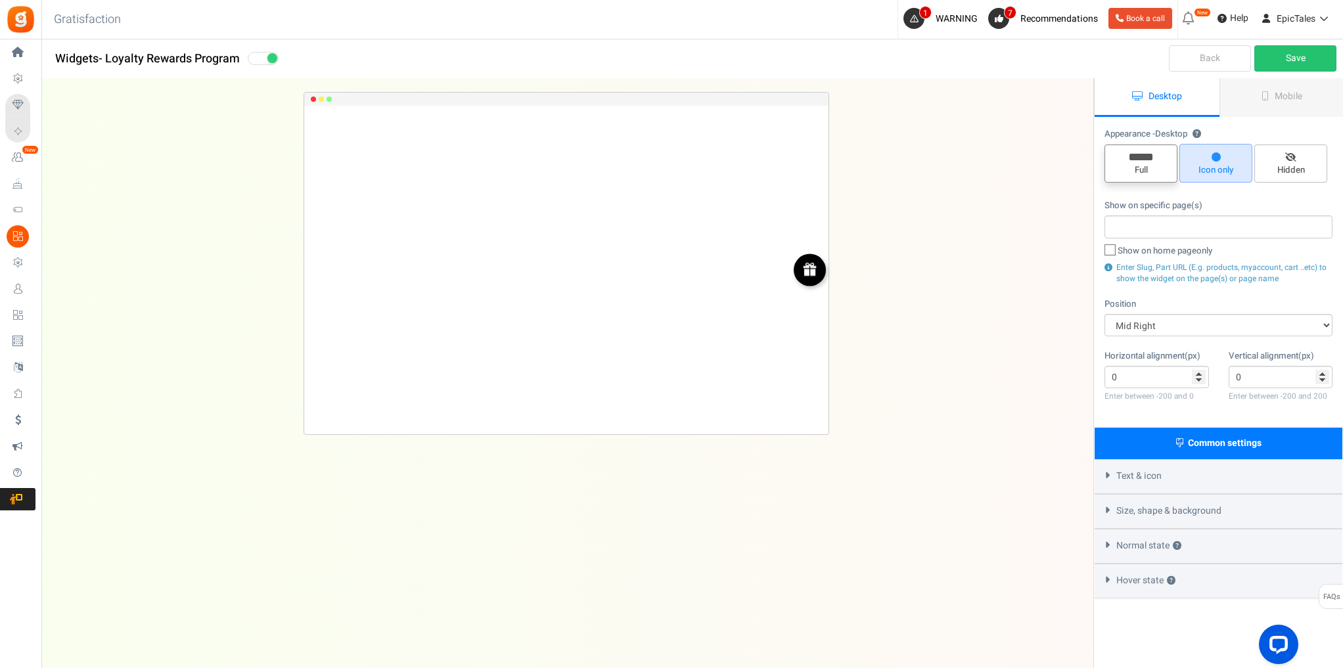
click at [1138, 161] on span "Full" at bounding box center [1141, 164] width 73 height 38
click at [1141, 156] on input "Full" at bounding box center [1145, 151] width 9 height 9
radio input "true"
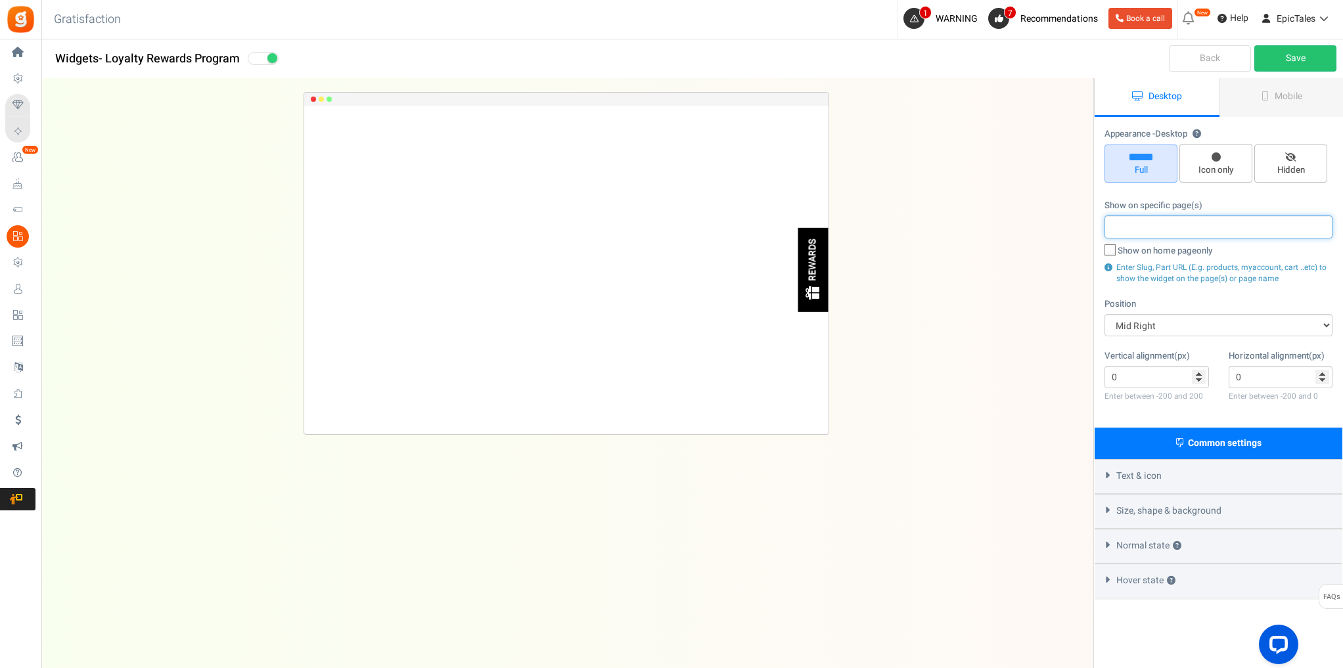
click at [1201, 229] on input "search" at bounding box center [1218, 226] width 220 height 14
click at [1231, 196] on div "Appearance - Desktop ? Full Icon only Hidden Show on specific page(s) Show on h…" at bounding box center [1219, 273] width 248 height 310
click at [1191, 326] on select "Mid Right Mid Left Top Bar Top Left Top Right Top Center Bottom Bar Bottom Left…" at bounding box center [1219, 325] width 228 height 22
click at [1194, 317] on select "Mid Right Mid Left Top Bar Top Left Top Right Top Center Bottom Bar Bottom Left…" at bounding box center [1219, 325] width 228 height 22
click at [1161, 482] on span "Text & icon" at bounding box center [1138, 476] width 45 height 13
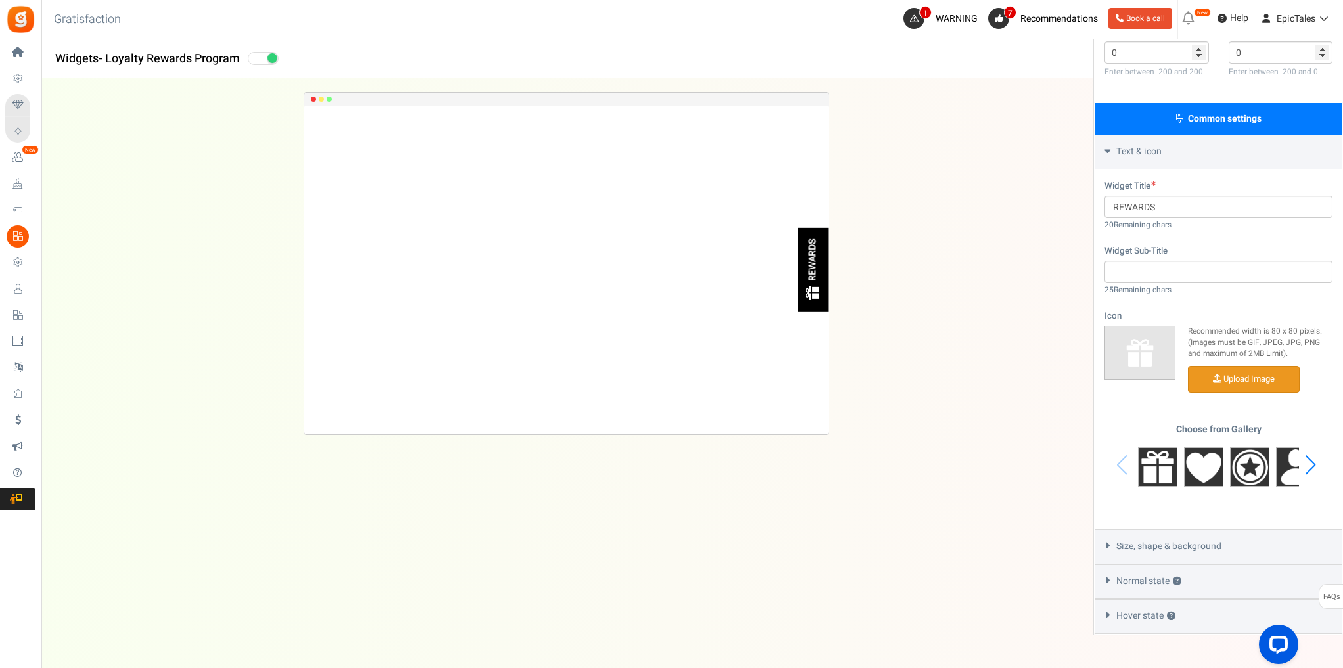
scroll to position [306, 0]
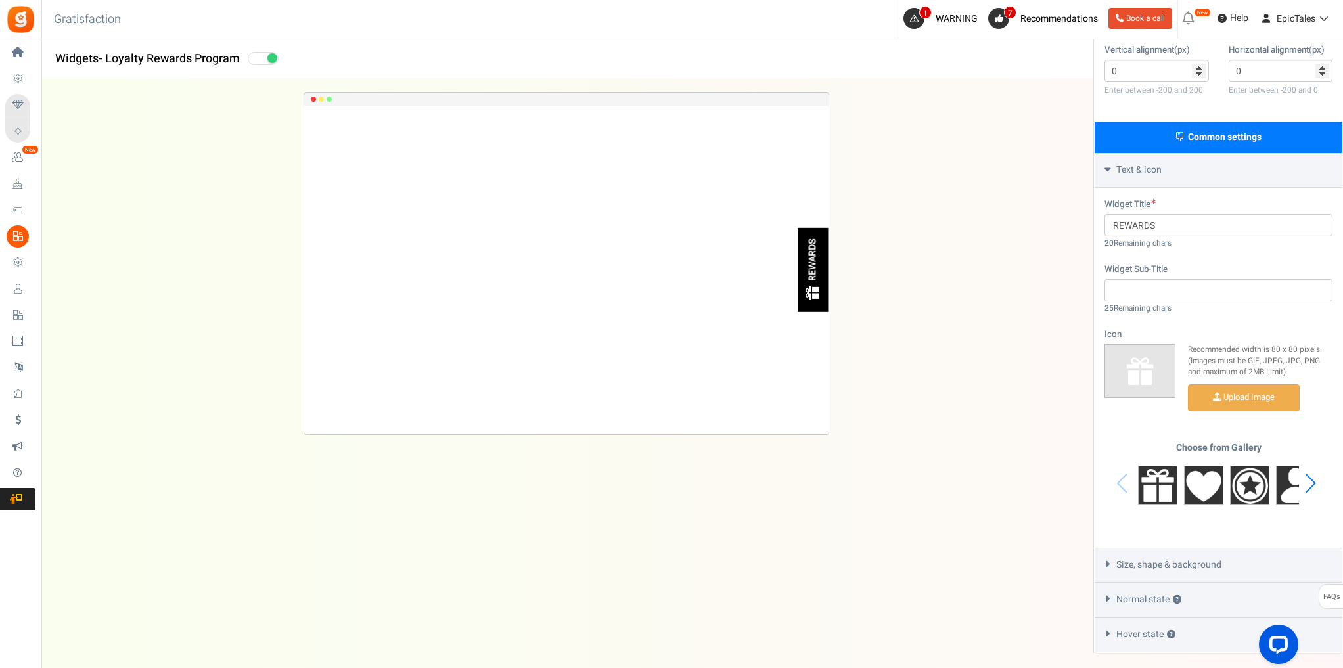
click at [1183, 173] on div "Text & icon" at bounding box center [1219, 170] width 248 height 35
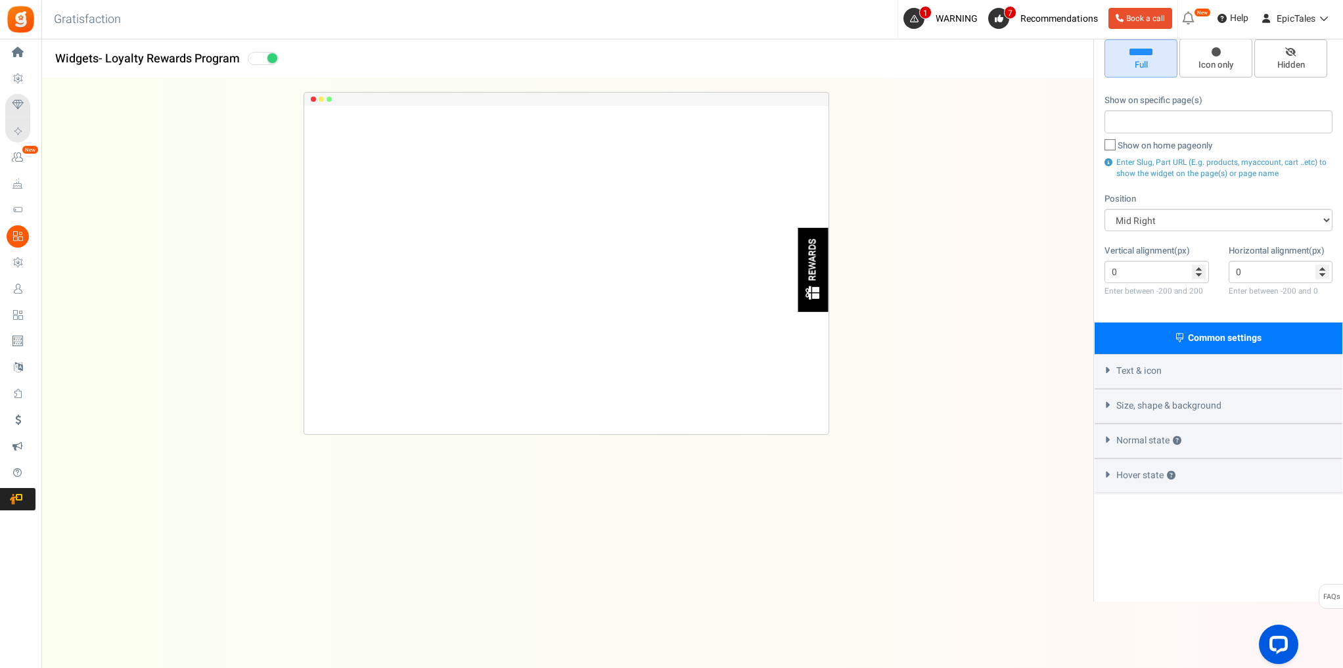
click at [1221, 413] on div "Size, shape & background" at bounding box center [1219, 406] width 248 height 35
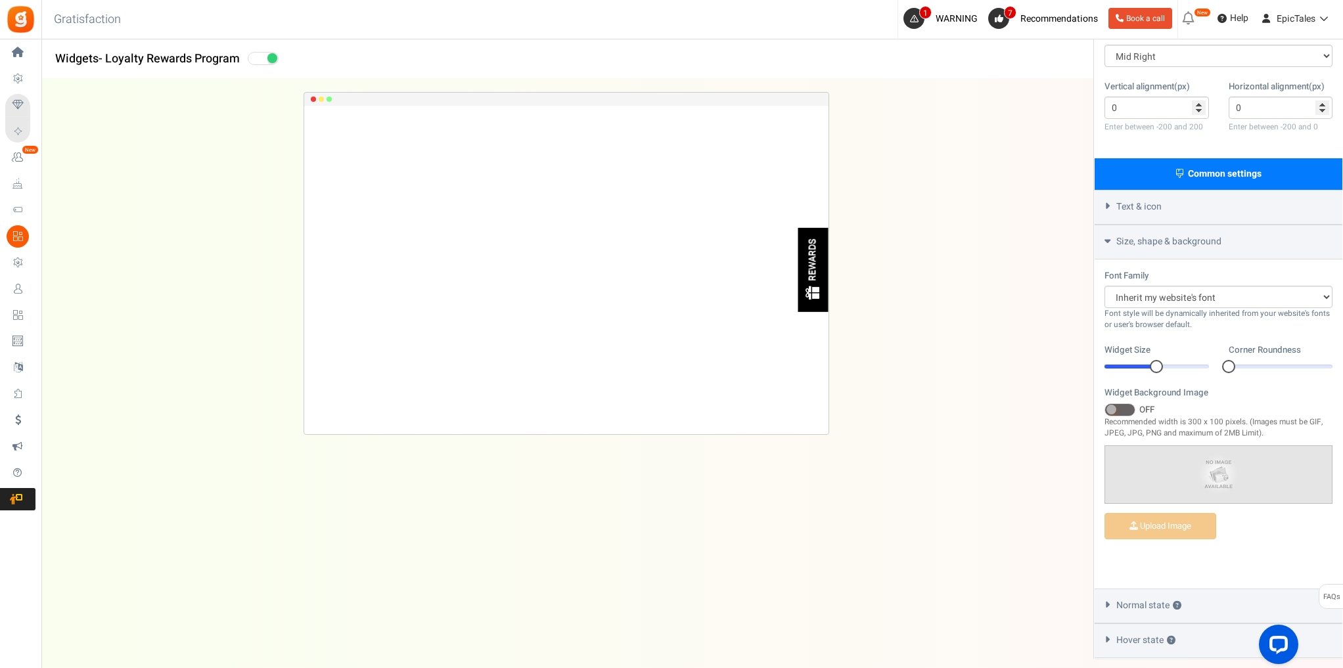
scroll to position [306, 0]
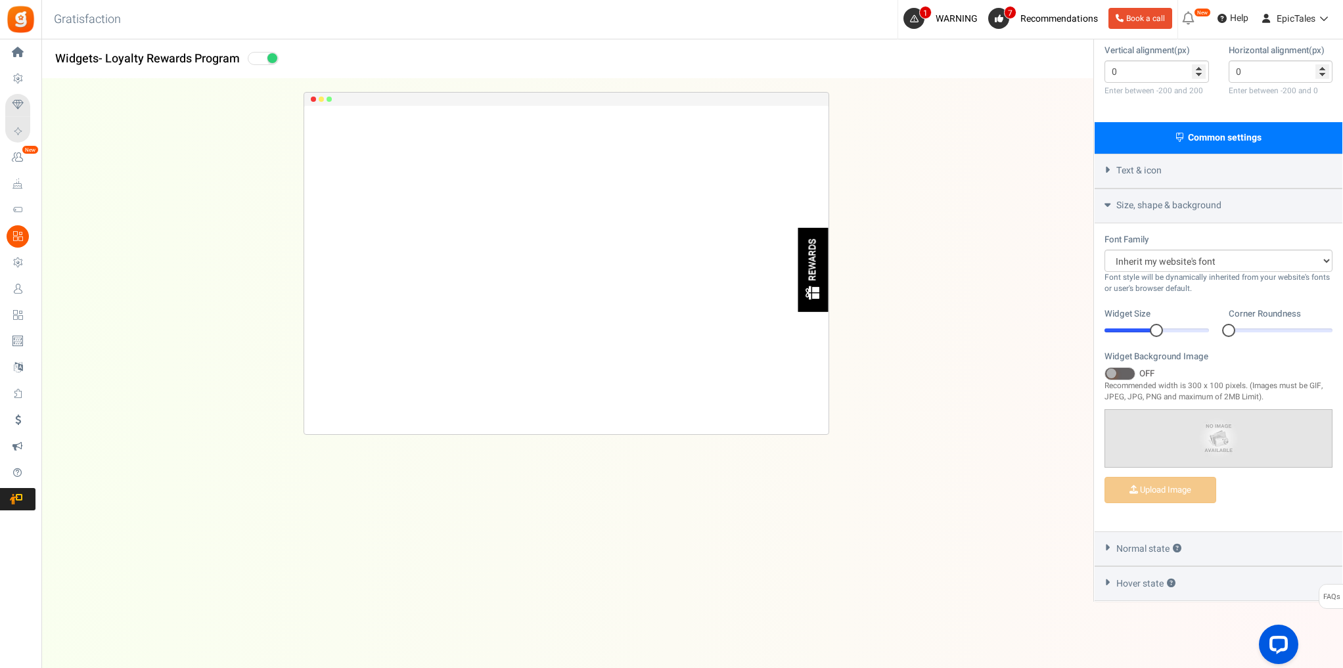
click at [1214, 208] on span "Size, shape & background" at bounding box center [1168, 205] width 105 height 13
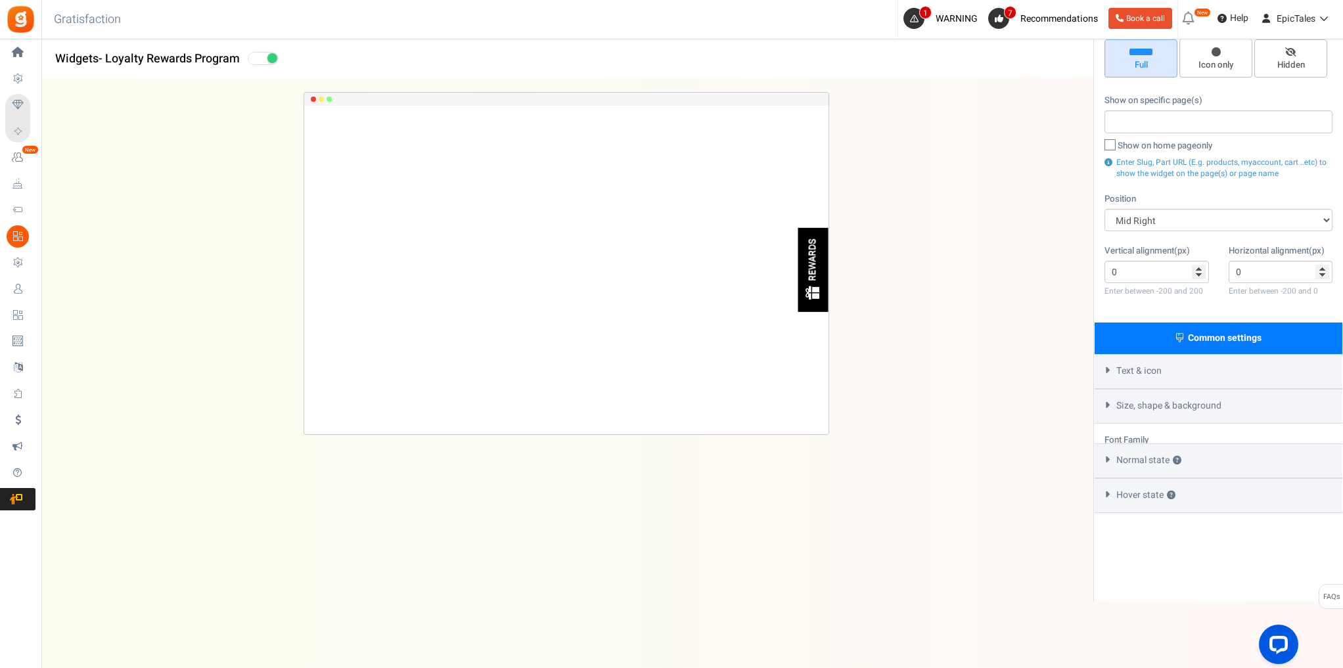
scroll to position [105, 0]
click at [1231, 450] on div "Normal state ?" at bounding box center [1219, 441] width 248 height 35
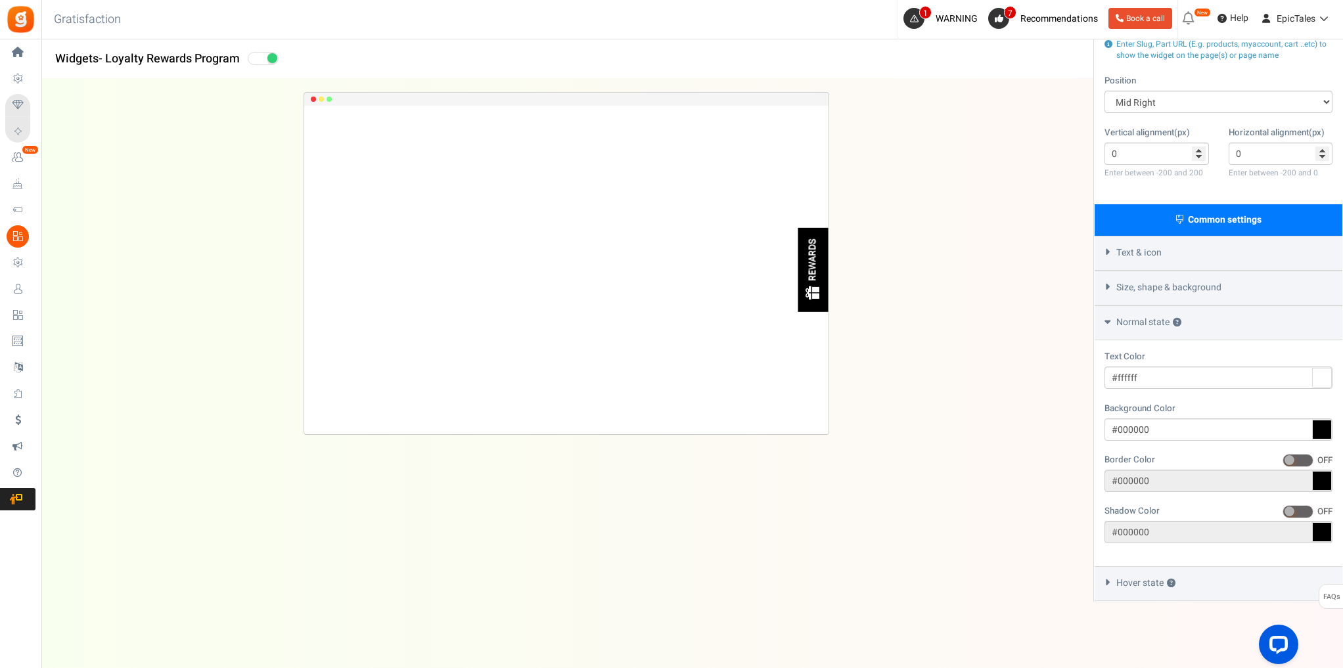
scroll to position [225, 0]
click at [1193, 429] on input "#000000" at bounding box center [1219, 430] width 228 height 22
drag, startPoint x: 1067, startPoint y: 434, endPoint x: 1059, endPoint y: 435, distance: 7.9
click at [1059, 435] on div "Widgets - Loyalty Rewards Program Desktop Mobile Back Save Please enter a widge…" at bounding box center [692, 228] width 1302 height 747
paste input "1476e9"
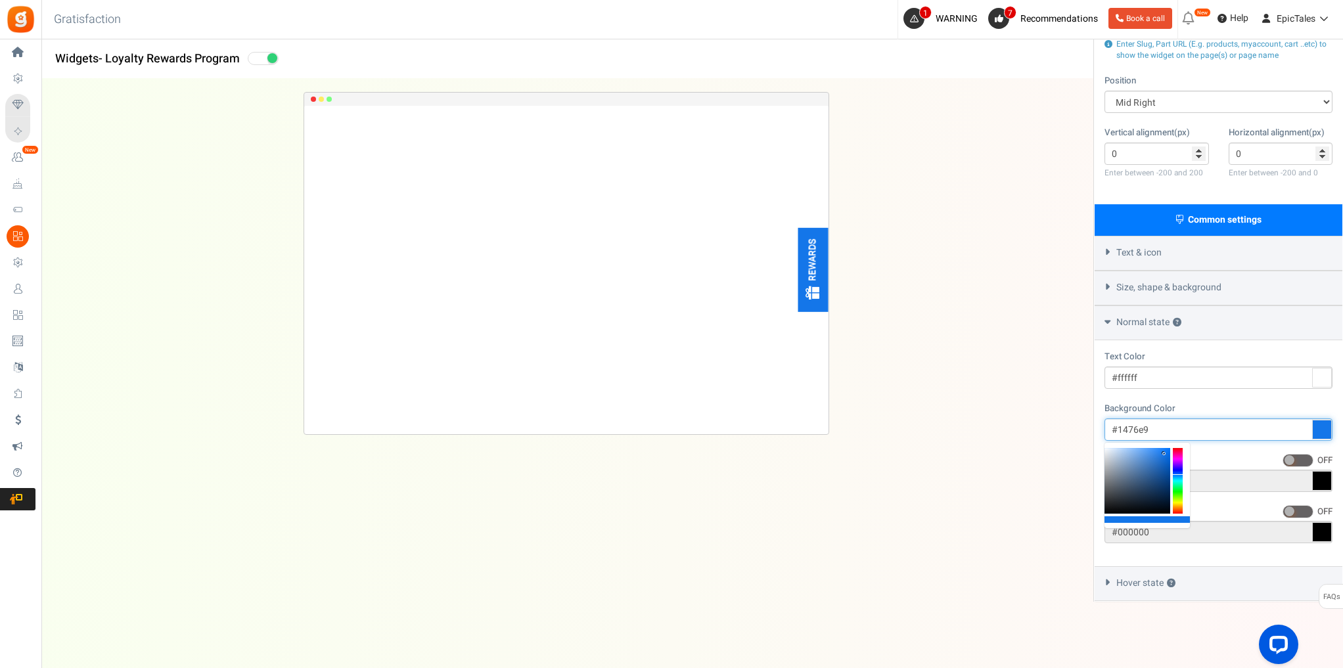
type input "#1476e9"
click at [1239, 400] on div "Text Color #ffffff Background Color #1476e9 Border Color ON OFF #000000 Shadow …" at bounding box center [1219, 453] width 248 height 226
click at [1130, 585] on span "Hover state ?" at bounding box center [1145, 583] width 59 height 13
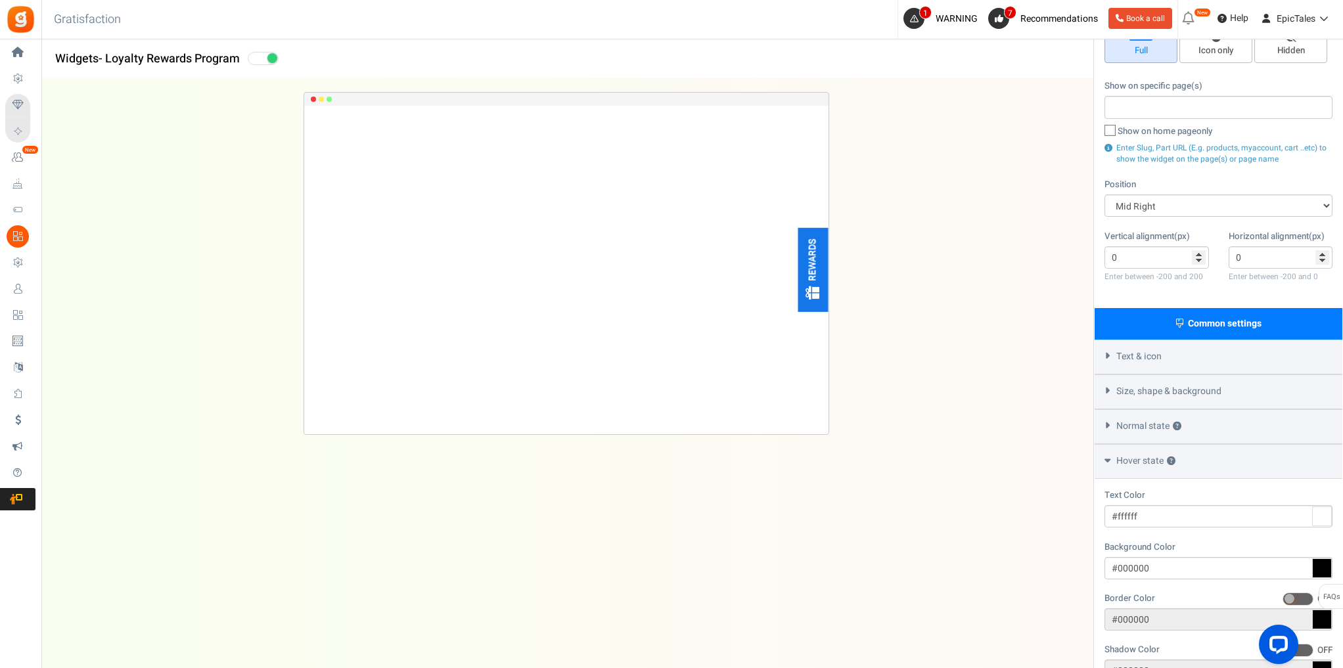
click at [1105, 463] on icon at bounding box center [1108, 460] width 6 height 10
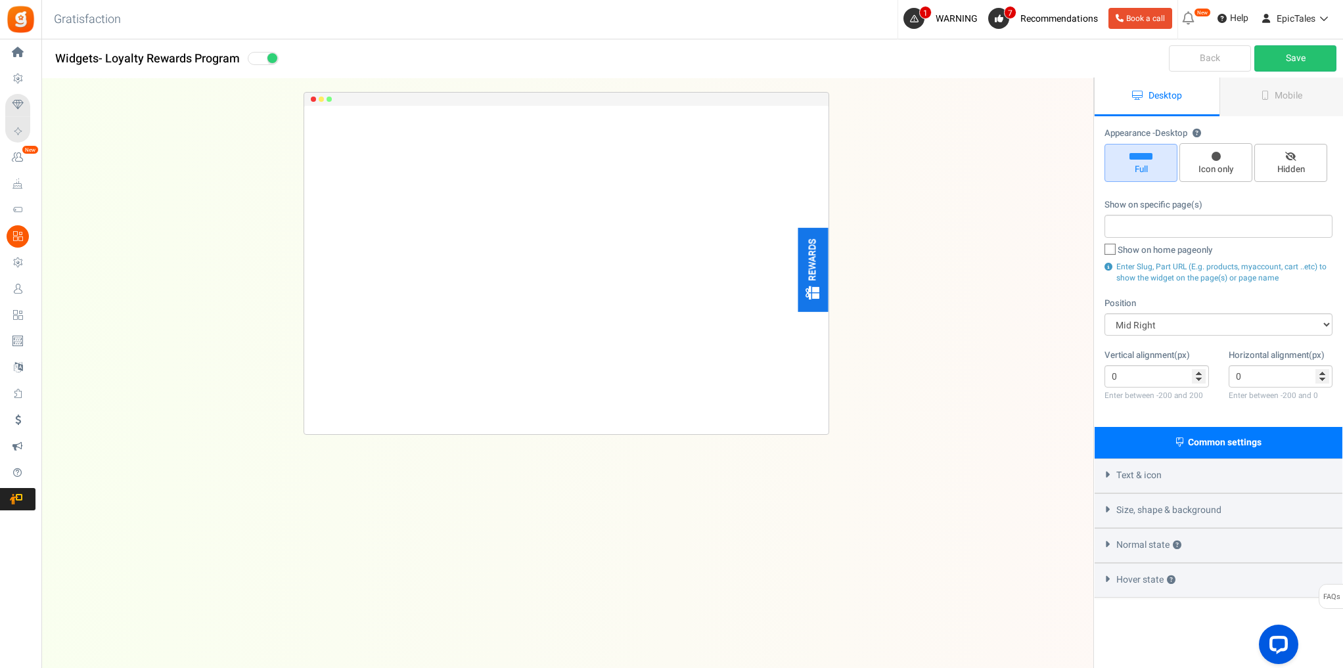
scroll to position [0, 0]
click at [1254, 104] on link "Mobile" at bounding box center [1282, 97] width 125 height 39
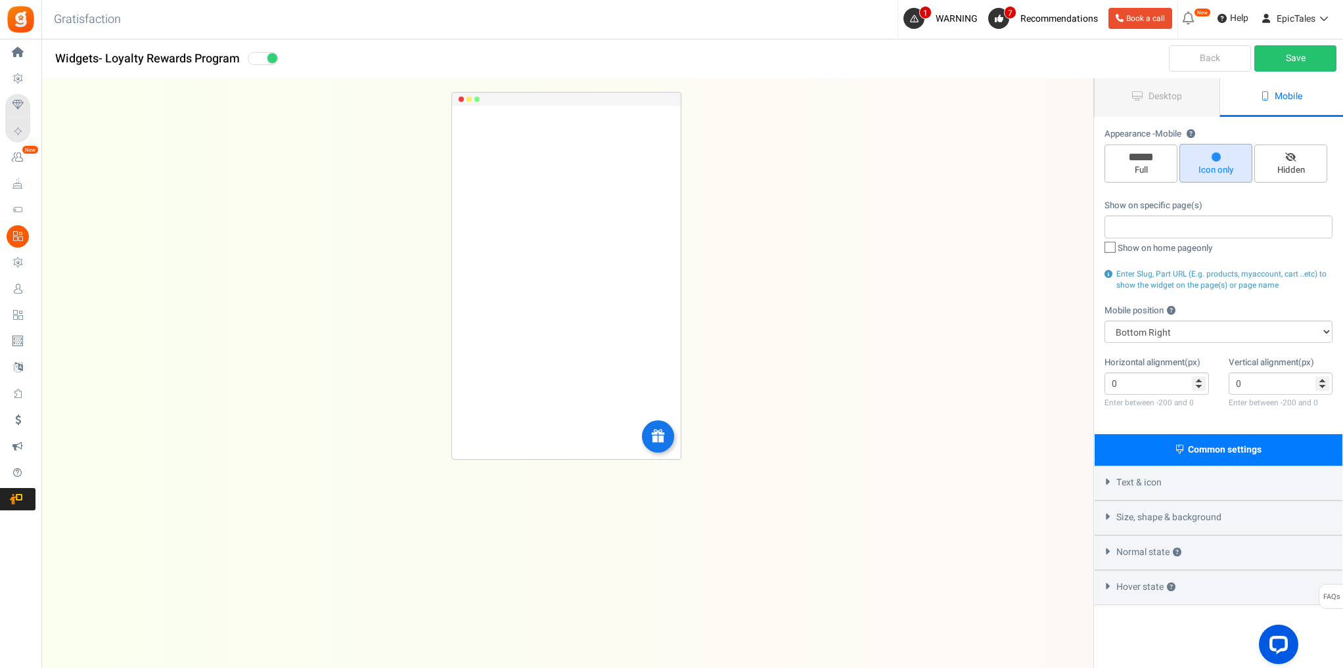
scroll to position [105, 0]
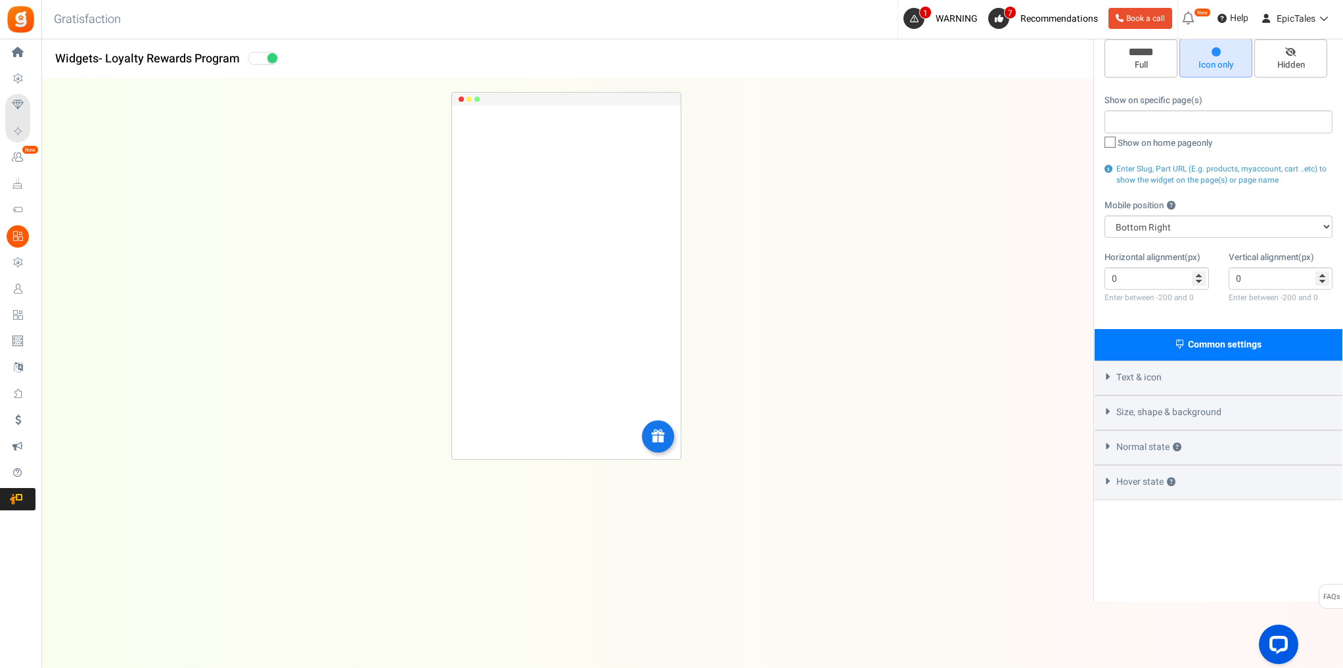
click at [1151, 445] on span "Normal state ?" at bounding box center [1148, 447] width 65 height 13
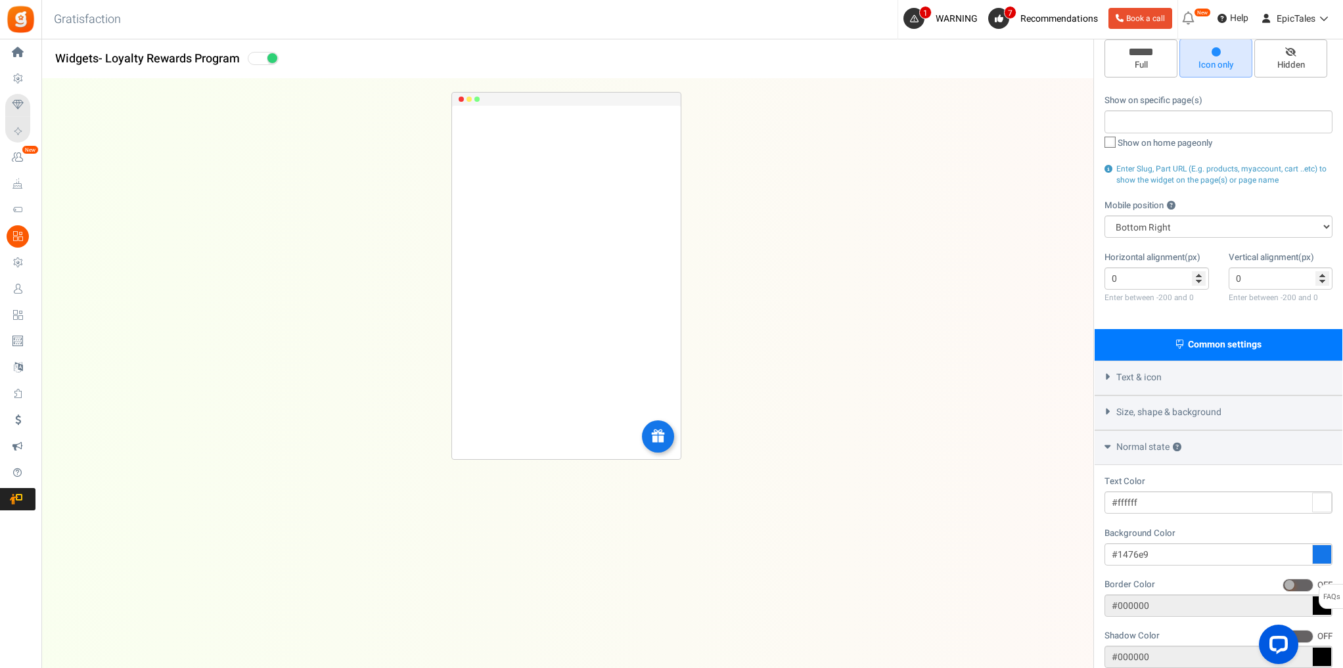
click at [1151, 416] on span "Size, shape & background" at bounding box center [1168, 412] width 105 height 13
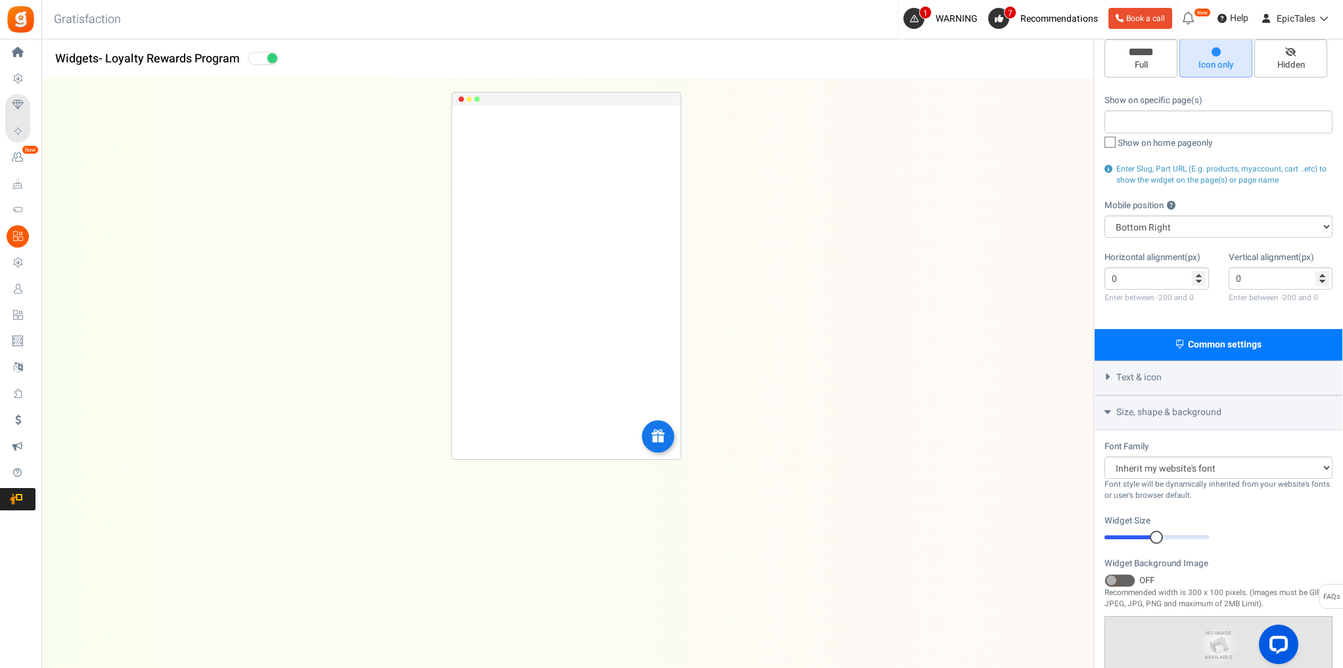
click at [1151, 416] on span "Size, shape & background" at bounding box center [1168, 412] width 105 height 13
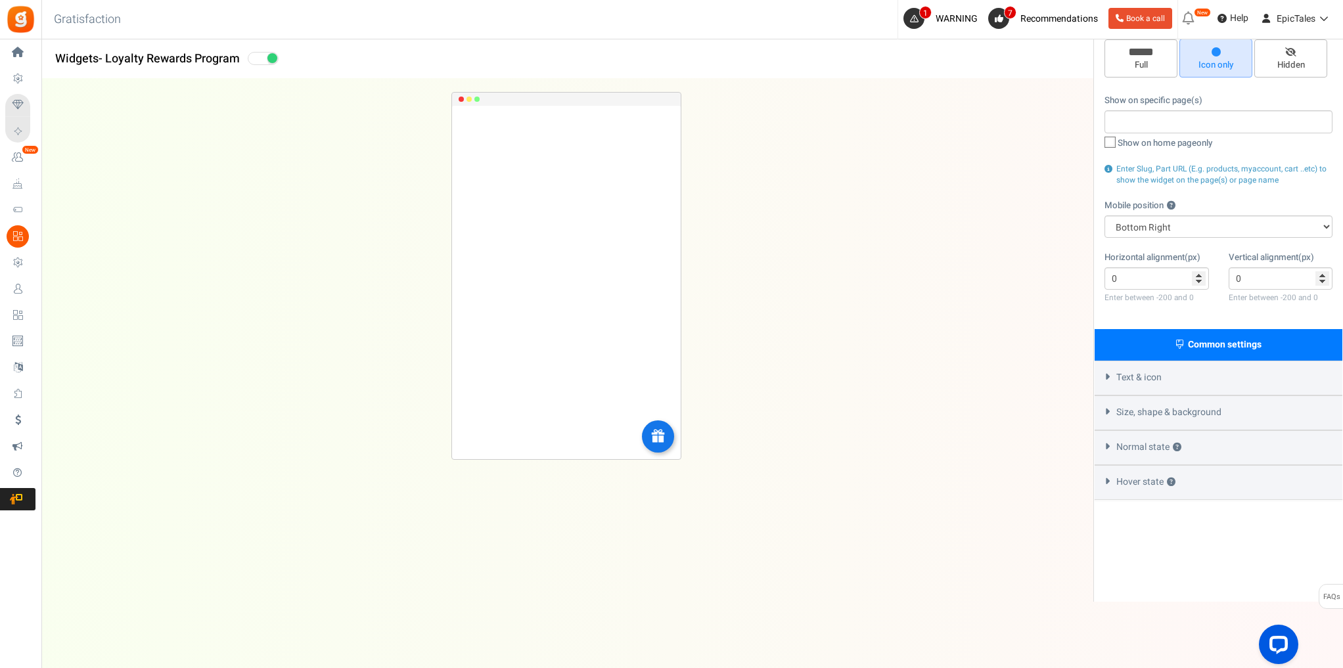
click at [1166, 381] on div "Text & icon" at bounding box center [1219, 378] width 248 height 35
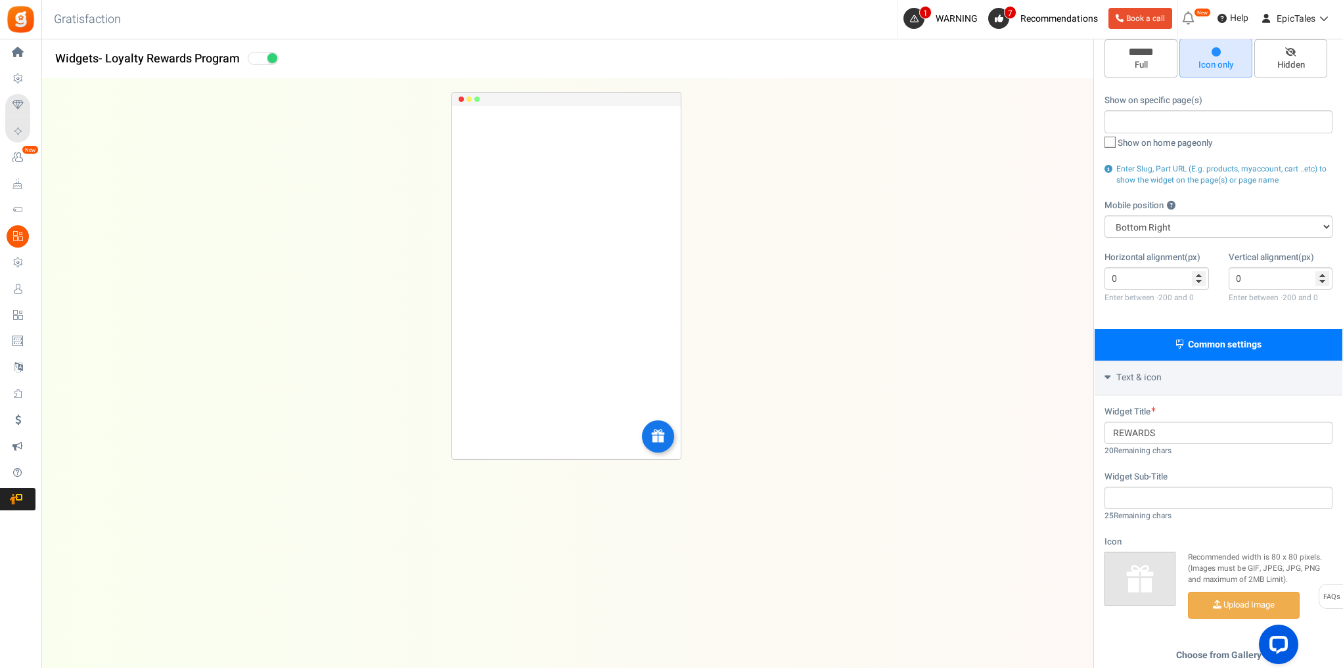
click at [1166, 381] on div "Text & icon" at bounding box center [1219, 378] width 248 height 35
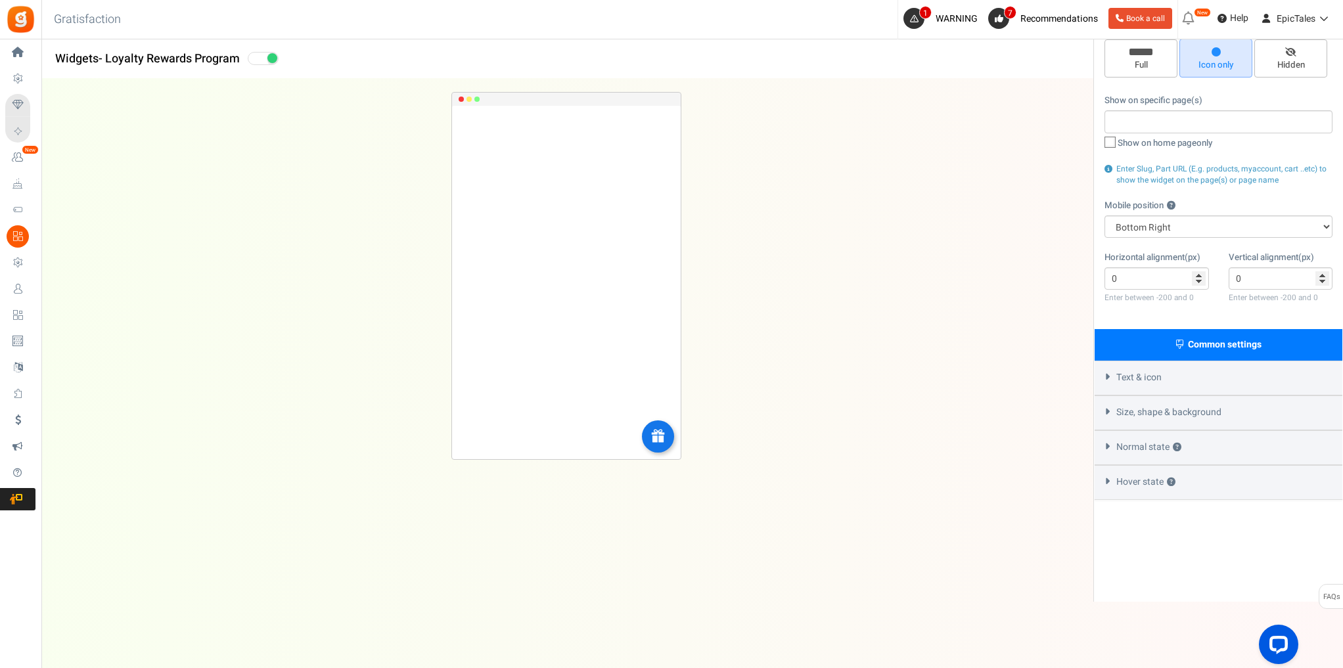
click at [1143, 489] on span "Hover state ?" at bounding box center [1145, 482] width 59 height 13
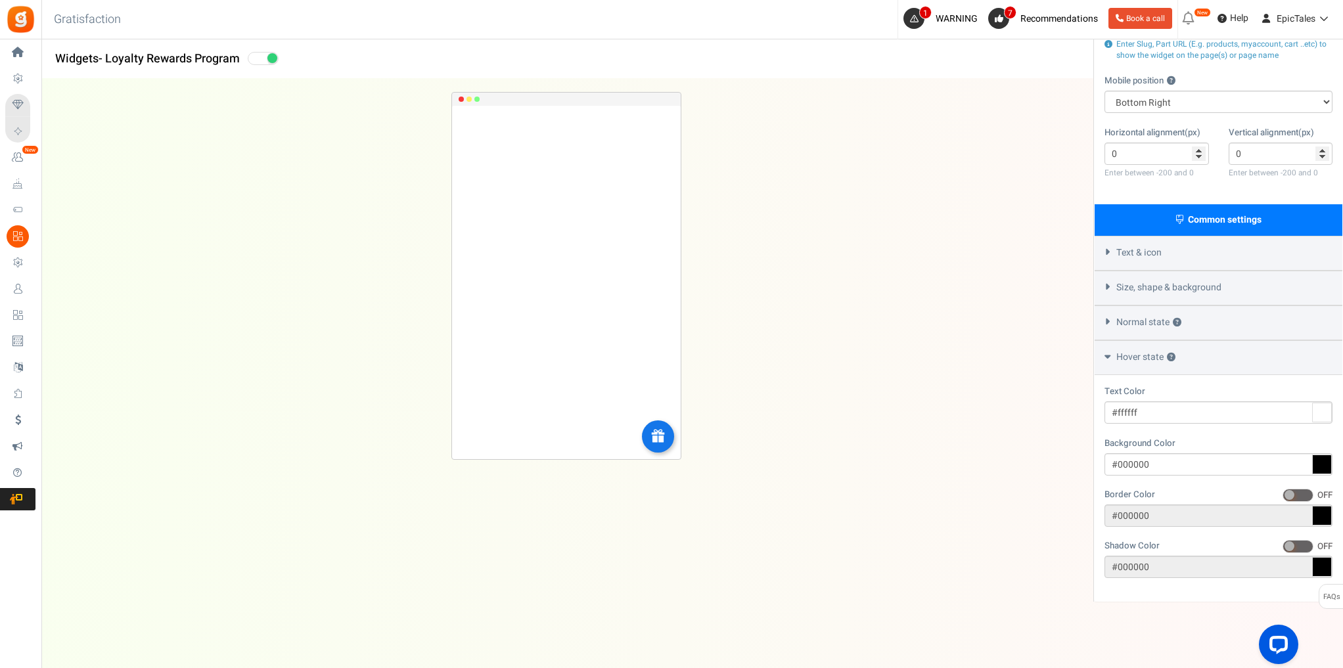
click at [1145, 357] on span "Hover state ?" at bounding box center [1145, 357] width 59 height 13
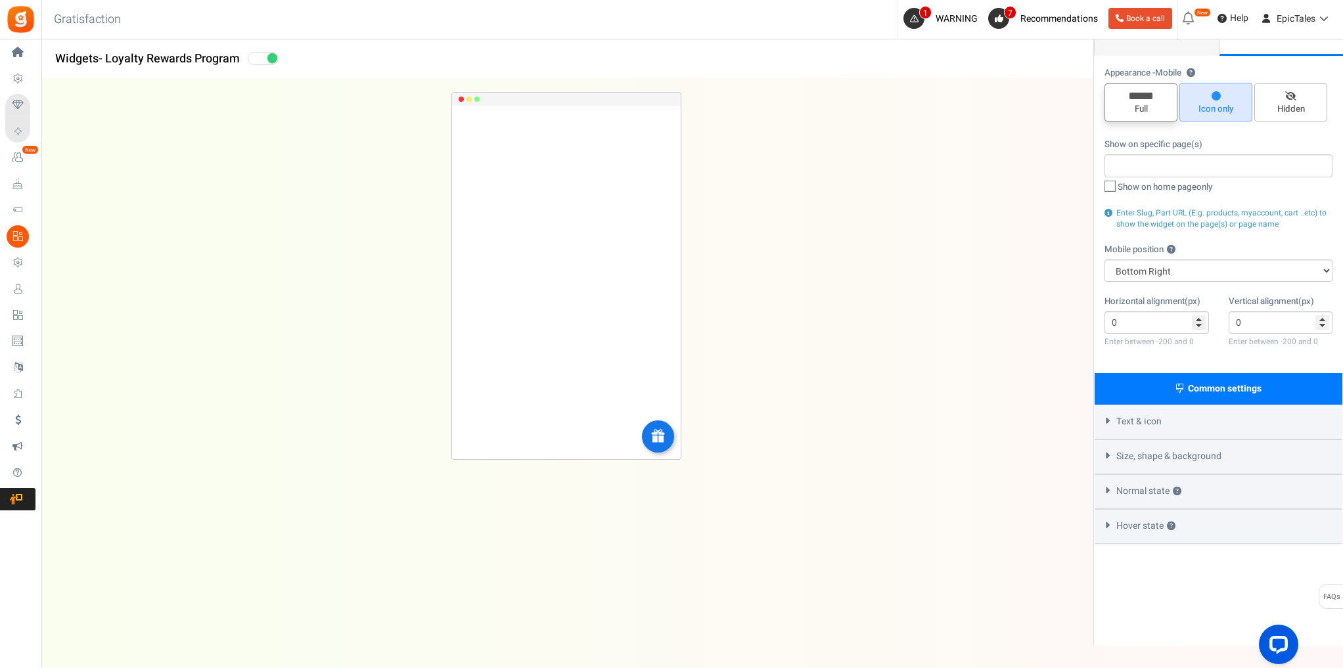
scroll to position [0, 0]
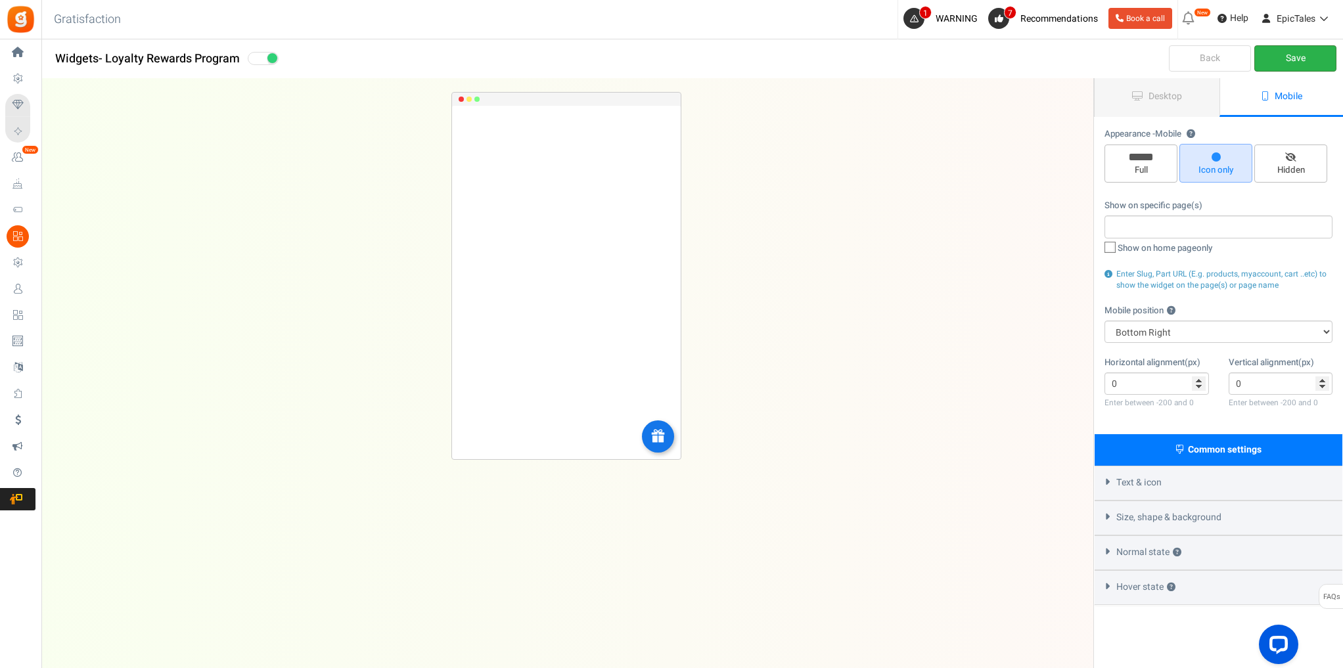
click at [1306, 56] on link "Save" at bounding box center [1295, 58] width 82 height 26
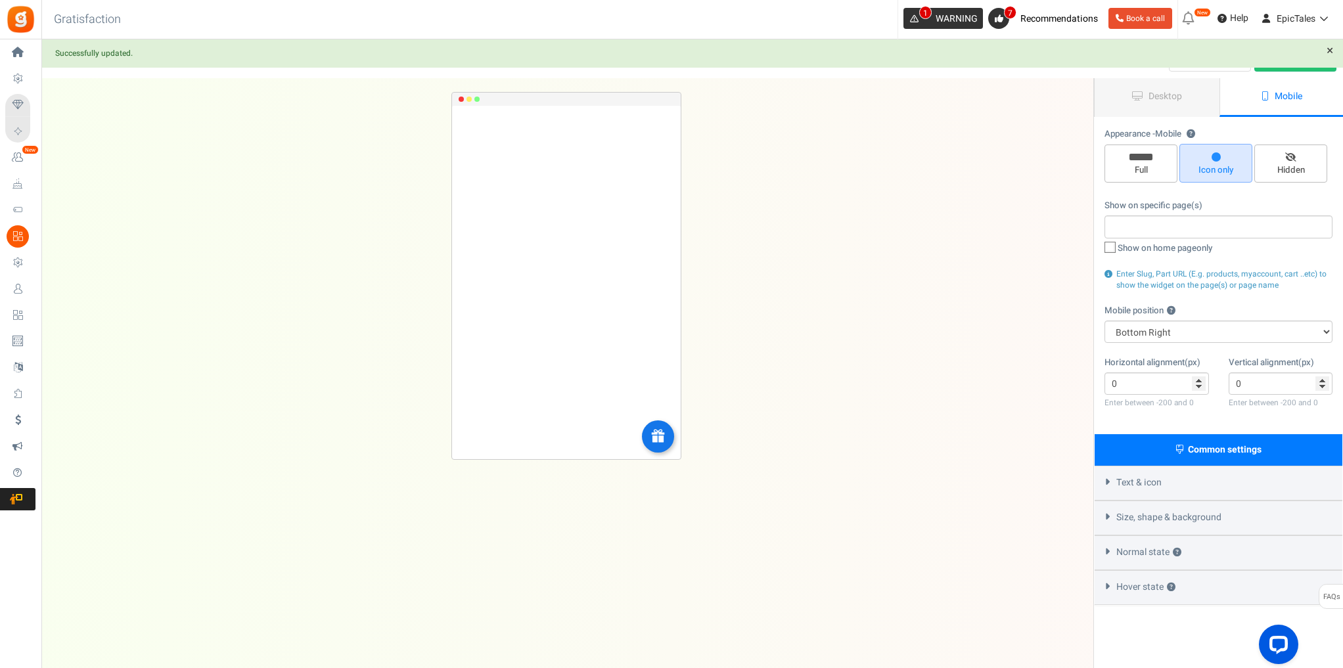
click at [959, 21] on span "WARNING" at bounding box center [957, 19] width 42 height 14
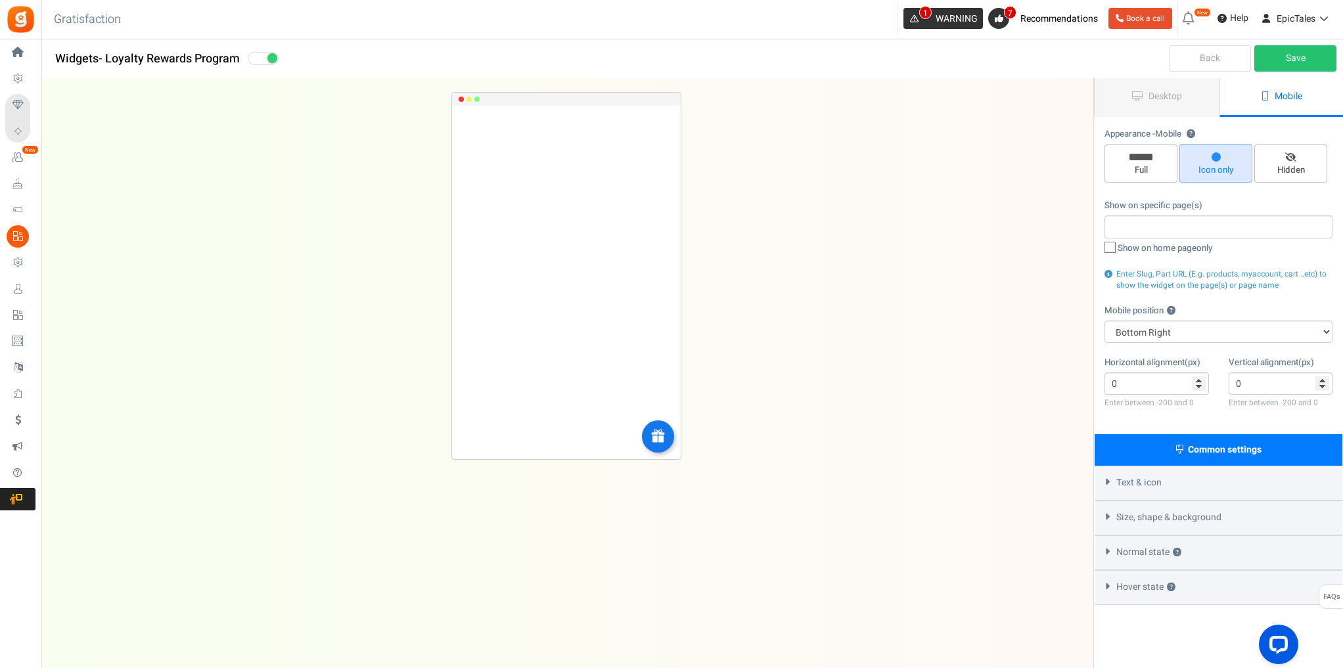
click at [949, 24] on span "WARNING" at bounding box center [957, 19] width 42 height 14
click at [915, 15] on icon at bounding box center [914, 18] width 9 height 9
click at [949, 18] on span "WARNING" at bounding box center [957, 19] width 42 height 14
click at [1028, 18] on span "Recommendations" at bounding box center [1059, 19] width 78 height 14
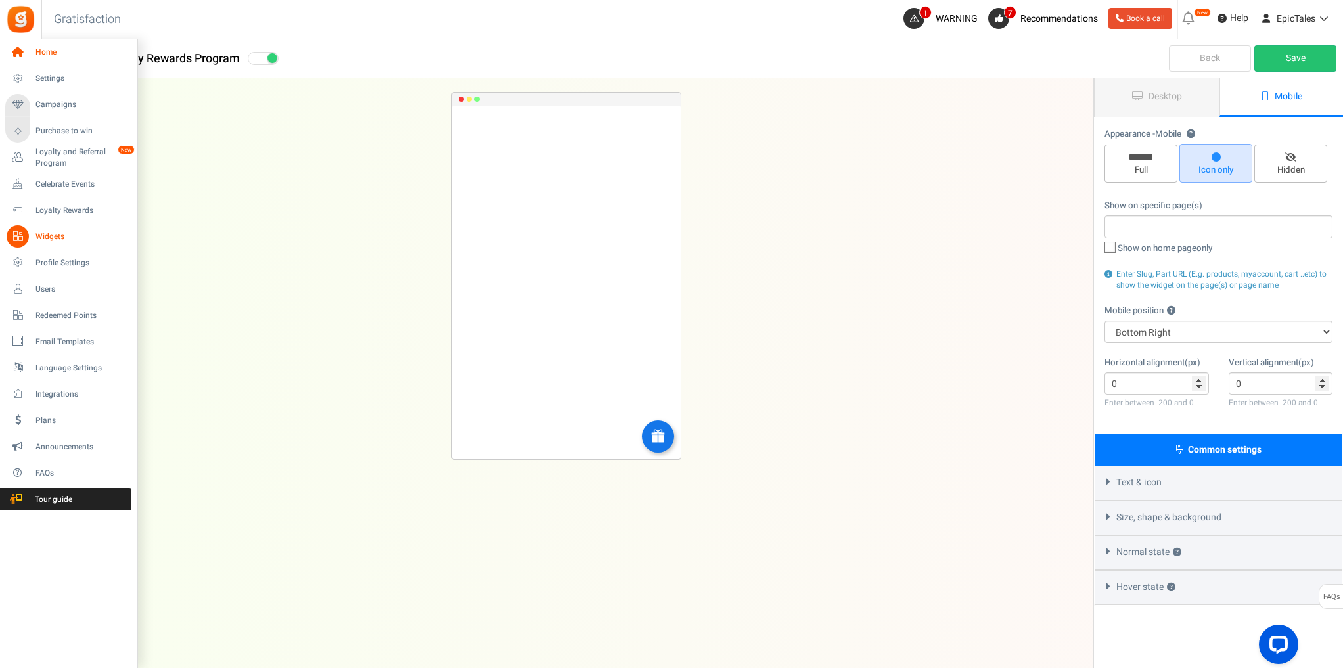
click at [17, 47] on icon at bounding box center [18, 52] width 22 height 22
click at [55, 55] on span "Home" at bounding box center [81, 52] width 92 height 11
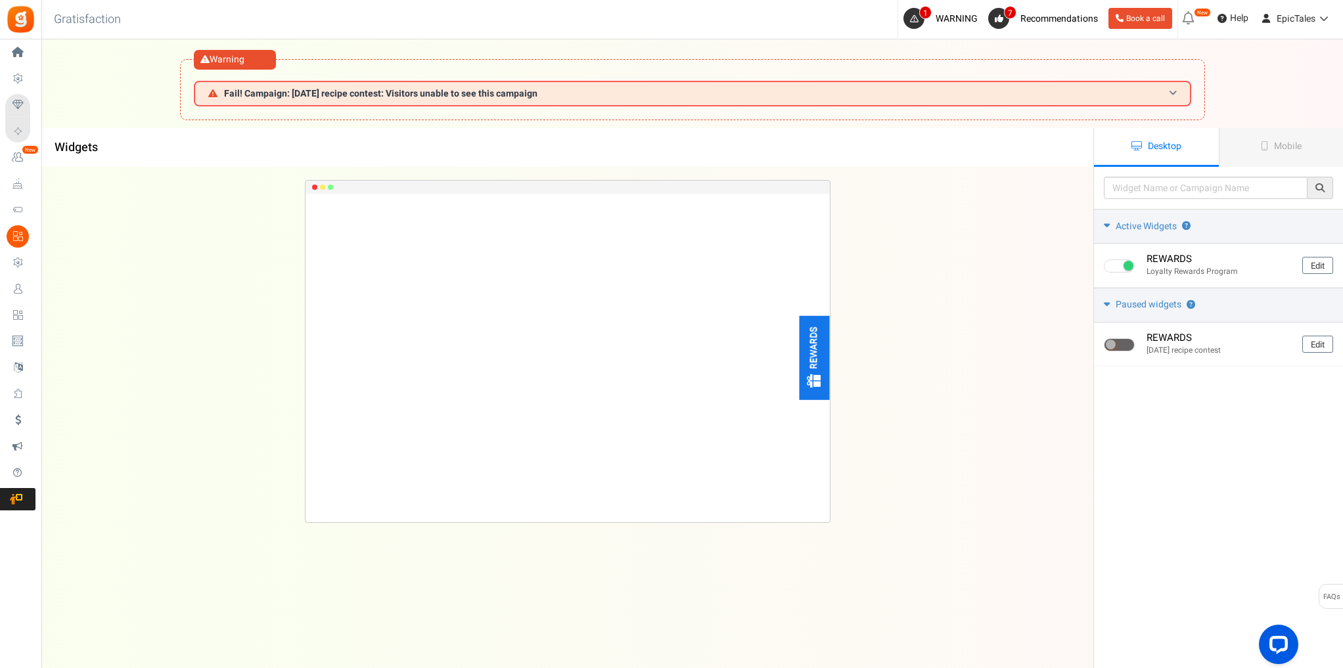
drag, startPoint x: 581, startPoint y: 89, endPoint x: 213, endPoint y: 94, distance: 368.0
click at [211, 94] on h3 "Fail! Campaign: [DATE] recipe contest: Visitors unable to see this campaign" at bounding box center [692, 94] width 997 height 26
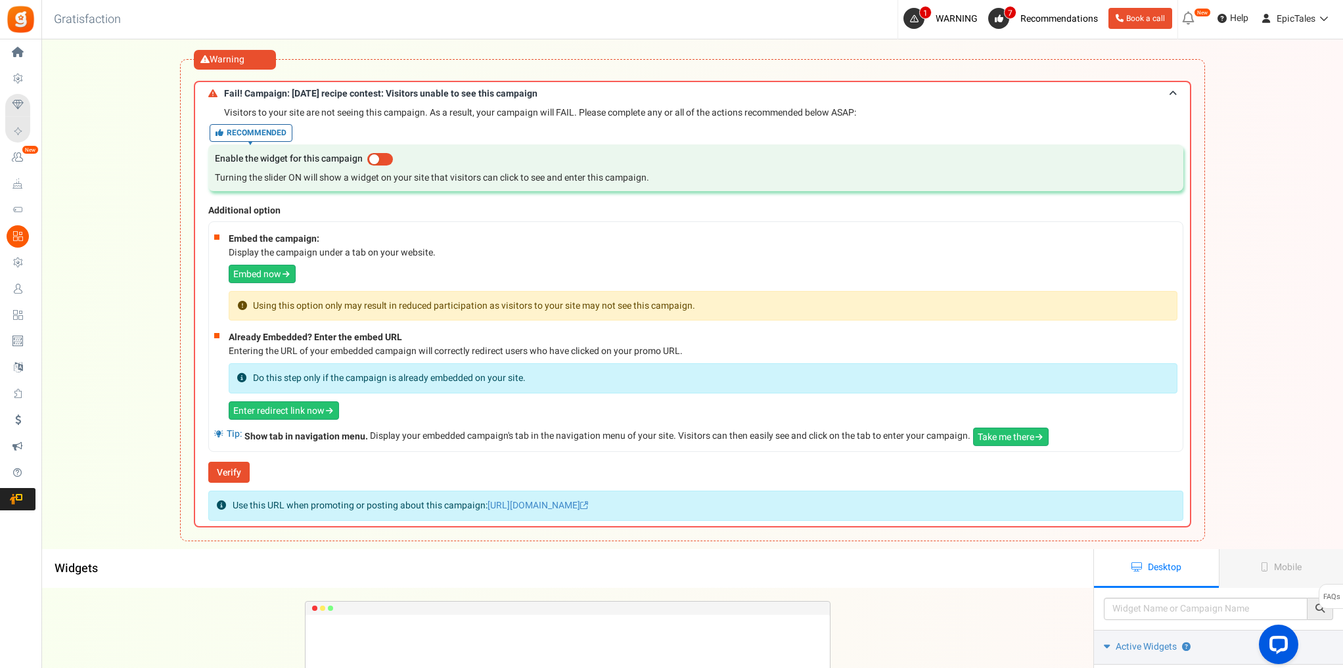
click at [223, 100] on div at bounding box center [223, 100] width 0 height 0
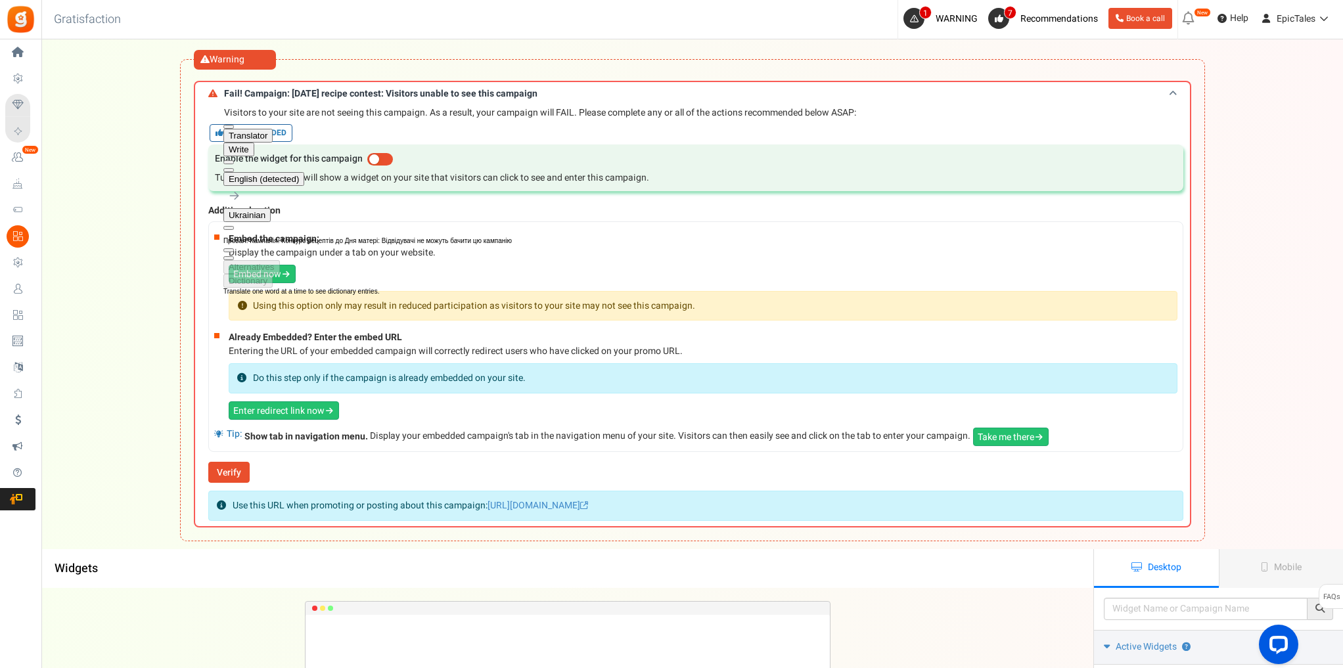
click at [707, 89] on h3 "Fail! Campaign: [DATE] recipe contest: Visitors unable to see this campaign" at bounding box center [692, 93] width 997 height 24
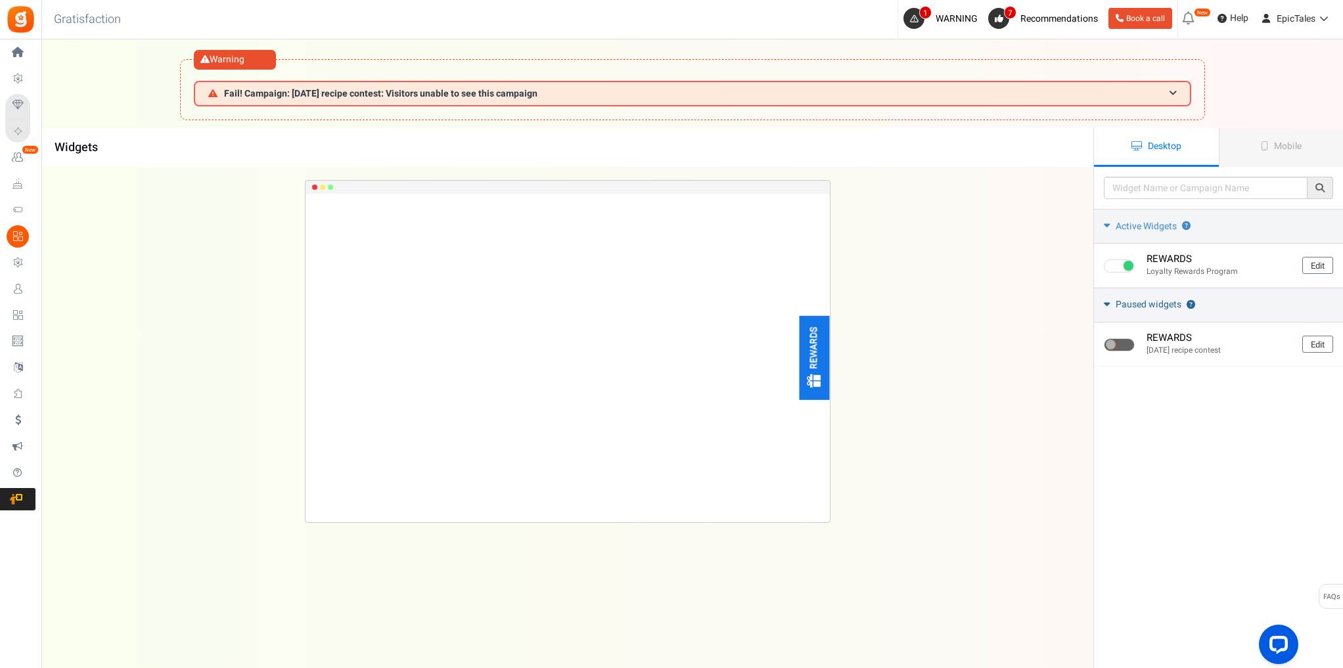
click at [1109, 303] on icon at bounding box center [1107, 304] width 6 height 10
